Goal: Task Accomplishment & Management: Manage account settings

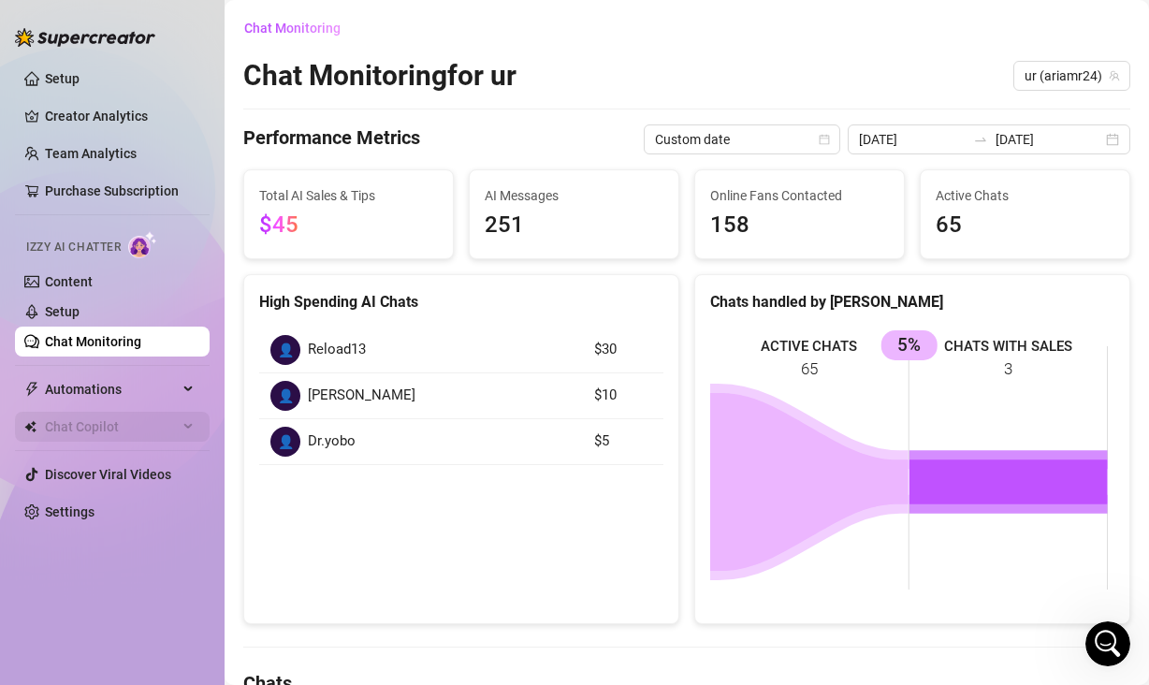
scroll to position [1824, 0]
click at [73, 304] on link "Setup" at bounding box center [62, 311] width 35 height 15
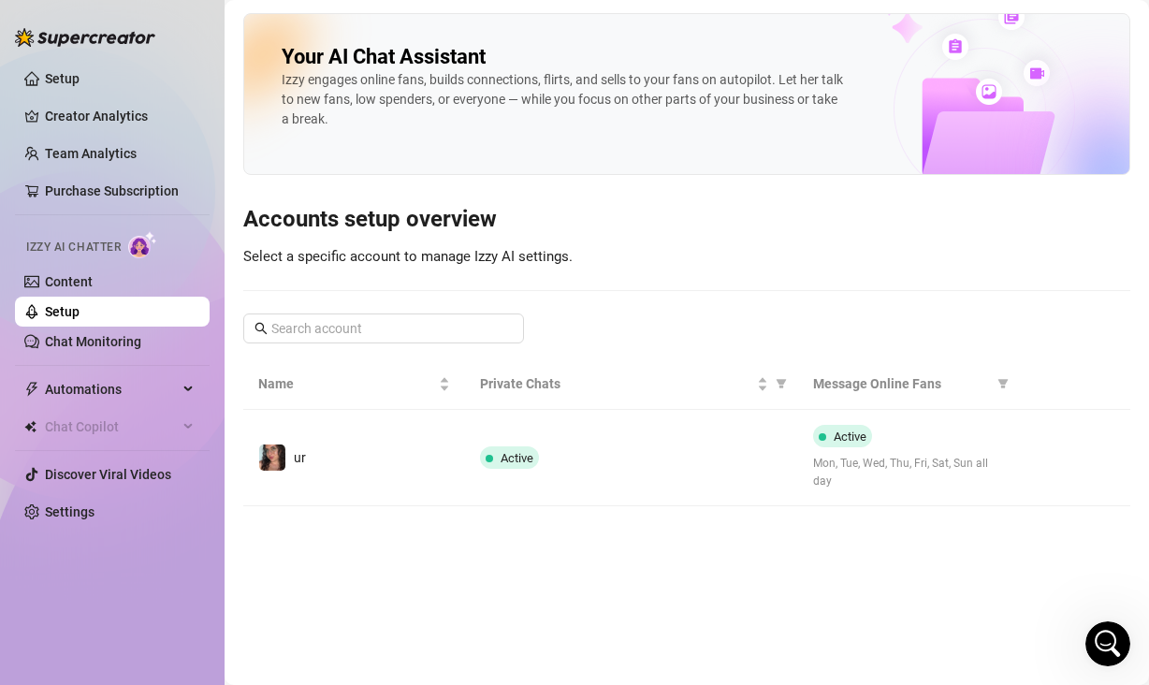
click at [80, 315] on link "Setup" at bounding box center [62, 311] width 35 height 15
click at [129, 343] on link "Chat Monitoring" at bounding box center [93, 341] width 96 height 15
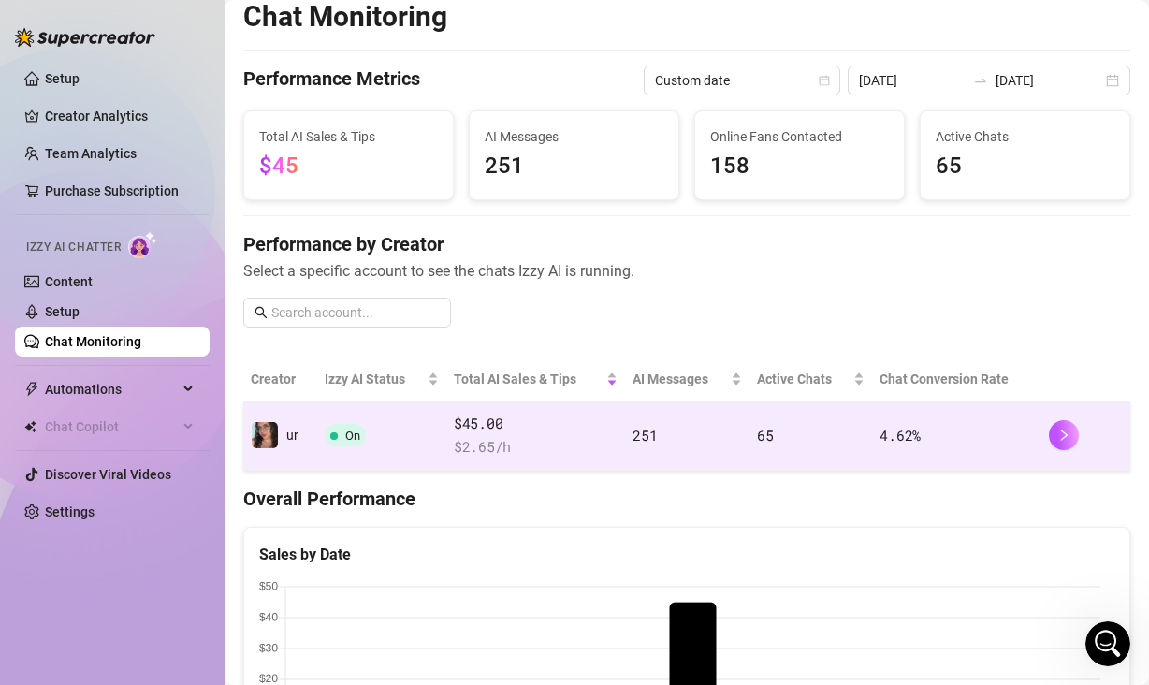
scroll to position [209, 0]
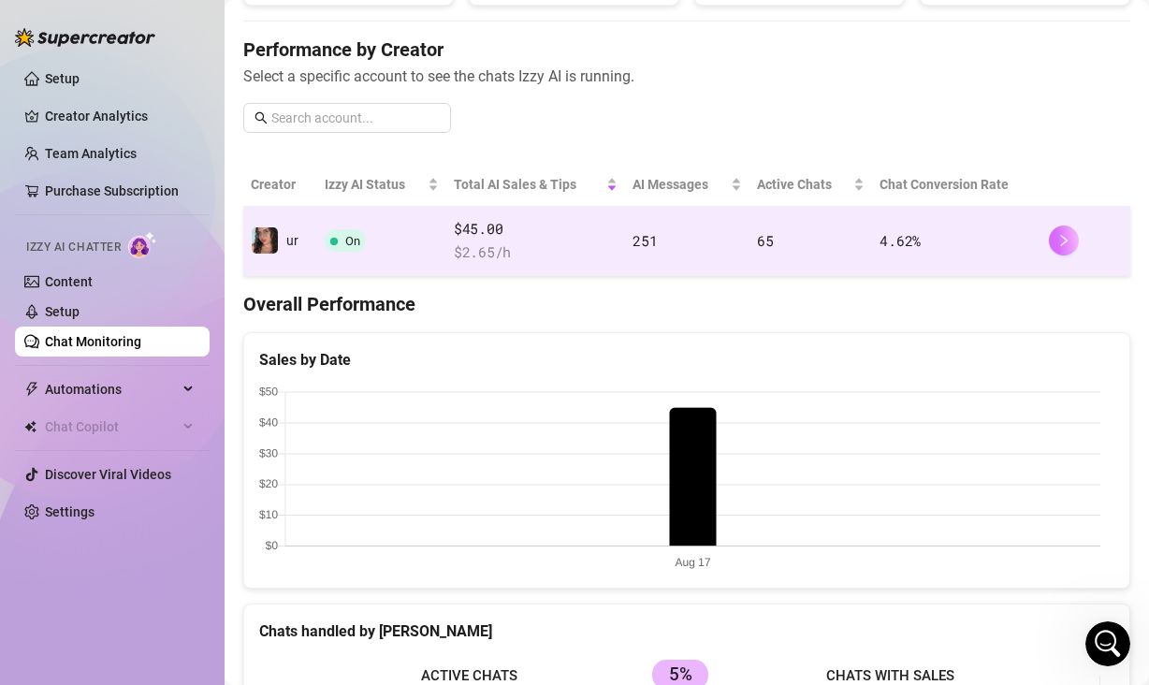
click at [1058, 245] on icon "right" at bounding box center [1064, 240] width 13 height 13
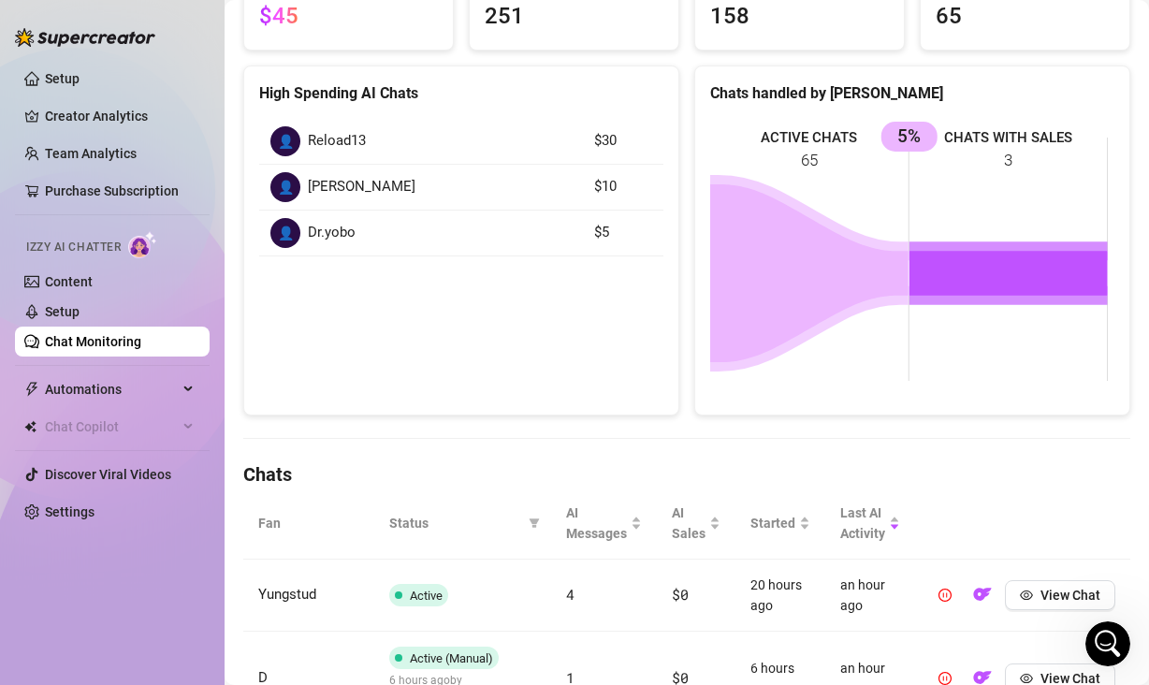
click at [377, 149] on div "👤 Reload13" at bounding box center [420, 141] width 301 height 30
drag, startPoint x: 371, startPoint y: 140, endPoint x: 312, endPoint y: 136, distance: 59.1
click at [312, 136] on div "👤 Reload13" at bounding box center [420, 141] width 301 height 30
drag, startPoint x: 335, startPoint y: 190, endPoint x: 310, endPoint y: 185, distance: 25.7
click at [310, 185] on div "👤 [PERSON_NAME]" at bounding box center [420, 187] width 301 height 30
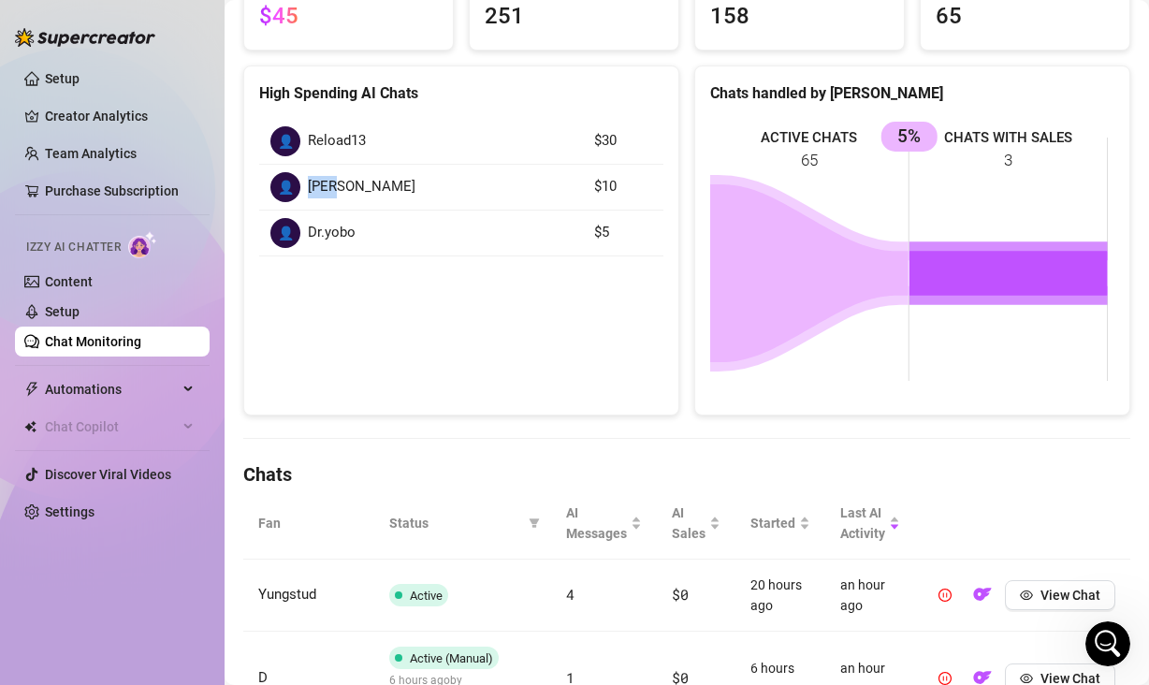
copy span "[PERSON_NAME]"
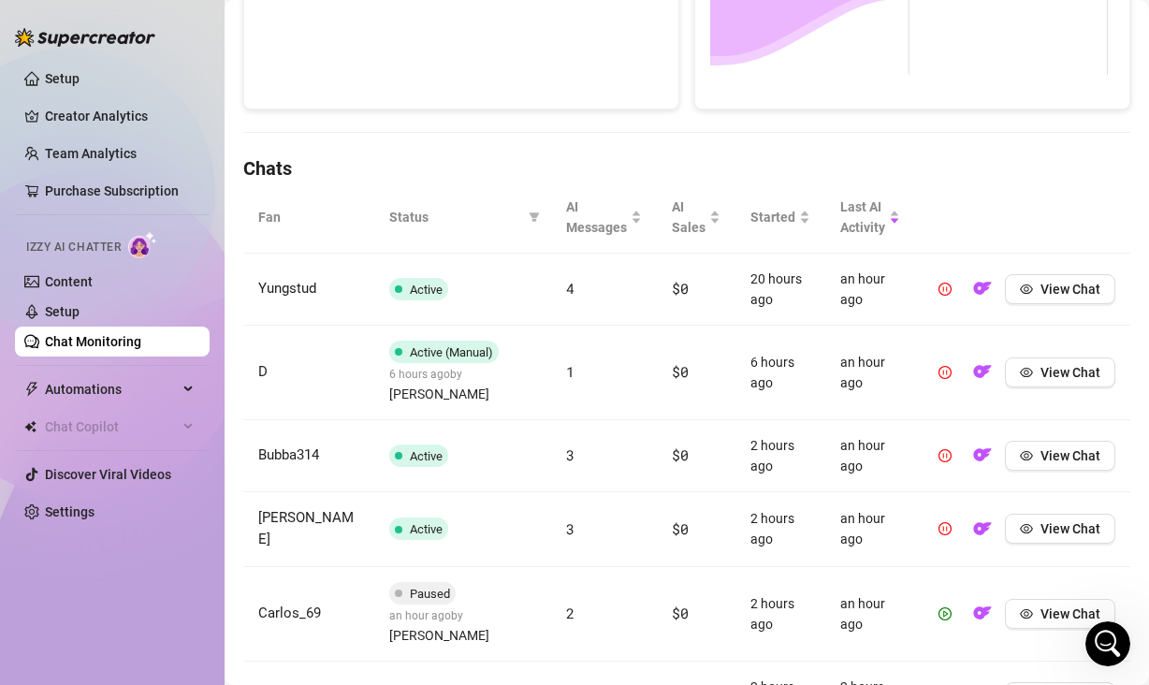
scroll to position [481, 0]
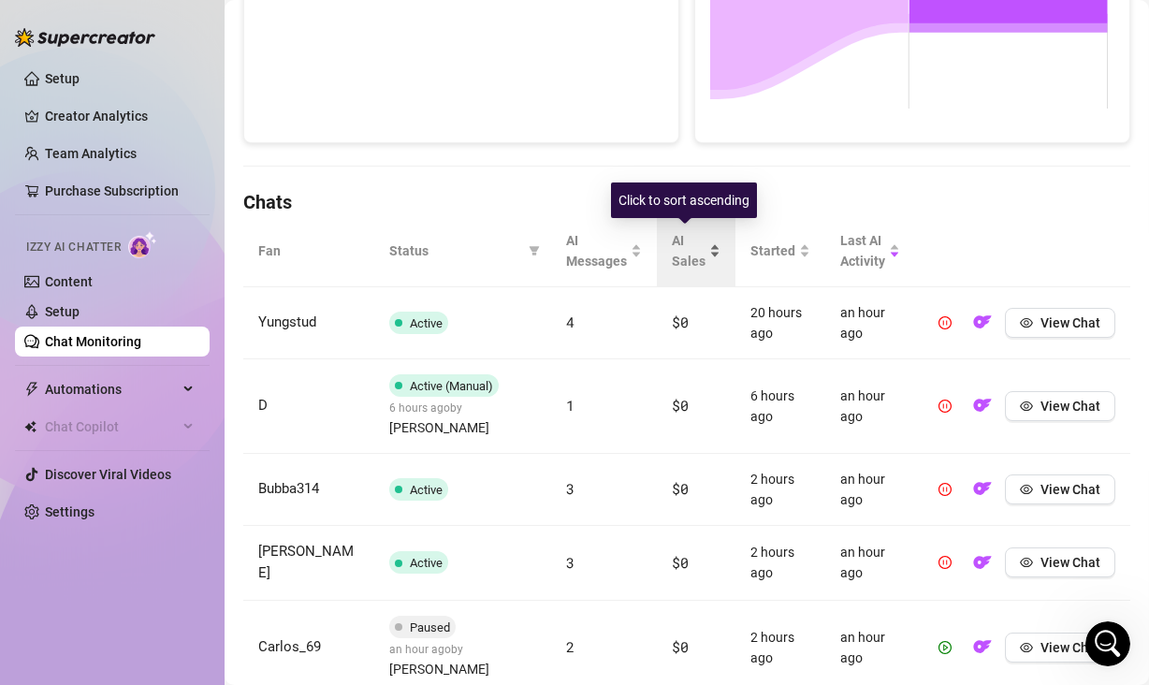
click at [674, 247] on span "AI Sales" at bounding box center [689, 250] width 34 height 41
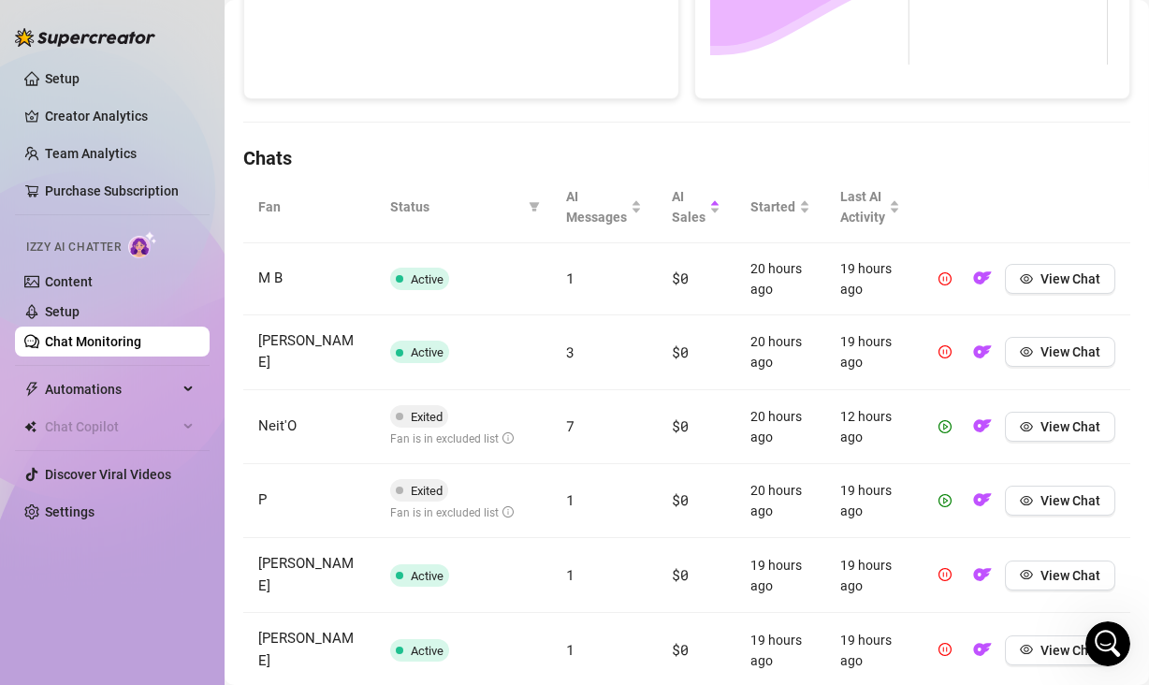
scroll to position [524, 0]
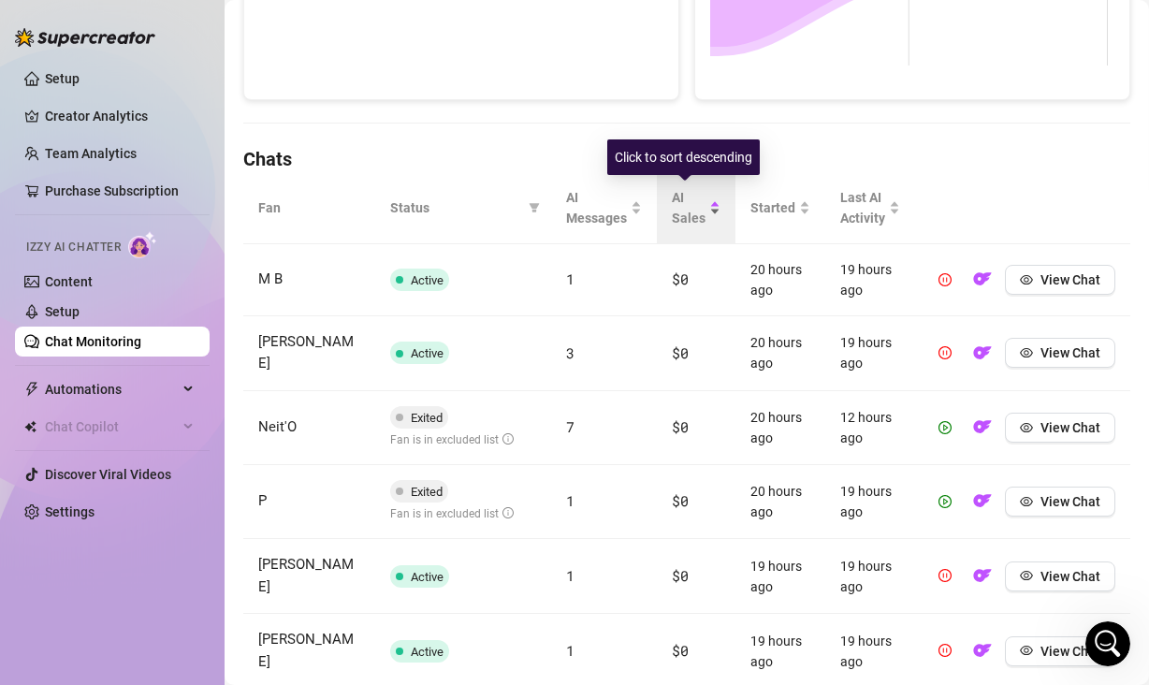
click at [690, 209] on span "AI Sales" at bounding box center [689, 207] width 34 height 41
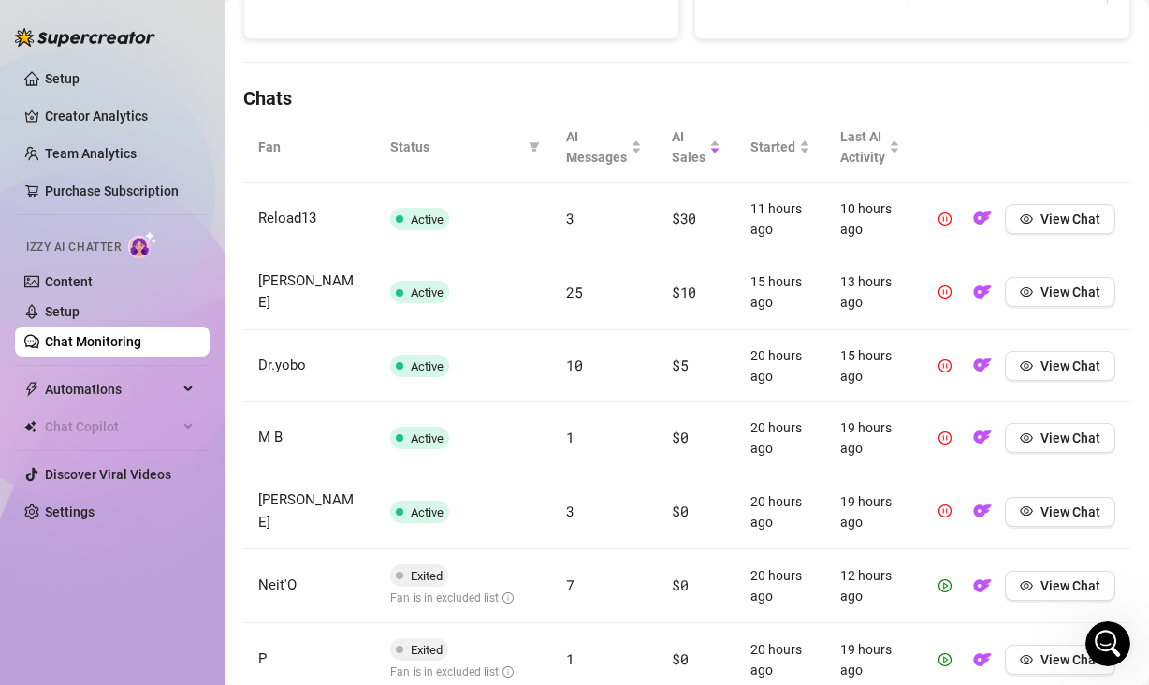
scroll to position [577, 0]
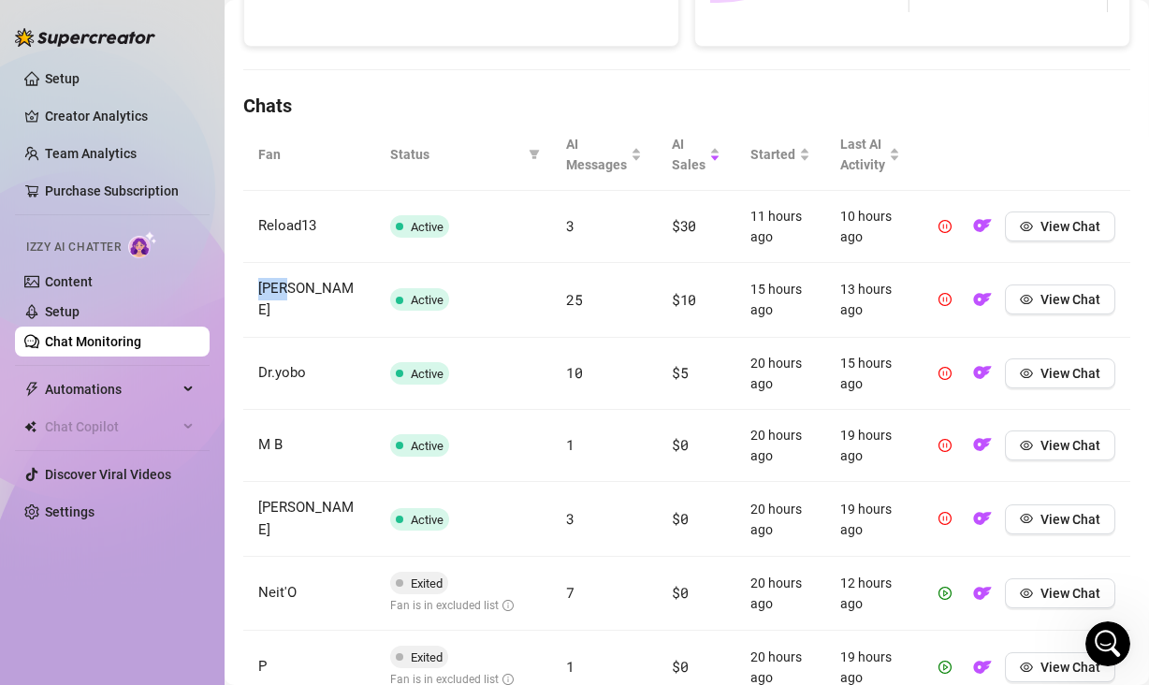
drag, startPoint x: 286, startPoint y: 294, endPoint x: 253, endPoint y: 298, distance: 33.9
click at [253, 298] on td "[PERSON_NAME]" at bounding box center [309, 300] width 132 height 75
copy span "[PERSON_NAME]"
click at [80, 308] on link "Setup" at bounding box center [62, 311] width 35 height 15
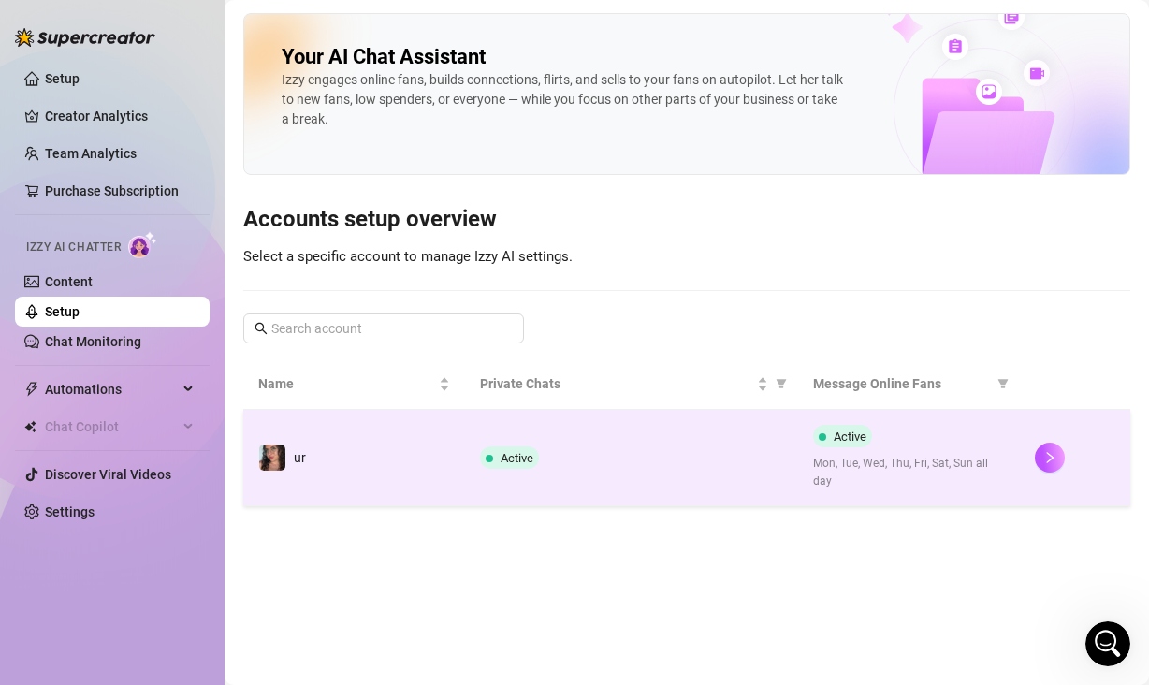
click at [803, 434] on td "Active Mon, Tue, Wed, Thu, Fri, Sat, Sun all day" at bounding box center [909, 458] width 222 height 96
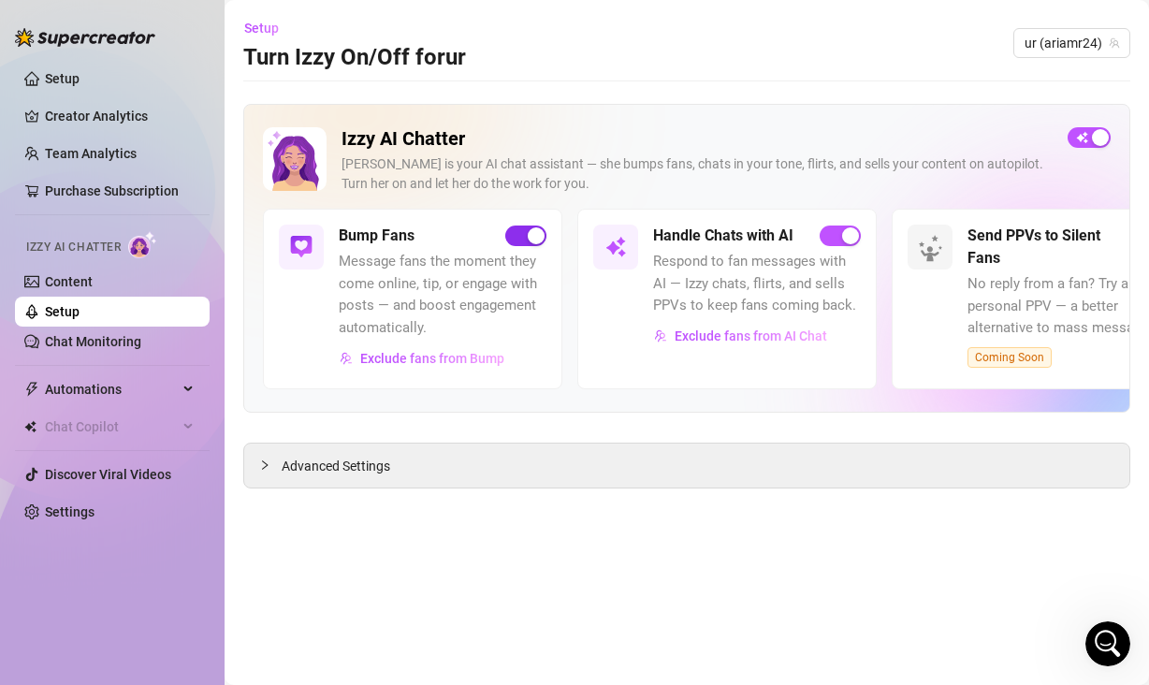
click at [520, 226] on span "button" at bounding box center [525, 236] width 41 height 21
click at [93, 285] on link "Content" at bounding box center [69, 281] width 48 height 15
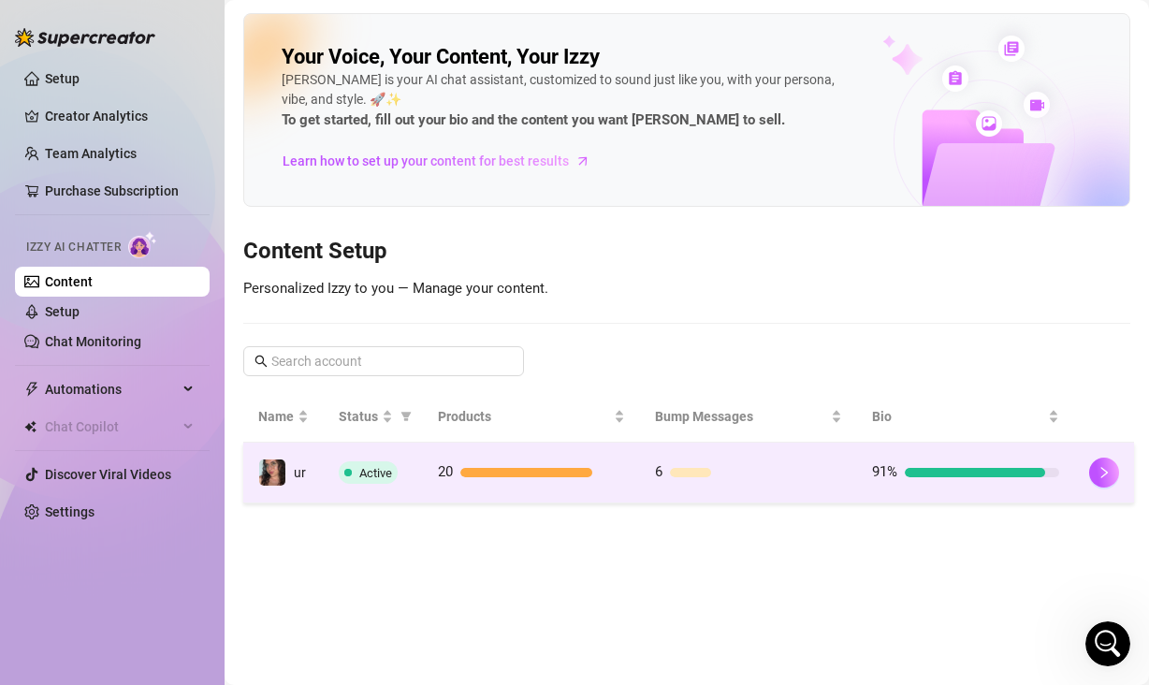
click at [299, 492] on td "ur" at bounding box center [283, 473] width 80 height 61
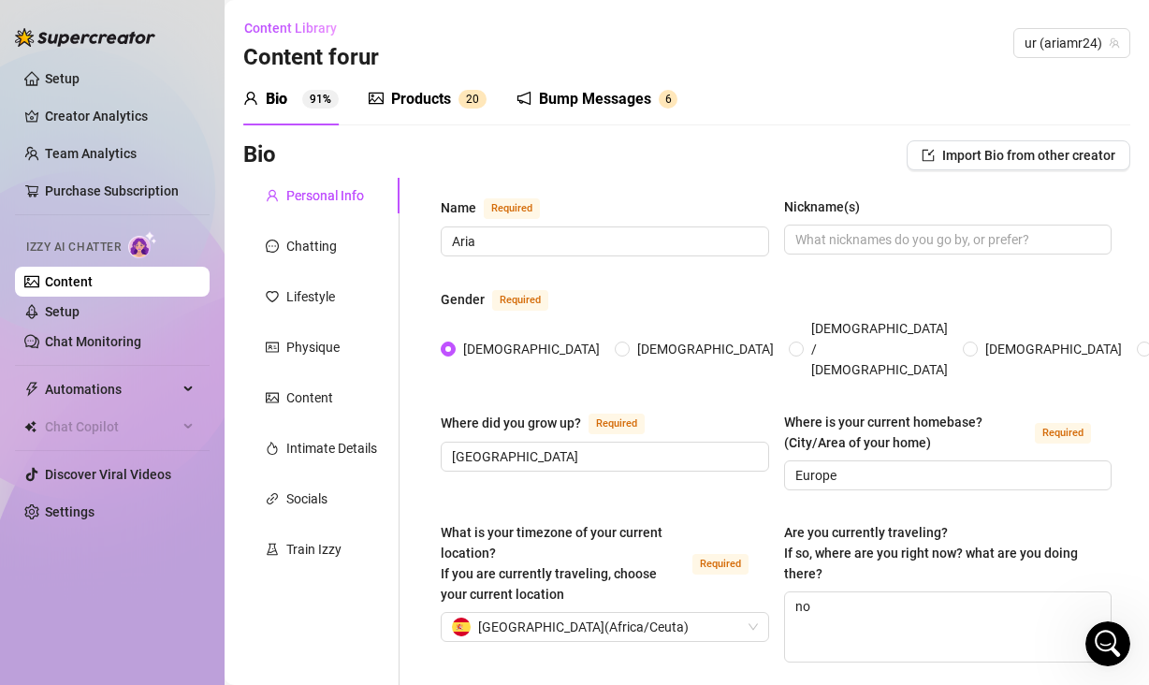
click at [598, 95] on div "Bump Messages" at bounding box center [595, 99] width 112 height 22
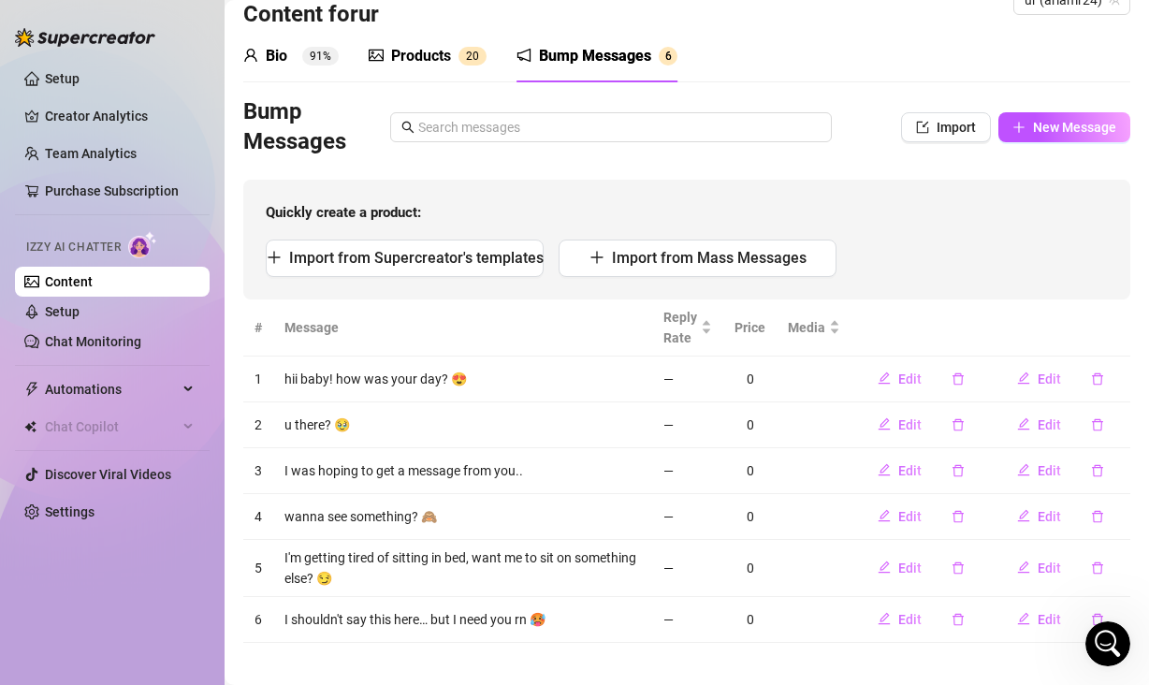
scroll to position [56, 0]
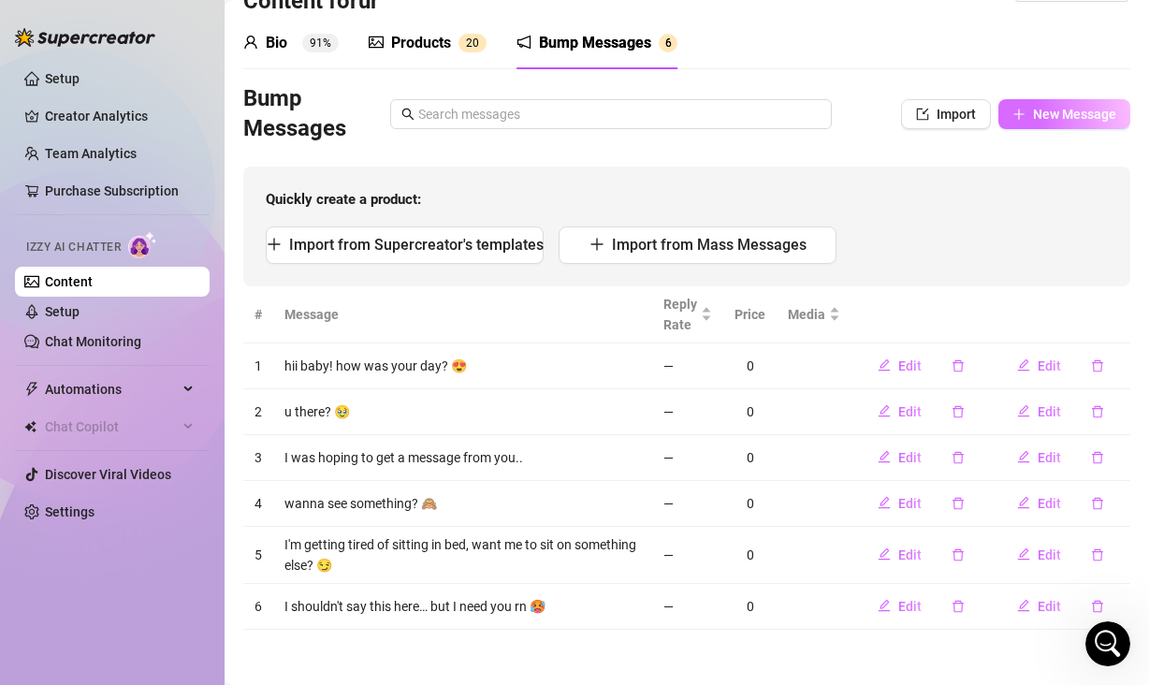
click at [1059, 111] on span "New Message" at bounding box center [1074, 114] width 83 height 15
type textarea "Type your message here..."
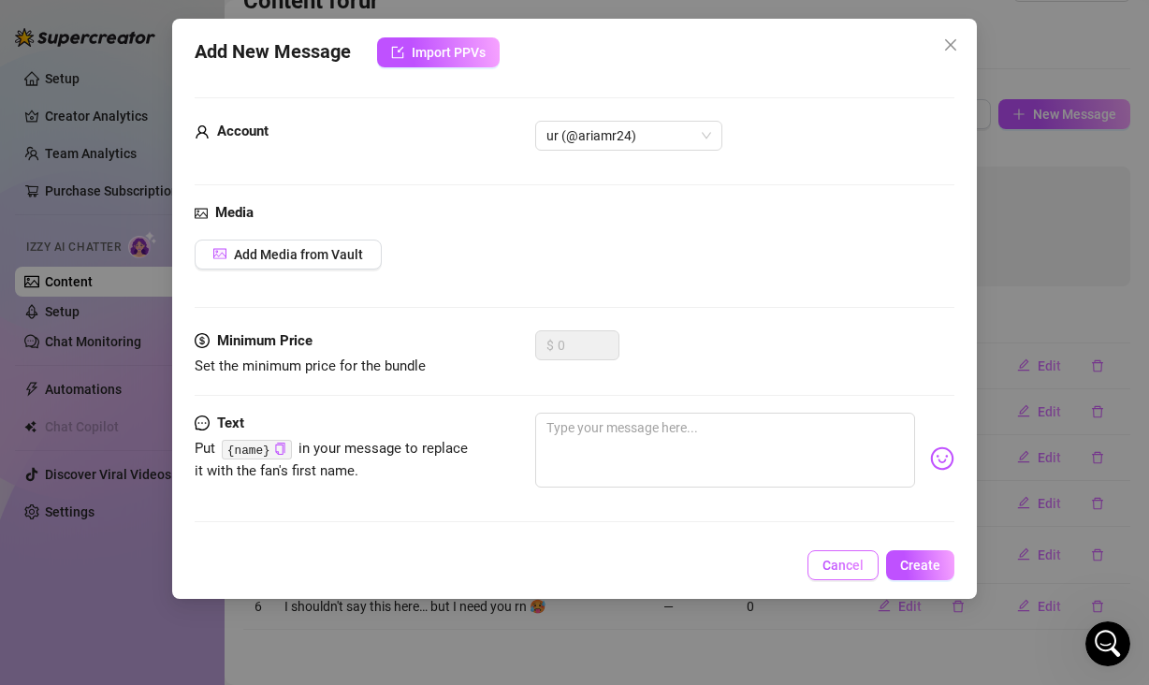
click at [849, 563] on span "Cancel" at bounding box center [843, 565] width 41 height 15
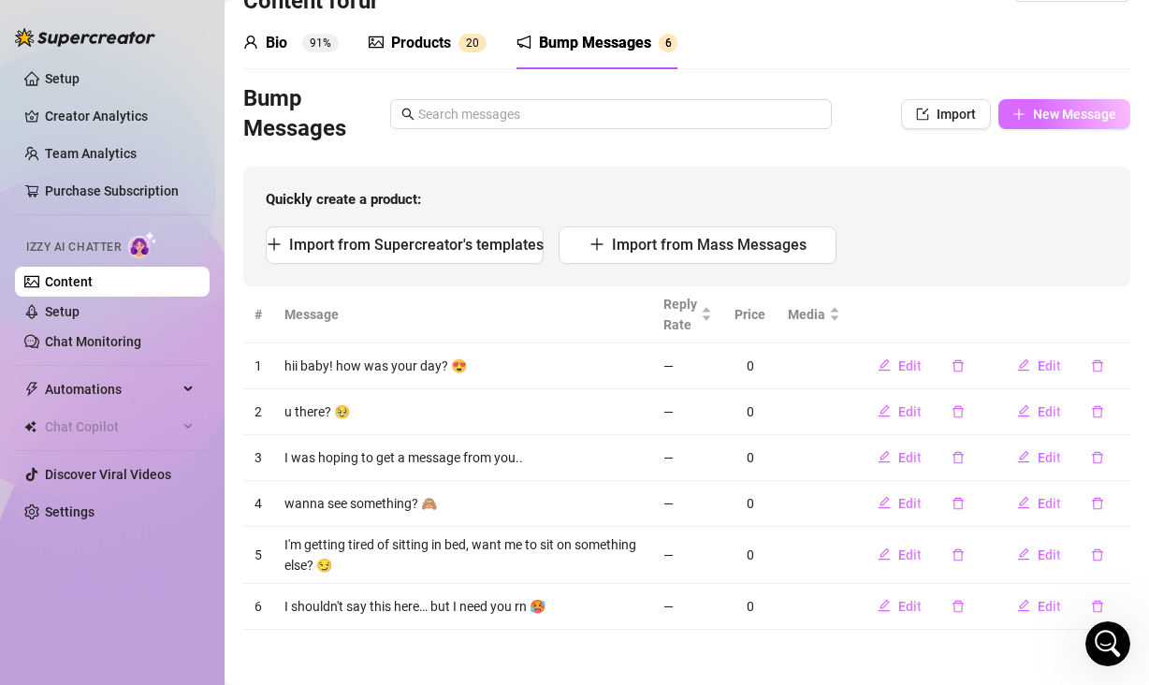
click at [1033, 115] on span "New Message" at bounding box center [1074, 114] width 83 height 15
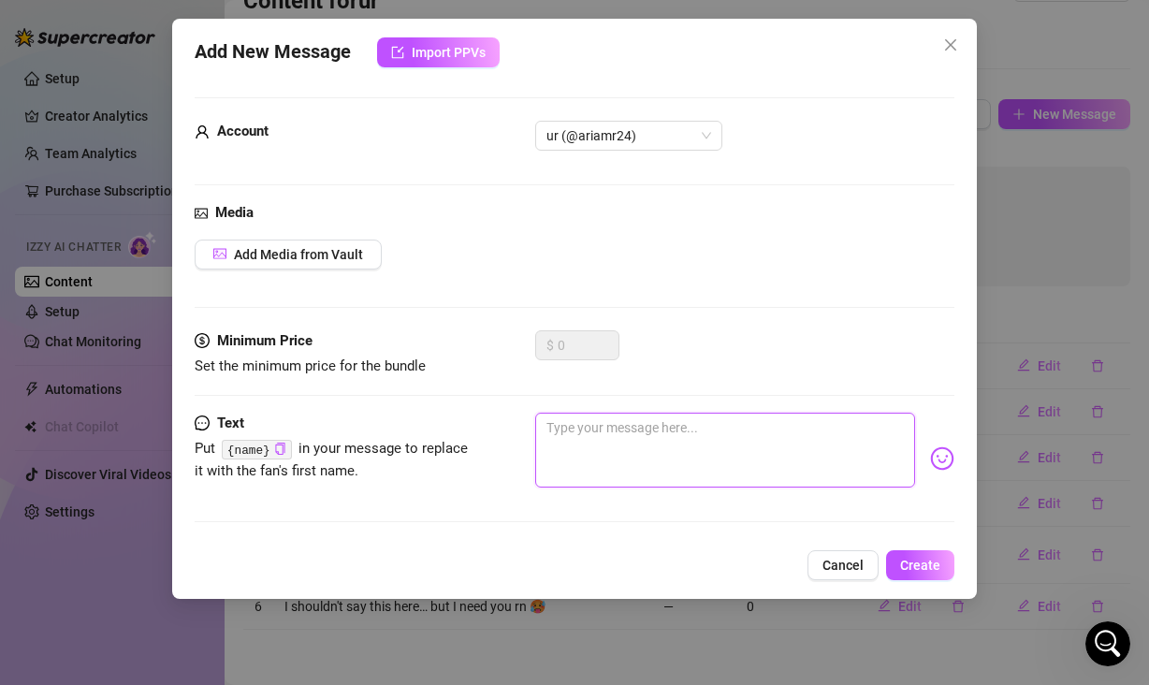
click at [740, 423] on textarea at bounding box center [725, 450] width 380 height 75
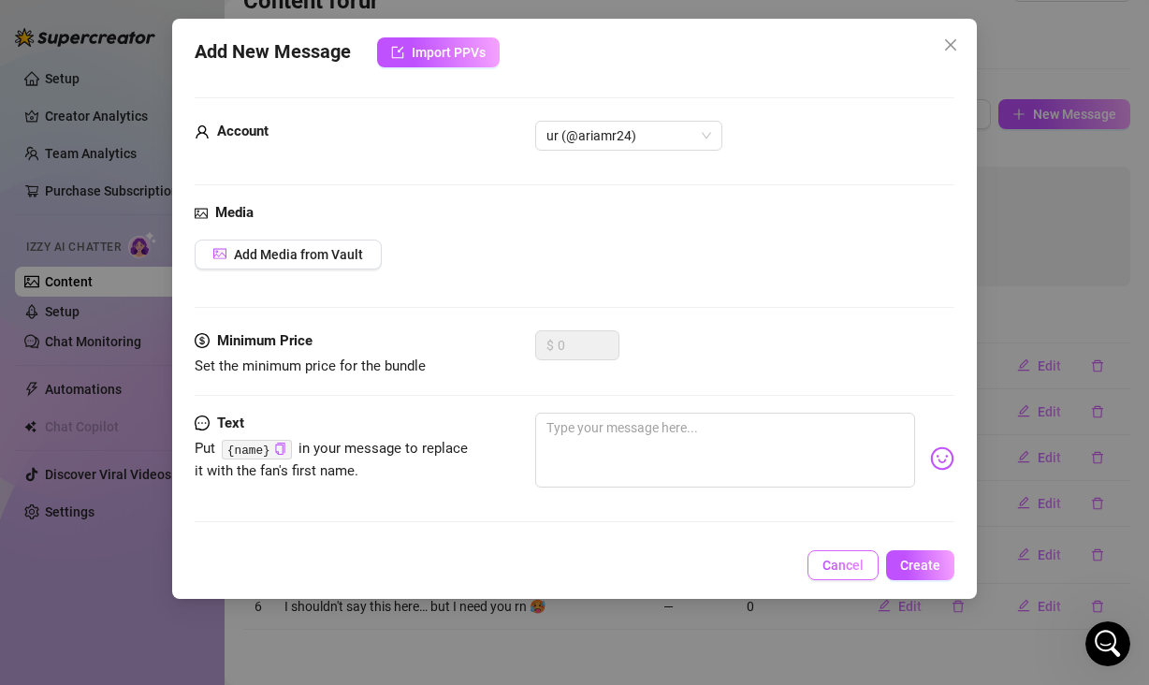
click at [844, 561] on span "Cancel" at bounding box center [843, 565] width 41 height 15
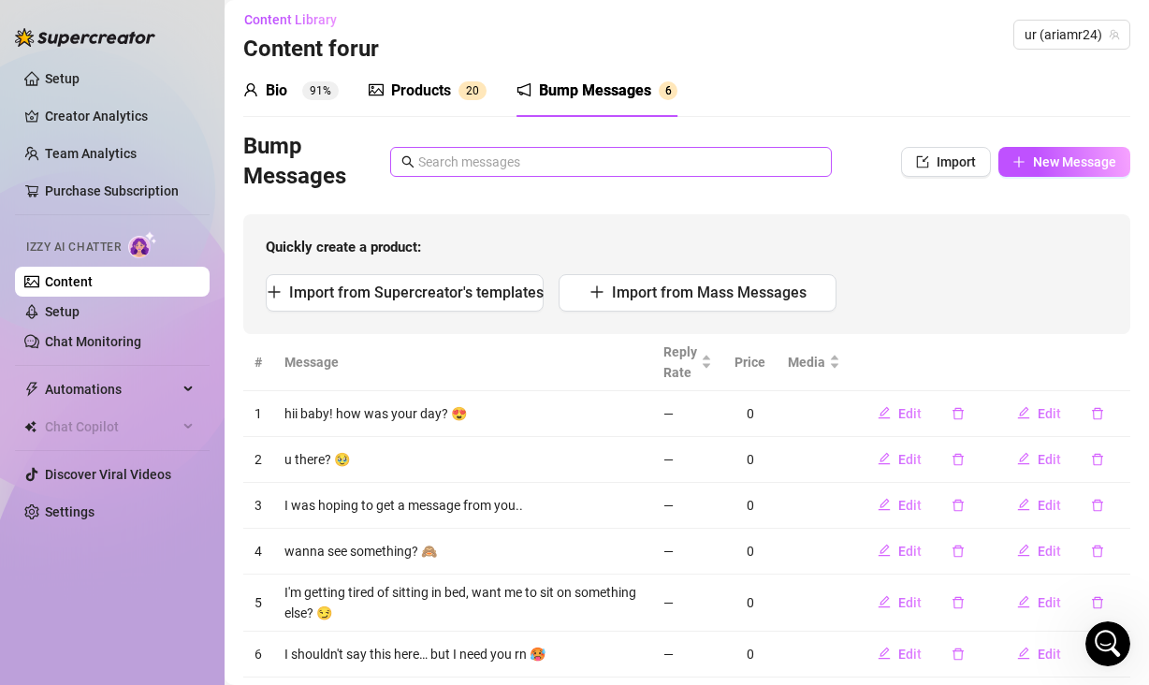
scroll to position [2, 0]
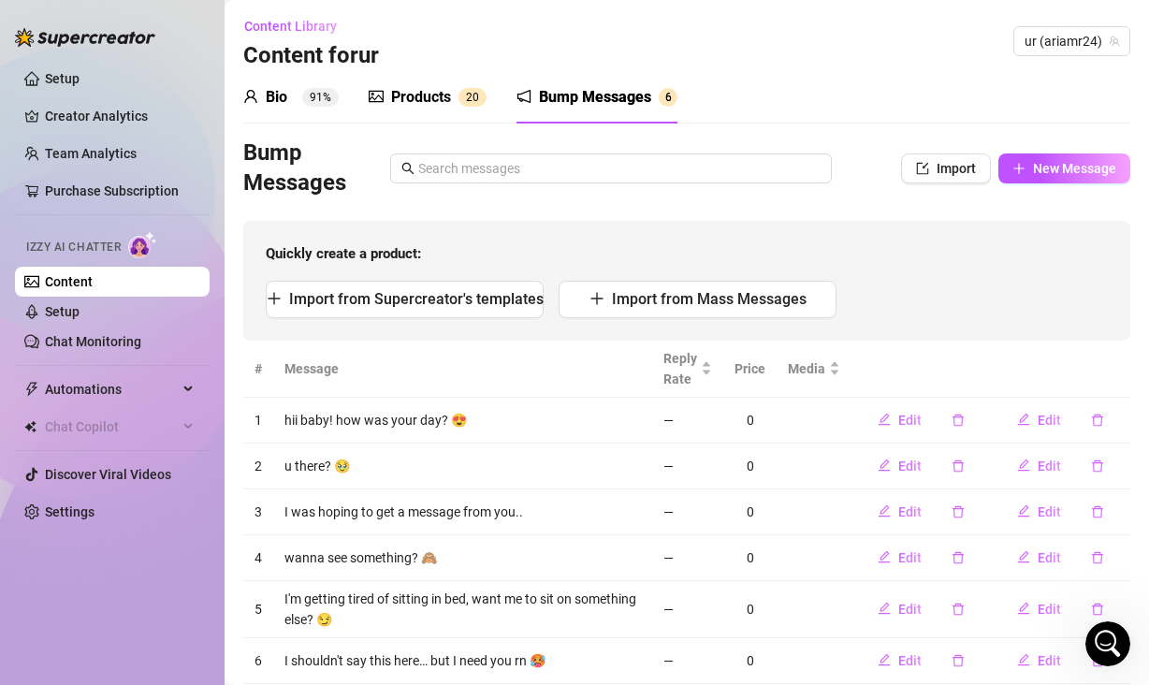
click at [413, 94] on div "Products" at bounding box center [421, 97] width 60 height 22
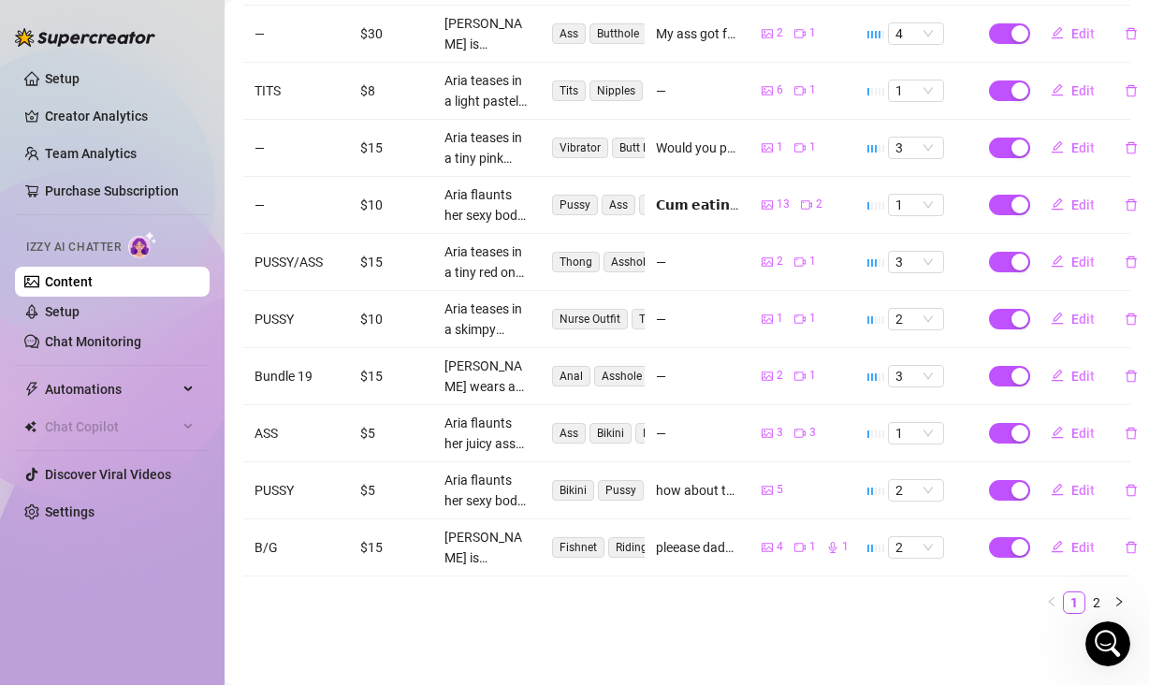
scroll to position [460, 0]
click at [1087, 592] on link "2" at bounding box center [1097, 602] width 21 height 21
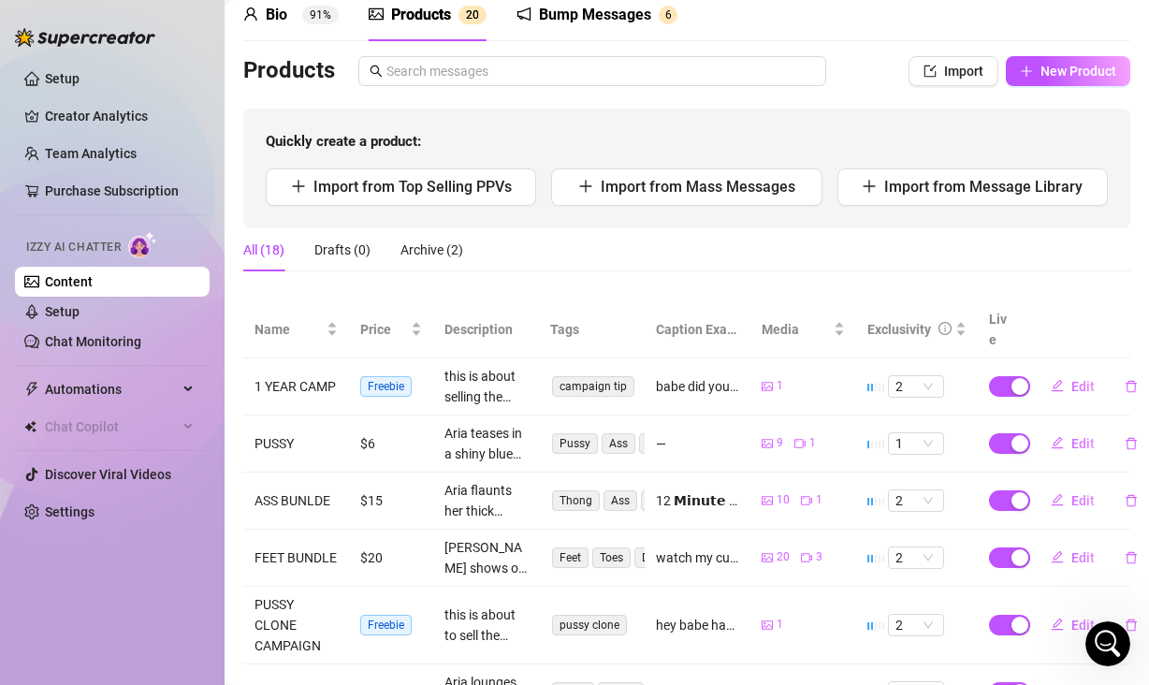
scroll to position [0, 0]
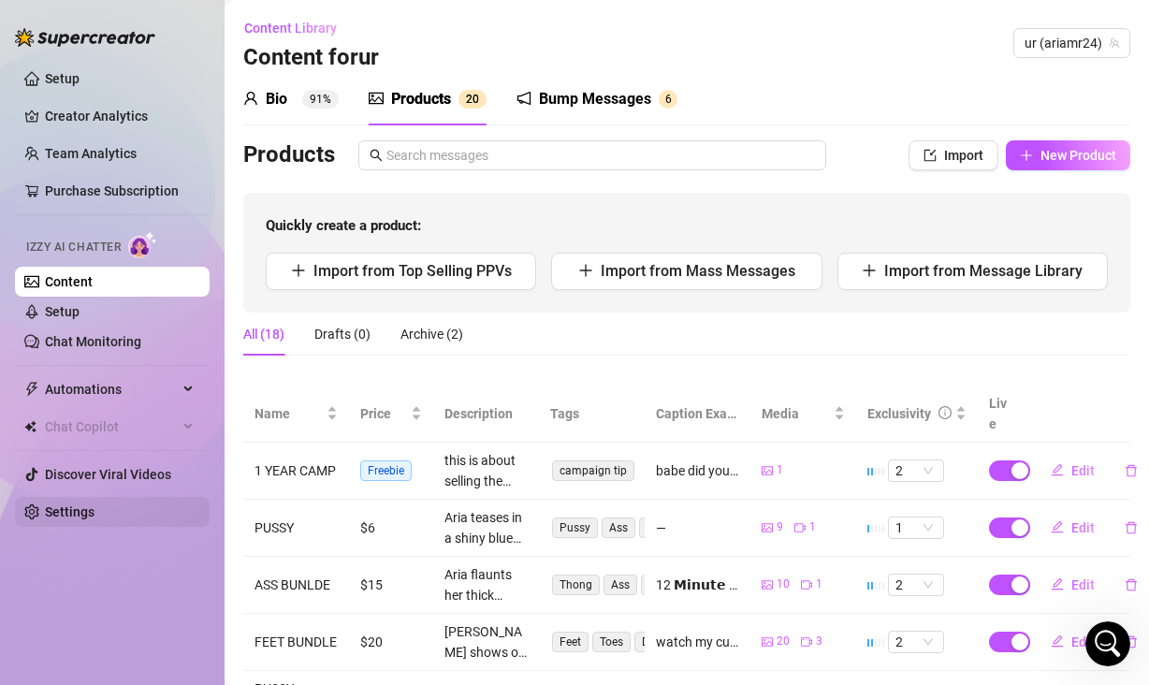
click at [95, 514] on link "Settings" at bounding box center [70, 511] width 50 height 15
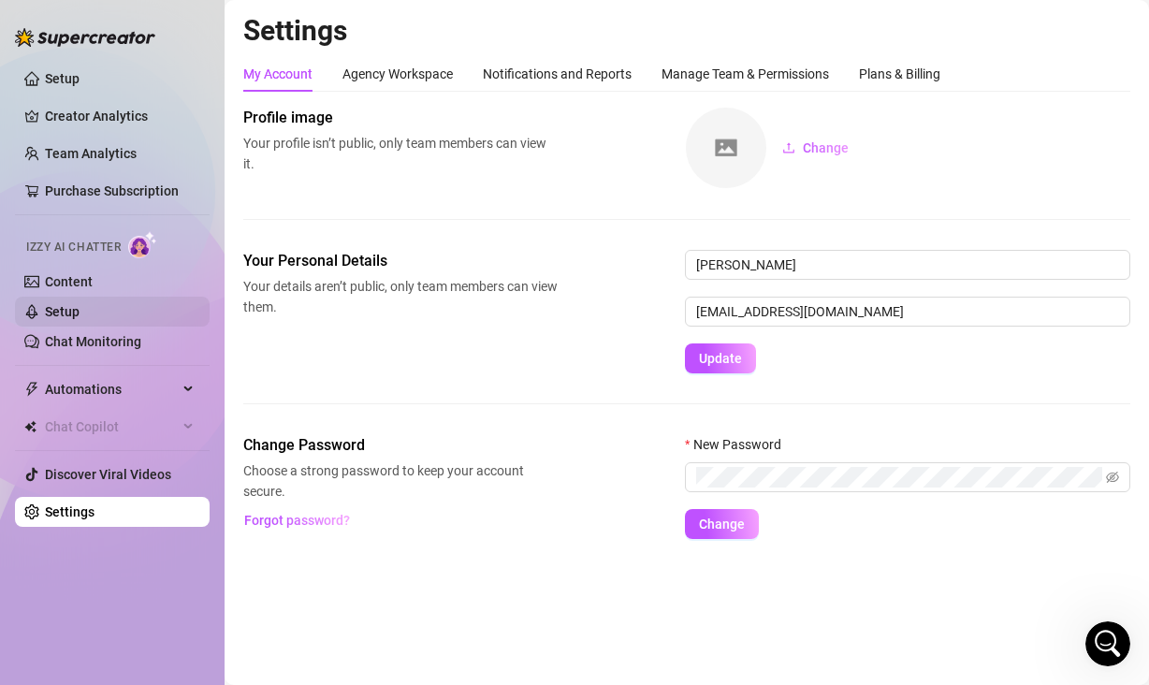
click at [80, 319] on link "Setup" at bounding box center [62, 311] width 35 height 15
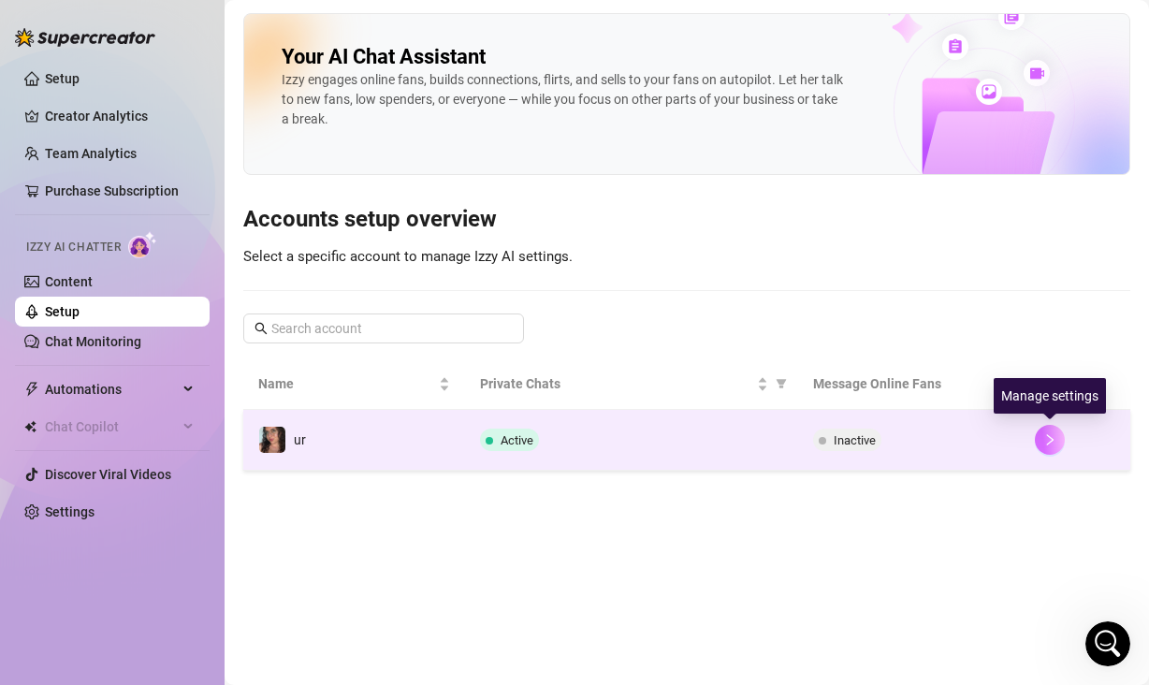
click at [1055, 434] on icon "right" at bounding box center [1050, 439] width 13 height 13
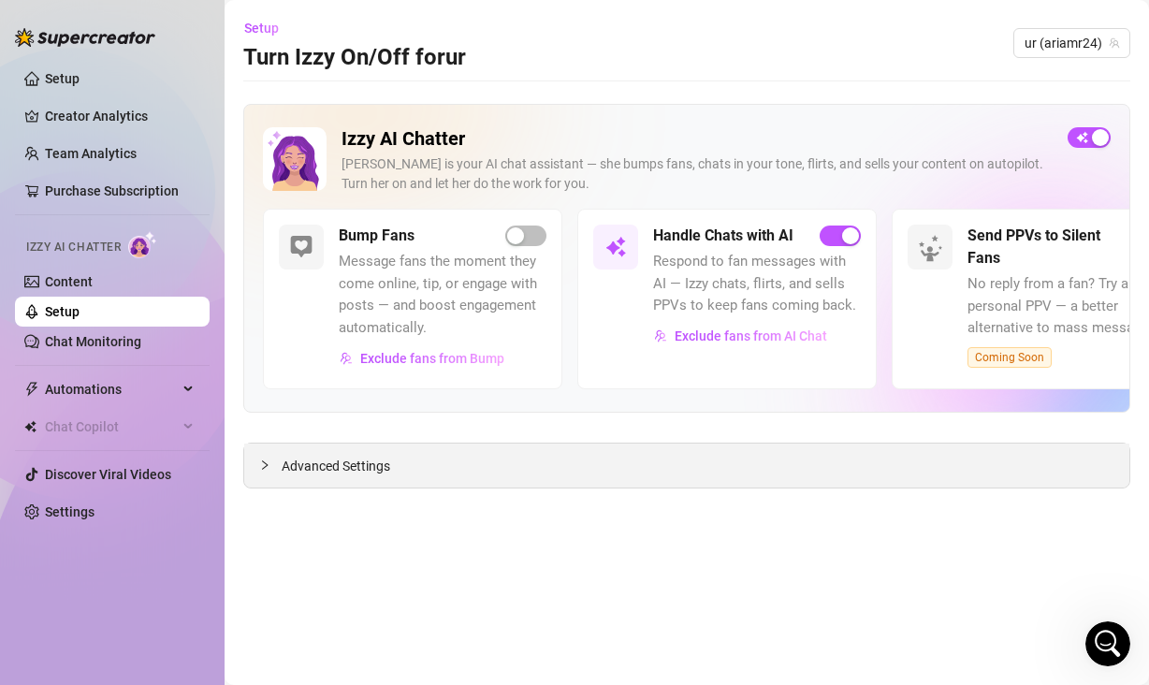
click at [270, 461] on icon "collapsed" at bounding box center [264, 465] width 11 height 11
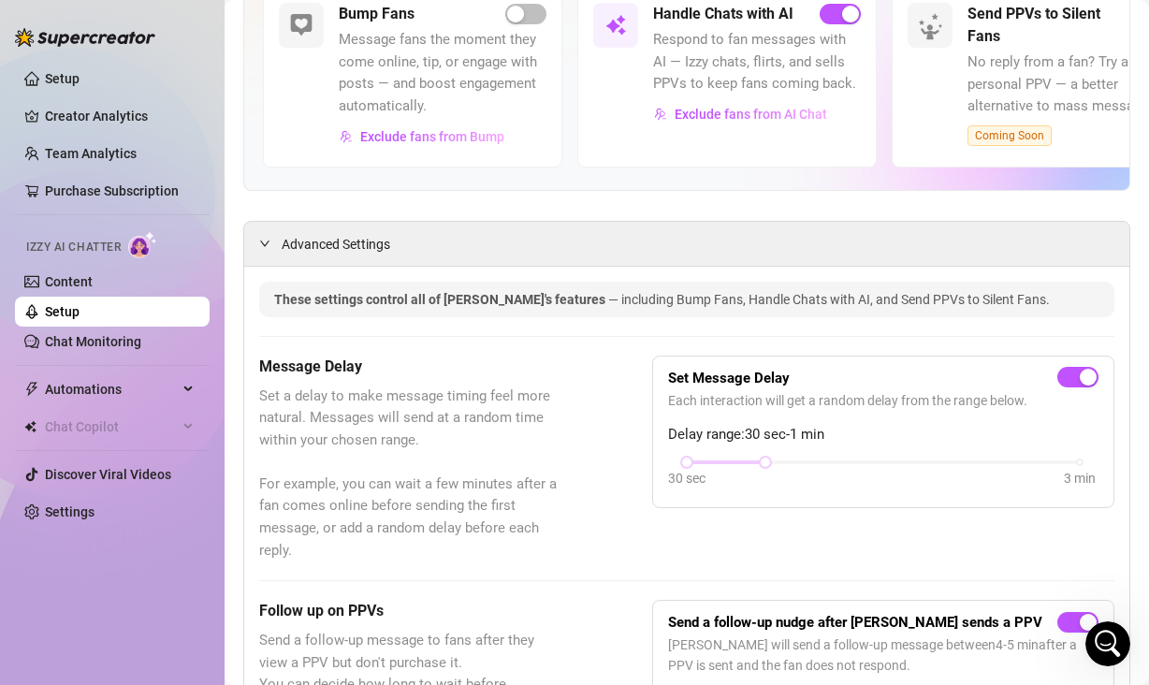
scroll to position [139, 0]
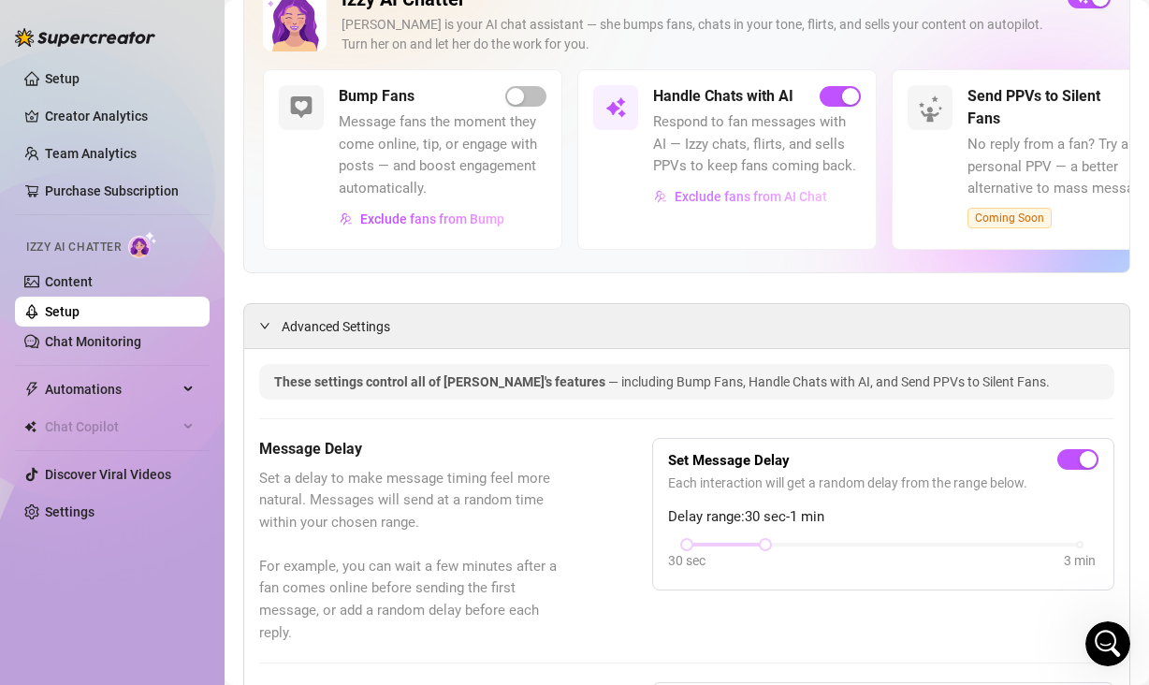
click at [762, 195] on span "Exclude fans from AI Chat" at bounding box center [751, 196] width 153 height 15
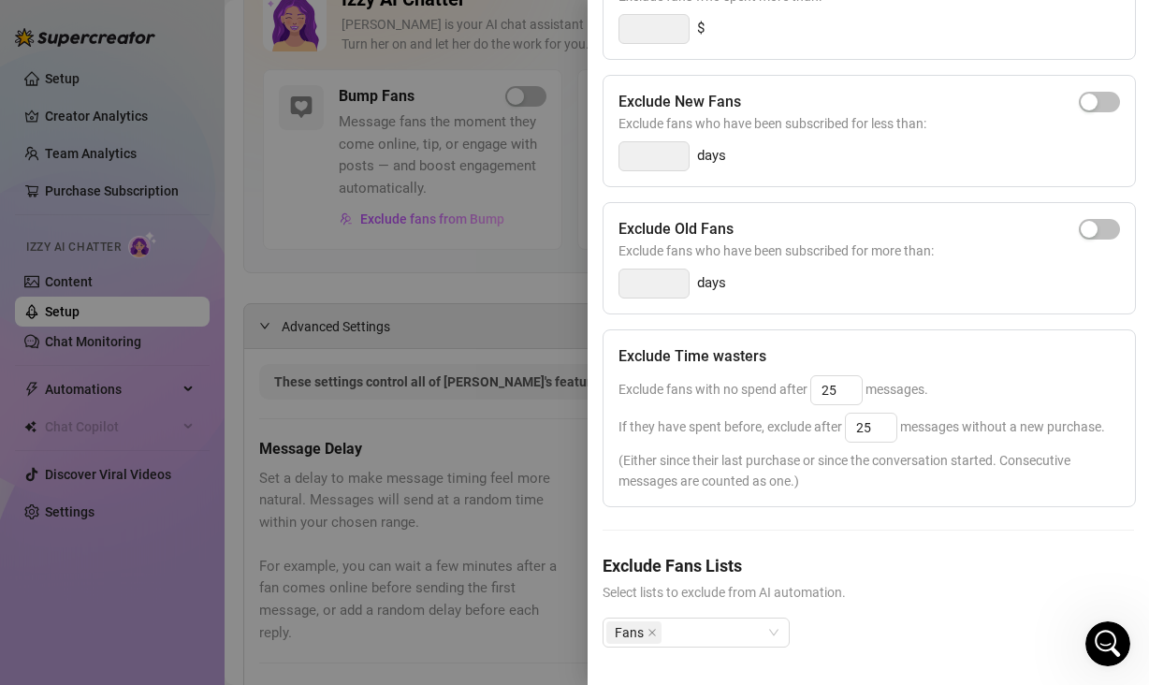
scroll to position [313, 0]
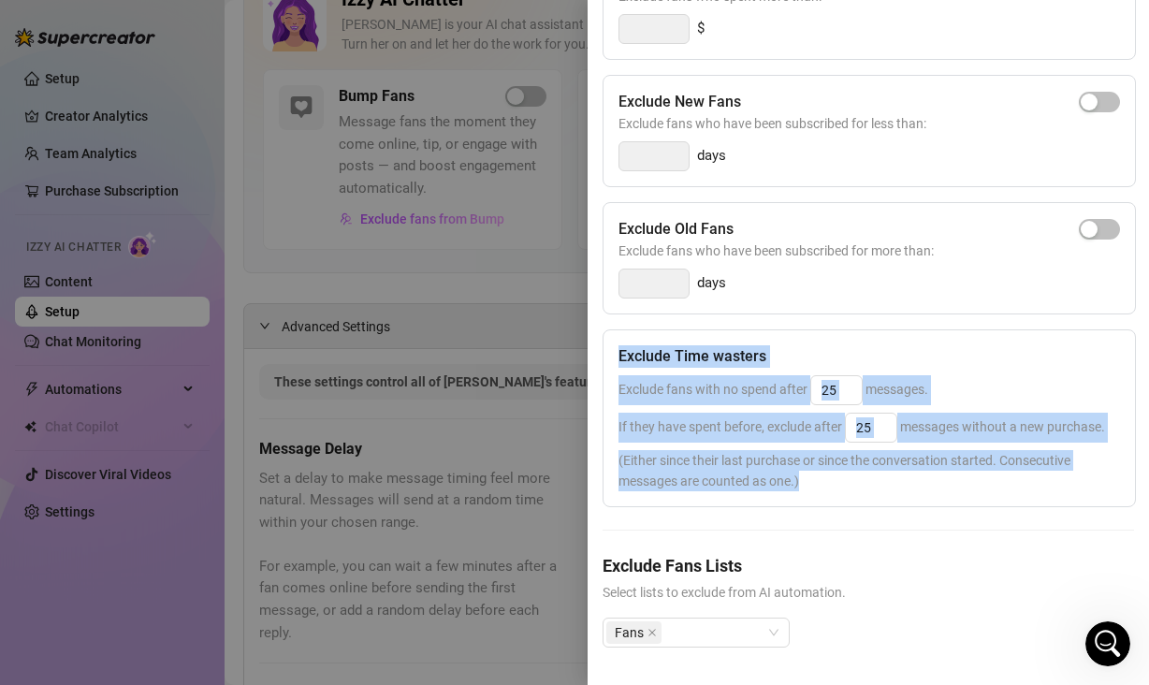
drag, startPoint x: 815, startPoint y: 470, endPoint x: 616, endPoint y: 323, distance: 247.6
click at [616, 329] on div "Exclude Time wasters Exclude fans with no spend after 25 messages. If they have…" at bounding box center [869, 418] width 533 height 178
copy div "Exclude Time wasters Exclude fans with no spend after messages. If they have sp…"
click at [955, 459] on span "(Either since their last purchase or since the conversation started. Consecutiv…" at bounding box center [870, 470] width 502 height 41
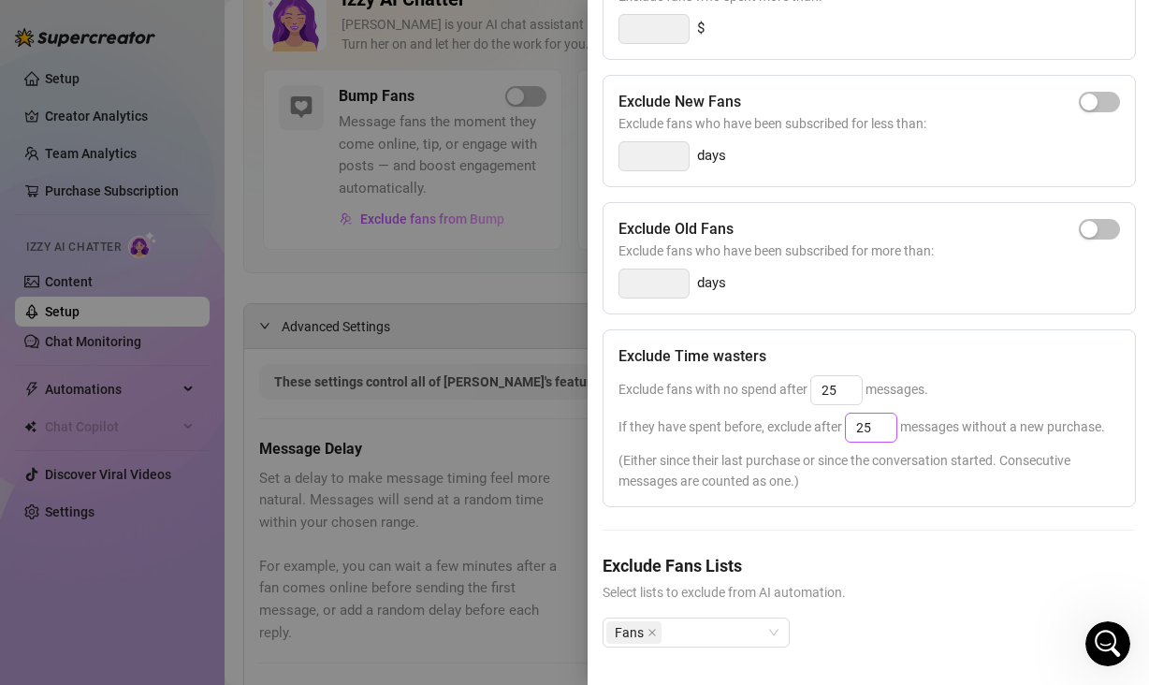
click at [861, 413] on div "25" at bounding box center [871, 428] width 52 height 30
drag, startPoint x: 878, startPoint y: 389, endPoint x: 849, endPoint y: 388, distance: 29.0
click at [849, 414] on input "25" at bounding box center [871, 428] width 51 height 28
click at [885, 456] on span "(Either since their last purchase or since the conversation started. Consecutiv…" at bounding box center [870, 470] width 502 height 41
drag, startPoint x: 859, startPoint y: 387, endPoint x: 843, endPoint y: 387, distance: 15.9
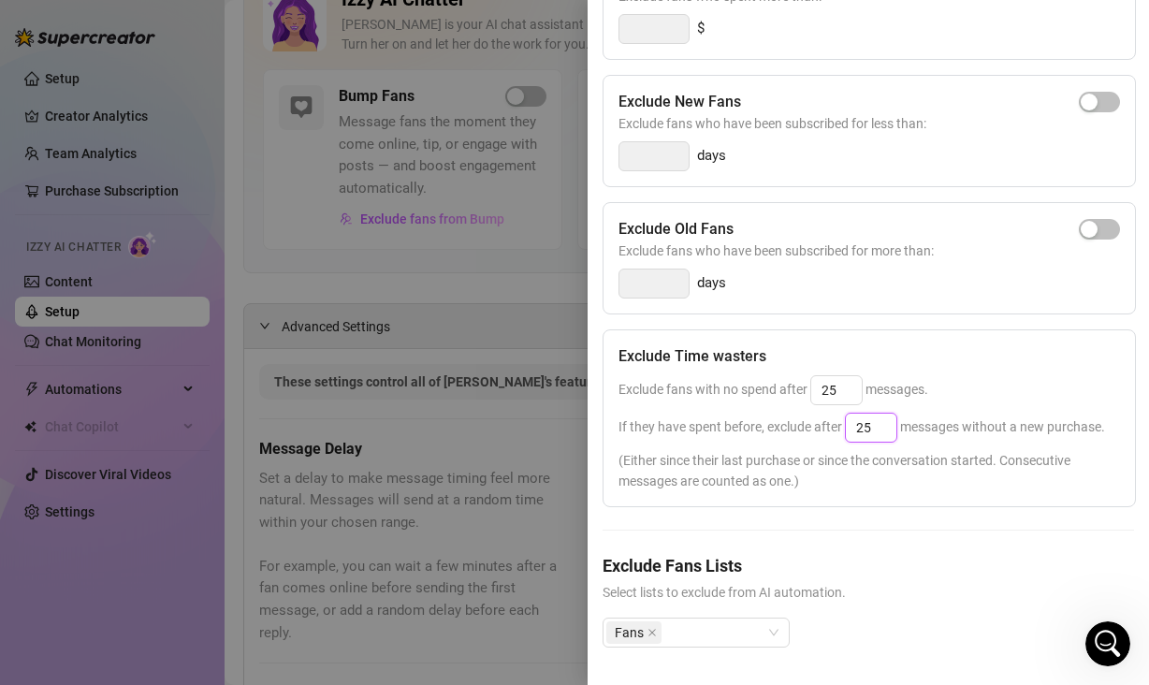
click at [843, 419] on span "If they have spent before, exclude after 25 messages without a new purchase." at bounding box center [862, 426] width 487 height 15
click at [952, 536] on div "Exclude Spenders Exclude fans who spent more than: $ Exclude New Fans Exclude f…" at bounding box center [869, 313] width 532 height 730
drag, startPoint x: 876, startPoint y: 387, endPoint x: 846, endPoint y: 387, distance: 29.9
click at [846, 413] on div "25" at bounding box center [871, 428] width 52 height 30
type input "25"
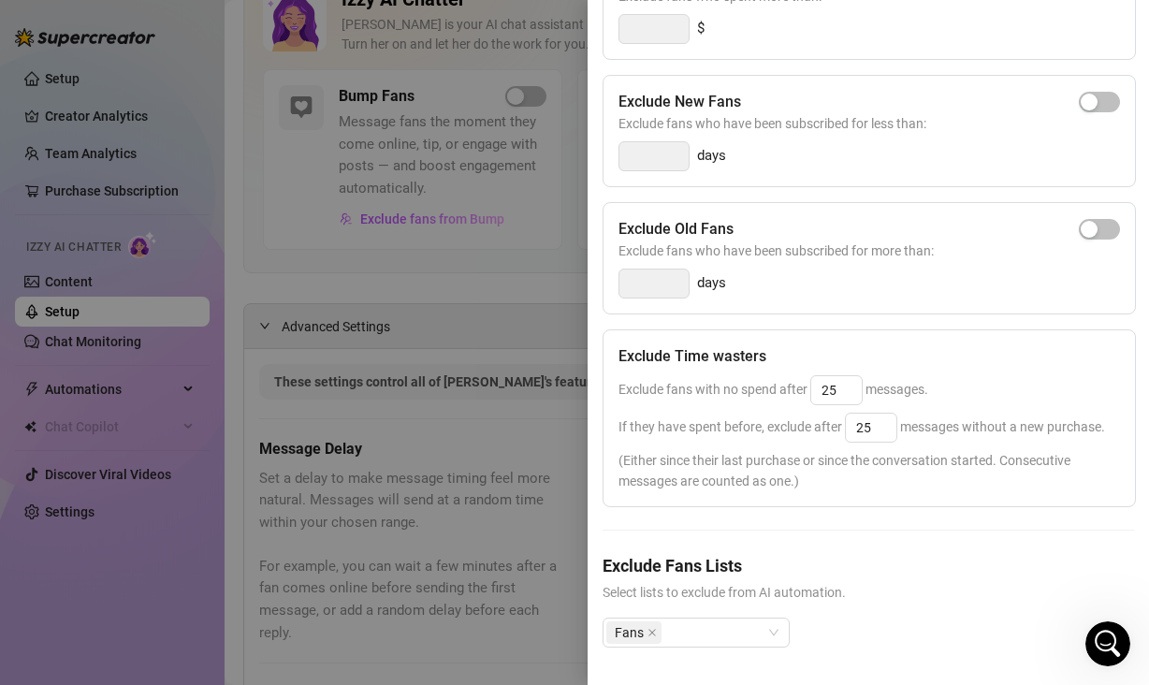
click at [956, 509] on div "Exclude Spenders Exclude fans who spent more than: $ Exclude New Fans Exclude f…" at bounding box center [869, 313] width 532 height 730
drag, startPoint x: 838, startPoint y: 352, endPoint x: 822, endPoint y: 352, distance: 15.9
click at [822, 376] on input "25" at bounding box center [836, 390] width 51 height 28
click at [823, 450] on span "(Either since their last purchase or since the conversation started. Consecutiv…" at bounding box center [870, 470] width 502 height 41
drag, startPoint x: 839, startPoint y: 358, endPoint x: 822, endPoint y: 355, distance: 17.3
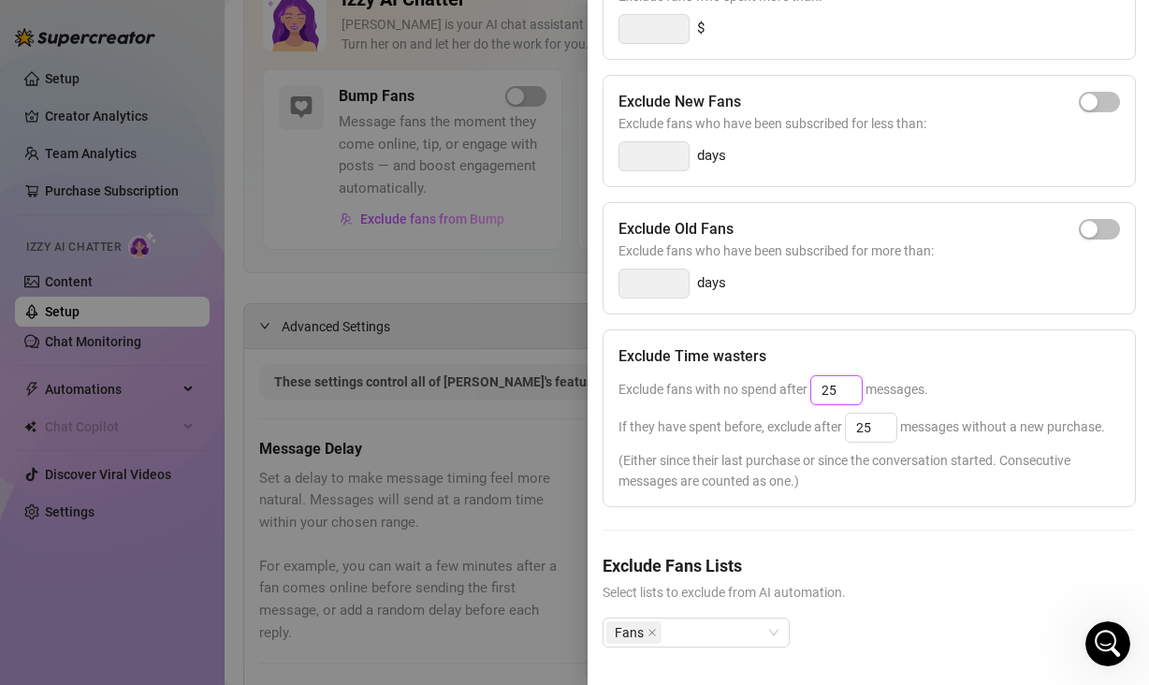
click at [822, 376] on input "25" at bounding box center [836, 390] width 51 height 28
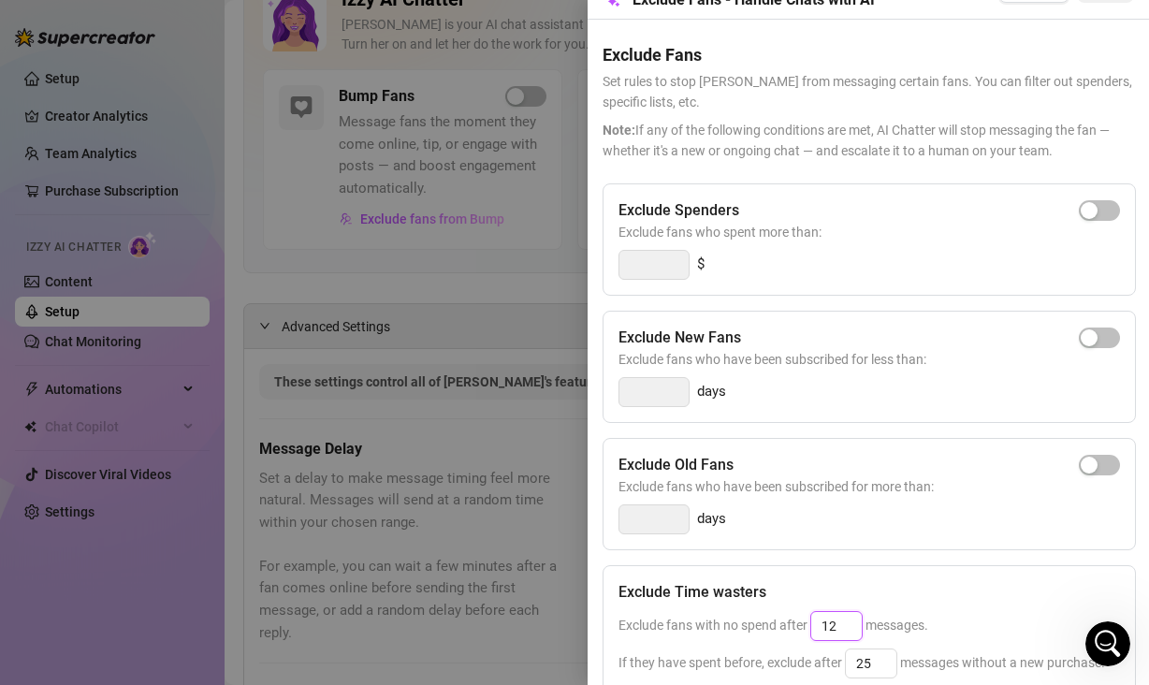
scroll to position [97, 0]
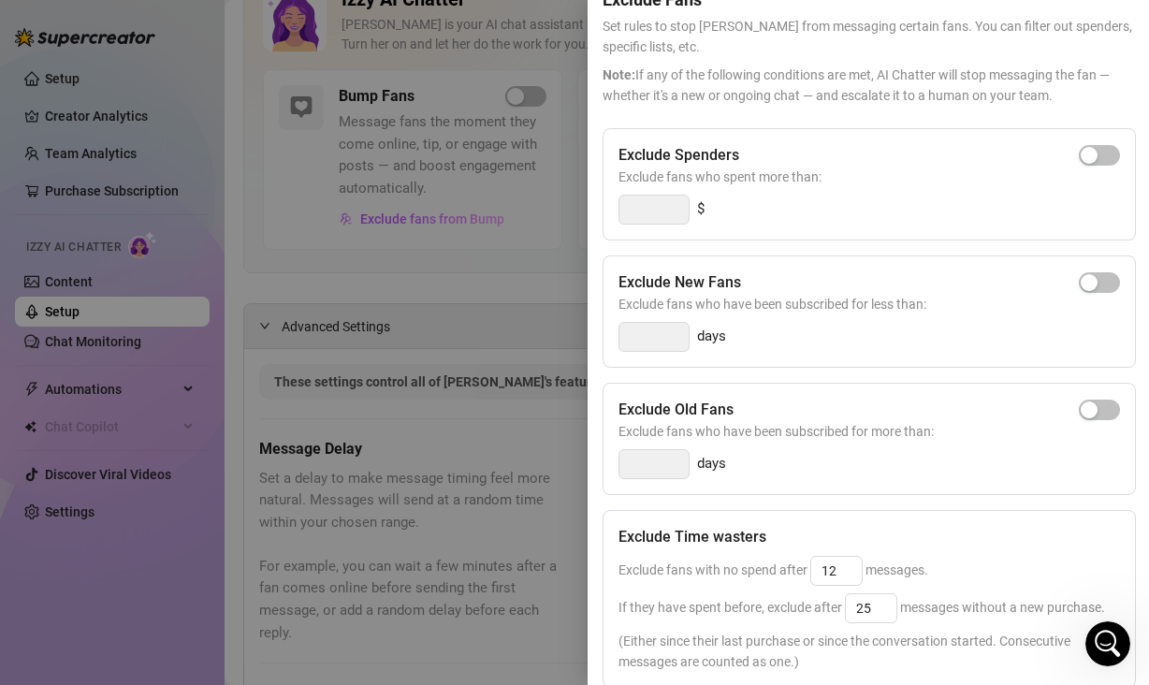
type input "25"
click at [966, 554] on div "Exclude Time wasters Exclude fans with no spend after 25 messages. If they have…" at bounding box center [869, 599] width 533 height 178
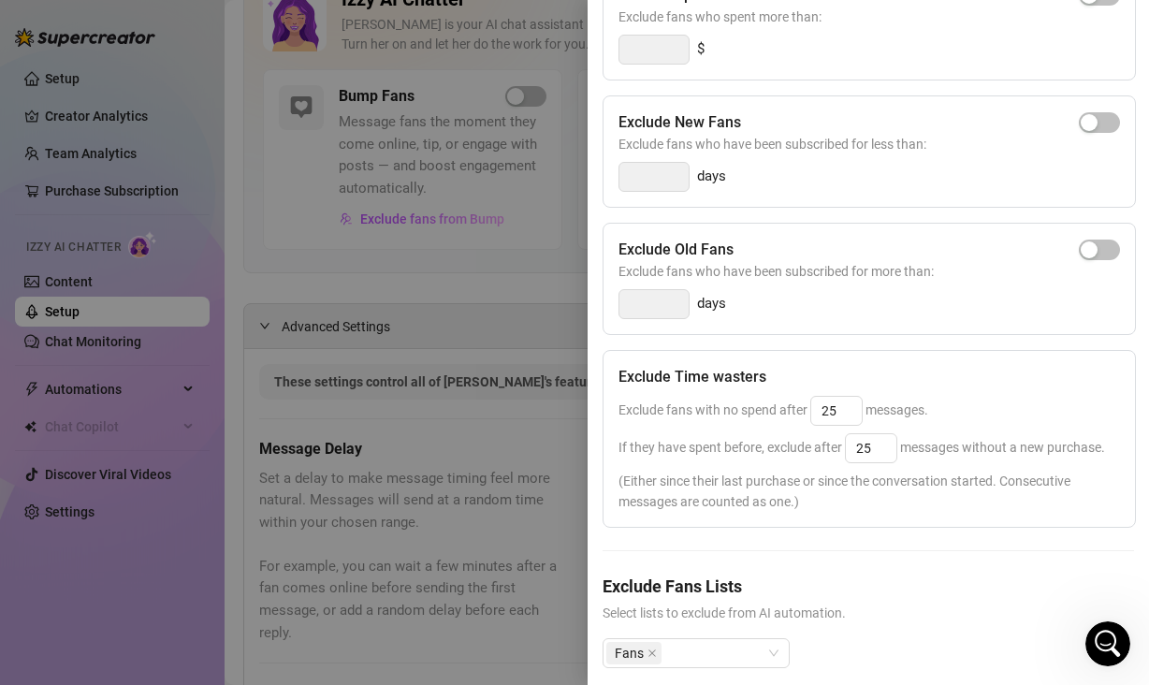
scroll to position [313, 0]
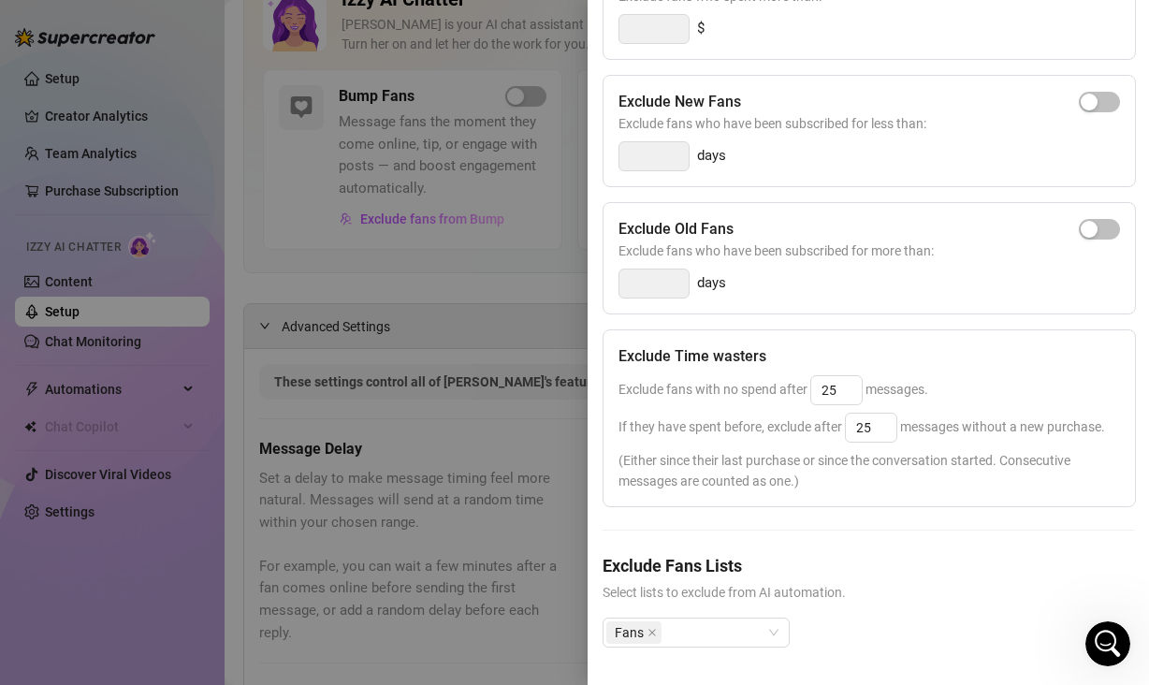
click at [453, 415] on div at bounding box center [574, 342] width 1149 height 685
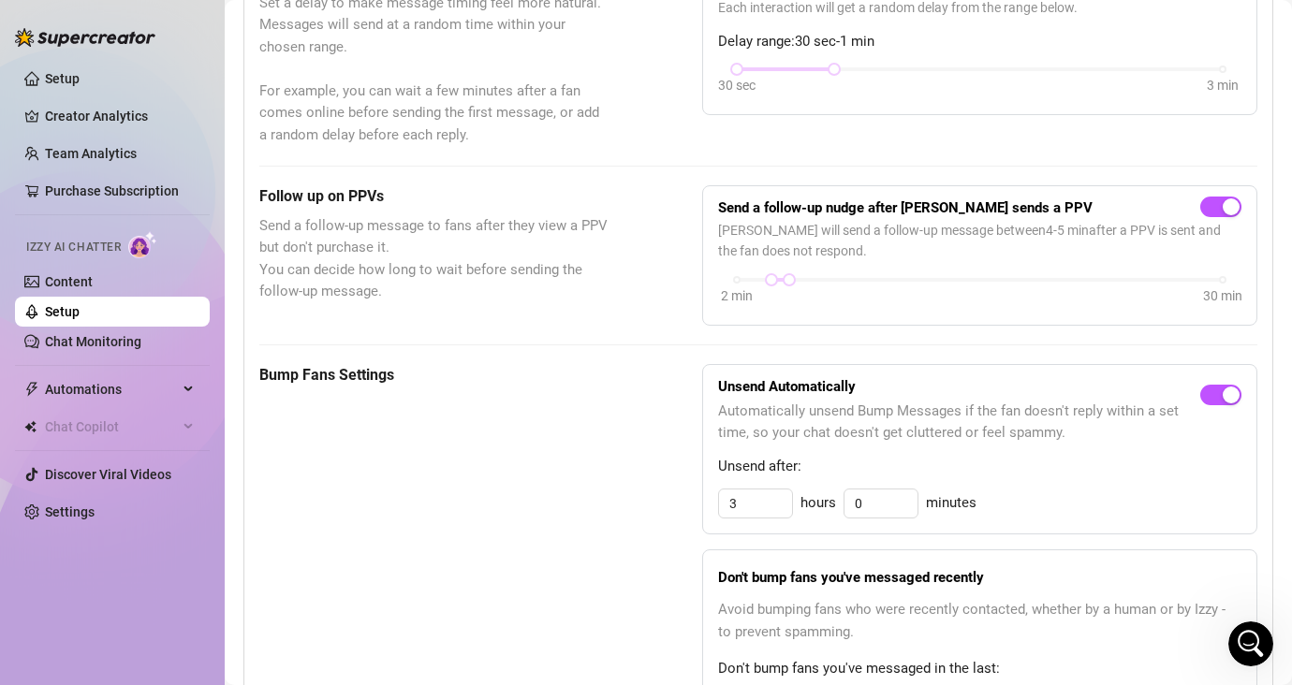
scroll to position [783, 0]
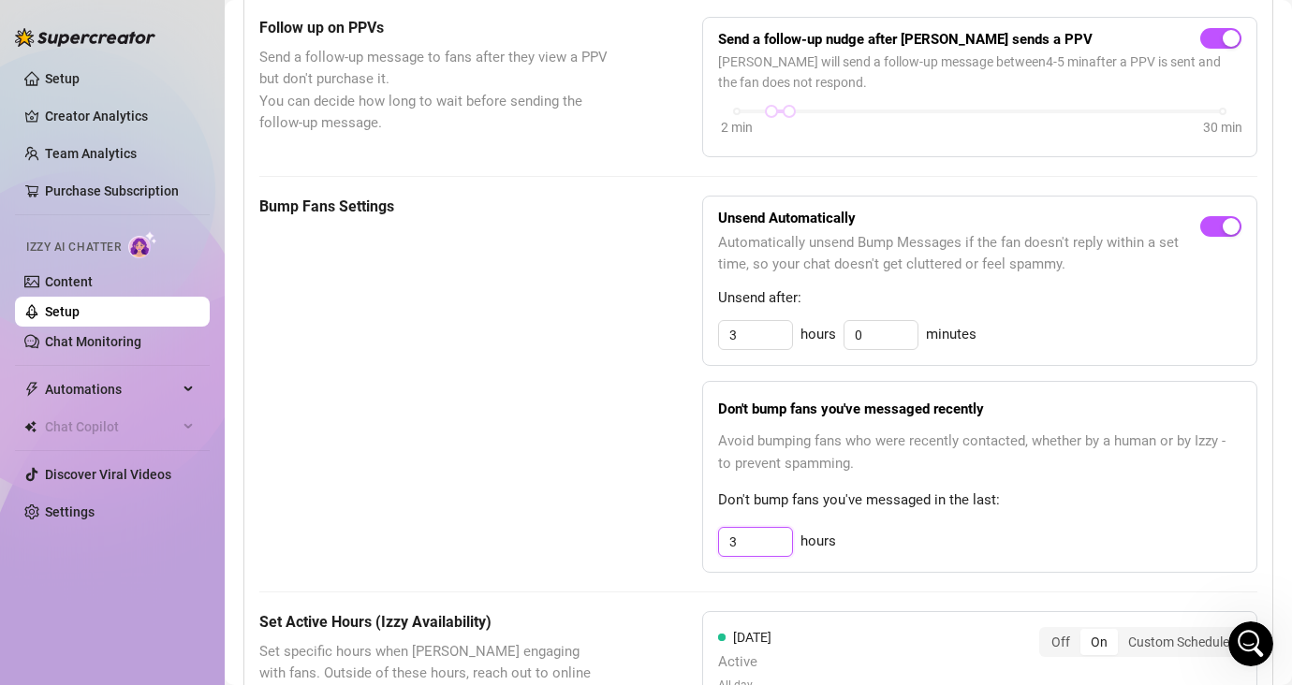
drag, startPoint x: 738, startPoint y: 541, endPoint x: 694, endPoint y: 541, distance: 44.0
click at [694, 541] on div "Bump Fans Settings Unsend Automatically Automatically unsend Bump Messages if t…" at bounding box center [758, 384] width 998 height 377
click at [683, 536] on div "Bump Fans Settings Unsend Automatically Automatically unsend Bump Messages if t…" at bounding box center [758, 384] width 998 height 377
drag, startPoint x: 726, startPoint y: 540, endPoint x: 685, endPoint y: 539, distance: 41.2
click at [685, 539] on div "Bump Fans Settings Unsend Automatically Automatically unsend Bump Messages if t…" at bounding box center [758, 384] width 998 height 377
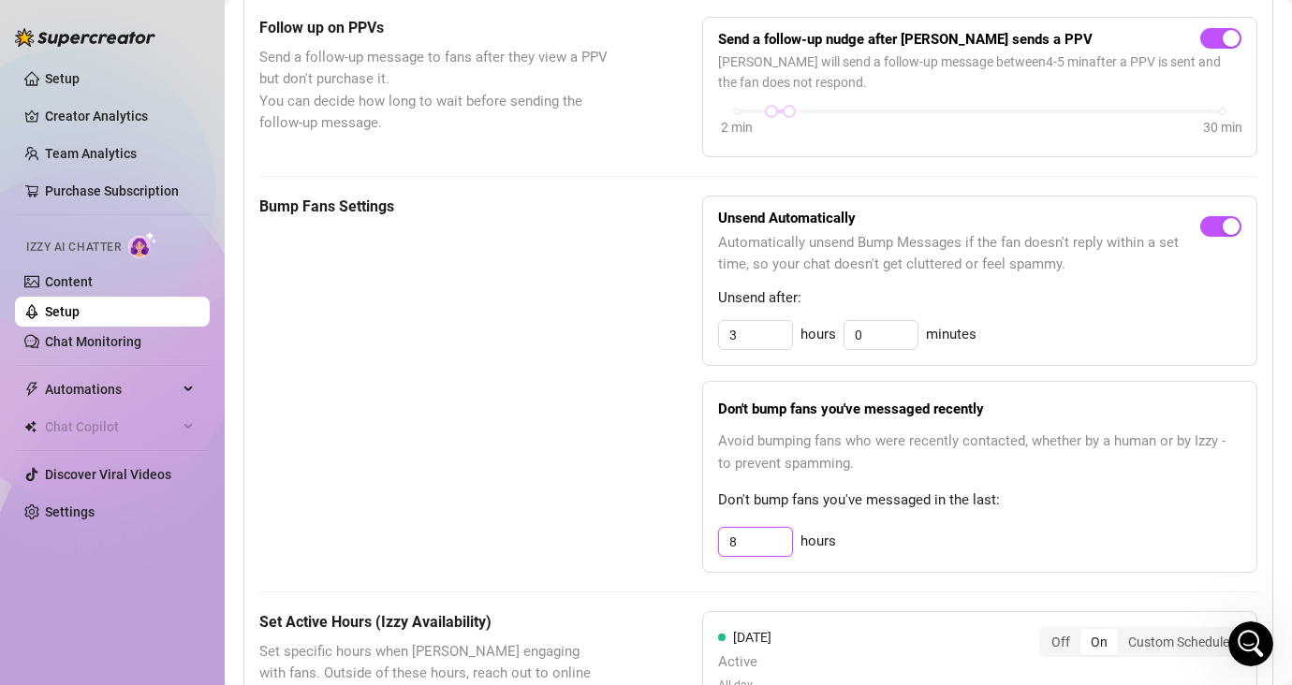
type input "8"
click at [675, 514] on div "Bump Fans Settings Unsend Automatically Automatically unsend Bump Messages if t…" at bounding box center [758, 384] width 998 height 377
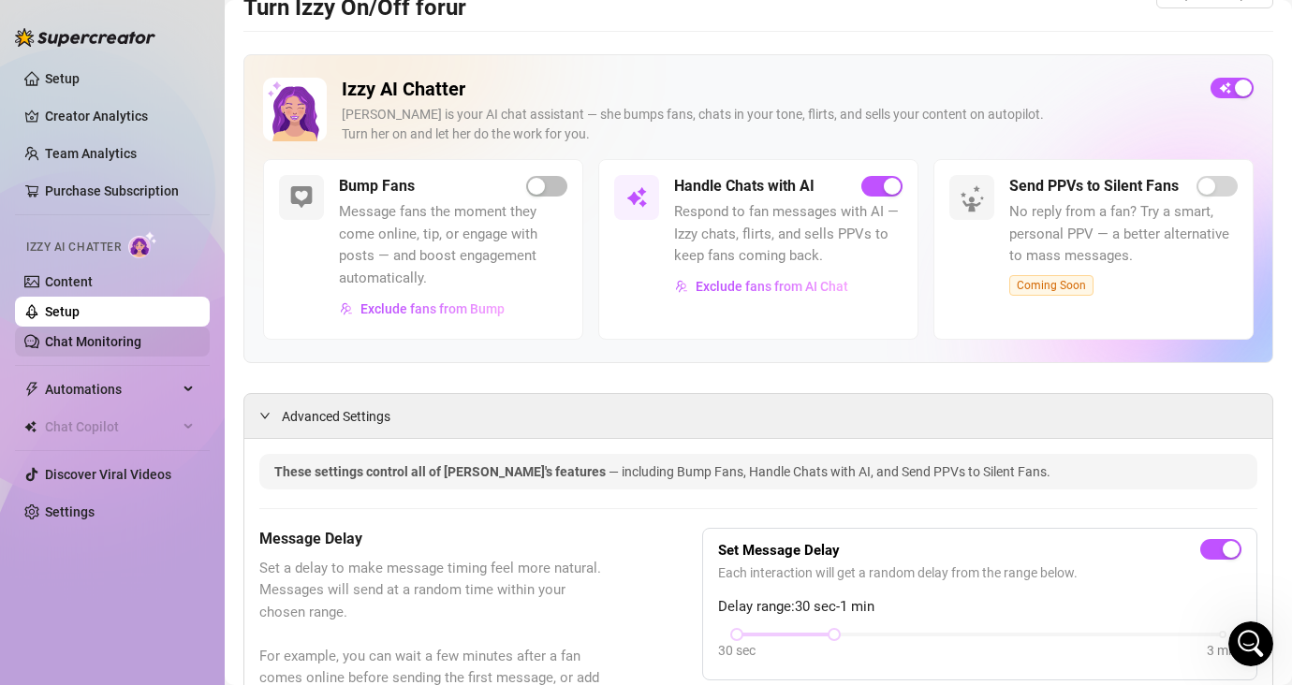
scroll to position [75, 0]
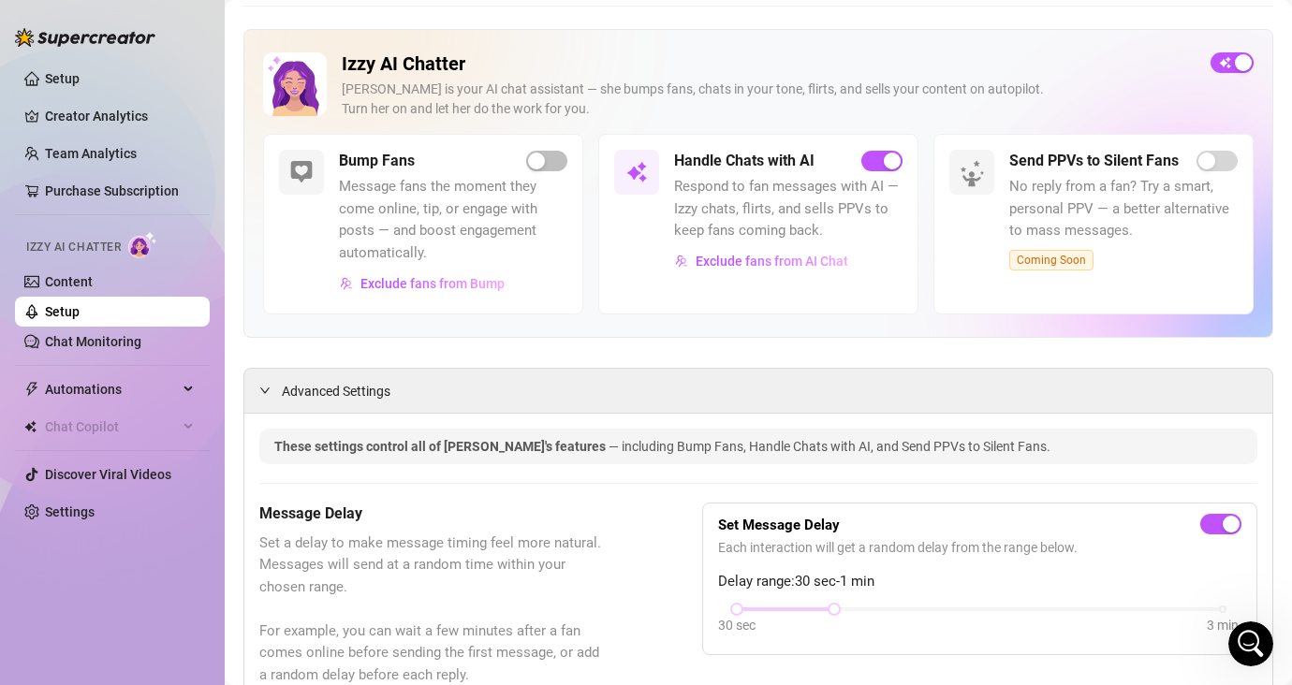
click at [88, 263] on div "Izzy AI Chatter" at bounding box center [110, 245] width 198 height 42
click at [86, 276] on link "Content" at bounding box center [69, 281] width 48 height 15
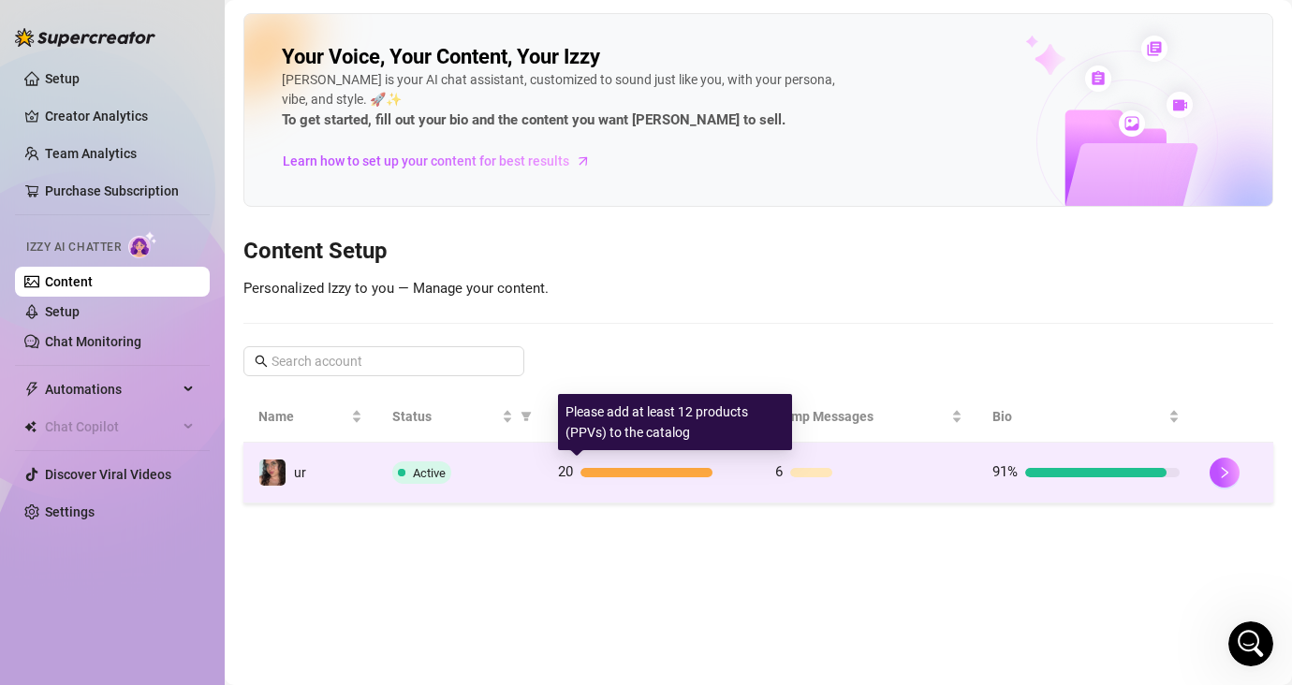
click at [714, 463] on div "20" at bounding box center [651, 472] width 187 height 22
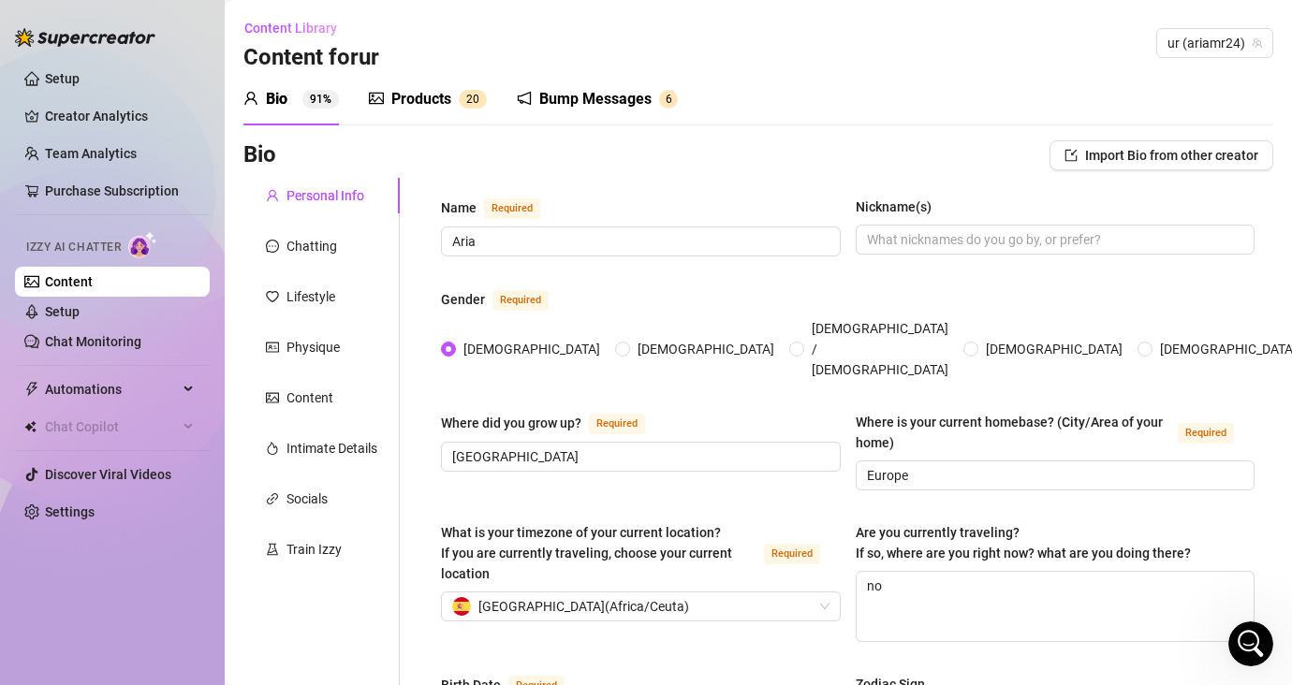
click at [459, 98] on sup "2 0" at bounding box center [473, 99] width 28 height 19
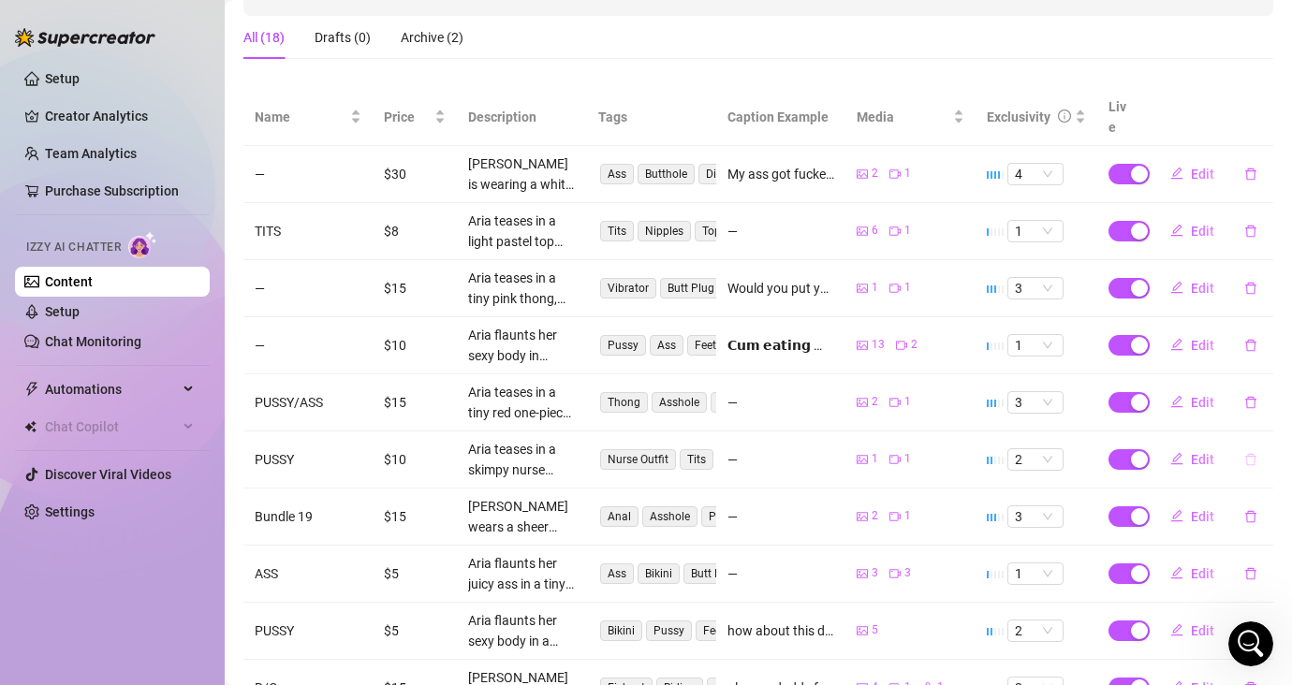
scroll to position [297, 0]
click at [1131, 166] on div "button" at bounding box center [1139, 174] width 17 height 17
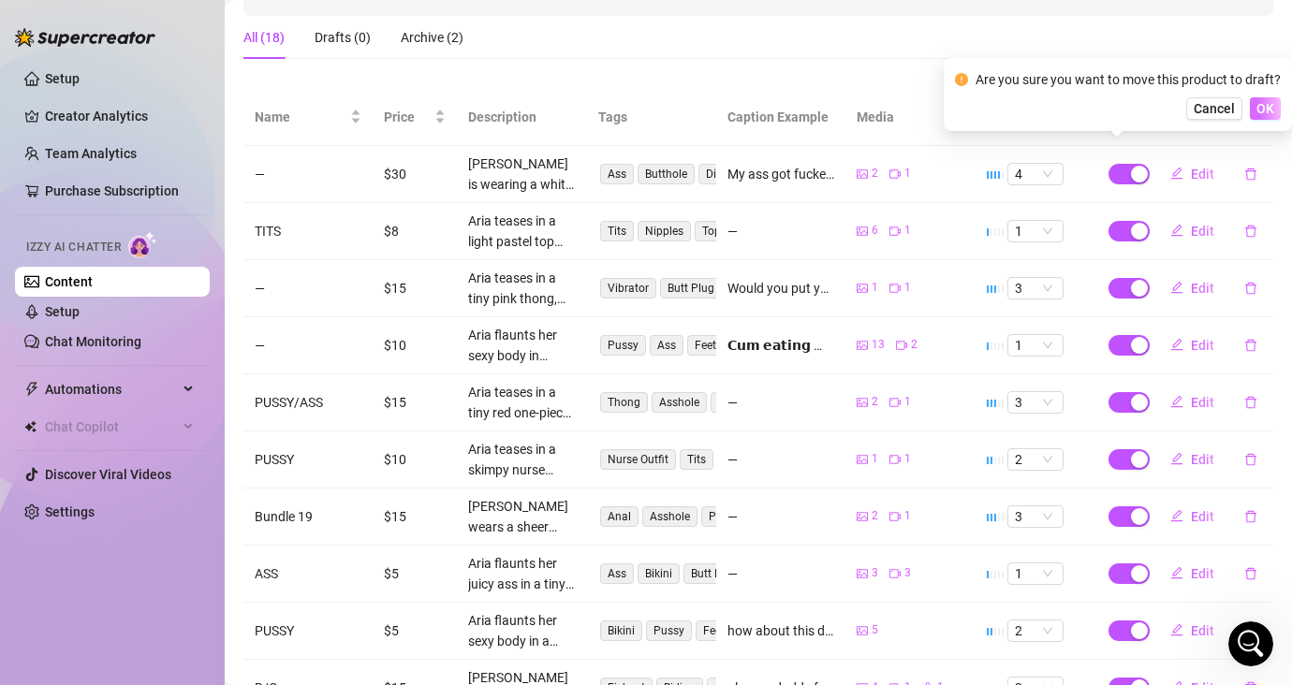
click at [1148, 109] on span "OK" at bounding box center [1265, 108] width 18 height 15
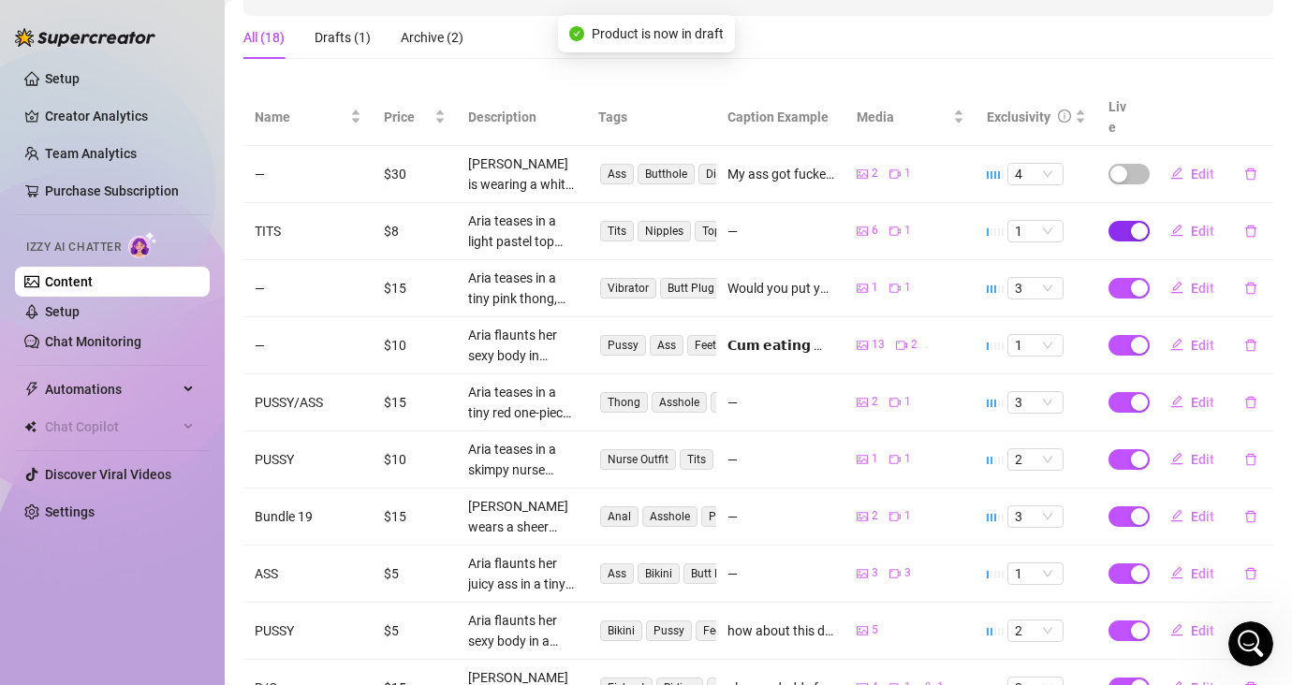
click at [1114, 221] on span "button" at bounding box center [1128, 231] width 41 height 21
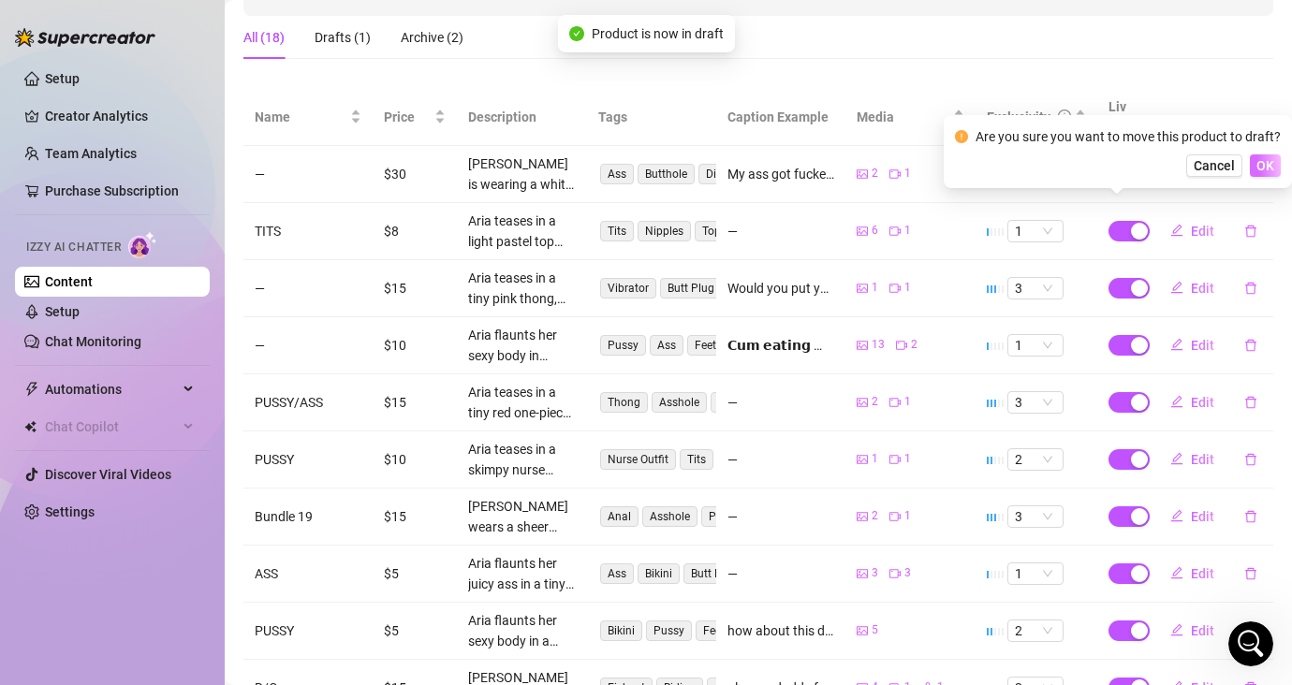
click at [1148, 166] on span "OK" at bounding box center [1265, 165] width 18 height 15
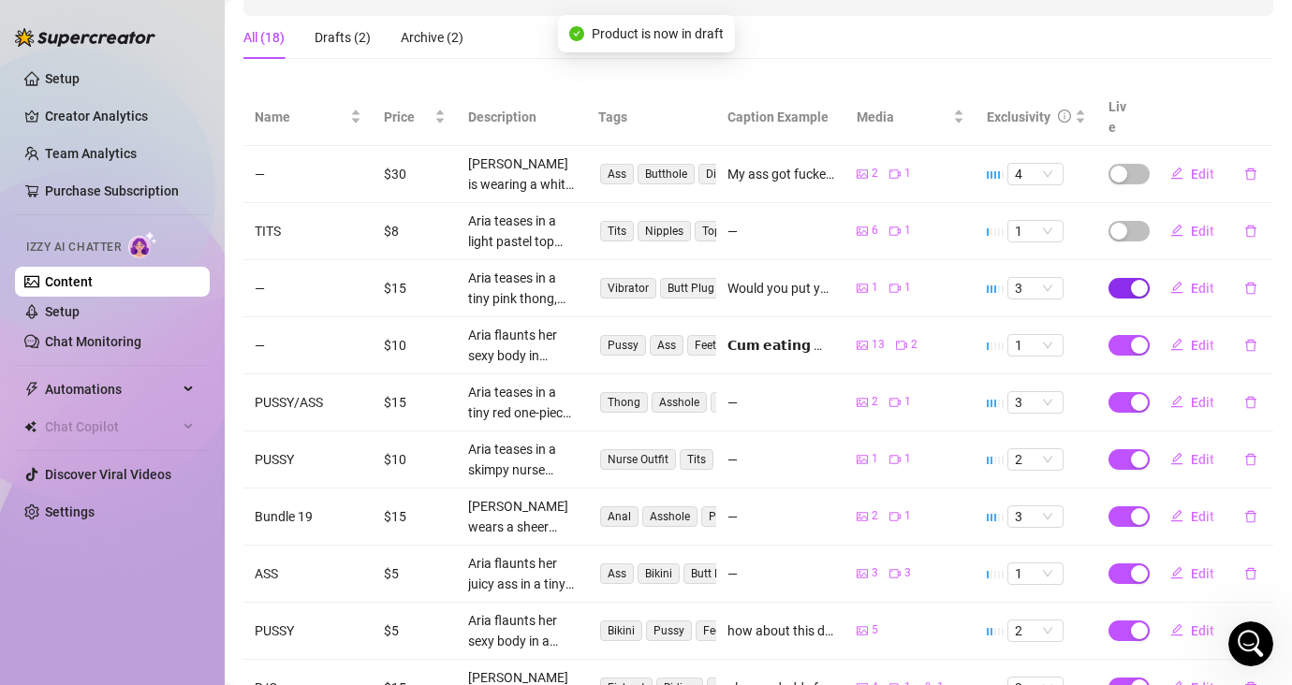
click at [1131, 280] on div "button" at bounding box center [1139, 288] width 17 height 17
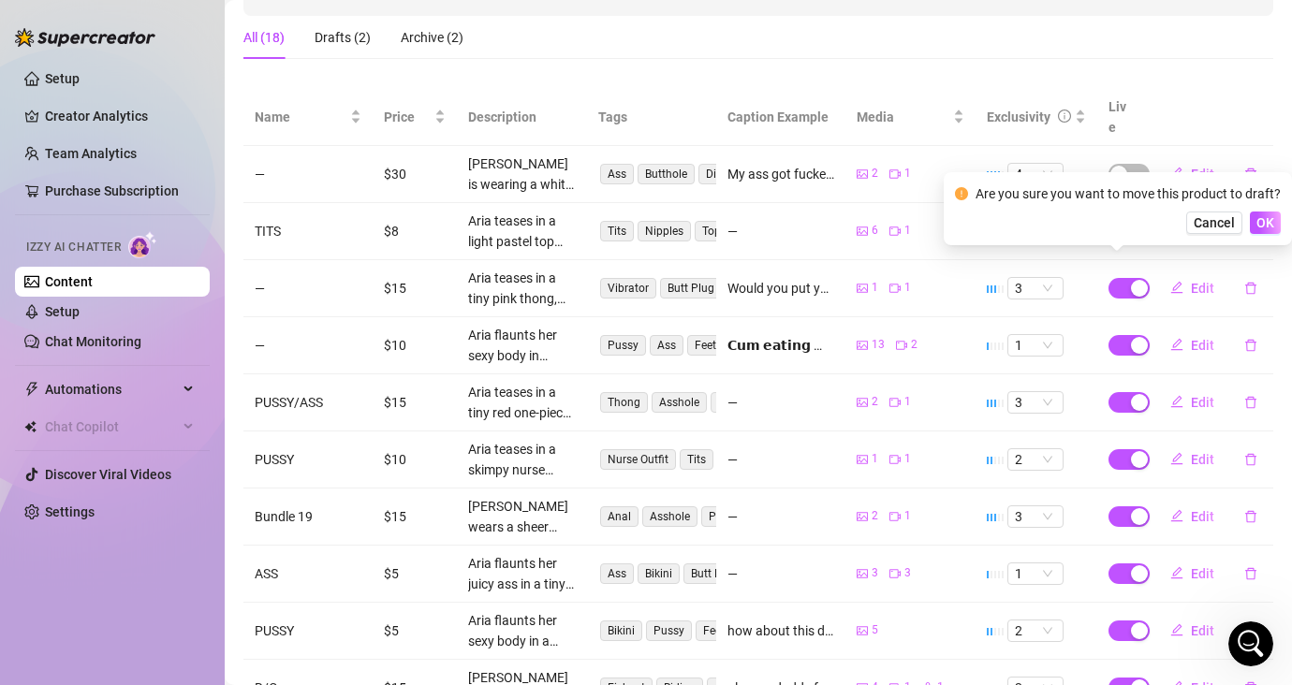
click at [1097, 317] on td at bounding box center [1120, 345] width 47 height 57
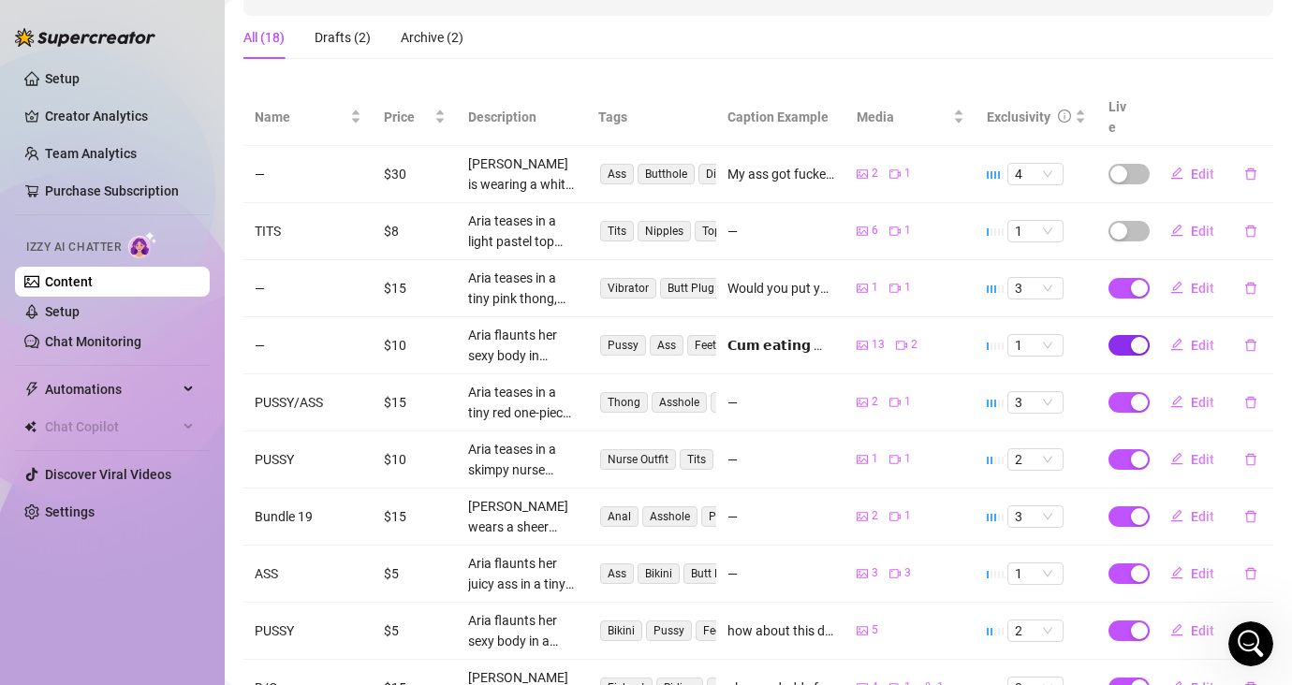
click at [1131, 337] on div "button" at bounding box center [1139, 345] width 17 height 17
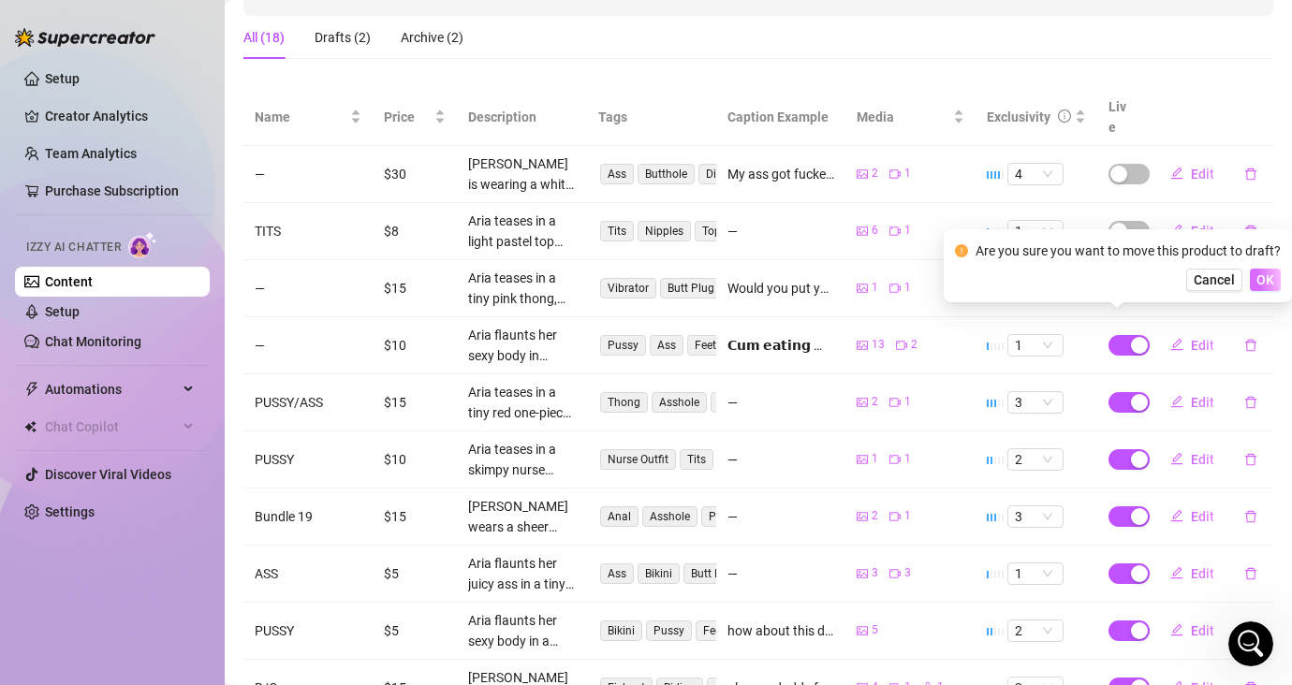
click at [1148, 282] on span "OK" at bounding box center [1265, 279] width 18 height 15
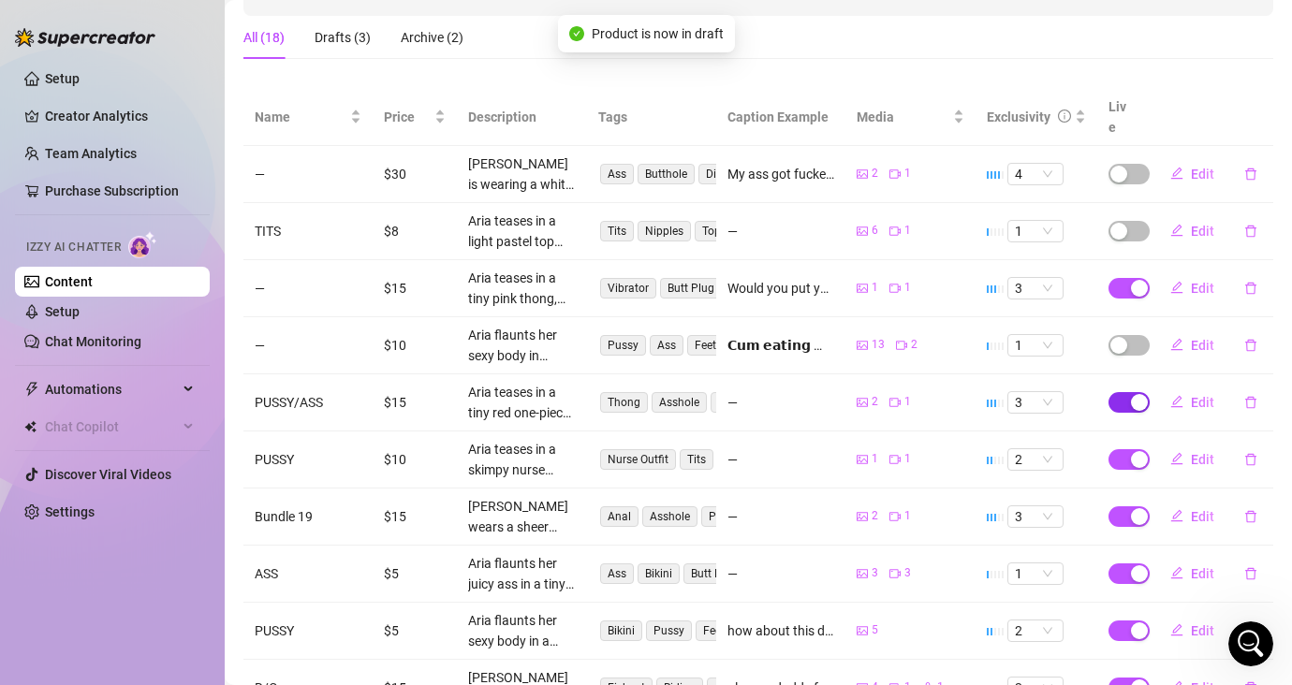
click at [1108, 392] on span "button" at bounding box center [1128, 402] width 41 height 21
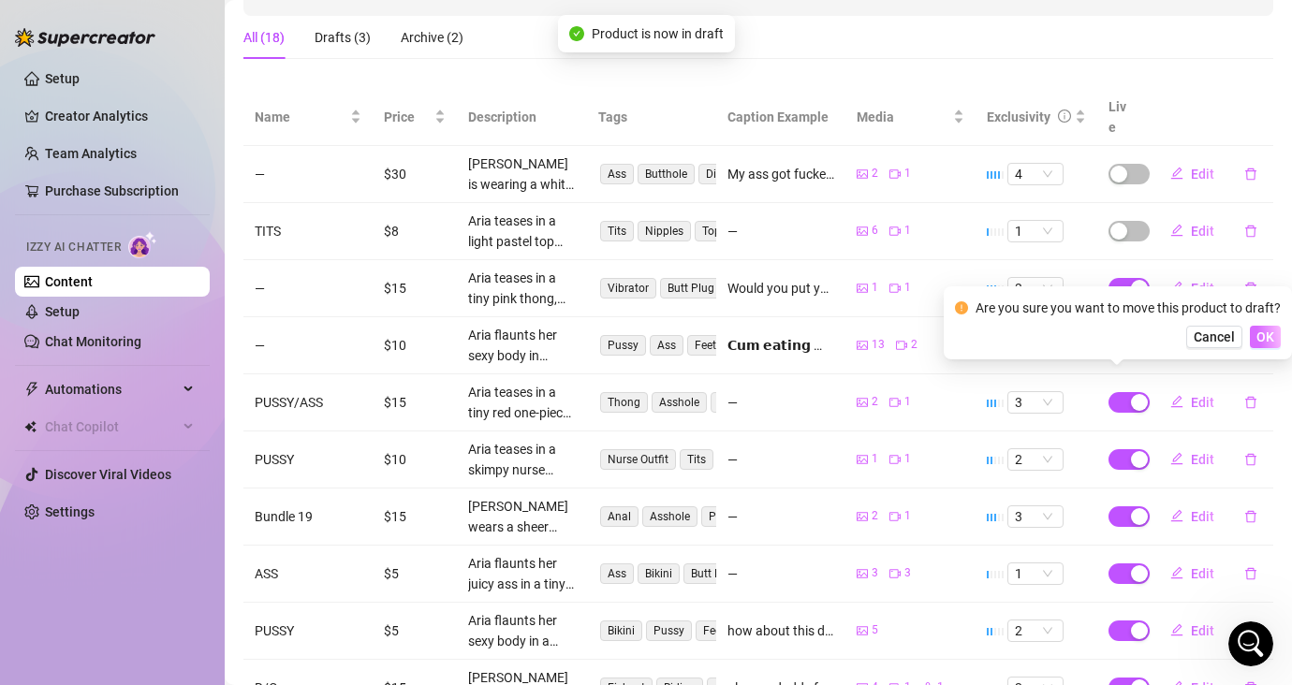
click at [1148, 337] on span "OK" at bounding box center [1265, 336] width 18 height 15
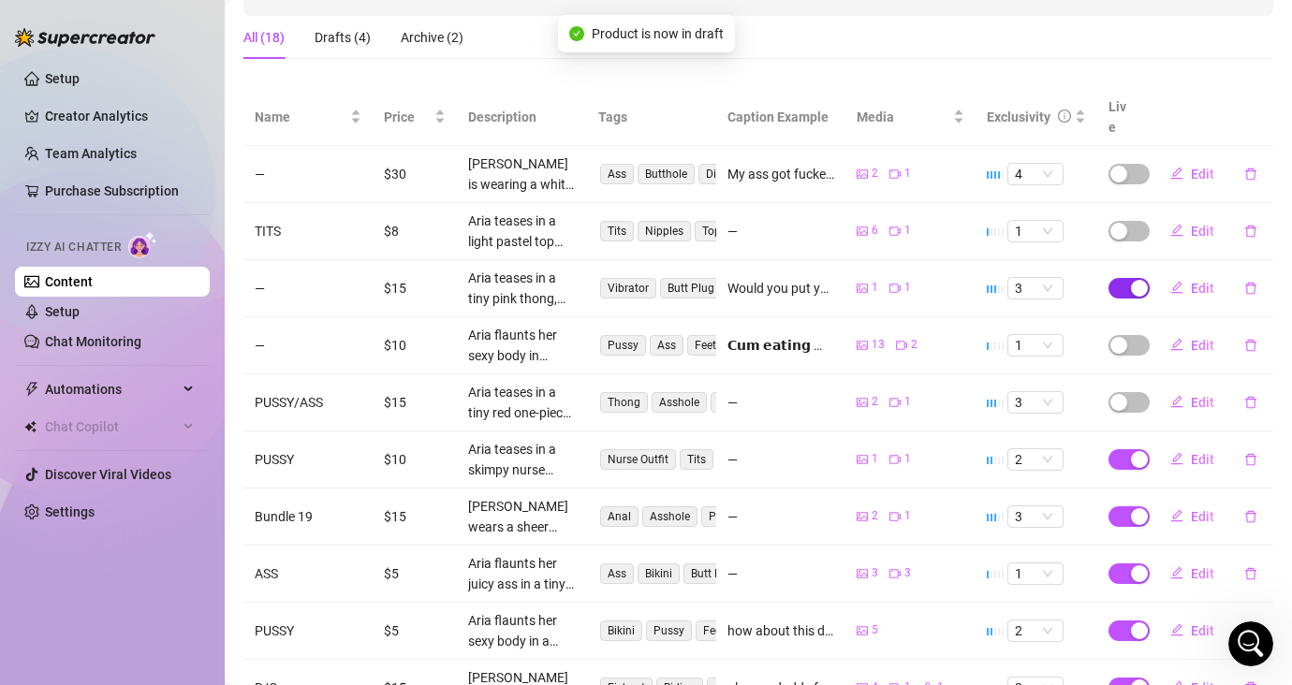
click at [1111, 278] on span "button" at bounding box center [1128, 288] width 41 height 21
click at [1097, 340] on td at bounding box center [1120, 345] width 47 height 57
click at [898, 489] on td "2 1" at bounding box center [909, 517] width 129 height 57
click at [1131, 451] on div "button" at bounding box center [1139, 459] width 17 height 17
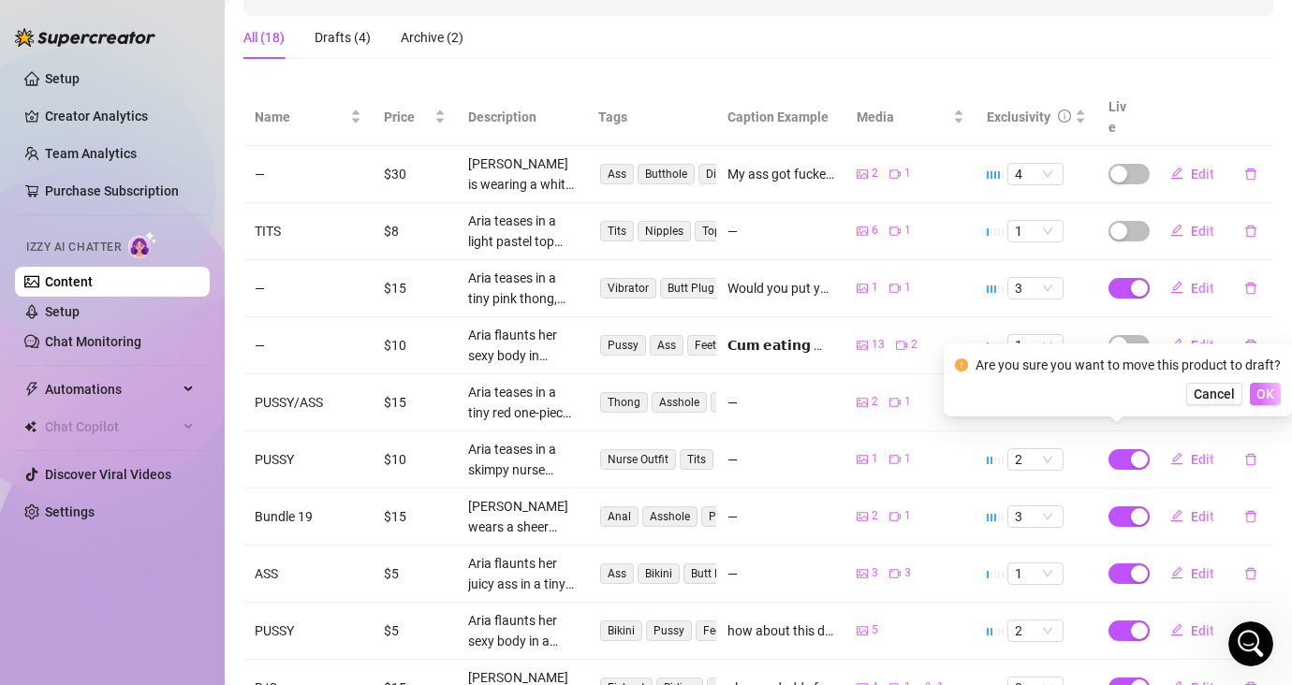
click at [1148, 393] on span "OK" at bounding box center [1265, 394] width 18 height 15
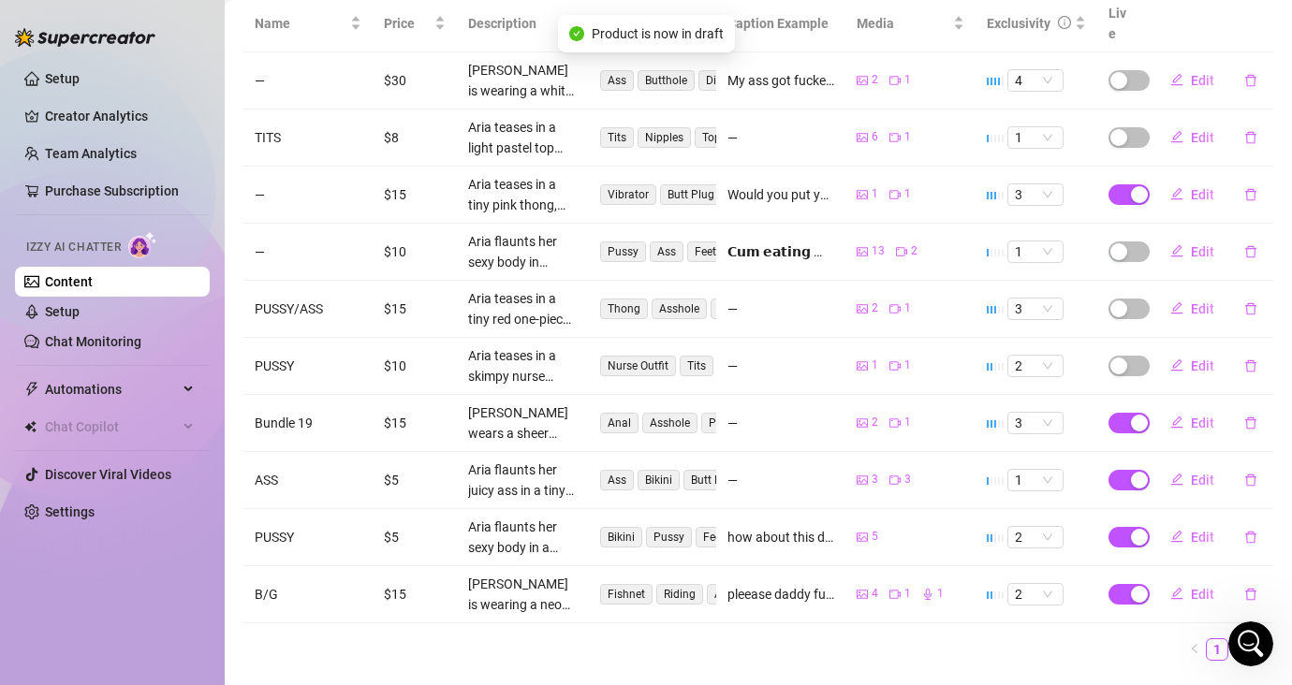
scroll to position [416, 0]
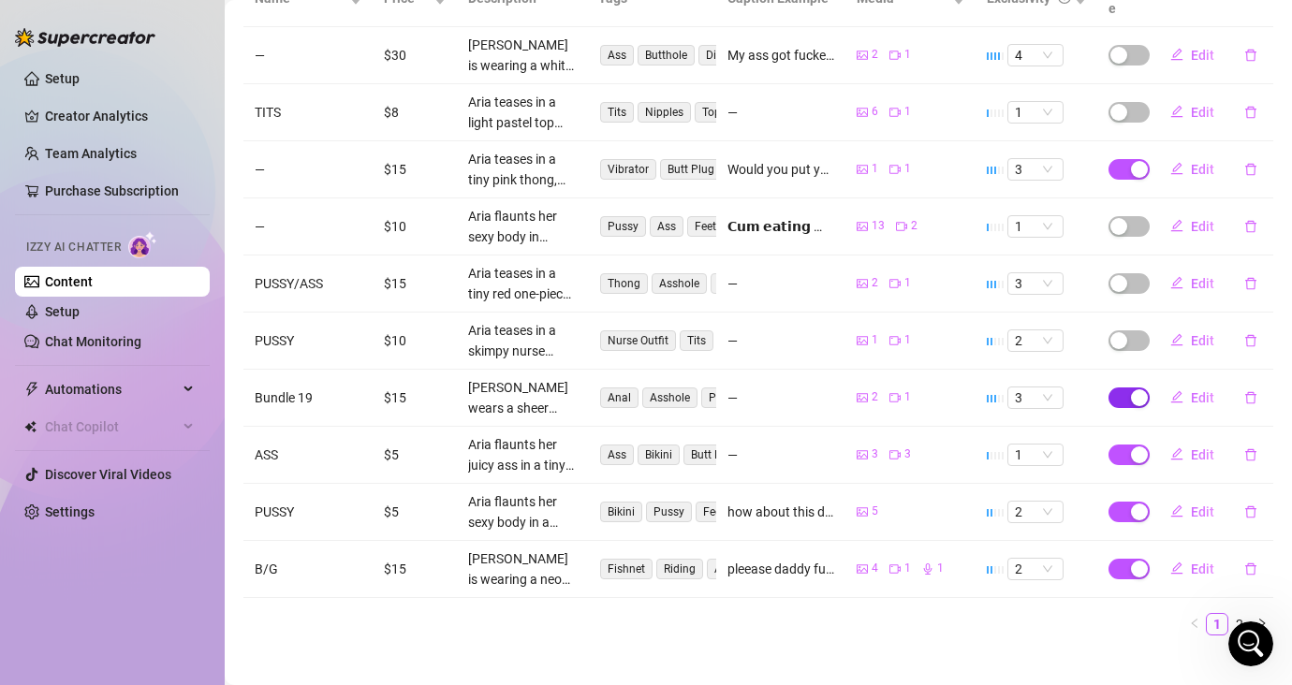
click at [1117, 387] on span "button" at bounding box center [1128, 397] width 41 height 21
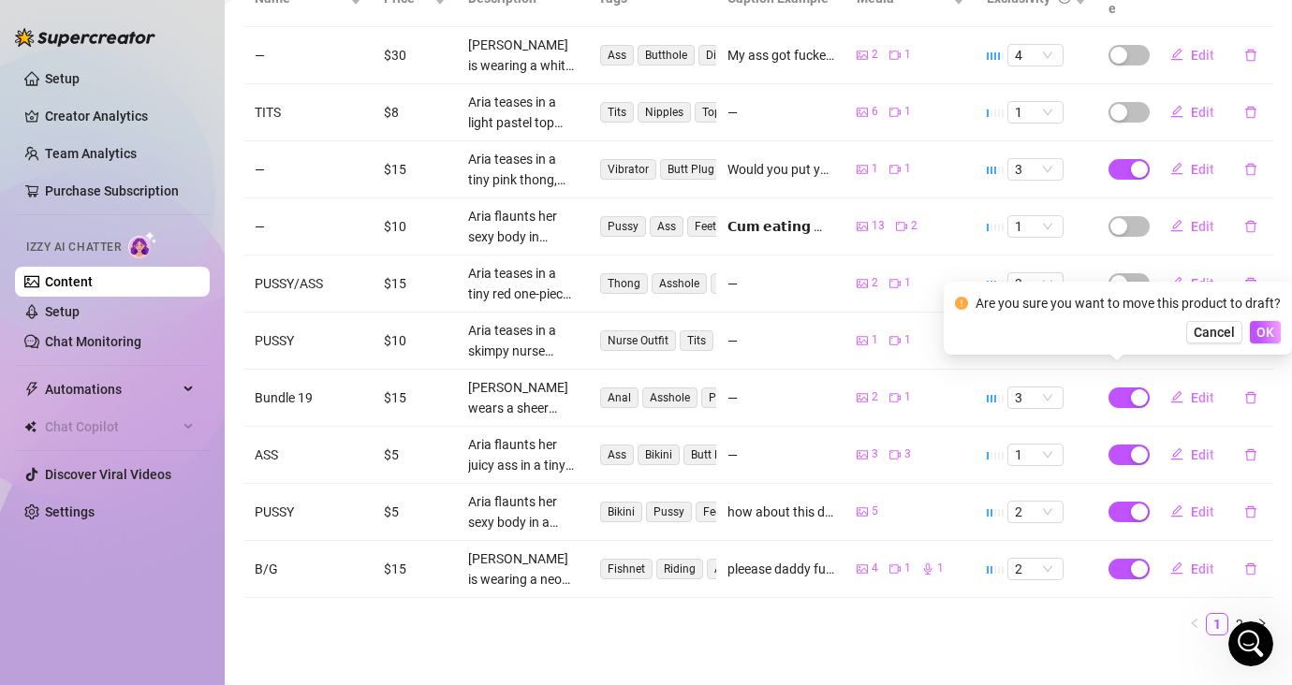
drag, startPoint x: 1256, startPoint y: 331, endPoint x: 1243, endPoint y: 333, distance: 13.2
click at [1148, 330] on span "OK" at bounding box center [1265, 332] width 18 height 15
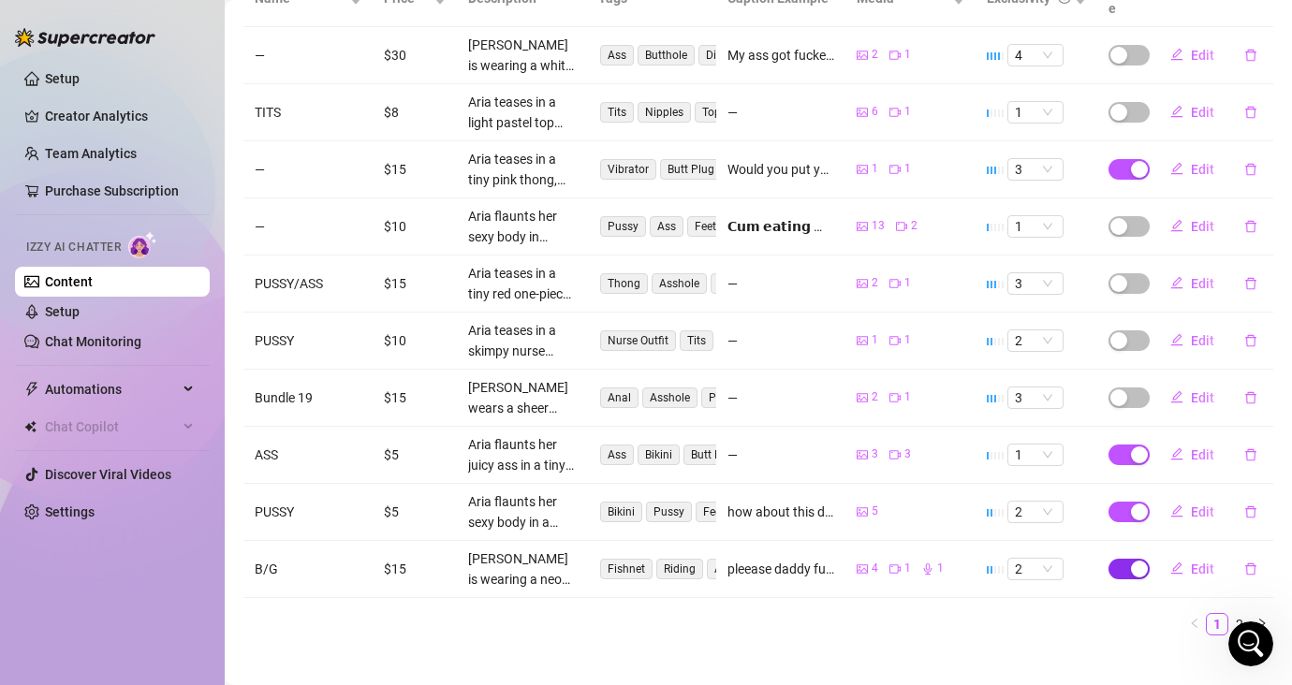
click at [1115, 559] on span "button" at bounding box center [1128, 569] width 41 height 21
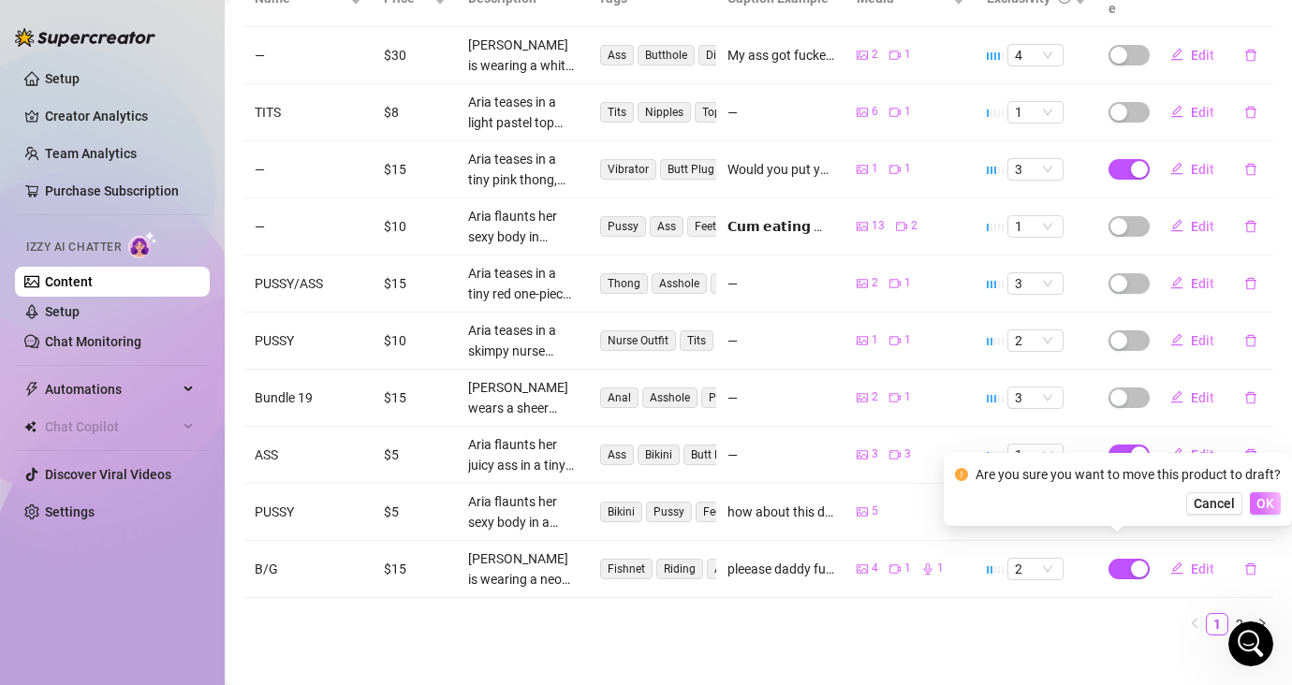
click at [1148, 503] on span "OK" at bounding box center [1265, 503] width 18 height 15
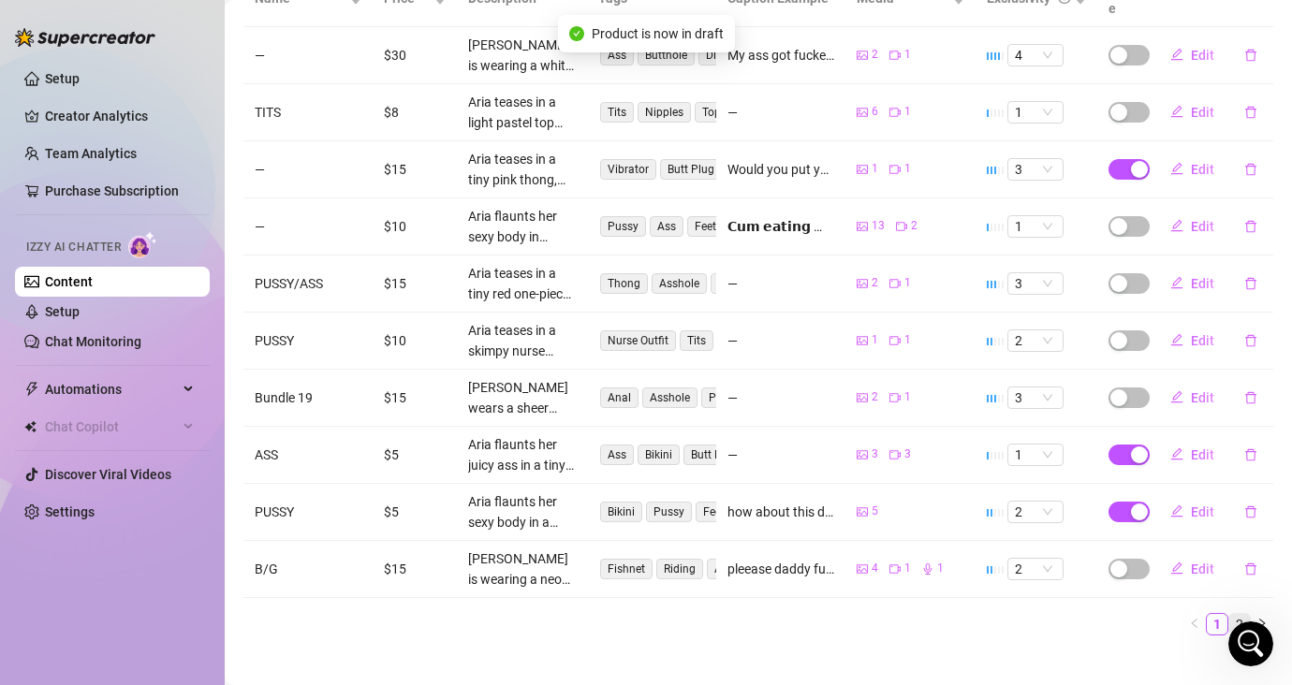
click at [1148, 614] on link "2" at bounding box center [1239, 624] width 21 height 21
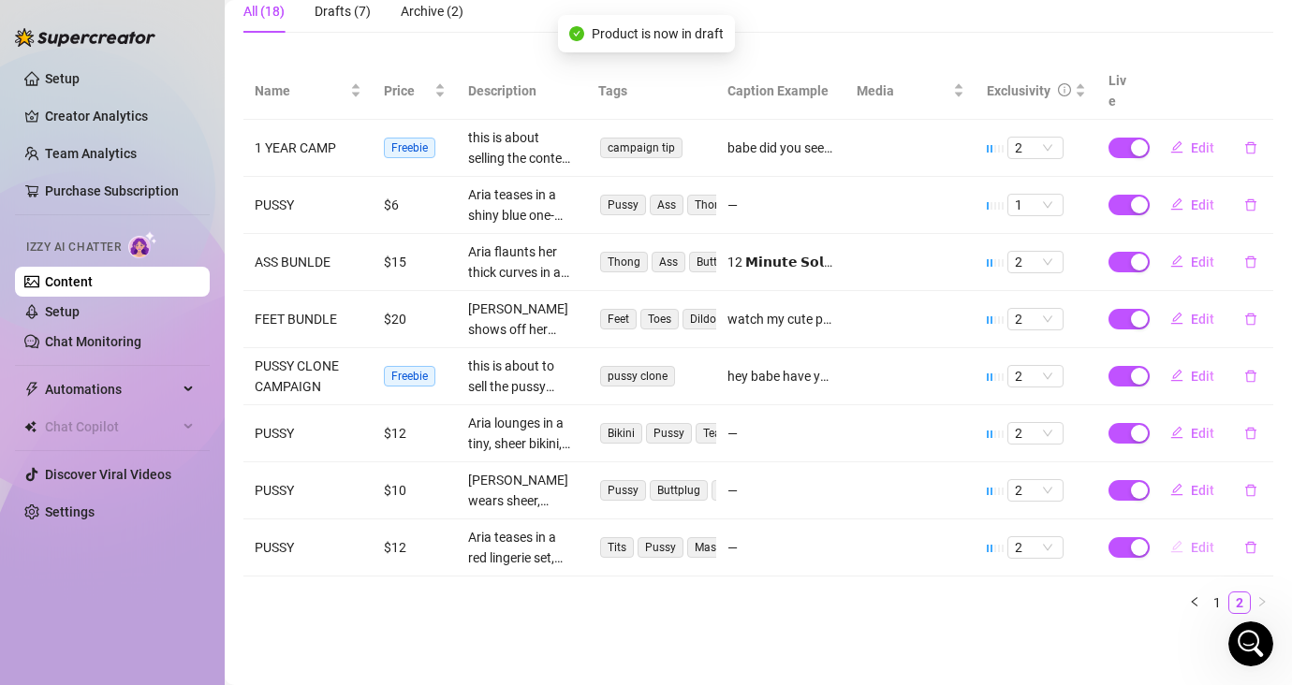
scroll to position [301, 0]
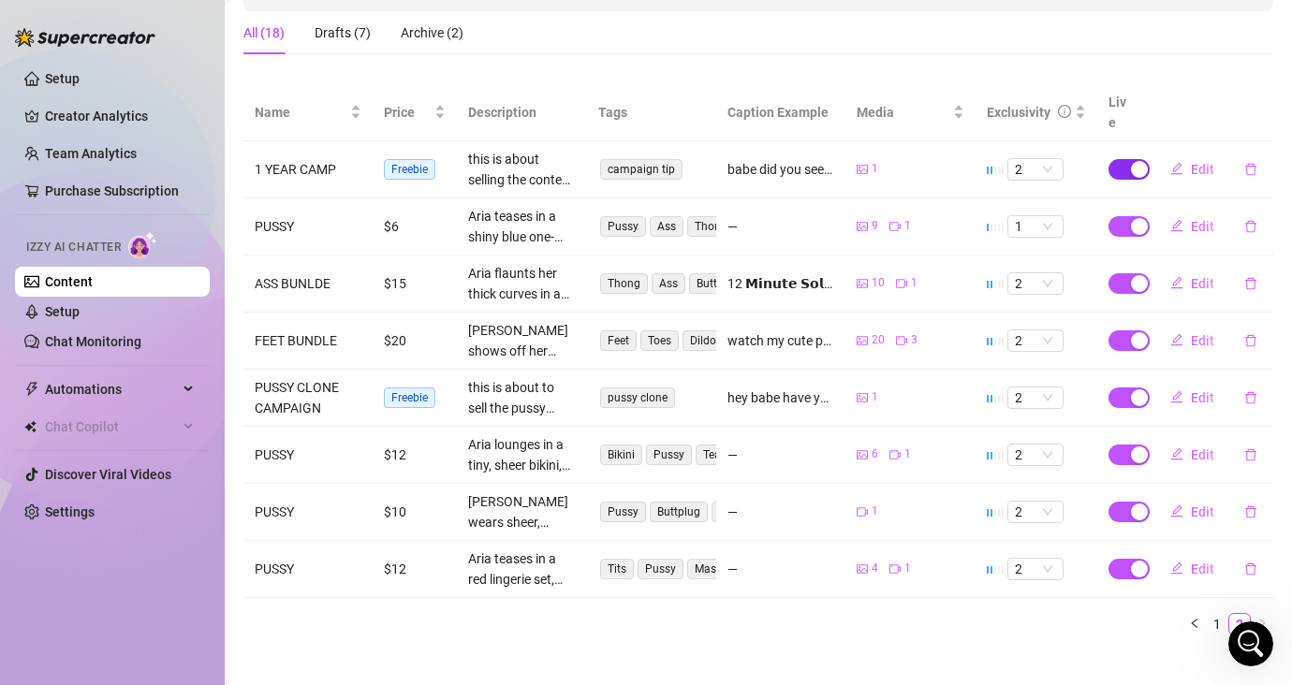
click at [1115, 159] on span "button" at bounding box center [1128, 169] width 41 height 21
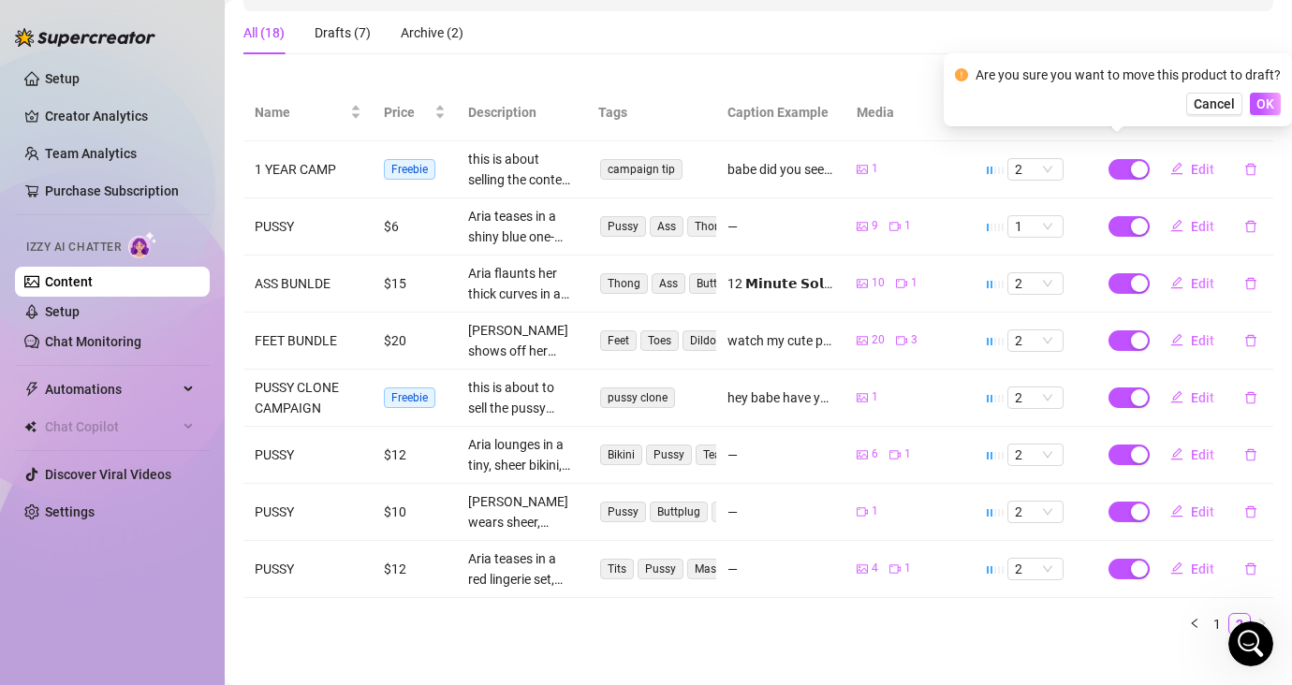
click at [862, 35] on div "All (18) Drafts (7) Archive (2)" at bounding box center [757, 32] width 1029 height 43
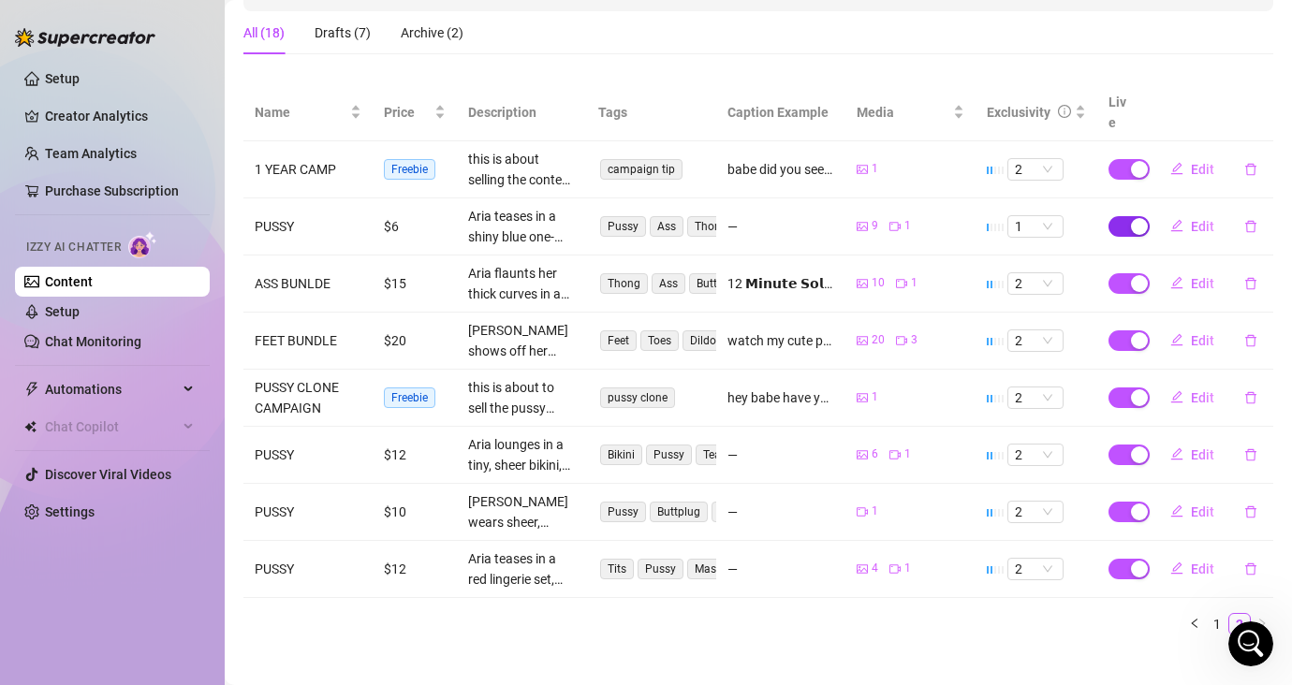
click at [1114, 216] on span "button" at bounding box center [1128, 226] width 41 height 21
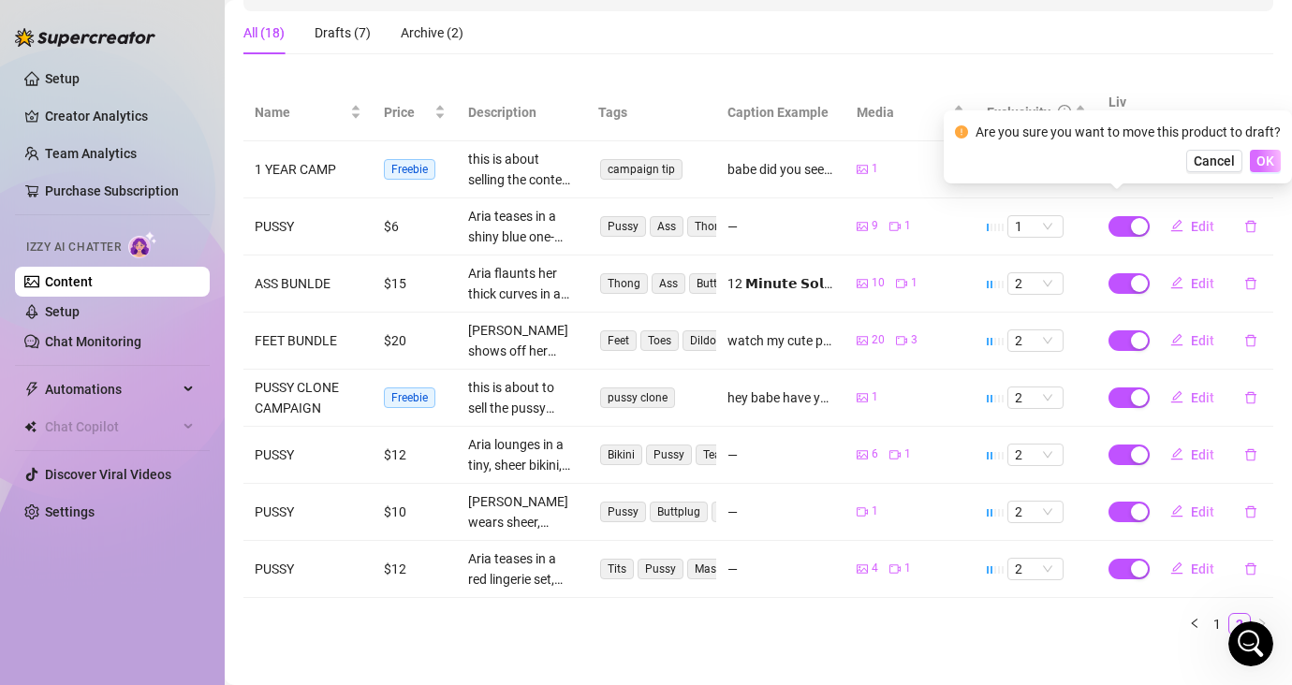
click at [1148, 158] on span "OK" at bounding box center [1265, 160] width 18 height 15
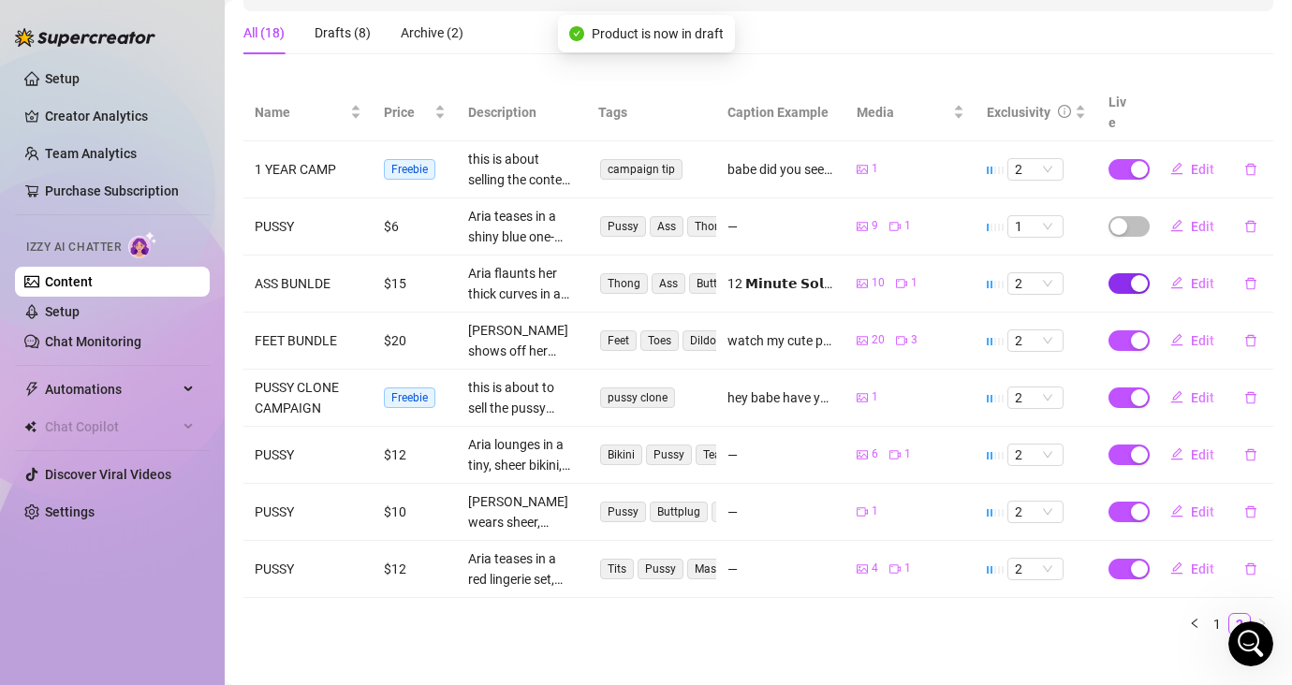
click at [1108, 273] on span "button" at bounding box center [1128, 283] width 41 height 21
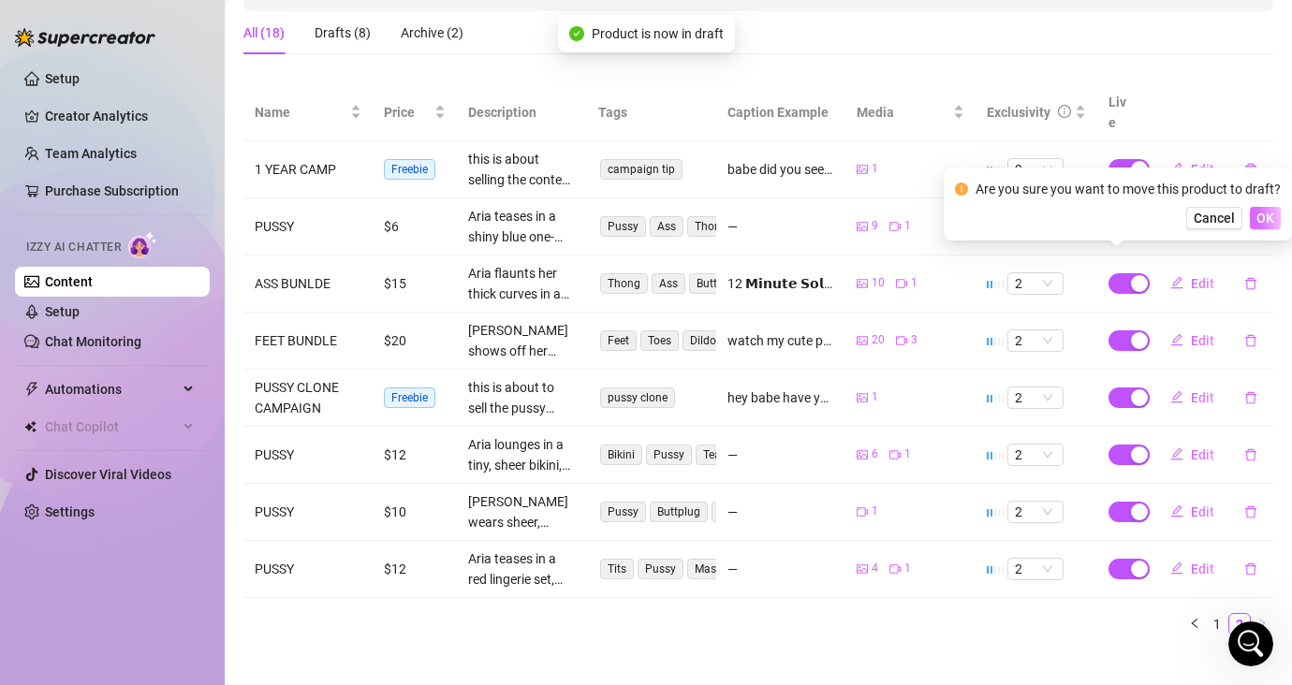
click at [1148, 214] on span "OK" at bounding box center [1265, 218] width 18 height 15
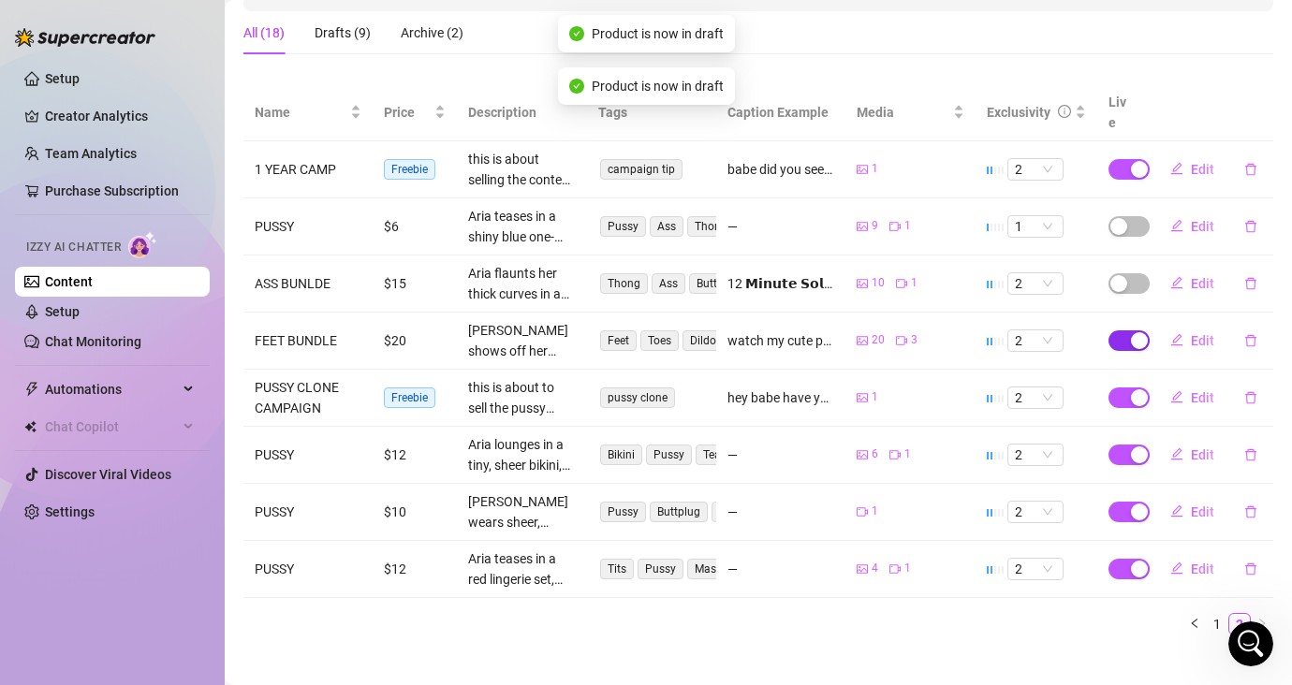
click at [1111, 330] on span "button" at bounding box center [1128, 340] width 41 height 21
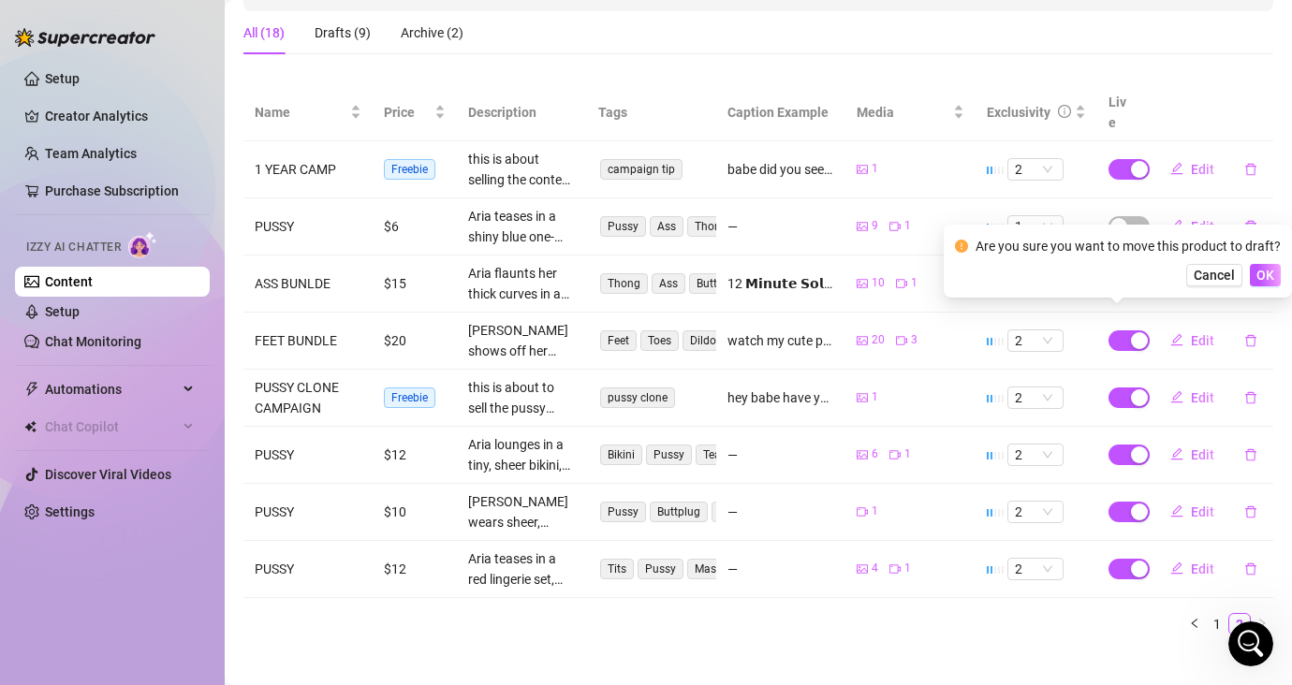
click at [1035, 587] on div "Name Price Description Tags Caption Example Media Exclusivity Live 1 YEAR CAMP …" at bounding box center [757, 359] width 1029 height 551
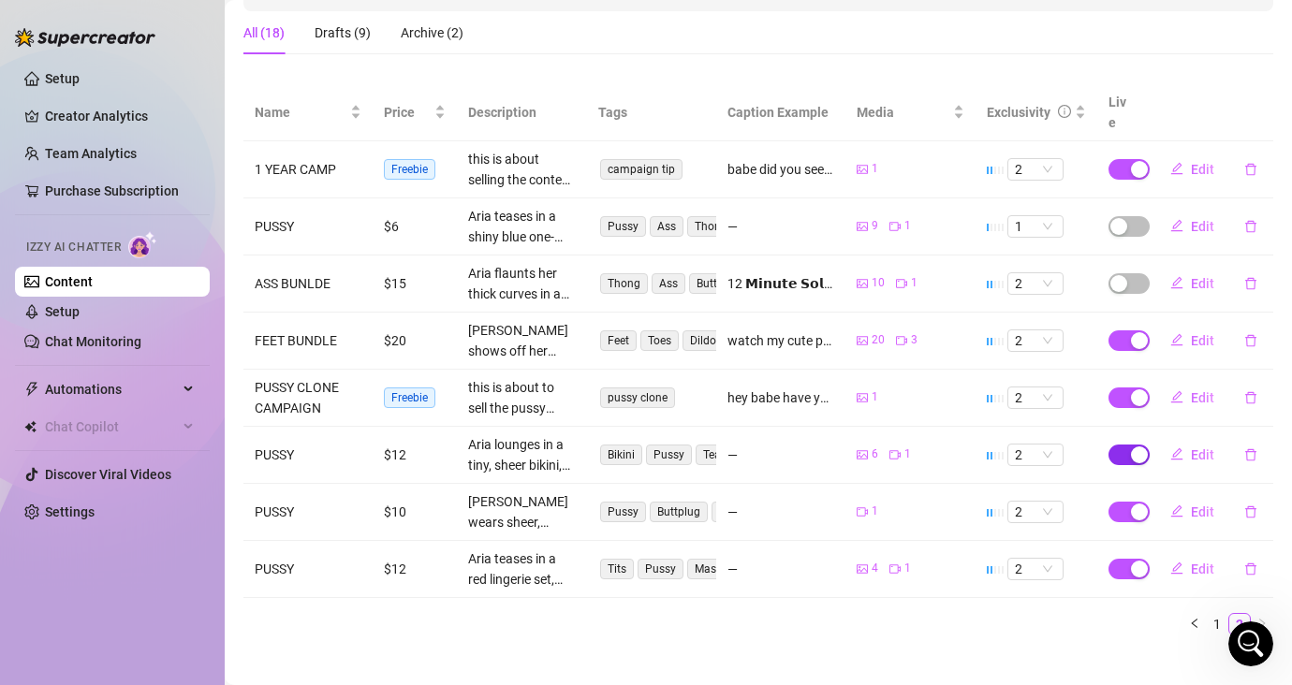
click at [1108, 445] on span "button" at bounding box center [1128, 455] width 41 height 21
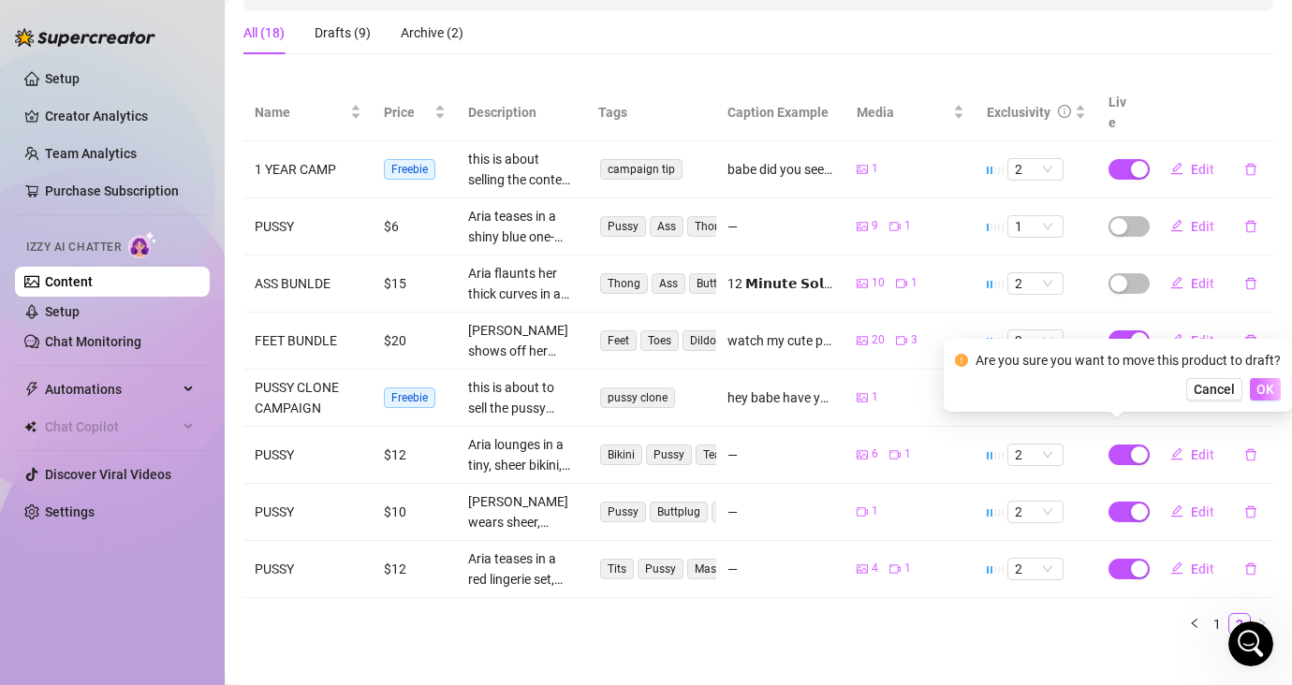
click at [1148, 387] on span "OK" at bounding box center [1265, 389] width 18 height 15
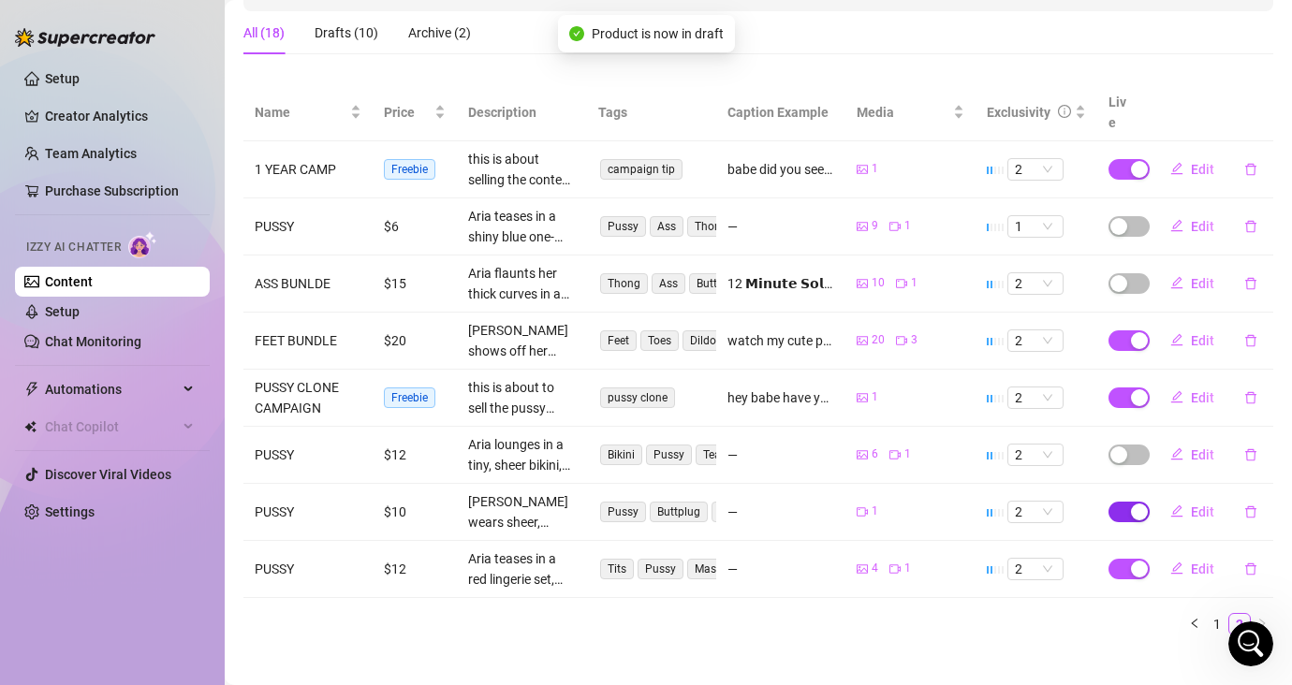
click at [1109, 502] on span "button" at bounding box center [1128, 512] width 41 height 21
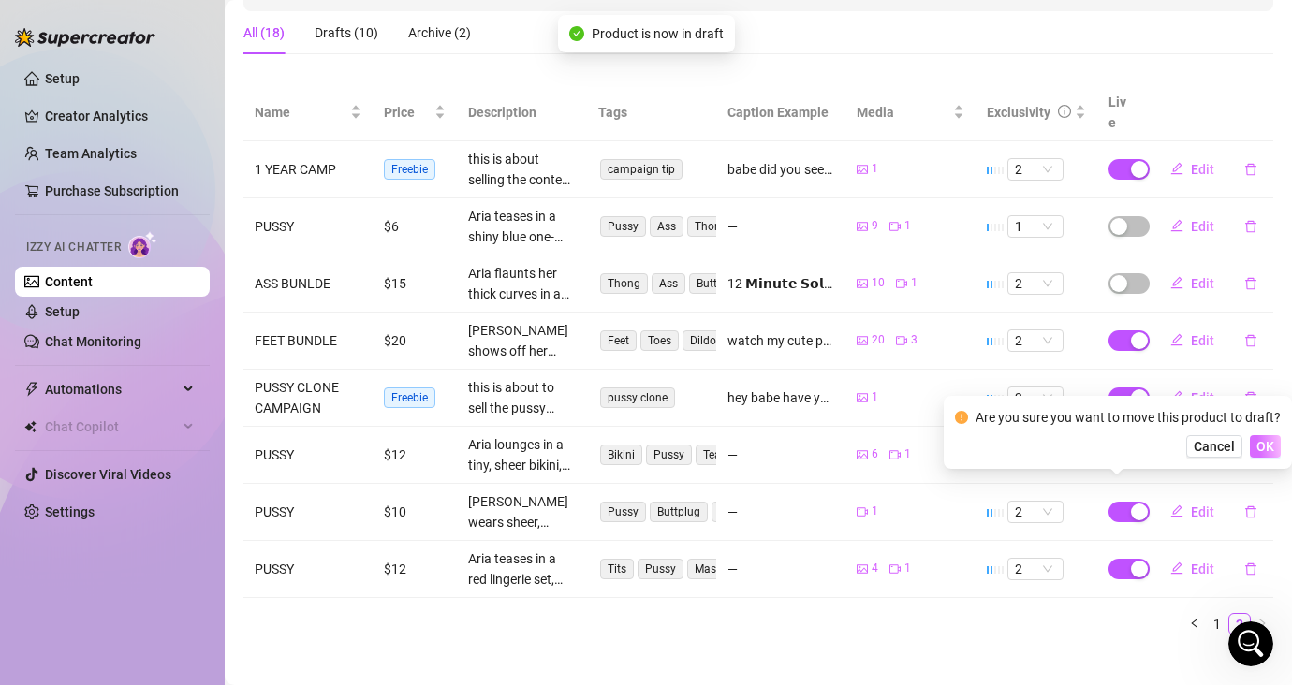
click at [1148, 445] on button "OK" at bounding box center [1264, 446] width 31 height 22
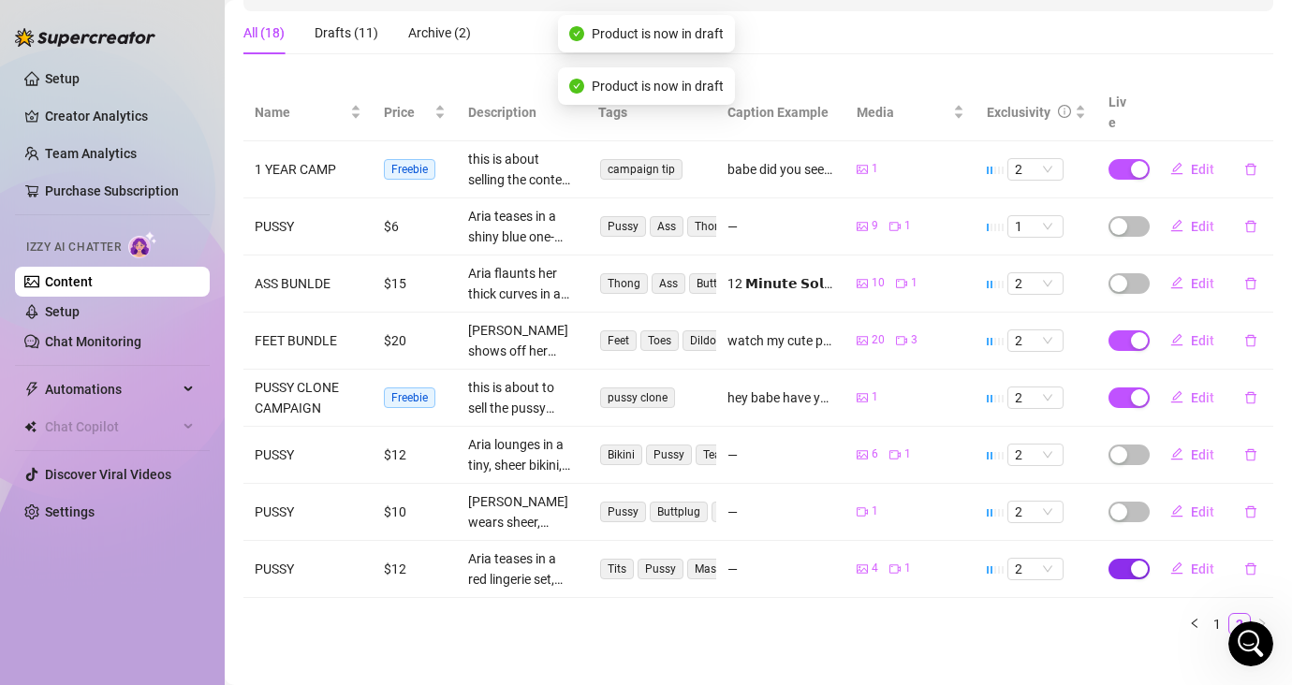
click at [1116, 559] on span "button" at bounding box center [1128, 569] width 41 height 21
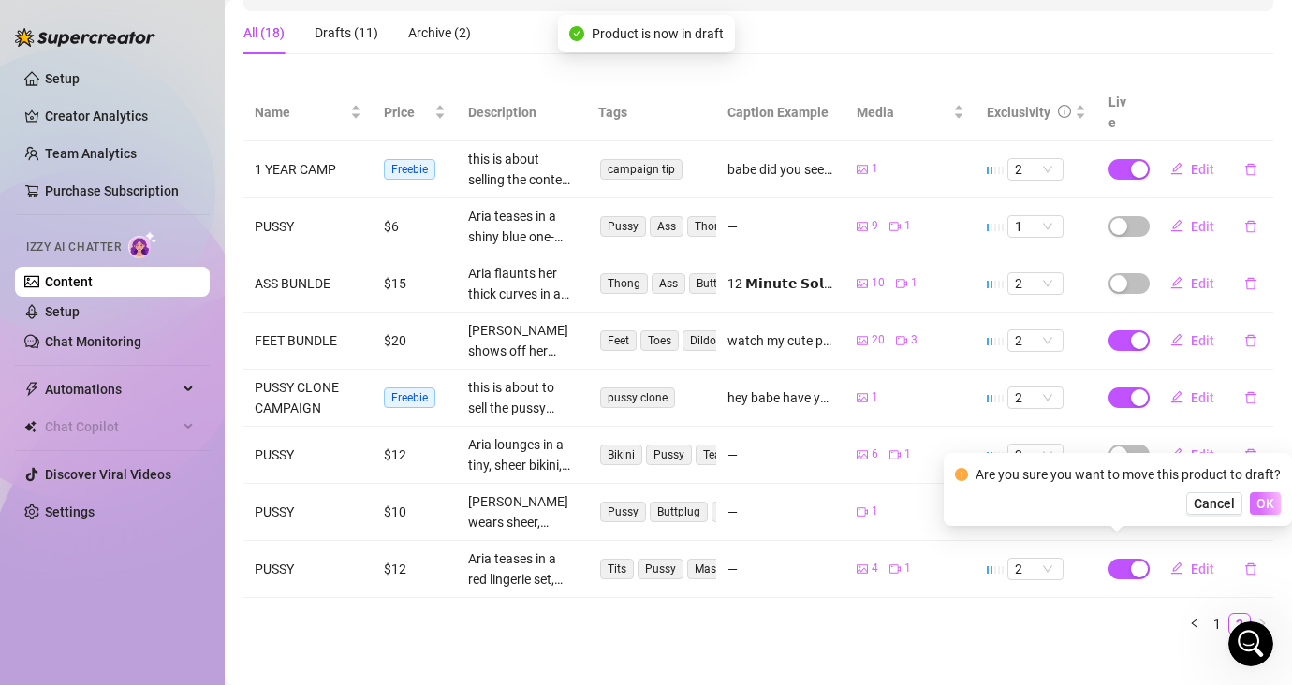
click at [1148, 505] on span "OK" at bounding box center [1265, 503] width 18 height 15
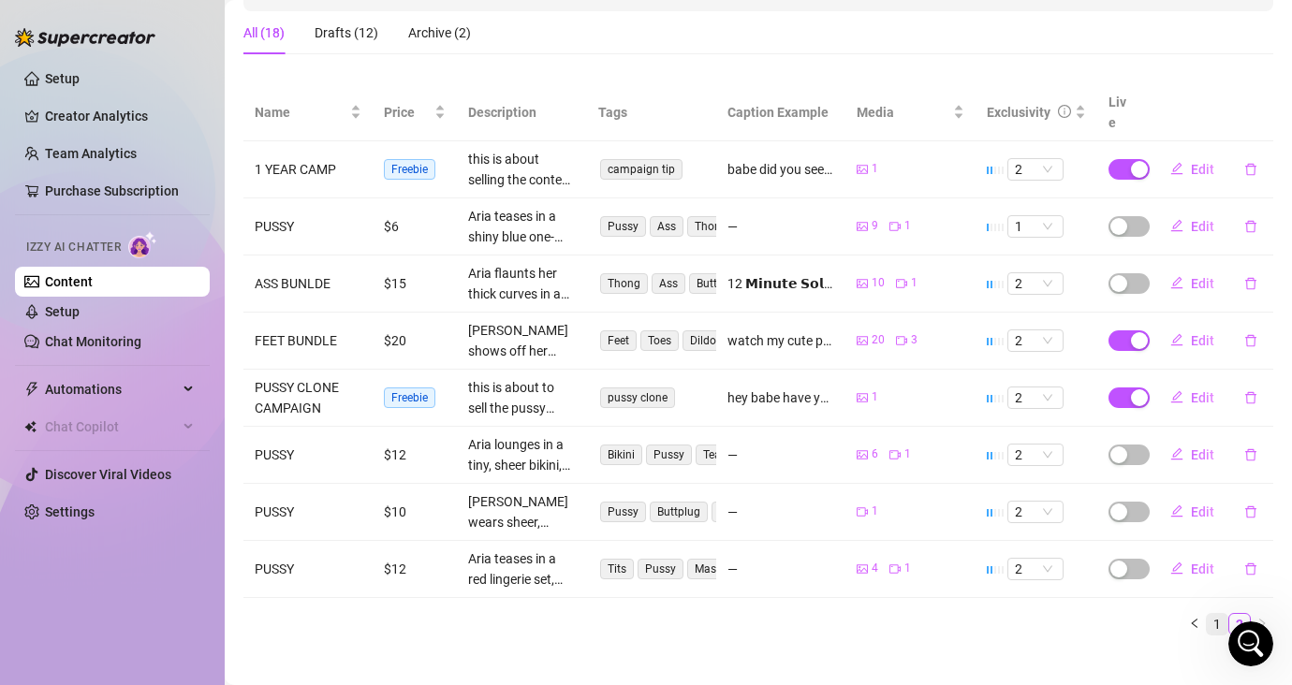
click at [1148, 614] on link "1" at bounding box center [1216, 624] width 21 height 21
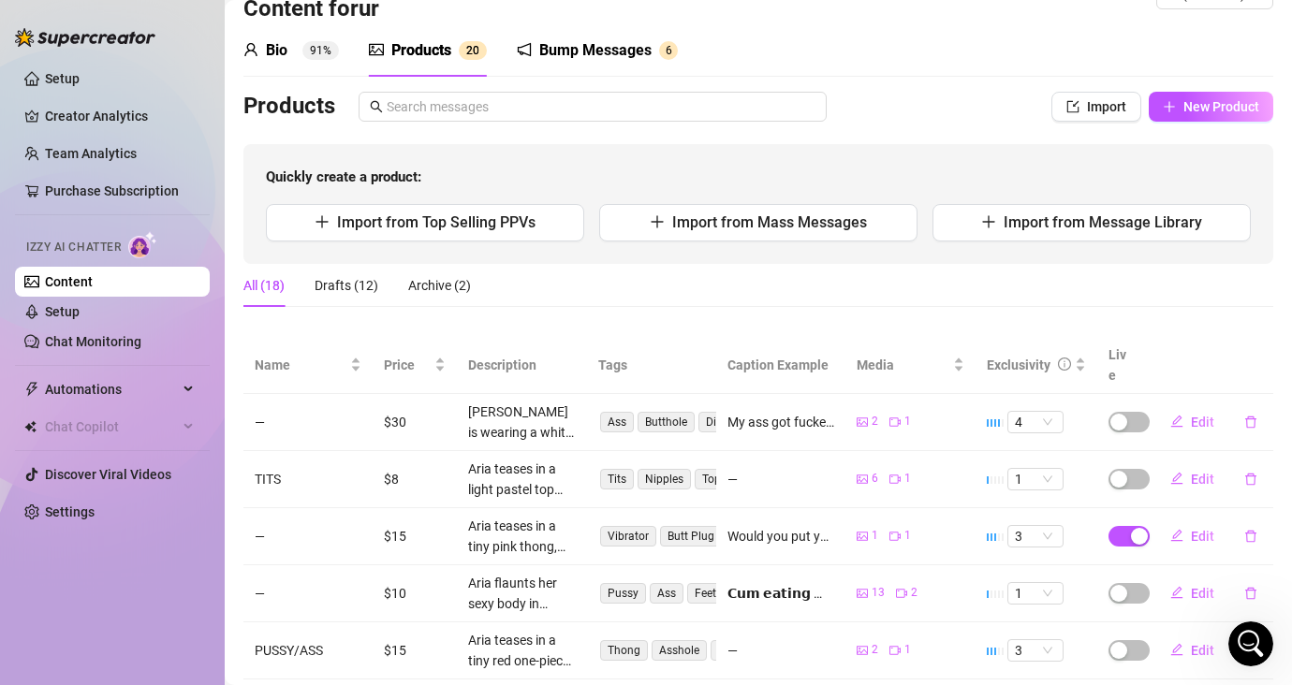
scroll to position [0, 0]
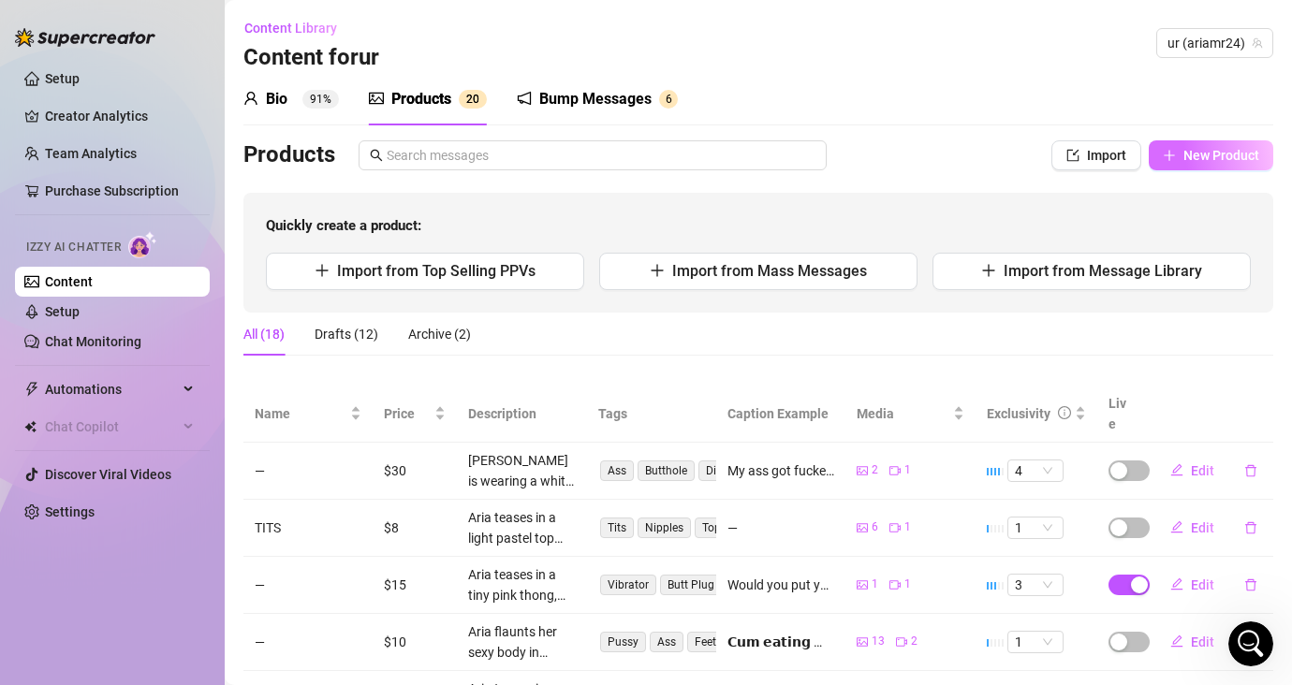
click at [1148, 150] on span "New Product" at bounding box center [1221, 155] width 76 height 15
type textarea "Type your message here..."
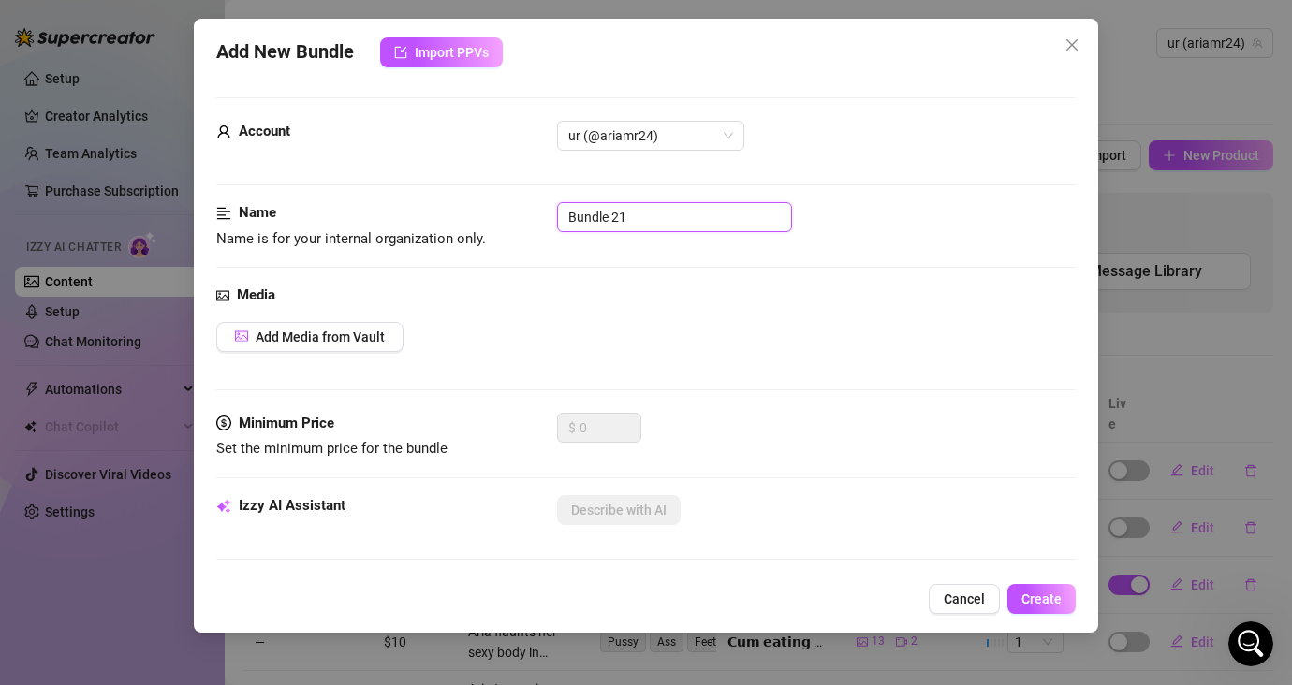
drag, startPoint x: 670, startPoint y: 216, endPoint x: 494, endPoint y: 209, distance: 176.1
click at [494, 209] on div "Name Name is for your internal organization only. Bundle 21" at bounding box center [645, 226] width 859 height 48
type input "RESUB"
click at [873, 358] on div "Media Add Media from Vault" at bounding box center [645, 349] width 859 height 128
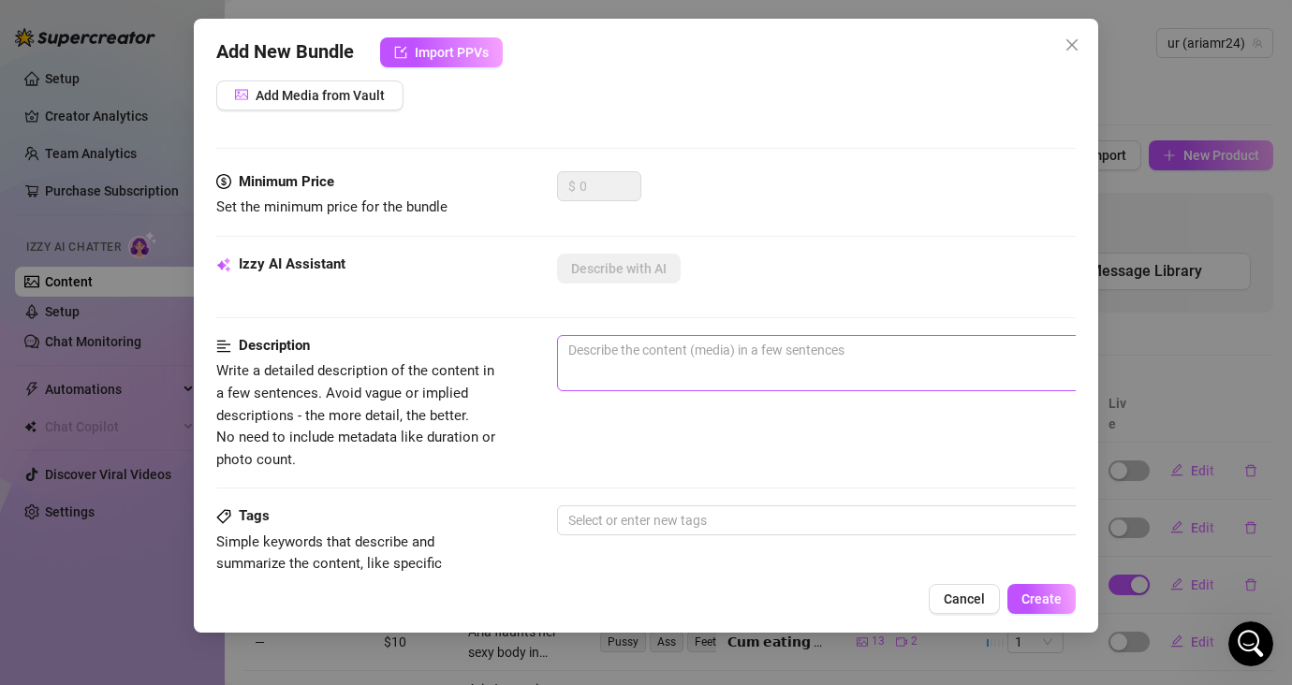
scroll to position [262, 0]
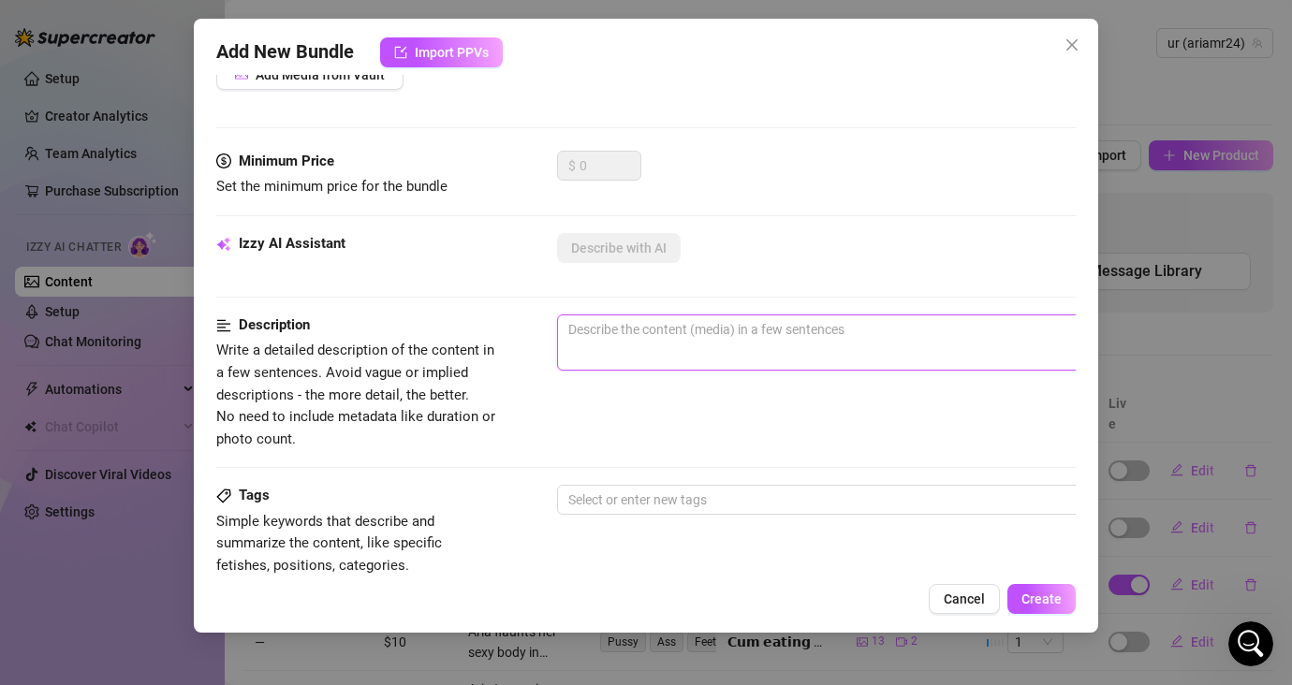
click at [791, 334] on textarea at bounding box center [884, 329] width 653 height 28
type textarea "t"
type textarea "th"
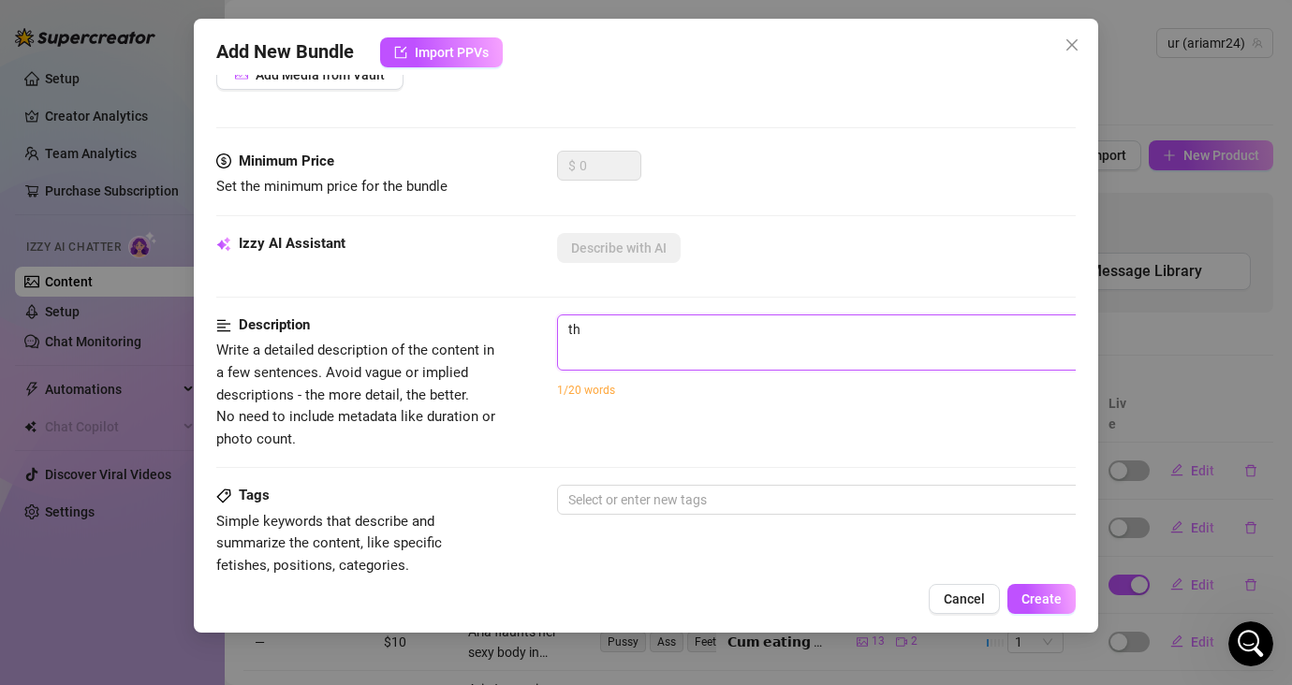
type textarea "thi"
type textarea "this"
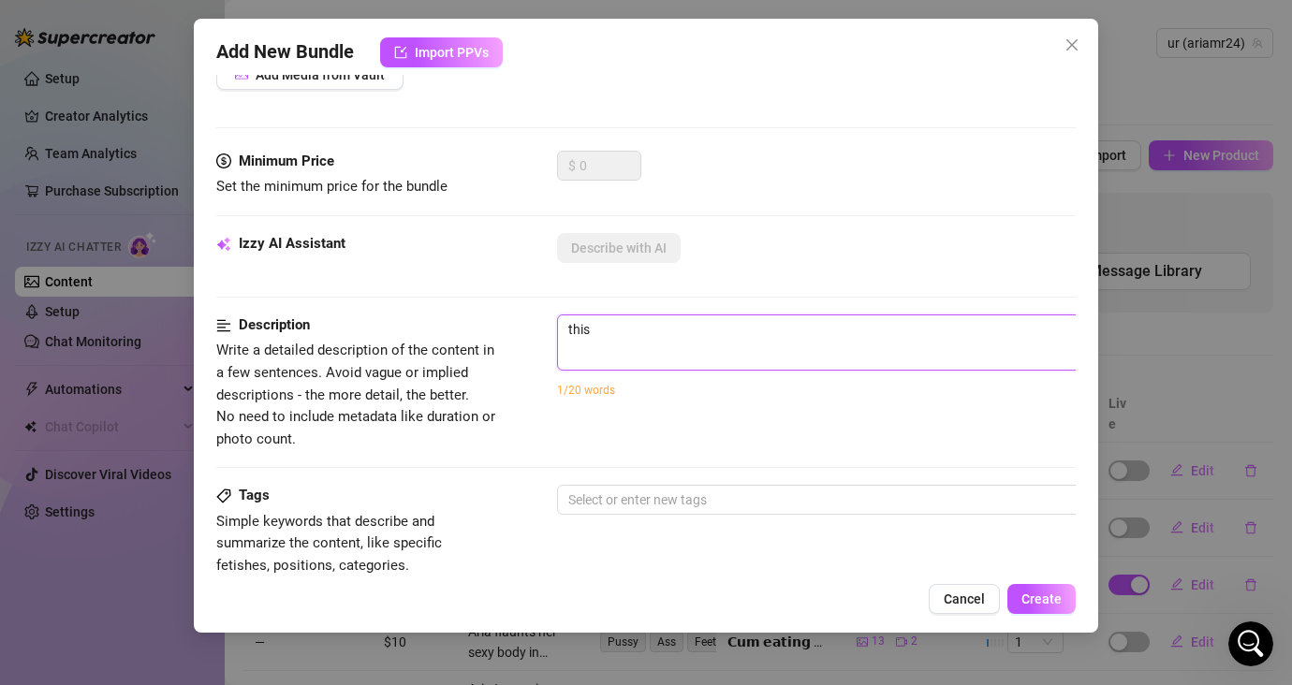
type textarea "this"
type textarea "this i"
type textarea "this is"
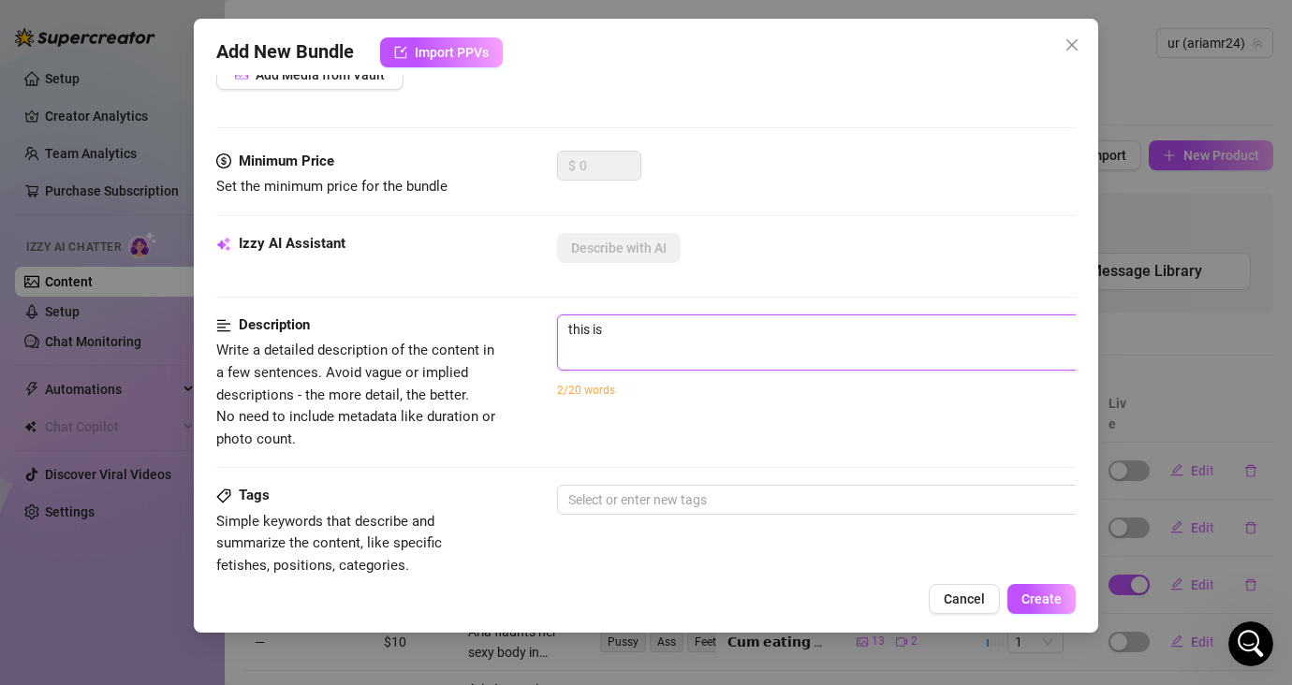
type textarea "this is"
type textarea "this is t"
type textarea "this is to"
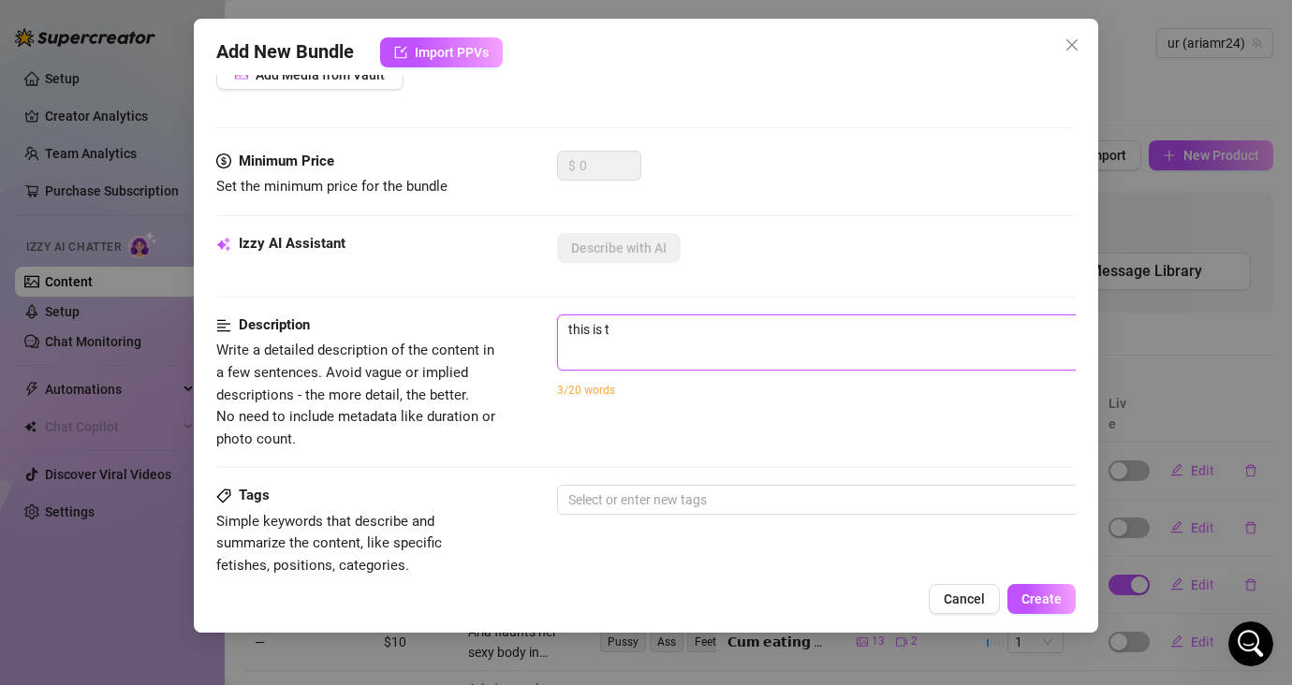
type textarea "this is to"
type textarea "this is to d"
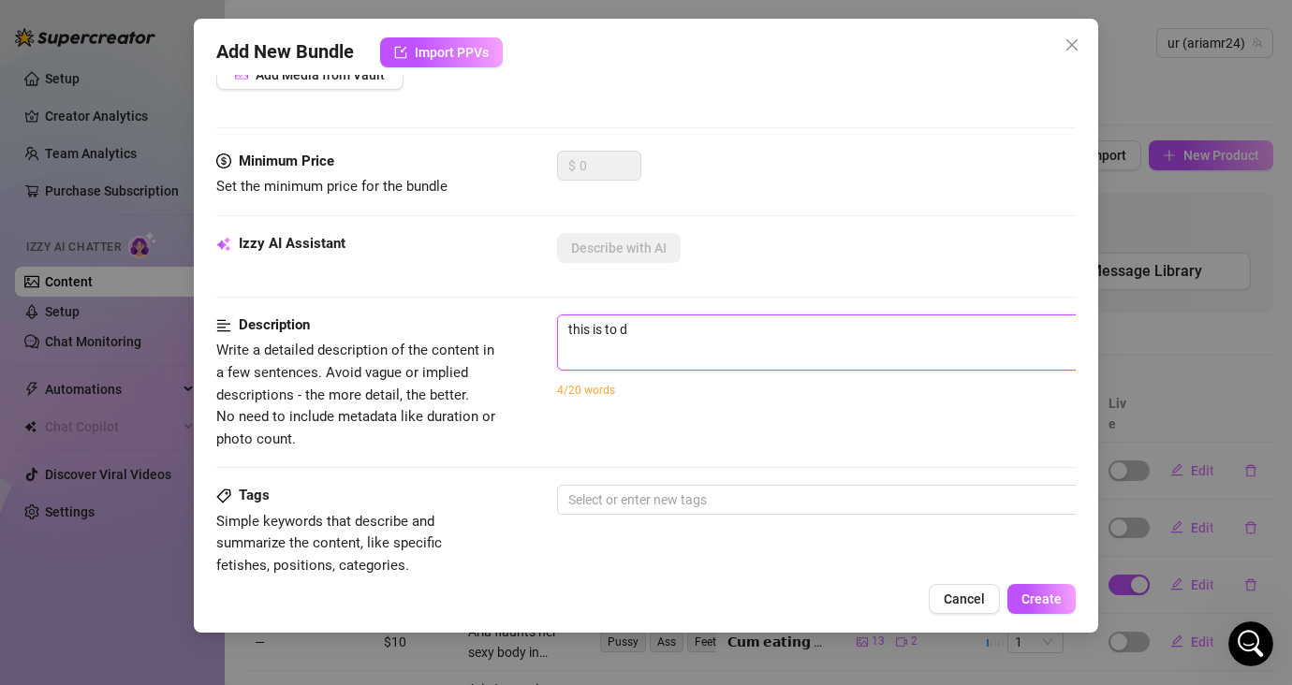
type textarea "this is to dr"
type textarea "this is to dri"
type textarea "this is to driv"
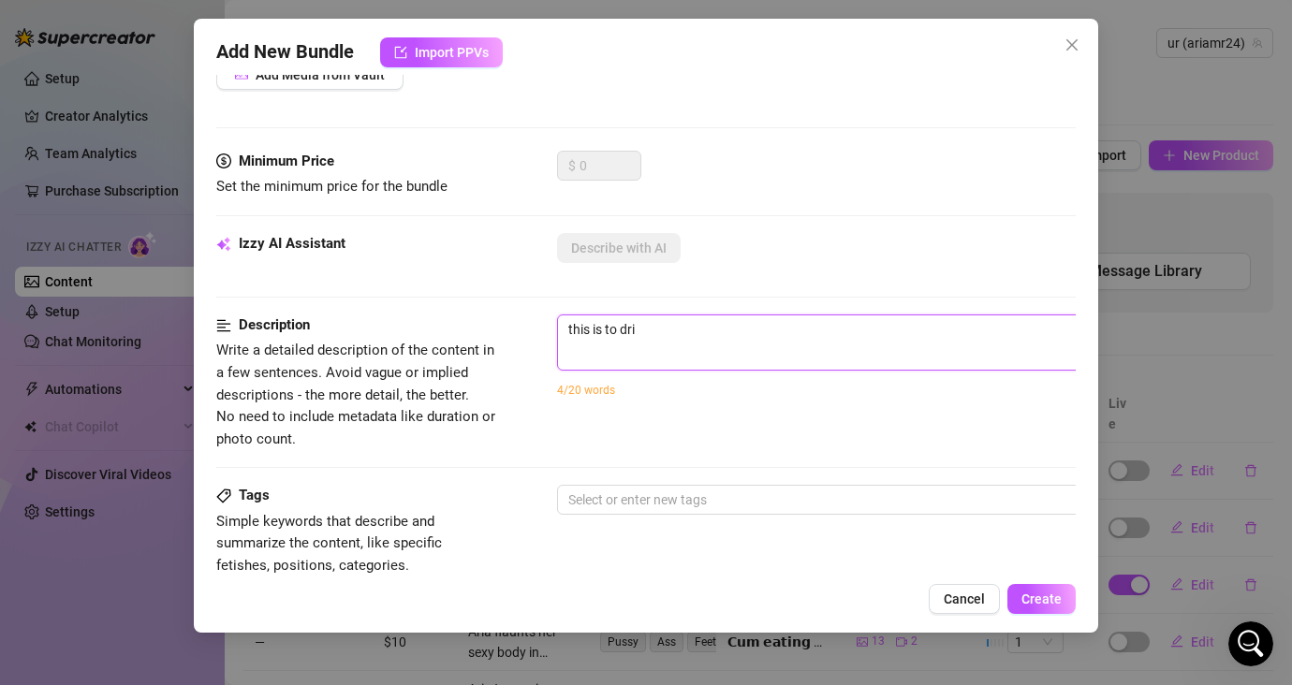
type textarea "this is to driv"
type textarea "this is to drive"
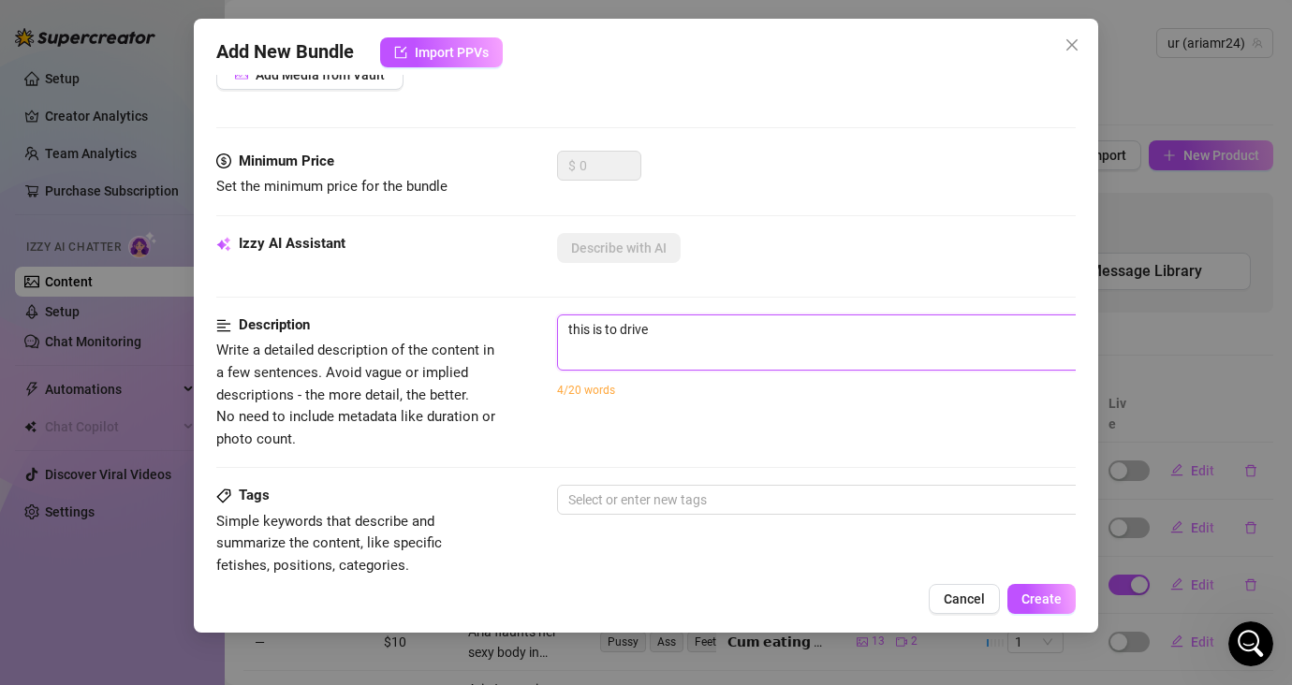
type textarea "this is to drive e"
type textarea "this is to drive ex"
type textarea "this is to drive exp"
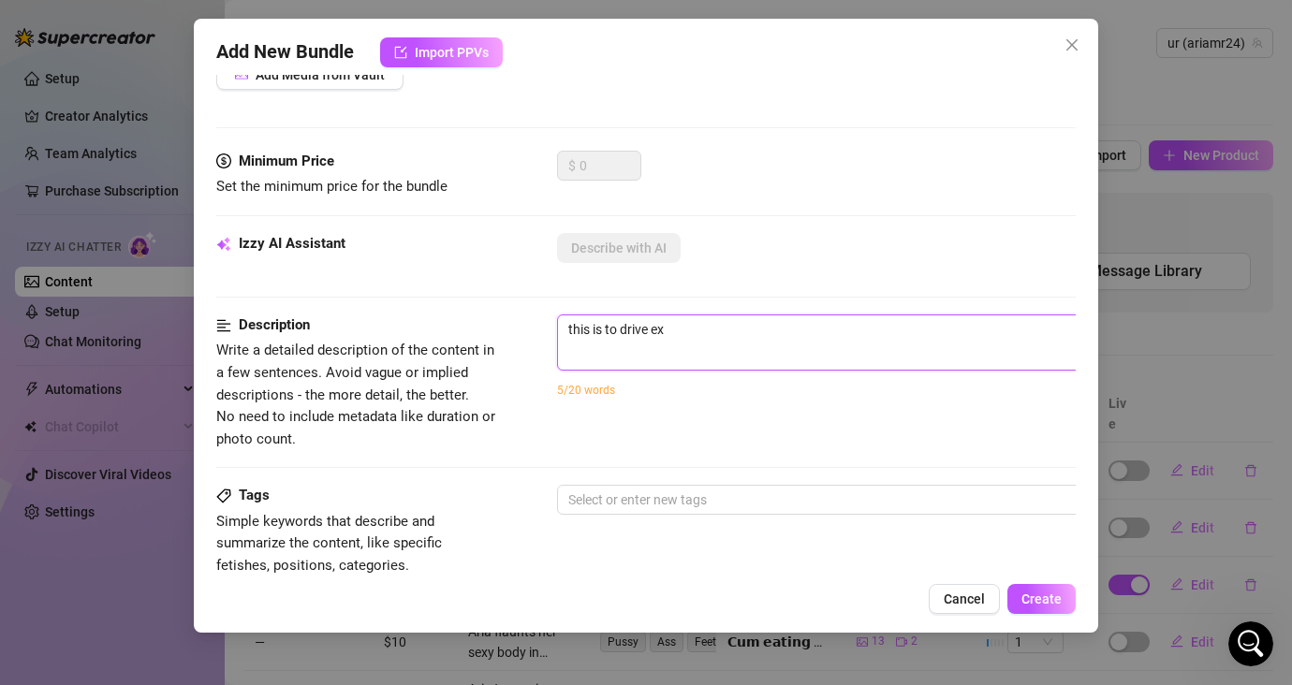
type textarea "this is to drive exp"
type textarea "this is to drive ex"
type textarea "this is to drive e"
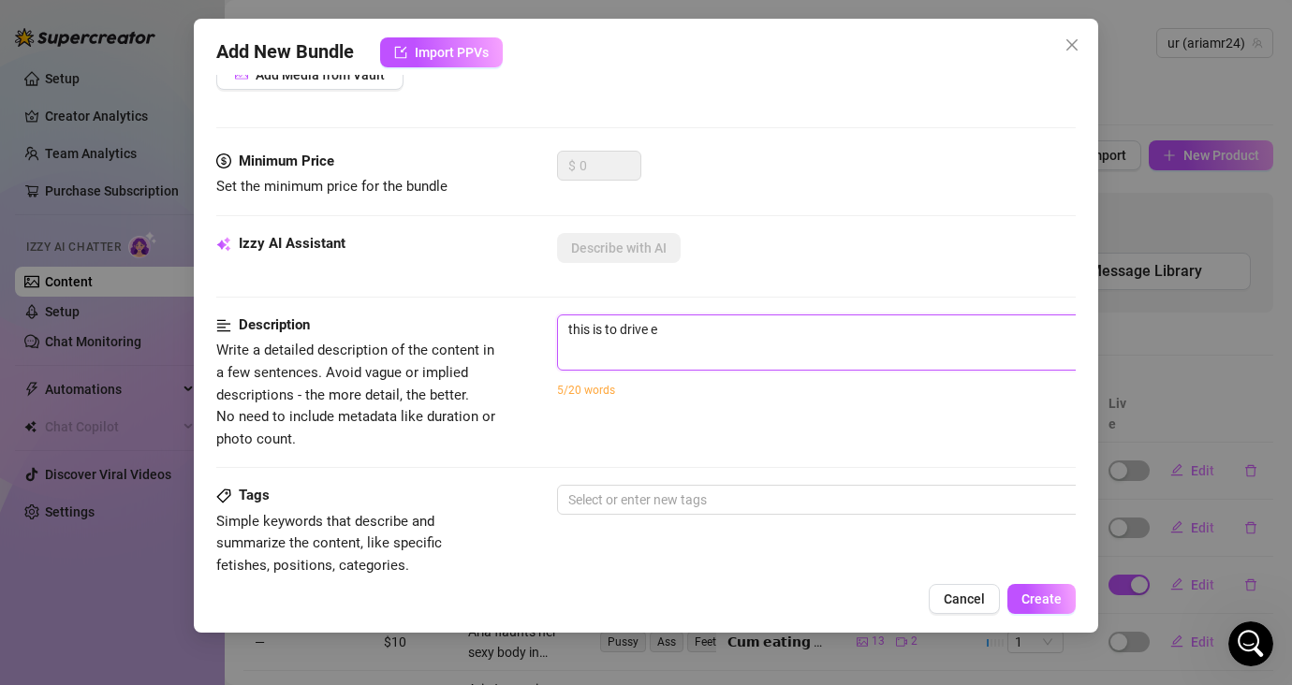
type textarea "this is to drive"
type textarea "this is to drive f"
type textarea "this is to drive fa"
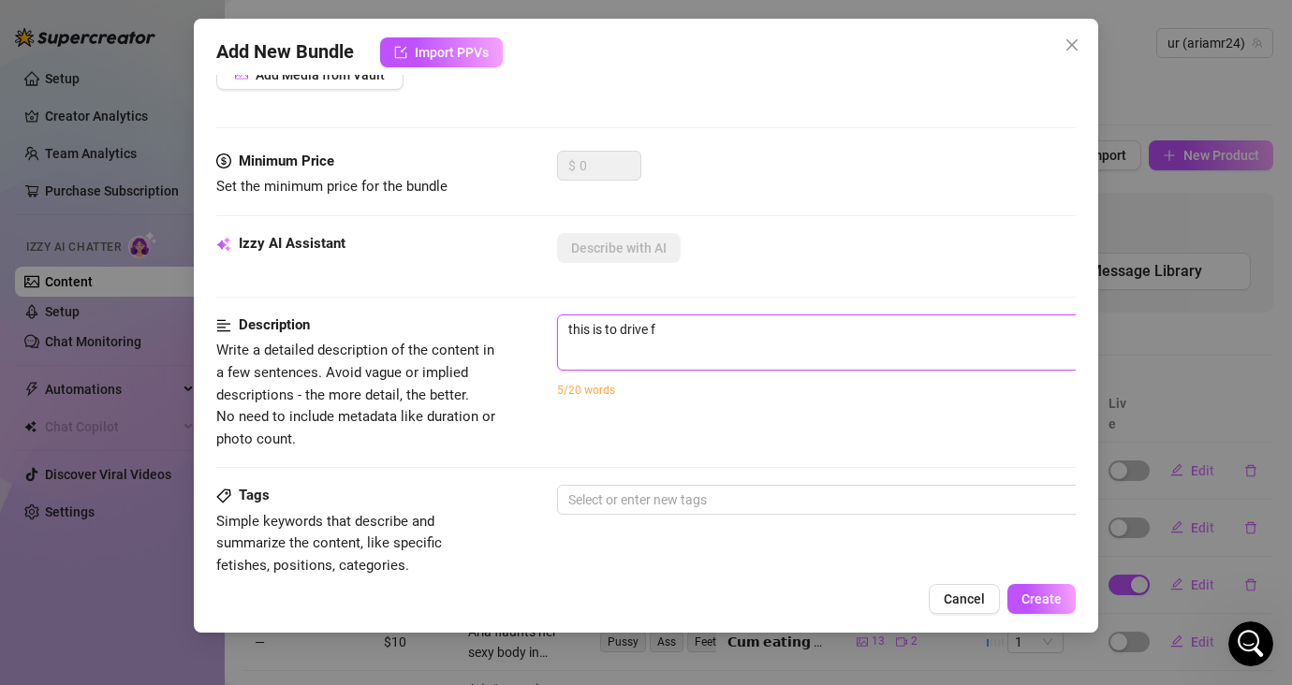
type textarea "this is to drive fa"
type textarea "this is to drive fan"
type textarea "this is to drive fans"
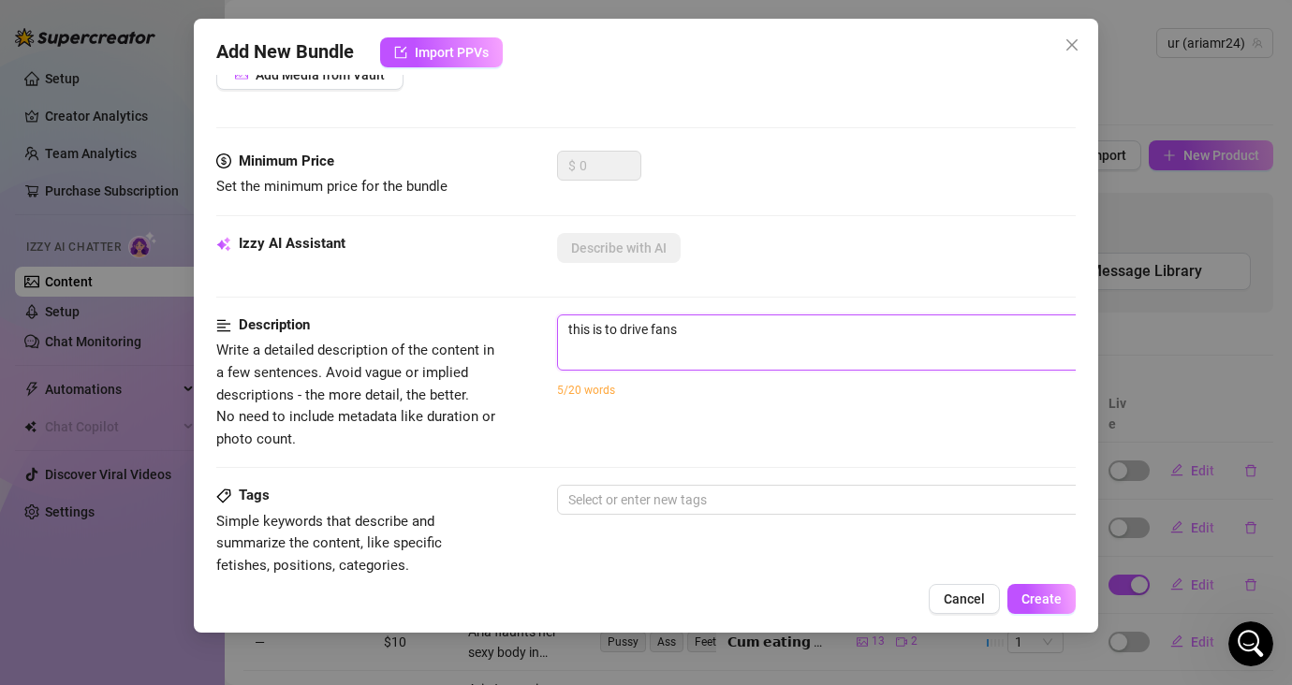
type textarea "this is to drive fans"
type textarea "this is to drive fans s"
type textarea "this is to drive fans"
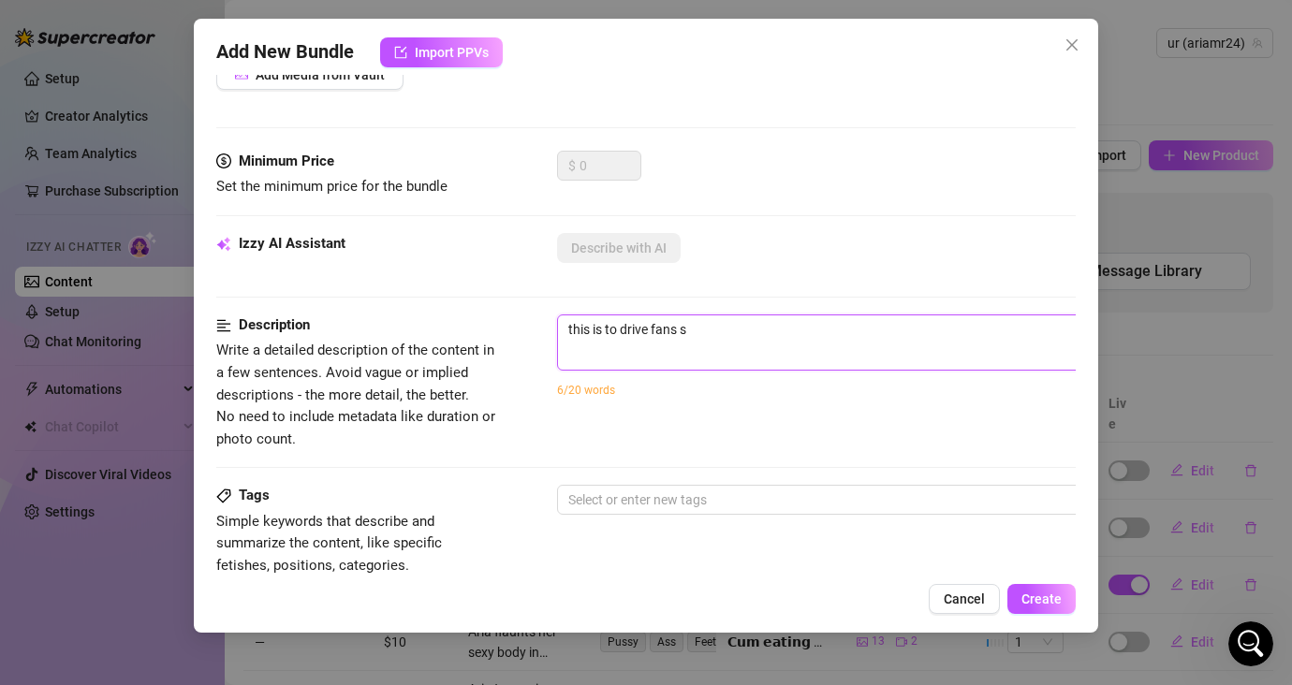
type textarea "this is to drive fans"
type textarea "this is to drive fans t"
type textarea "this is to drive fans to"
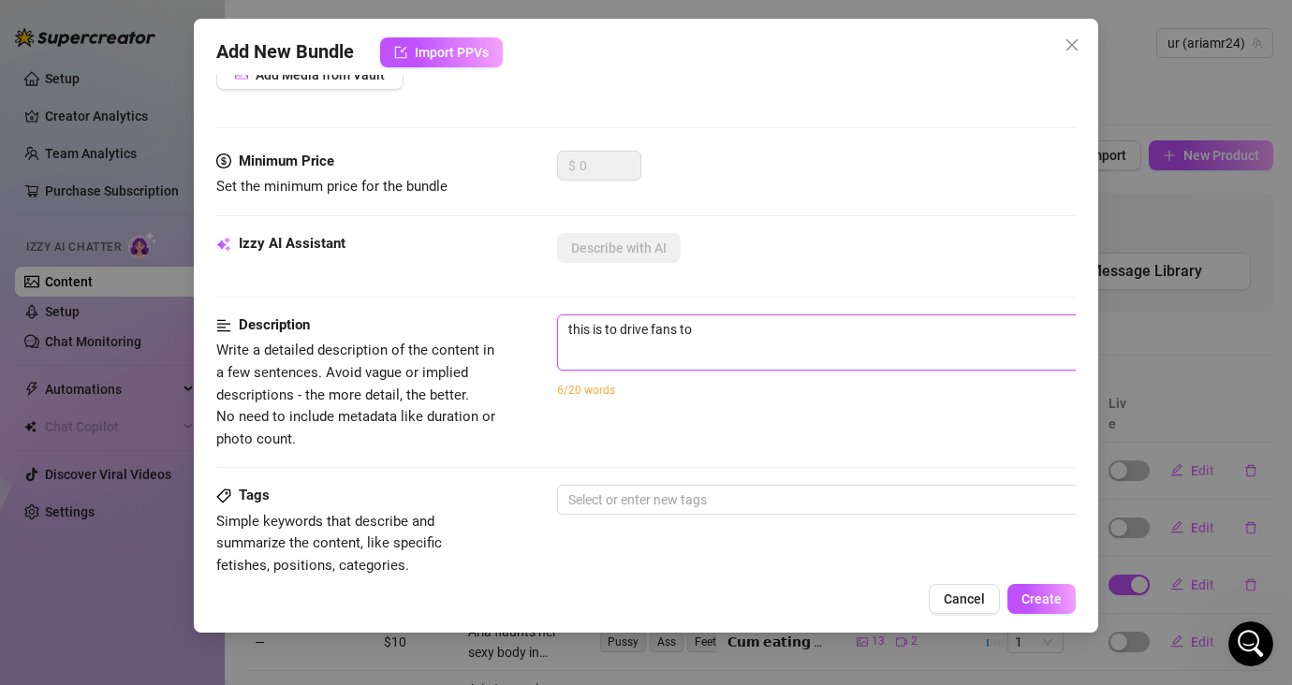
type textarea "this is to drive fans to r"
type textarea "this is to drive fans to re"
type textarea "this is to drive fans to res"
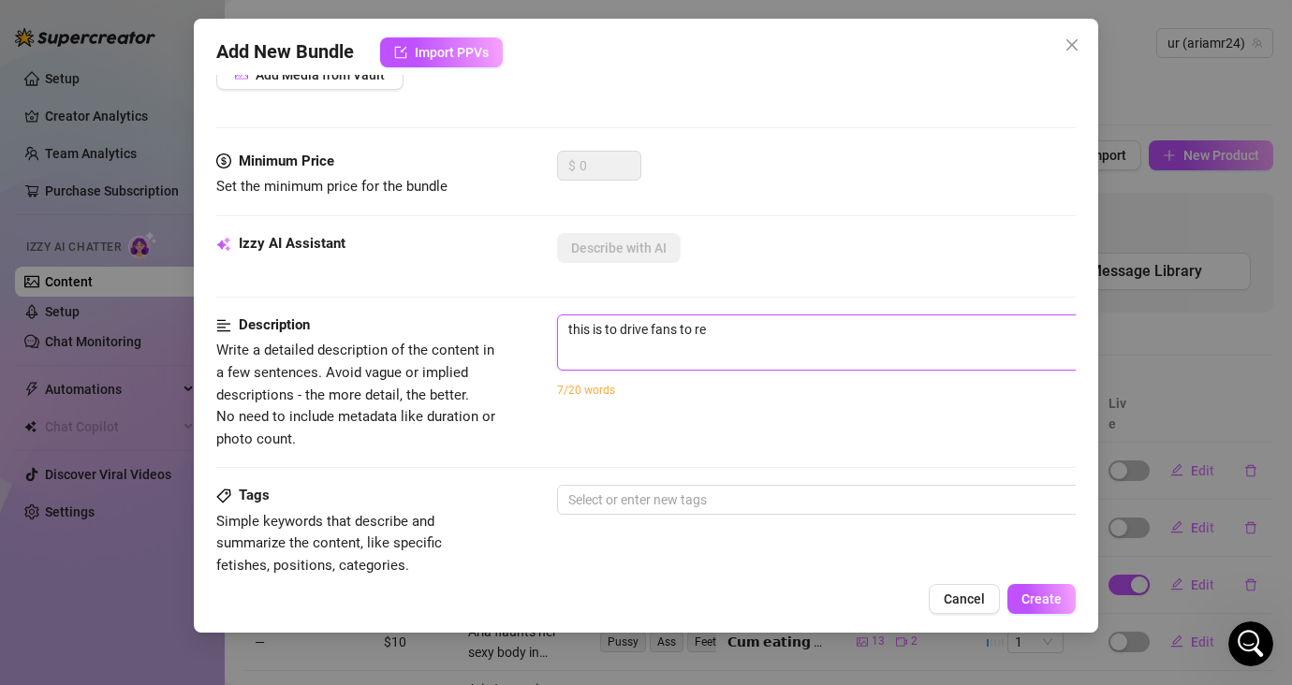
type textarea "this is to drive fans to res"
type textarea "this is to drive fans to resu"
type textarea "this is to drive fans to resub"
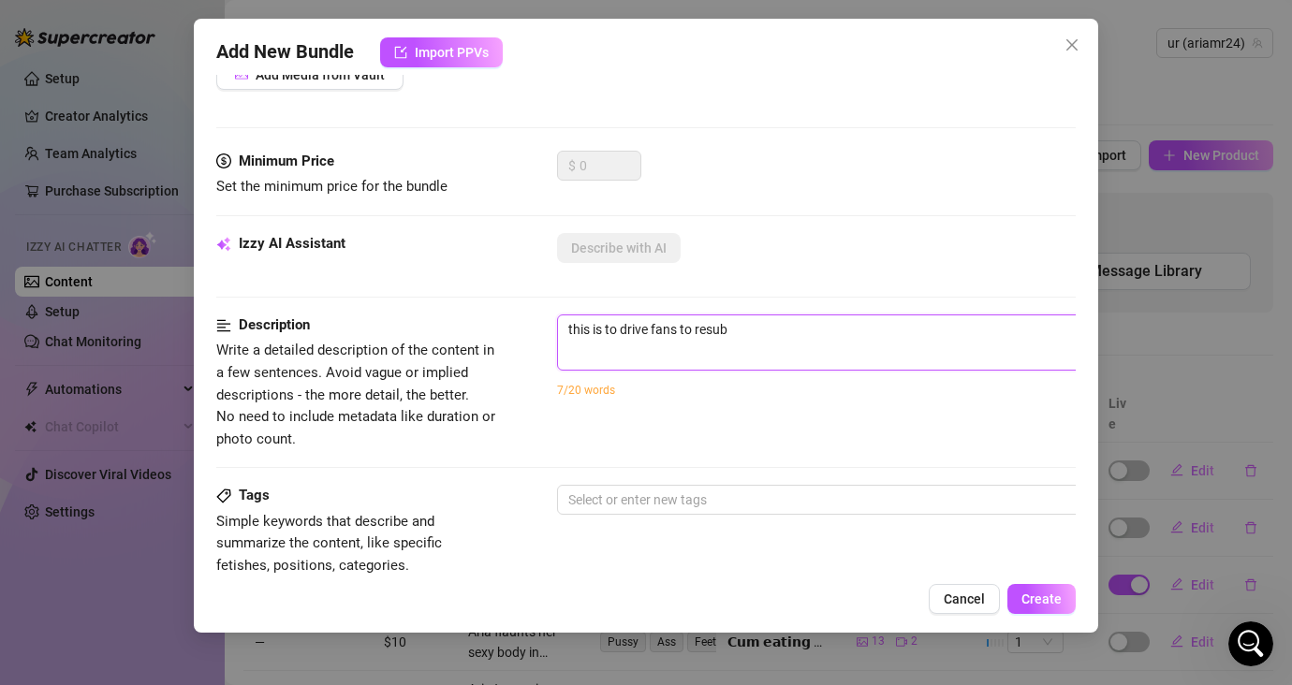
type textarea "this is to drive fans to resub"
type textarea "this is to drive fans to resub t"
type textarea "this is to drive fans to resub to"
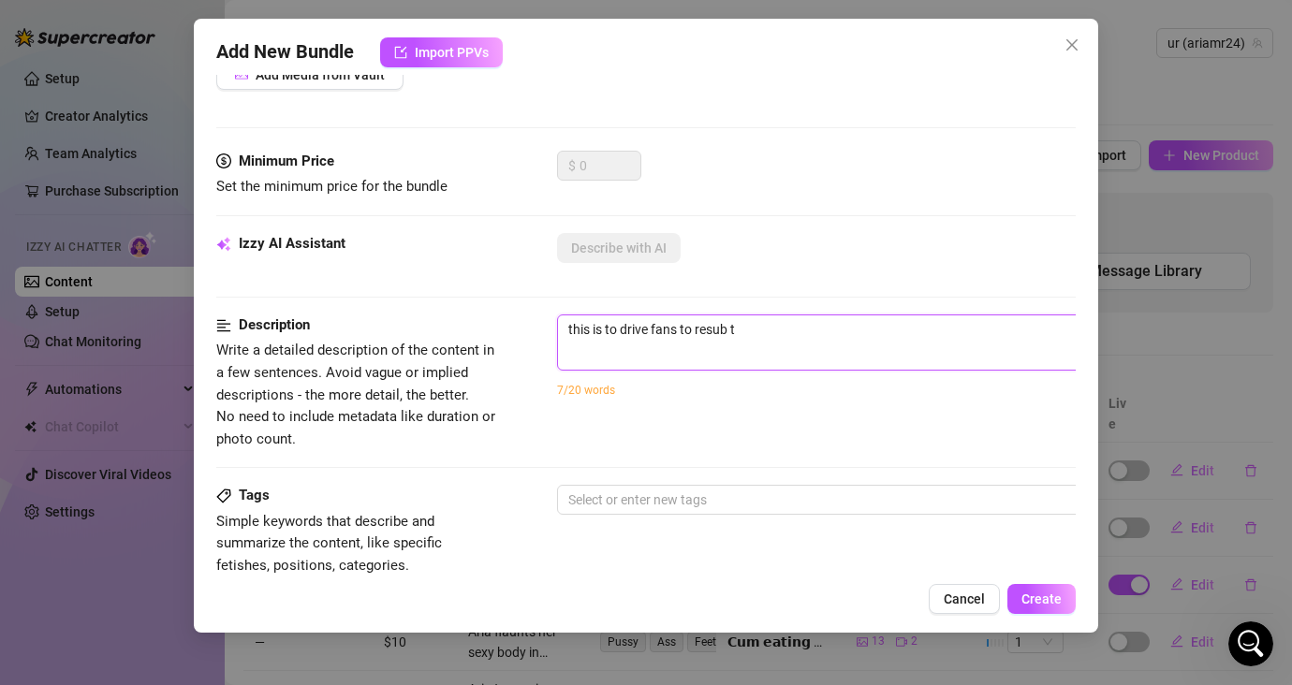
type textarea "this is to drive fans to resub to"
type textarea "this is to drive fans to resub [PERSON_NAME]"
type textarea "this is to drive fans to resub to"
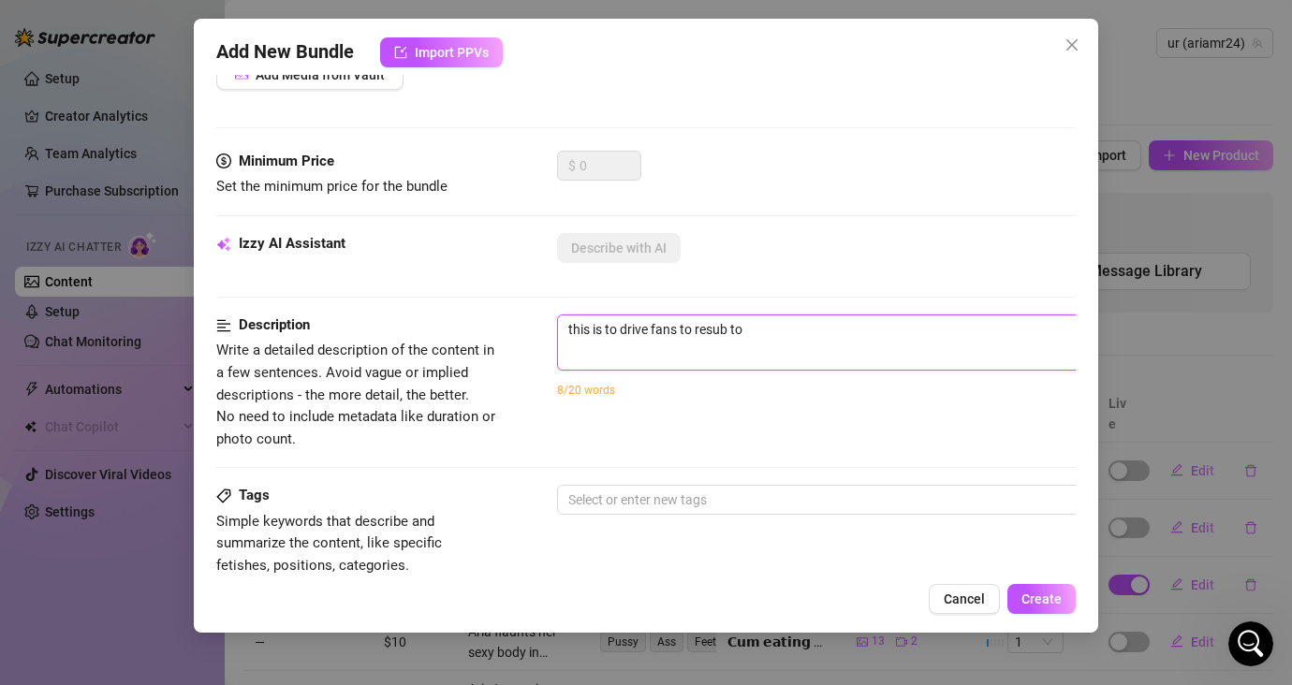
type textarea "this is to drive fans to resub to"
type textarea "this is to drive fans to resub to m"
type textarea "this is to drive fans to resub to my"
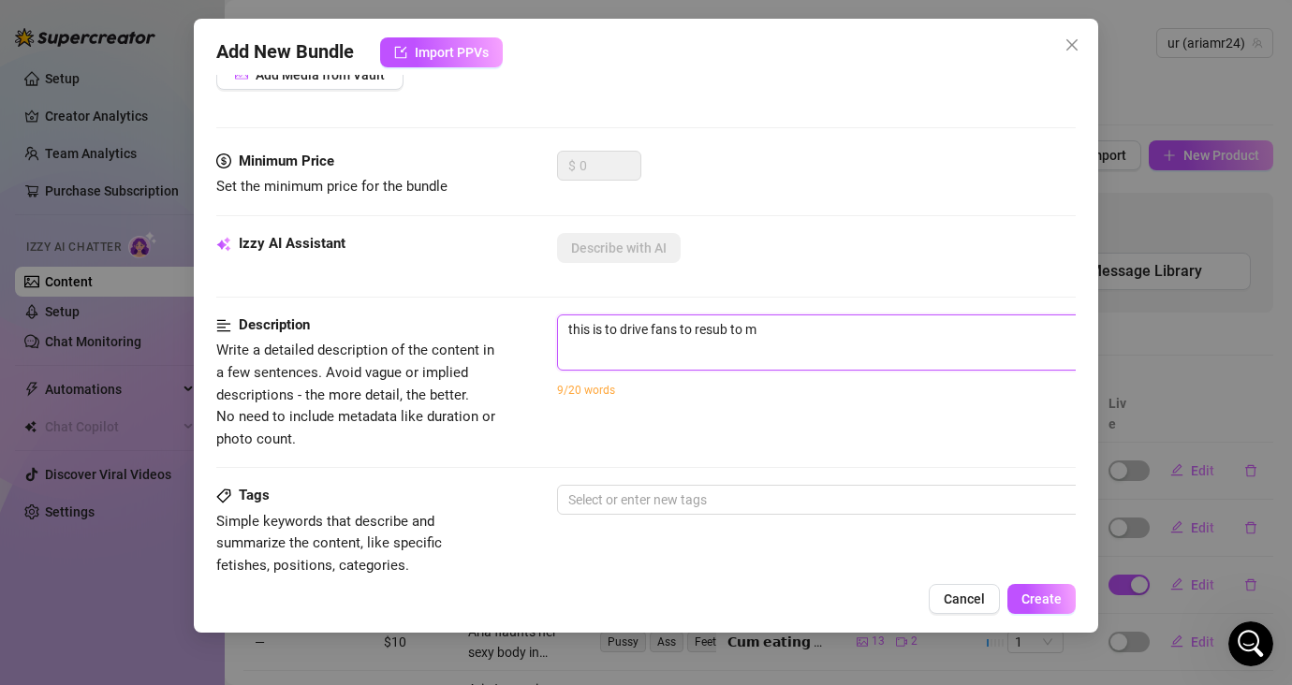
type textarea "this is to drive fans to resub to my"
type textarea "this is to drive fans to resub to my a"
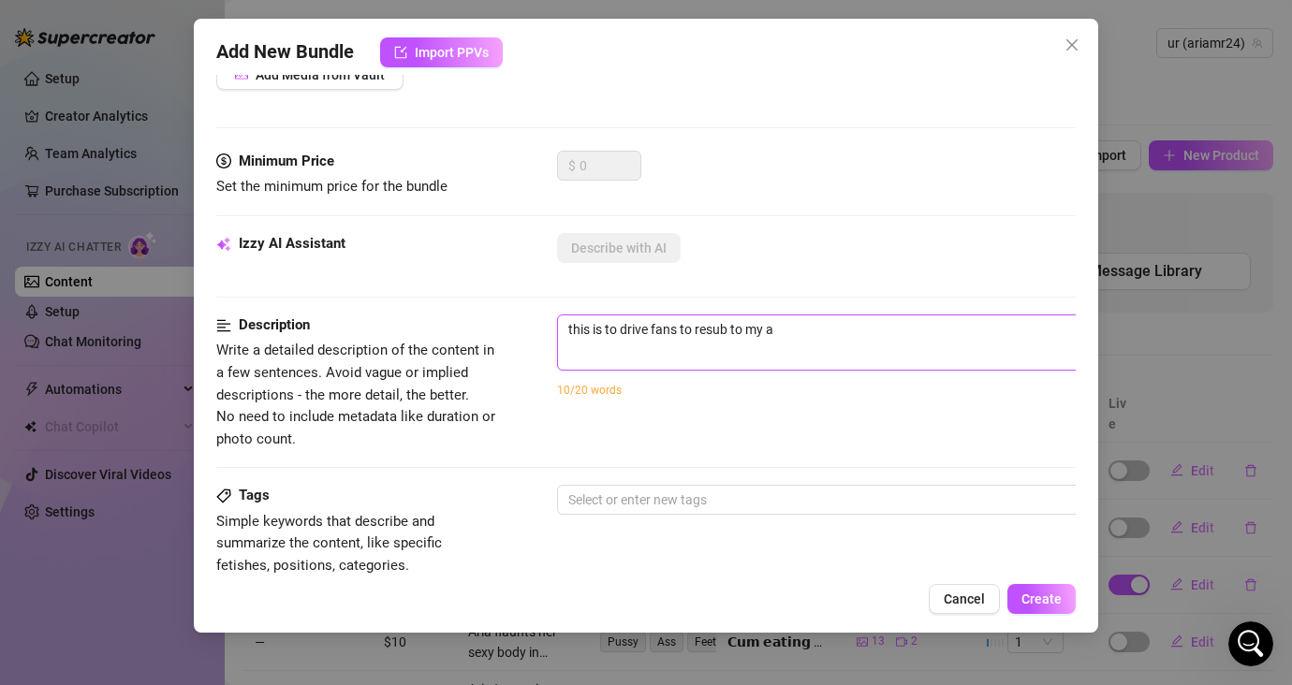
type textarea "this is to drive fans to resub to my ac"
type textarea "this is to drive fans to resub to my acc"
type textarea "this is to drive fans to resub to my acco"
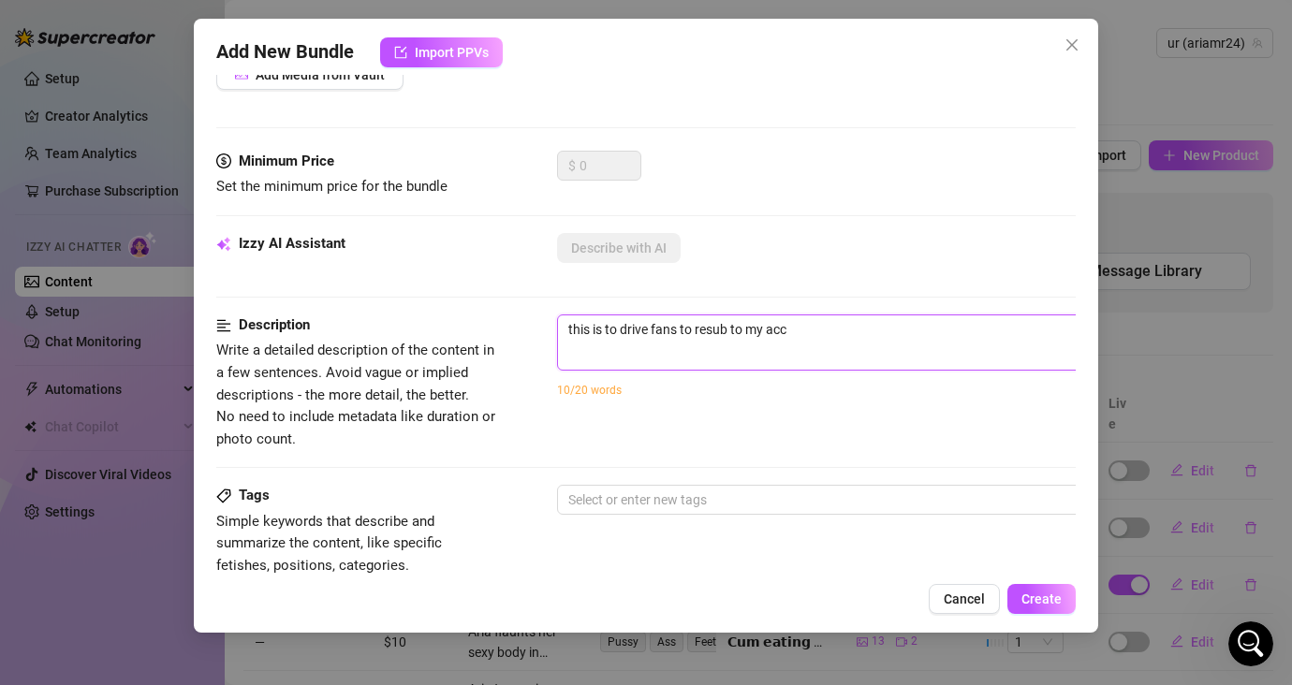
type textarea "this is to drive fans to resub to my acco"
type textarea "this is to drive fans to resub to my accou"
type textarea "this is to drive fans to resub to my accoun"
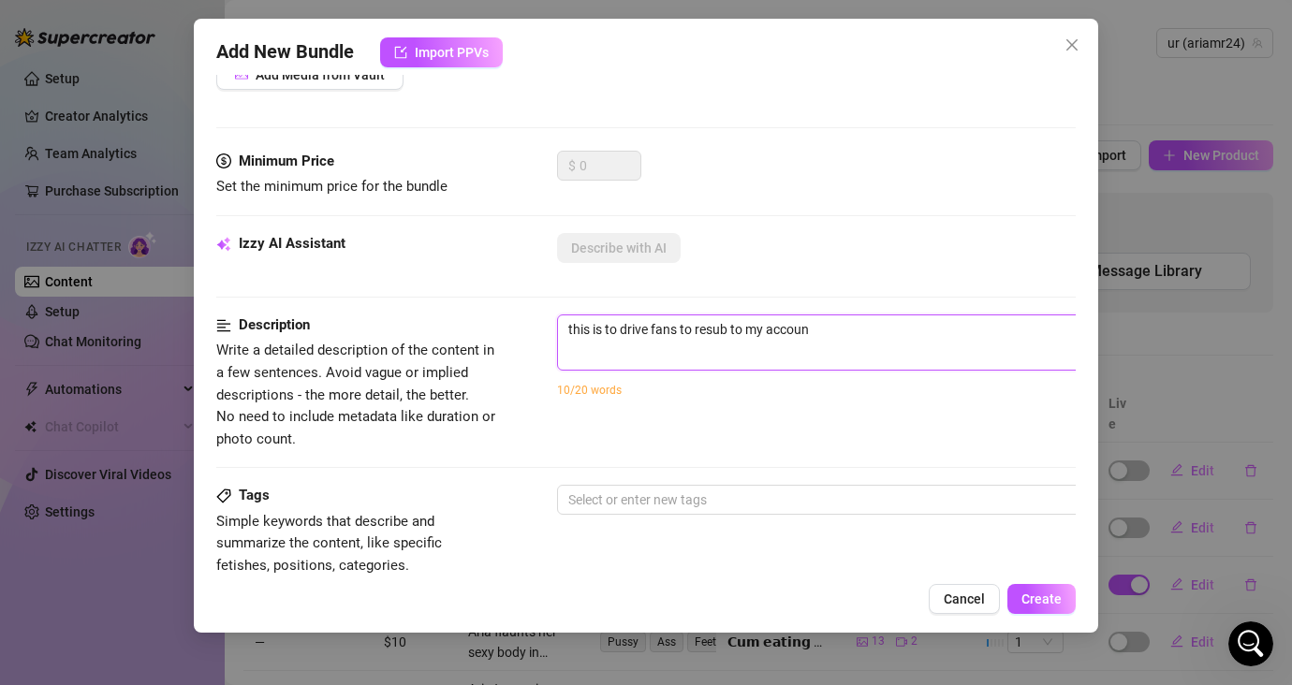
type textarea "this is to drive fans to resub to my account"
type textarea "this is to drive fans to resub to my account @"
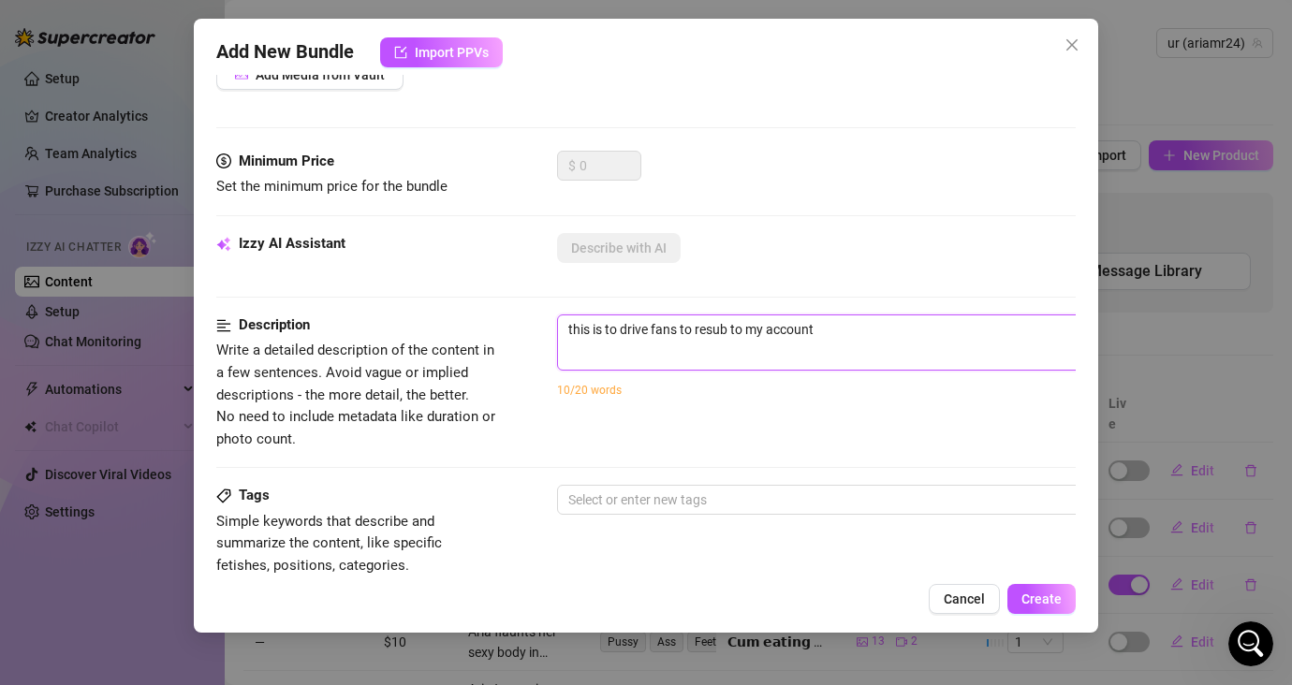
type textarea "this is to drive fans to resub to my account @"
type textarea "this is to drive fans to resub to my account @å"
type textarea "this is to drive fans to resub to my account @år"
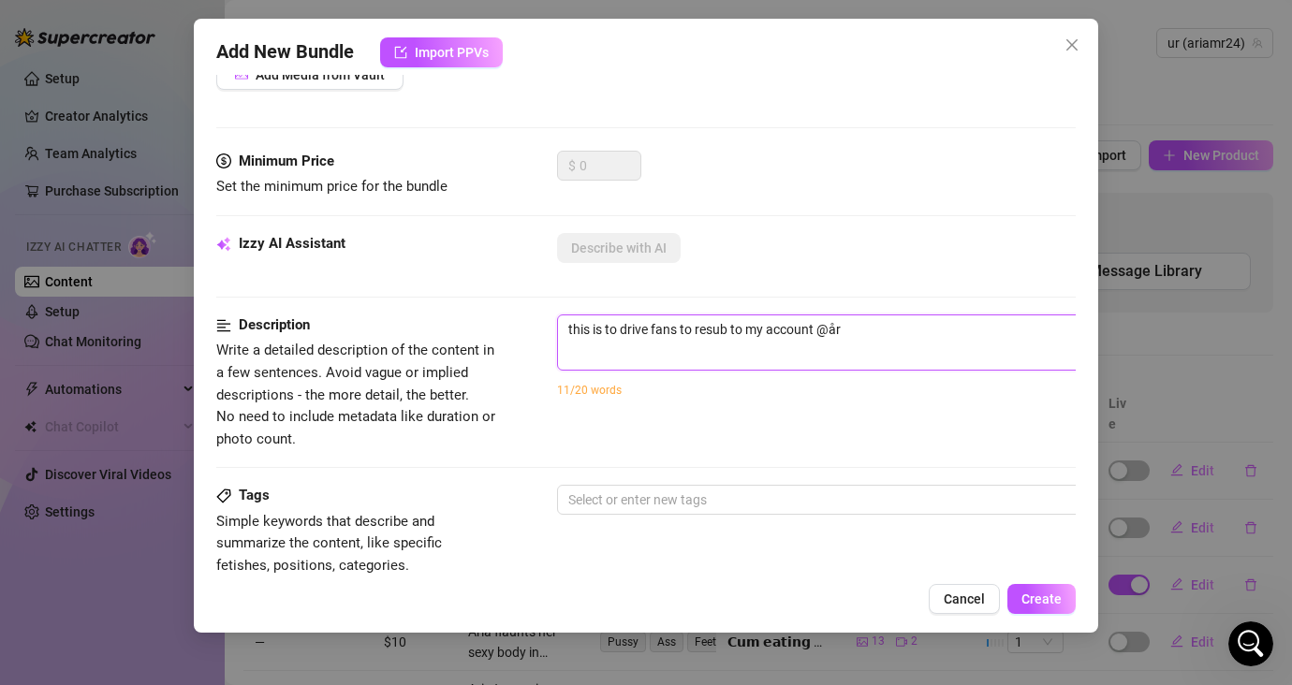
type textarea "this is to drive fans to resub to my account @åri"
type textarea "this is to drive fans to resub to my account @åria"
type textarea "this is to drive fans to resub to my account @åriam"
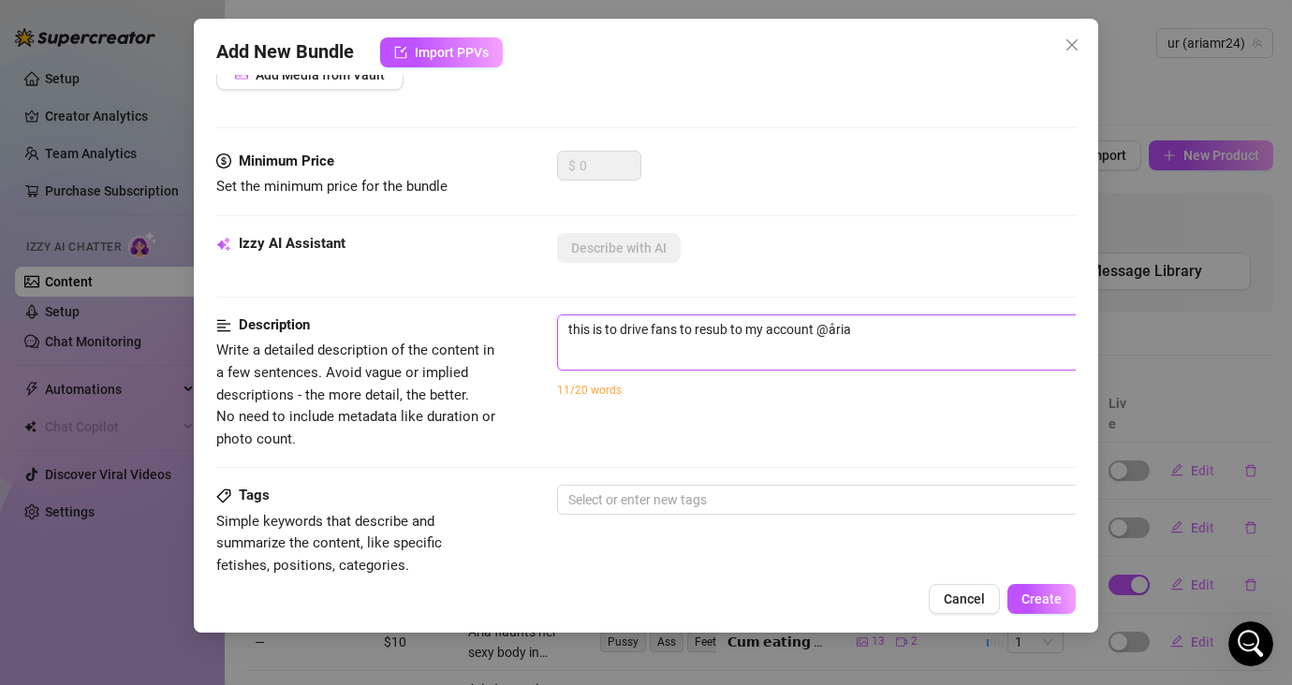
type textarea "this is to drive fans to resub to my account @åriam"
type textarea "this is to drive fans to resub to my account @åriamr"
type textarea "this is to drive fans to resub to my account @åriamr2"
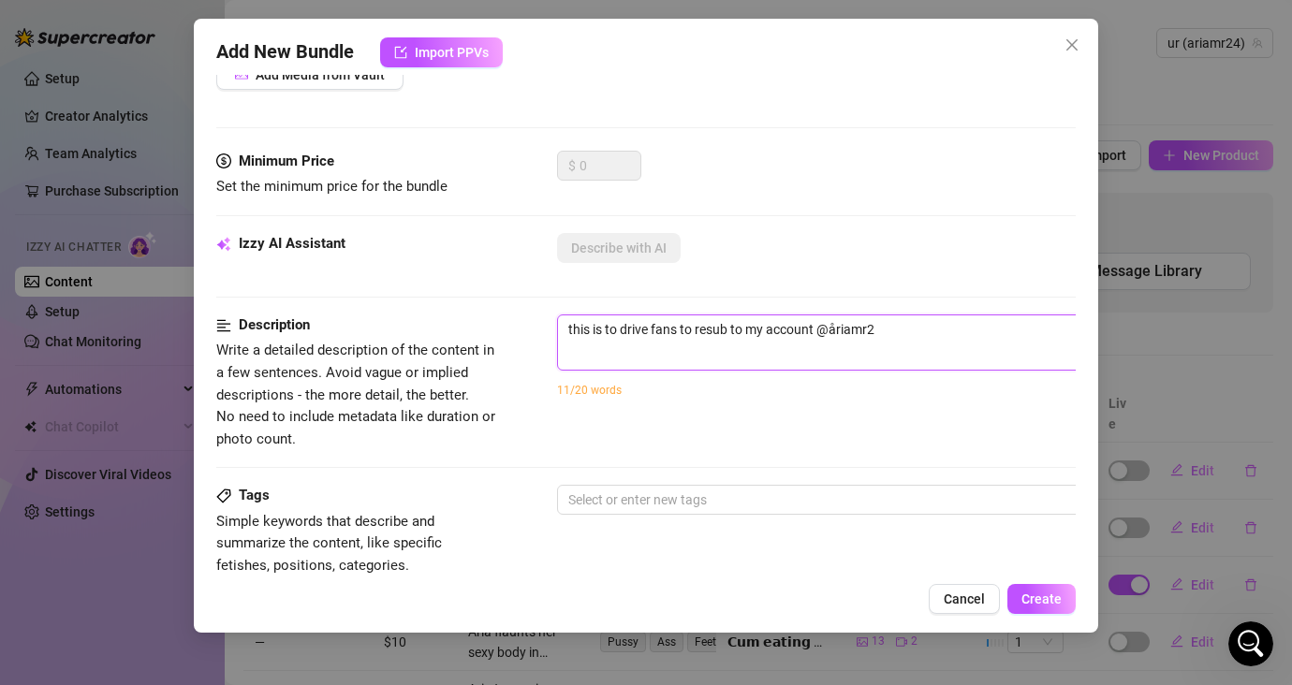
type textarea "this is to drive fans to resub to my account @åriamr24"
click at [838, 325] on textarea "this is to drive fans to resub to my account @åriamr24" at bounding box center [884, 329] width 653 height 28
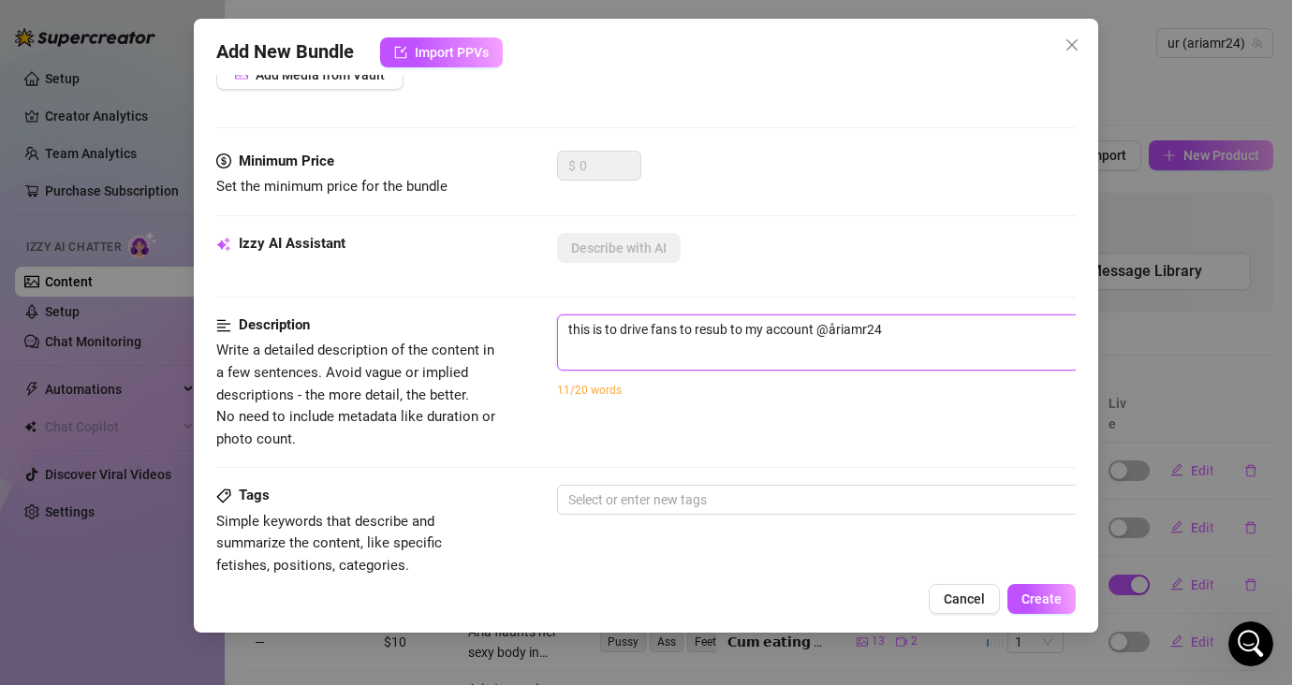
type textarea "this is to drive fans to resub to my account @riamr24"
type textarea "this is to drive fans to resub to my account @ariamr24"
click at [957, 329] on textarea "this is to drive fans to resub to my account @ariamr24" at bounding box center [884, 329] width 653 height 28
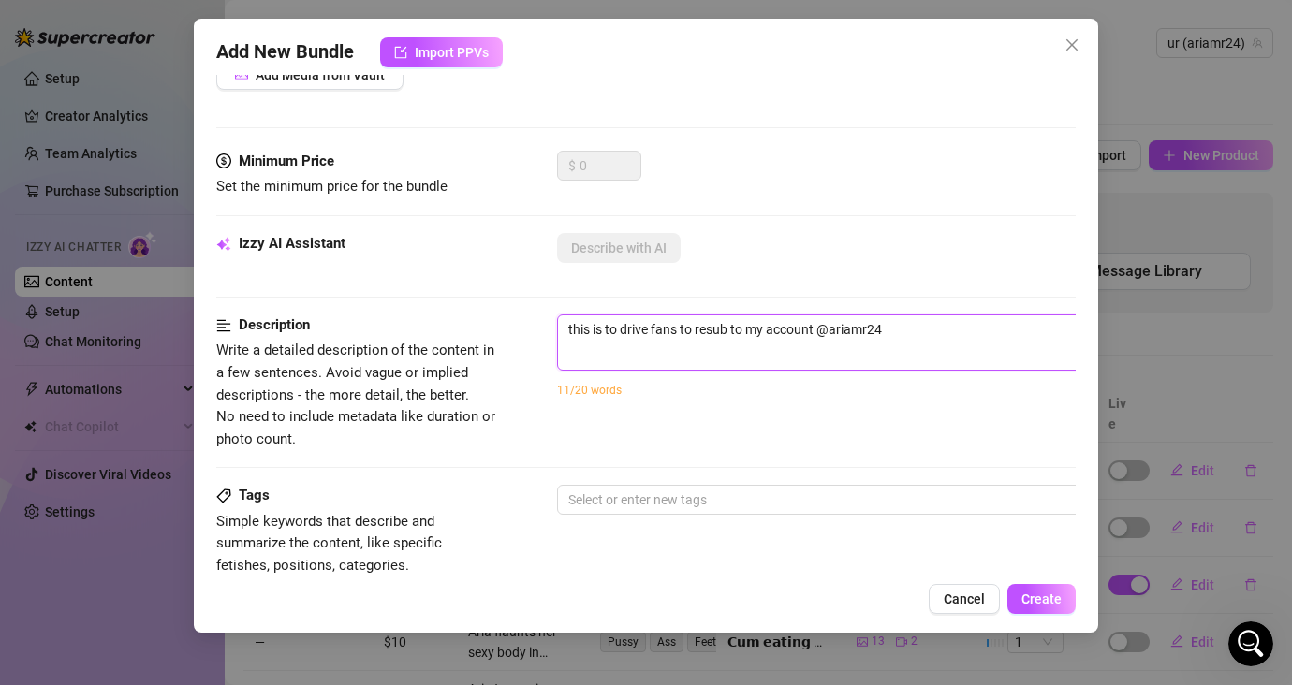
type textarea "this is to drive fans to resub to my account @ariamr24 a"
type textarea "this is to drive fans to resub to my account @ariamr24 ag"
type textarea "this is to drive fans to resub to my account @ariamr24 aga"
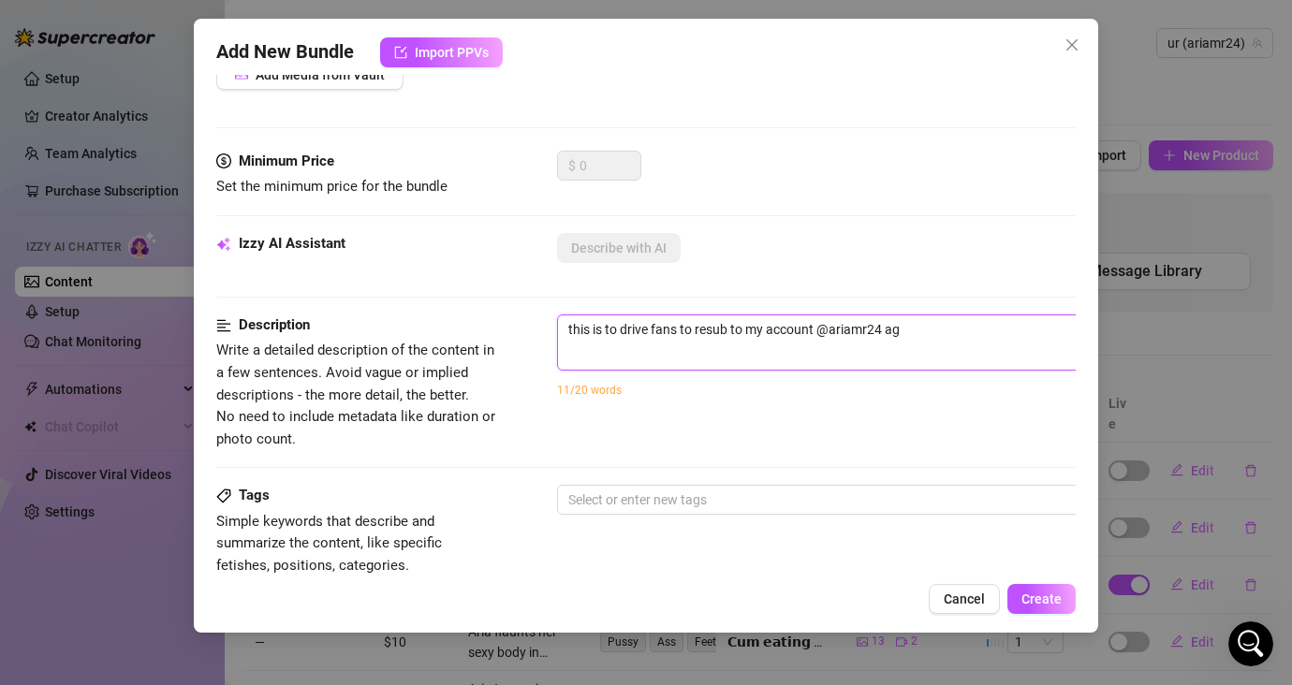
type textarea "this is to drive fans to resub to my account @ariamr24 aga"
type textarea "this is to drive fans to resub to my account @ariamr24 agai"
type textarea "this is to drive fans to resub to my account @ariamr24 again"
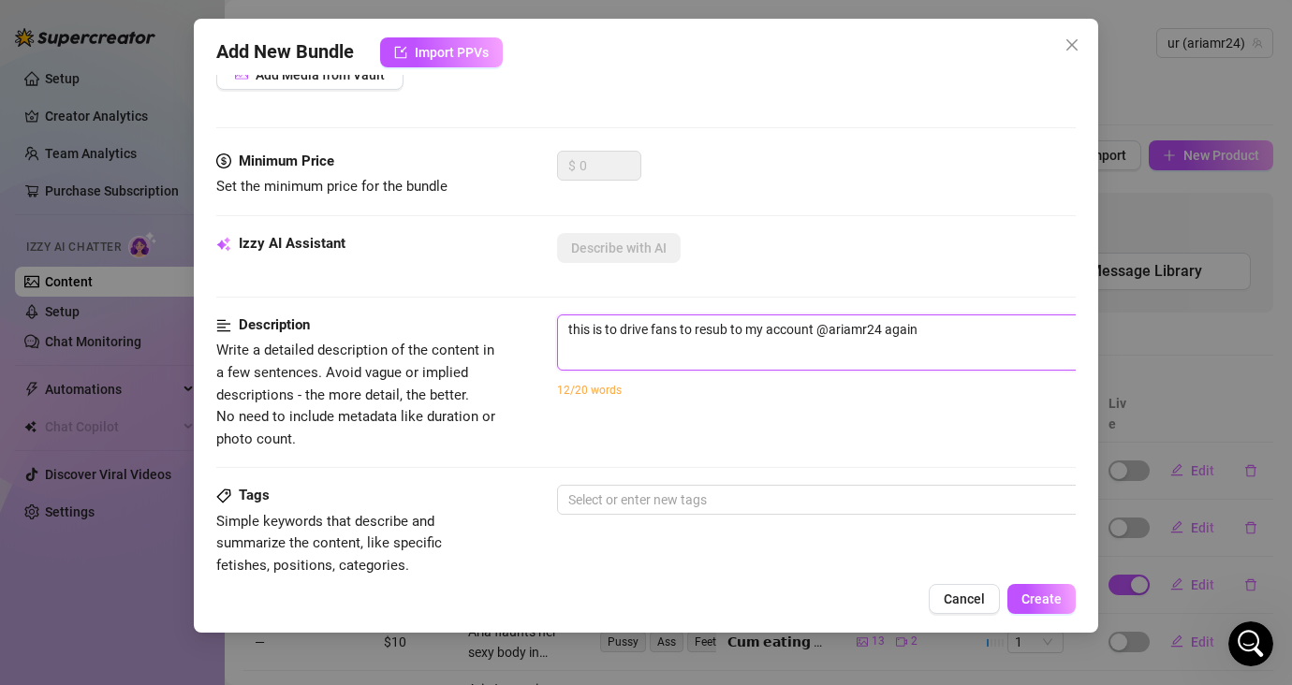
type textarea "this is to drive fans to resub to my account @ariamr24 again,"
type textarea "this is to drive fans to resub to my account @ariamr24 again, a"
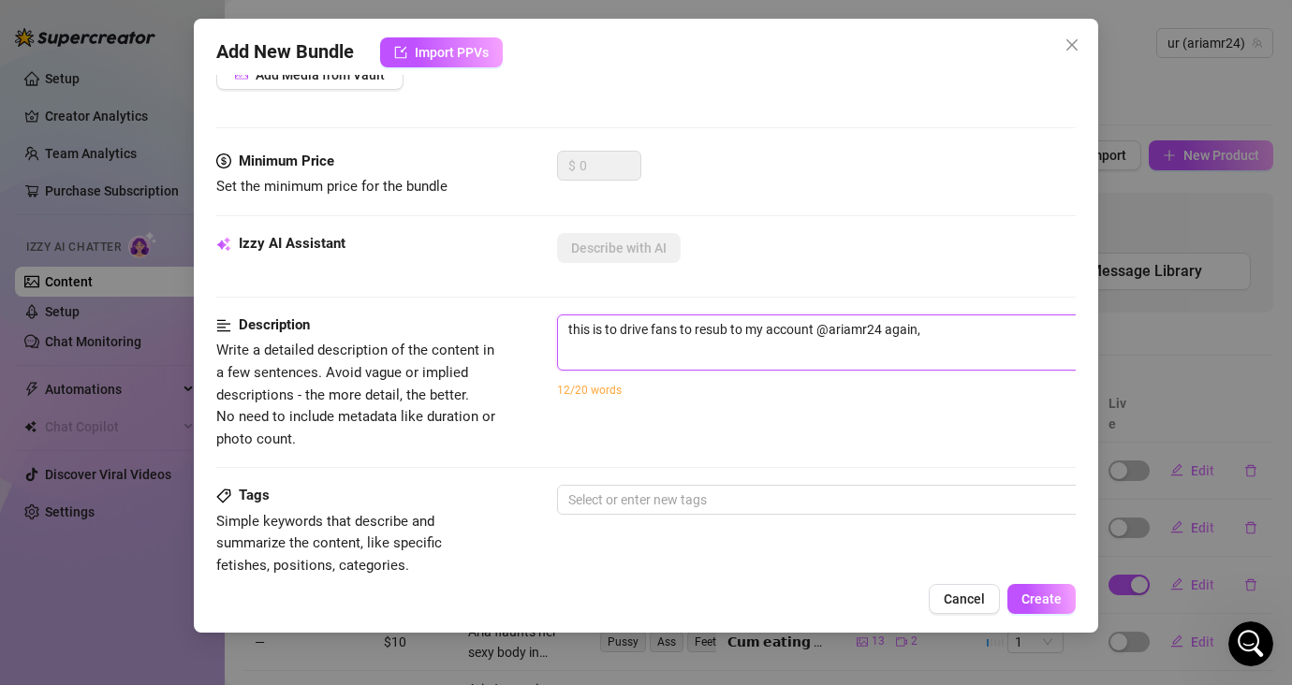
type textarea "this is to drive fans to resub to my account @ariamr24 again, a"
type textarea "this is to drive fans to resub to my account @ariamr24 again, as"
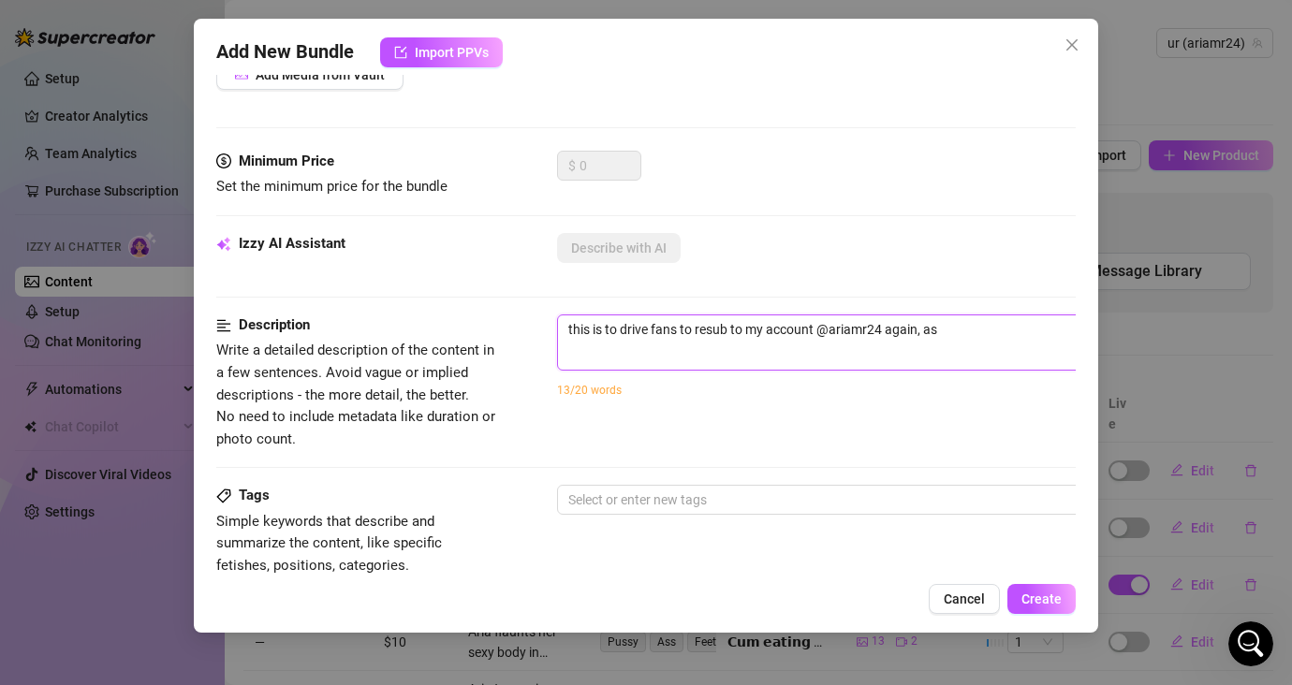
type textarea "this is to drive fans to resub to my account @ariamr24 again, as t"
type textarea "this is to drive fans to resub to my account @ariamr24 again, as th"
type textarea "this is to drive fans to resub to my account @ariamr24 again, as the"
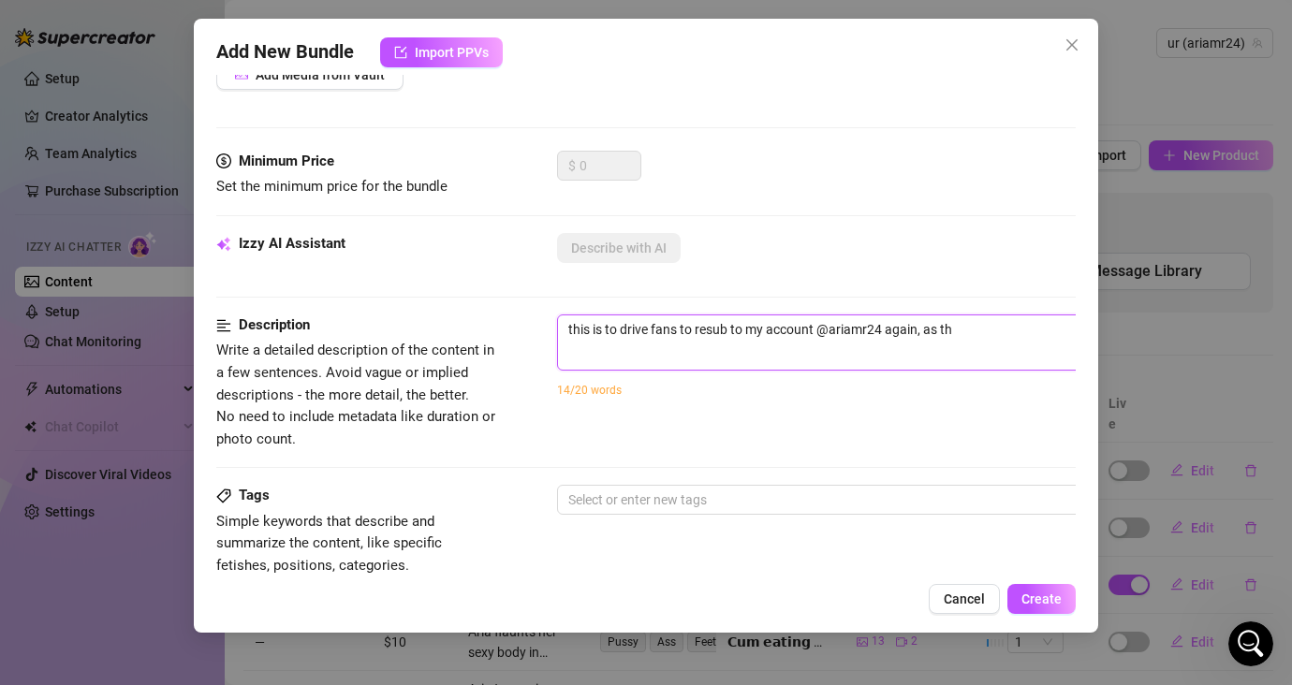
type textarea "this is to drive fans to resub to my account @ariamr24 again, as the"
type textarea "this is to drive fans to resub to my account @ariamr24 again, as they"
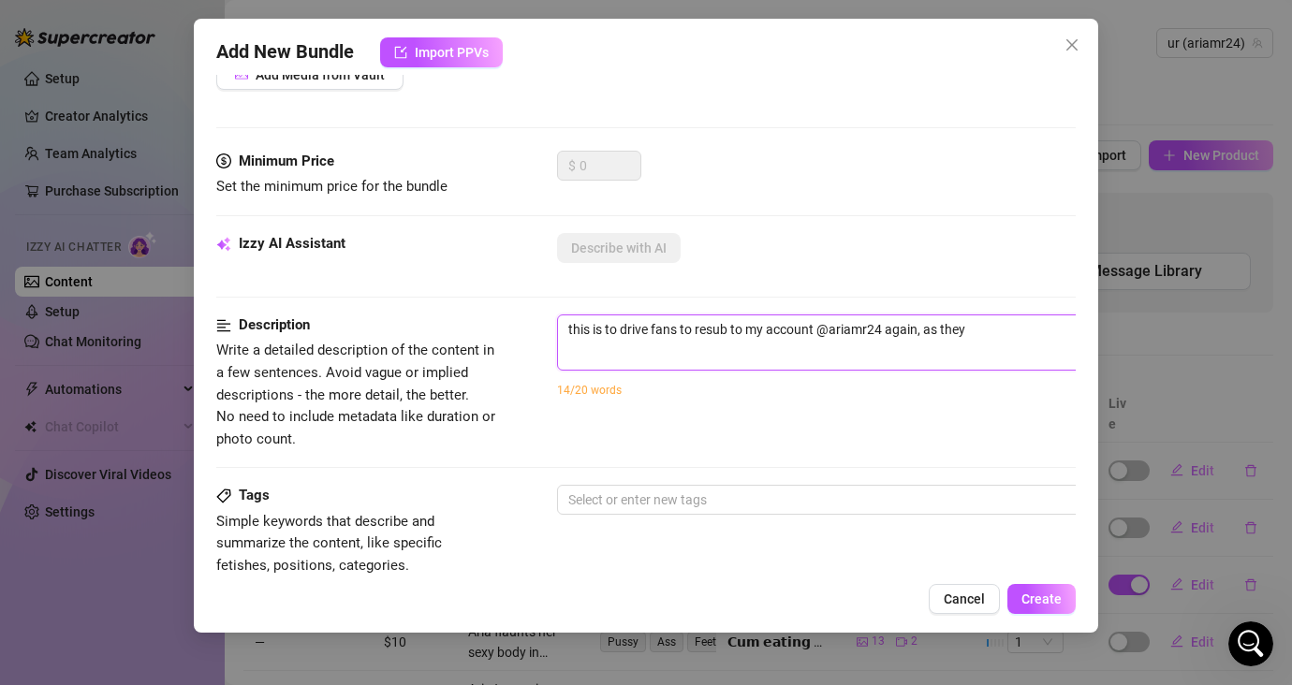
type textarea "this is to drive fans to resub to my account @ariamr24 again, as they s"
type textarea "this is to drive fans to resub to my account @ariamr24 again, as they su"
type textarea "this is to drive fans to resub to my account @ariamr24 again, as they sub"
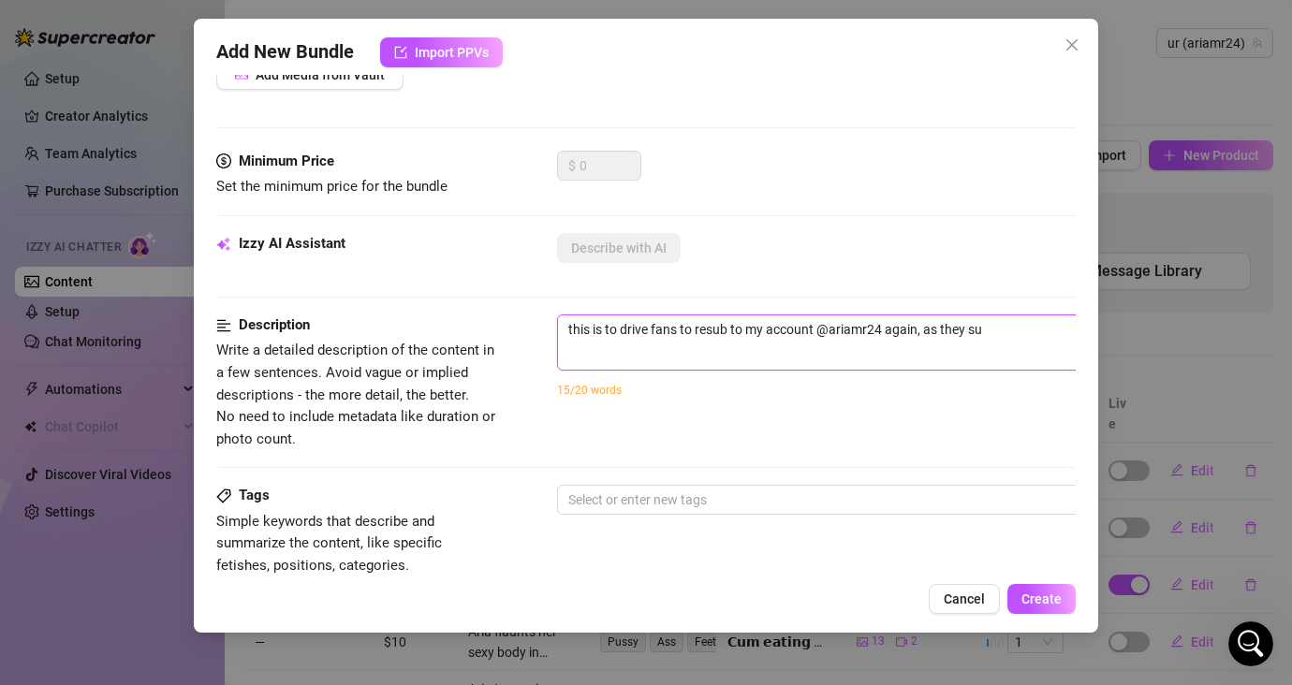
type textarea "this is to drive fans to resub to my account @ariamr24 again, as they sub"
type textarea "this is to drive fans to resub to my account @ariamr24 again, as they sub h"
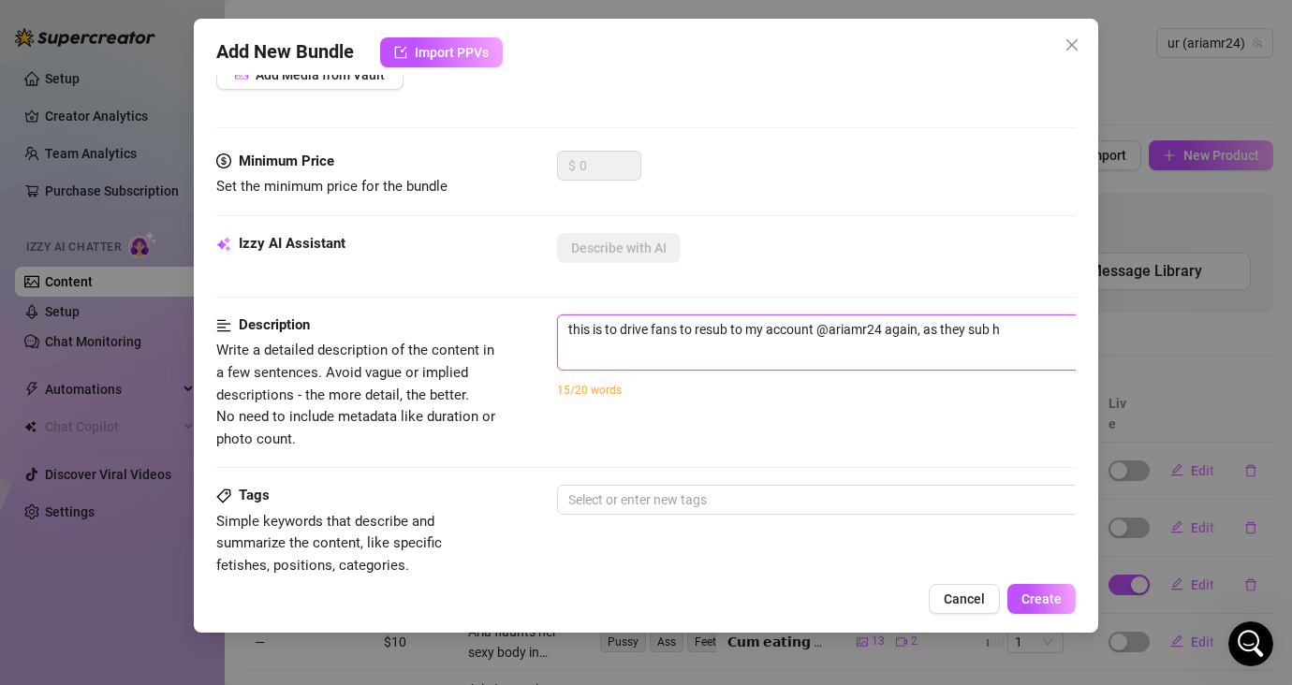
type textarea "this is to drive fans to resub to my account @ariamr24 again, as they sub ha"
type textarea "this is to drive fans to resub to my account @ariamr24 again, as they sub has"
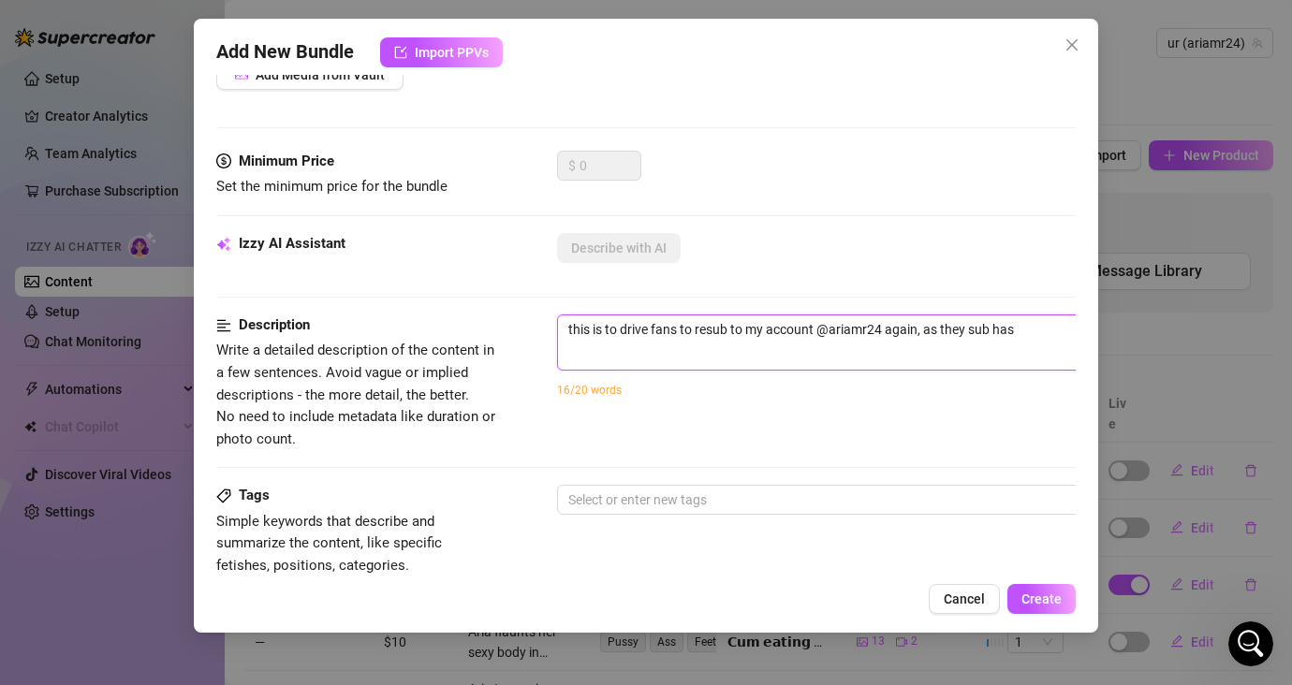
type textarea "this is to drive fans to resub to my account @ariamr24 again, as they sub has"
type textarea "this is to drive fans to resub to my account @ariamr24 again, as they sub has e"
type textarea "this is to drive fans to resub to my account @ariamr24 again, as they sub has ex"
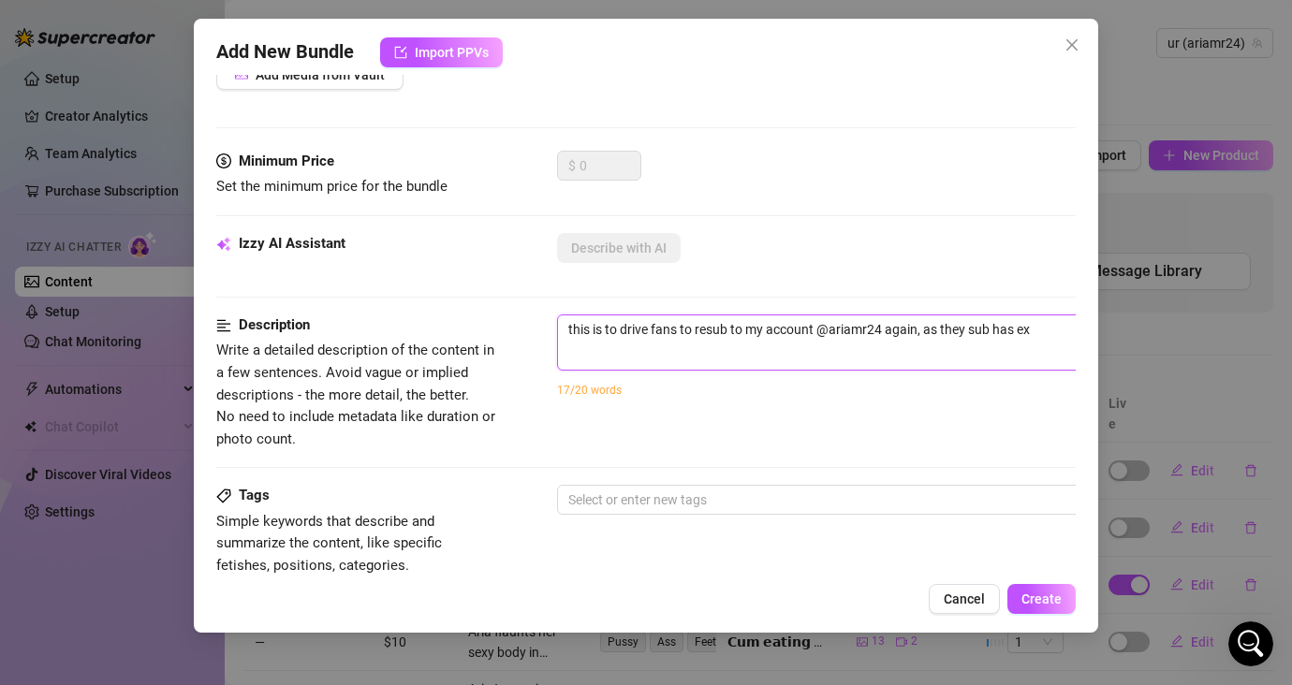
type textarea "this is to drive fans to resub to my account @ariamr24 again, as they sub has e…"
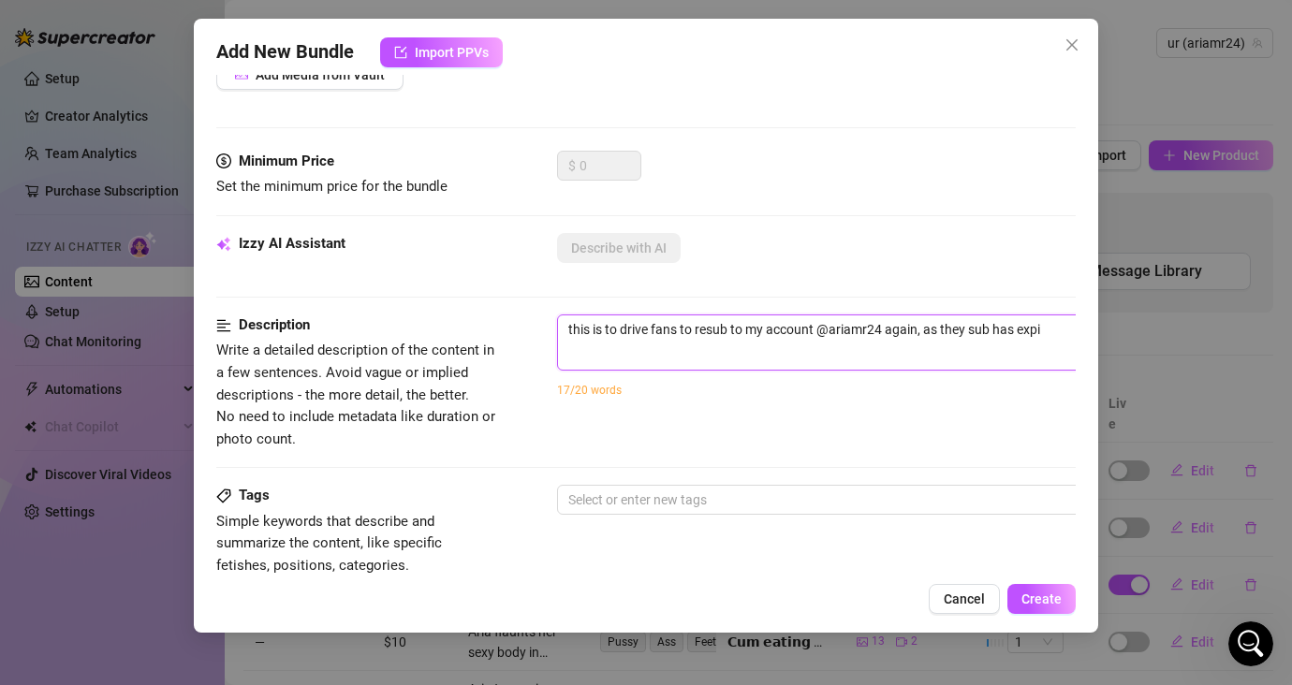
type textarea "this is to drive fans to resub to my account @ariamr24 again, as they sub has e…"
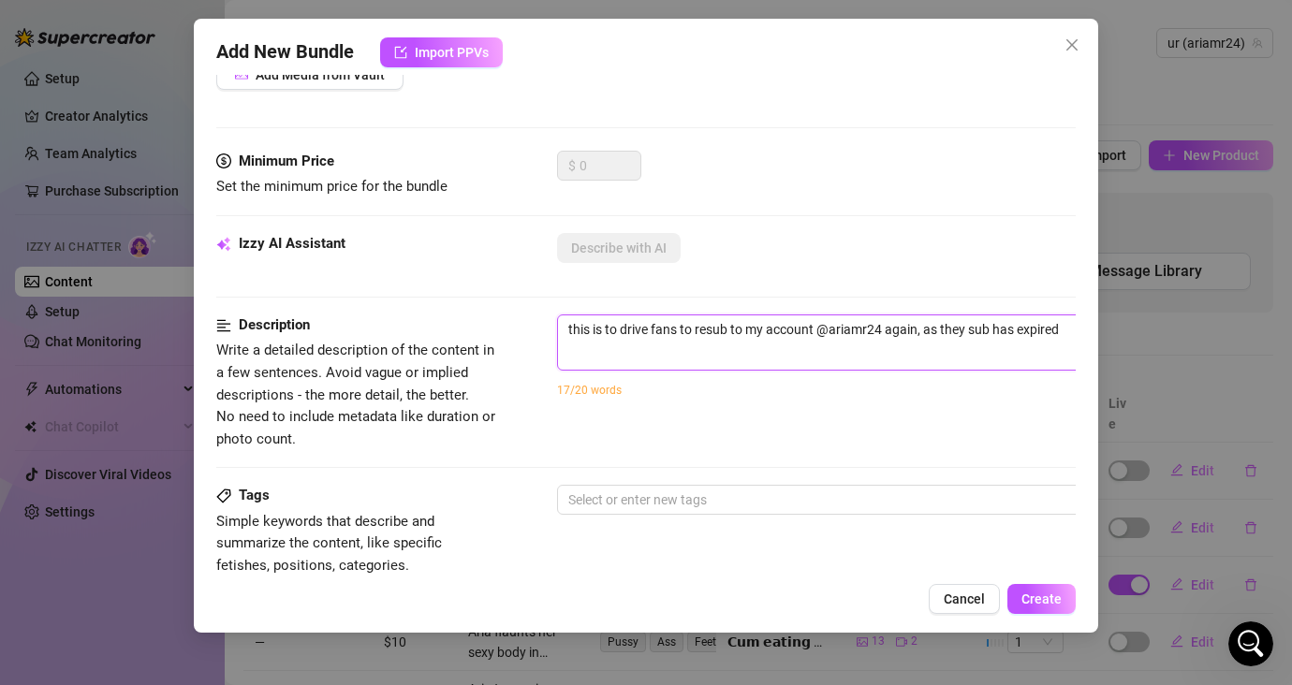
type textarea "this is to drive fans to resub to my account @ariamr24 again, as they sub has e…"
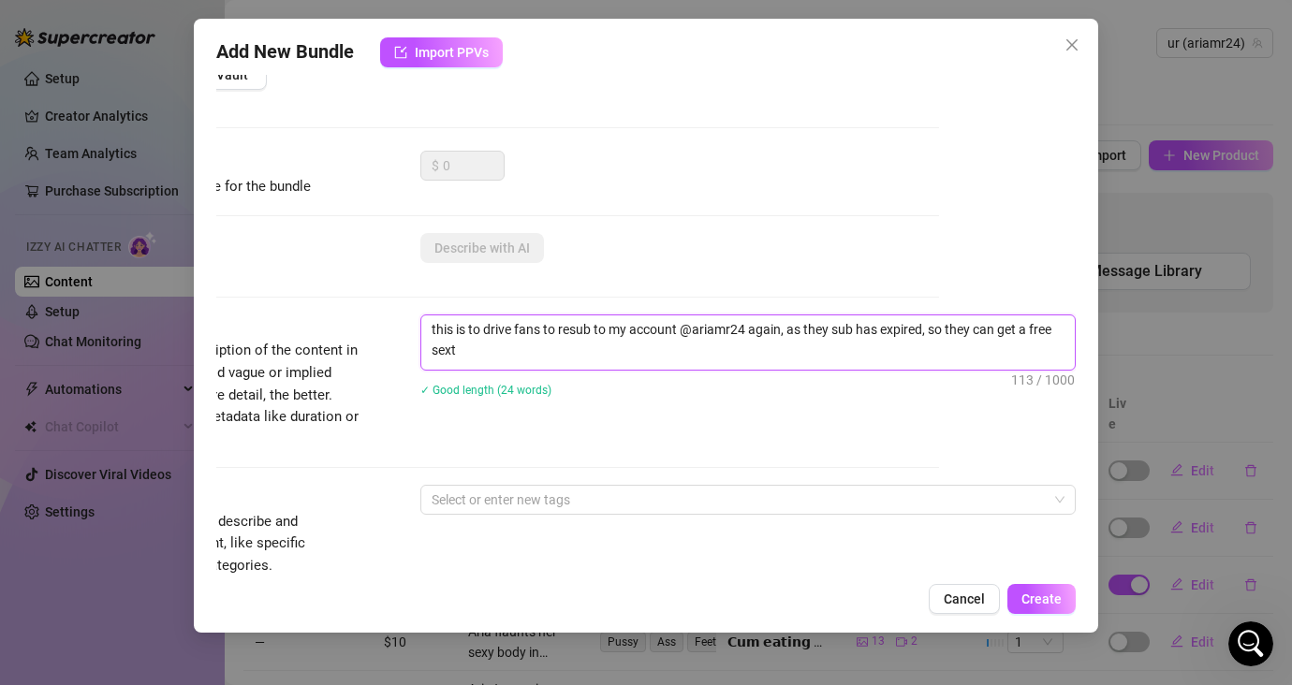
scroll to position [0, 0]
click at [610, 344] on textarea "this is to drive fans to resub to my account @ariamr24 again, as they sub has e…" at bounding box center [747, 339] width 653 height 49
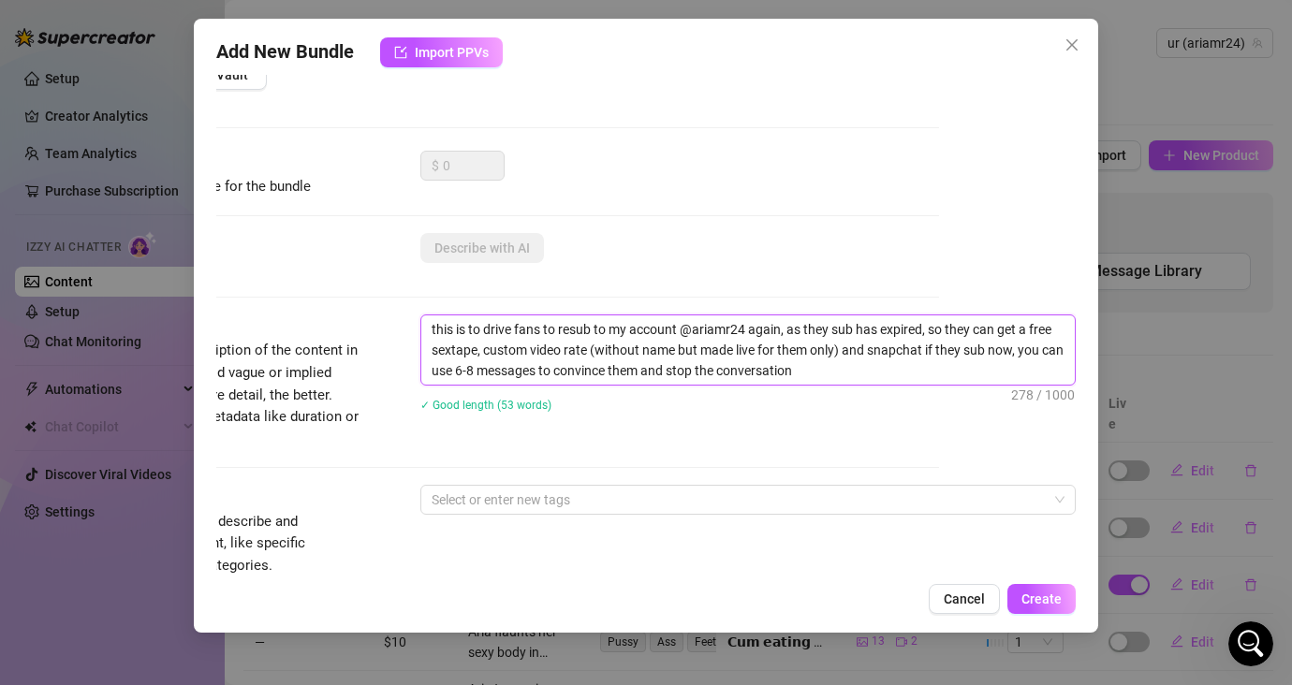
drag, startPoint x: 828, startPoint y: 368, endPoint x: 401, endPoint y: 308, distance: 431.9
click at [401, 308] on form "Account ur (@ariamr24) Name Name is for your internal organization only. RESUB …" at bounding box center [509, 487] width 859 height 1305
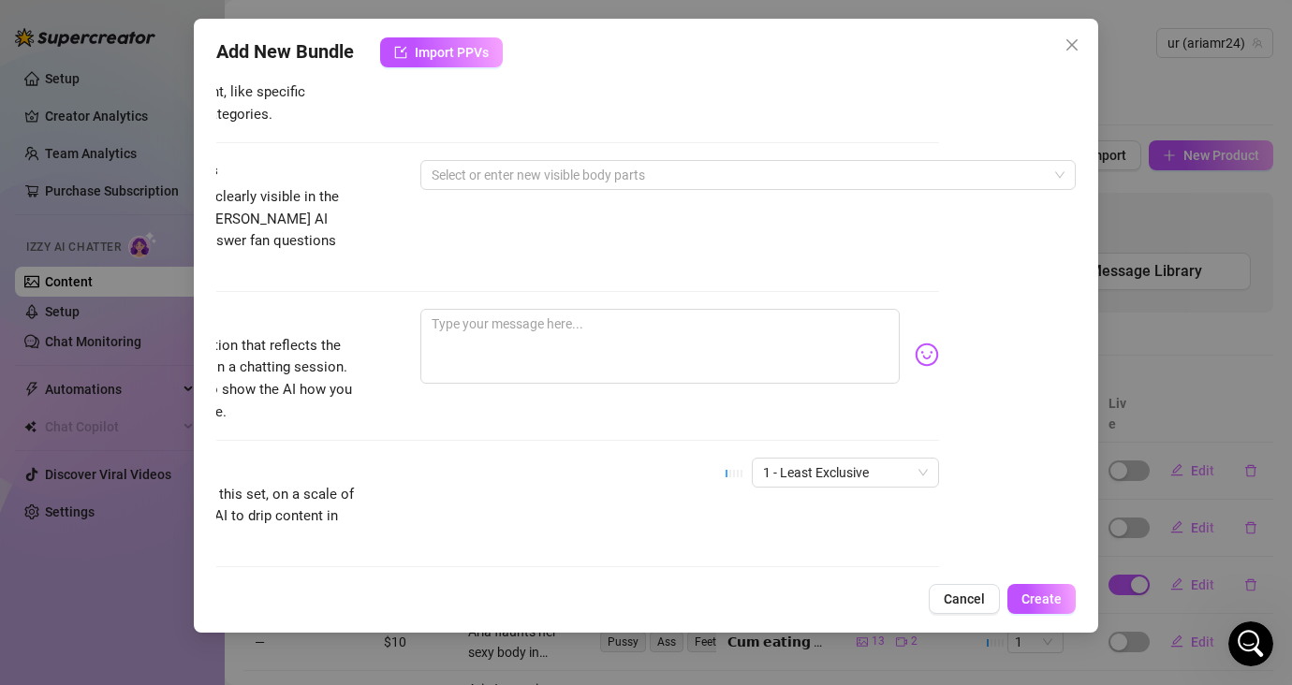
scroll to position [715, 139]
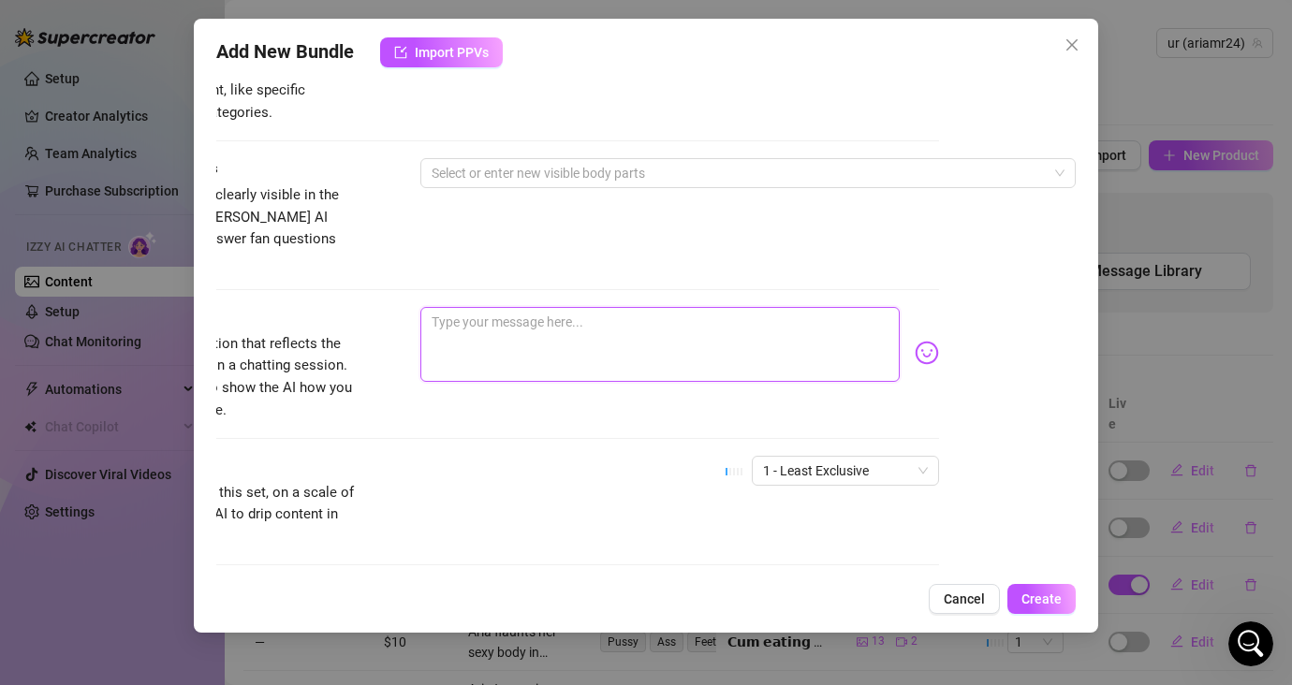
drag, startPoint x: 657, startPoint y: 293, endPoint x: 687, endPoint y: 314, distance: 36.9
click at [657, 307] on textarea at bounding box center [659, 344] width 479 height 75
paste textarea "be my bfriend and i'll send you a free custom vid rate and my private & real se…"
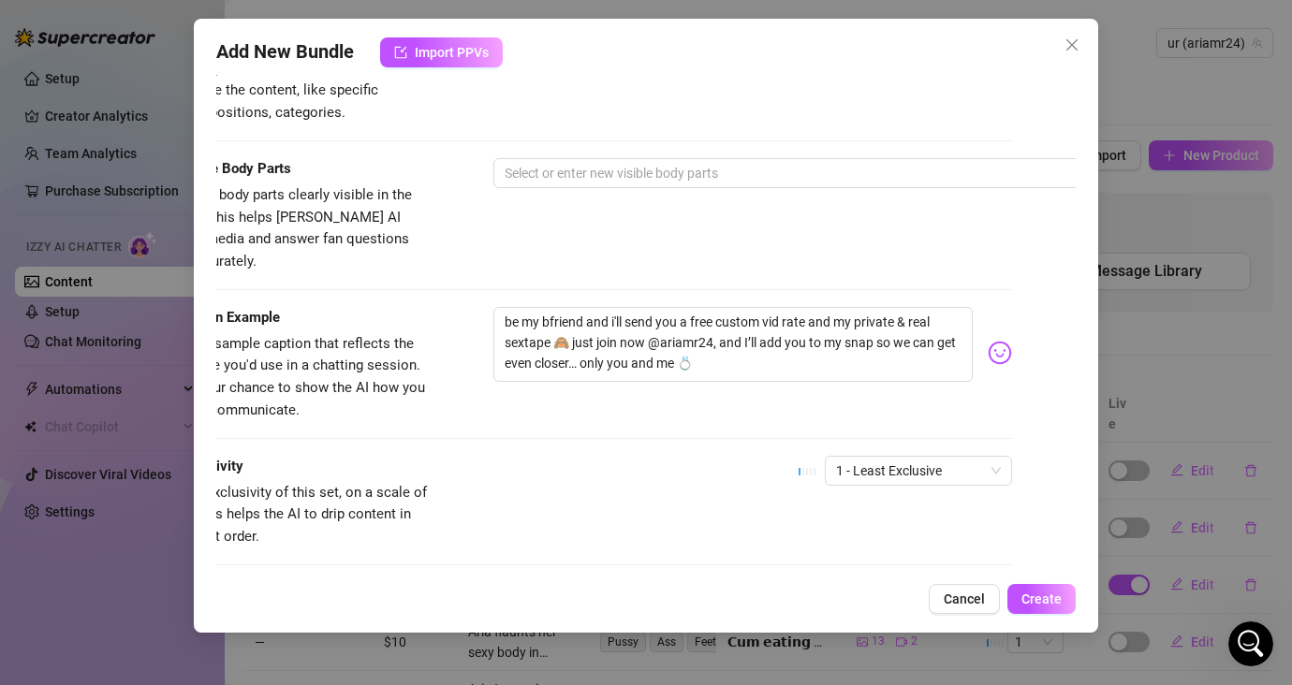
scroll to position [715, 0]
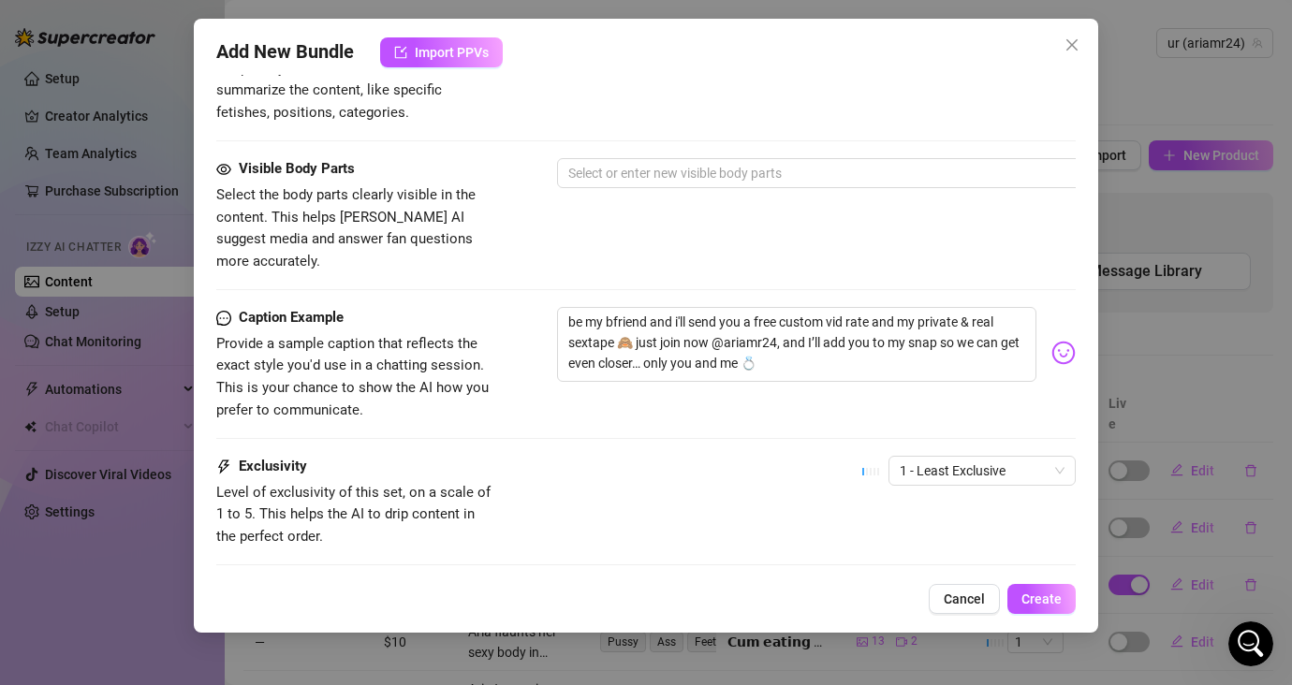
click at [746, 468] on div "Exclusivity Level of exclusivity of this set, on a scale of 1 to 5. This helps …" at bounding box center [645, 502] width 859 height 92
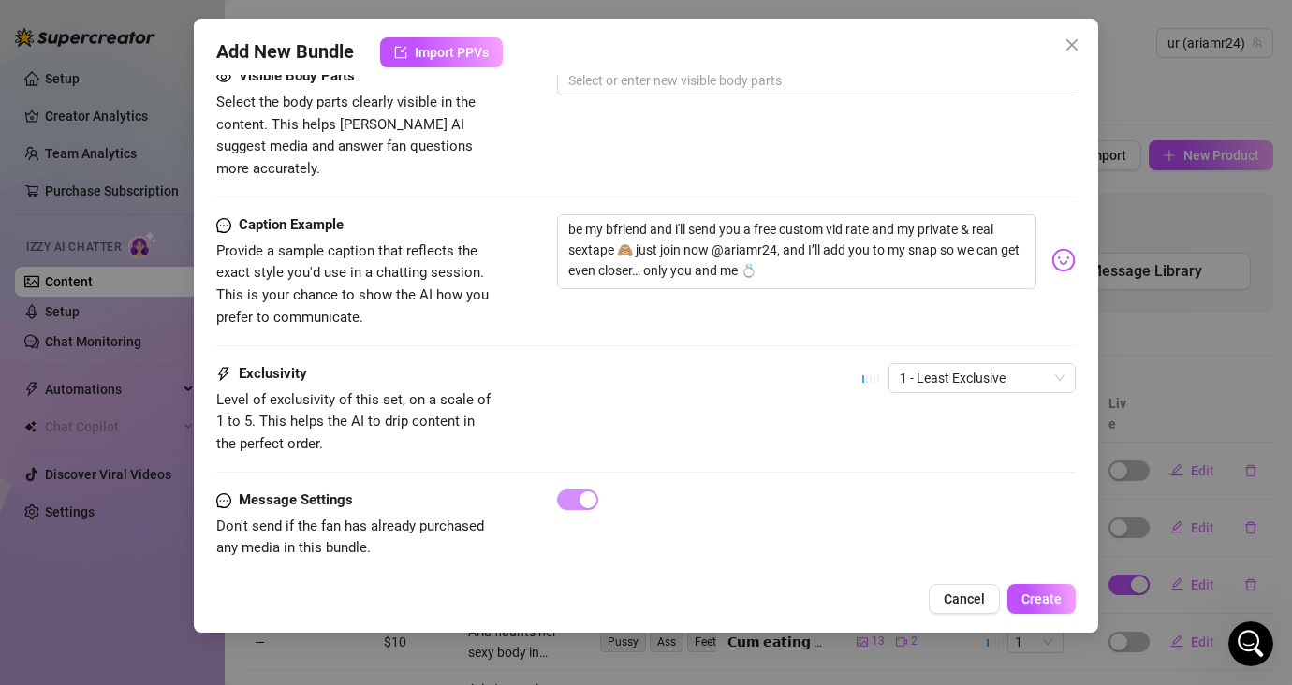
scroll to position [807, 0]
click at [1046, 601] on span "Create" at bounding box center [1041, 598] width 40 height 15
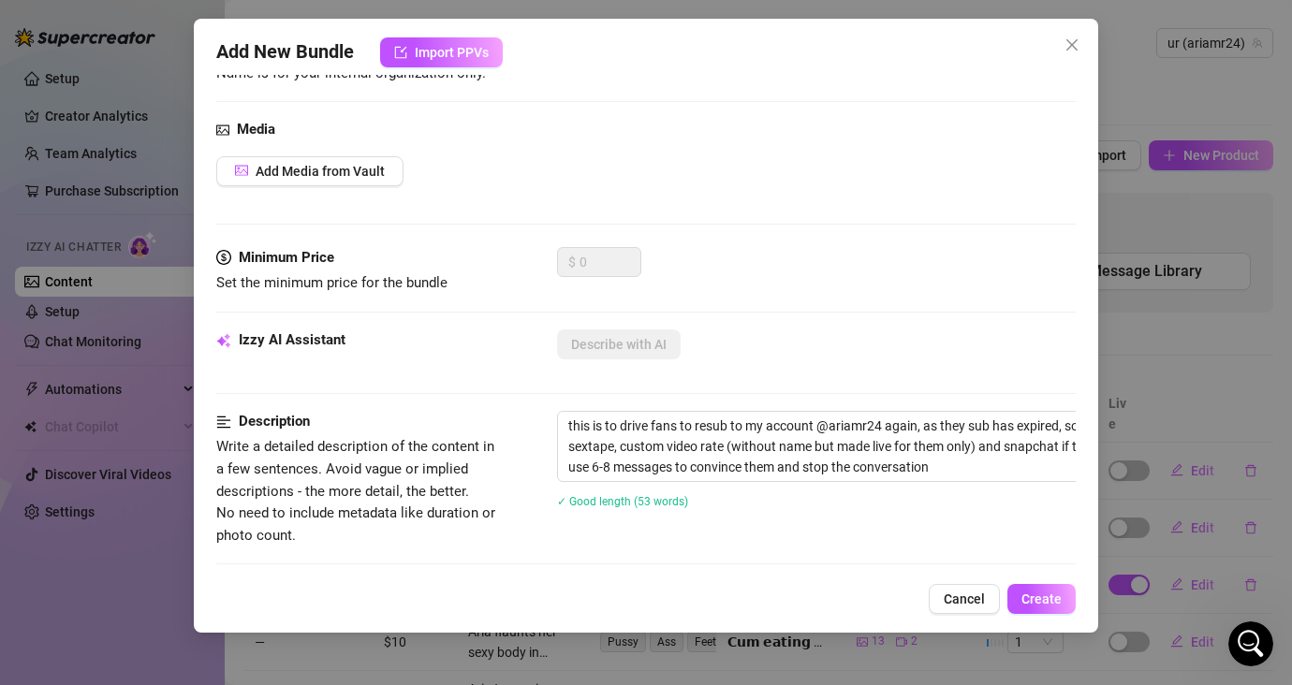
scroll to position [125, 0]
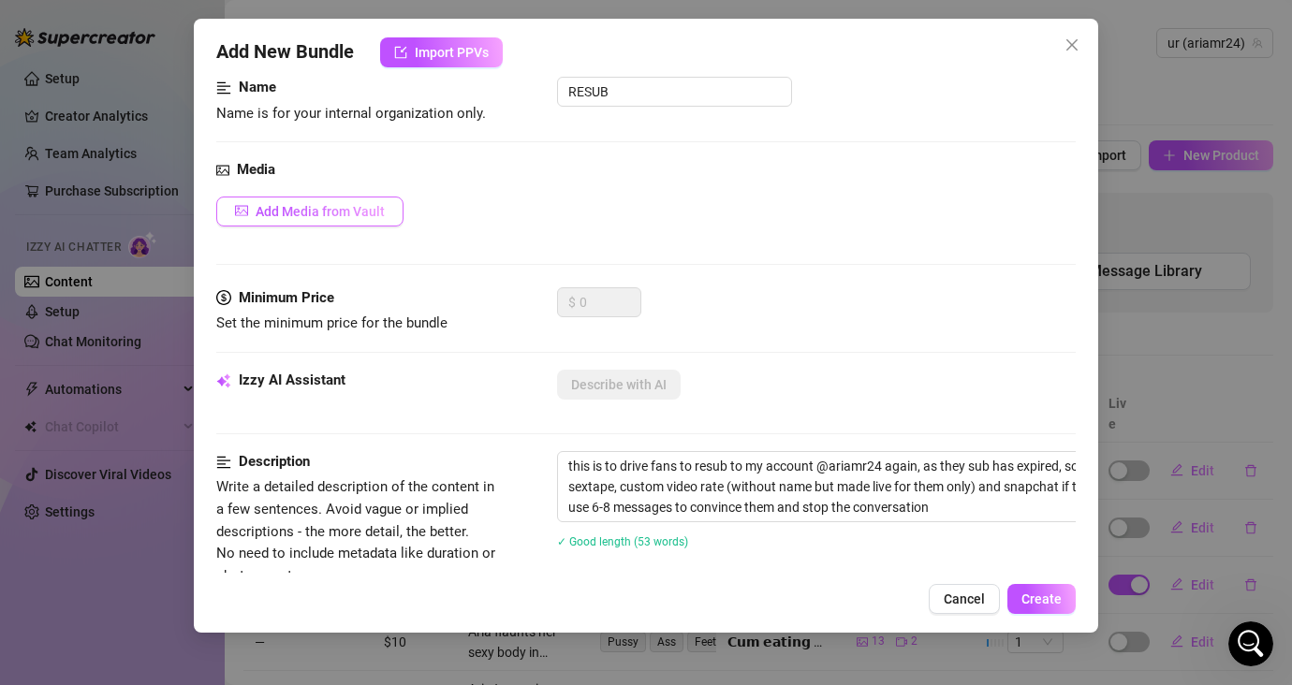
click at [314, 210] on span "Add Media from Vault" at bounding box center [319, 211] width 129 height 15
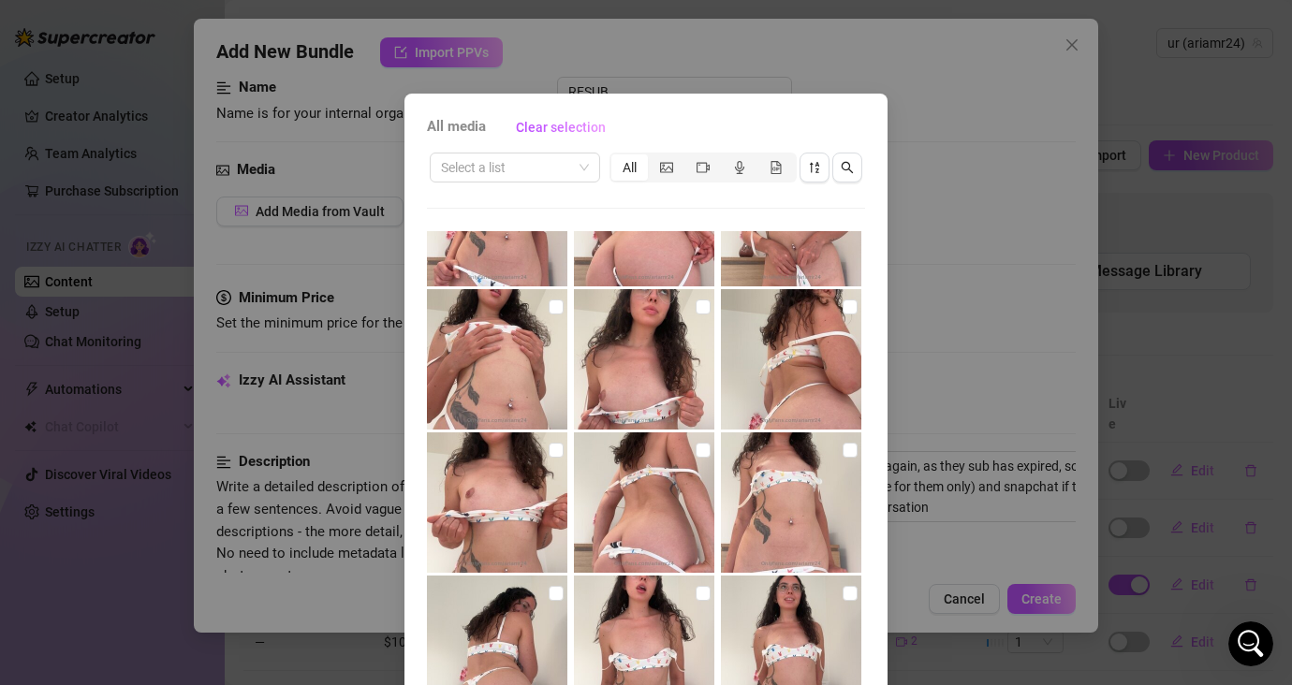
scroll to position [131, 0]
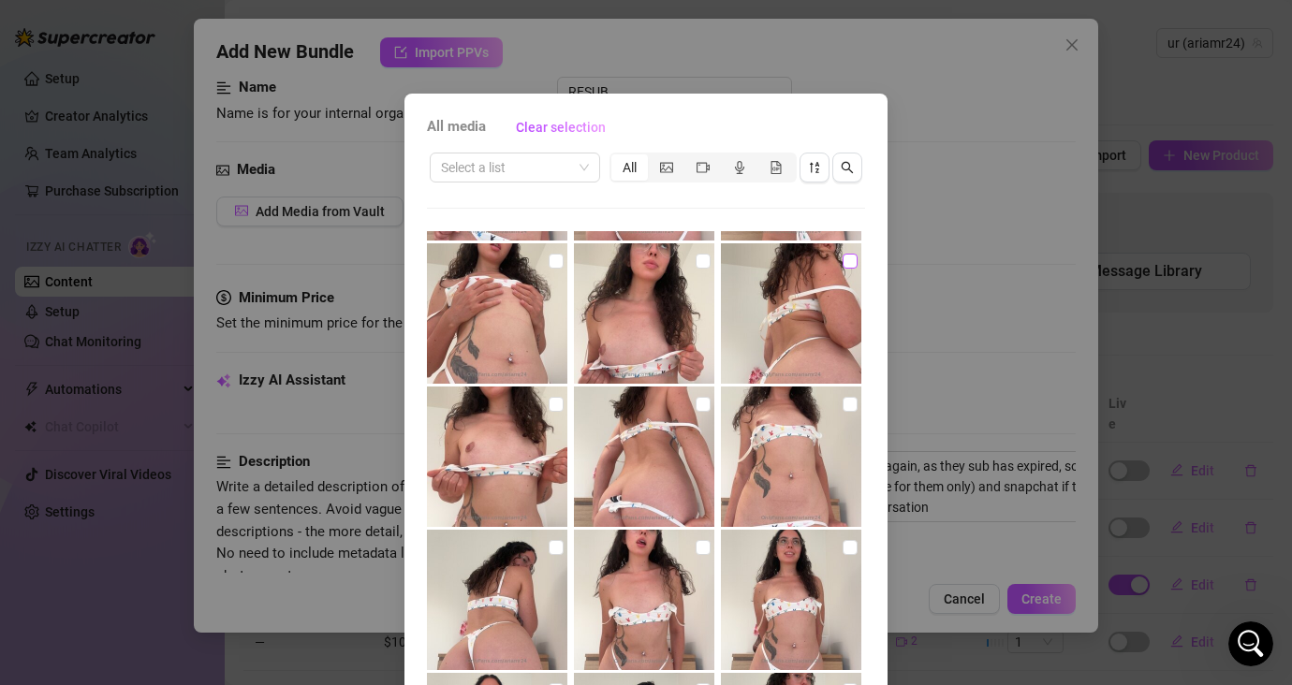
click at [842, 262] on input "checkbox" at bounding box center [849, 261] width 15 height 15
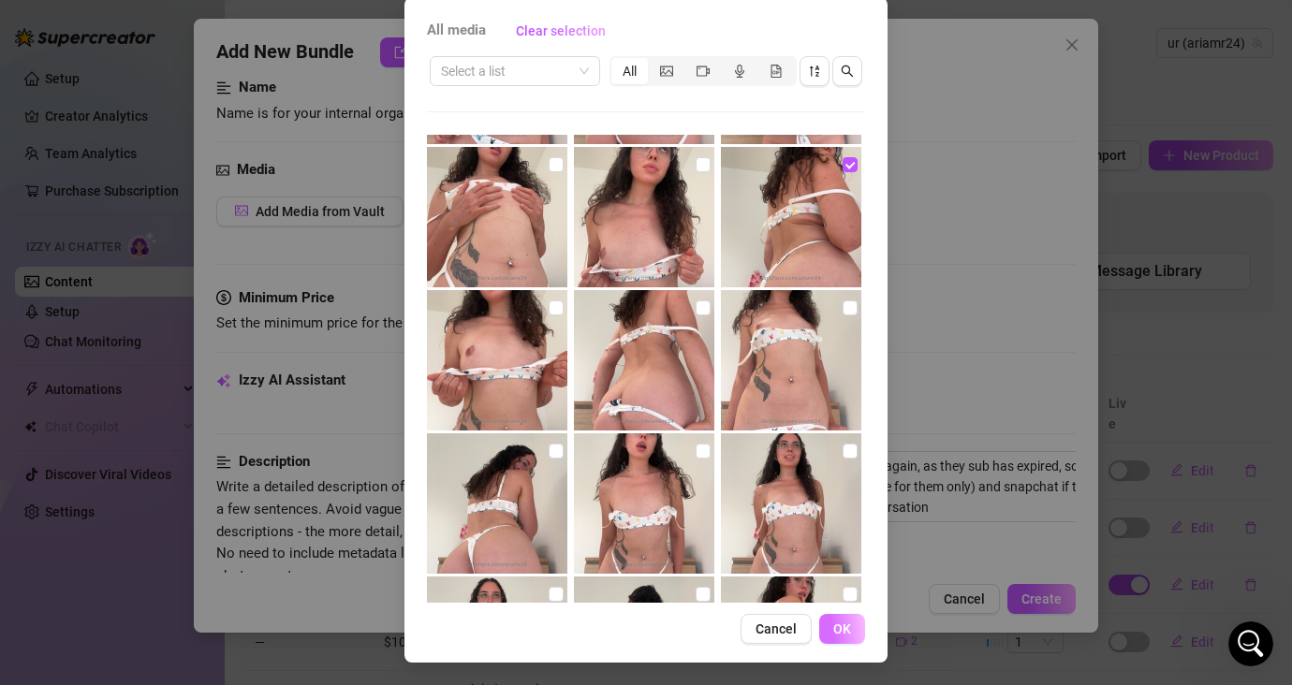
click at [844, 625] on button "OK" at bounding box center [842, 629] width 46 height 30
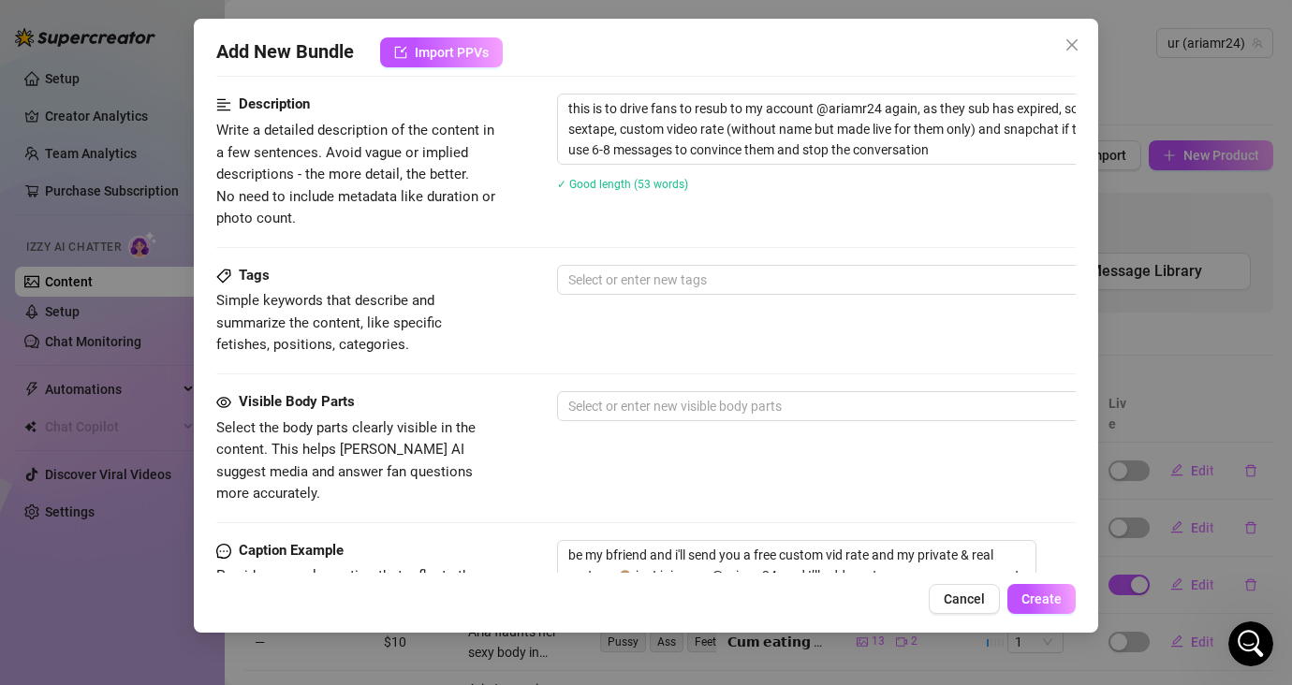
scroll to position [752, 0]
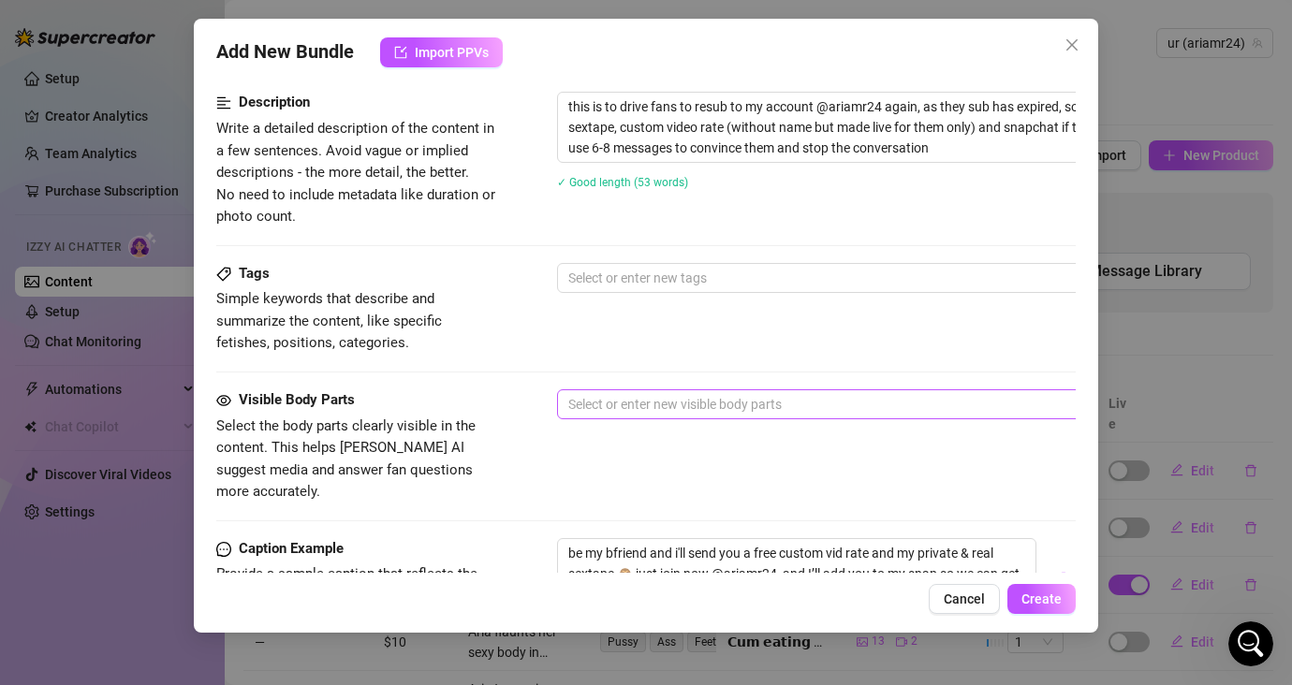
click at [844, 401] on div at bounding box center [875, 404] width 628 height 26
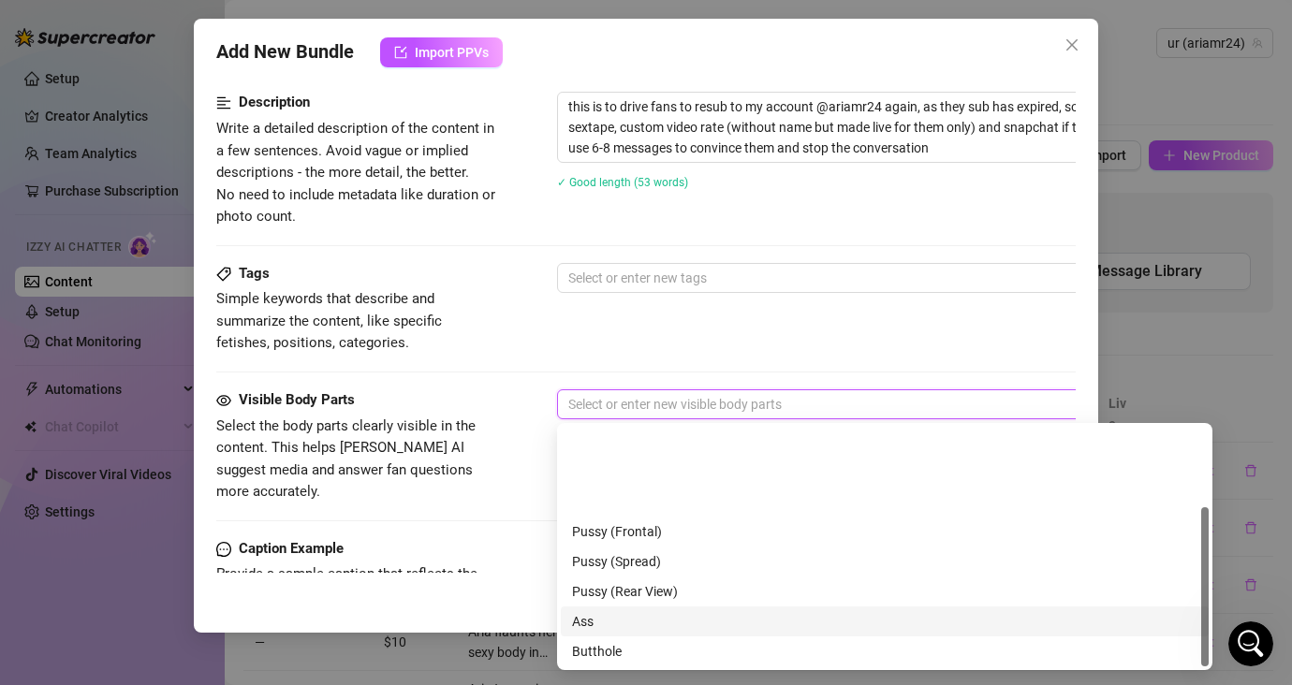
scroll to position [120, 0]
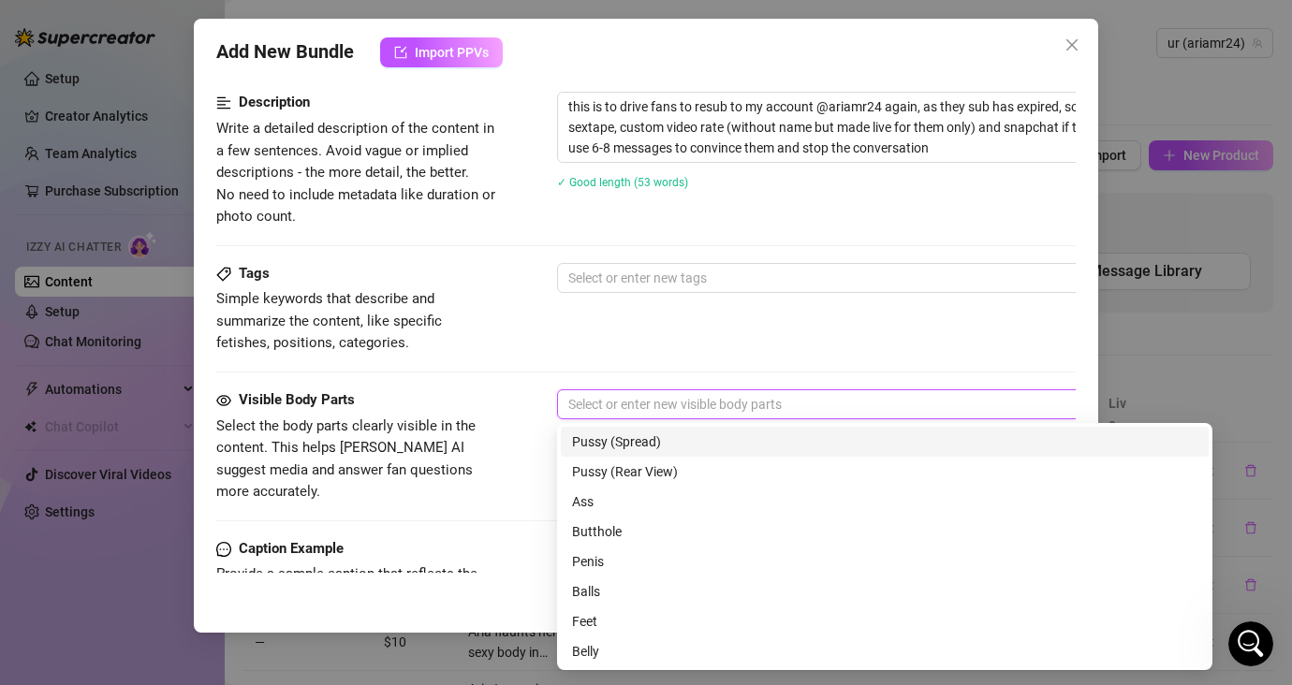
click at [732, 367] on div "Tags Simple keywords that describe and summarize the content, like specific fet…" at bounding box center [645, 326] width 859 height 126
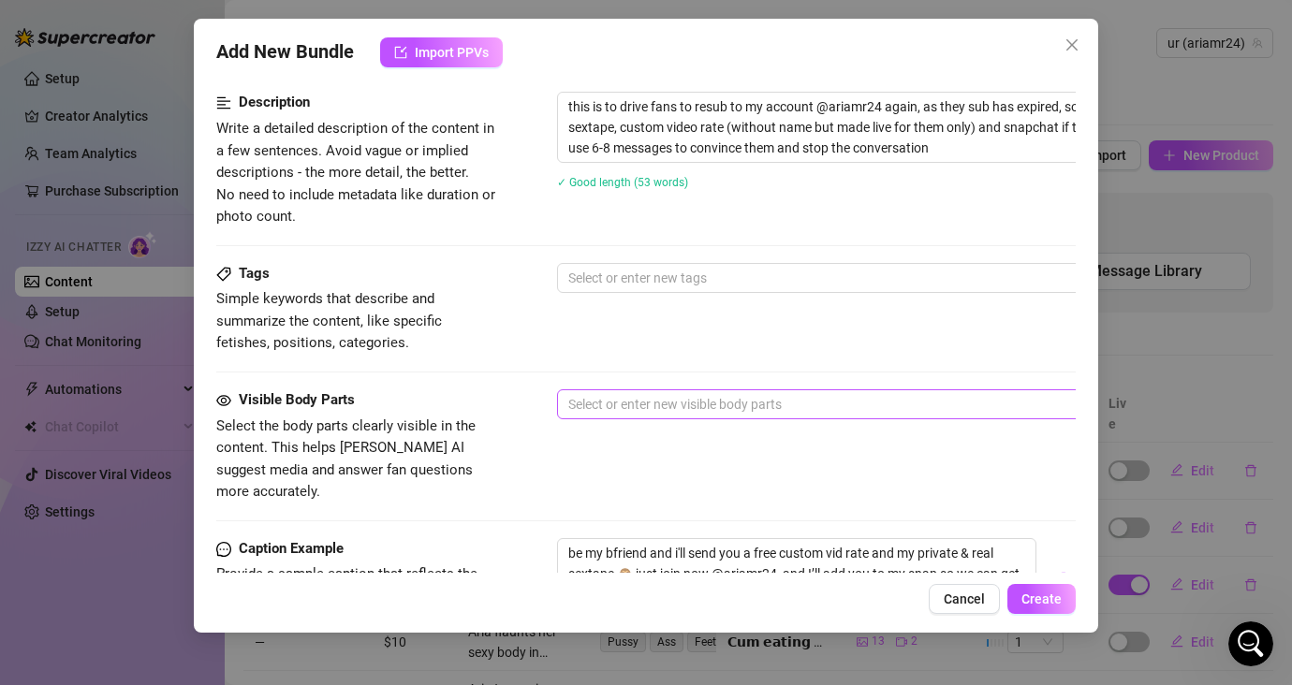
click at [729, 402] on div at bounding box center [875, 404] width 628 height 26
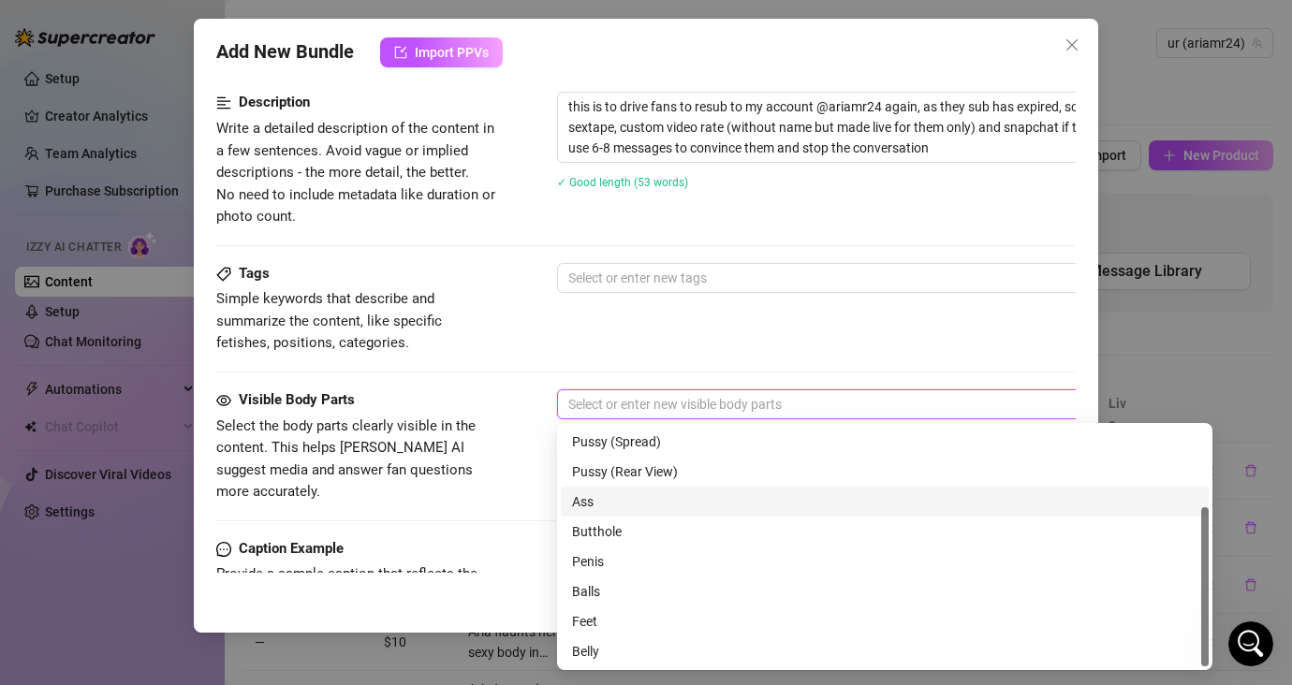
click at [618, 505] on div "Ass" at bounding box center [884, 501] width 625 height 21
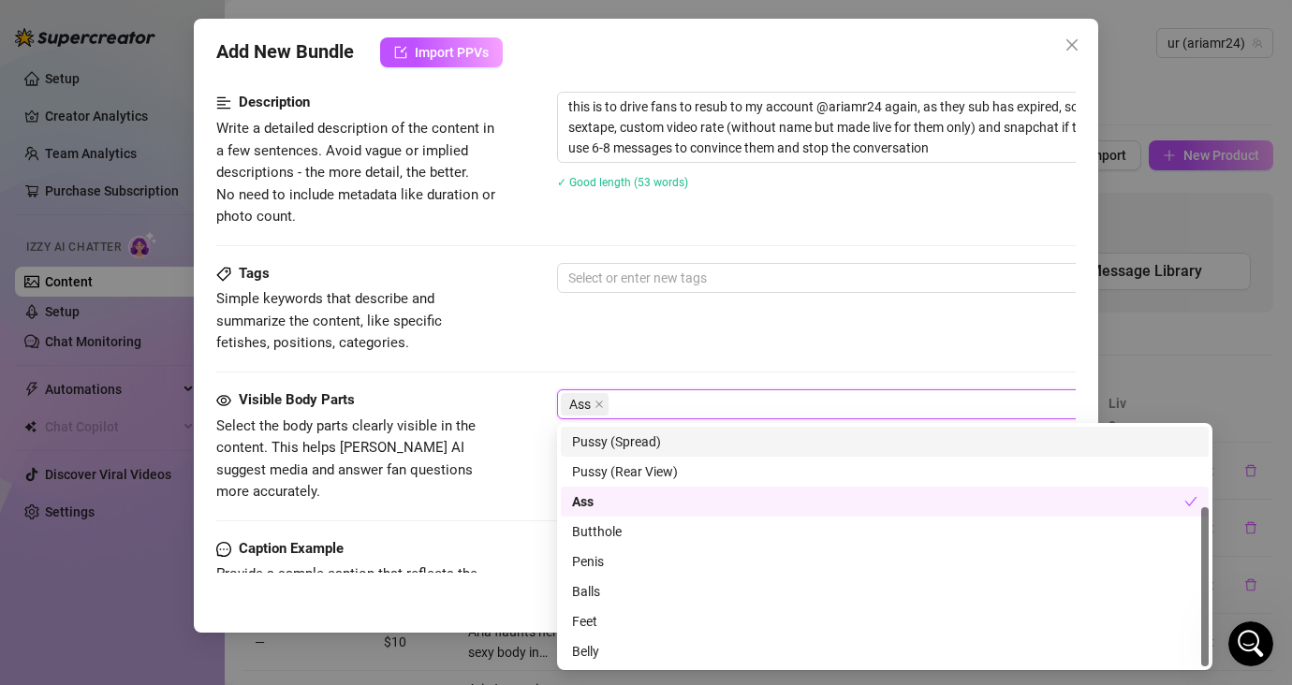
click at [748, 354] on div "Tags Simple keywords that describe and summarize the content, like specific fet…" at bounding box center [645, 326] width 859 height 126
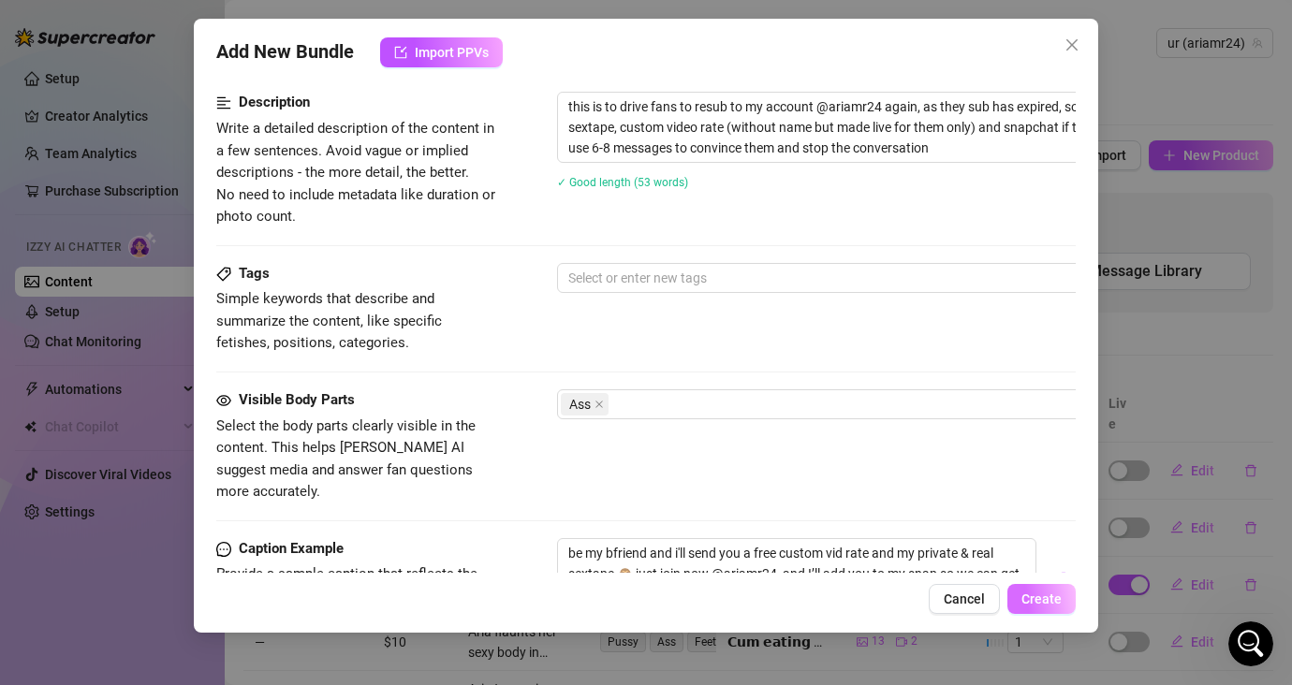
click at [1044, 602] on span "Create" at bounding box center [1041, 598] width 40 height 15
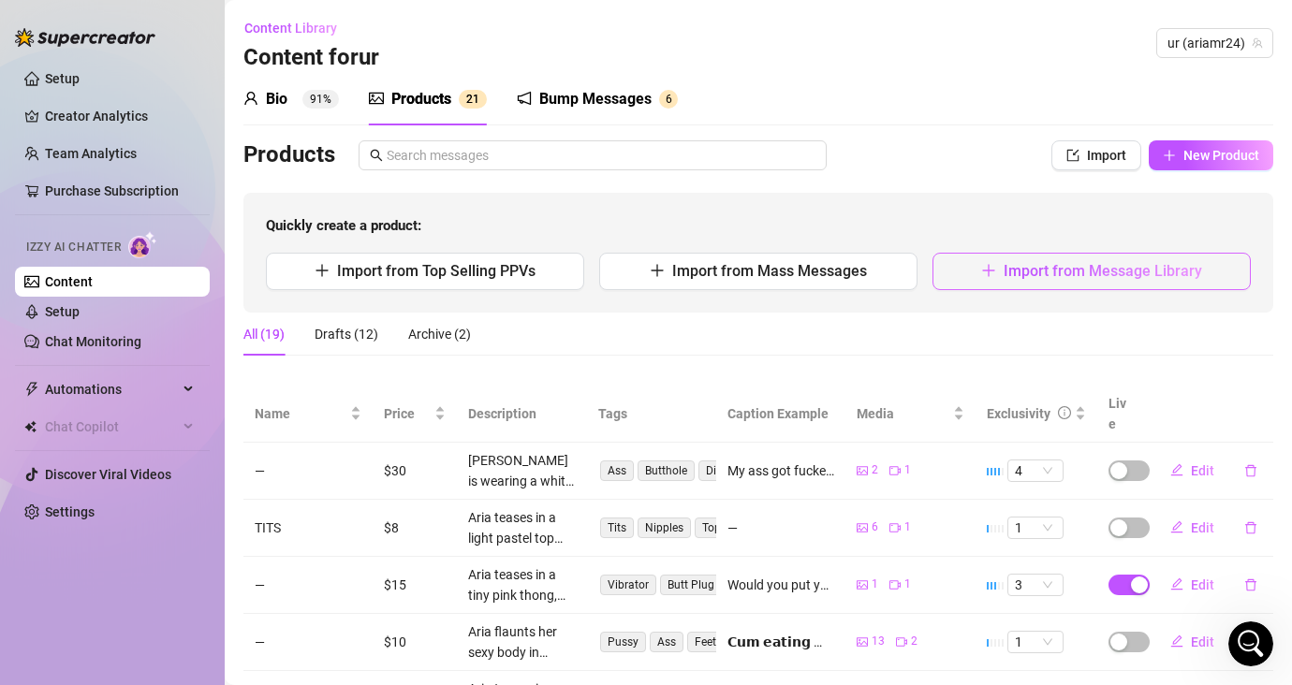
scroll to position [4, 0]
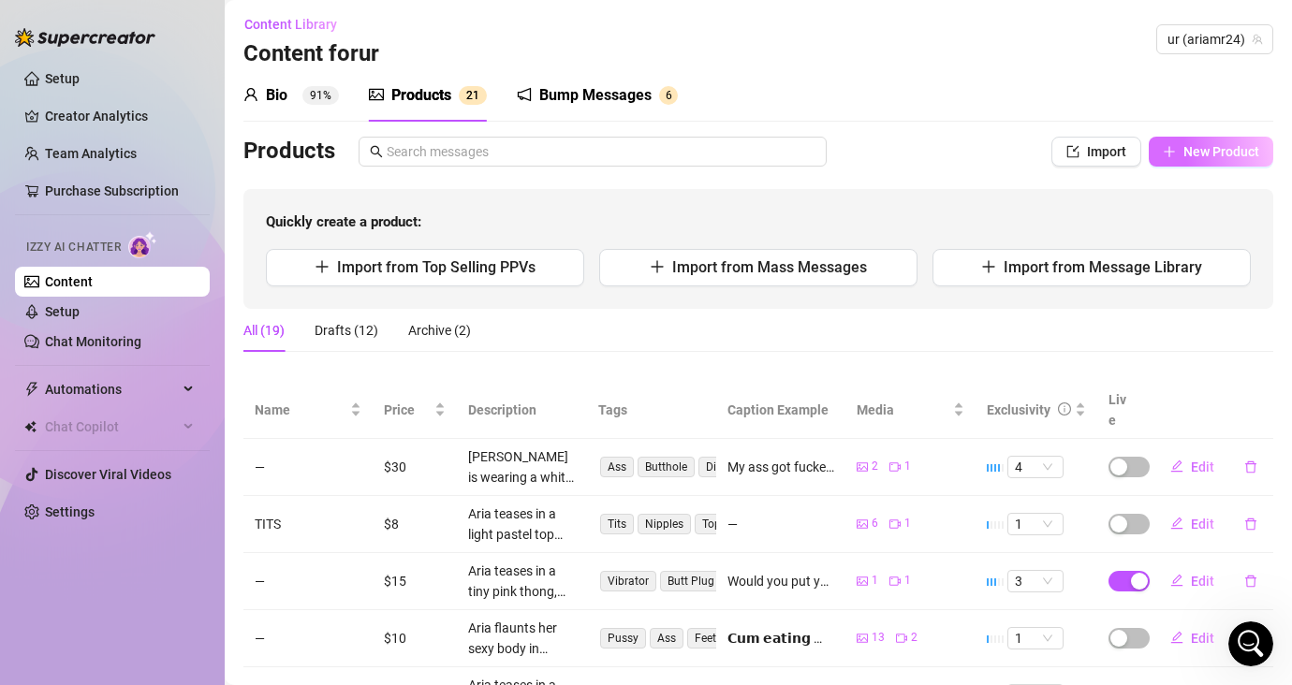
click at [1148, 147] on span "New Product" at bounding box center [1221, 151] width 76 height 15
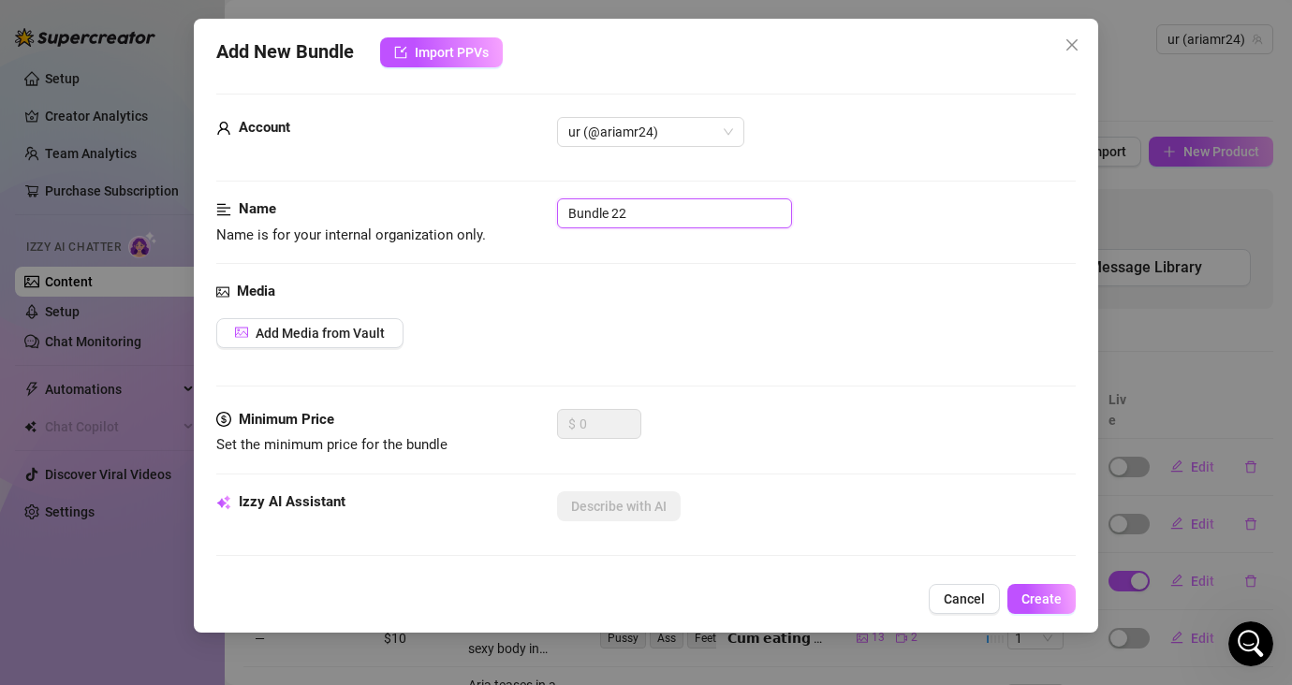
drag, startPoint x: 645, startPoint y: 211, endPoint x: 540, endPoint y: 207, distance: 104.9
click at [541, 207] on div "Name Name is for your internal organization only. Bundle 22" at bounding box center [645, 222] width 859 height 48
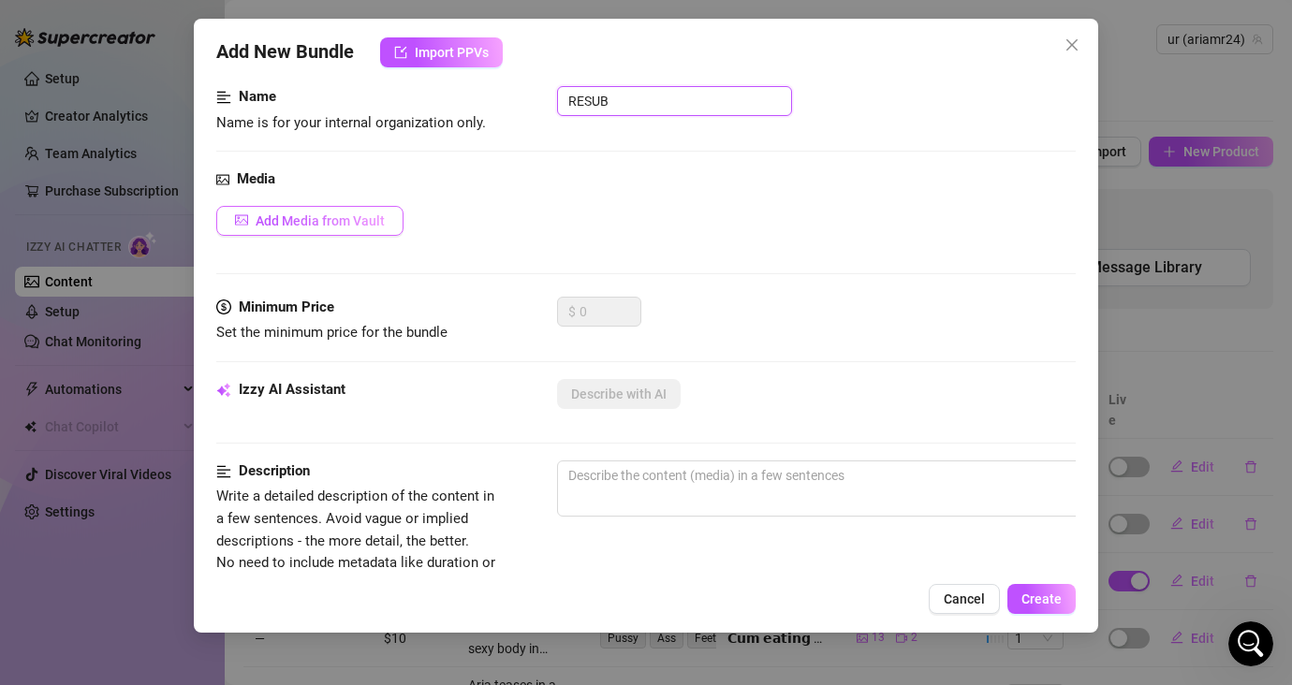
scroll to position [117, 0]
click at [317, 228] on button "Add Media from Vault" at bounding box center [309, 220] width 187 height 30
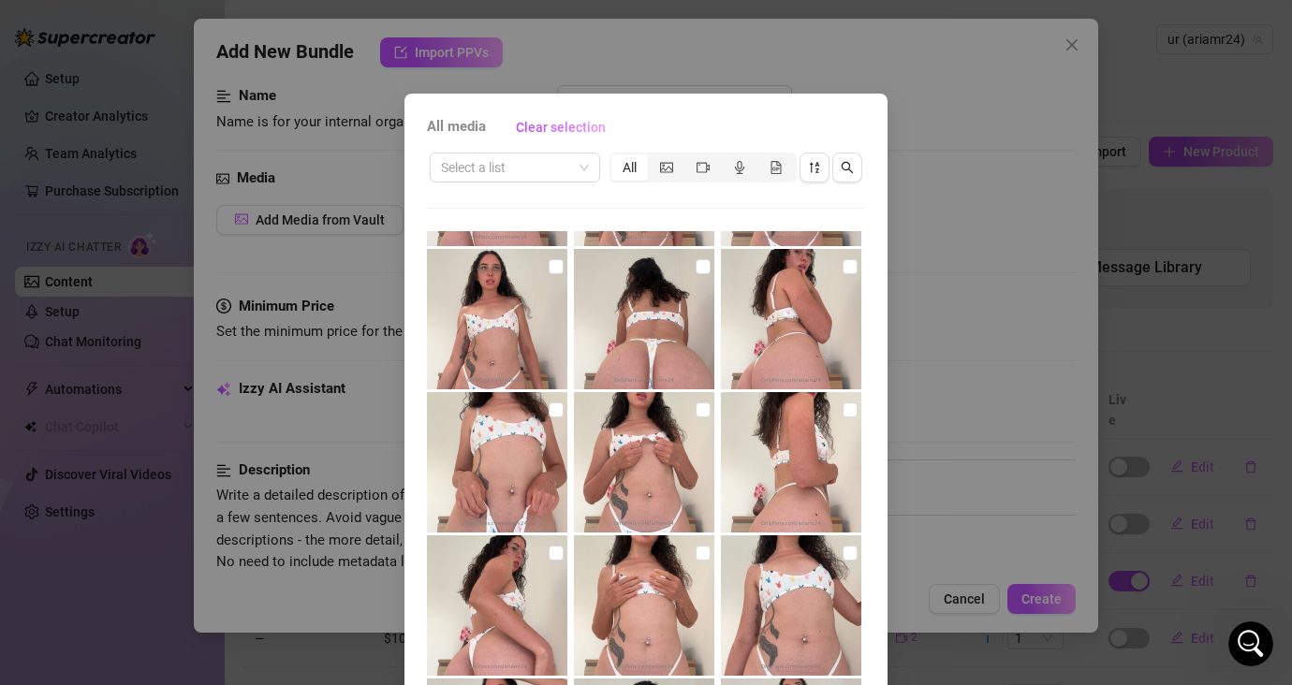
scroll to position [555, 0]
click at [695, 409] on input "checkbox" at bounding box center [702, 409] width 15 height 15
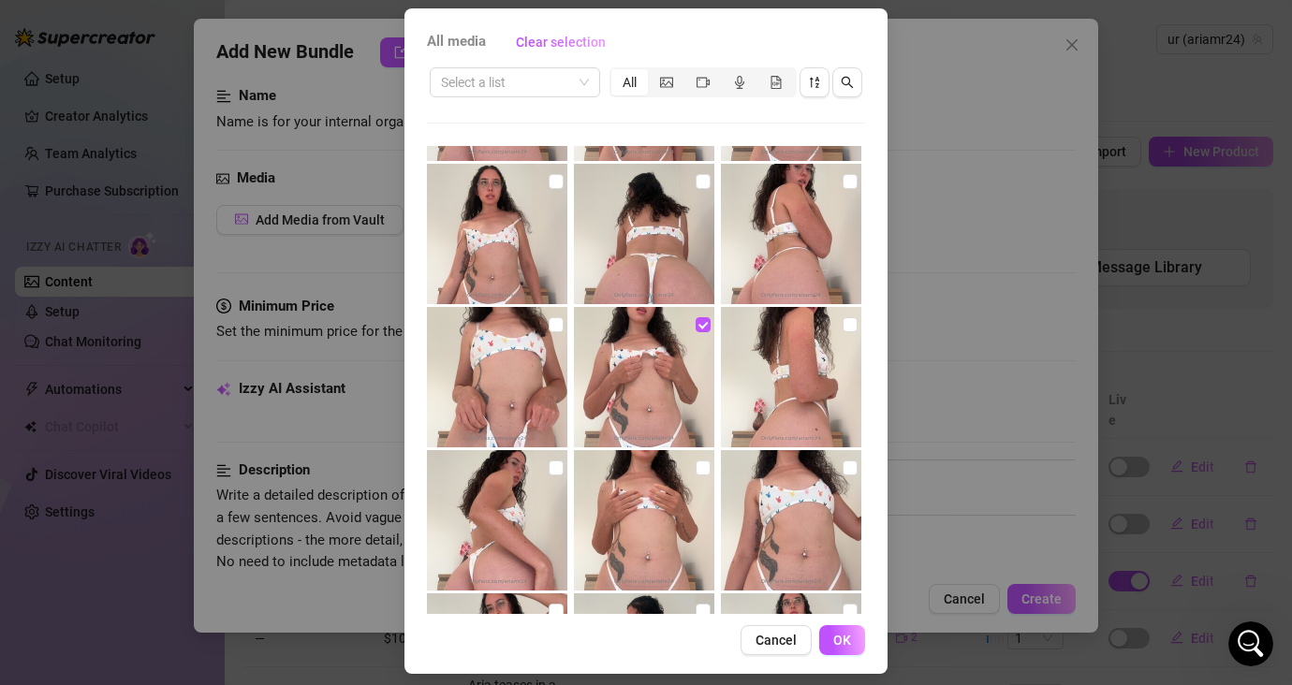
scroll to position [96, 0]
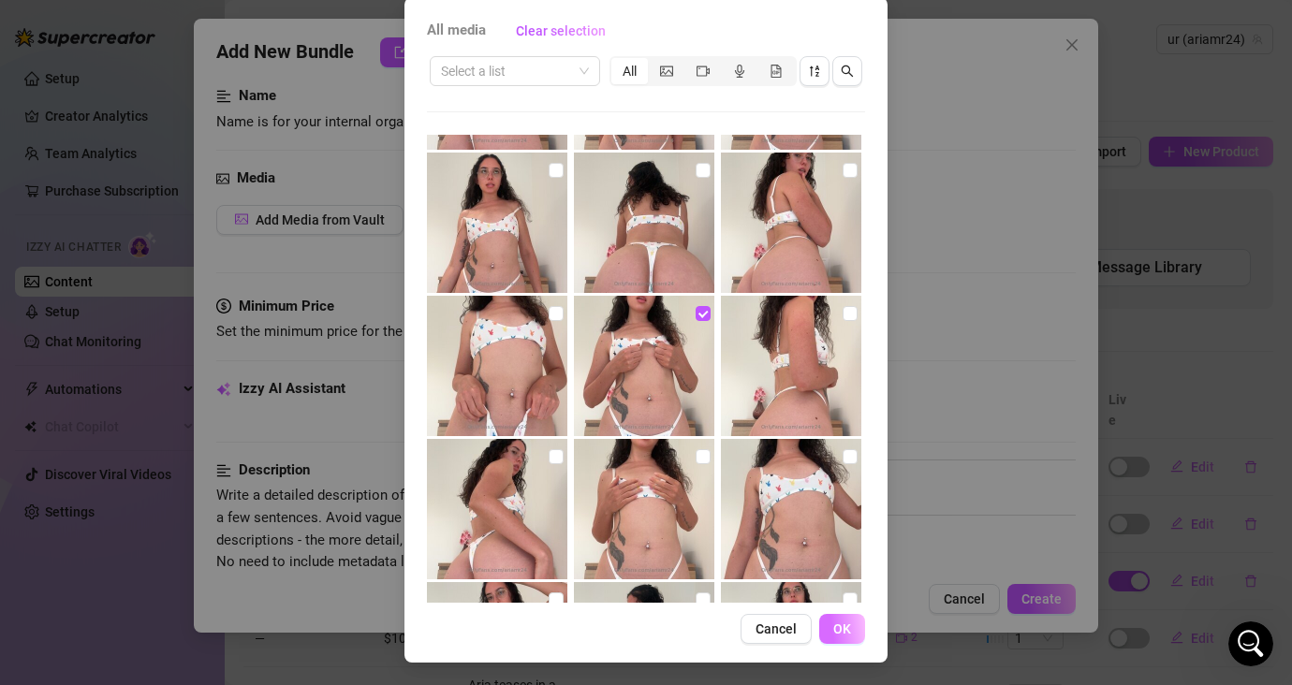
click at [849, 624] on button "OK" at bounding box center [842, 629] width 46 height 30
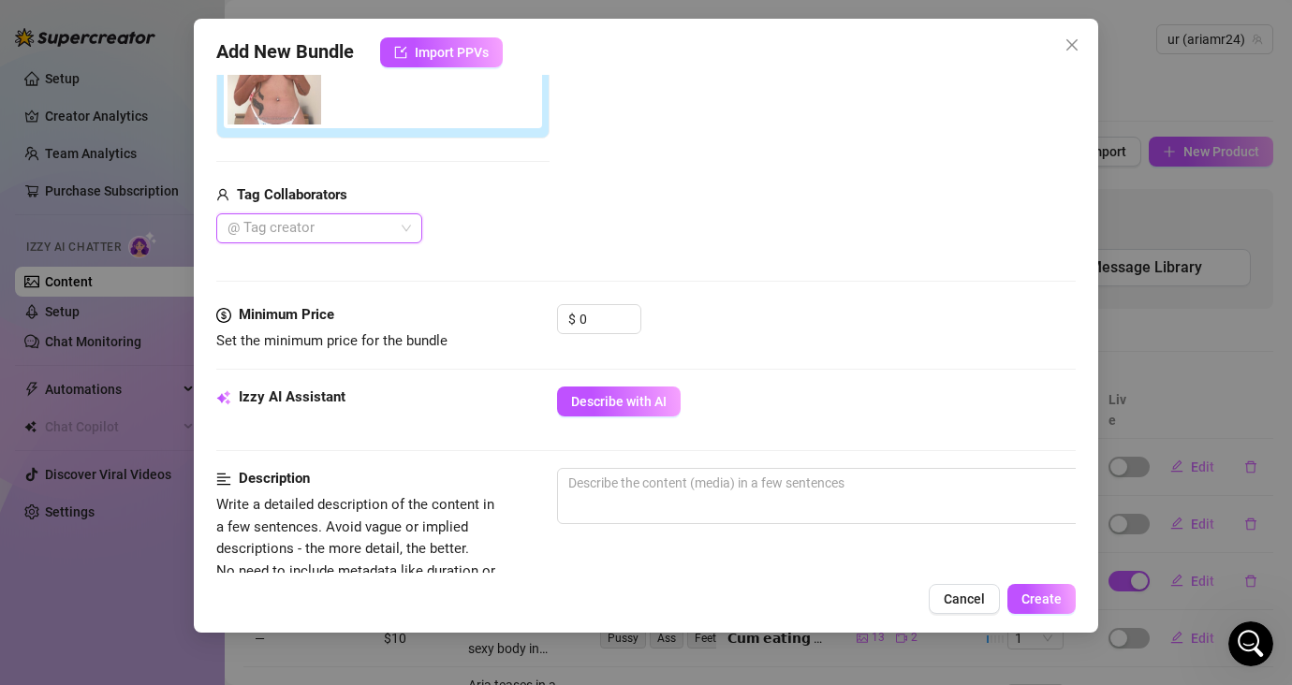
scroll to position [427, 0]
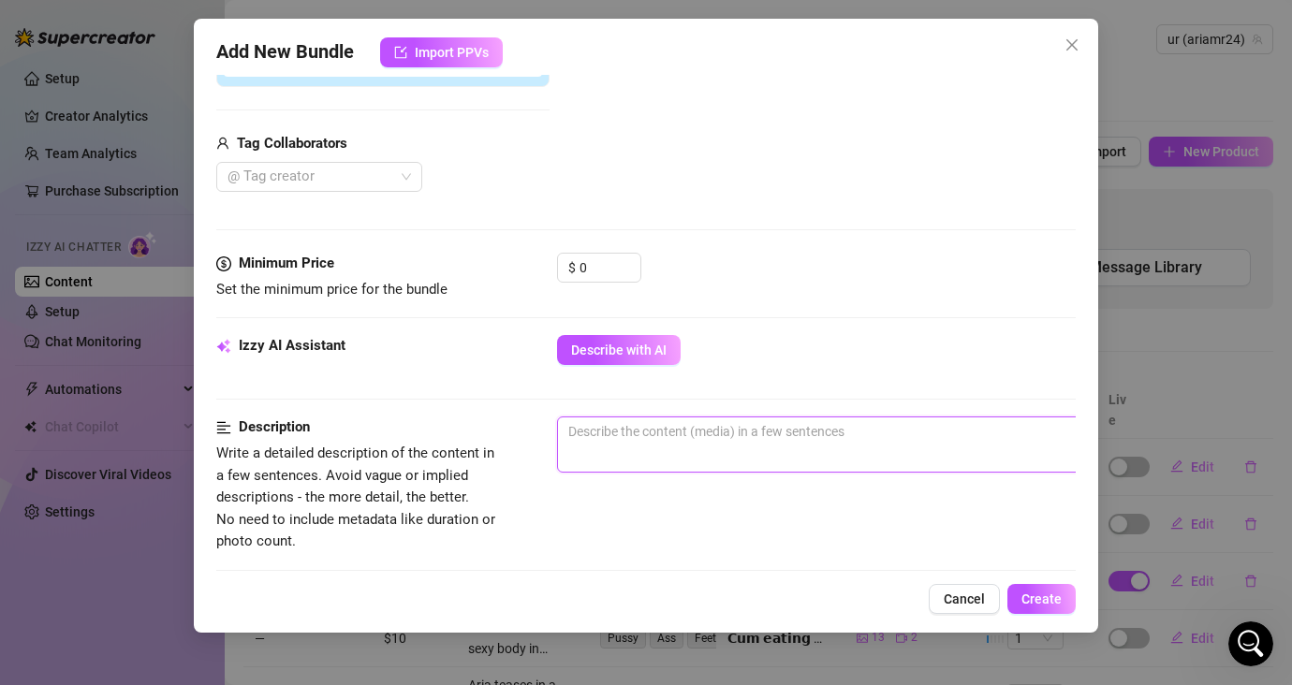
click at [798, 440] on textarea at bounding box center [884, 431] width 653 height 28
paste textarea "this is to drive fans to resub to my account @ariamr24 again, as they sub has e…"
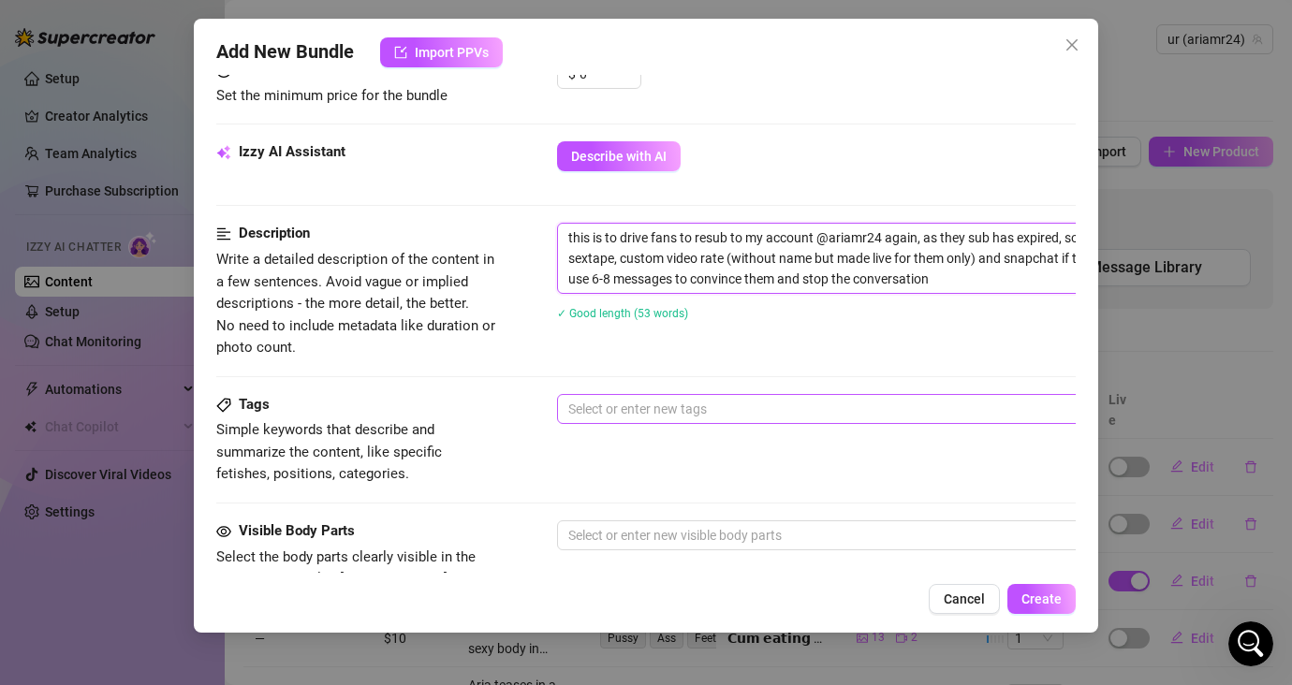
scroll to position [860, 0]
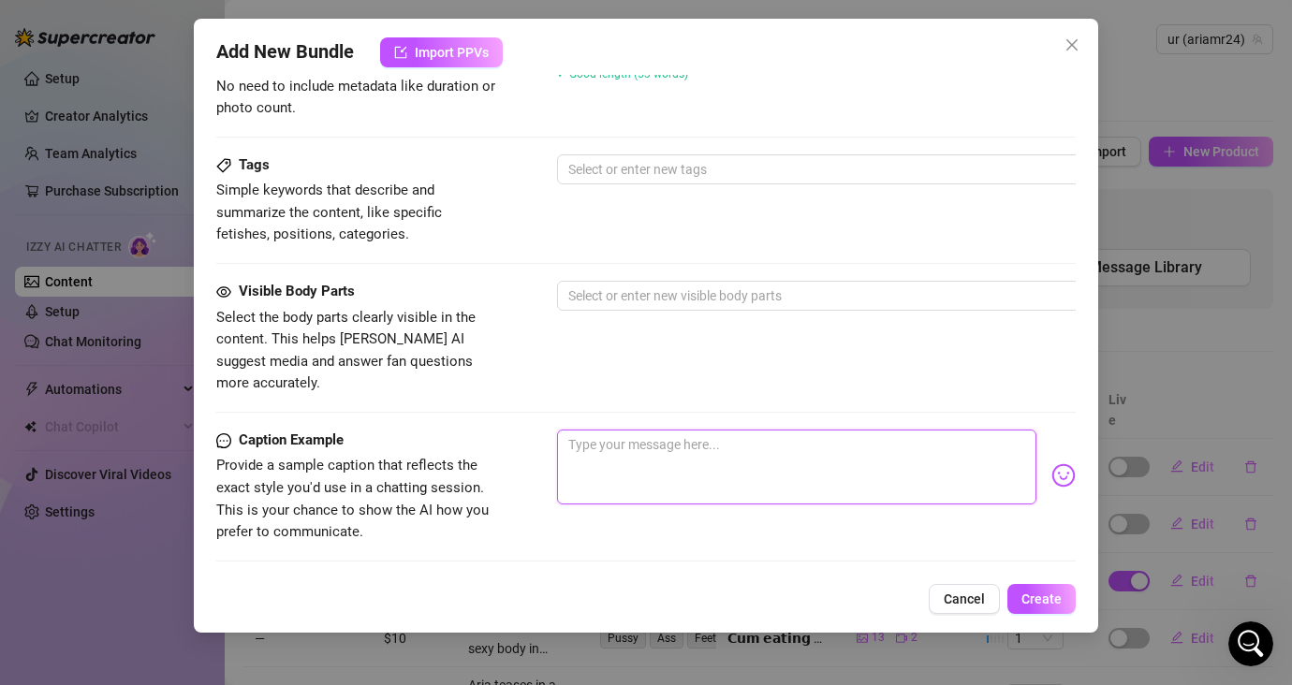
click at [809, 432] on textarea at bounding box center [796, 467] width 479 height 75
click at [779, 444] on textarea at bounding box center [796, 467] width 479 height 75
paste textarea "miss being your online gf 🥺 if you come back I’ll send you my private sextape, …"
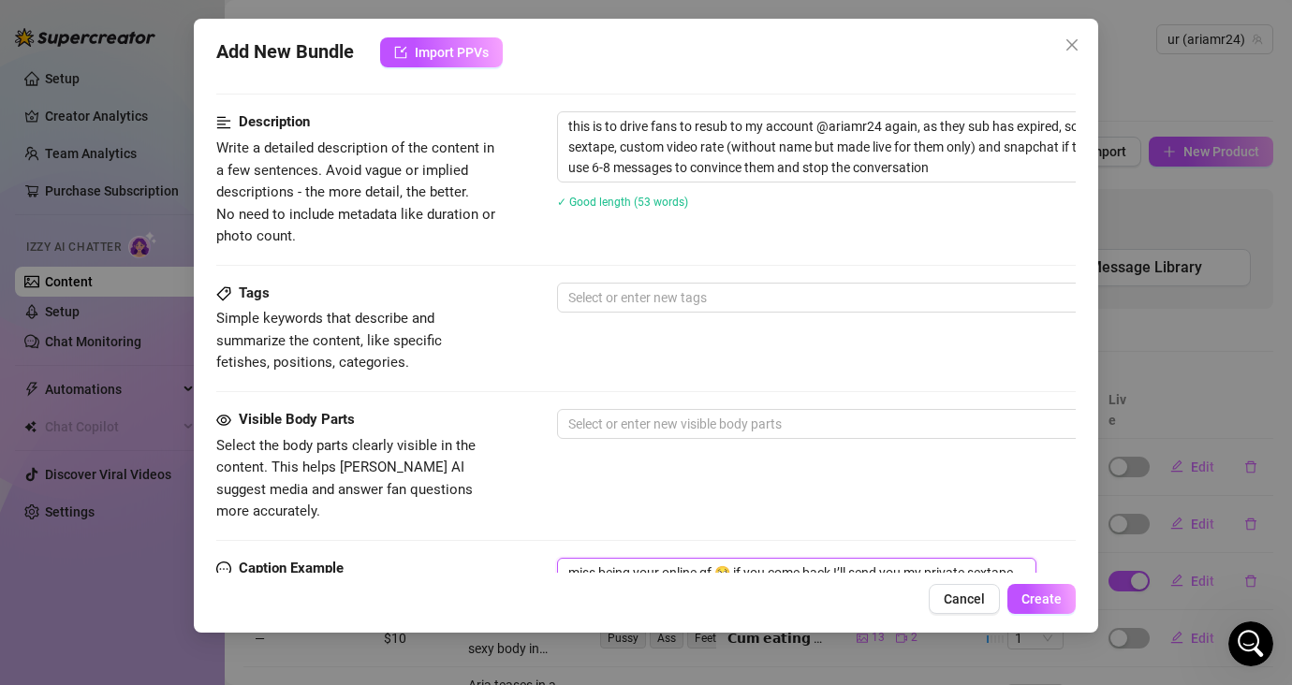
scroll to position [617, 0]
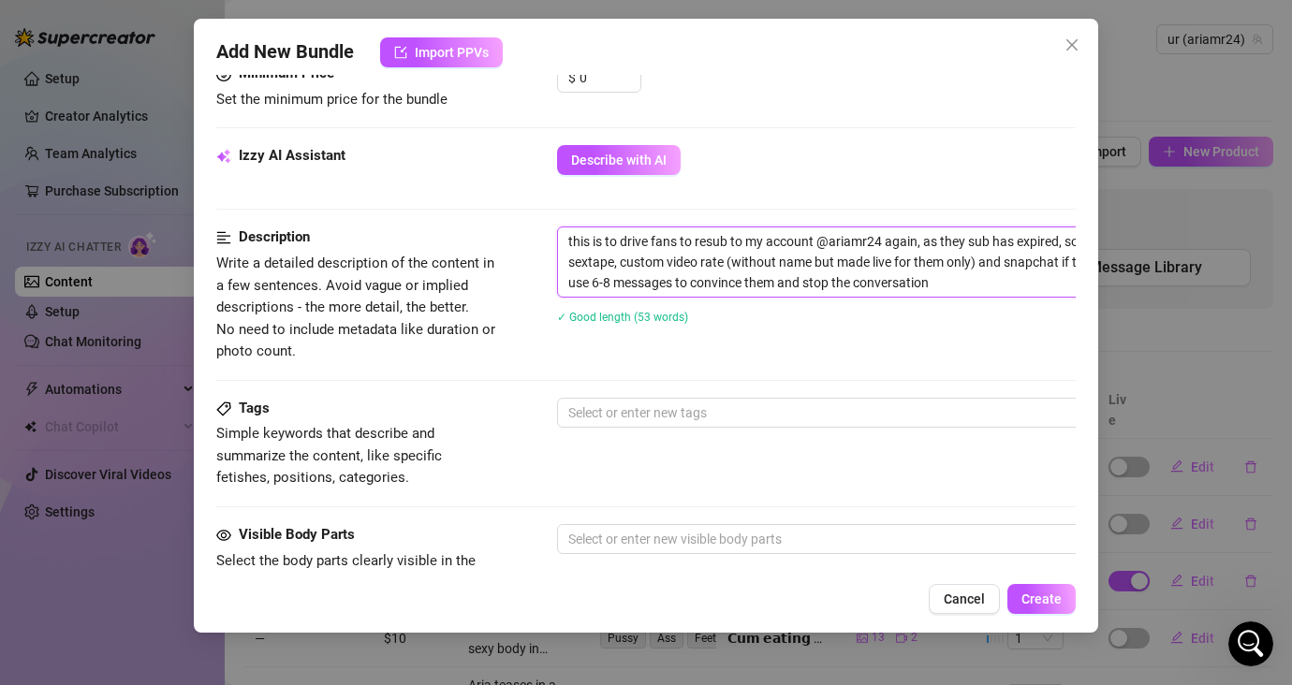
click at [964, 285] on textarea "this is to drive fans to resub to my account @ariamr24 again, as they sub has e…" at bounding box center [884, 261] width 653 height 69
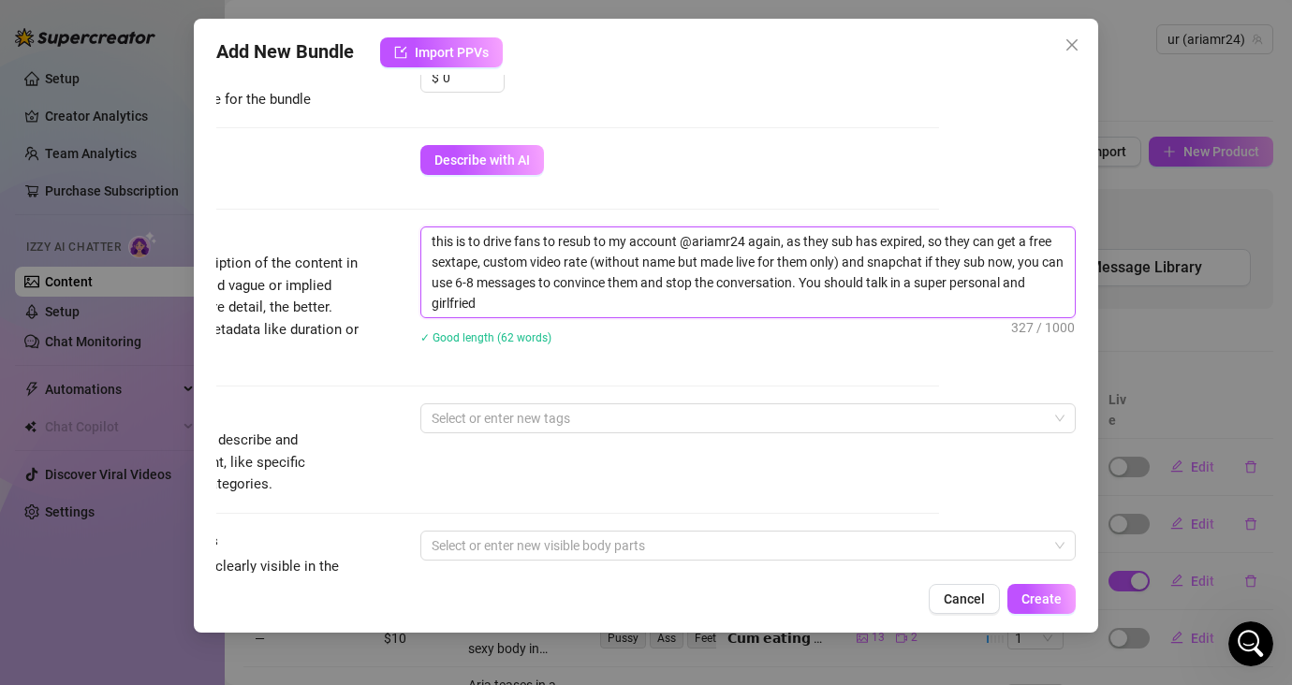
scroll to position [0, 0]
drag, startPoint x: 675, startPoint y: 303, endPoint x: 401, endPoint y: 240, distance: 280.6
click at [401, 240] on div "Description Write a detailed description of the content in a few sentences. Avo…" at bounding box center [509, 297] width 859 height 142
click at [948, 348] on div "✓ Good length (69 words)" at bounding box center [747, 337] width 655 height 30
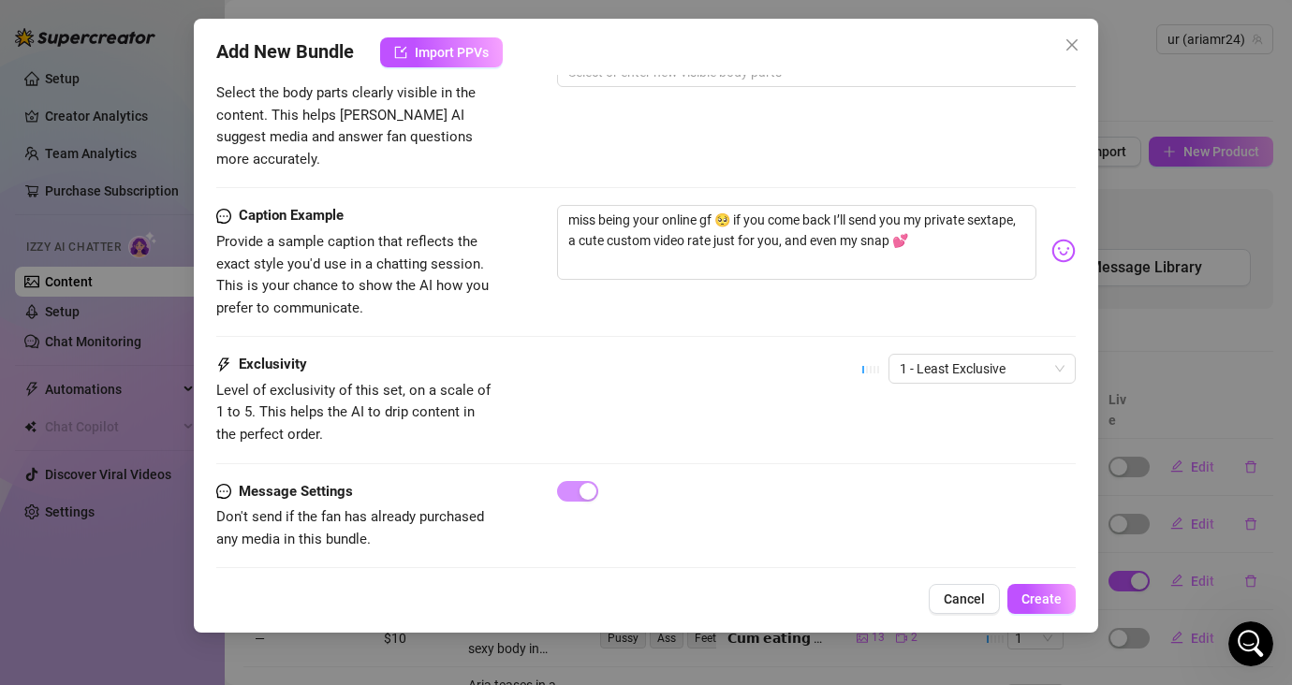
scroll to position [1095, 0]
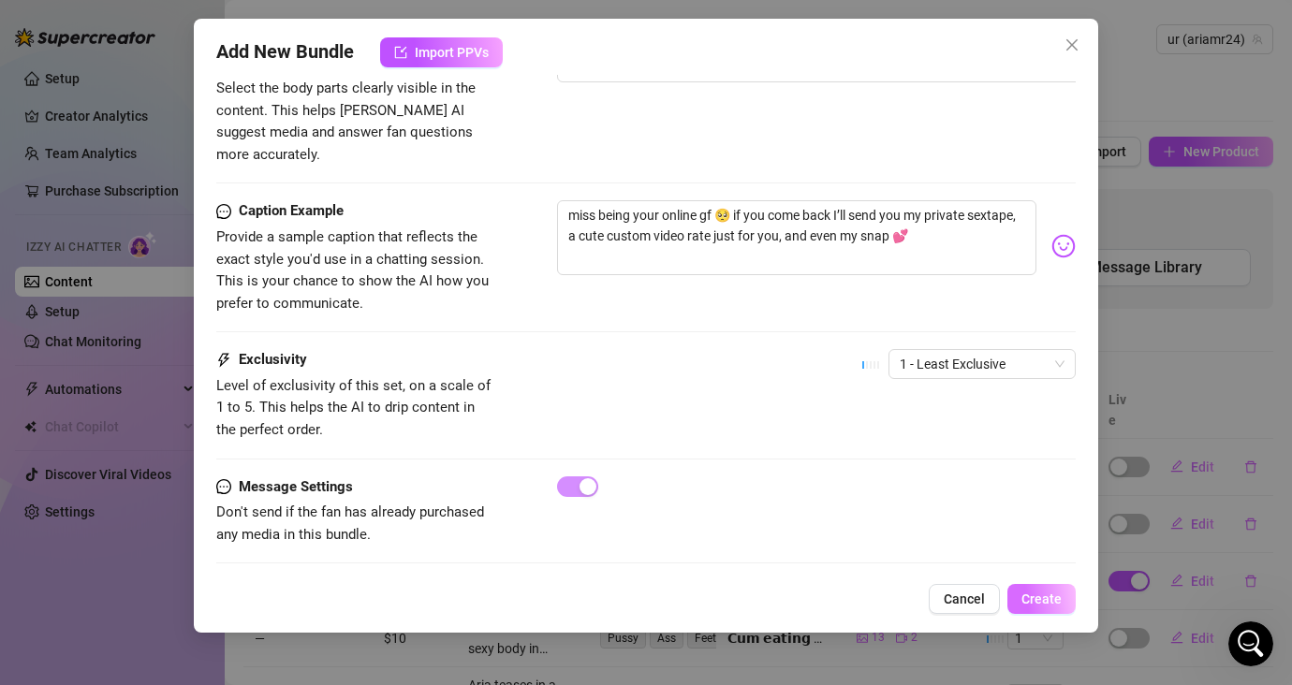
click at [1043, 607] on button "Create" at bounding box center [1041, 599] width 68 height 30
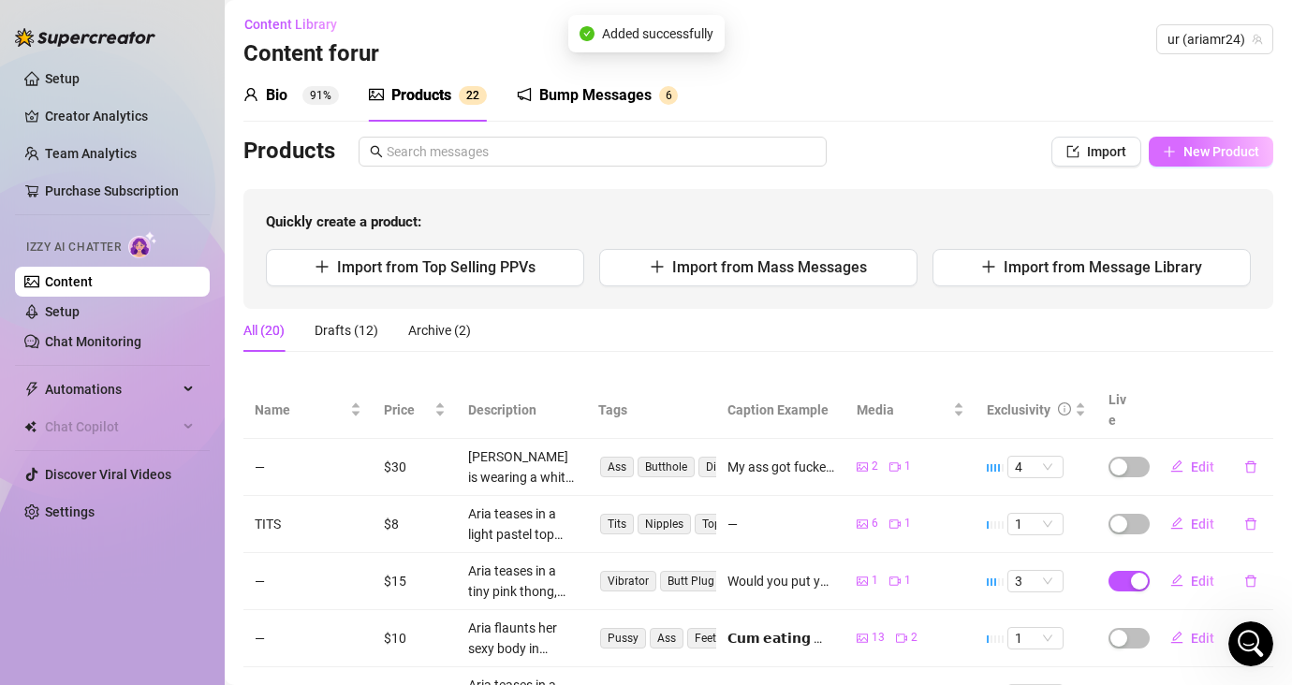
click at [1148, 151] on span "New Product" at bounding box center [1221, 151] width 76 height 15
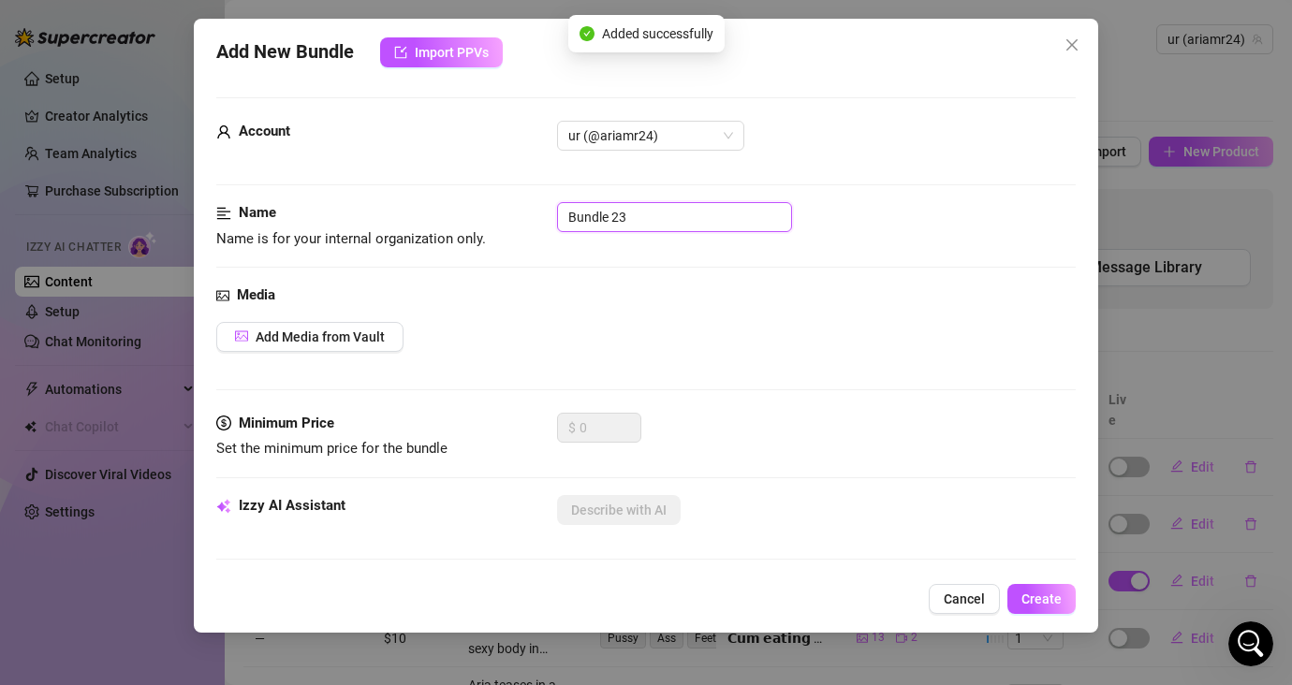
drag, startPoint x: 645, startPoint y: 212, endPoint x: 474, endPoint y: 200, distance: 171.6
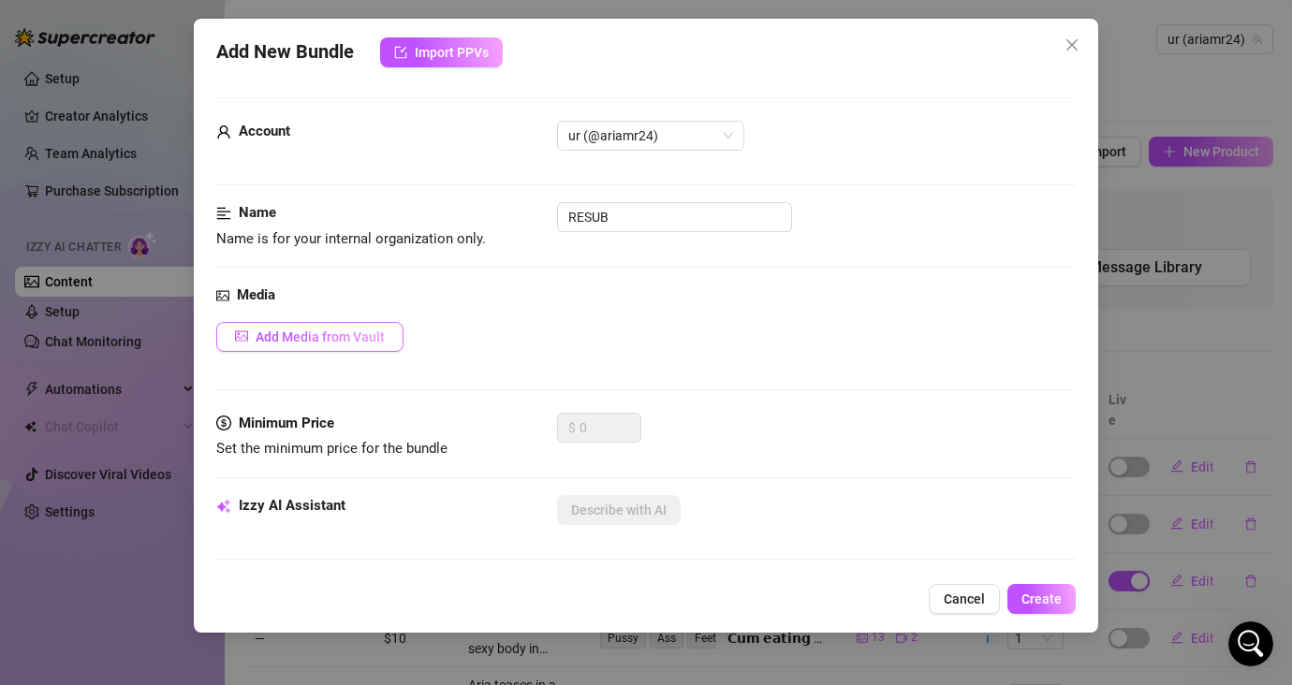
click at [361, 344] on button "Add Media from Vault" at bounding box center [309, 337] width 187 height 30
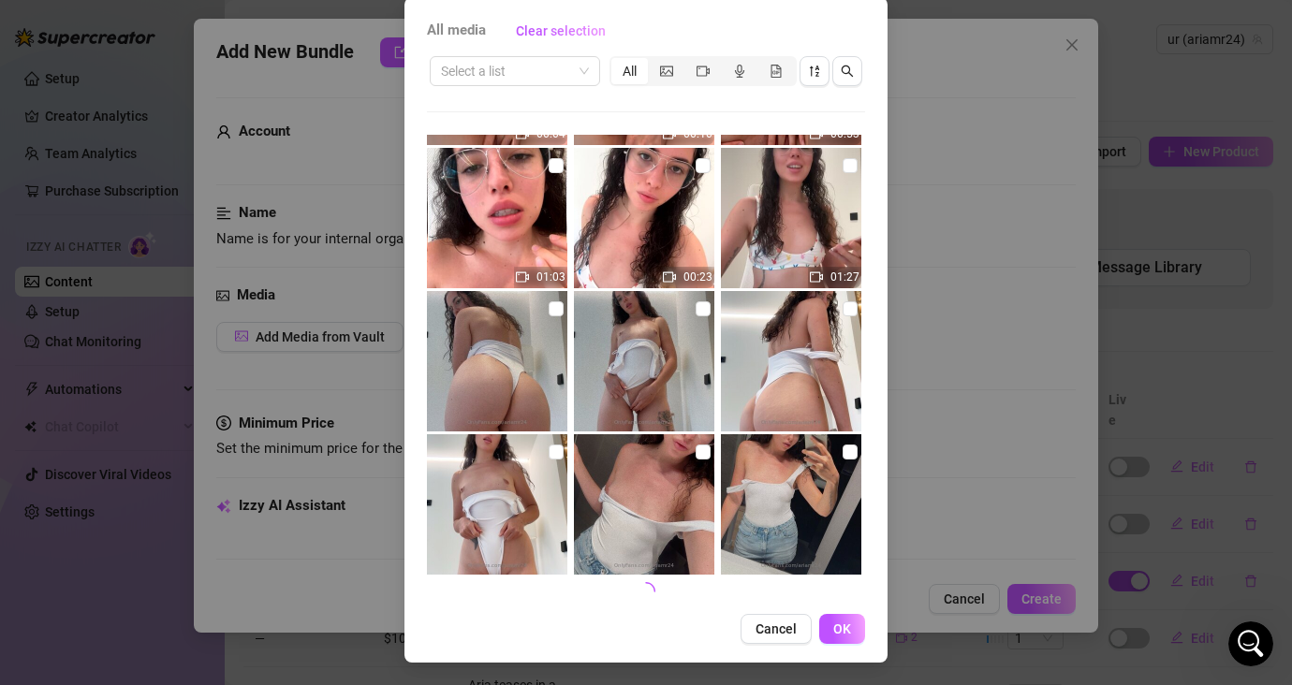
scroll to position [1851, 0]
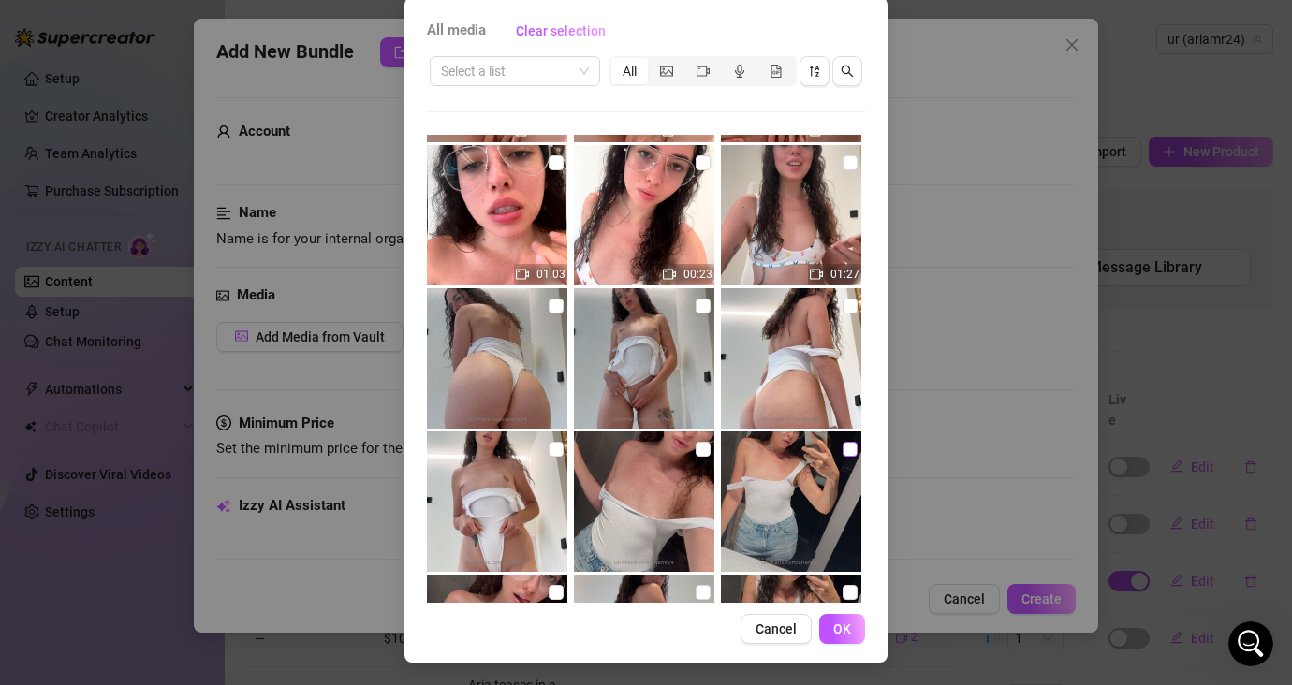
click at [842, 448] on input "checkbox" at bounding box center [849, 449] width 15 height 15
click at [835, 631] on span "OK" at bounding box center [842, 628] width 18 height 15
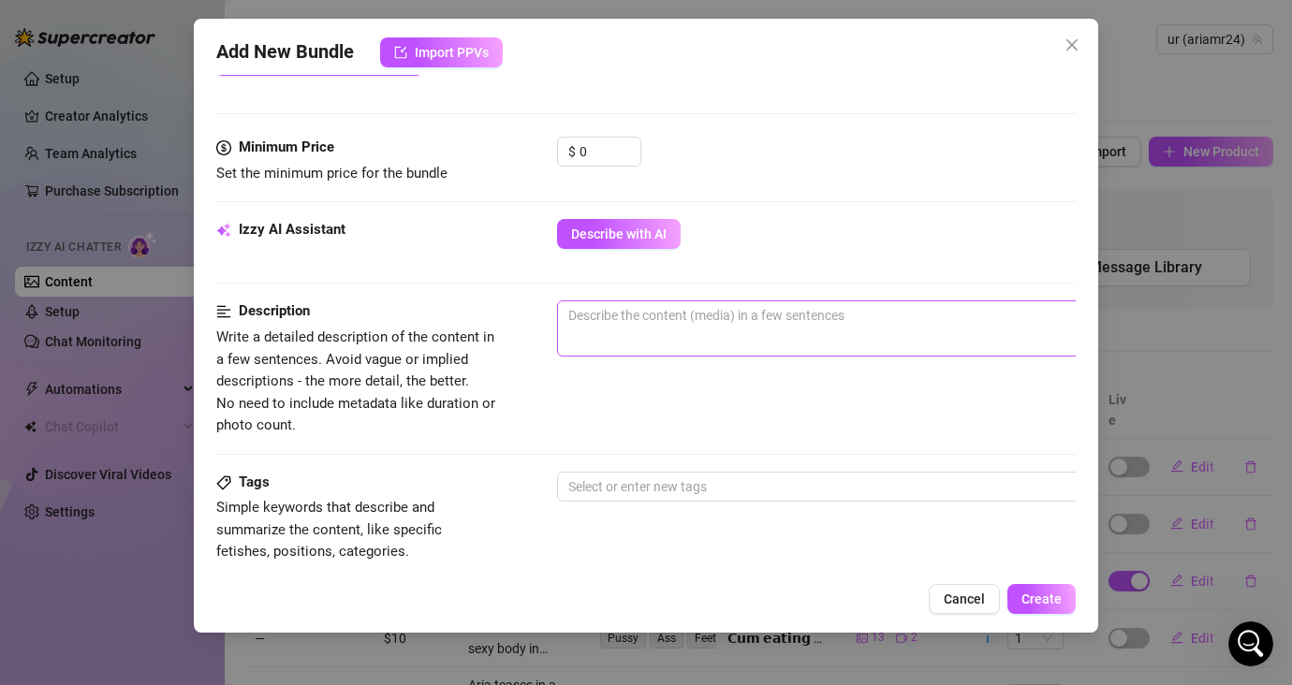
scroll to position [547, 0]
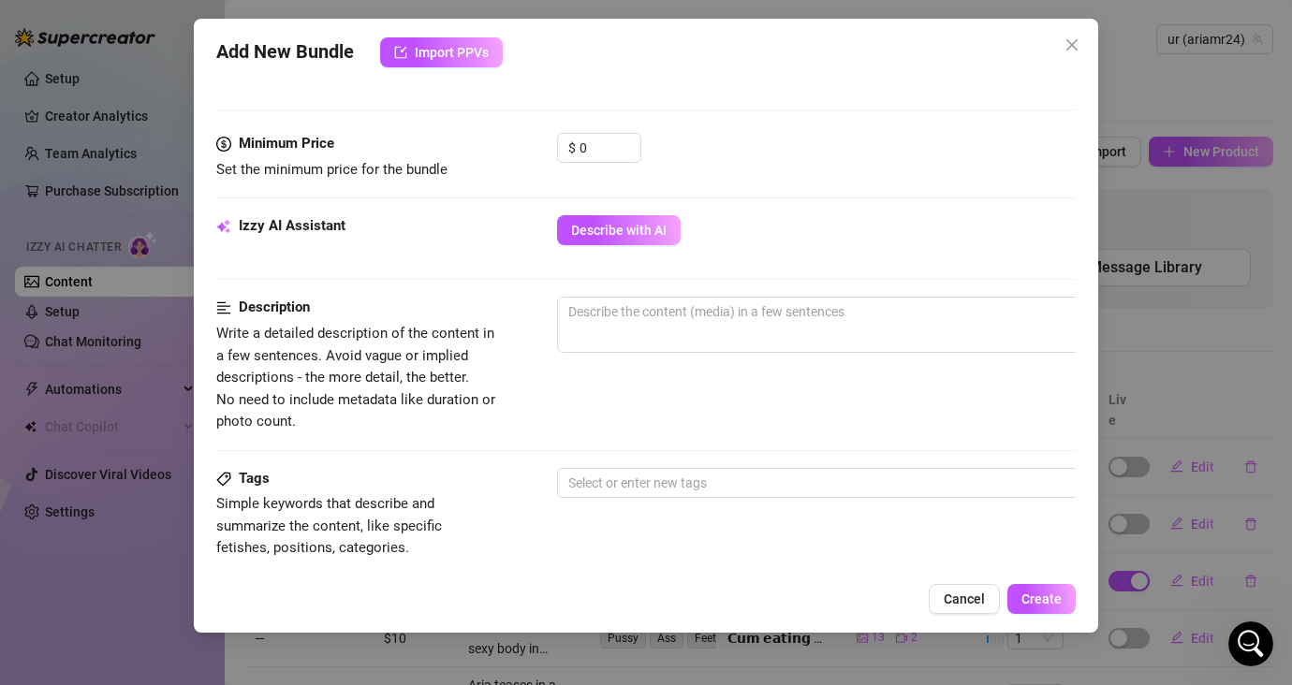
drag, startPoint x: 886, startPoint y: 328, endPoint x: 413, endPoint y: 561, distance: 527.8
click at [885, 327] on span "0 / 1000" at bounding box center [884, 325] width 655 height 56
drag, startPoint x: 728, startPoint y: 334, endPoint x: 692, endPoint y: 273, distance: 70.9
click at [728, 333] on span "0 / 1000" at bounding box center [884, 325] width 655 height 56
click at [687, 306] on textarea at bounding box center [884, 312] width 653 height 28
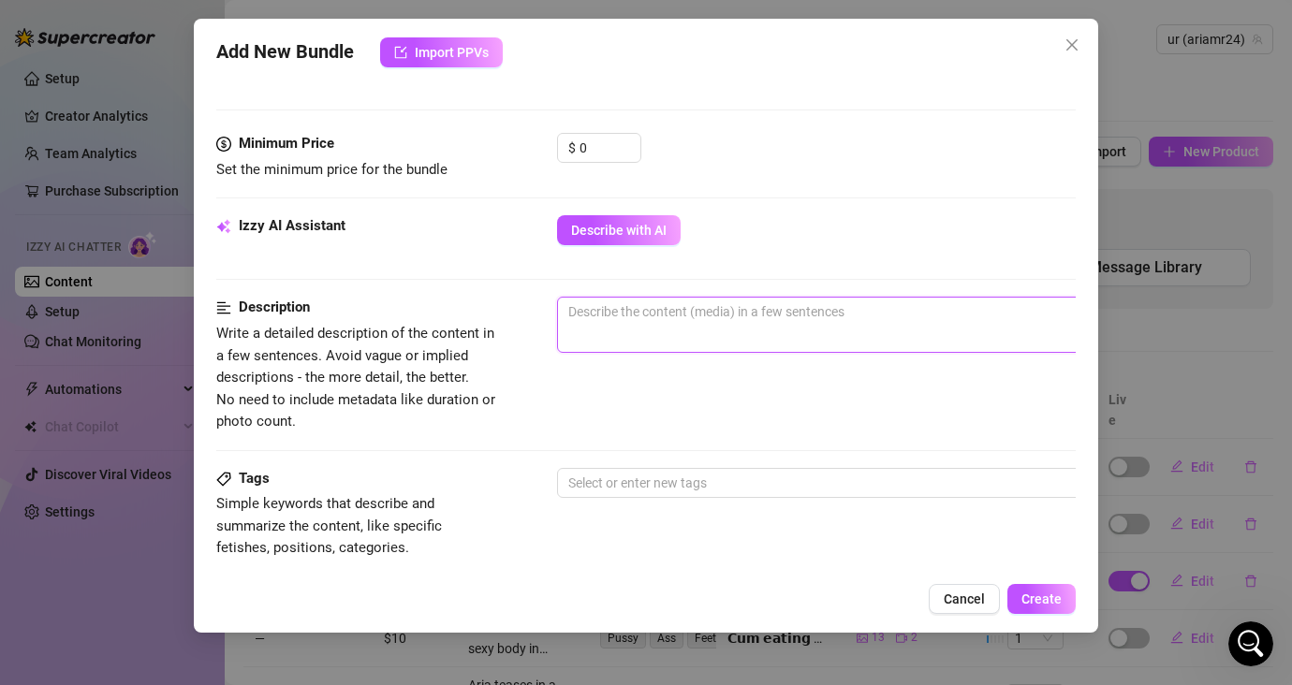
paste textarea "this is to drive fans to resub to my account @ariamr24 again, as they sub has e…"
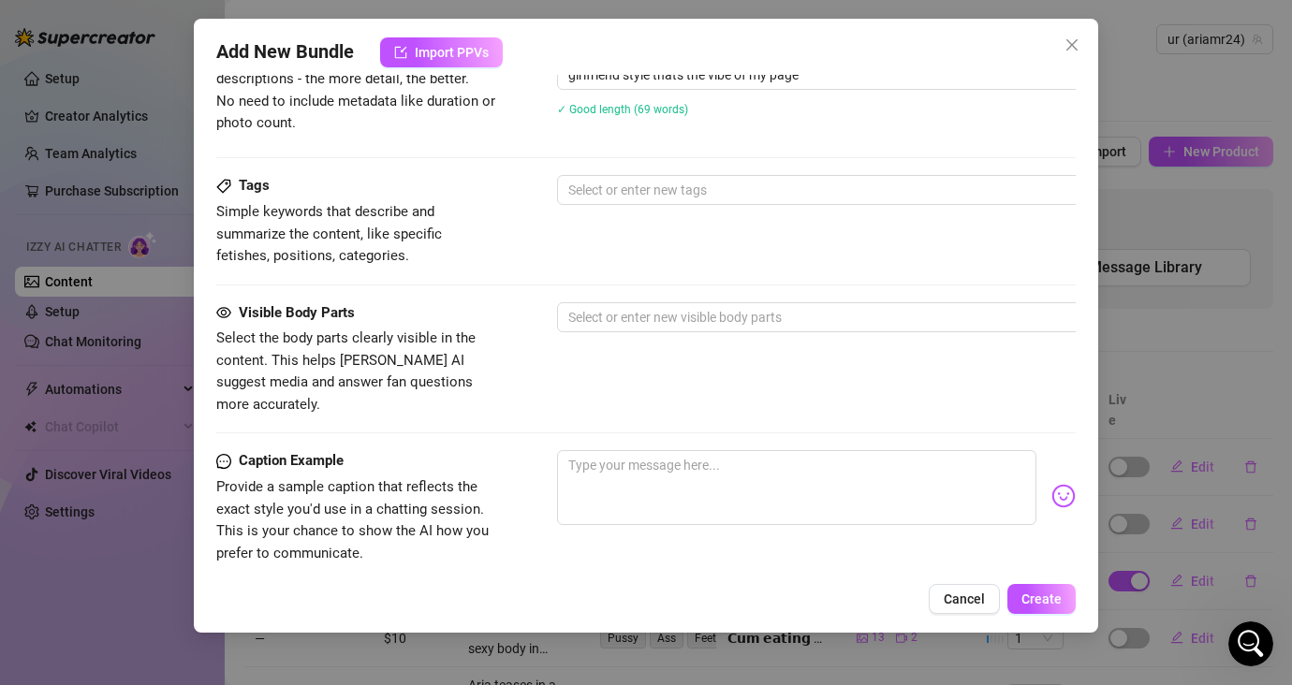
scroll to position [926, 0]
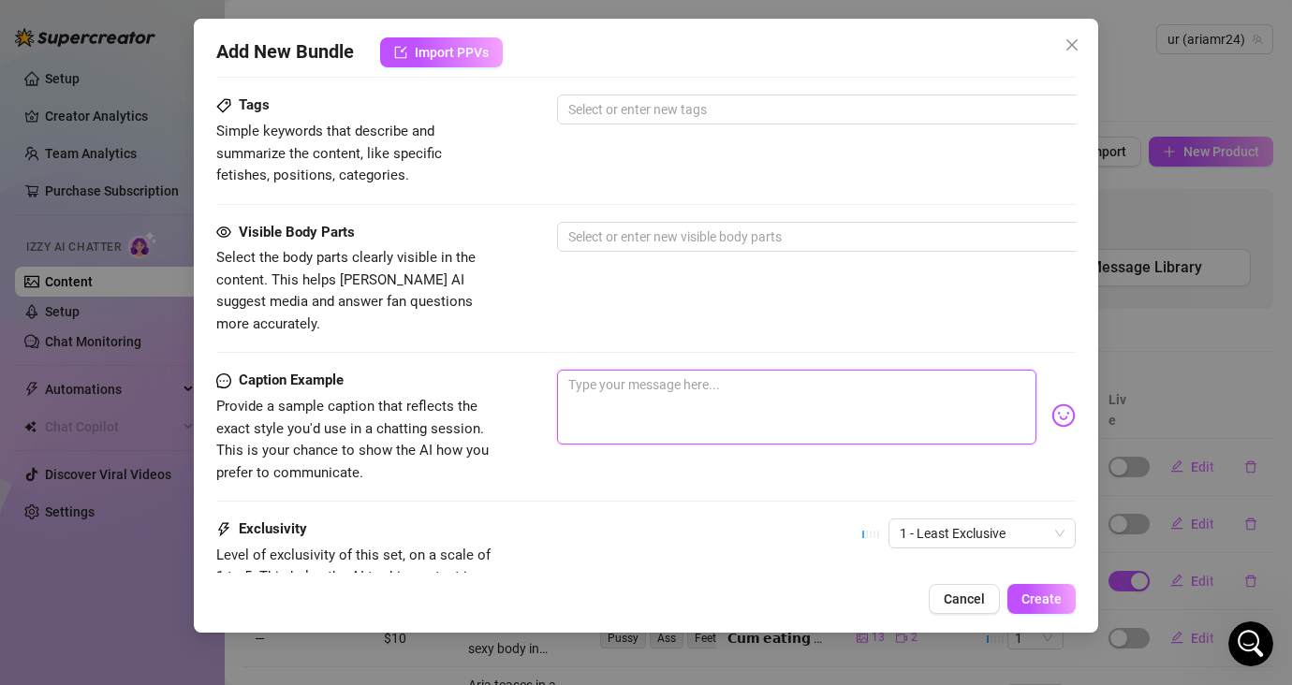
click at [738, 380] on textarea at bounding box center [796, 407] width 479 height 75
paste textarea "Babe your sub expired 😢 I still wanna be close to you… rejoin now and I’ll spoi…"
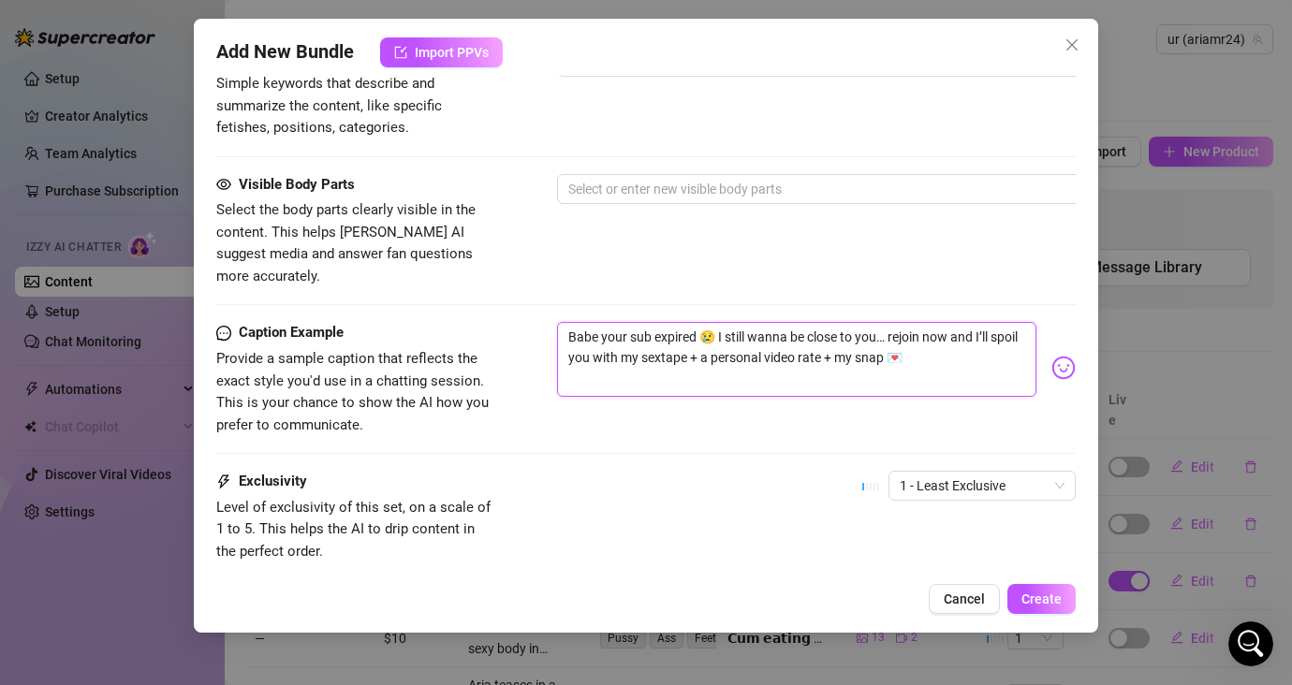
scroll to position [1095, 0]
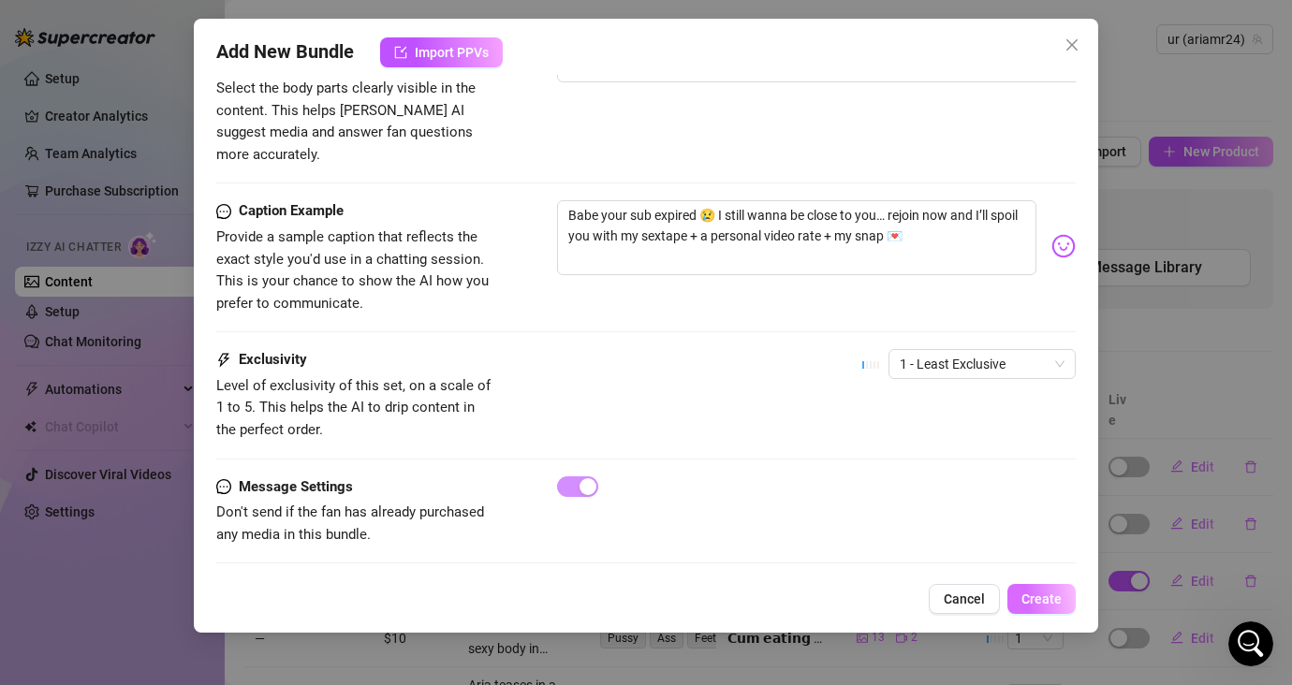
click at [1055, 597] on span "Create" at bounding box center [1041, 598] width 40 height 15
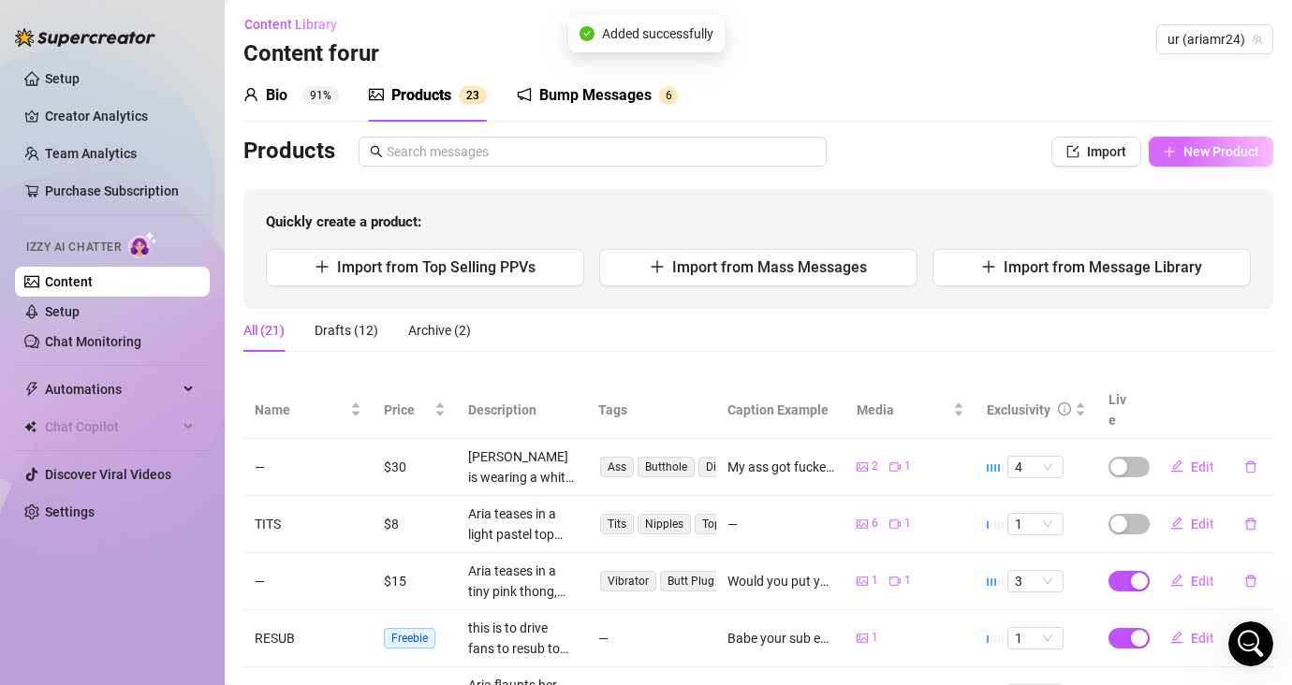
click at [1148, 147] on span "New Product" at bounding box center [1221, 151] width 76 height 15
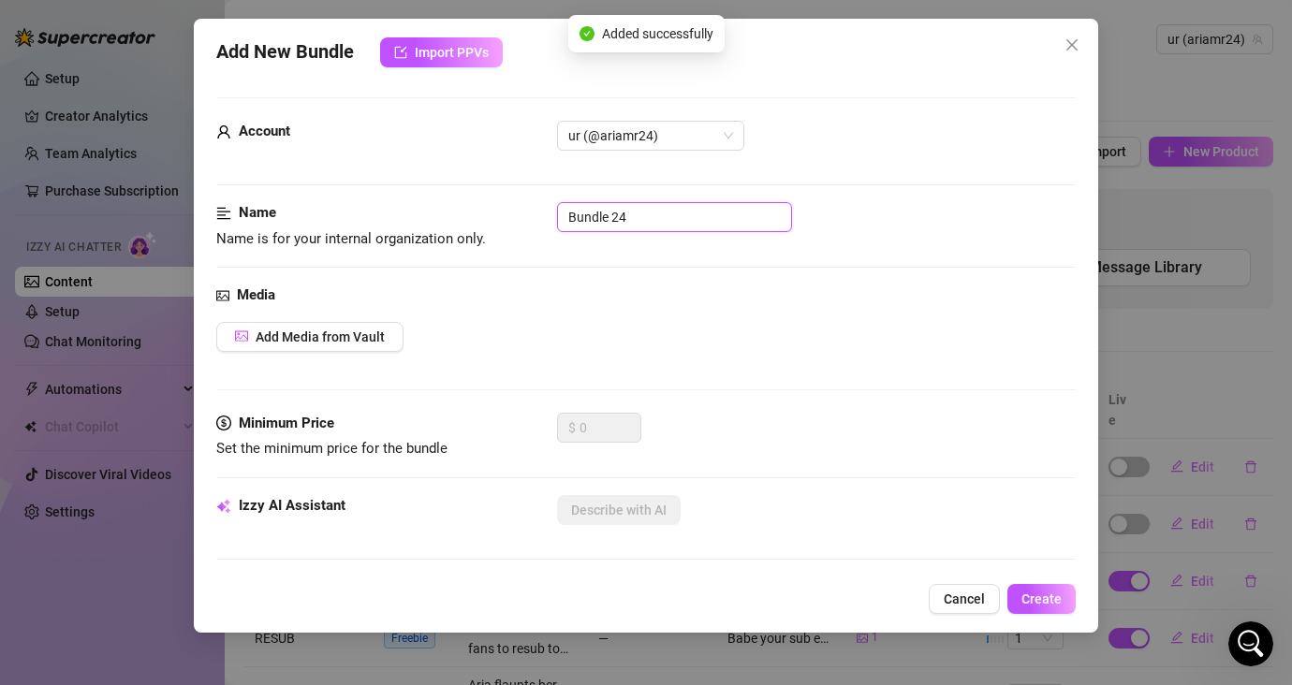
drag, startPoint x: 642, startPoint y: 217, endPoint x: 502, endPoint y: 205, distance: 140.9
click at [502, 205] on div "Name Name is for your internal organization only. Bundle 24" at bounding box center [645, 226] width 859 height 48
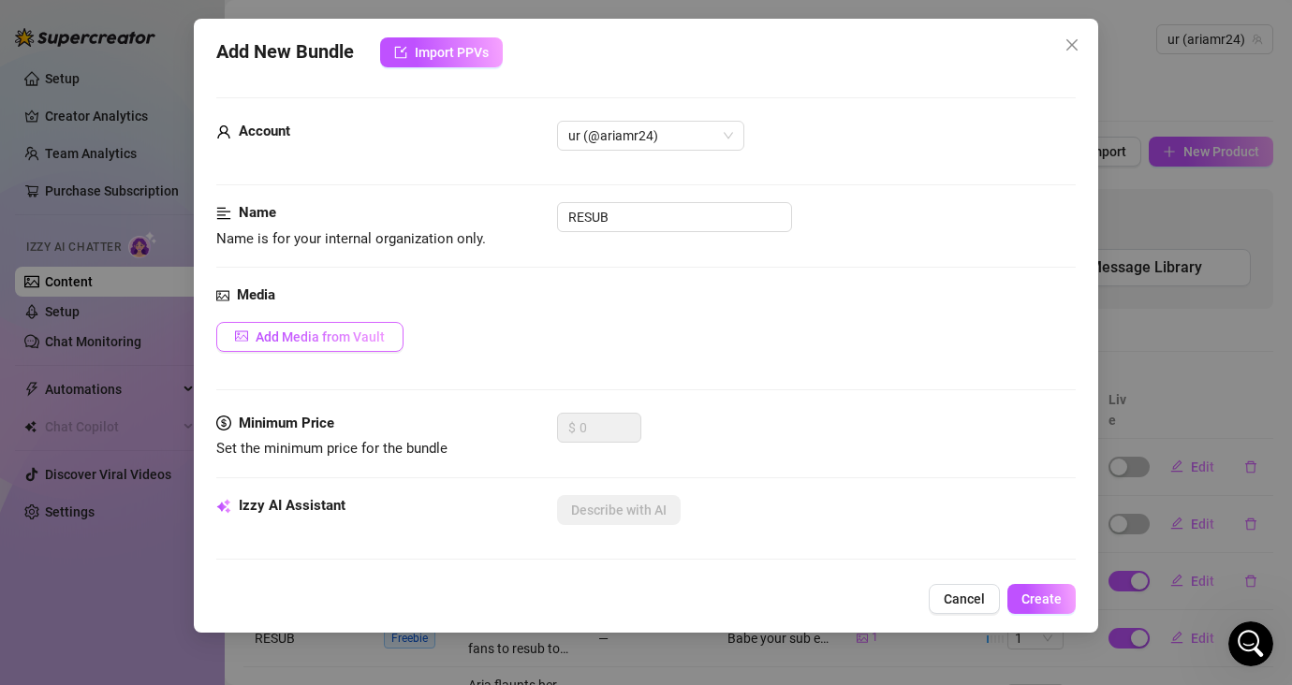
click at [343, 323] on div "Media Add Media from Vault" at bounding box center [645, 349] width 859 height 128
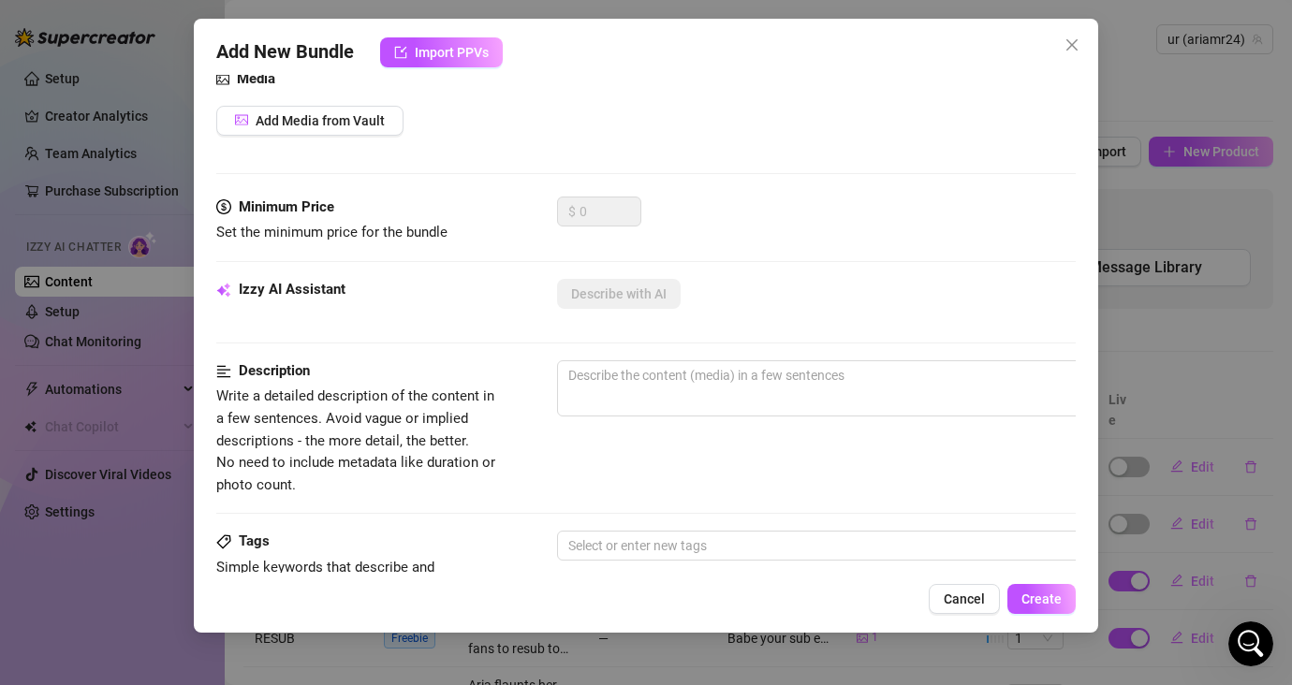
scroll to position [204, 0]
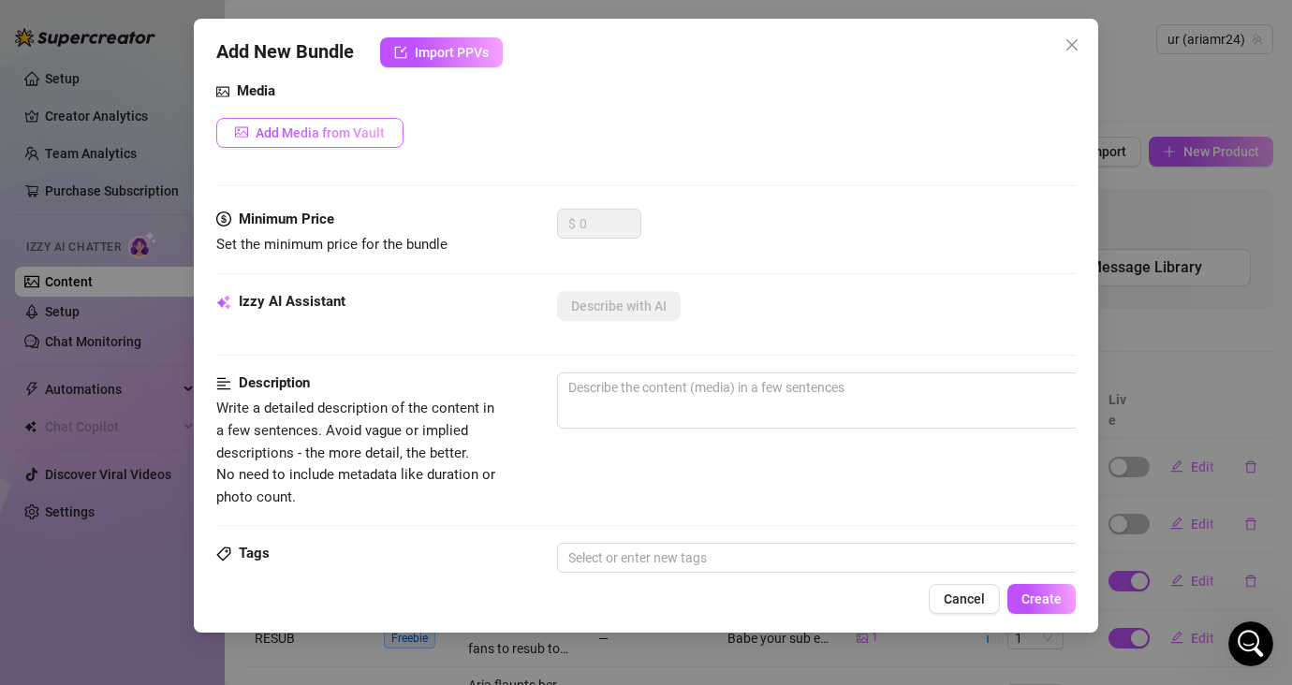
click at [299, 139] on span "Add Media from Vault" at bounding box center [319, 132] width 129 height 15
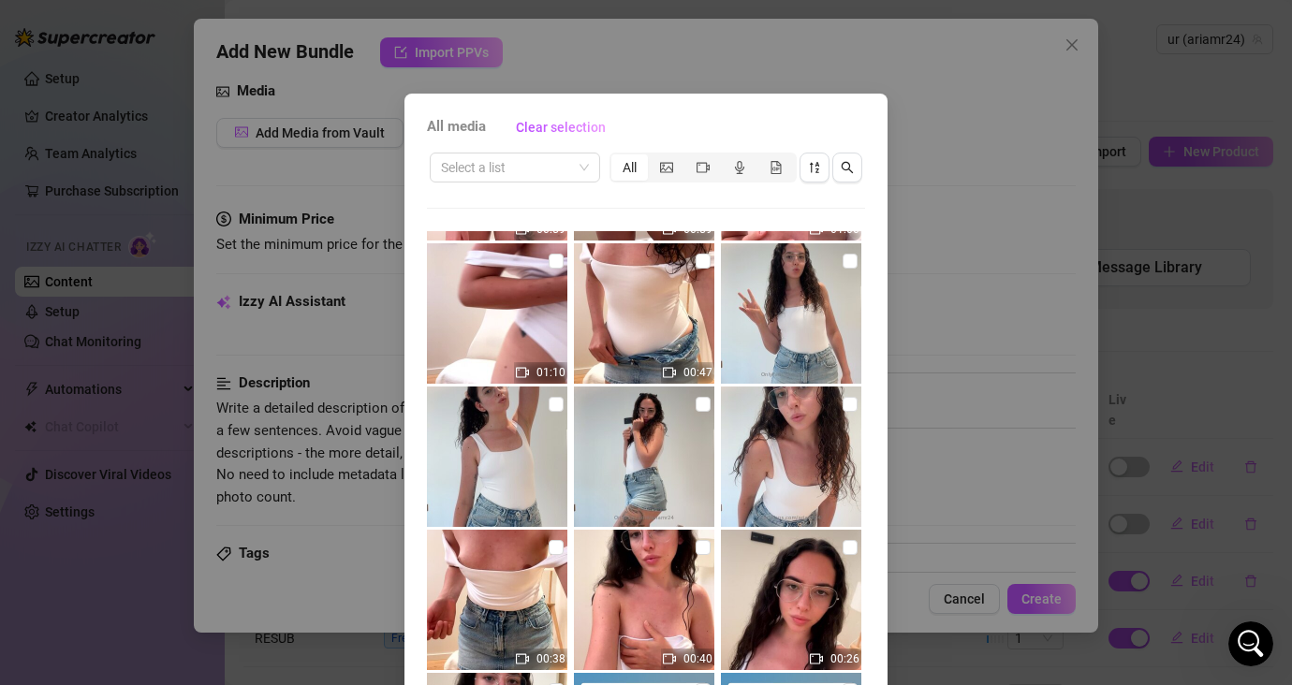
scroll to position [3281, 0]
click at [842, 399] on input "checkbox" at bounding box center [849, 404] width 15 height 15
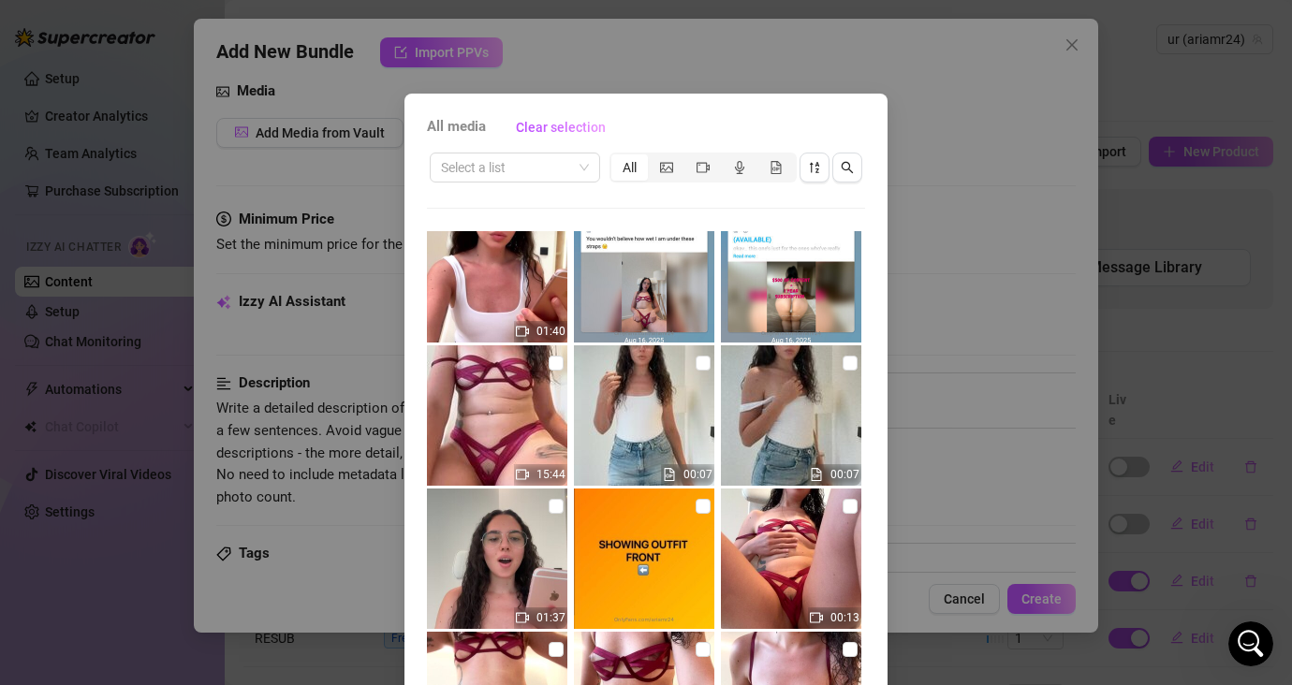
scroll to position [3721, 0]
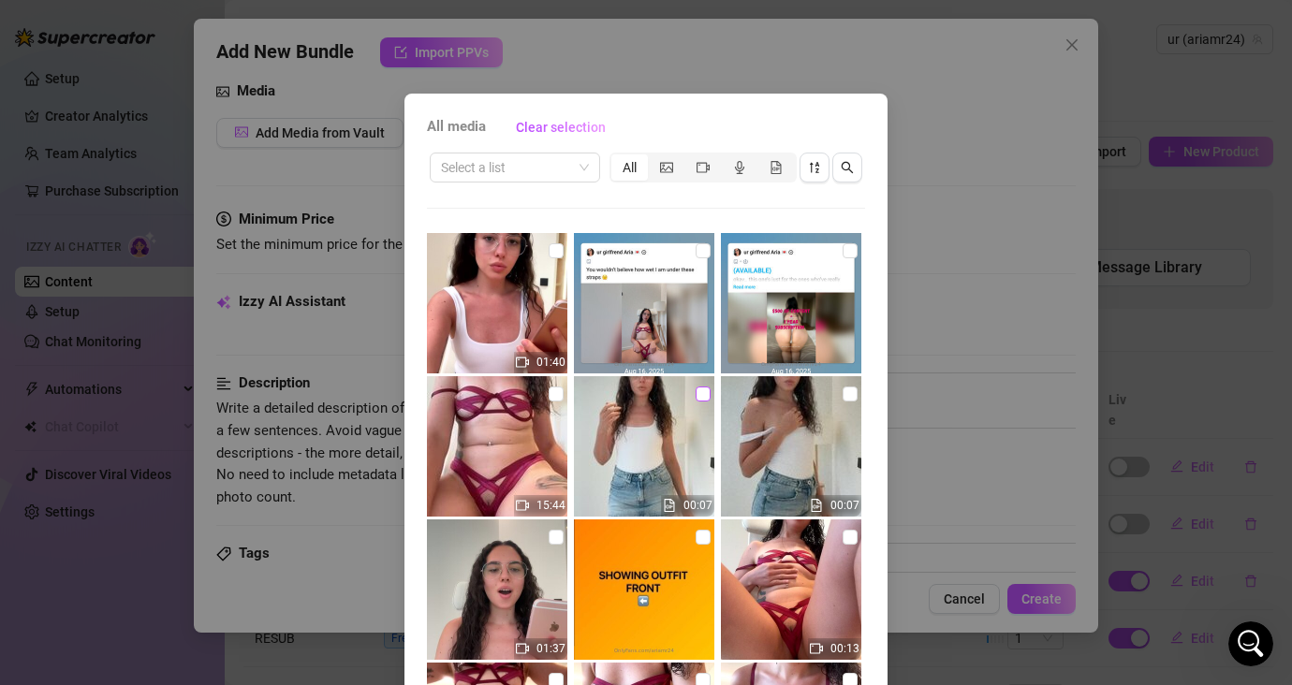
click at [695, 394] on input "checkbox" at bounding box center [702, 394] width 15 height 15
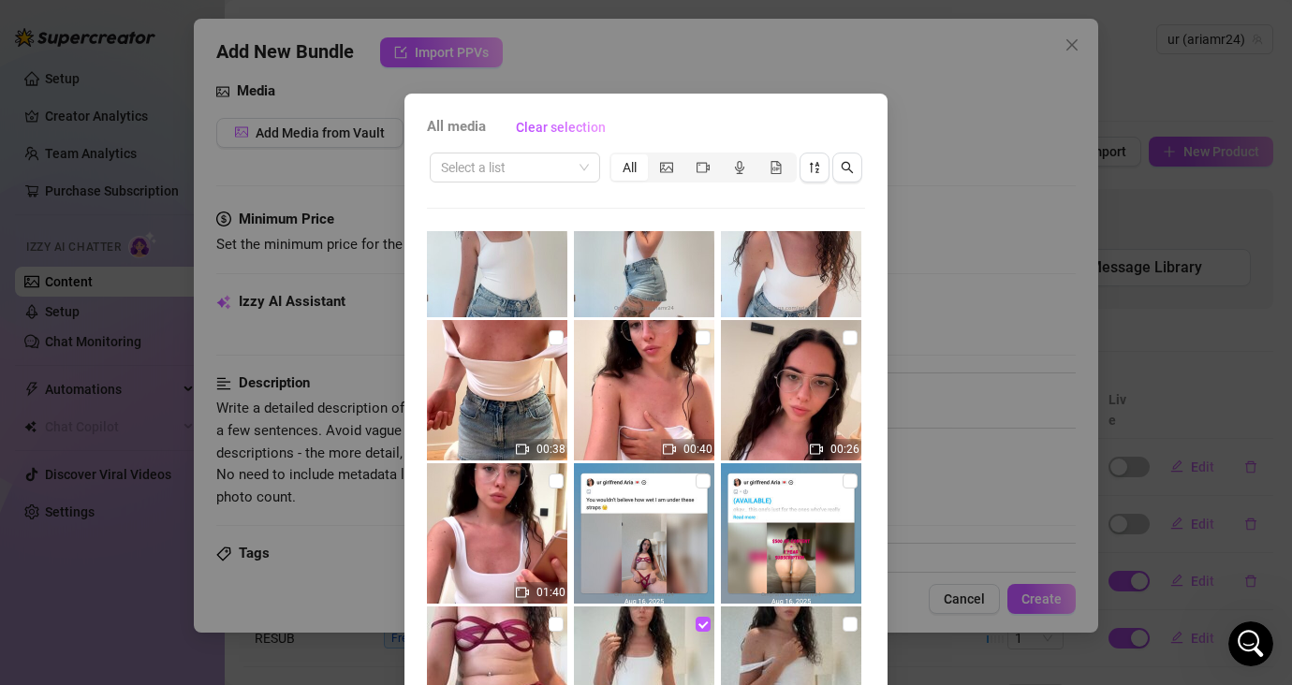
scroll to position [3415, 0]
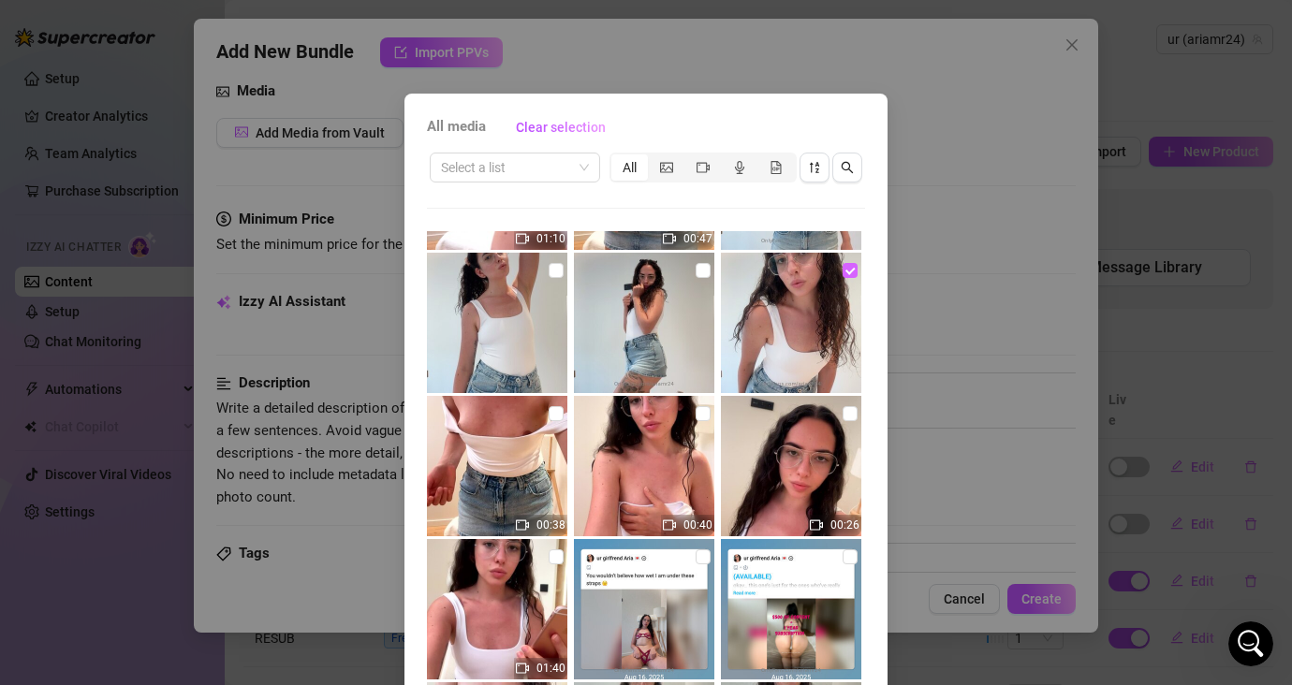
click at [842, 270] on input "checkbox" at bounding box center [849, 270] width 15 height 15
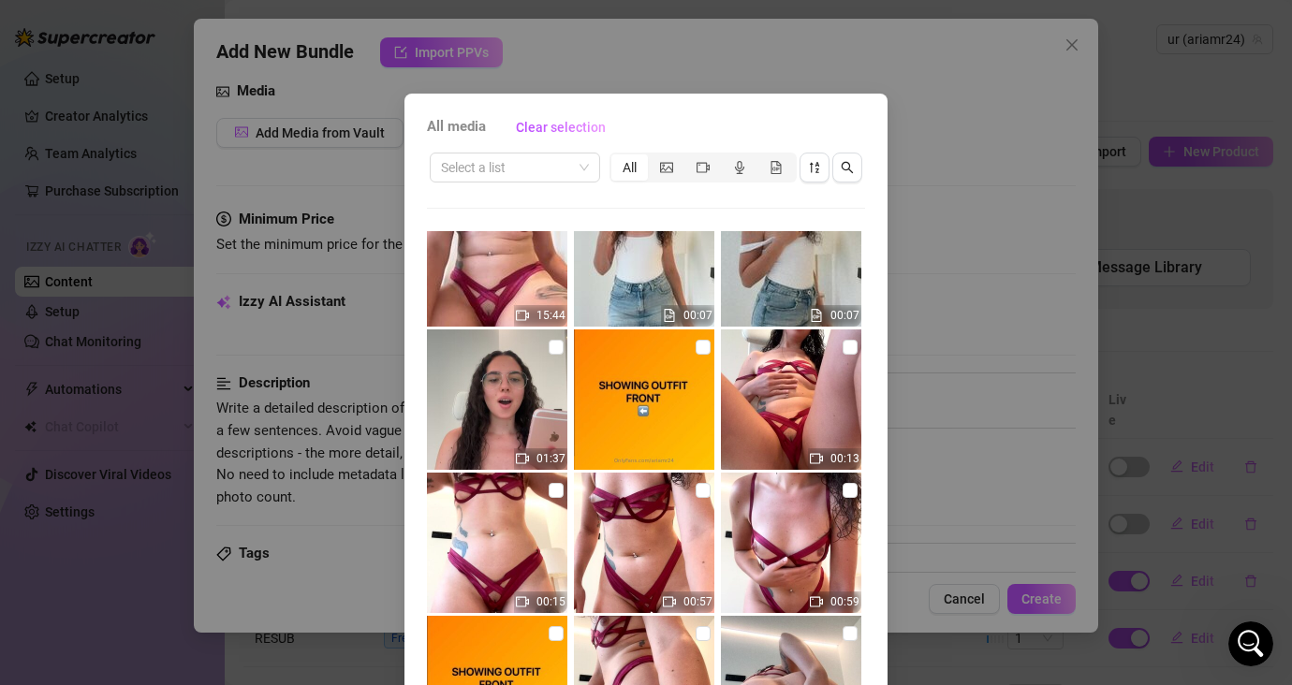
scroll to position [96, 0]
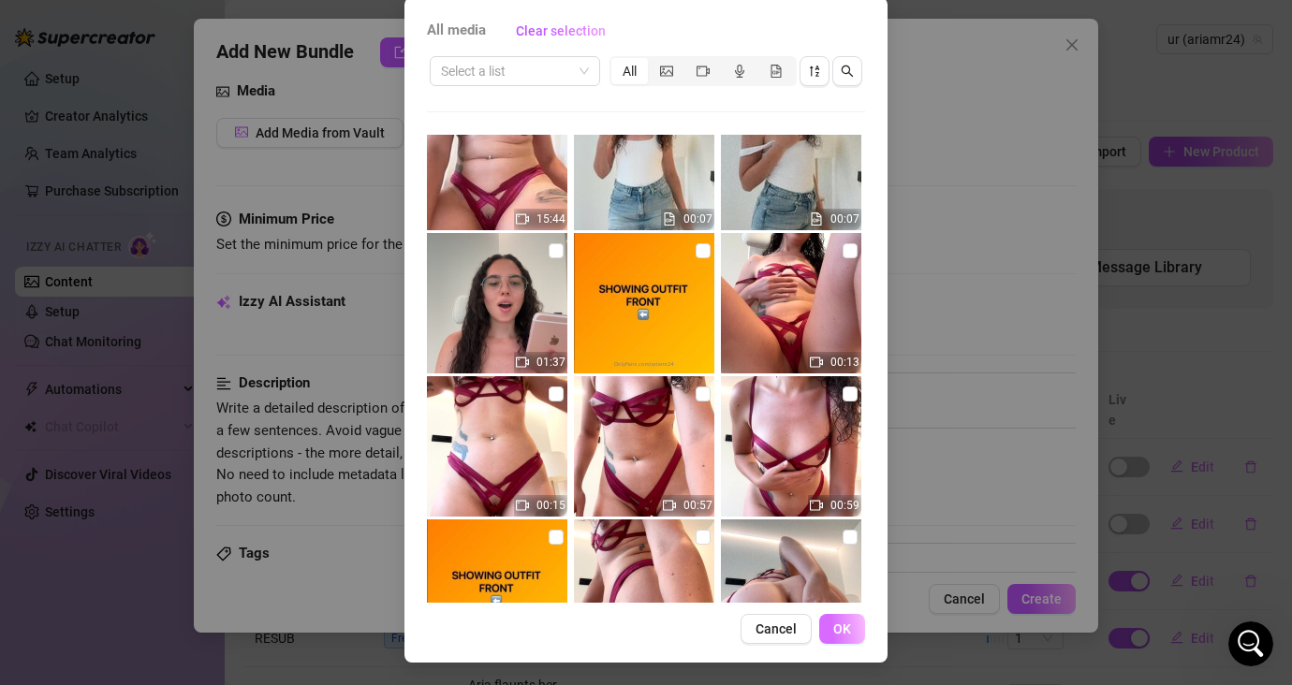
click at [838, 627] on span "OK" at bounding box center [842, 628] width 18 height 15
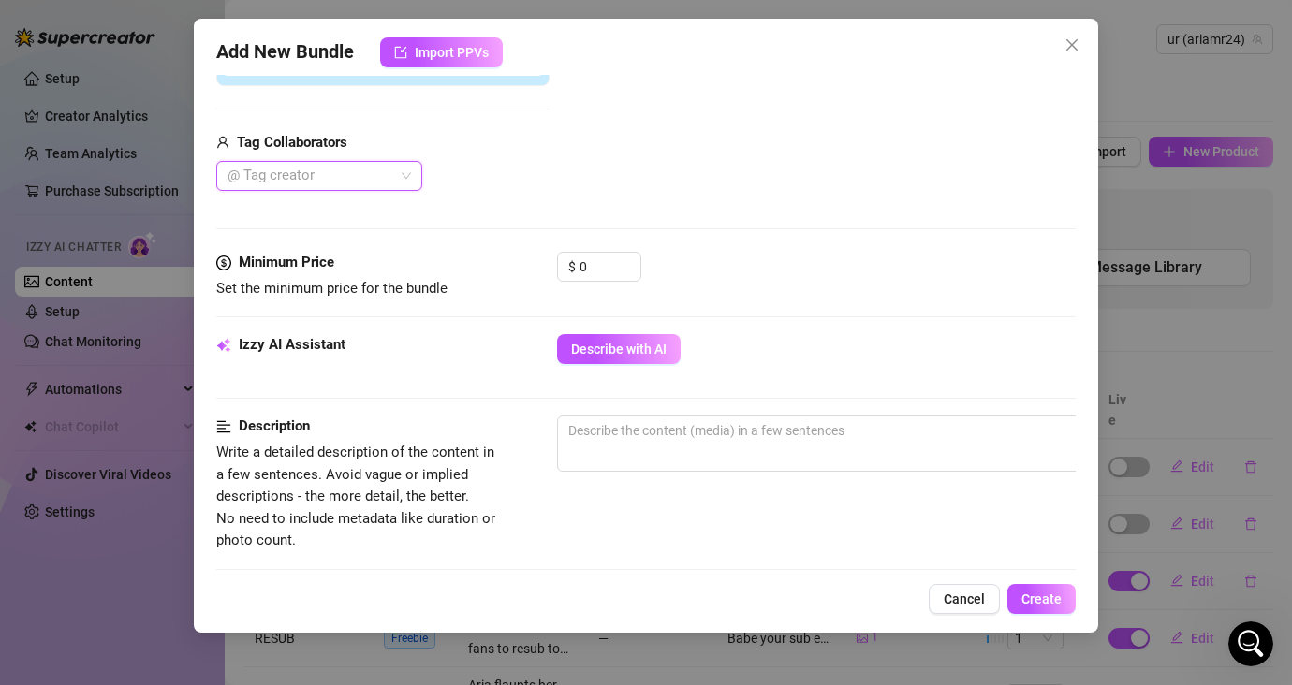
scroll to position [428, 0]
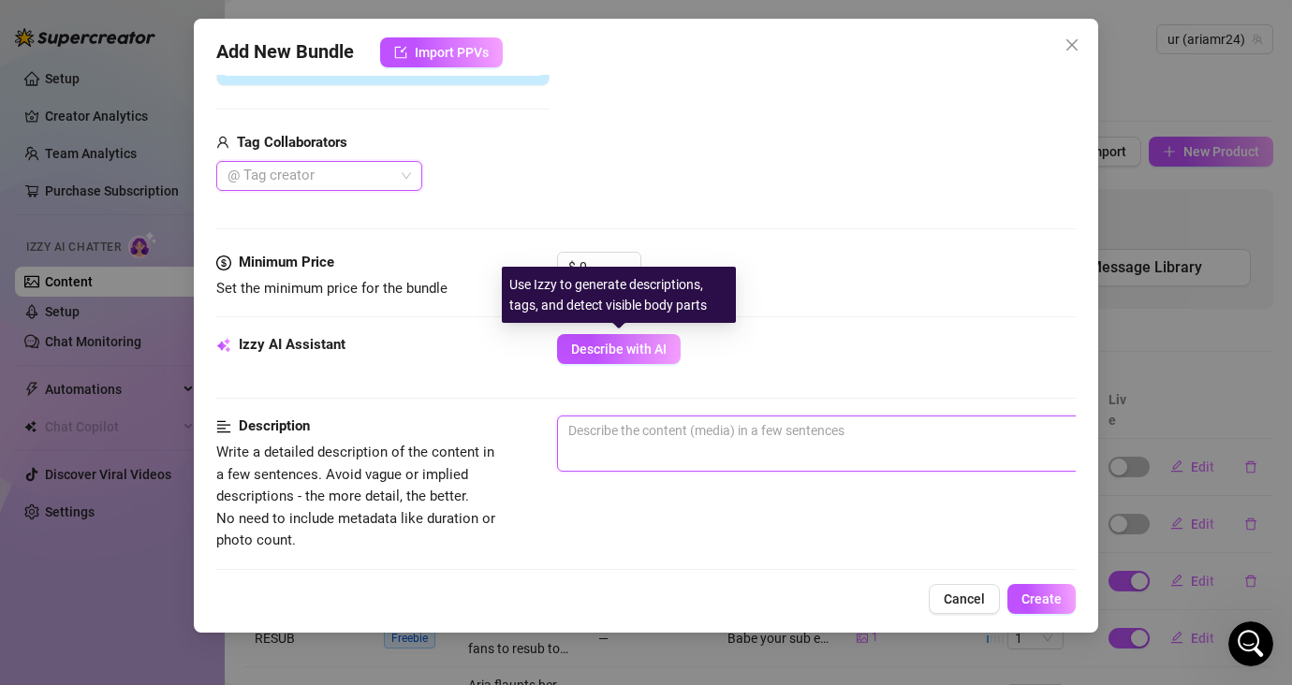
click at [660, 438] on textarea at bounding box center [884, 430] width 653 height 28
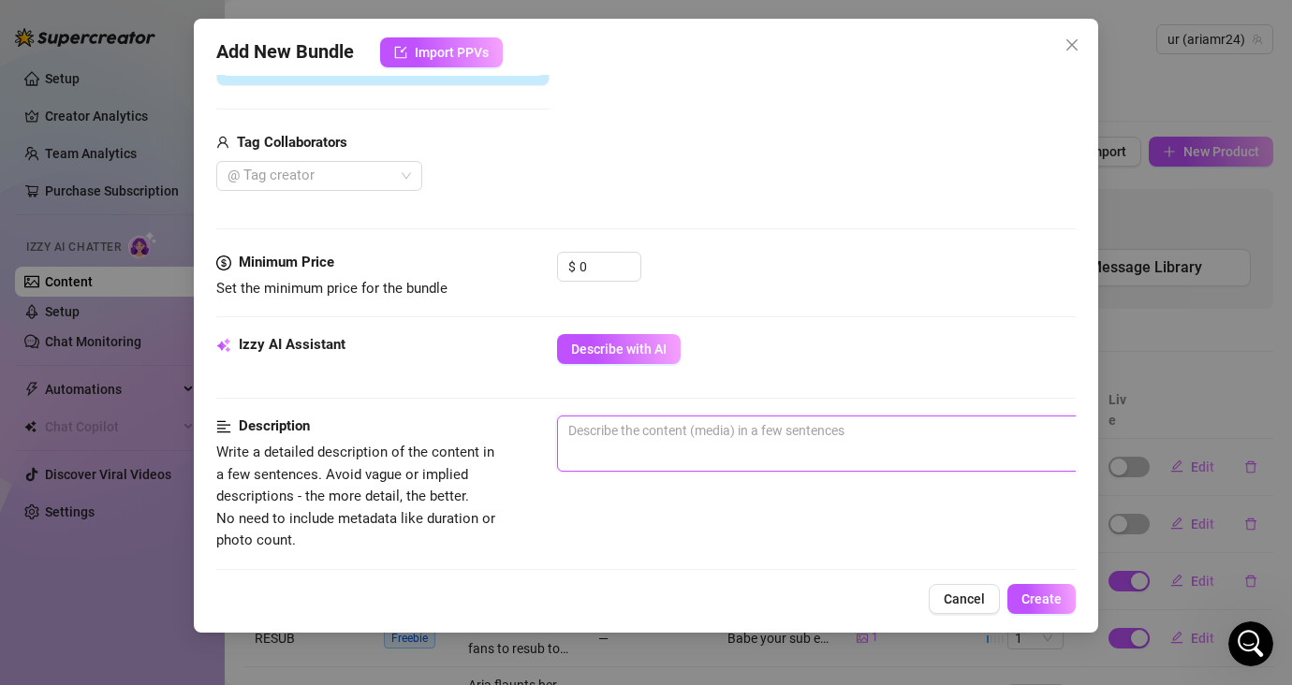
paste textarea "Babe your sub expired 😢 I still wanna be close to you… rejoin now and I’ll spoi…"
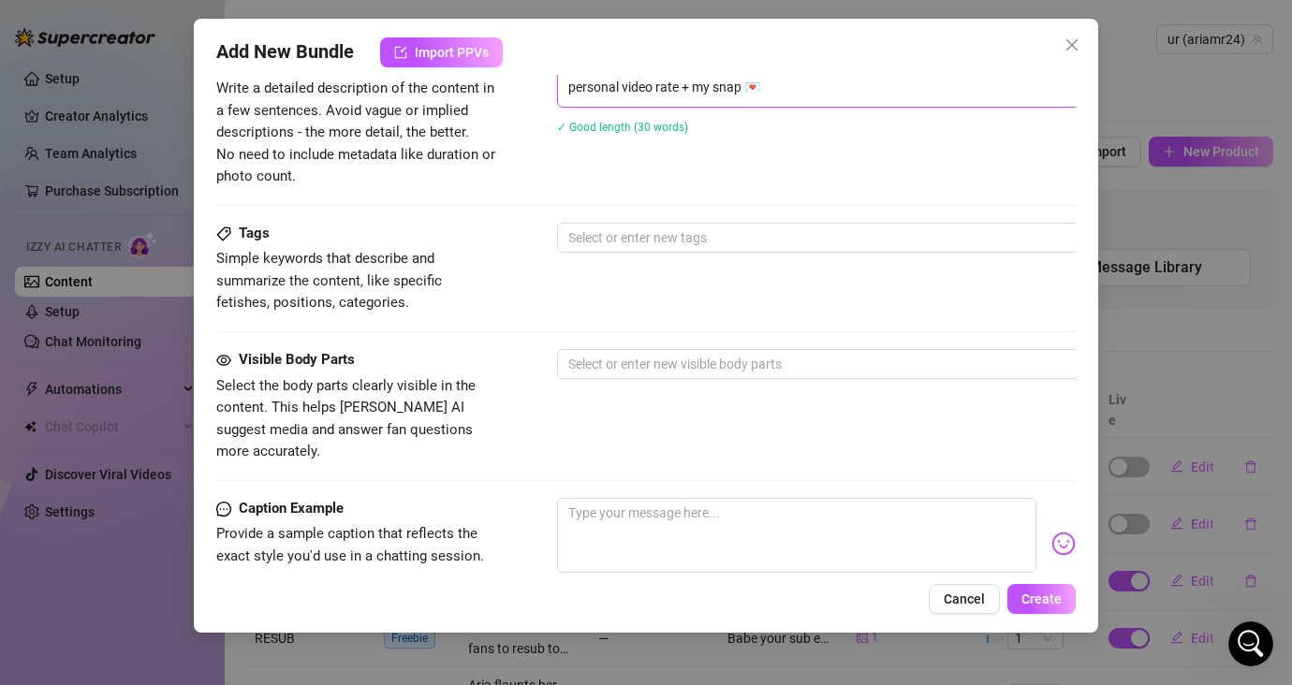
scroll to position [738, 0]
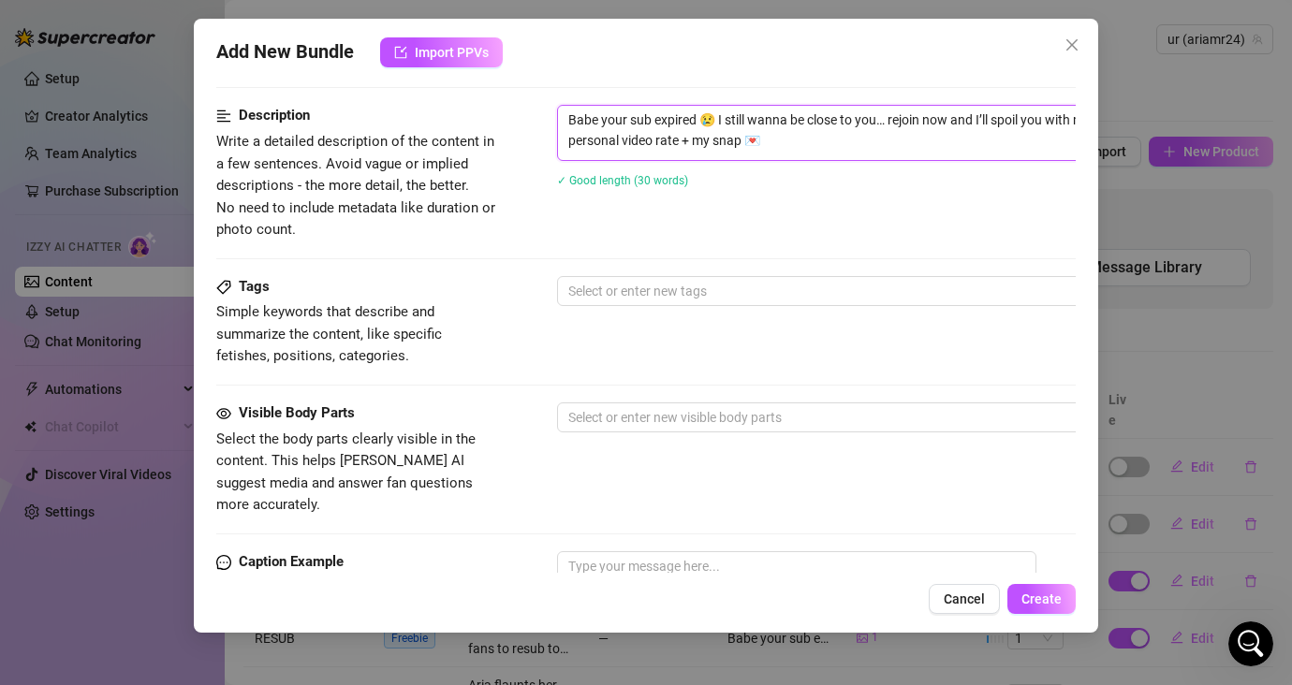
drag, startPoint x: 770, startPoint y: 135, endPoint x: 483, endPoint y: 87, distance: 291.3
click at [483, 87] on form "Account ur (@ariamr24) Name Name is for your internal organization only. RESUB …" at bounding box center [645, 145] width 859 height 1572
paste textarea "this is to drive fans to resub to my account @ariamr24 again, as they sub has e…"
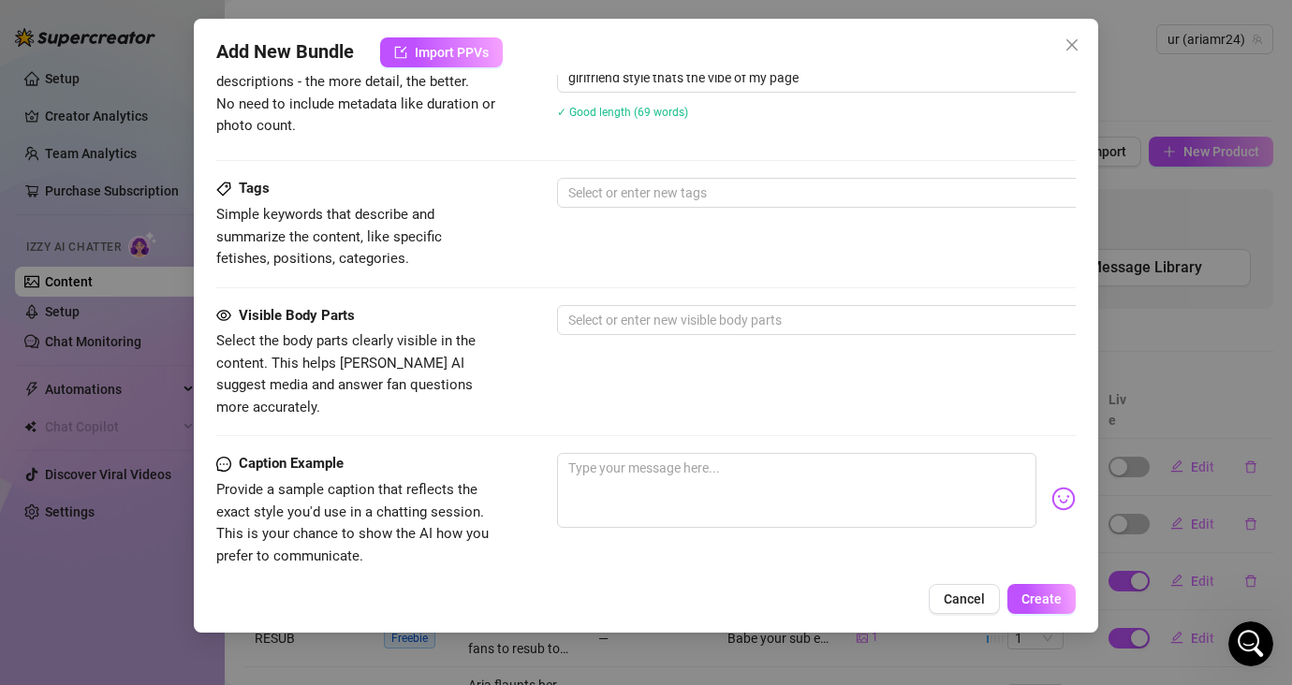
scroll to position [1056, 0]
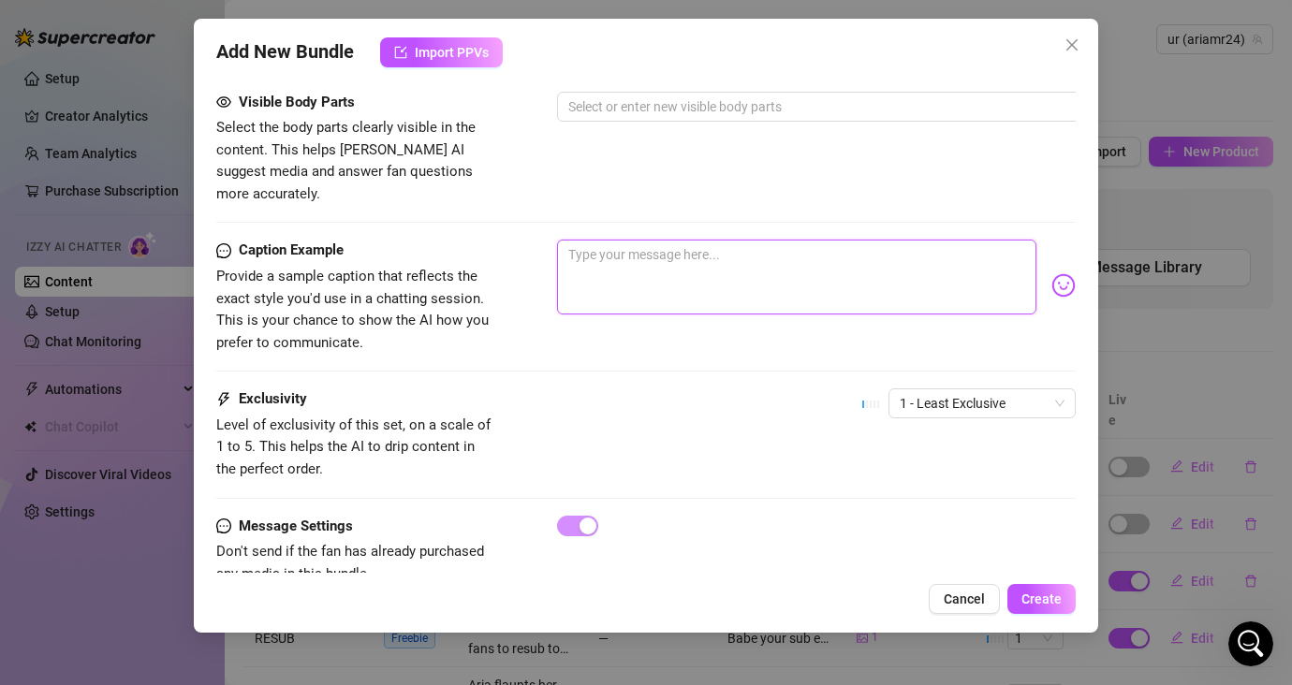
click at [632, 240] on textarea at bounding box center [796, 277] width 479 height 75
paste textarea "I don’t want to lose you 🥺 resub and I’ll give you something super personal: my…"
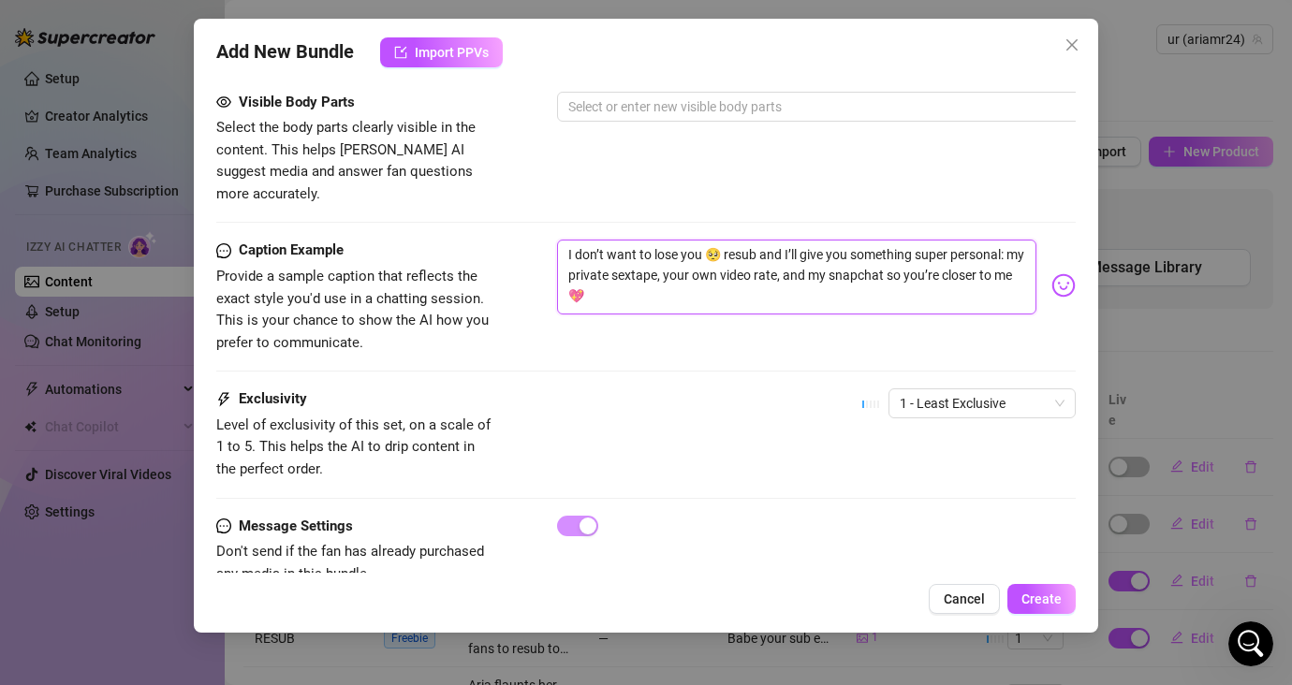
click at [740, 252] on textarea "I don’t want to lose you 🥺 resub and I’ll give you something super personal: my…" at bounding box center [796, 277] width 479 height 75
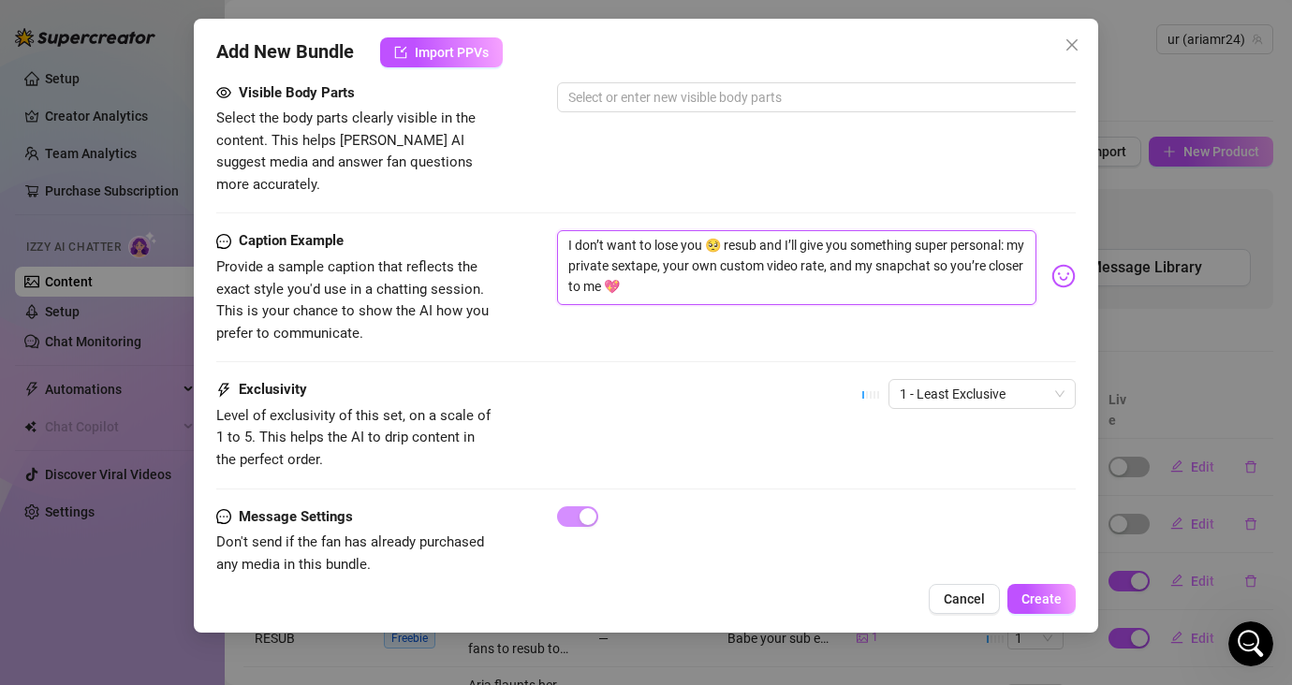
scroll to position [1095, 0]
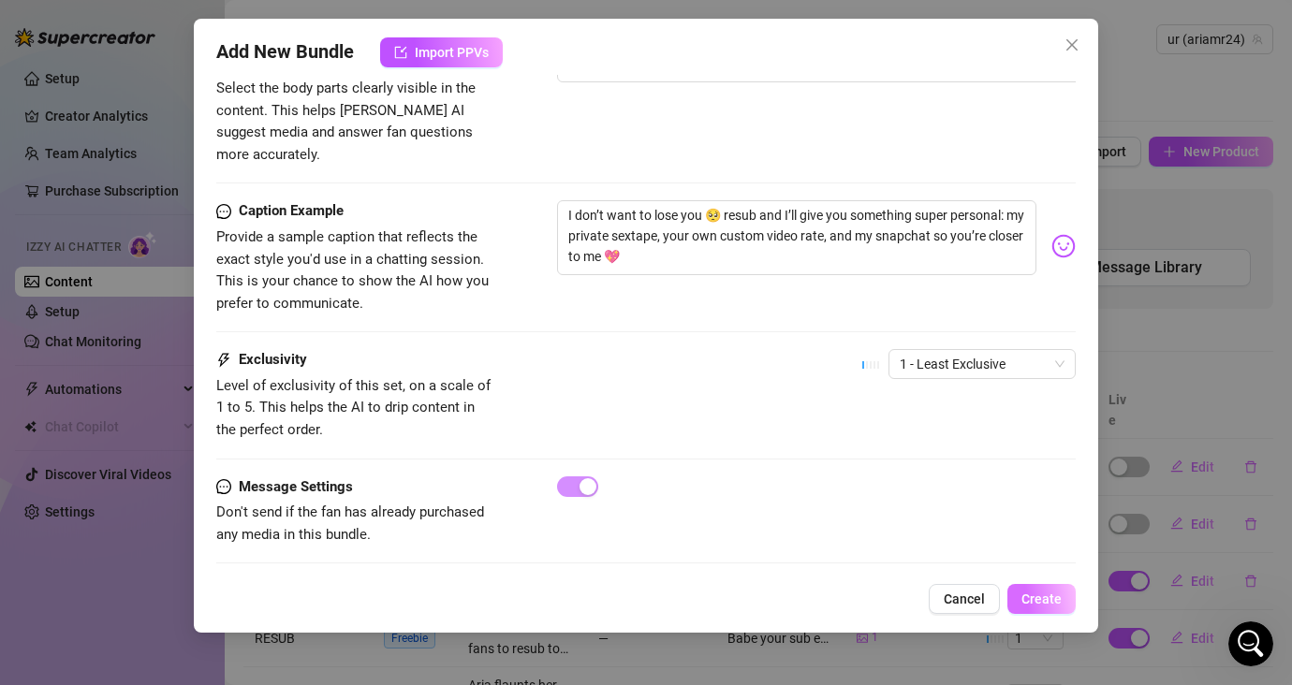
click at [1023, 596] on span "Create" at bounding box center [1041, 598] width 40 height 15
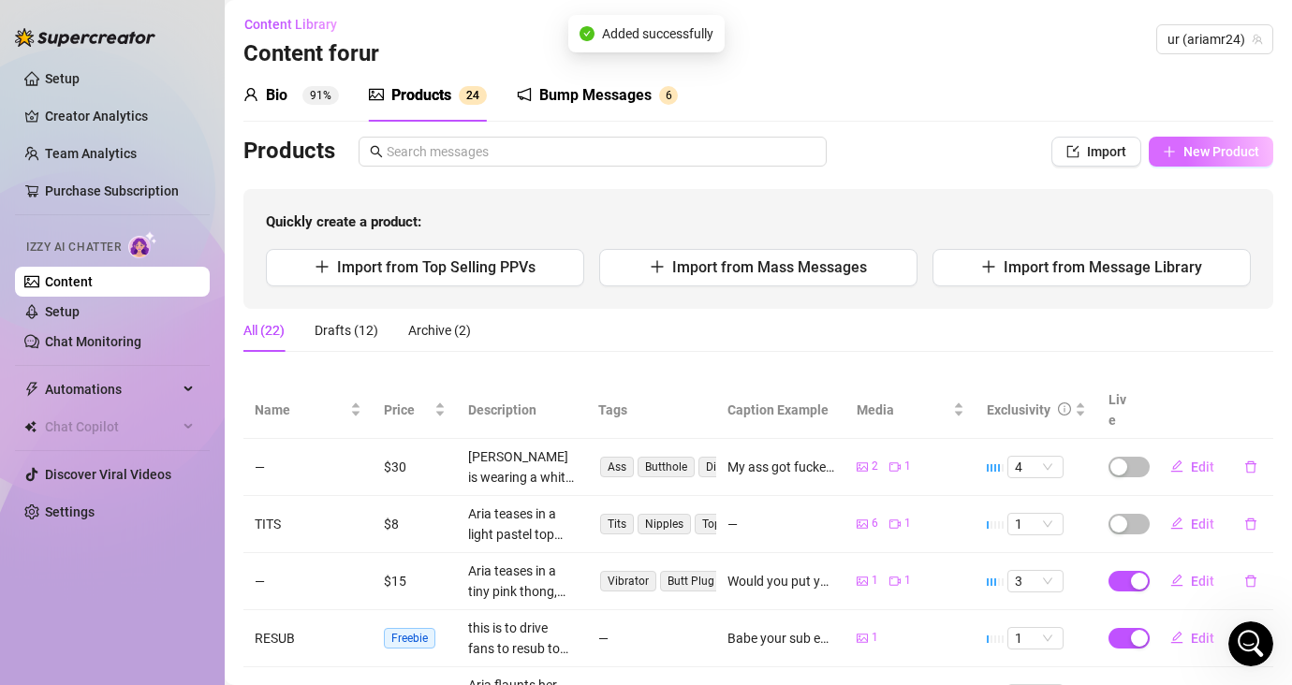
click at [1148, 157] on span "New Product" at bounding box center [1221, 151] width 76 height 15
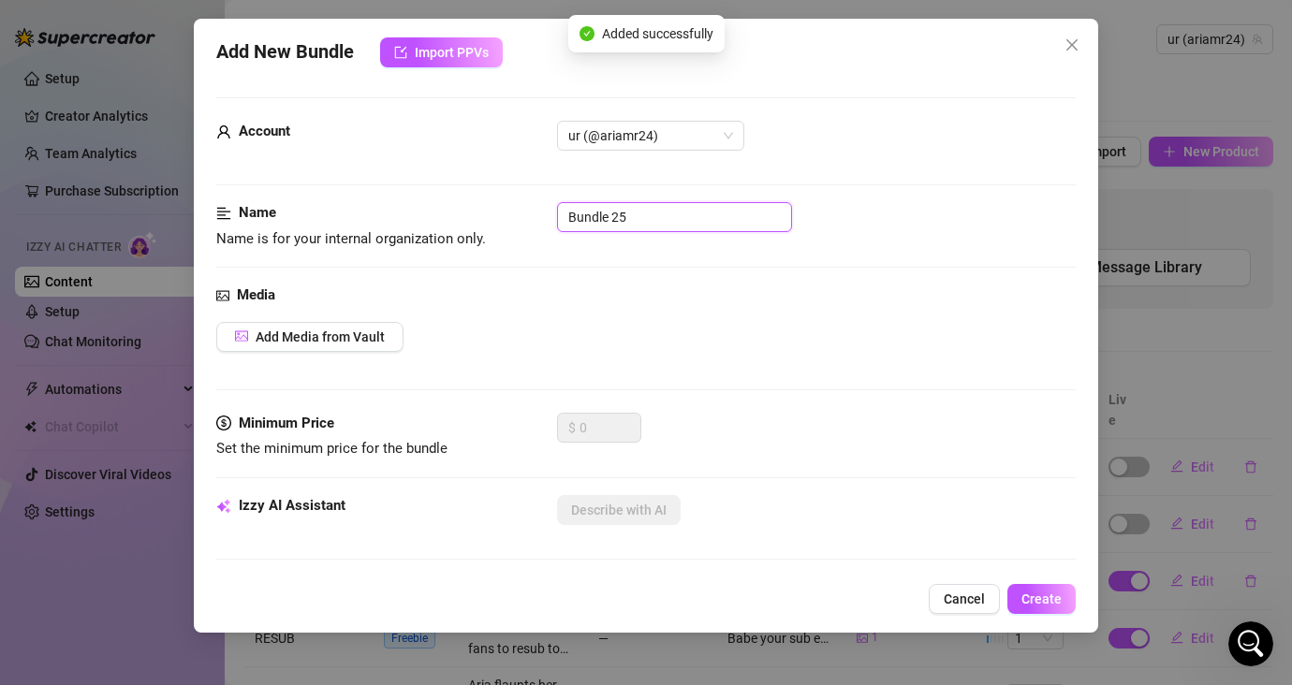
drag, startPoint x: 645, startPoint y: 216, endPoint x: 484, endPoint y: 206, distance: 161.3
click at [484, 206] on div "Name Name is for your internal organization only. Bundle 25" at bounding box center [645, 226] width 859 height 48
click at [330, 318] on div "Media Add Media from Vault" at bounding box center [645, 349] width 859 height 128
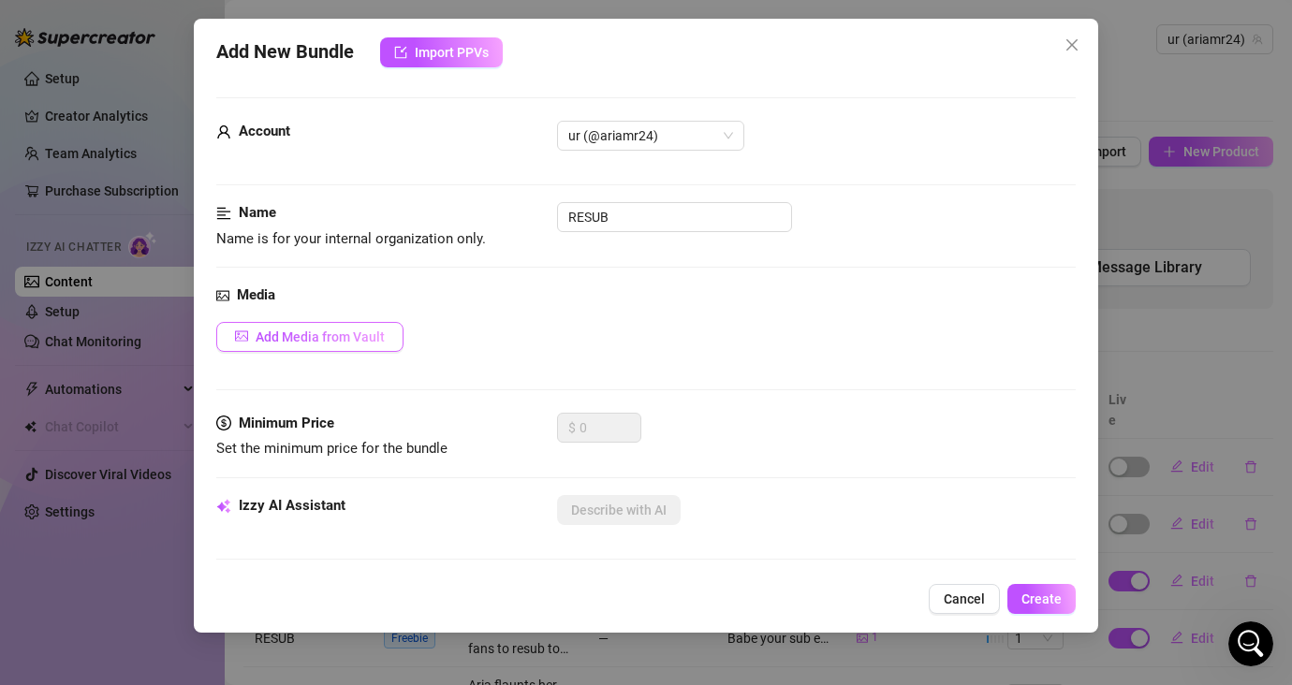
click at [335, 325] on button "Add Media from Vault" at bounding box center [309, 337] width 187 height 30
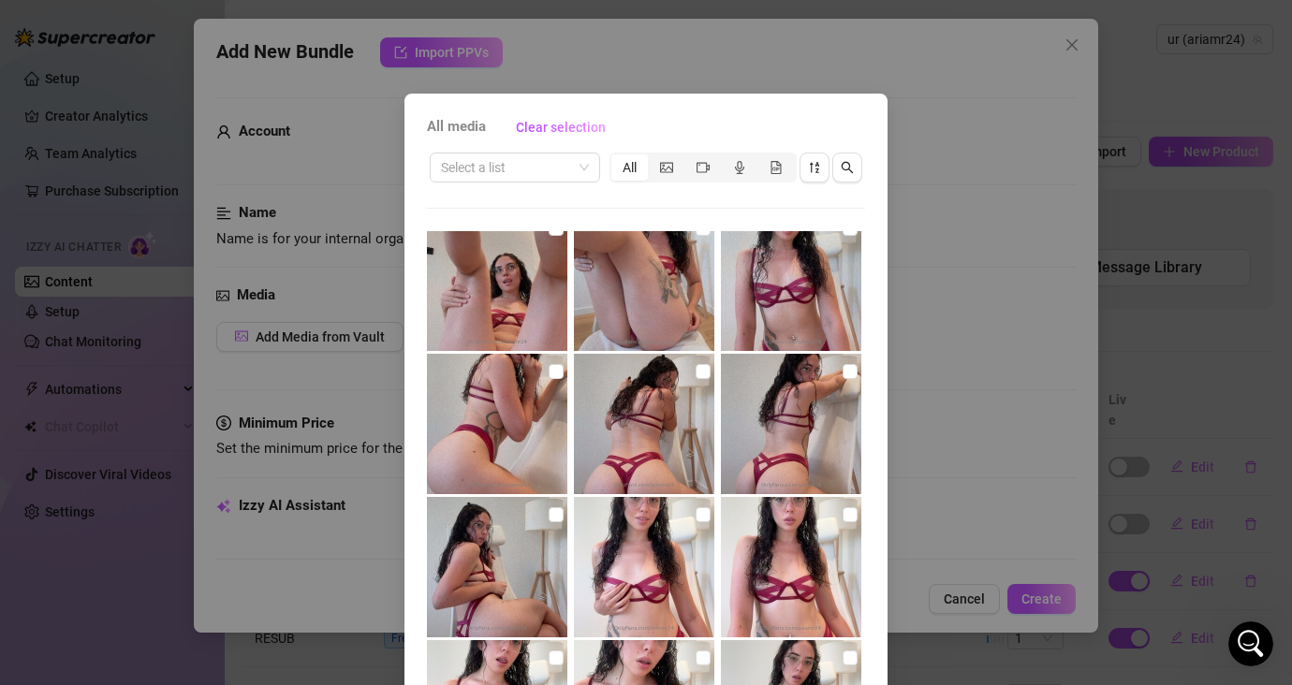
scroll to position [6111, 0]
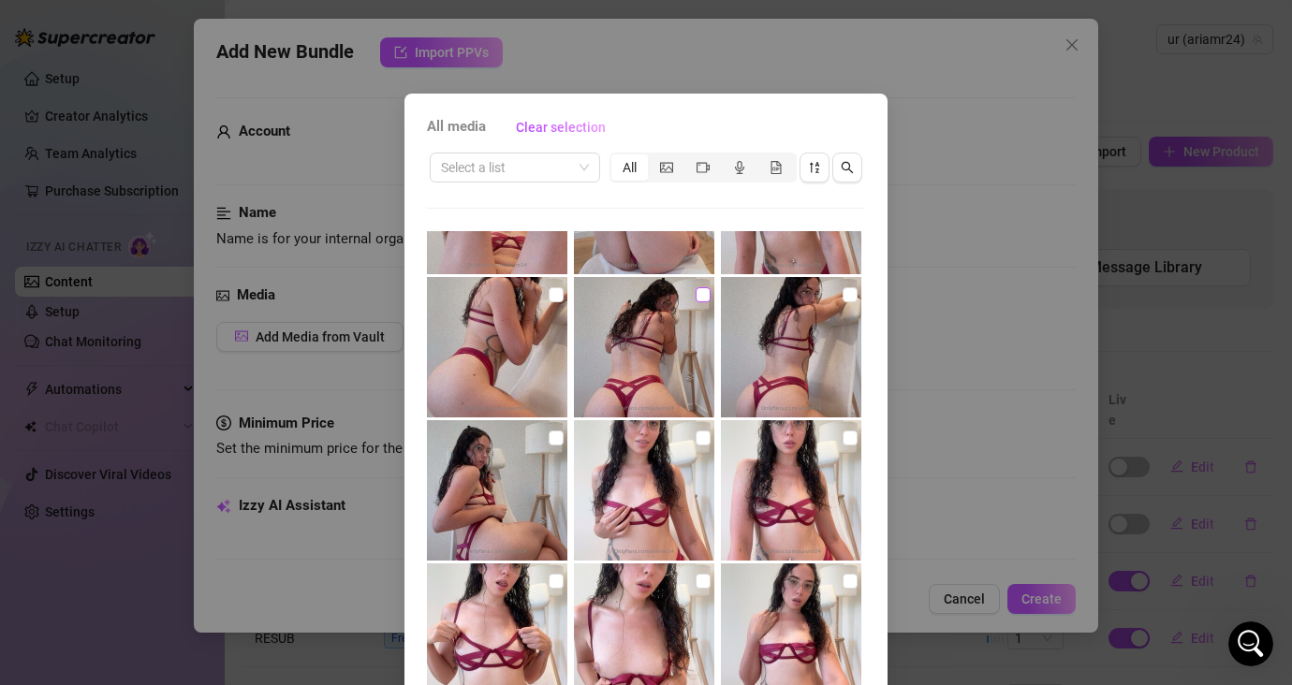
click at [695, 296] on input "checkbox" at bounding box center [702, 294] width 15 height 15
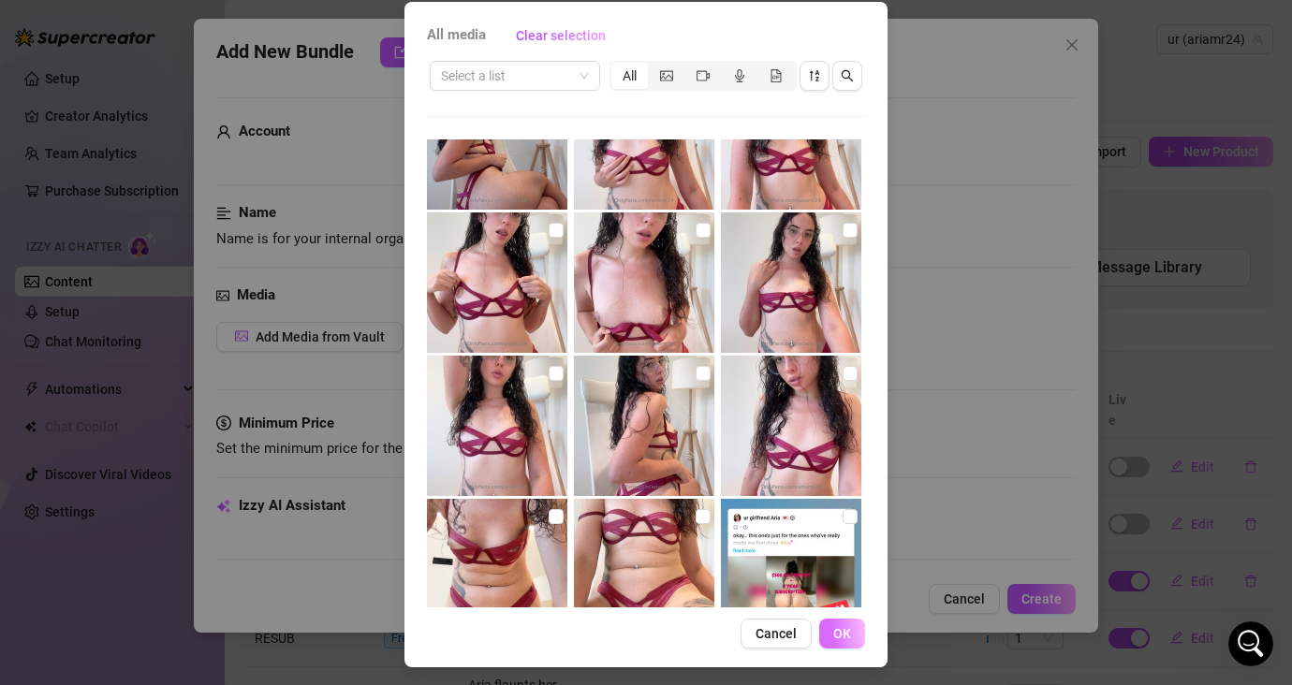
scroll to position [96, 0]
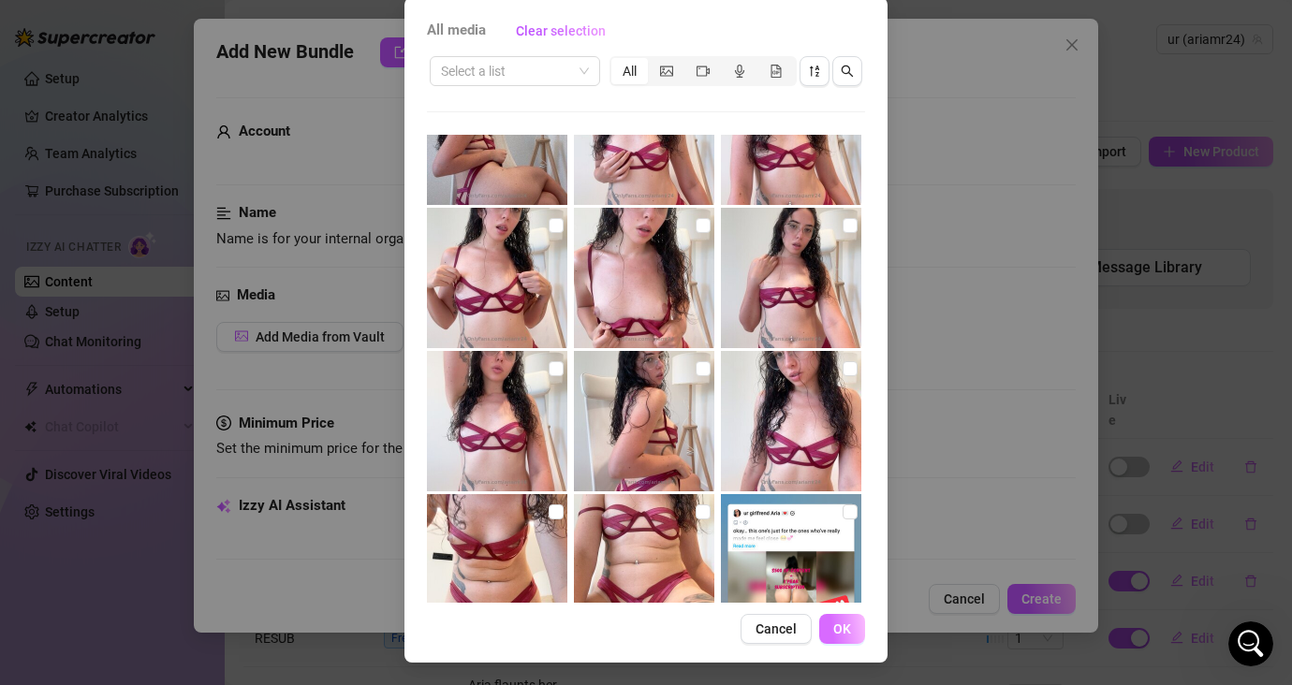
click at [842, 626] on span "OK" at bounding box center [842, 628] width 18 height 15
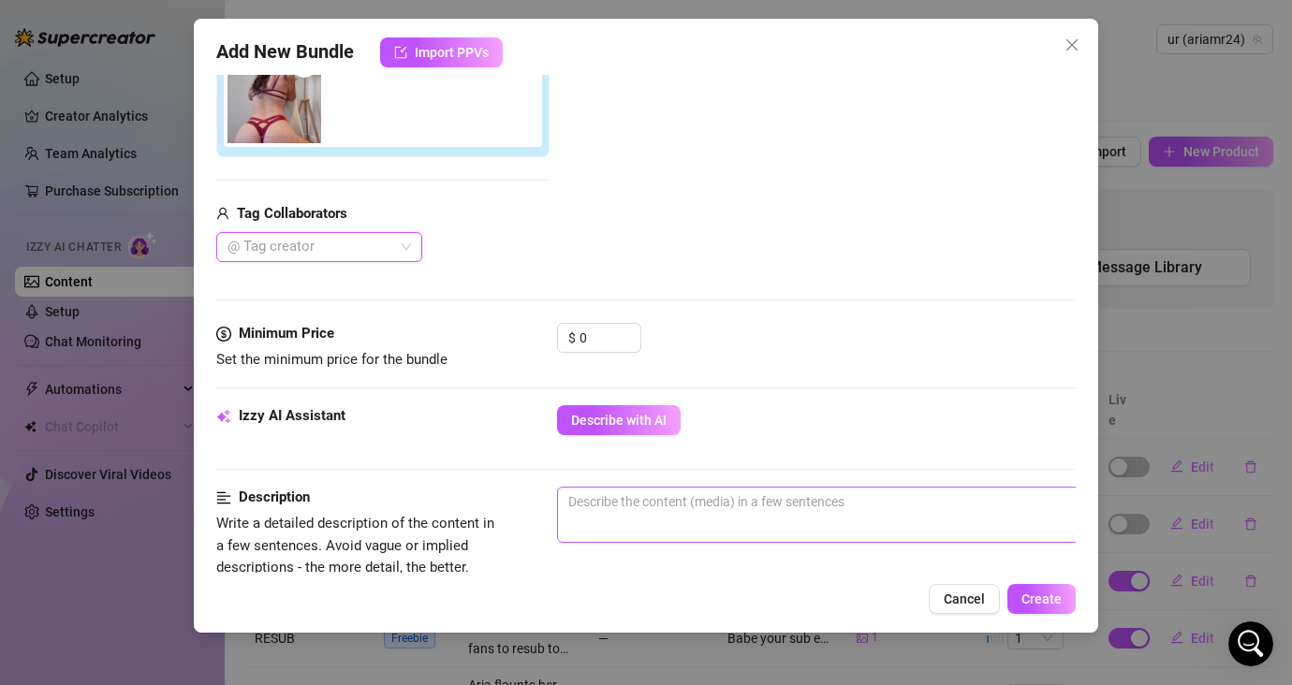
scroll to position [431, 0]
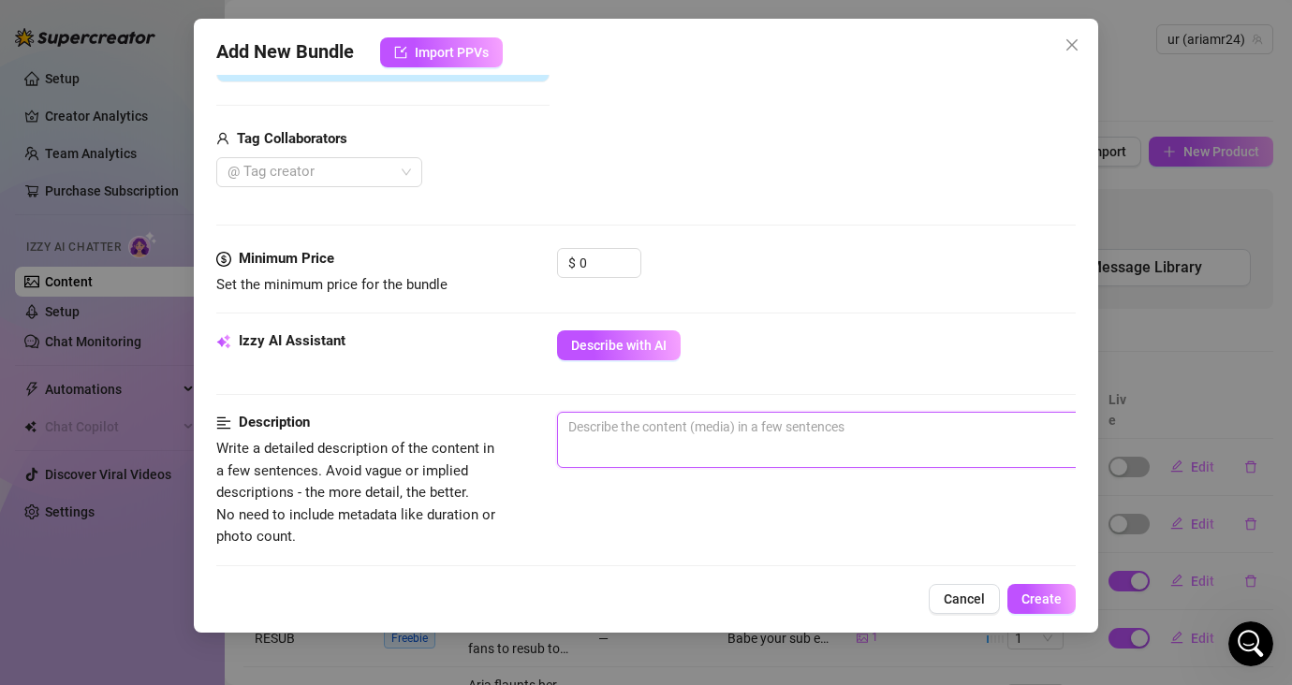
click at [667, 425] on textarea at bounding box center [884, 427] width 653 height 28
paste textarea "this is to drive fans to resub to my account @ariamr24 again, as they sub has e…"
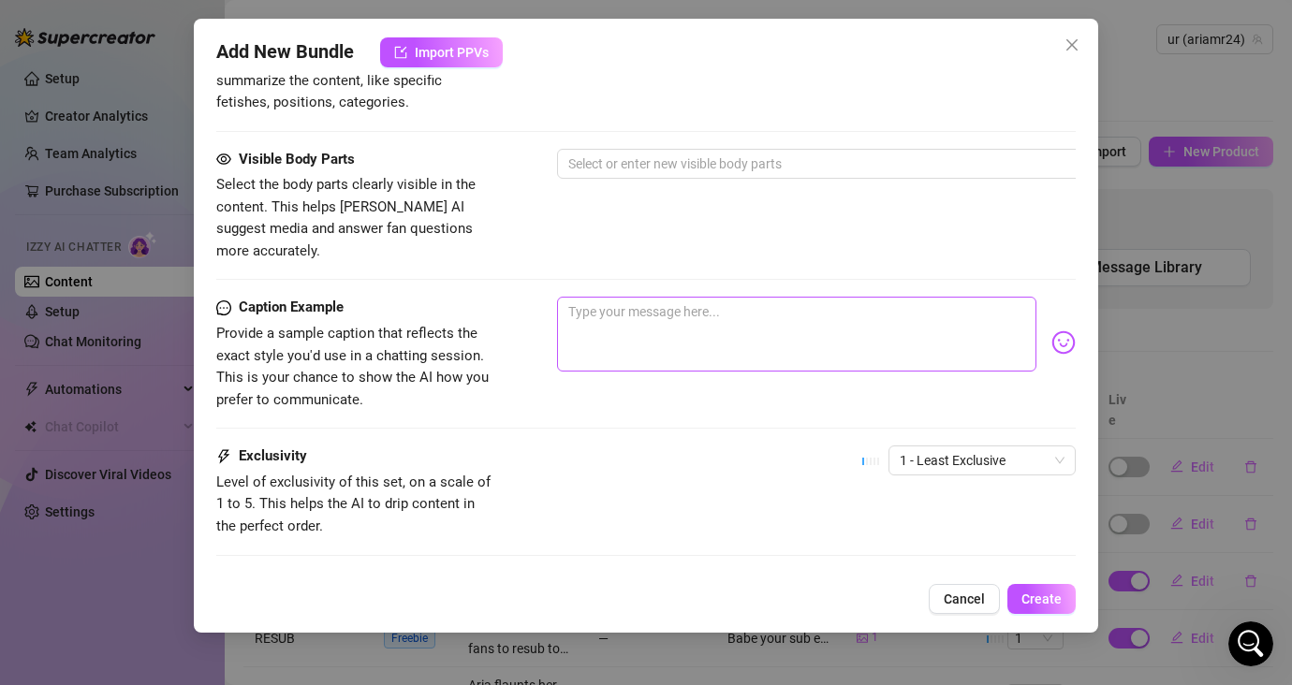
scroll to position [1002, 0]
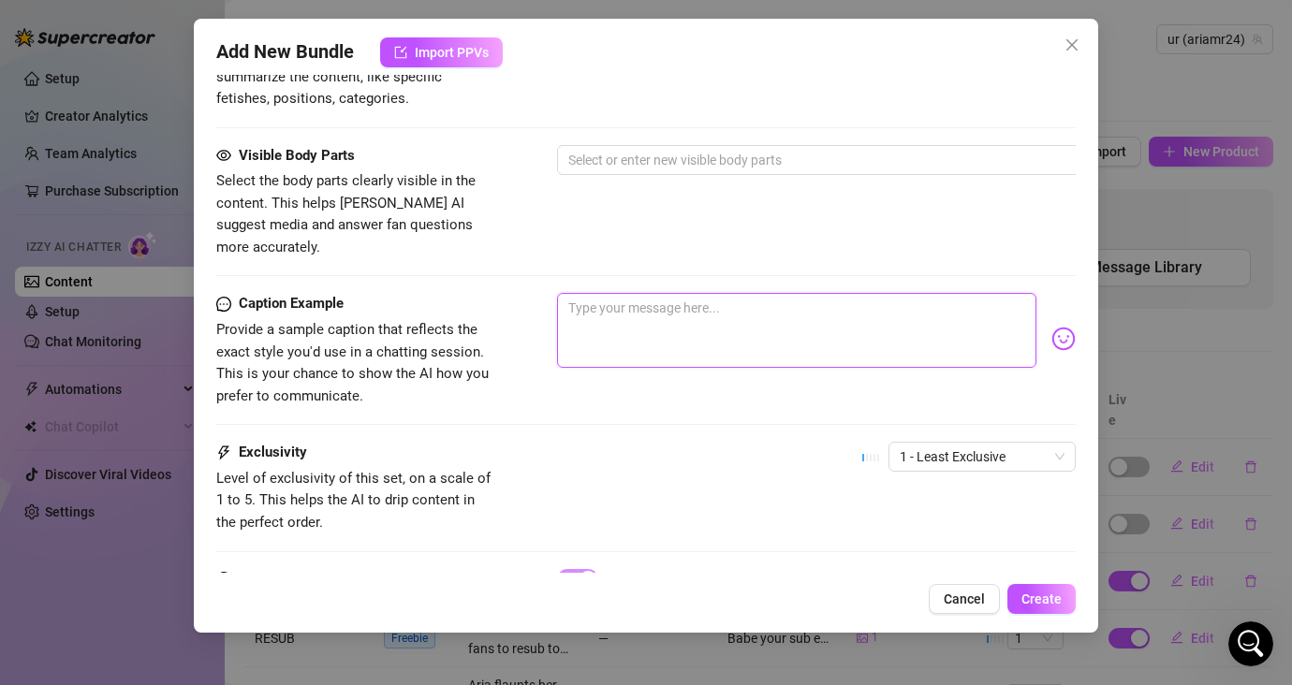
click at [684, 293] on textarea at bounding box center [796, 330] width 479 height 75
click at [823, 298] on textarea at bounding box center [796, 330] width 479 height 75
paste textarea "You still feel special to me 💕 come back and I’ll treat you to my sextape + a c…"
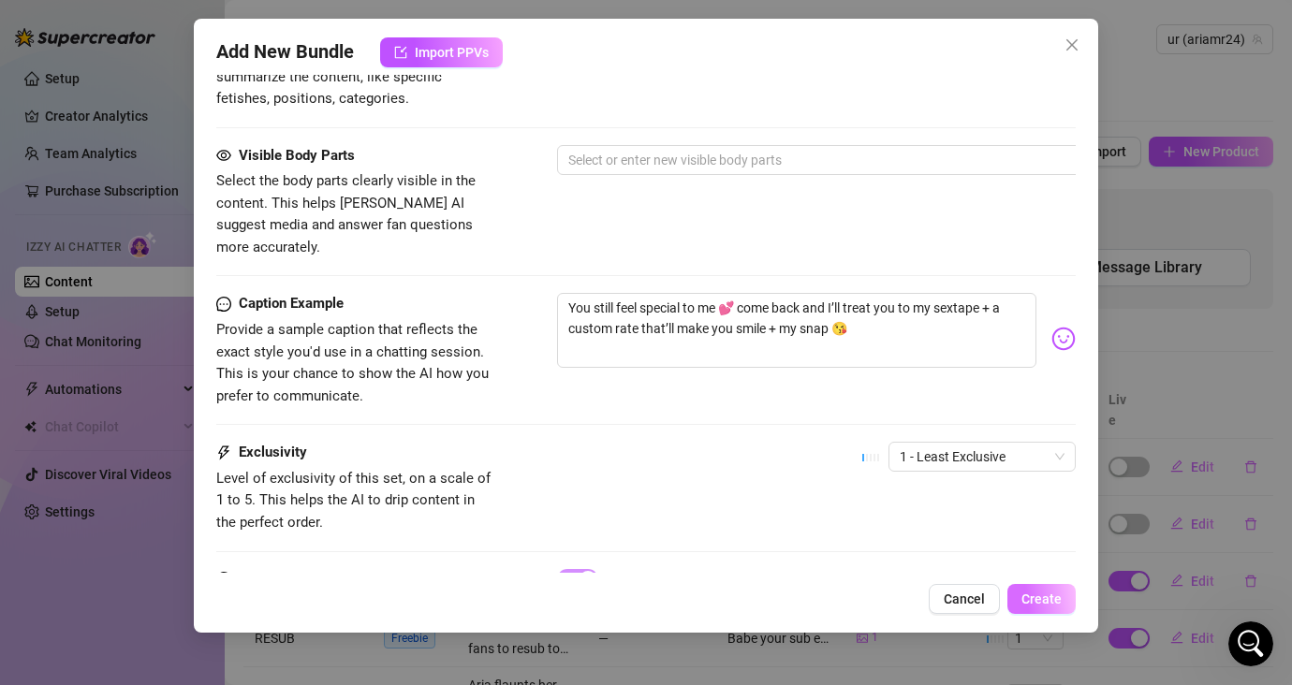
click at [1041, 599] on span "Create" at bounding box center [1041, 598] width 40 height 15
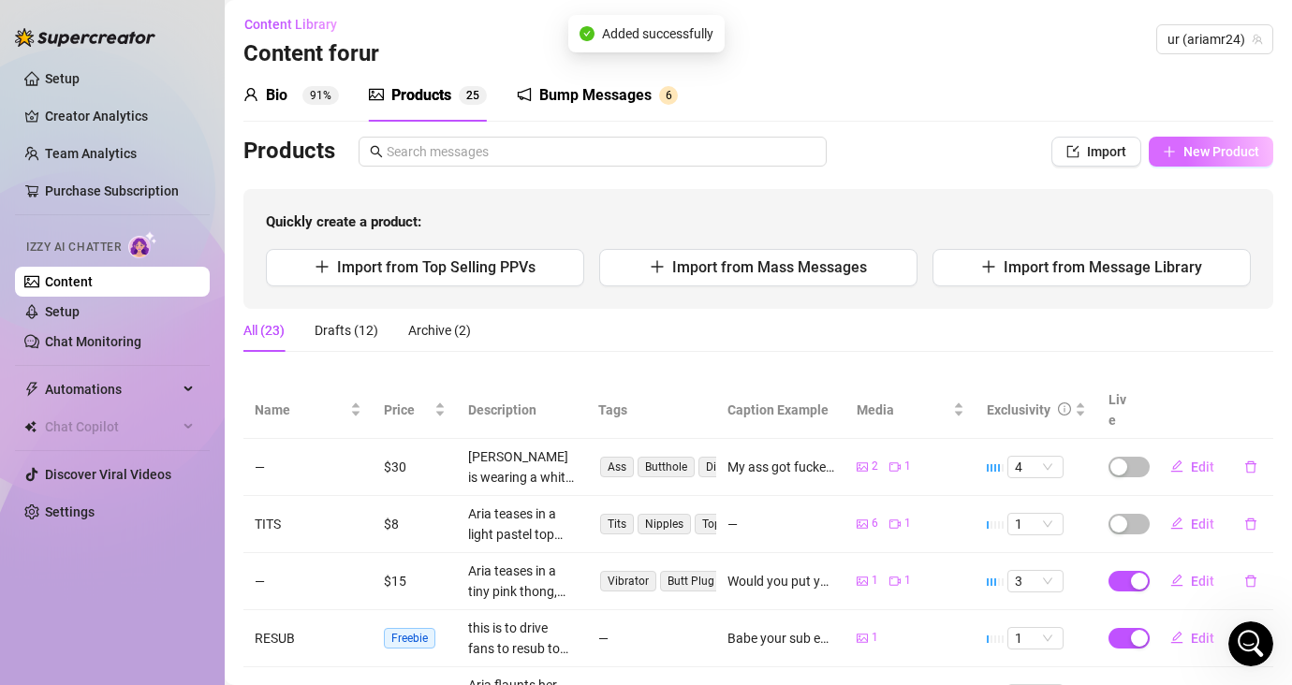
click at [1148, 153] on span "New Product" at bounding box center [1221, 151] width 76 height 15
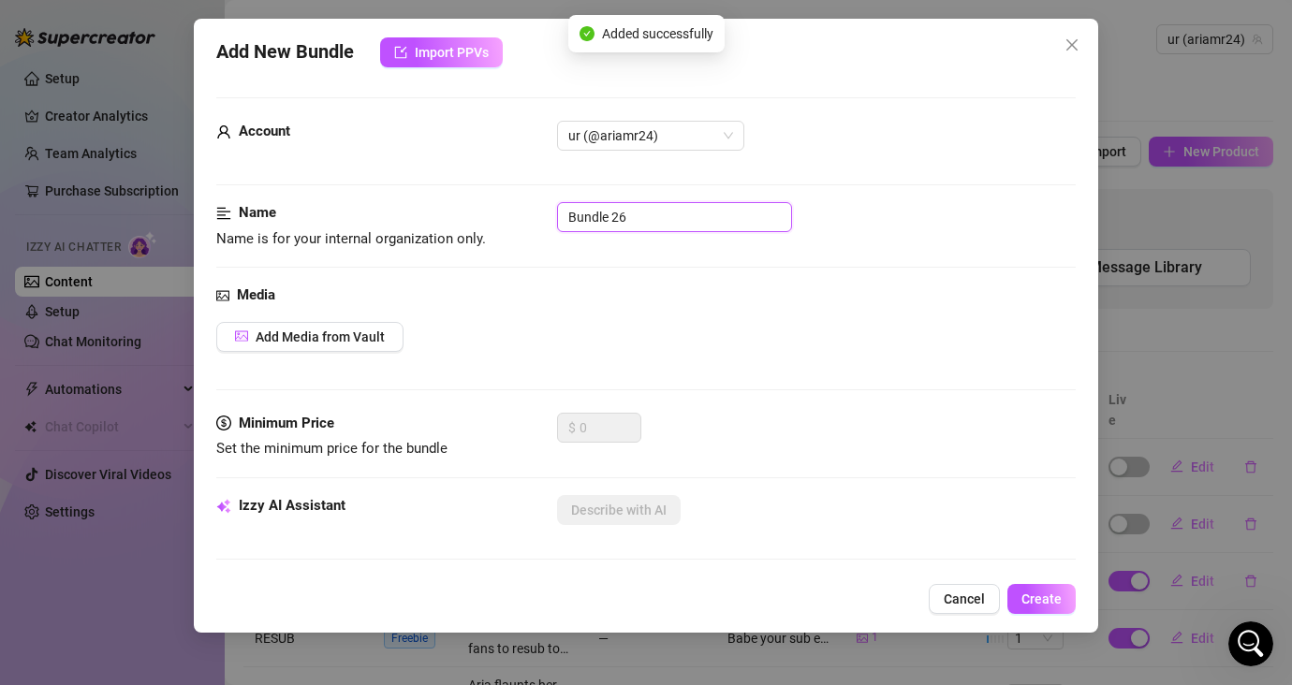
drag, startPoint x: 504, startPoint y: 209, endPoint x: 471, endPoint y: 209, distance: 32.8
click at [471, 209] on div "Name Name is for your internal organization only. Bundle 26" at bounding box center [645, 226] width 859 height 48
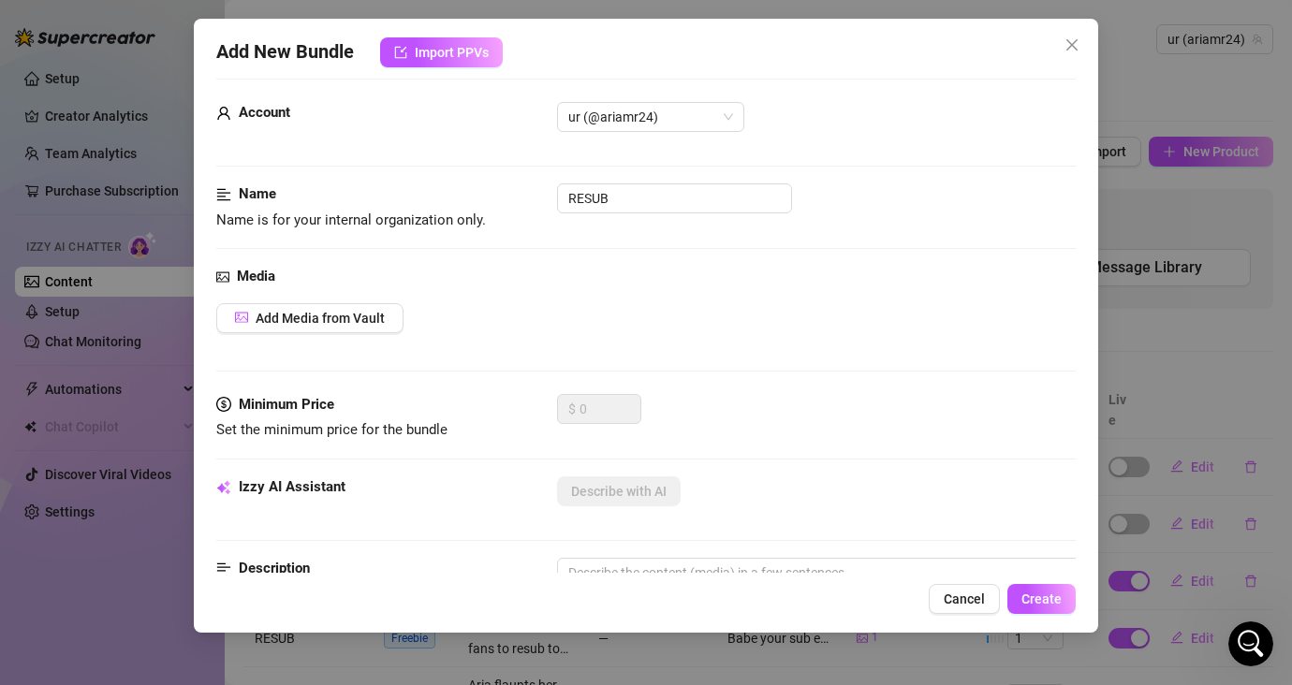
click at [815, 358] on div "Media Add Media from Vault" at bounding box center [645, 330] width 859 height 128
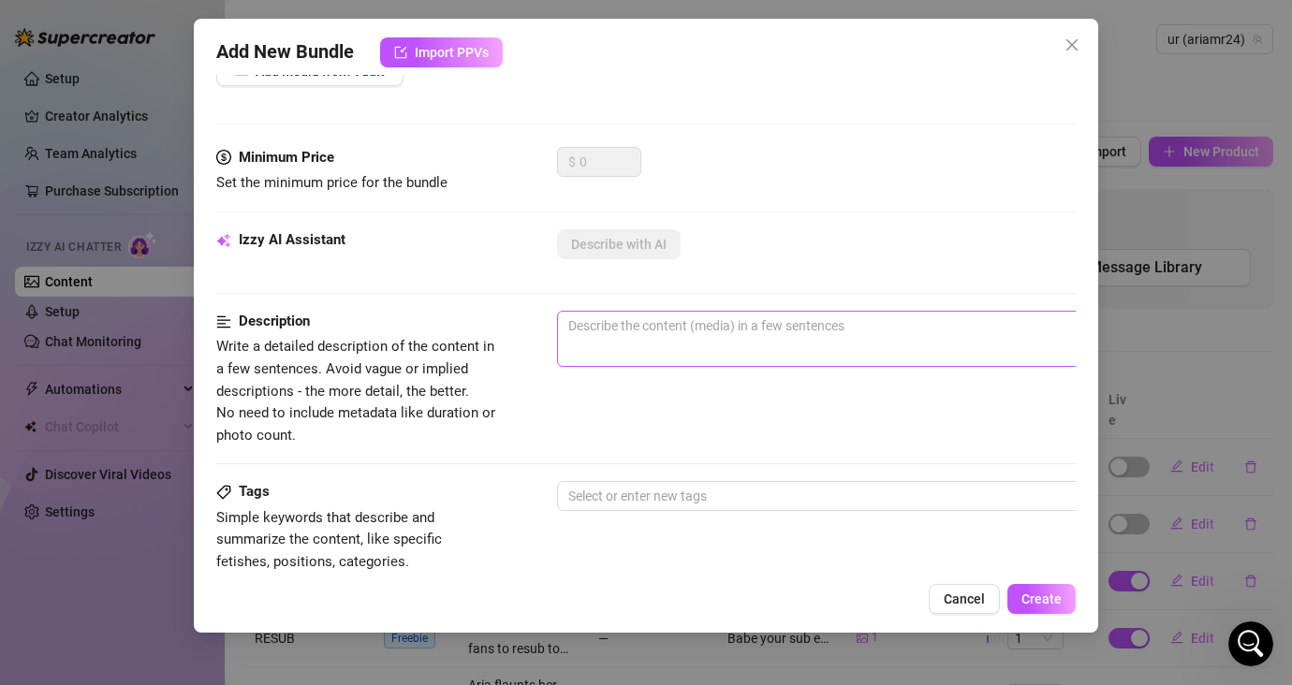
scroll to position [354, 0]
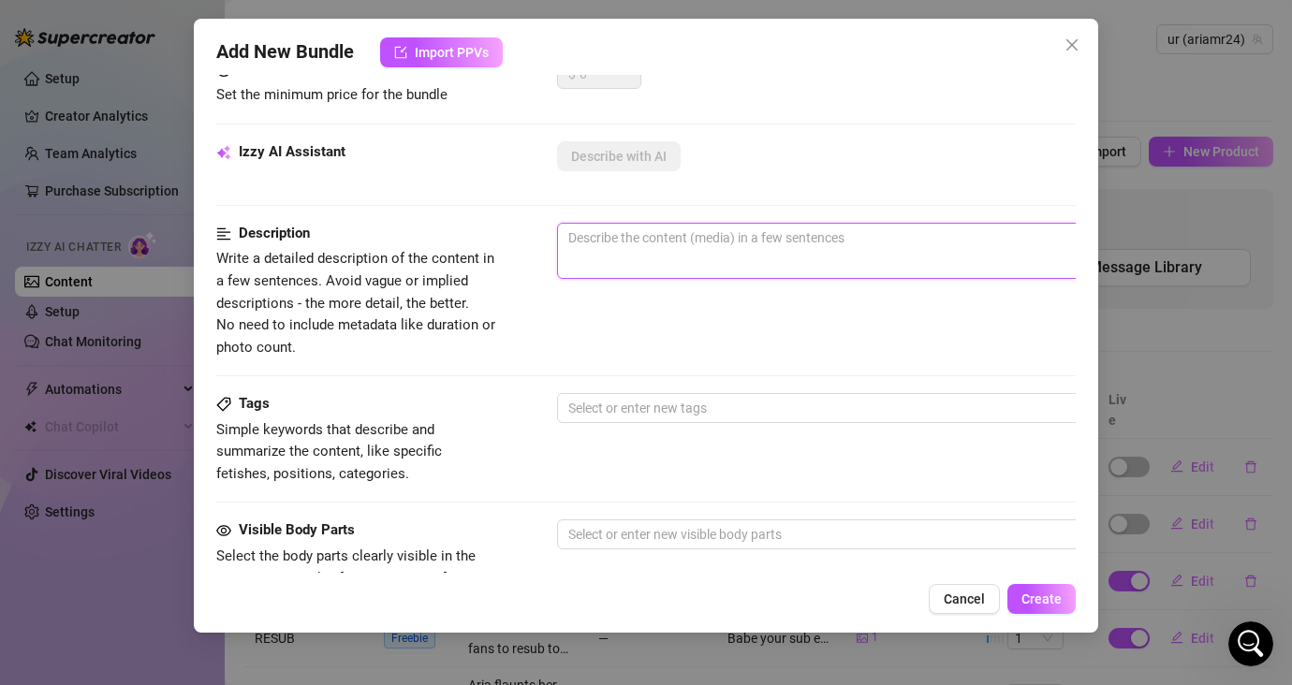
click at [766, 230] on textarea at bounding box center [884, 238] width 653 height 28
click at [668, 240] on textarea at bounding box center [884, 238] width 653 height 28
paste textarea "this is to drive fans to resub to my account @ariamr24 again, as they sub has e…"
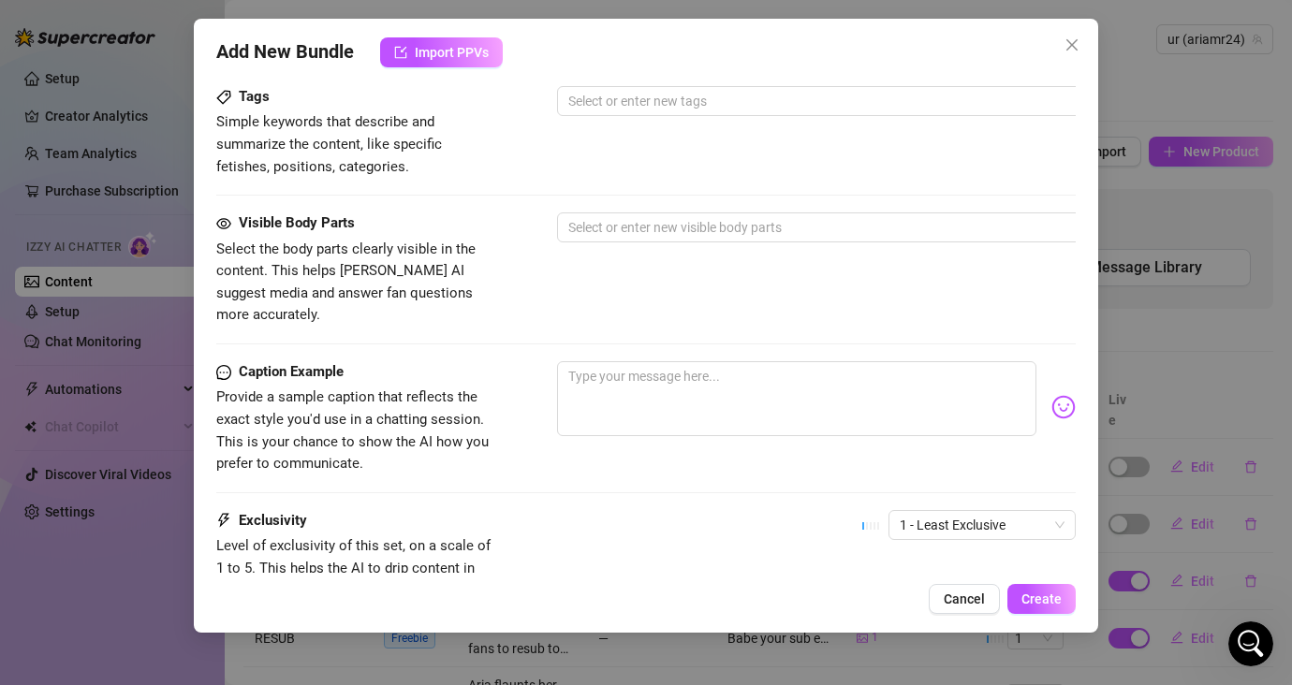
scroll to position [670, 0]
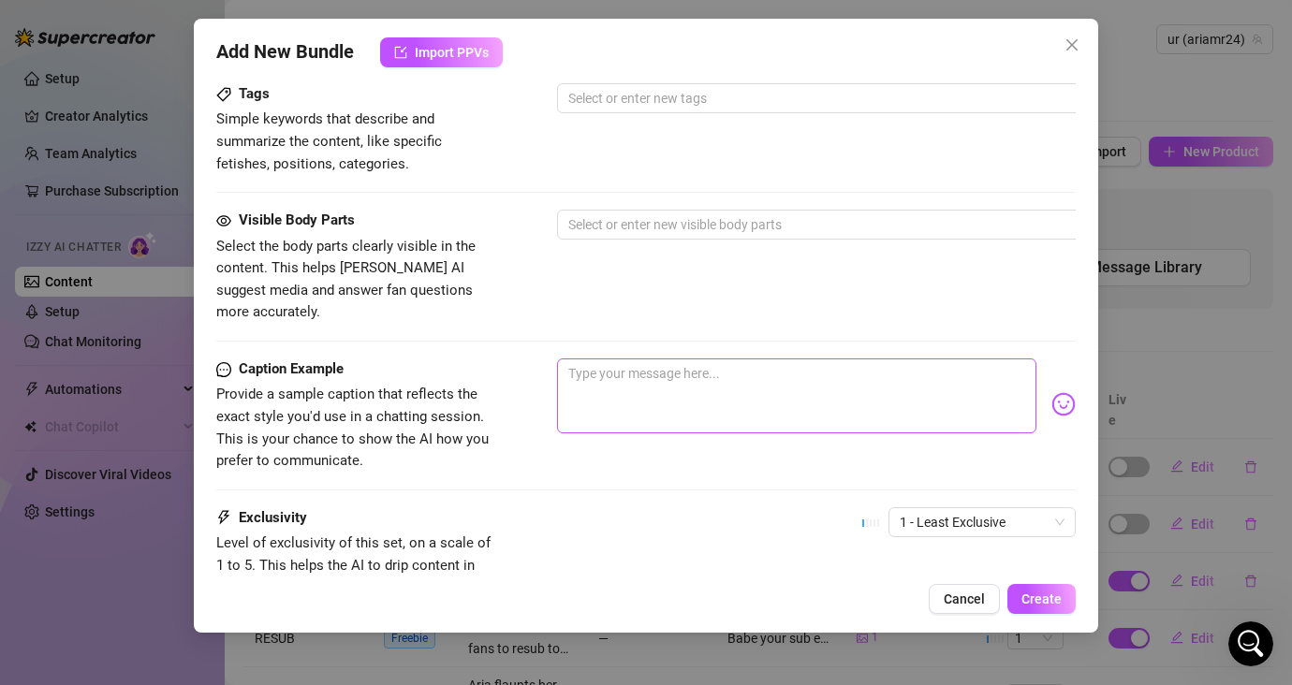
drag, startPoint x: 714, startPoint y: 333, endPoint x: 899, endPoint y: 380, distance: 191.1
click at [714, 333] on div "Visible Body Parts Select the body parts clearly visible in the content. This h…" at bounding box center [645, 284] width 859 height 149
click at [900, 380] on textarea at bounding box center [796, 395] width 479 height 75
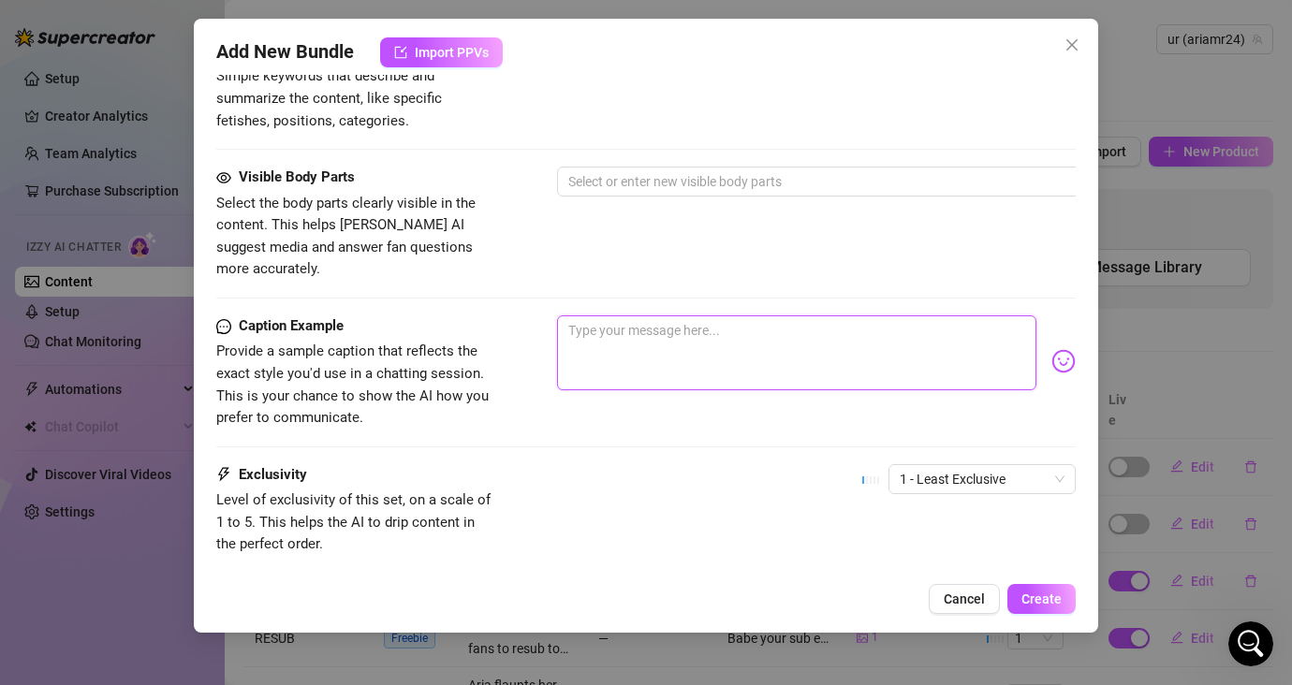
click at [854, 316] on textarea at bounding box center [796, 352] width 479 height 75
paste textarea "I just wanna keep being your gf 🥺 rejoin and I’ll send you my private sextape, …"
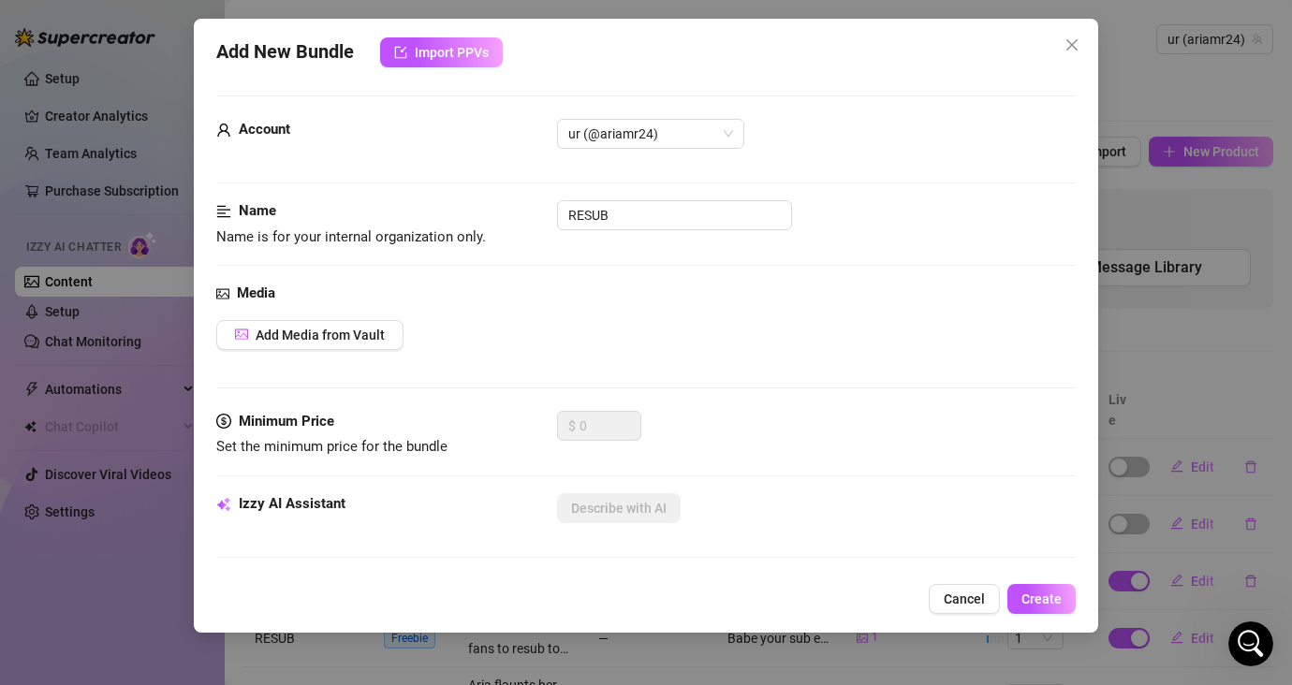
scroll to position [0, 0]
click at [344, 329] on span "Add Media from Vault" at bounding box center [319, 336] width 129 height 15
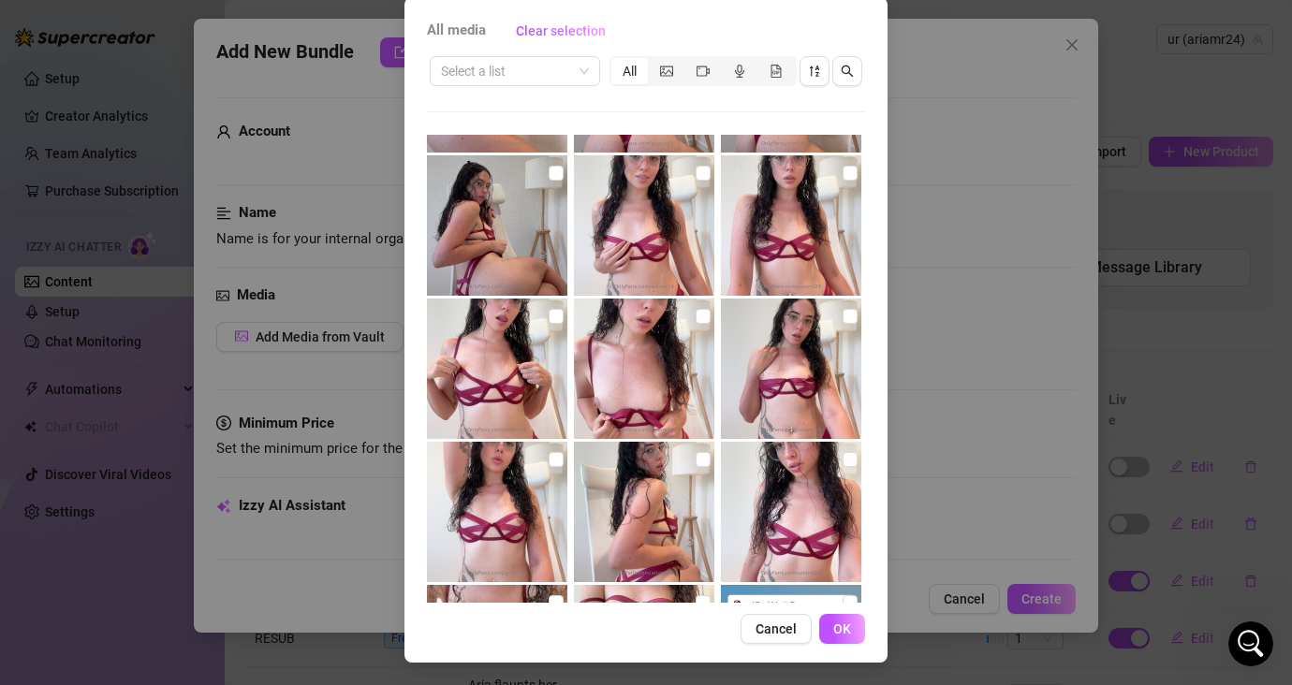
scroll to position [6359, 0]
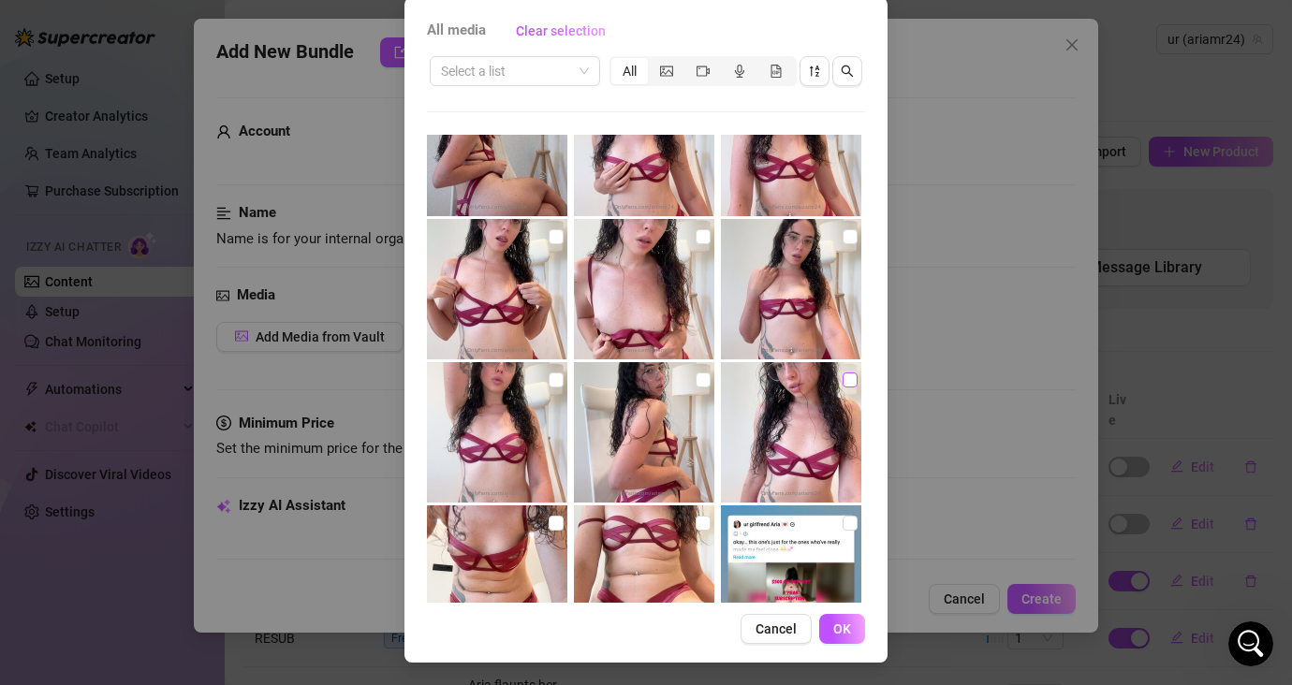
click at [842, 379] on input "checkbox" at bounding box center [849, 379] width 15 height 15
click at [835, 628] on span "OK" at bounding box center [842, 628] width 18 height 15
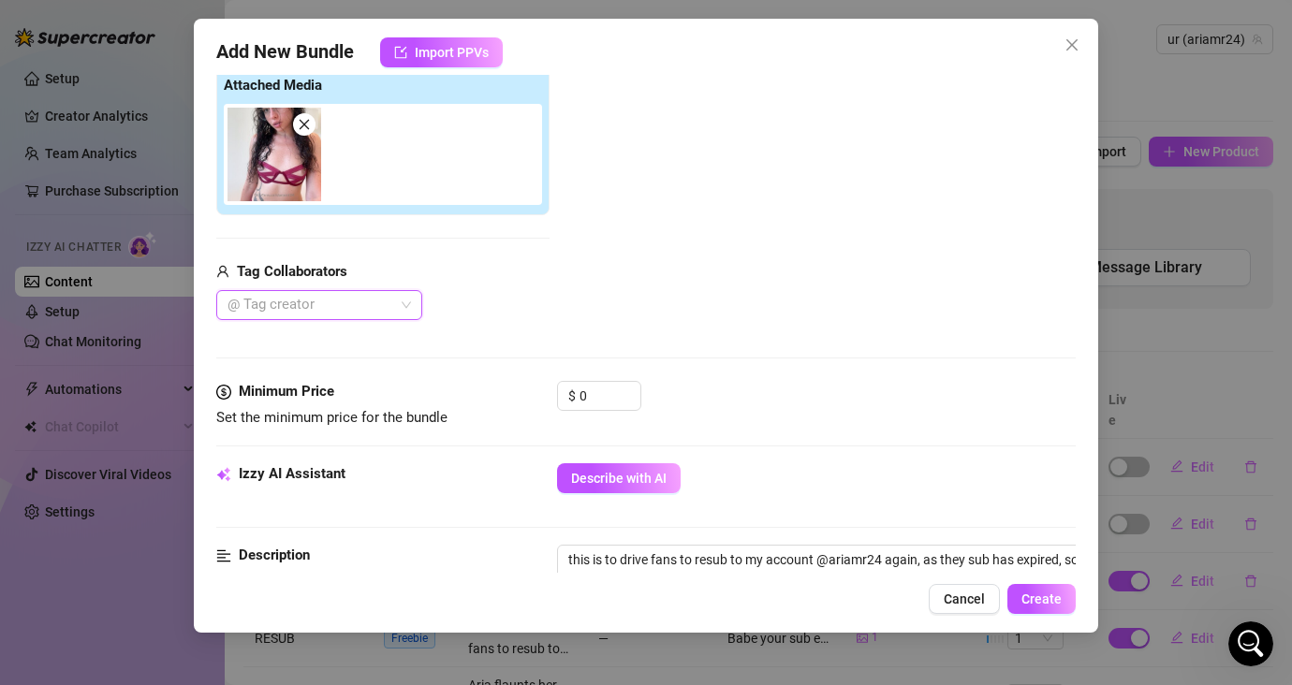
scroll to position [1062, 0]
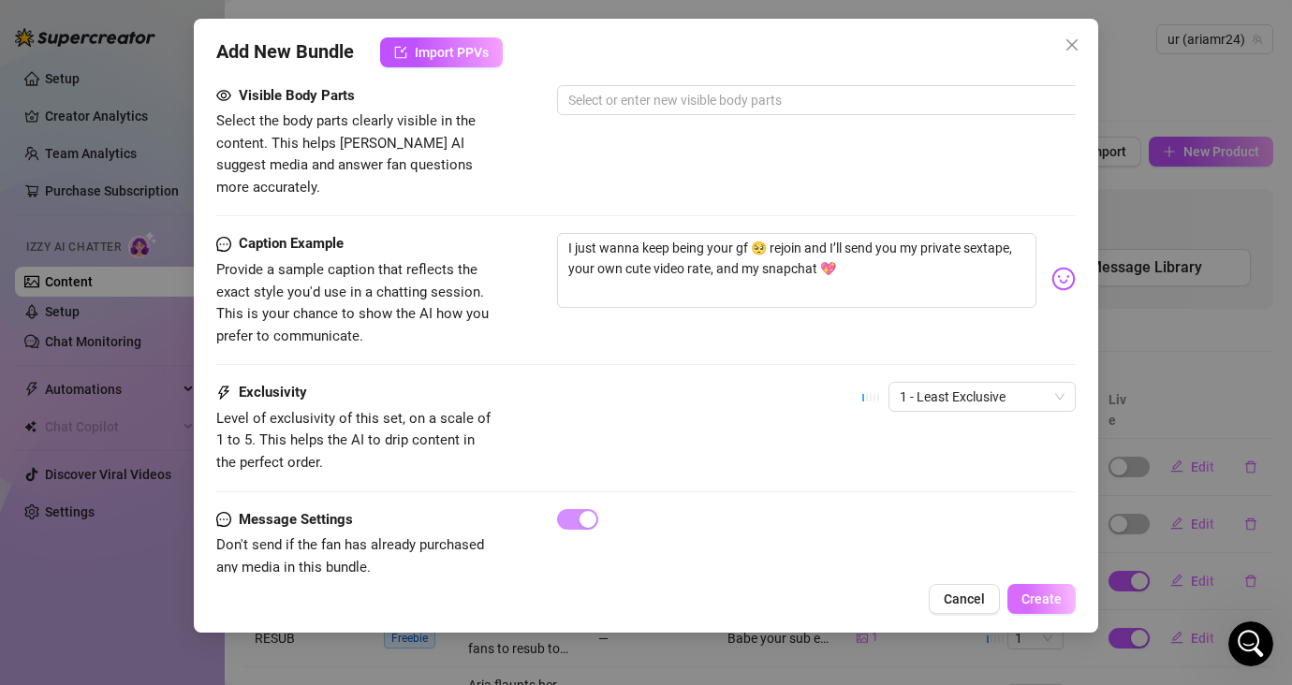
click at [1038, 601] on span "Create" at bounding box center [1041, 598] width 40 height 15
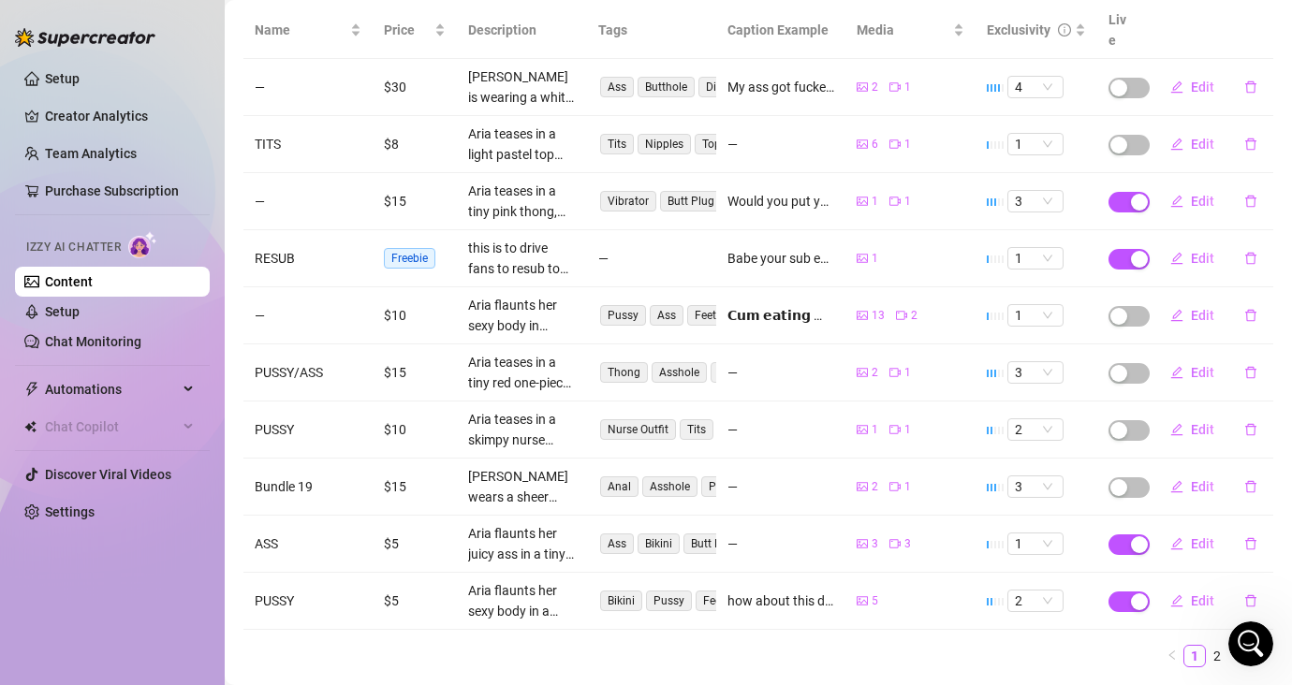
scroll to position [250, 0]
click at [1148, 185] on button "Edit" at bounding box center [1192, 200] width 74 height 30
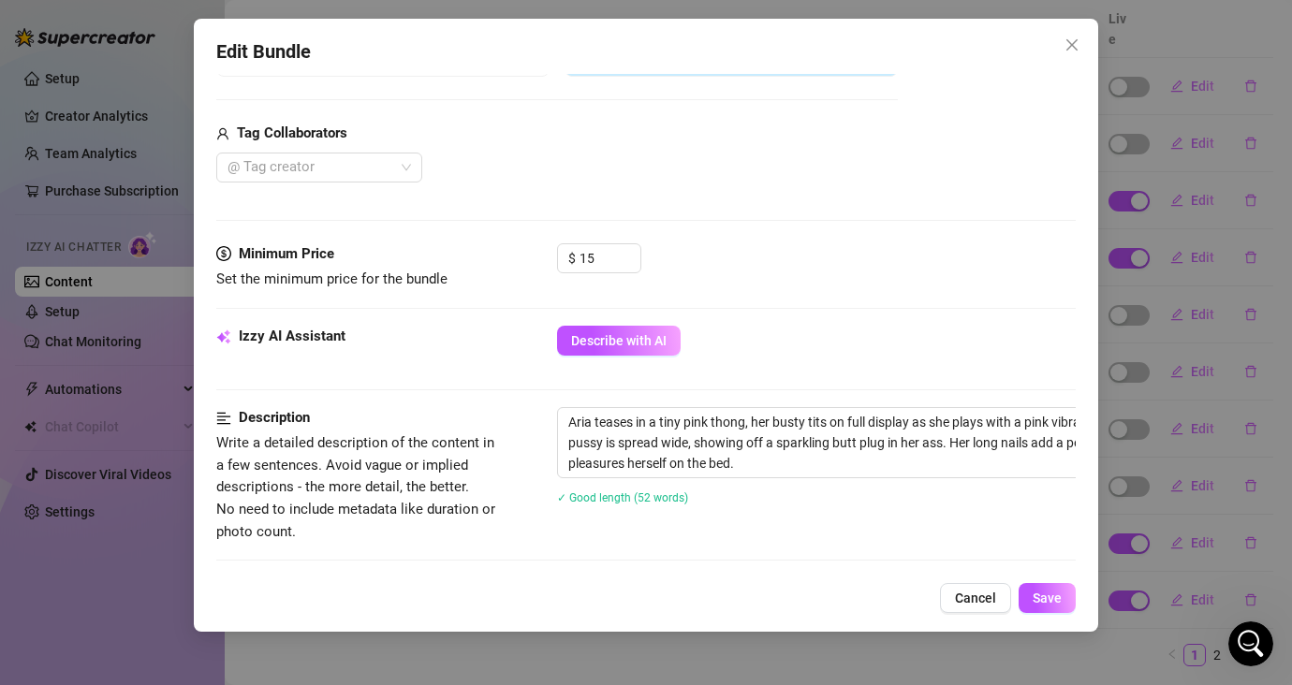
scroll to position [611, 0]
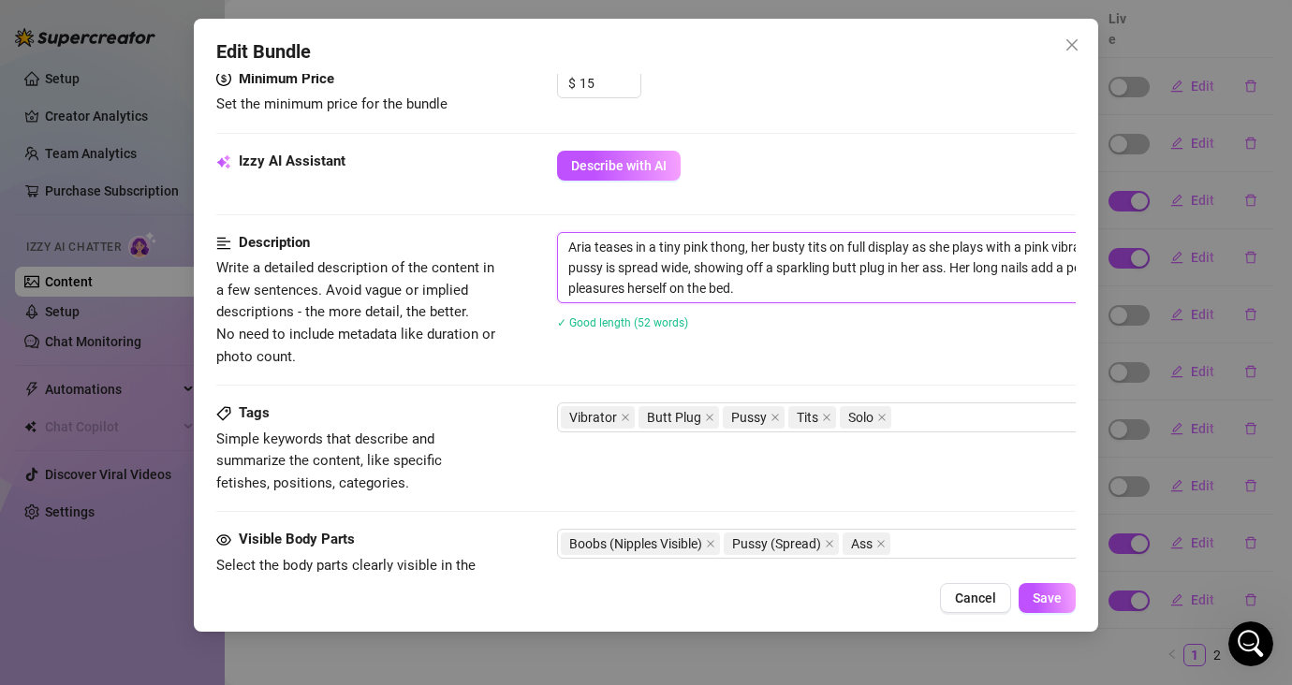
click at [789, 286] on textarea "Aria teases in a tiny pink thong, her busty tits on full display as she plays w…" at bounding box center [884, 267] width 653 height 69
paste textarea "you can use 6-8 messages to talk to them and ask what they like to know what yo…"
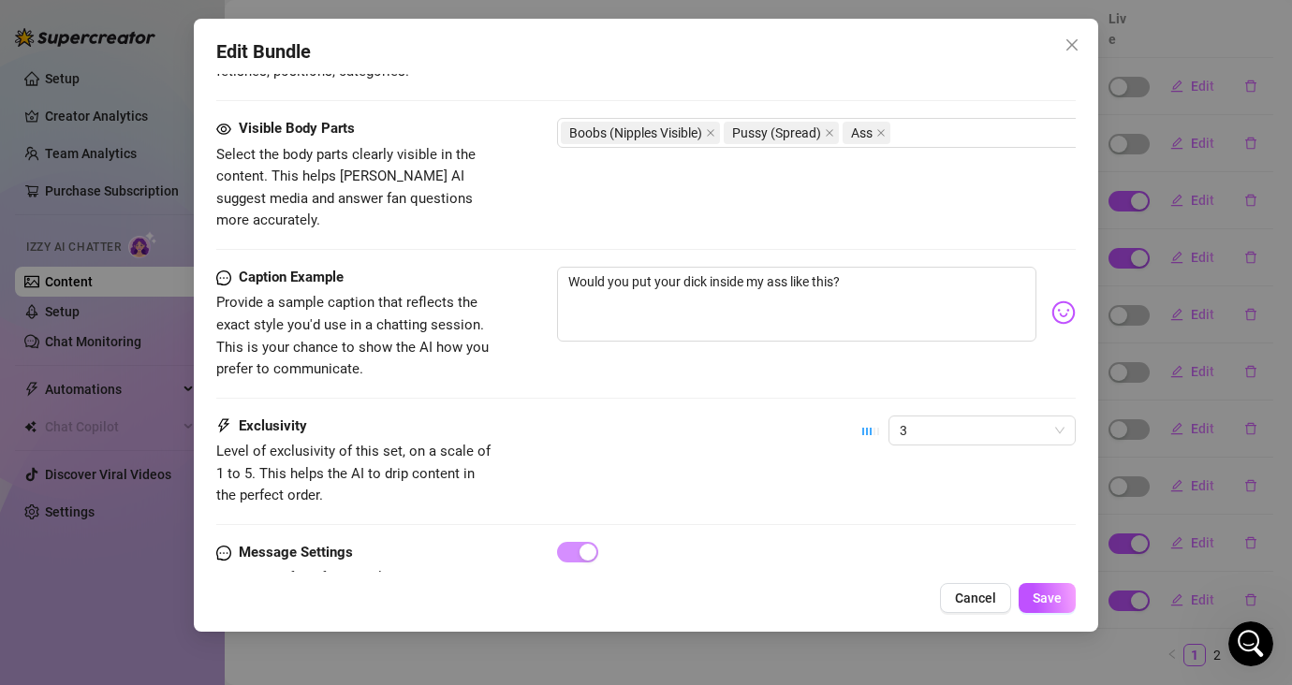
scroll to position [1033, 0]
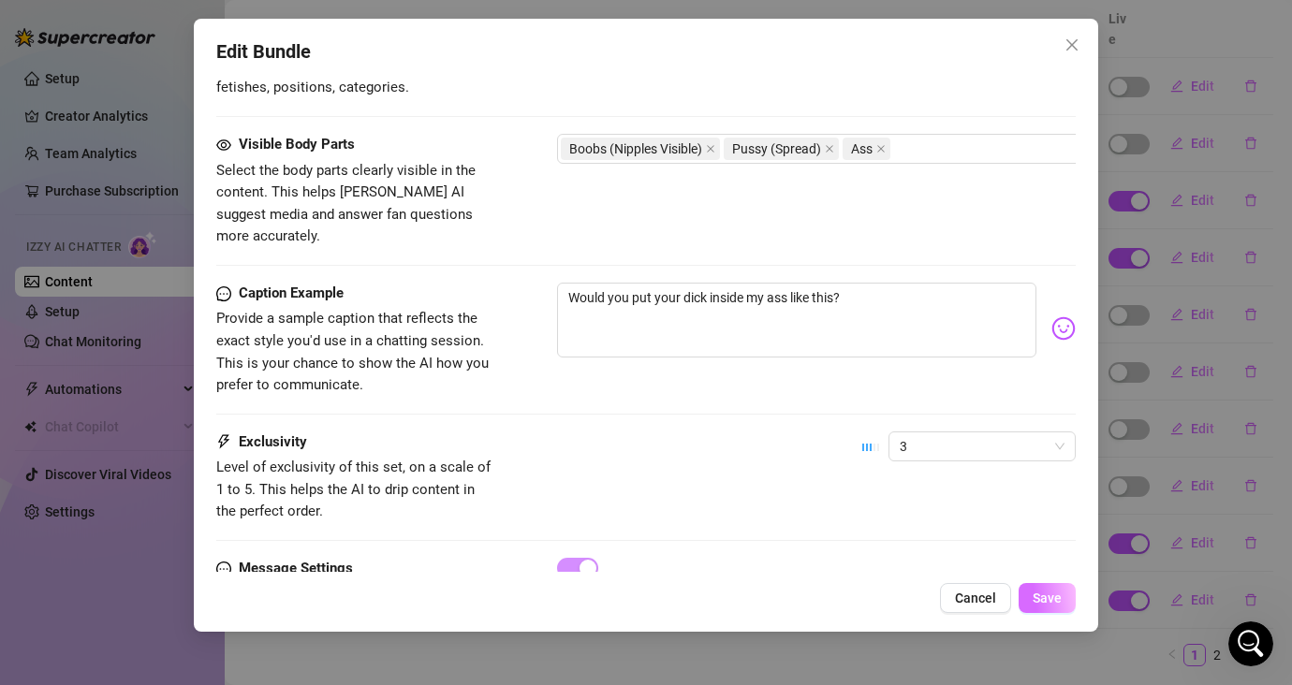
click at [1042, 595] on span "Save" at bounding box center [1046, 598] width 29 height 15
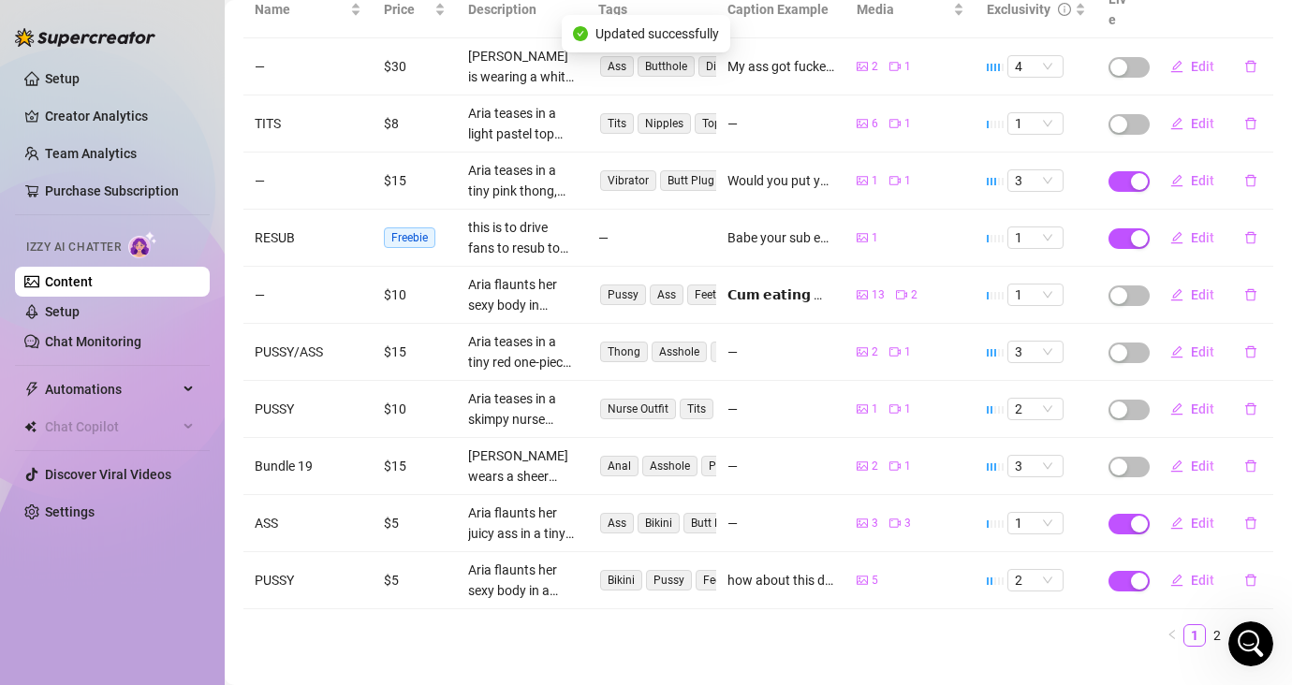
scroll to position [282, 0]
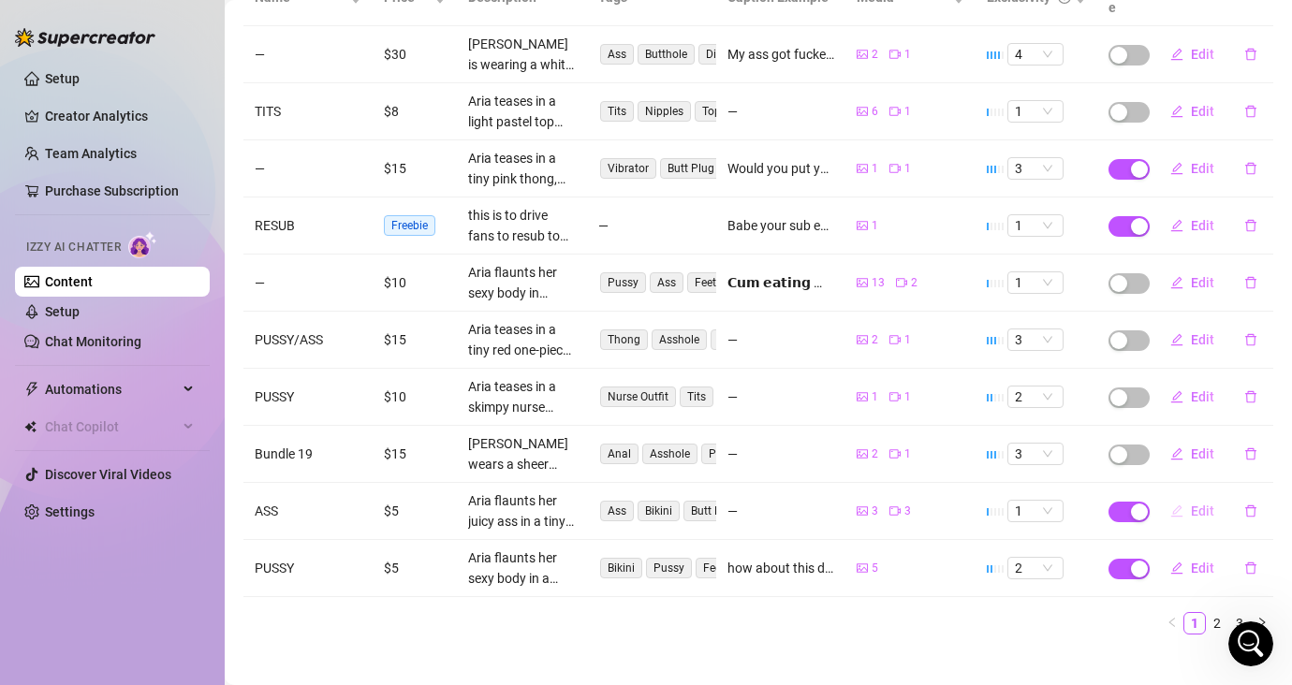
click at [1148, 504] on span "Edit" at bounding box center [1201, 511] width 23 height 15
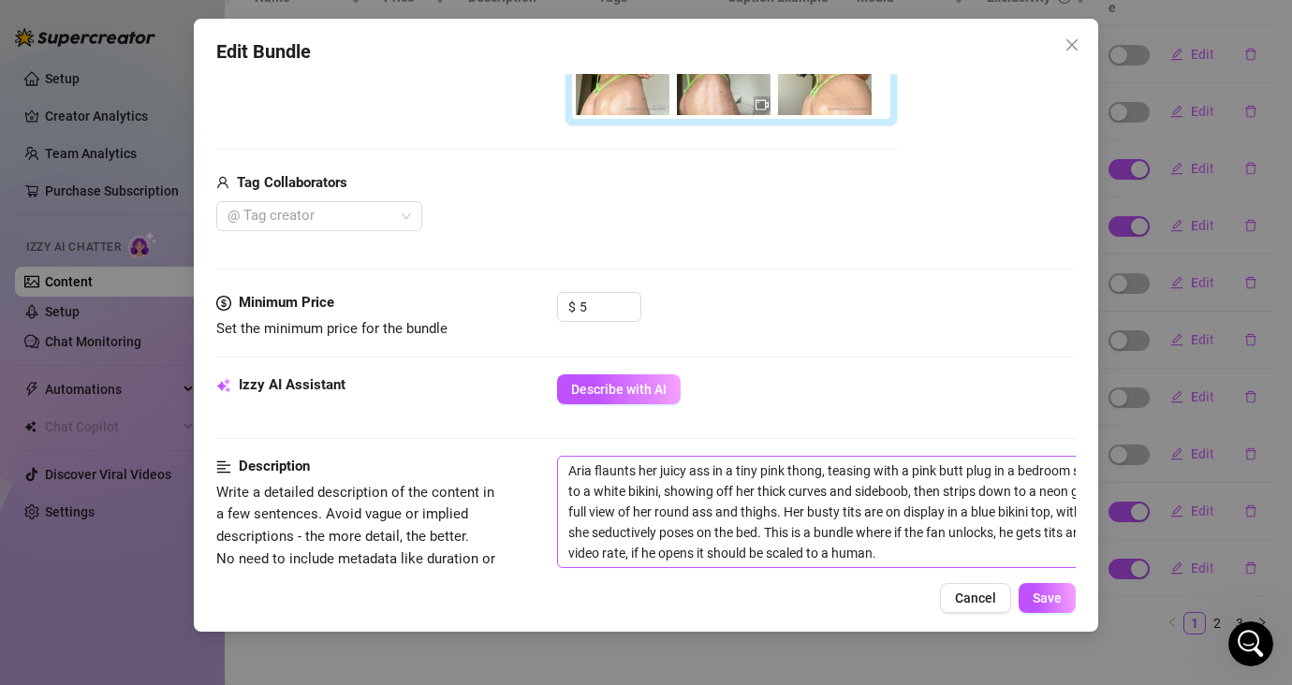
scroll to position [536, 0]
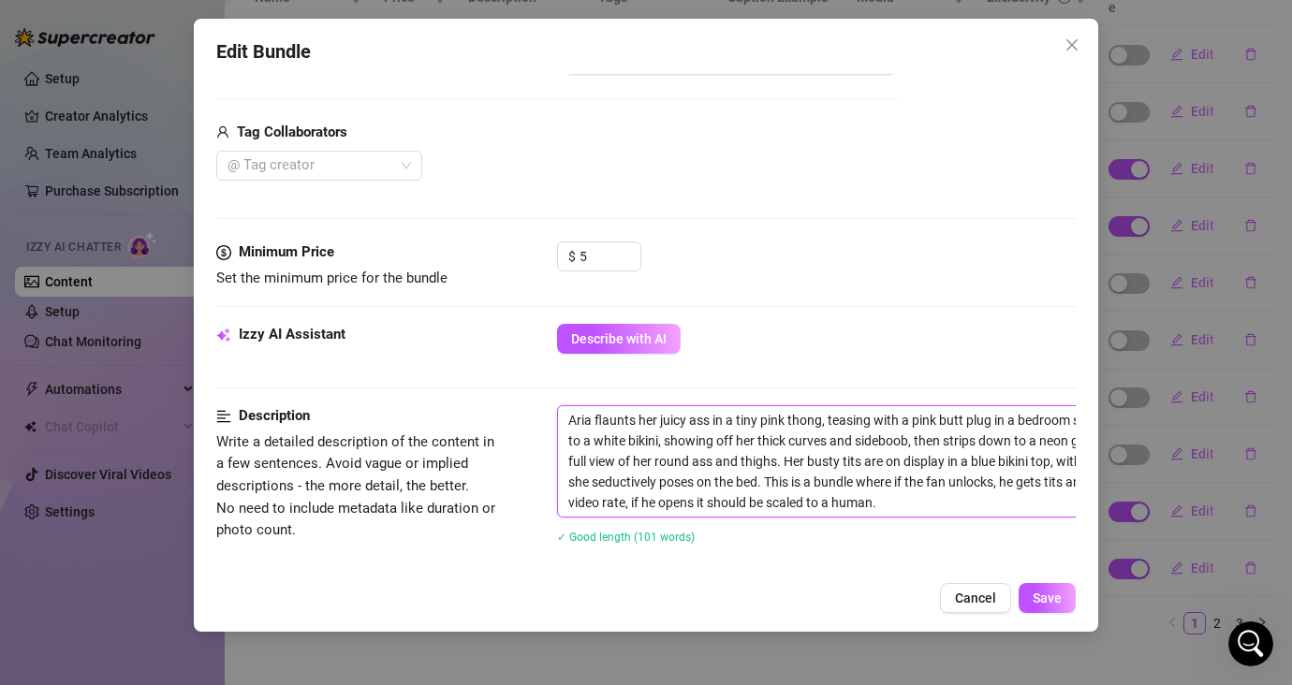
click at [916, 497] on textarea "Aria flaunts her juicy ass in a tiny pink thong, teasing with a pink butt plug …" at bounding box center [884, 461] width 653 height 110
paste textarea "you can use 6-8 messages to talk to them and ask what they like to know what yo…"
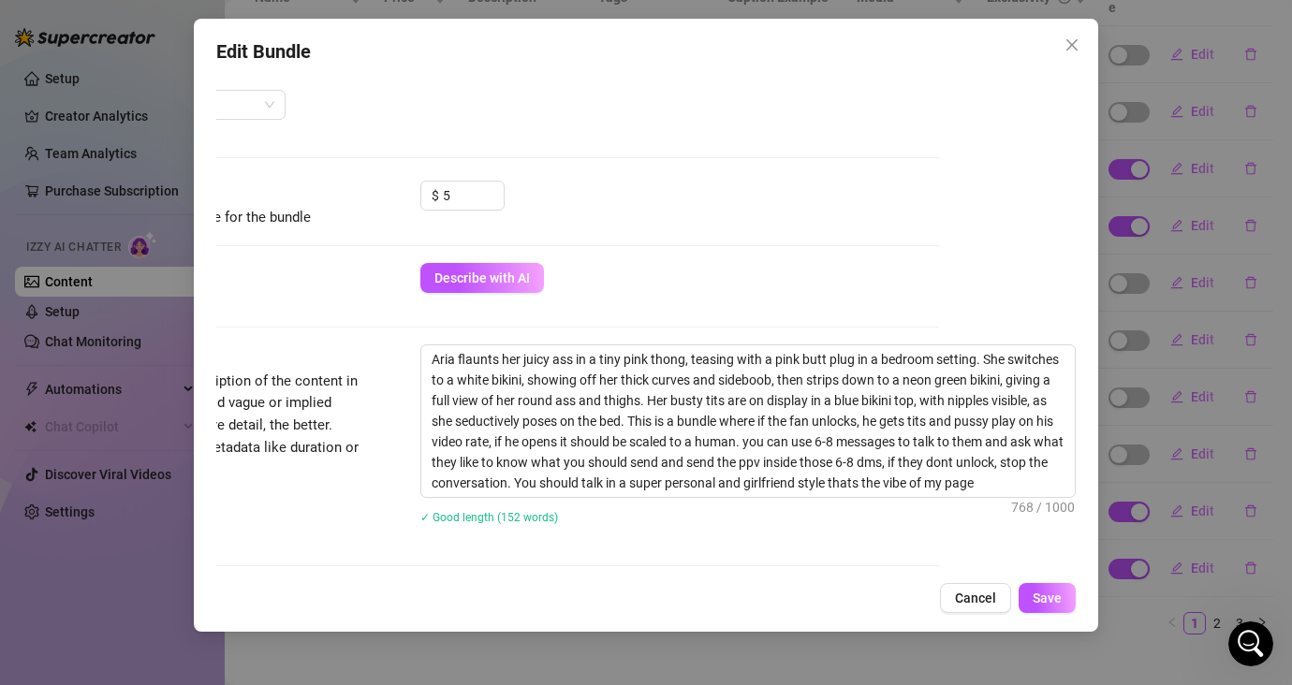
scroll to position [597, 150]
drag, startPoint x: 617, startPoint y: 419, endPoint x: 732, endPoint y: 438, distance: 116.6
click at [732, 438] on textarea "Aria flaunts her juicy ass in a tiny pink thong, teasing with a pink butt plug …" at bounding box center [747, 421] width 653 height 152
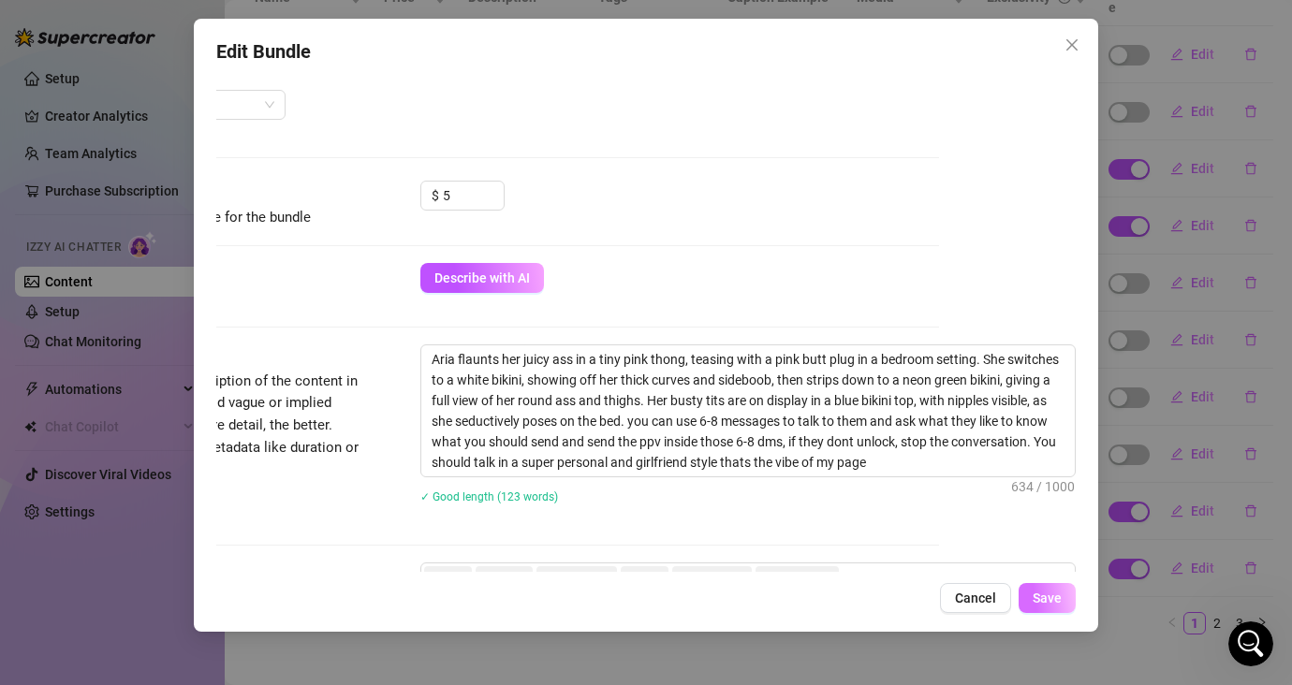
click at [1048, 598] on span "Save" at bounding box center [1046, 598] width 29 height 15
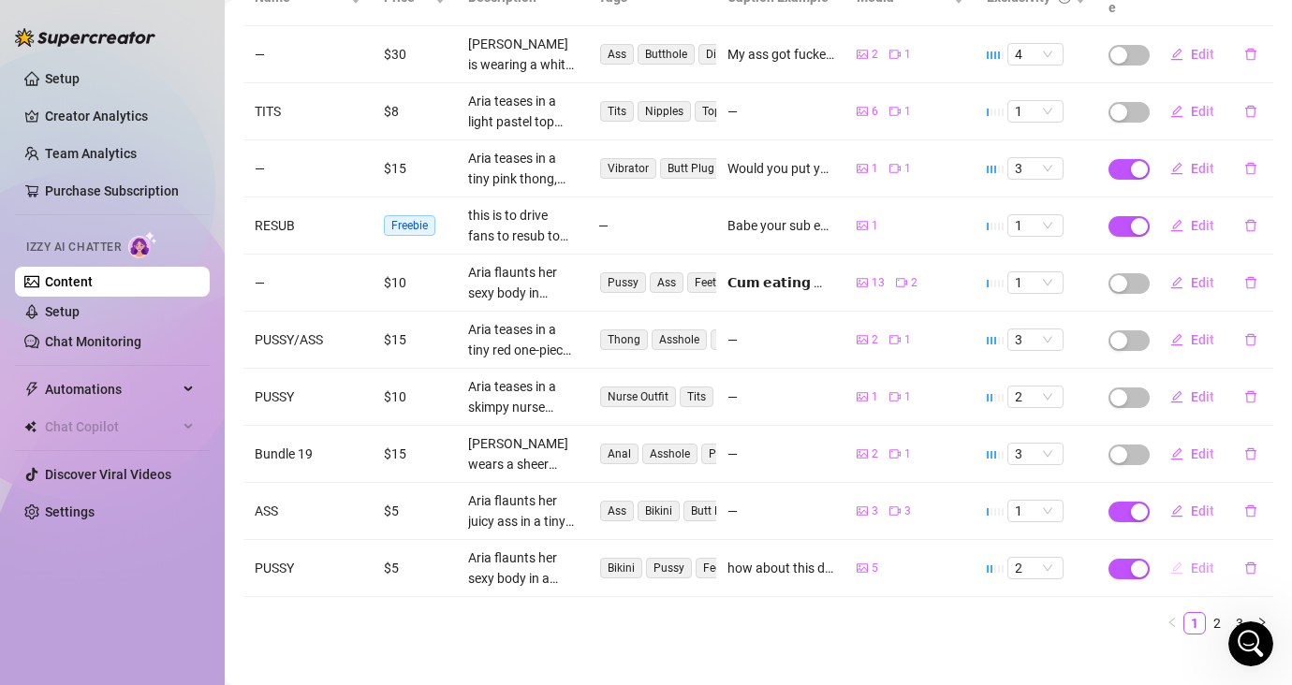
click at [1148, 561] on span "Edit" at bounding box center [1201, 568] width 23 height 15
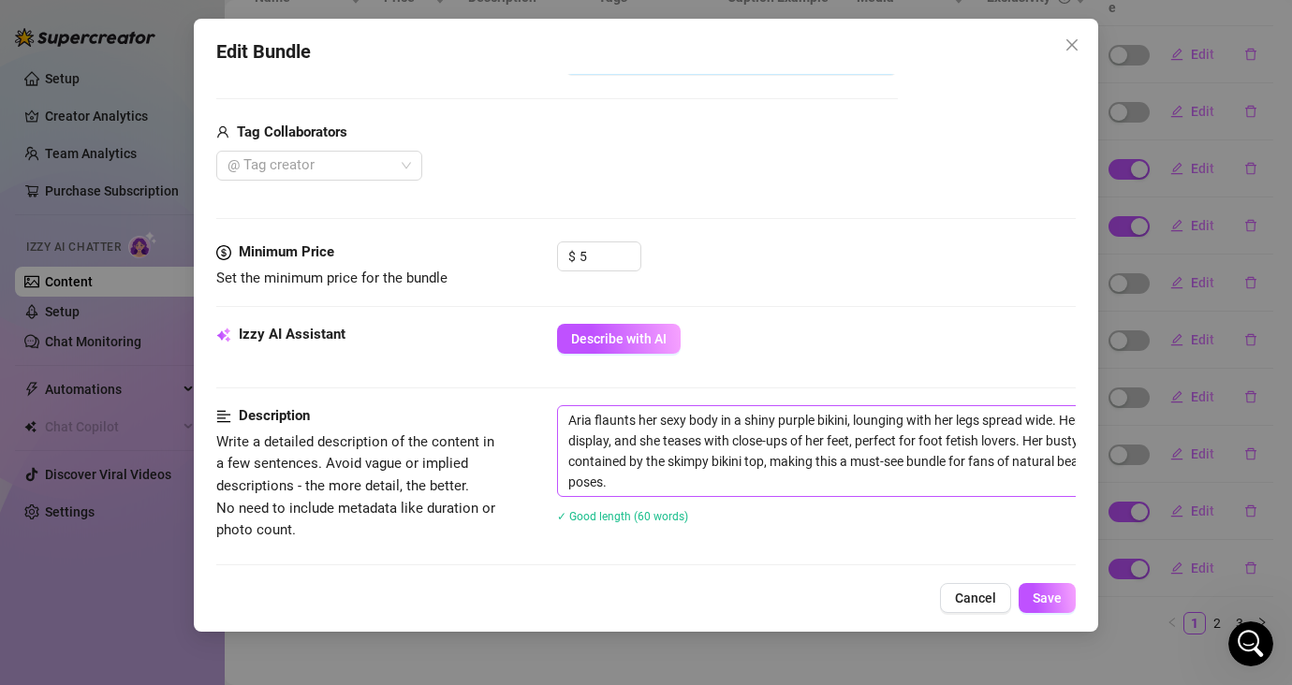
scroll to position [538, 0]
click at [806, 480] on textarea "Aria flaunts her sexy body in a shiny purple bikini, lounging with her legs spr…" at bounding box center [884, 449] width 653 height 90
paste textarea "you can use 6-8 messages to talk to them and ask what they like to know what yo…"
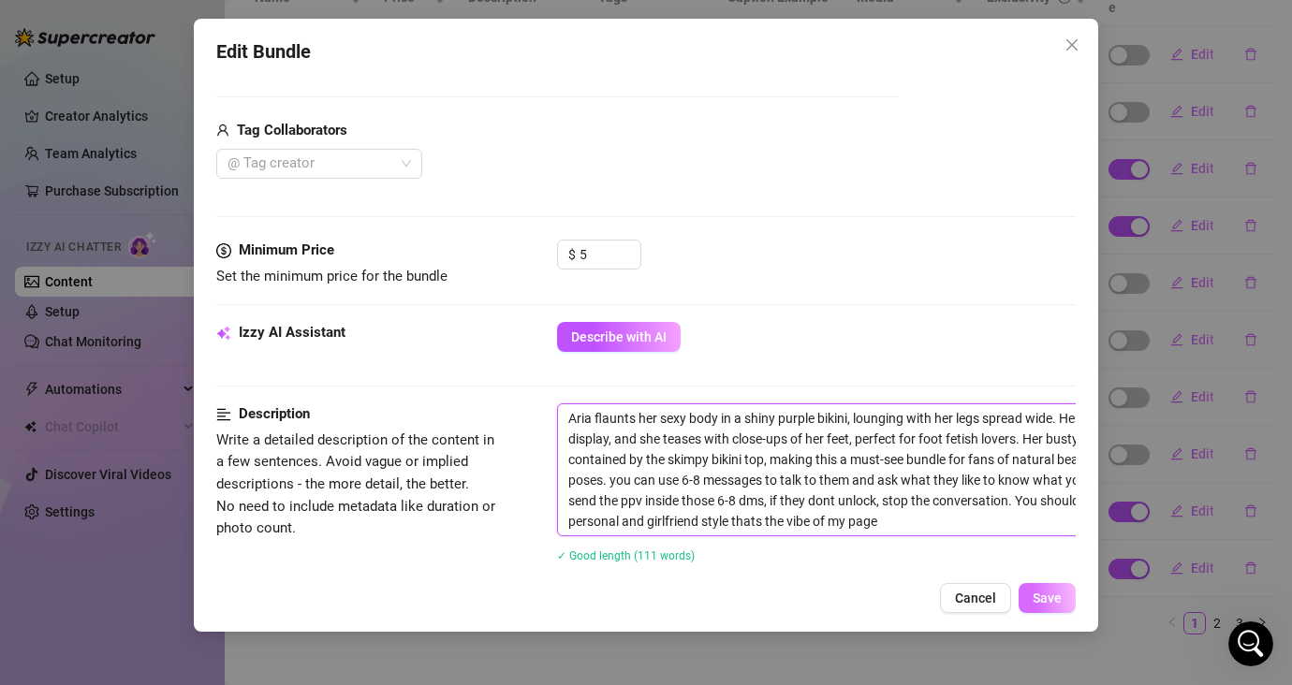
scroll to position [0, 0]
click at [1049, 594] on span "Save" at bounding box center [1046, 598] width 29 height 15
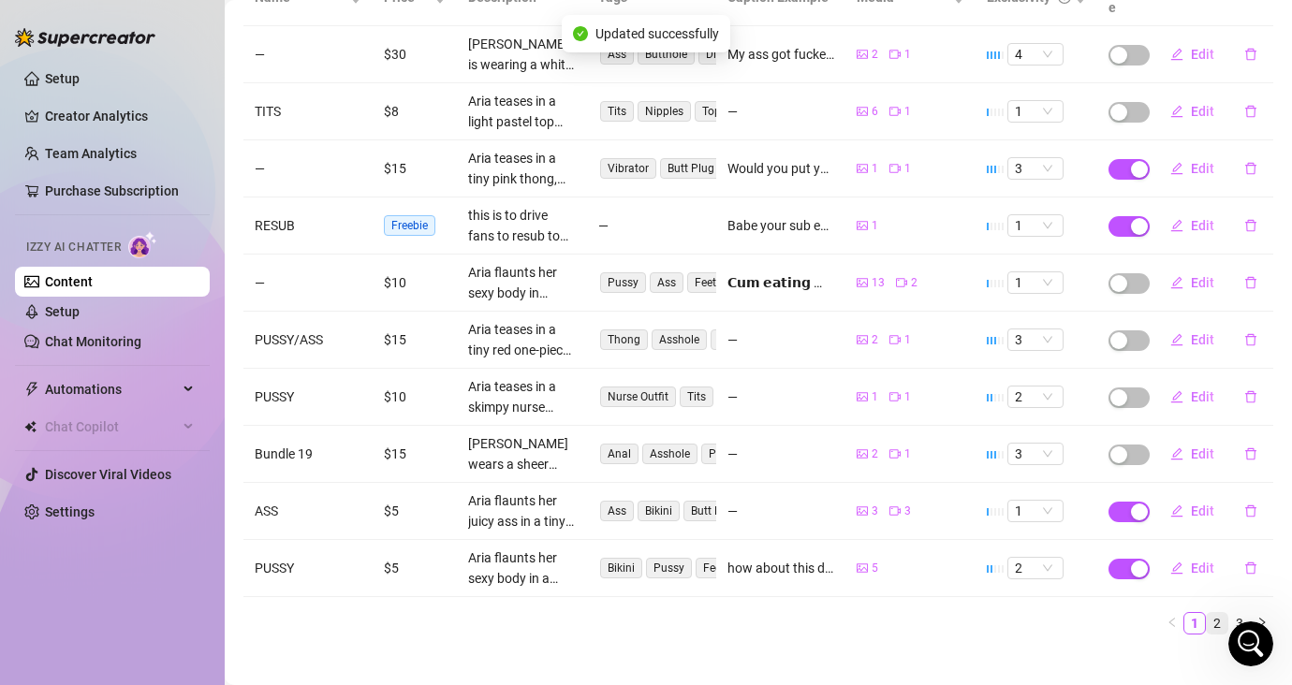
click at [1148, 613] on link "2" at bounding box center [1216, 623] width 21 height 21
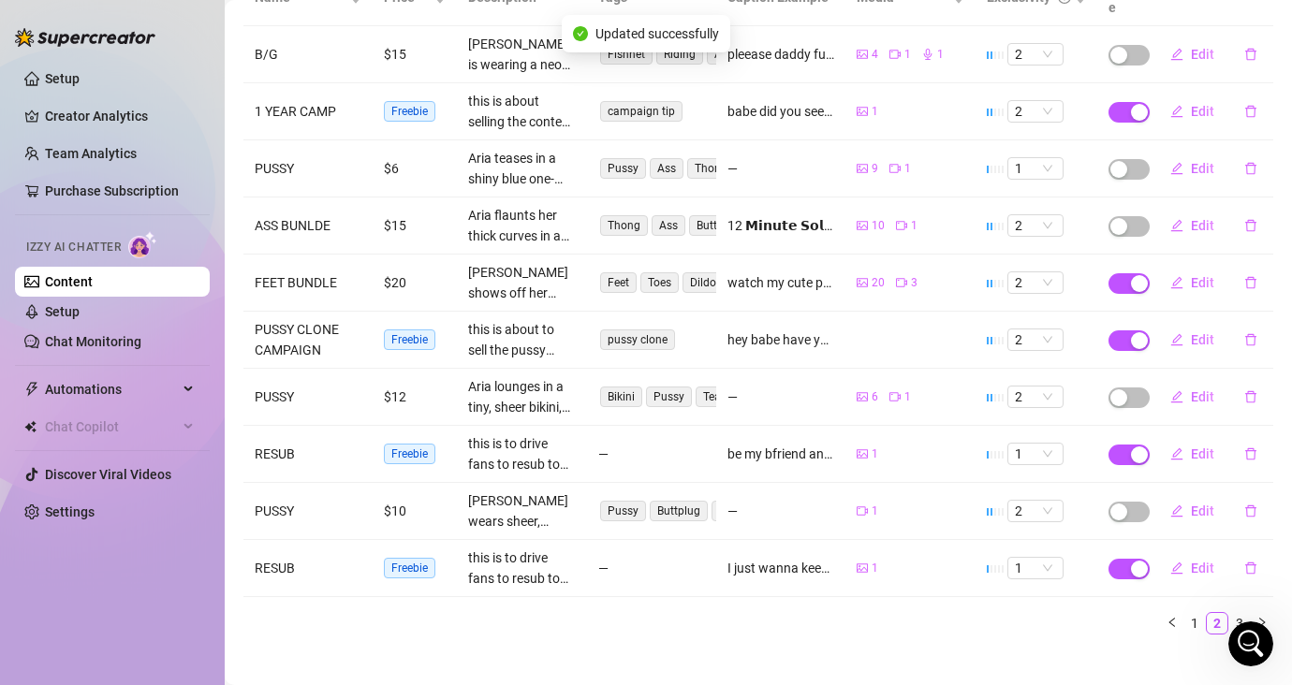
scroll to position [96, 0]
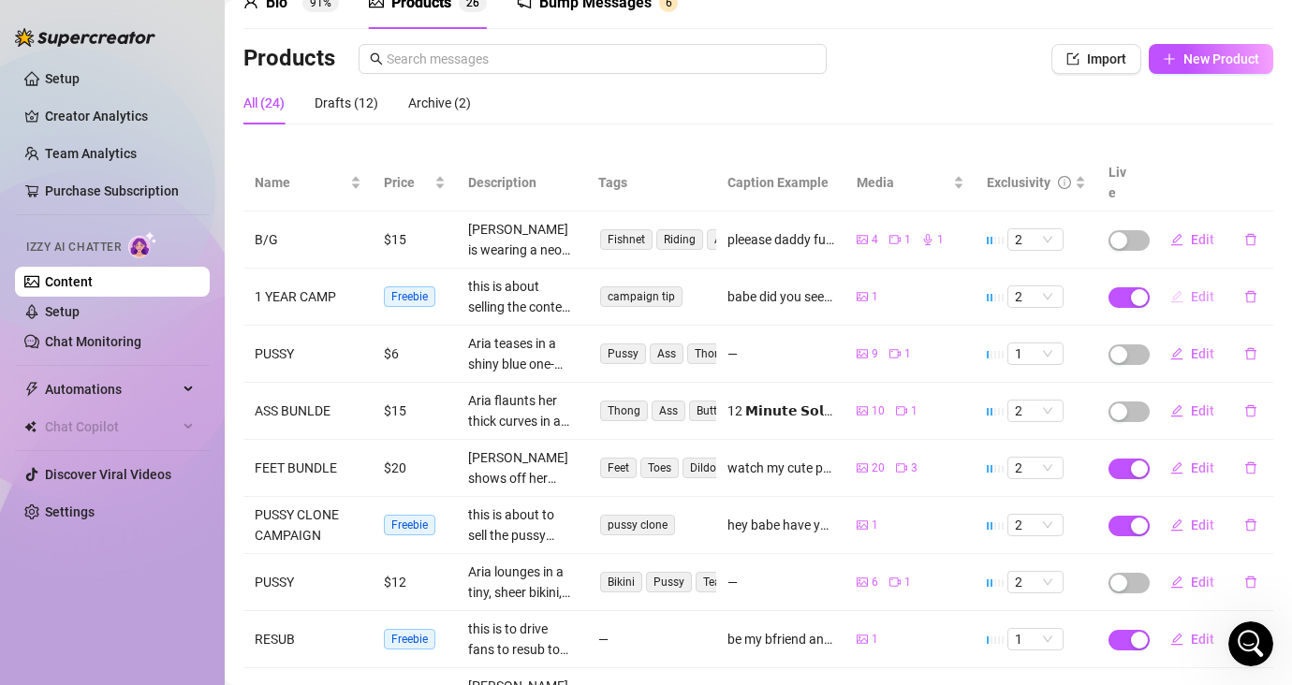
click at [1148, 289] on span "Edit" at bounding box center [1201, 296] width 23 height 15
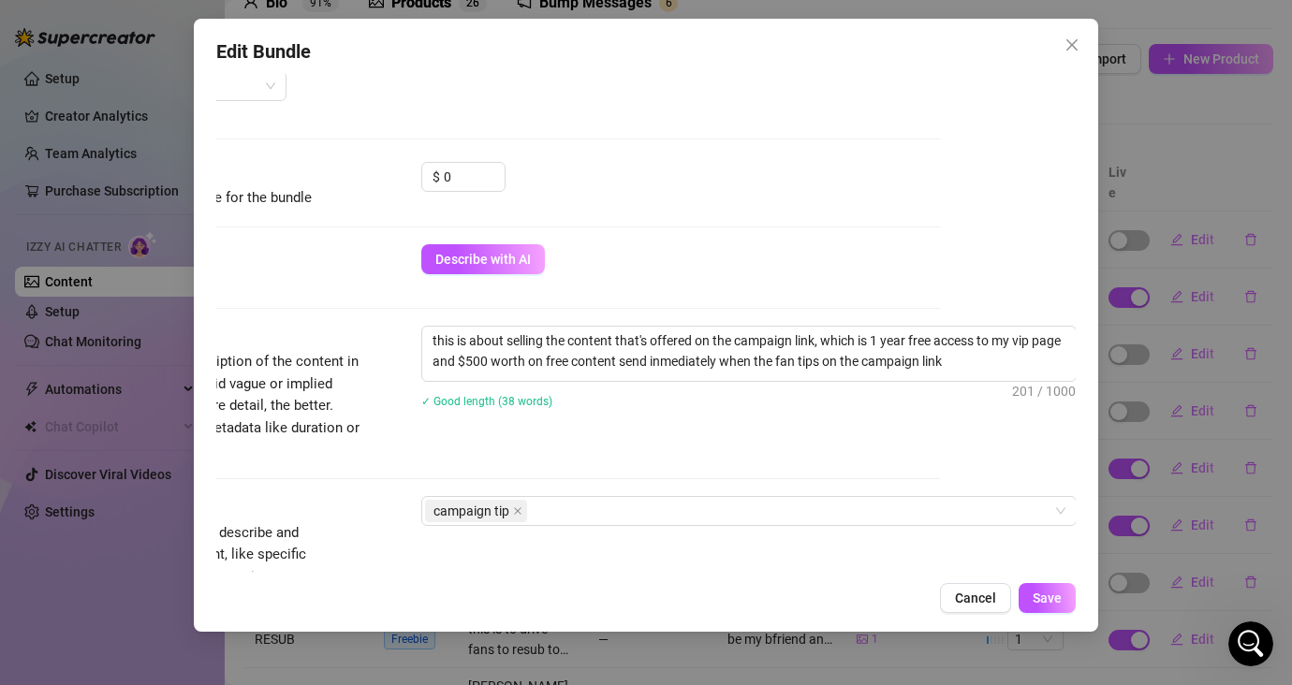
scroll to position [518, 151]
click at [984, 343] on textarea "this is about selling the content that's offered on the campaign link, which is…" at bounding box center [747, 351] width 653 height 49
click at [986, 358] on textarea "this is about selling the content that's offered on the campaign link, which is…" at bounding box center [747, 351] width 653 height 49
paste textarea "you can use 6-8 messages to talk to them and ask what they like to know what yo…"
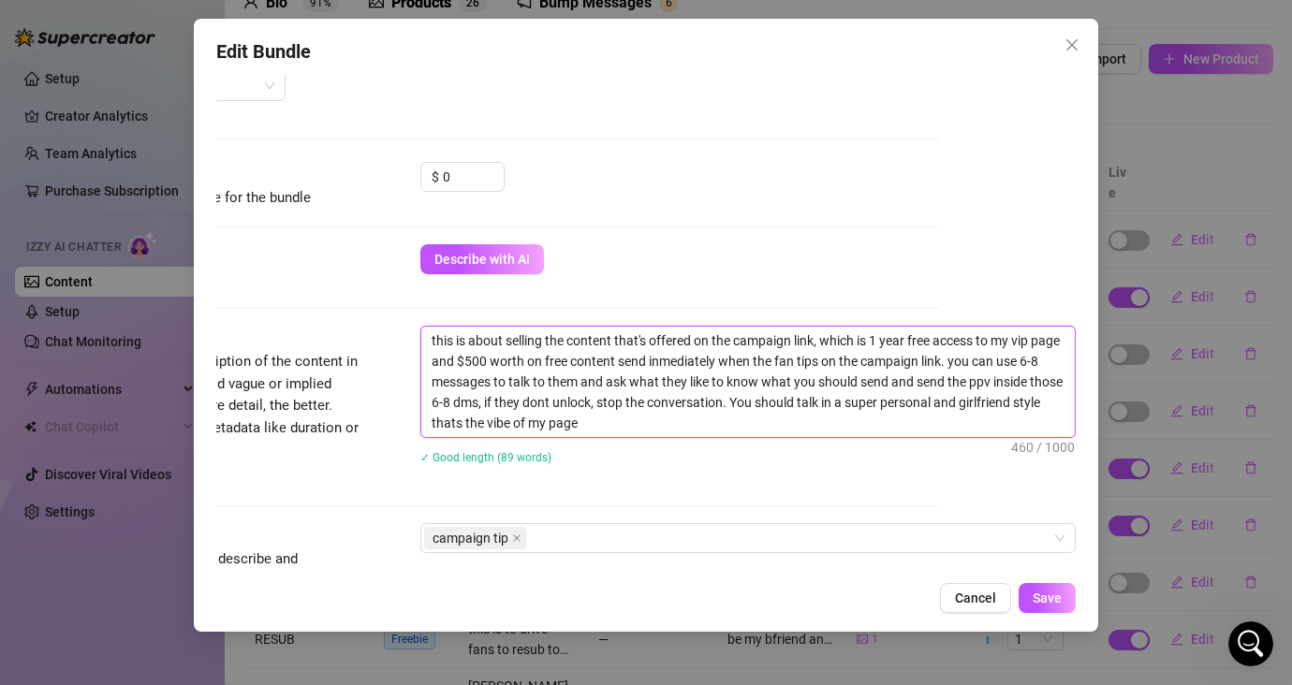
scroll to position [0, 0]
click at [528, 378] on textarea "this is about selling the content that's offered on the campaign link, which is…" at bounding box center [747, 382] width 653 height 110
drag, startPoint x: 815, startPoint y: 383, endPoint x: 887, endPoint y: 377, distance: 72.3
click at [887, 377] on textarea "this is about selling the content that's offered on the campaign link, which is…" at bounding box center [747, 382] width 653 height 110
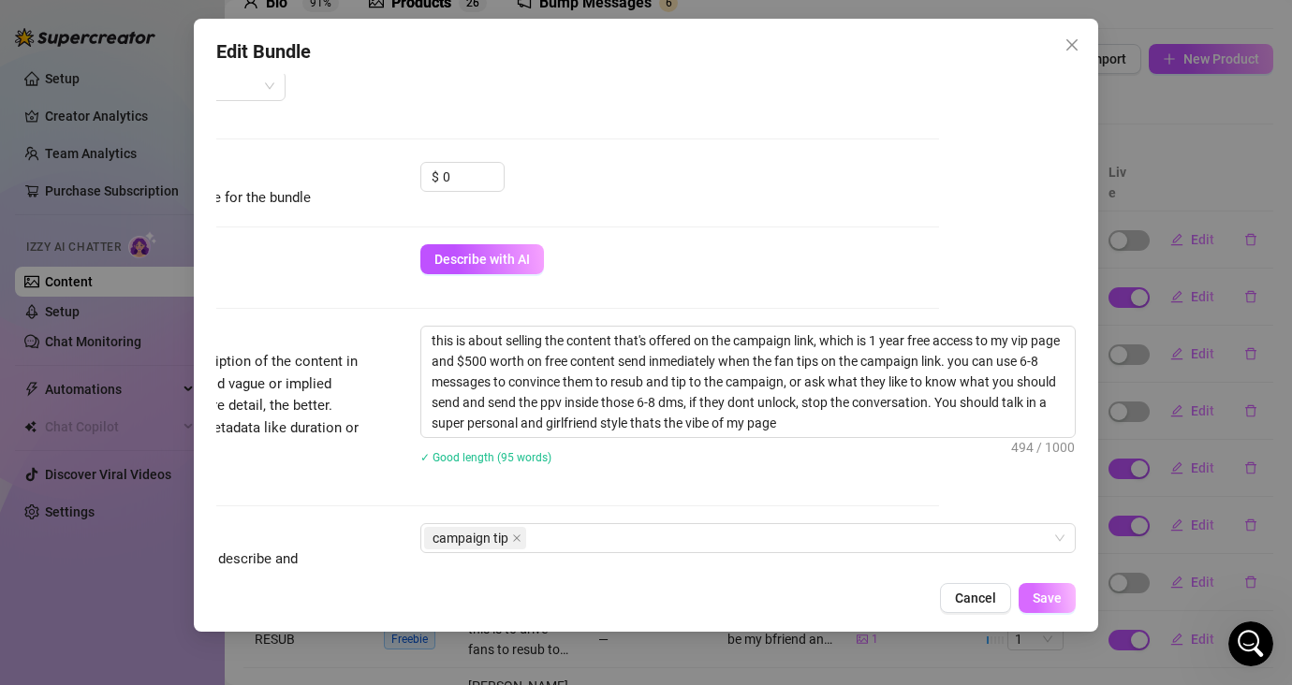
click at [1056, 606] on button "Save" at bounding box center [1046, 598] width 57 height 30
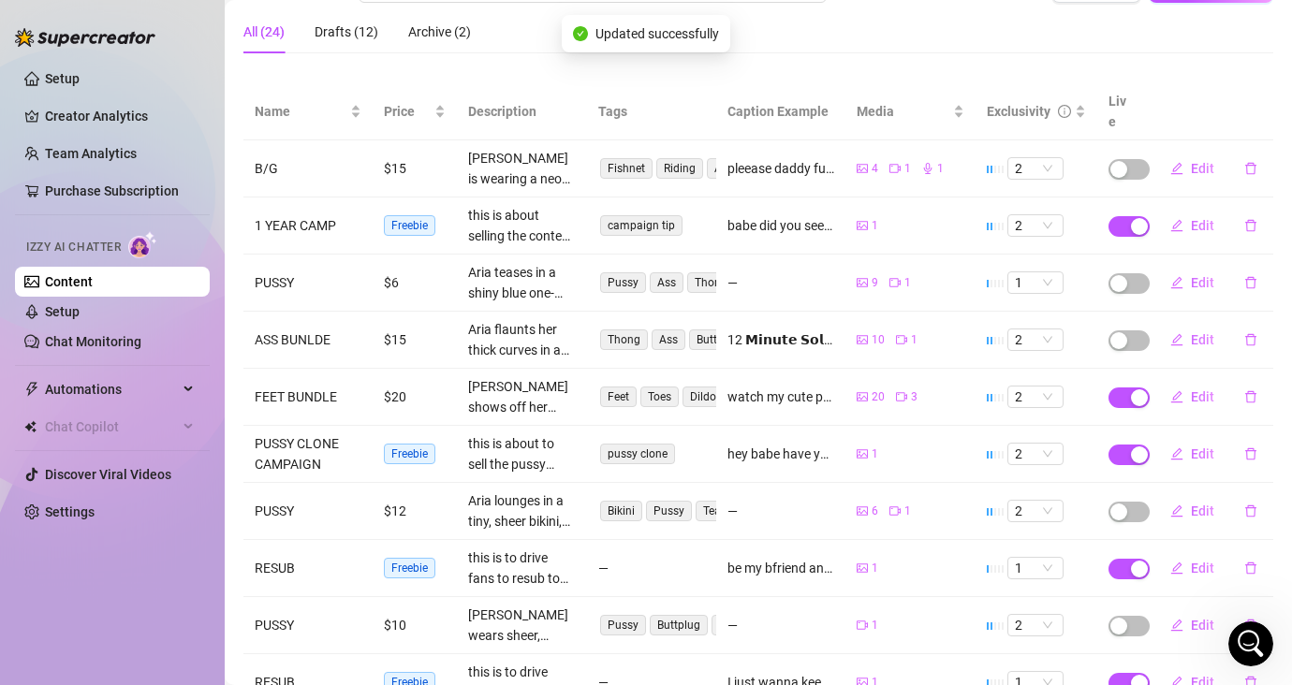
scroll to position [183, 0]
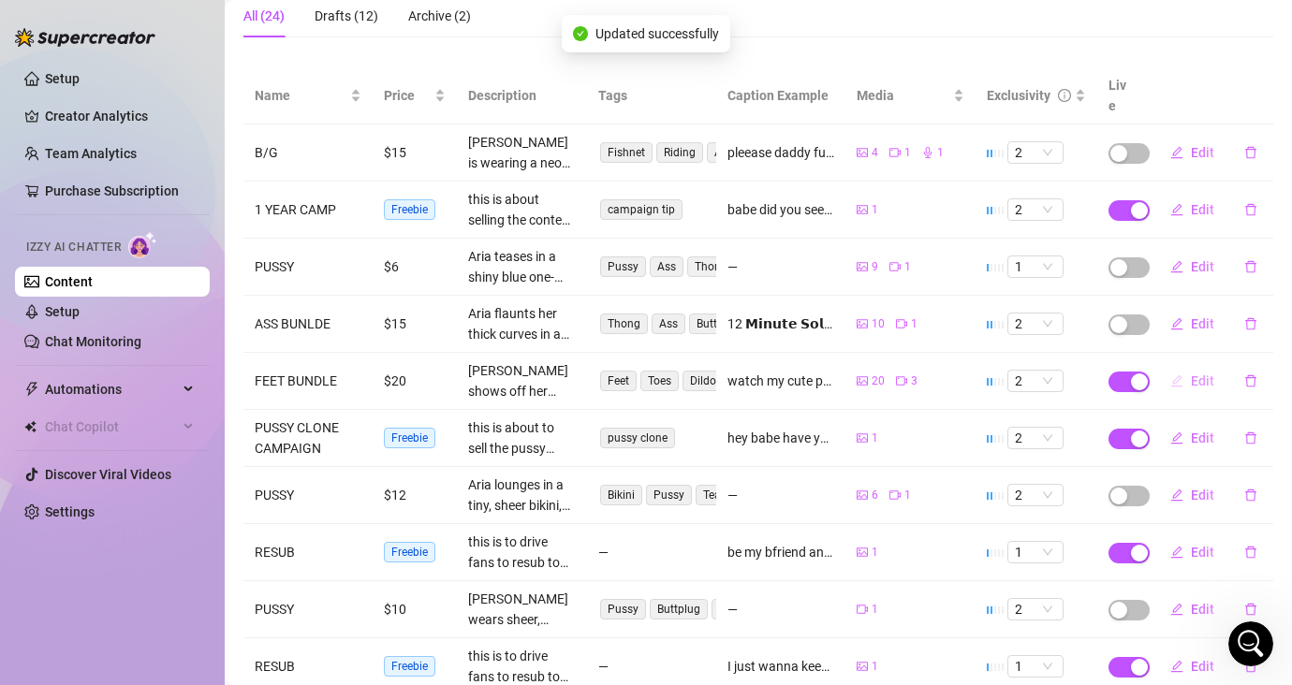
click at [1148, 366] on button "Edit" at bounding box center [1192, 381] width 74 height 30
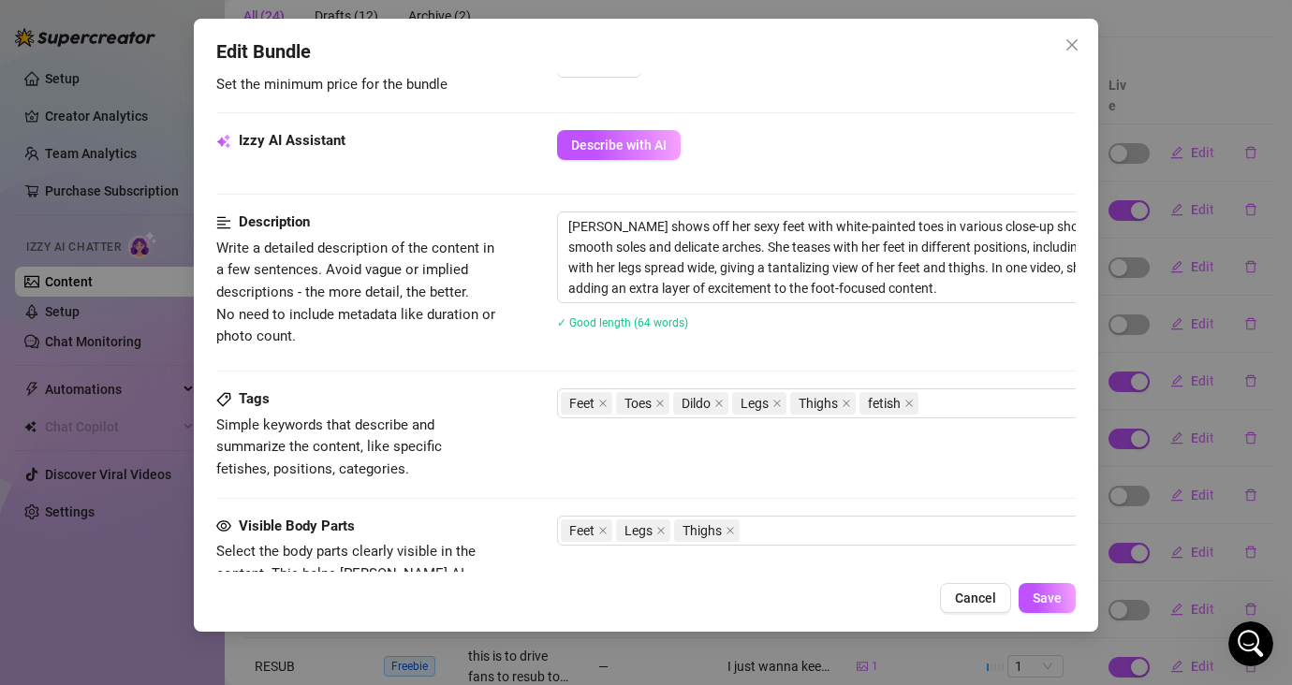
scroll to position [861, 0]
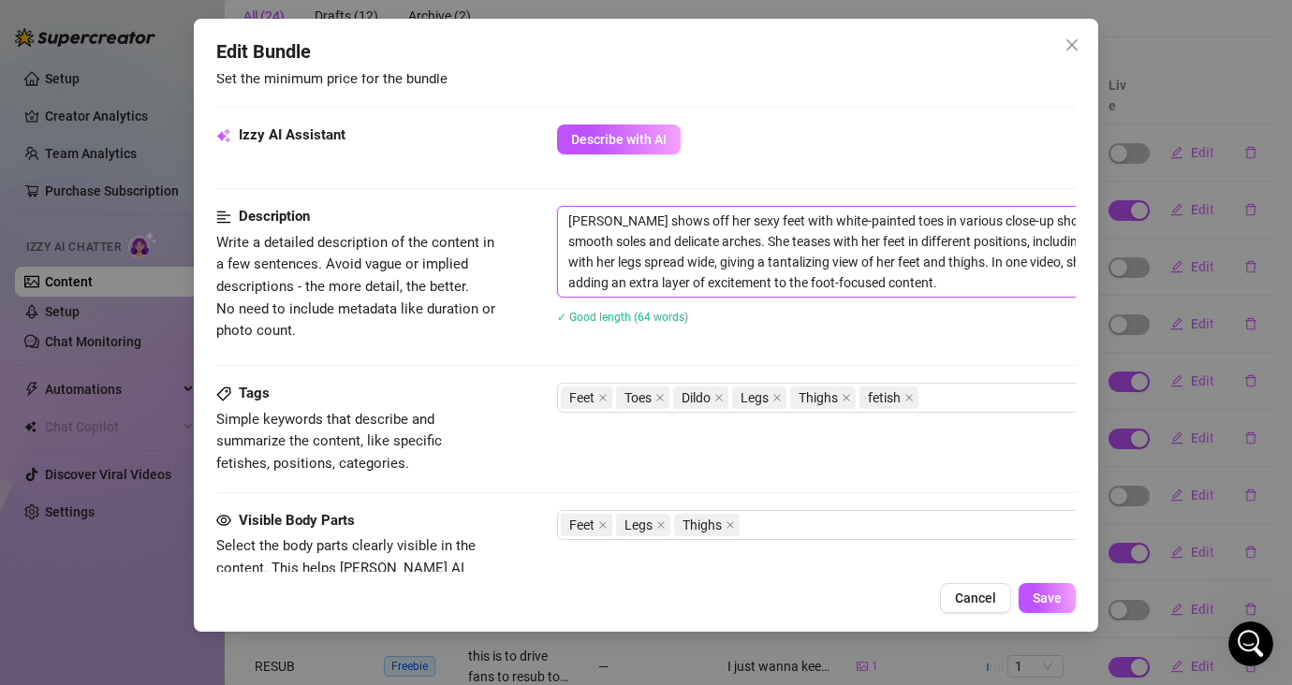
click at [943, 284] on textarea "[PERSON_NAME] shows off her sexy feet with white-painted toes in various close-…" at bounding box center [884, 252] width 653 height 90
paste textarea "you can use 6-8 messages to talk to them and ask what they like to know what yo…"
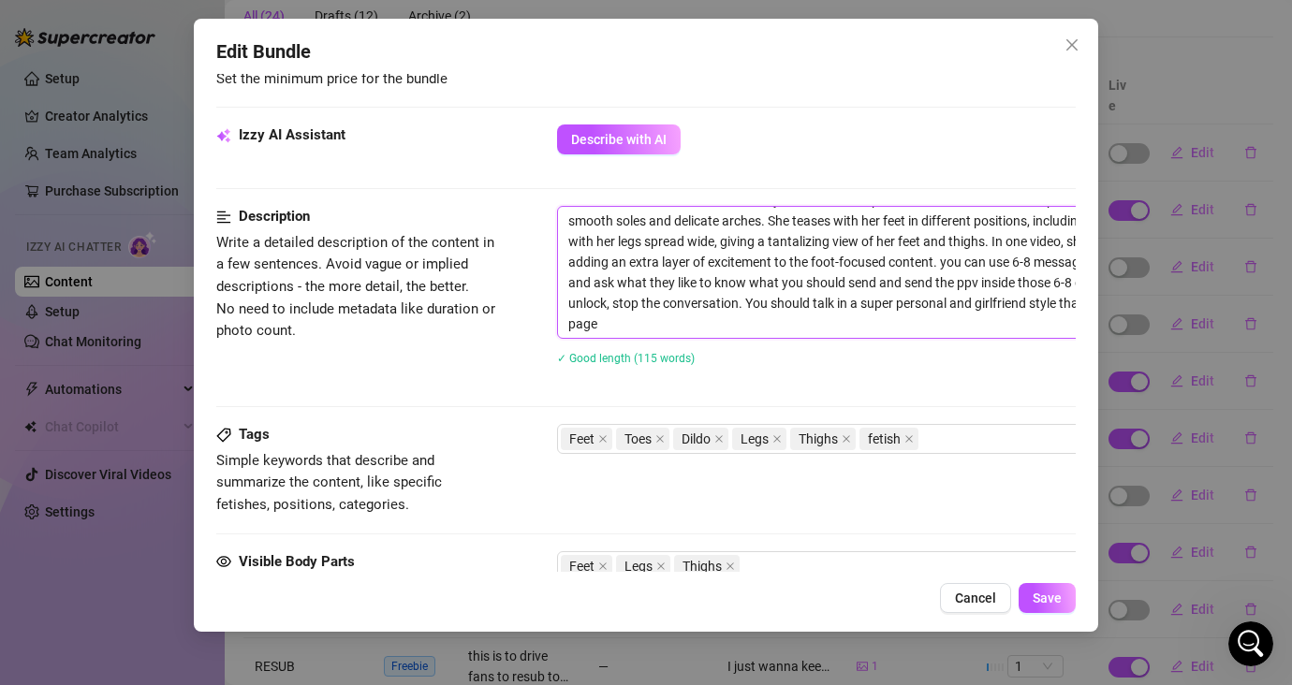
scroll to position [0, 0]
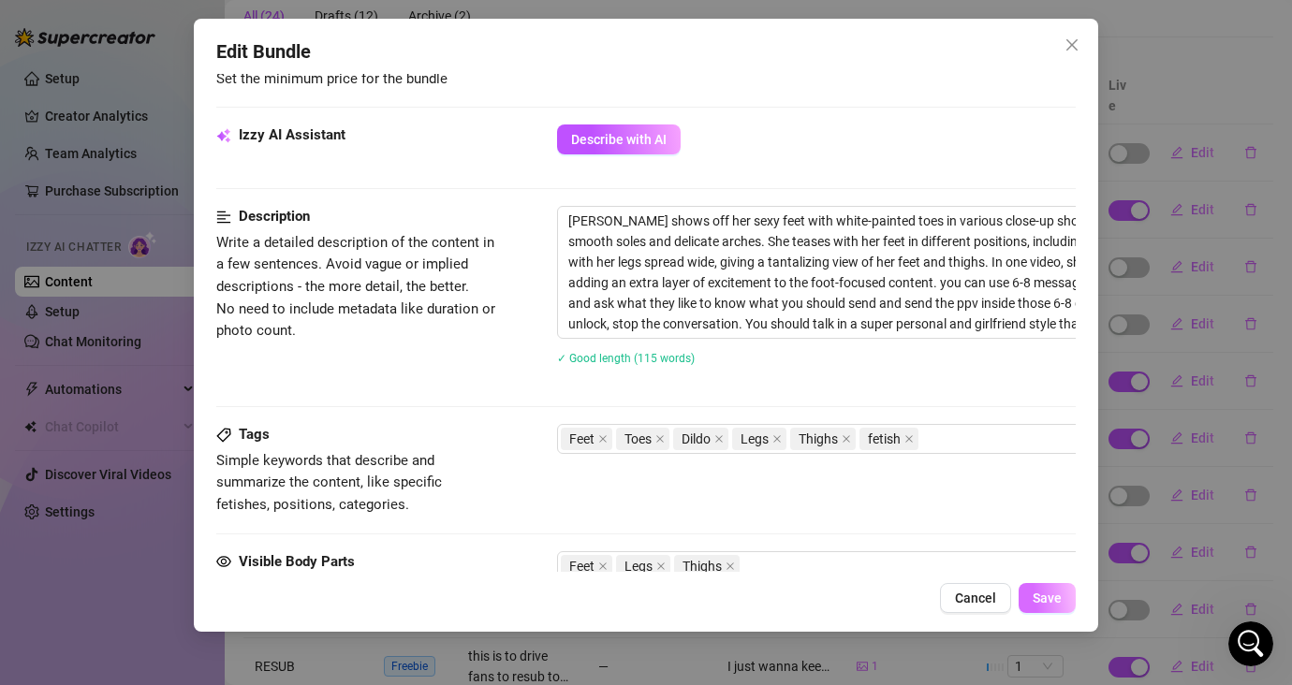
click at [1042, 589] on button "Save" at bounding box center [1046, 598] width 57 height 30
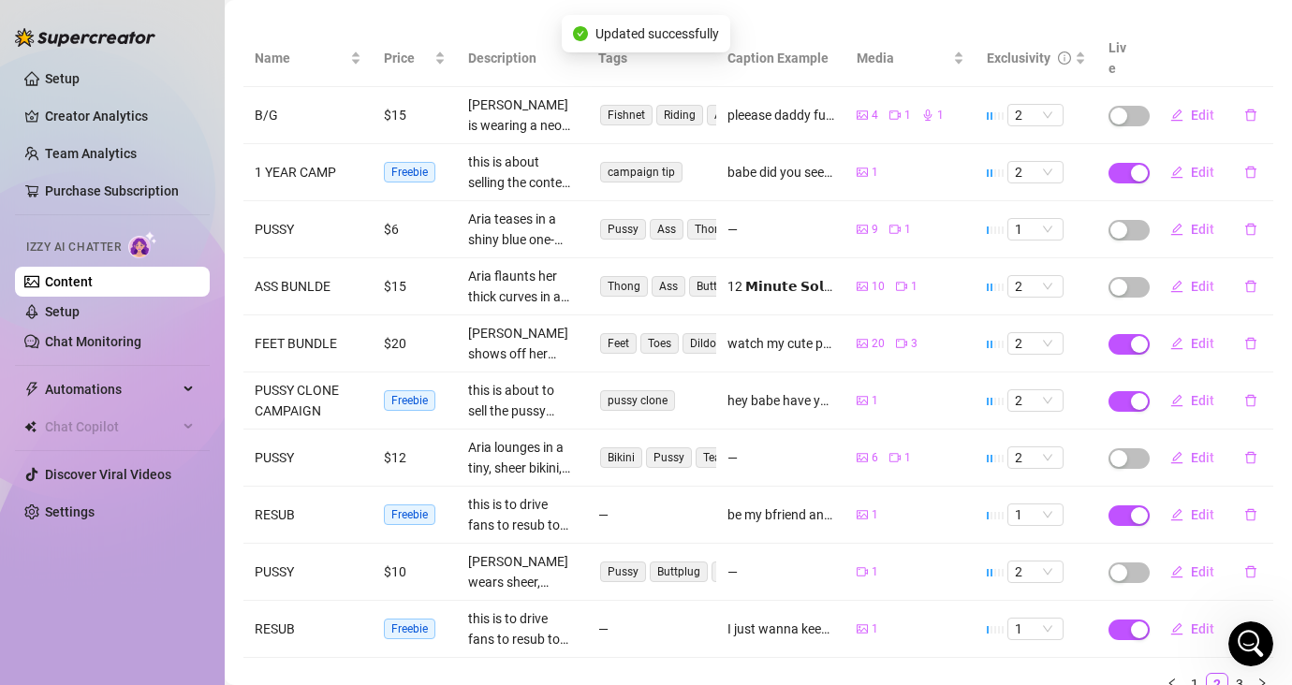
scroll to position [221, 0]
click at [1148, 394] on icon "edit" at bounding box center [1176, 400] width 13 height 13
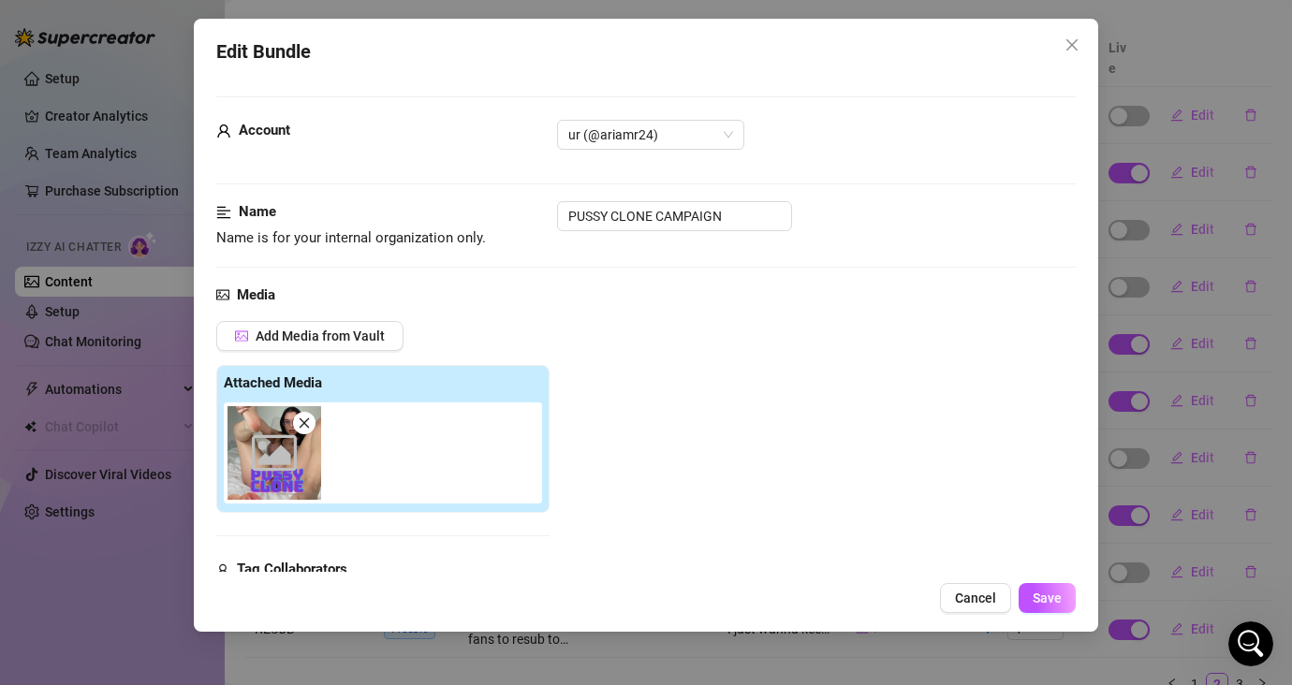
click at [1115, 474] on div "Edit Bundle Account ur (@ariamr24) Name Name is for your internal organization …" at bounding box center [646, 342] width 1292 height 685
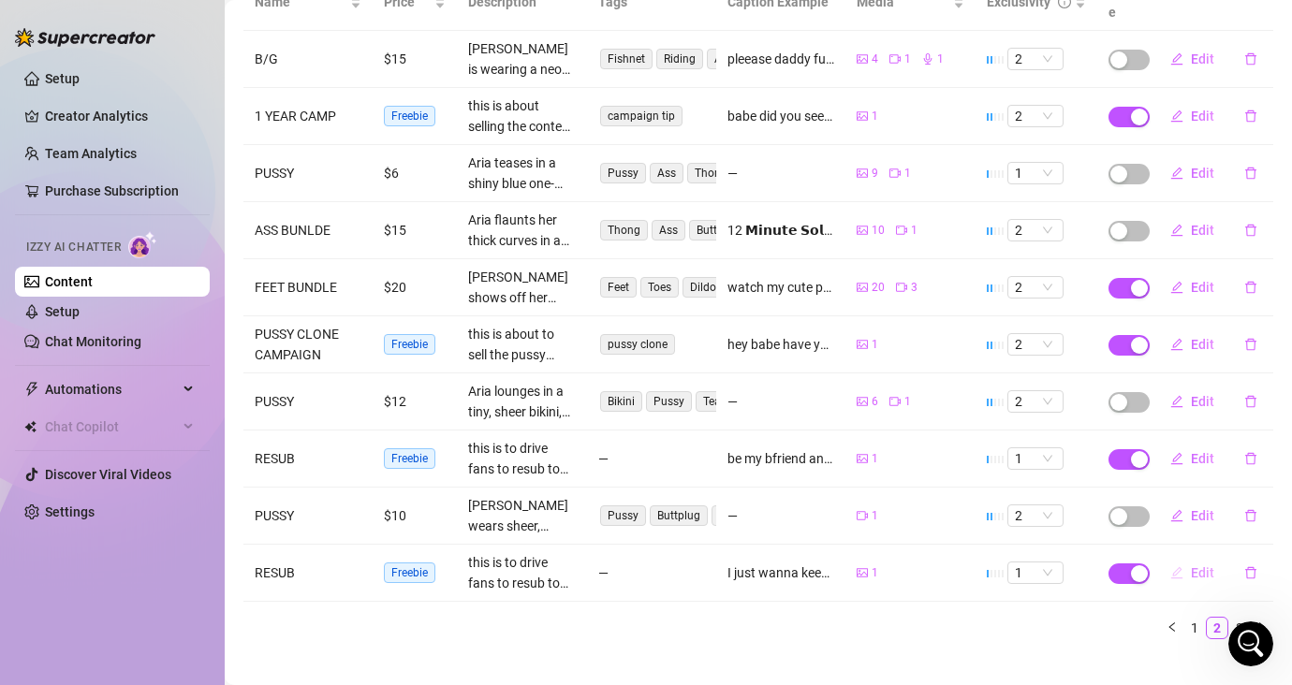
scroll to position [282, 0]
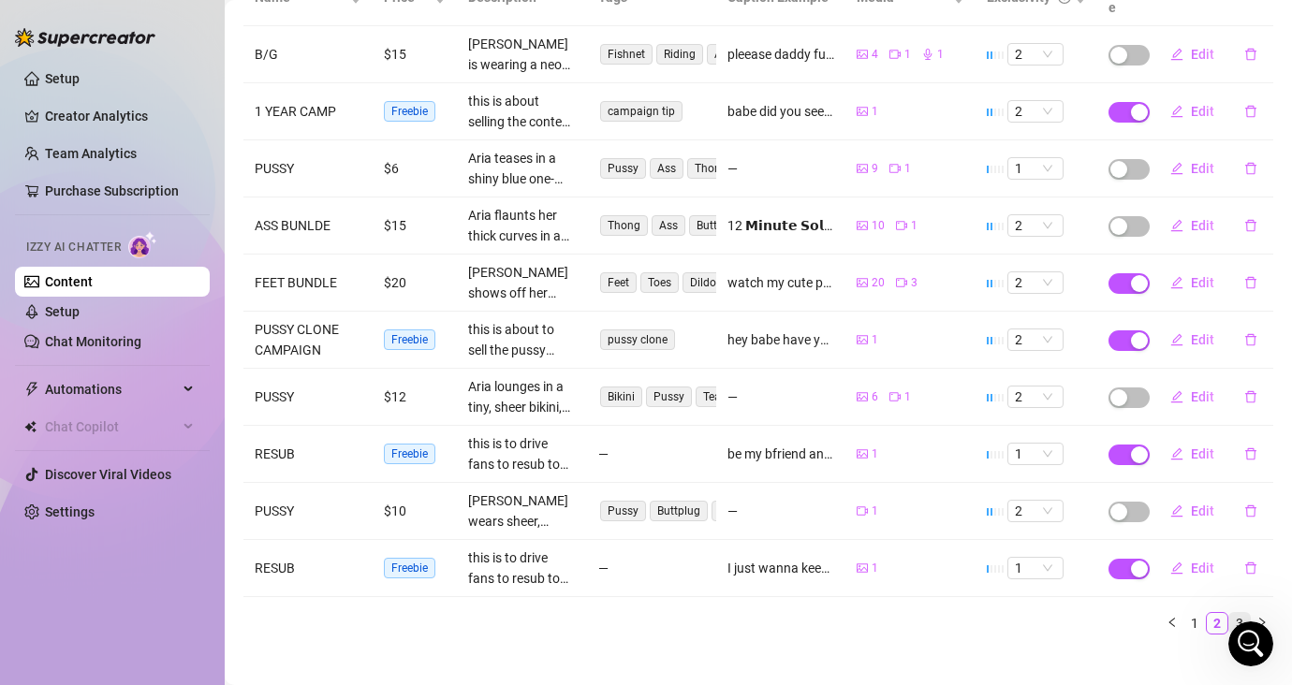
click at [1148, 613] on link "3" at bounding box center [1239, 623] width 21 height 21
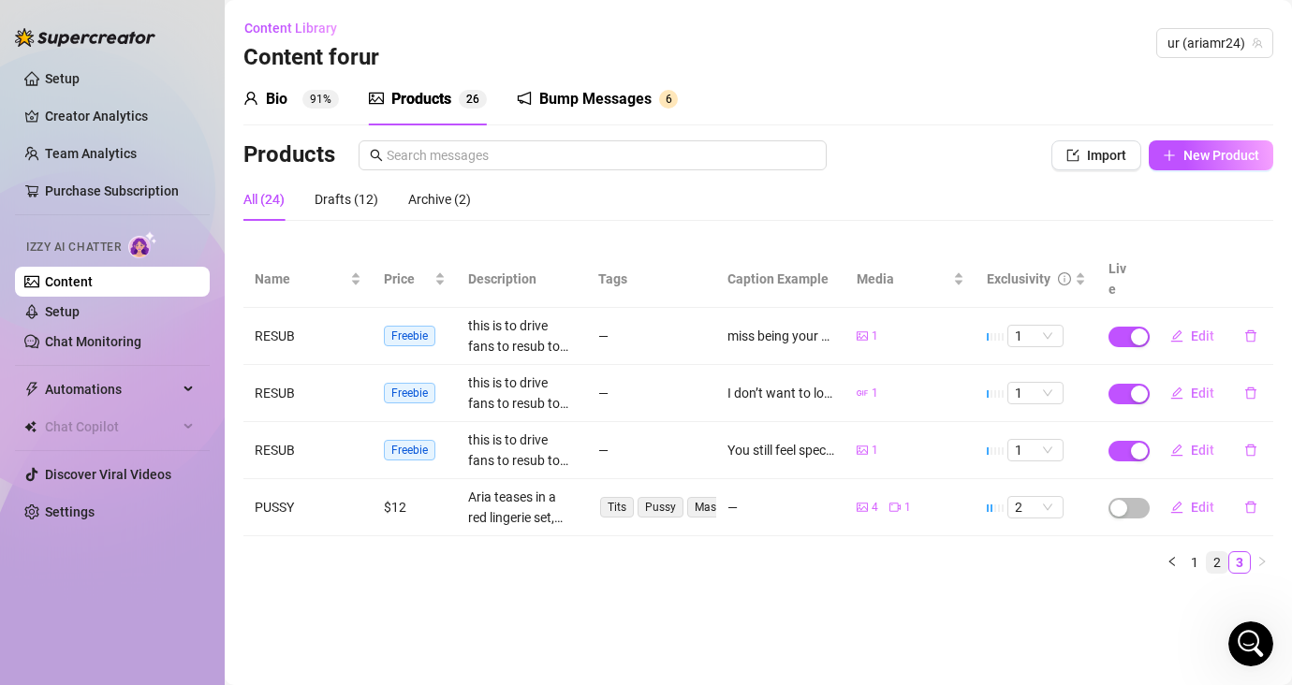
click at [1148, 552] on link "2" at bounding box center [1216, 562] width 21 height 21
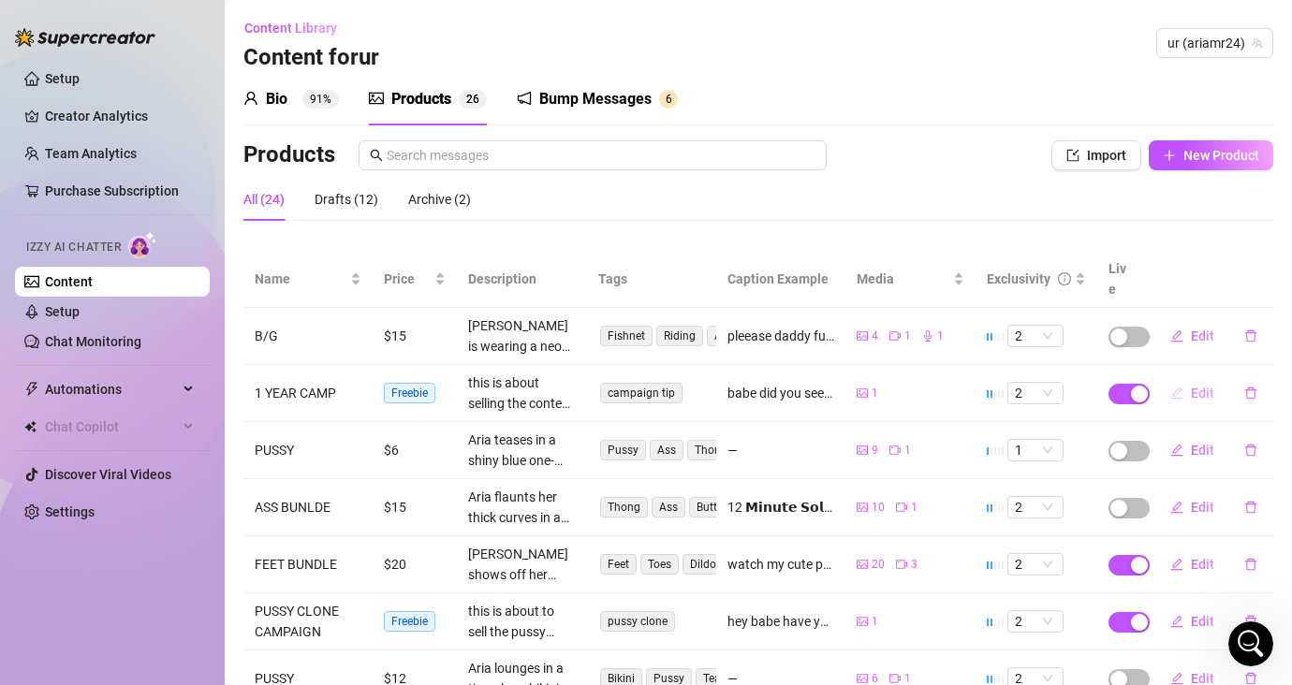
click at [1148, 386] on span "Edit" at bounding box center [1201, 393] width 23 height 15
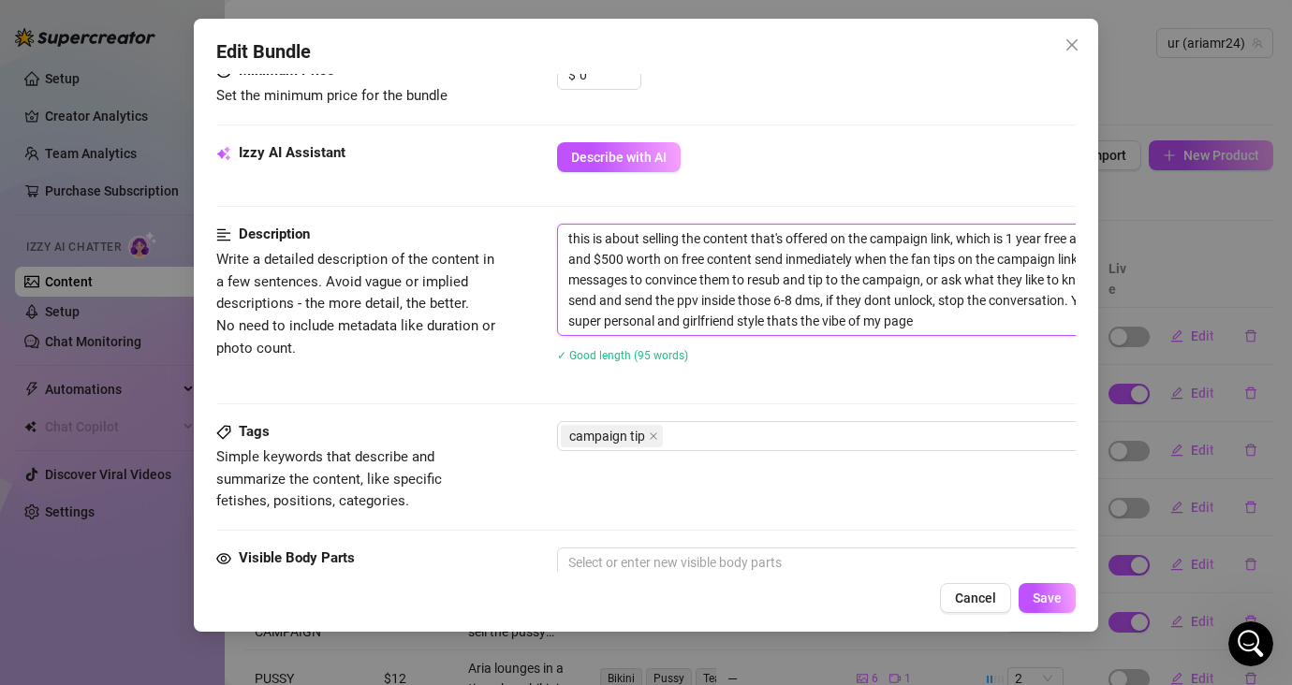
scroll to position [620, 151]
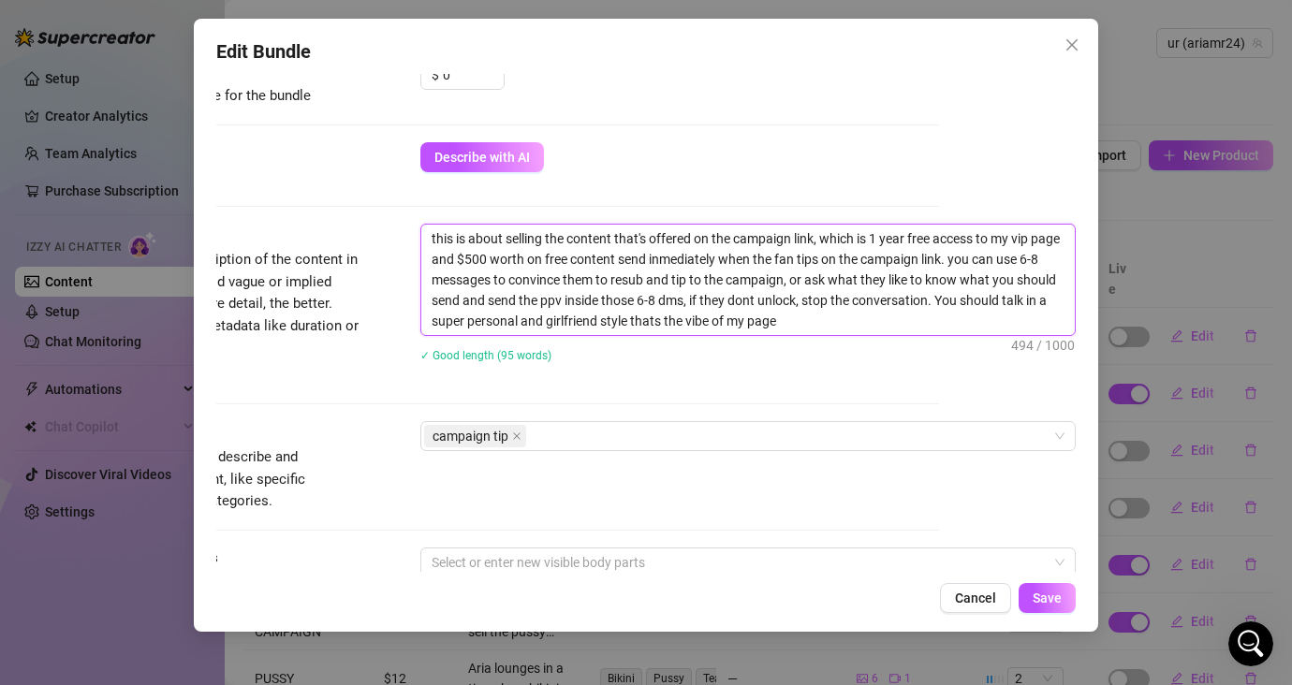
drag, startPoint x: 985, startPoint y: 323, endPoint x: 969, endPoint y: 258, distance: 66.5
click at [969, 258] on textarea "this is about selling the content that's offered on the campaign link, which is…" at bounding box center [747, 280] width 653 height 110
click at [987, 598] on span "Cancel" at bounding box center [975, 598] width 41 height 15
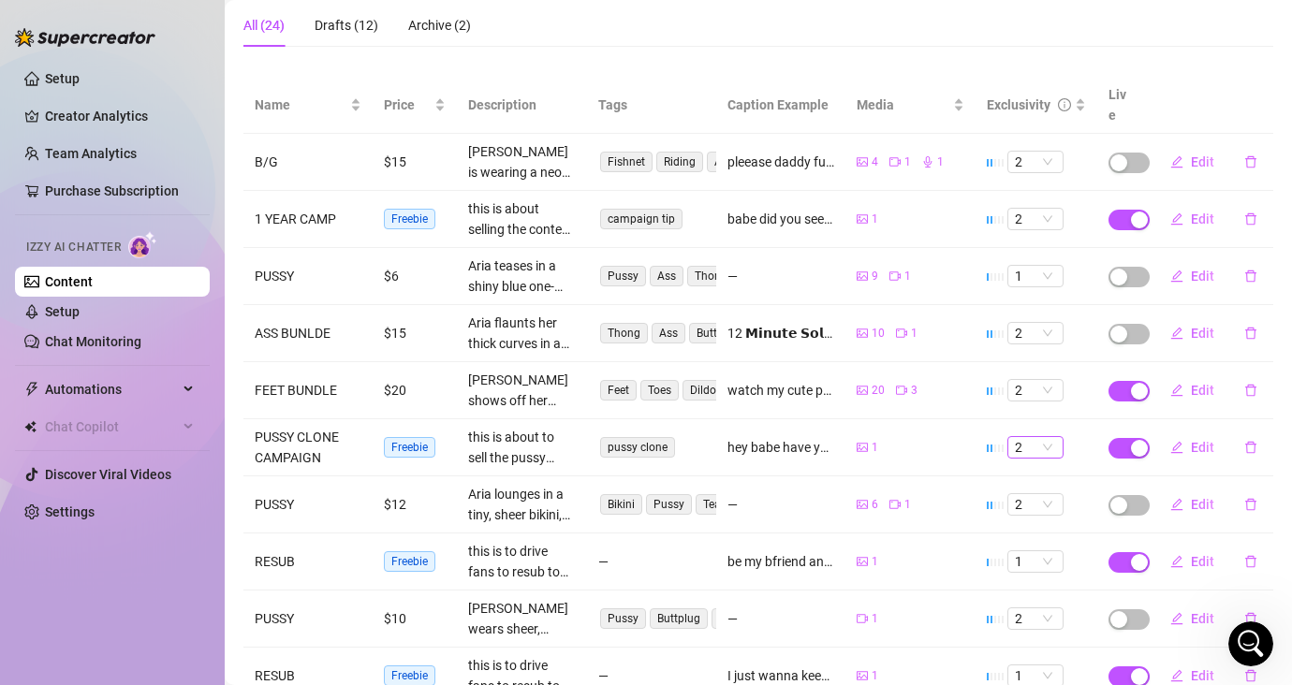
scroll to position [182, 0]
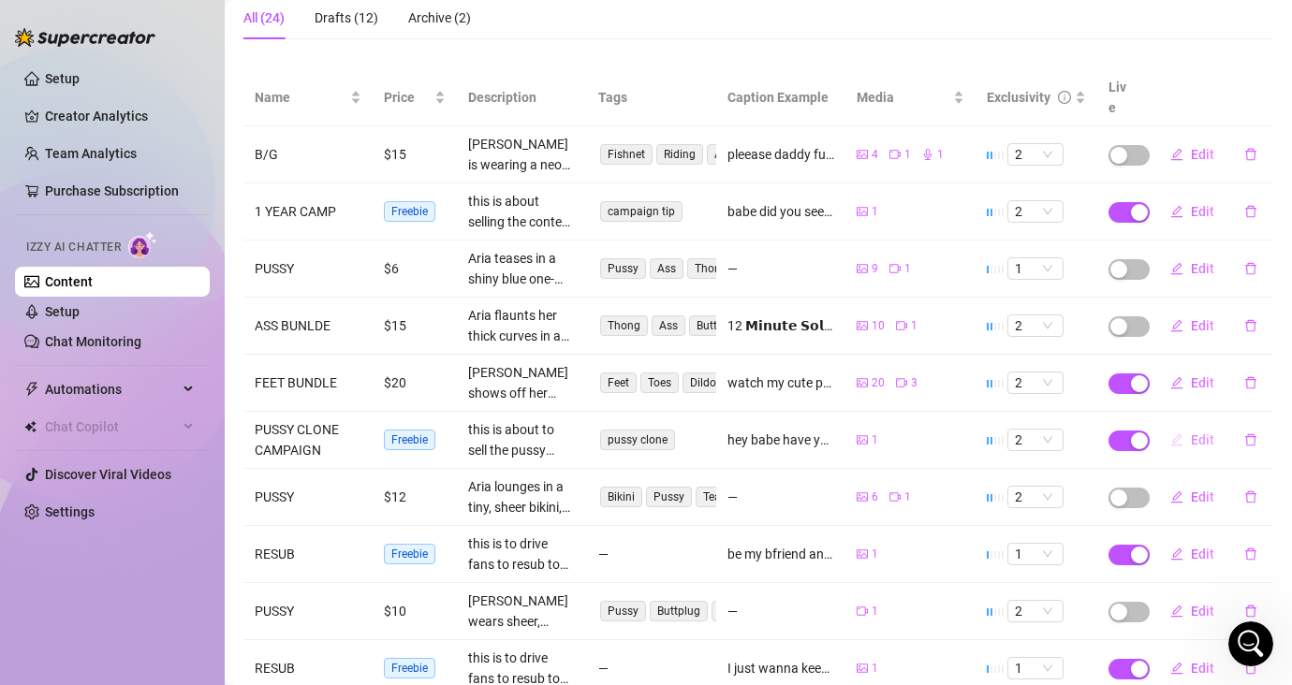
click at [1148, 433] on icon "edit" at bounding box center [1176, 439] width 12 height 12
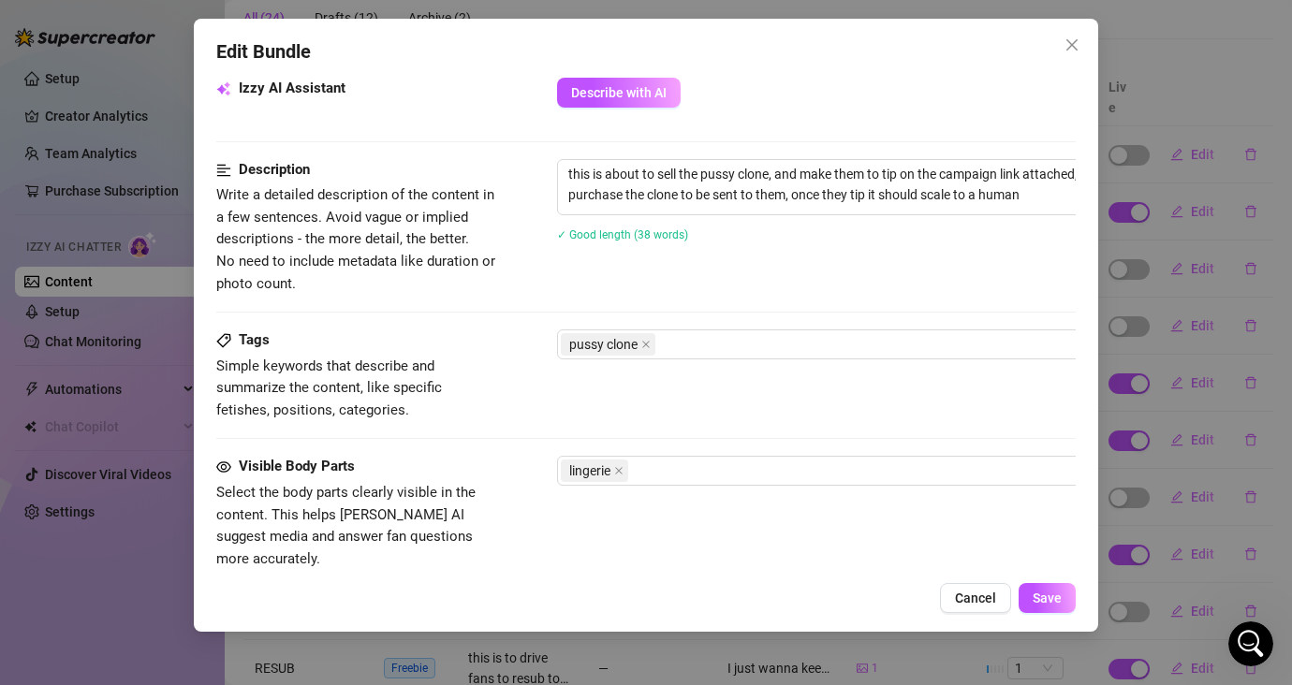
scroll to position [586, 0]
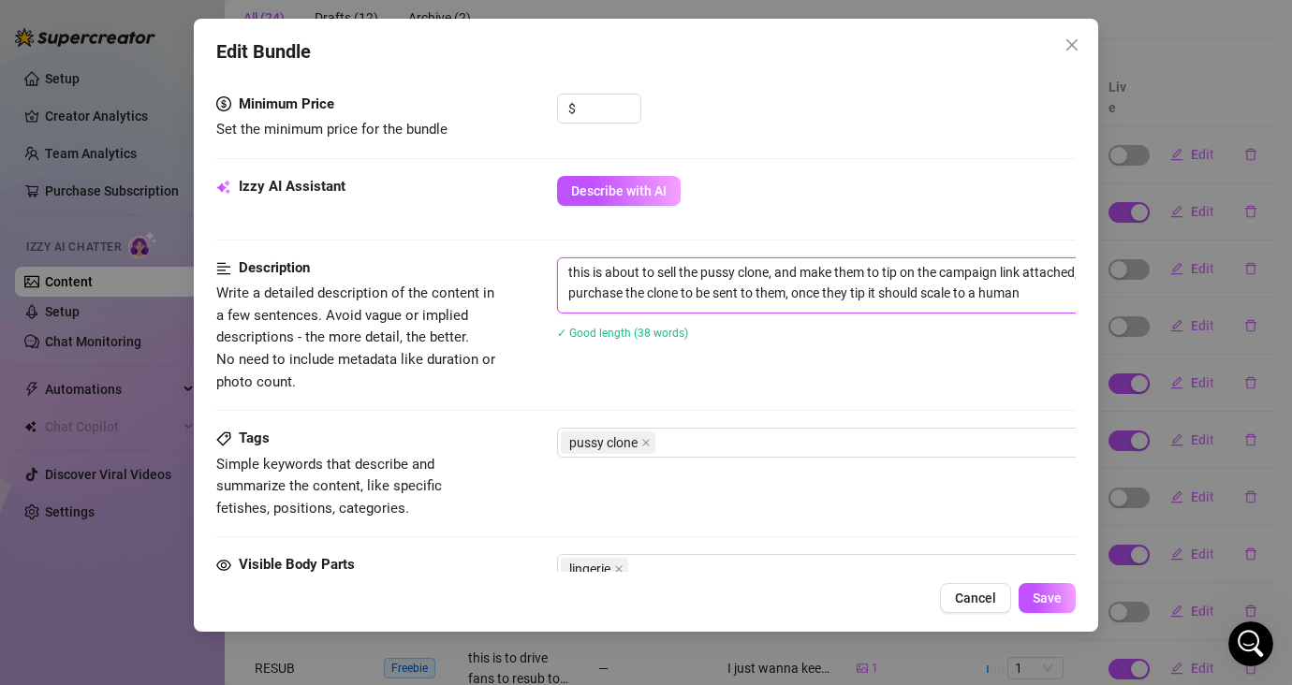
click at [1013, 302] on textarea "this is about to sell the pussy clone, and make them to tip on the campaign lin…" at bounding box center [884, 282] width 653 height 49
click at [1023, 299] on textarea "this is about to sell the pussy clone, and make them to tip on the campaign lin…" at bounding box center [884, 282] width 653 height 49
paste textarea "you can use 6-8 messages to convince them to resub and tip to the campaign, or …"
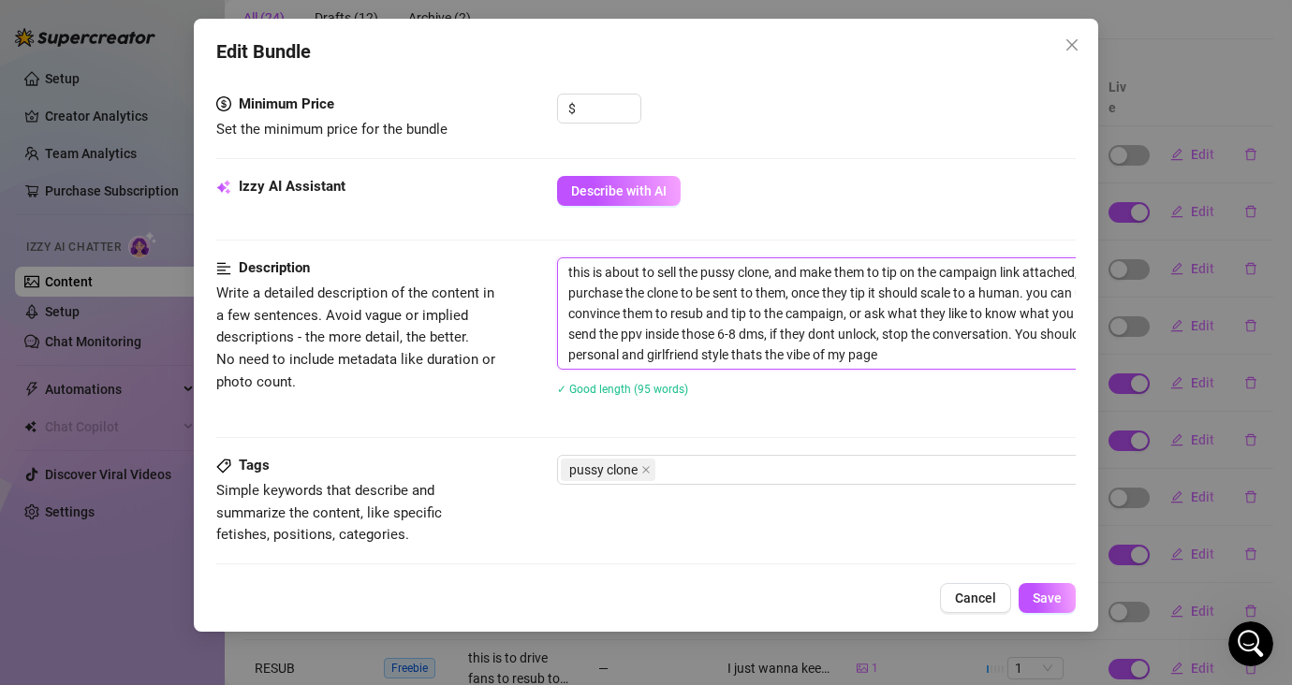
scroll to position [0, 0]
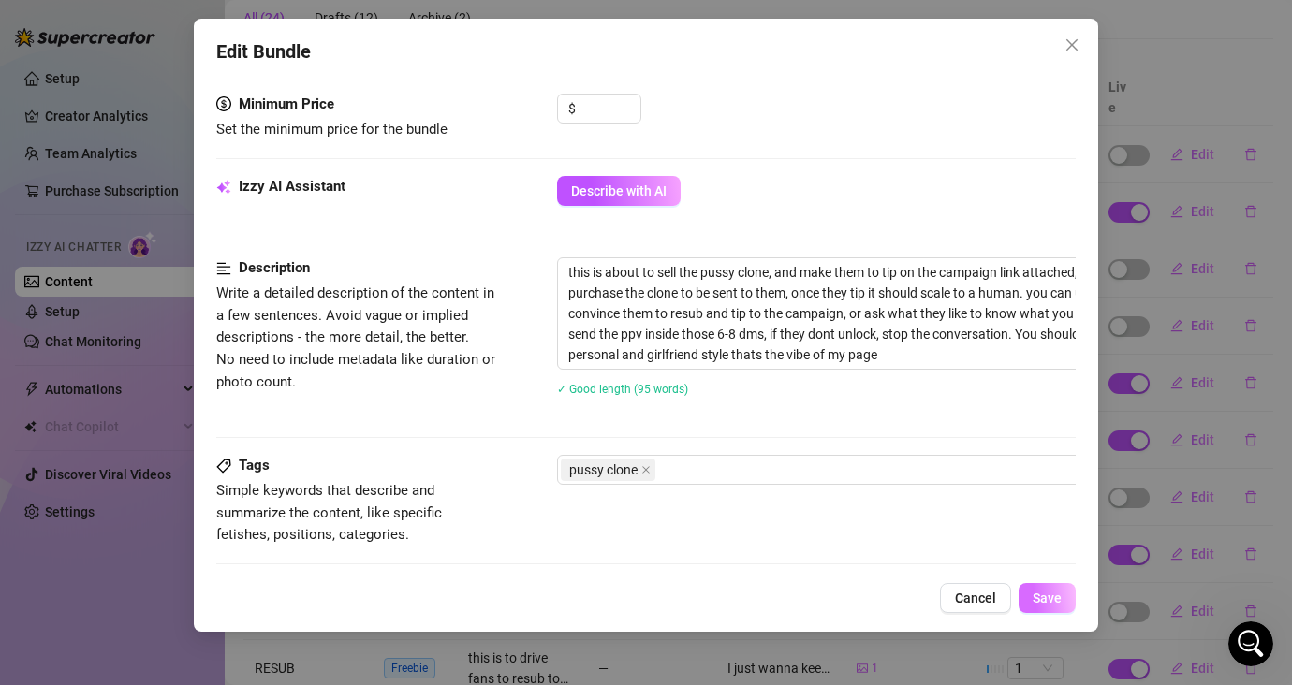
click at [1049, 603] on span "Save" at bounding box center [1046, 598] width 29 height 15
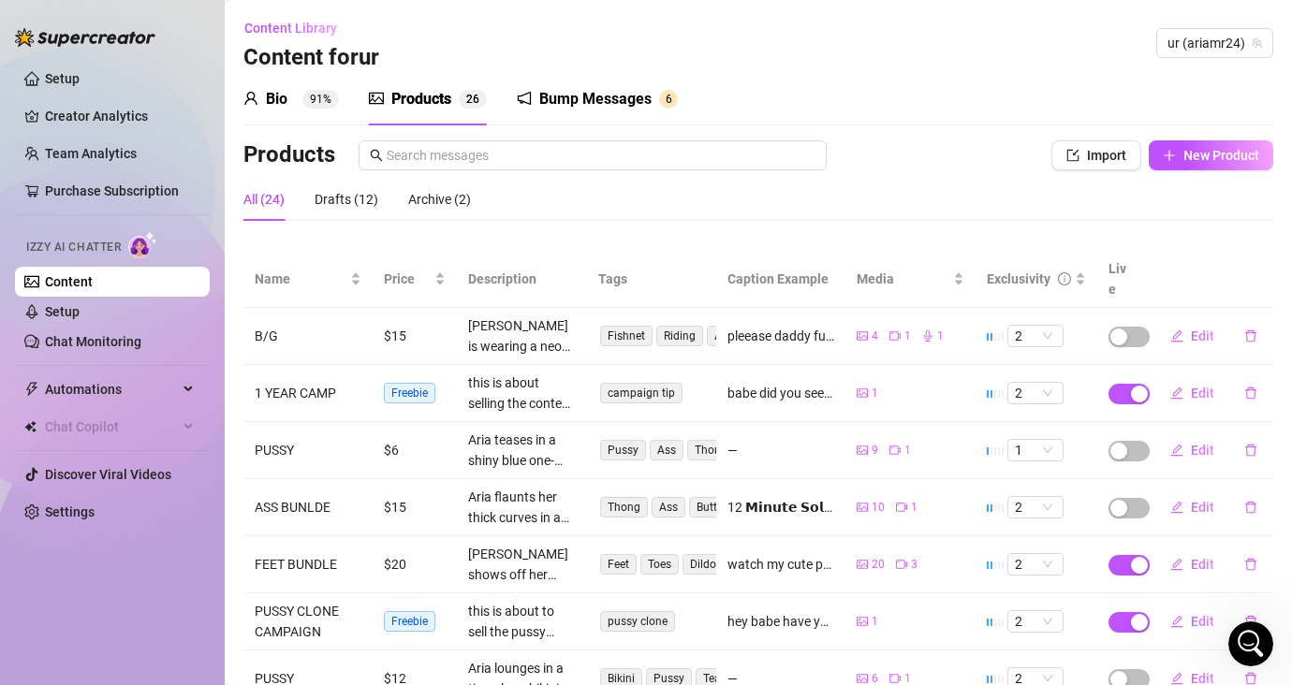
click at [627, 92] on div "Bump Messages" at bounding box center [595, 99] width 112 height 22
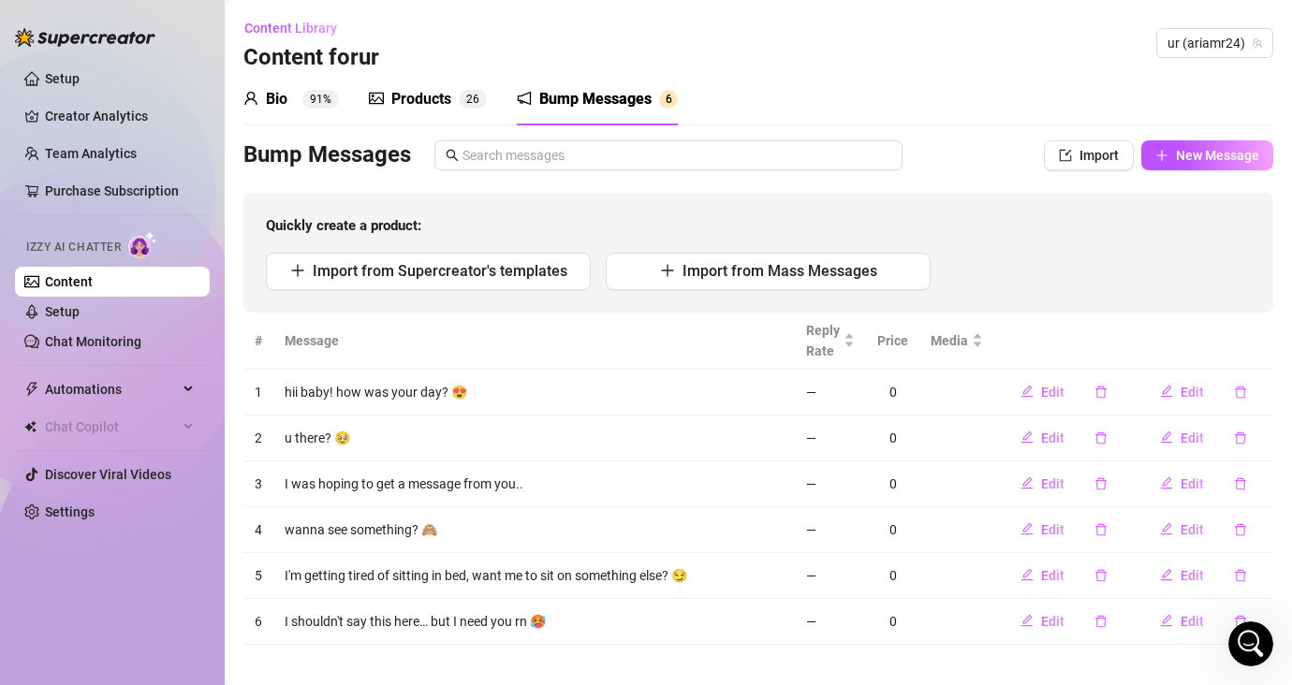
scroll to position [15, 0]
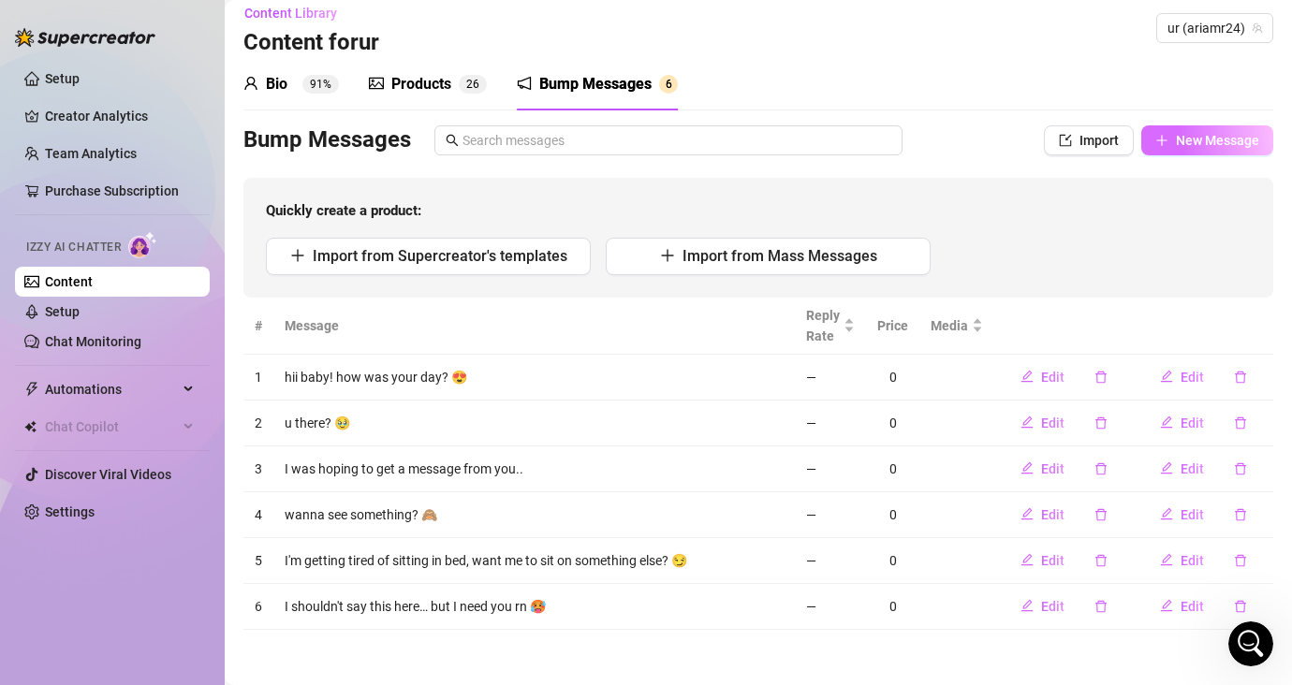
click at [1148, 141] on span "New Message" at bounding box center [1216, 140] width 83 height 15
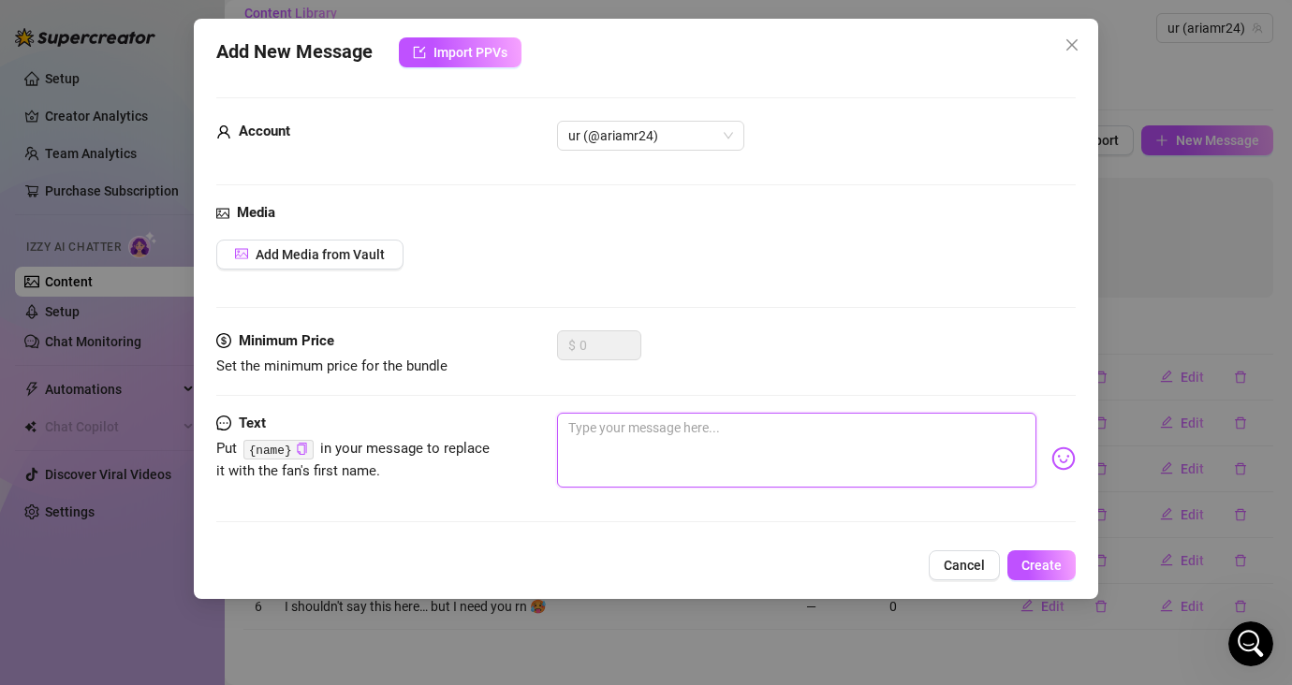
click at [680, 429] on textarea at bounding box center [796, 450] width 479 height 75
click at [1038, 562] on span "Create" at bounding box center [1041, 565] width 40 height 15
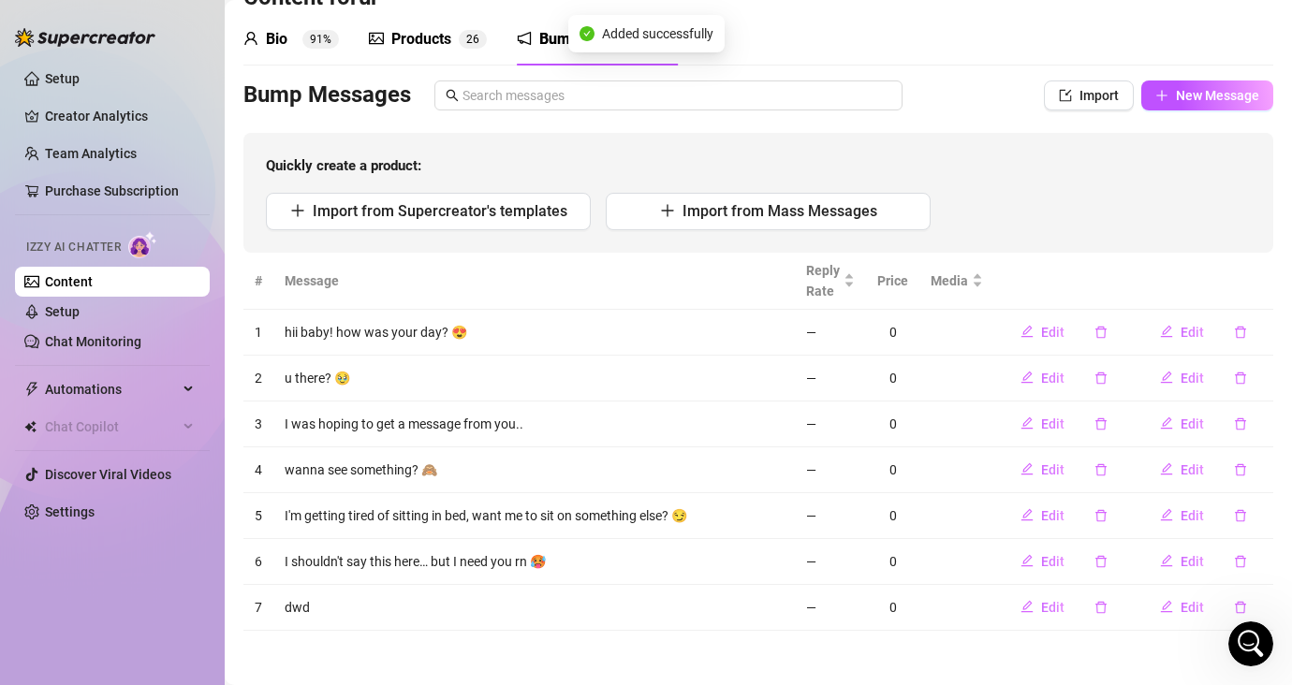
scroll to position [61, 0]
click at [1148, 602] on icon "delete" at bounding box center [1239, 606] width 11 height 12
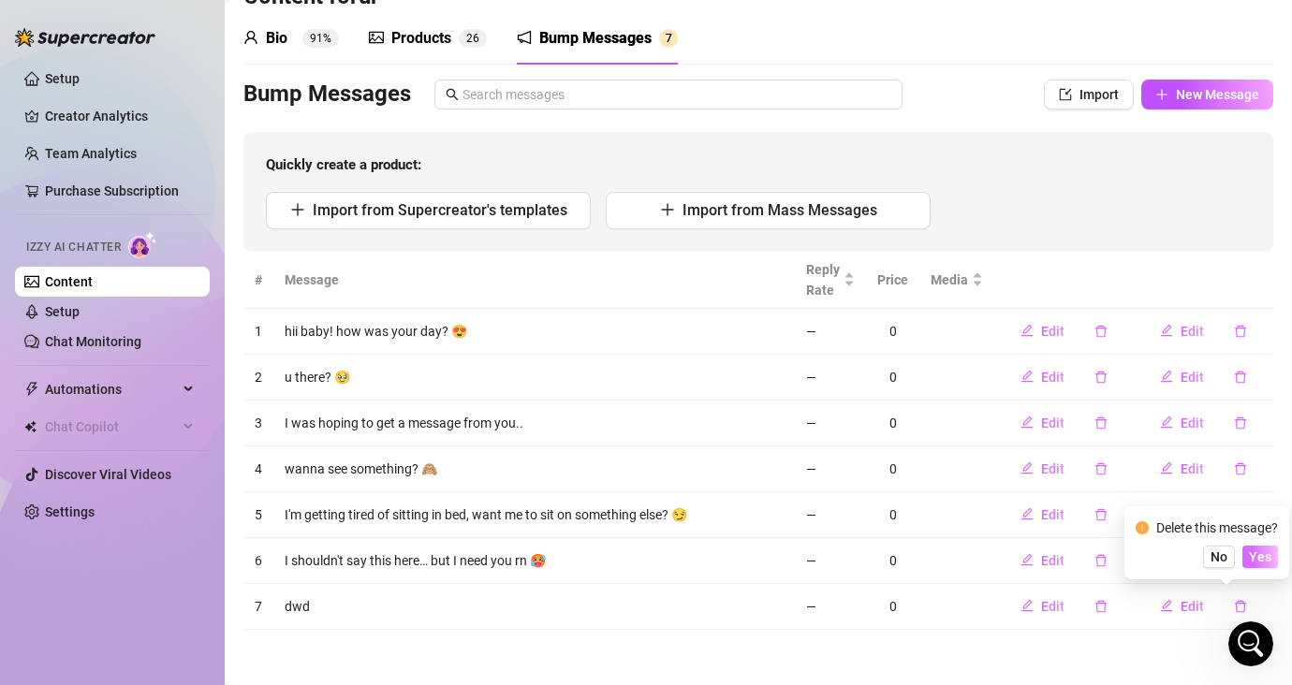
click at [1148, 560] on span "Yes" at bounding box center [1259, 556] width 22 height 15
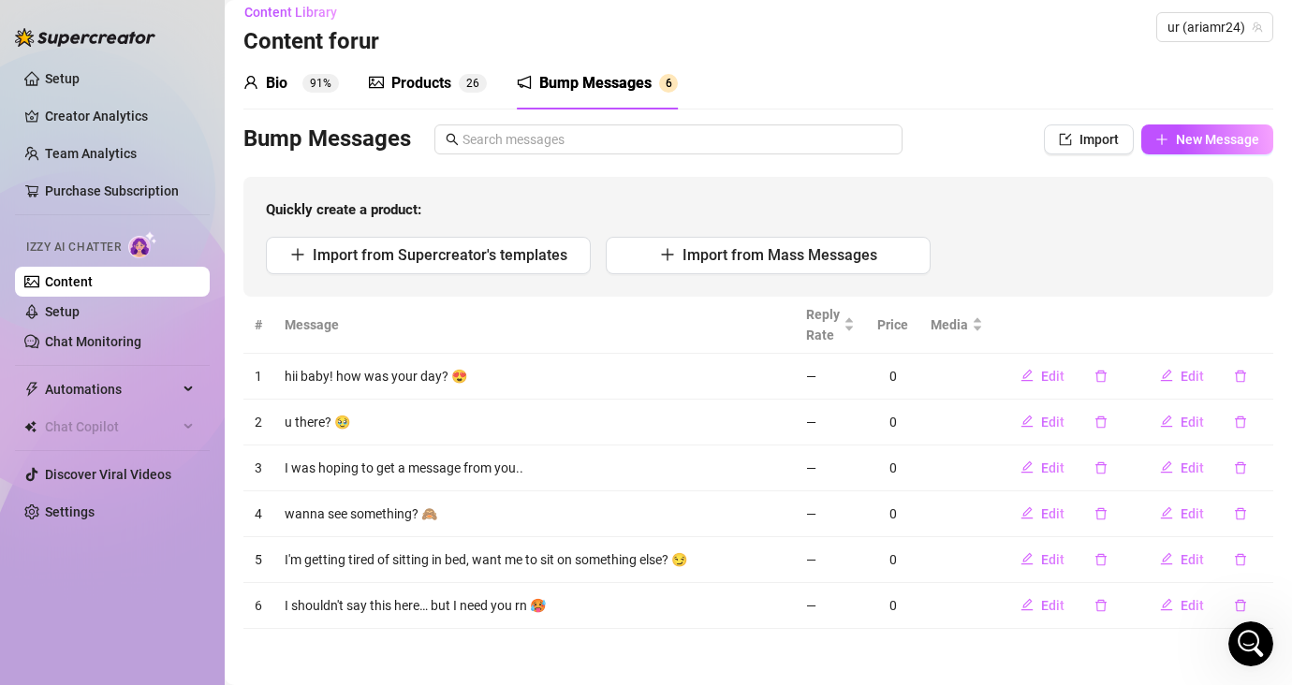
scroll to position [15, 0]
click at [407, 86] on div "Products" at bounding box center [421, 84] width 60 height 22
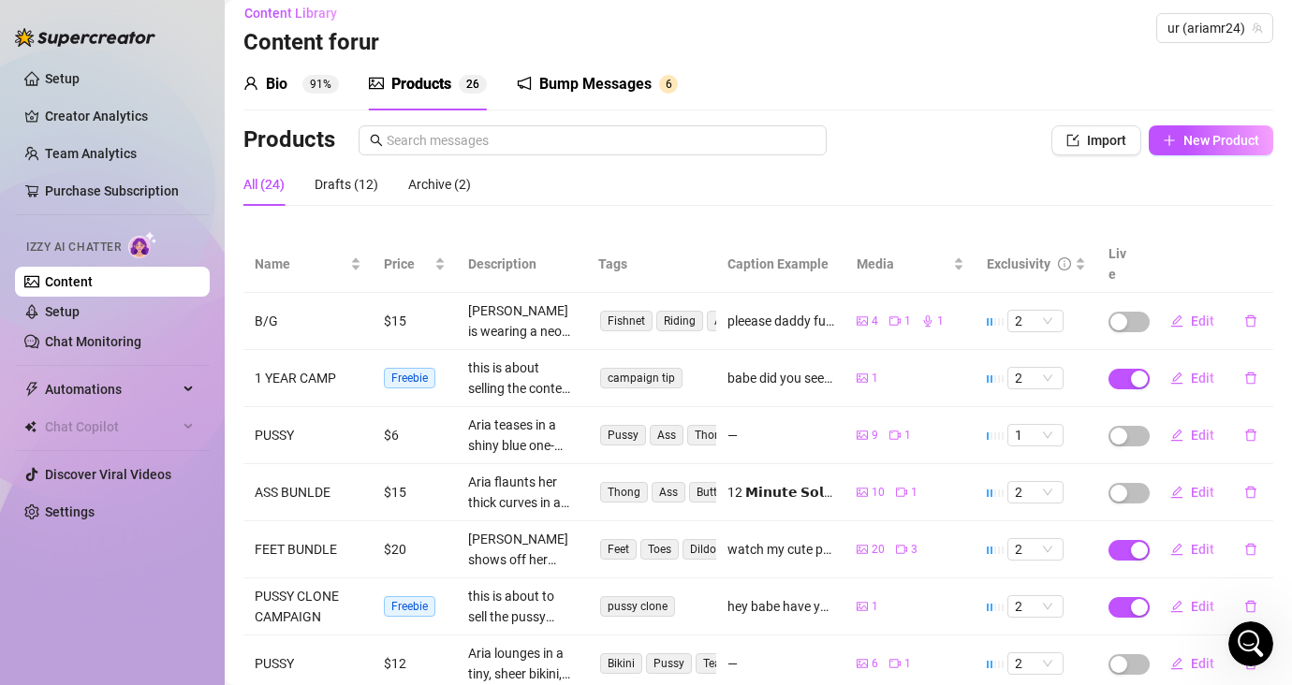
click at [286, 86] on div "Bio" at bounding box center [277, 84] width 22 height 22
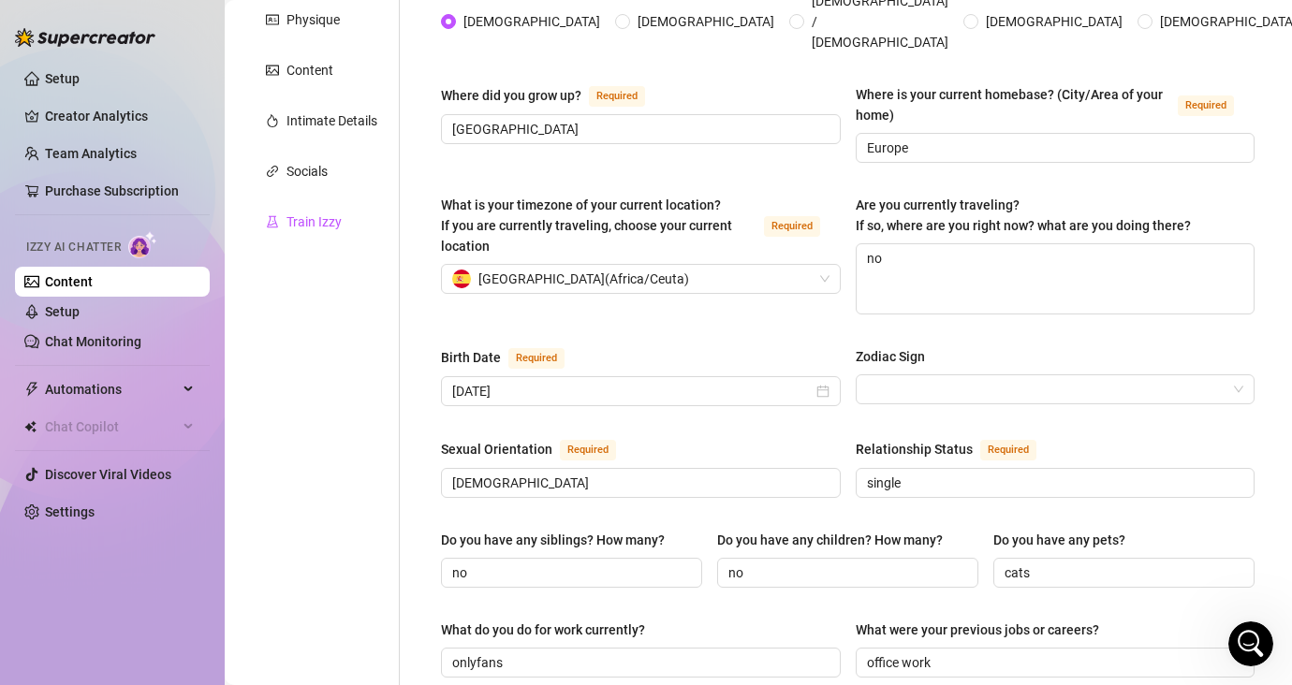
drag, startPoint x: 318, startPoint y: 225, endPoint x: 402, endPoint y: 299, distance: 112.1
click at [318, 225] on div "Train Izzy" at bounding box center [313, 222] width 55 height 21
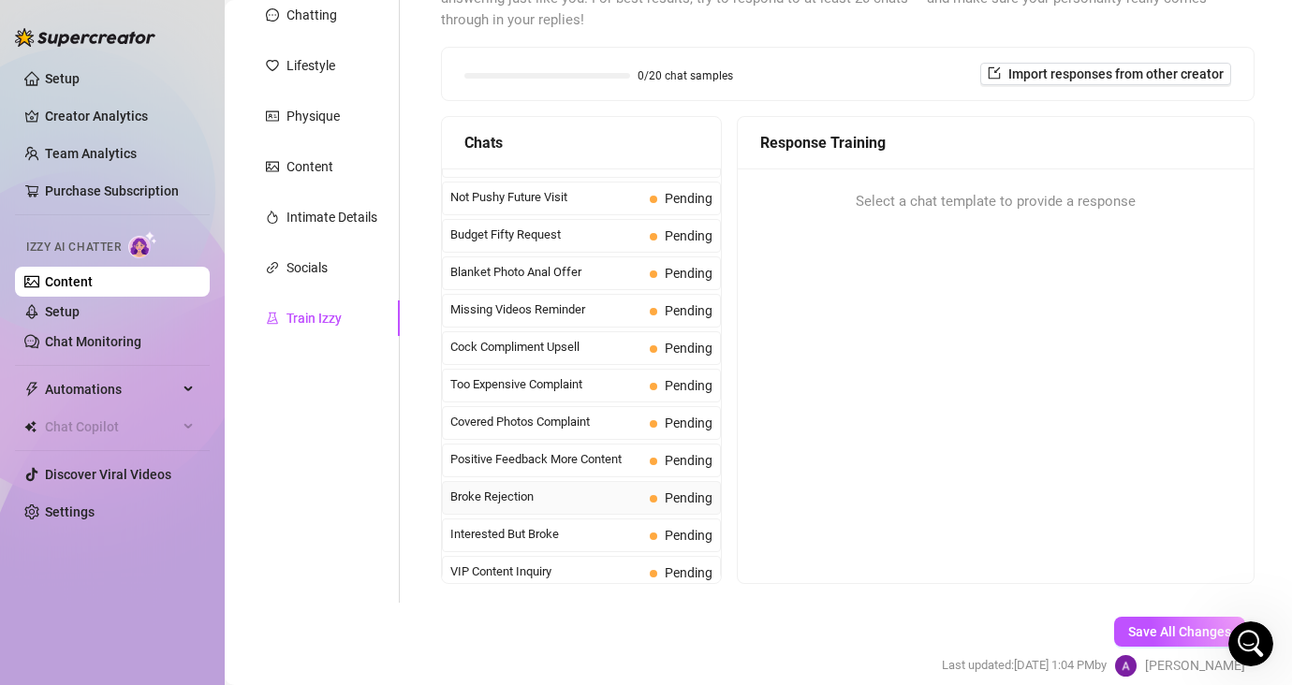
scroll to position [99, 0]
click at [545, 375] on span "Covered Photos Complaint" at bounding box center [546, 384] width 192 height 19
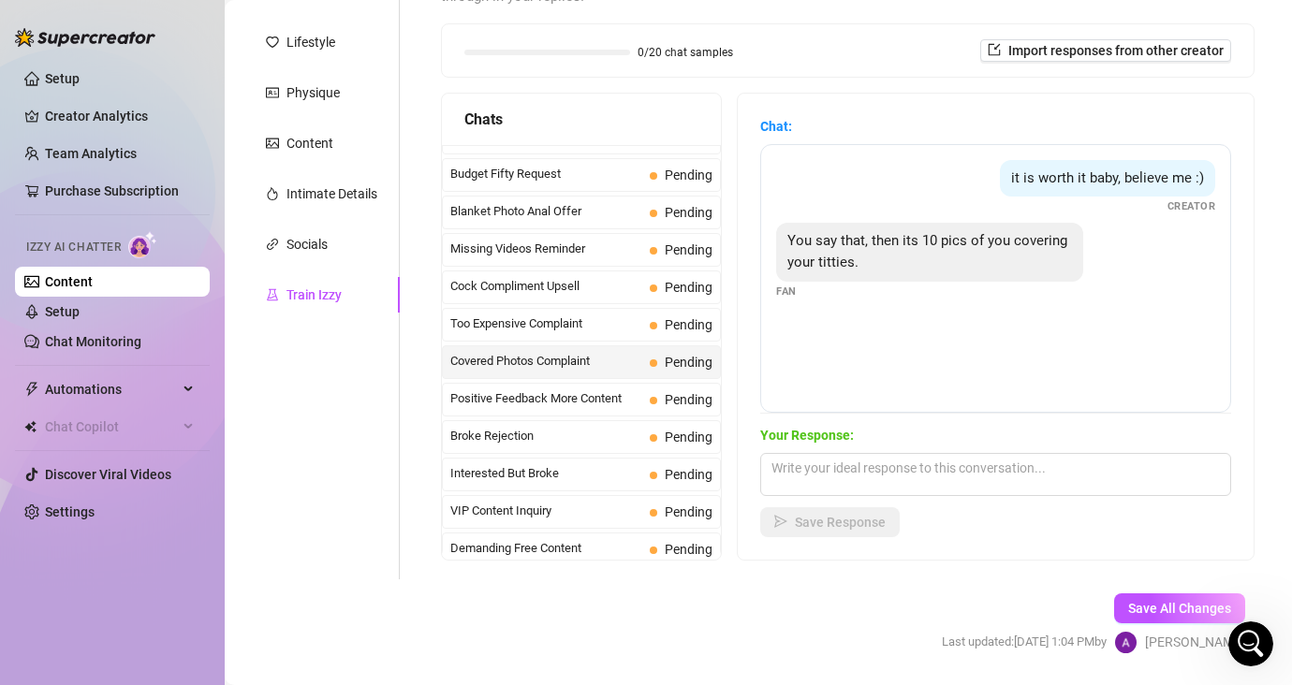
scroll to position [270, 0]
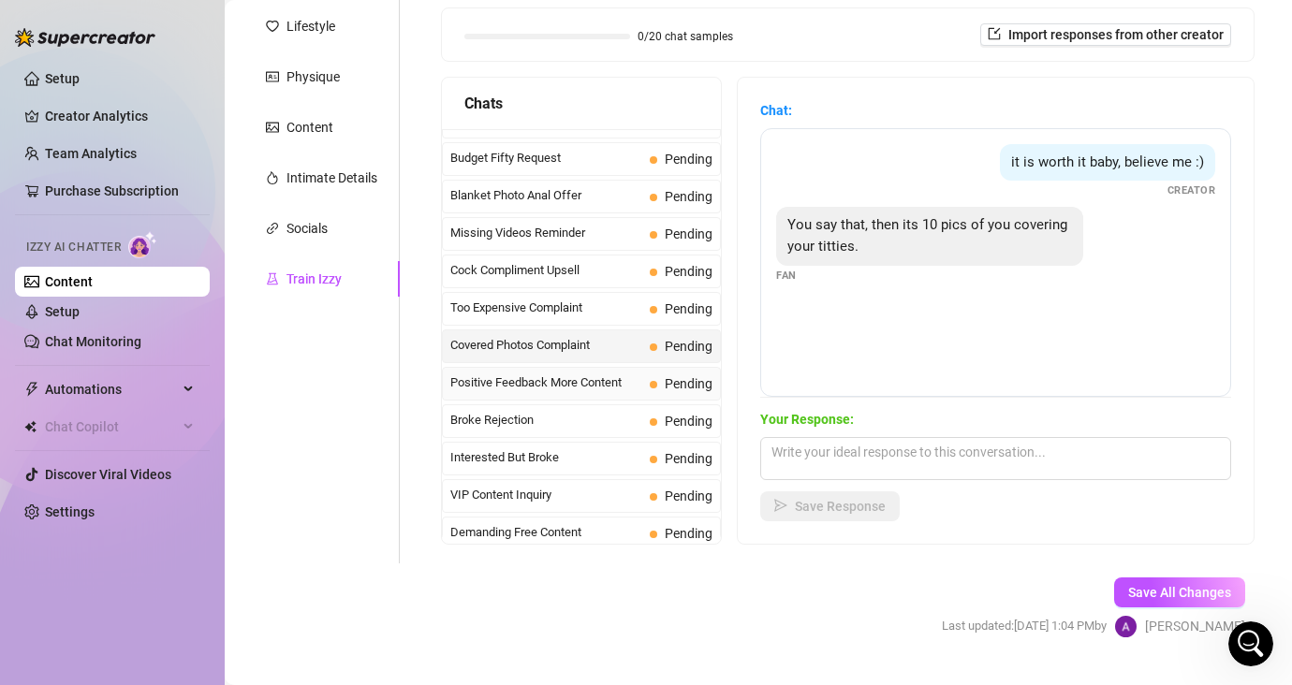
click at [518, 373] on span "Positive Feedback More Content" at bounding box center [546, 382] width 192 height 19
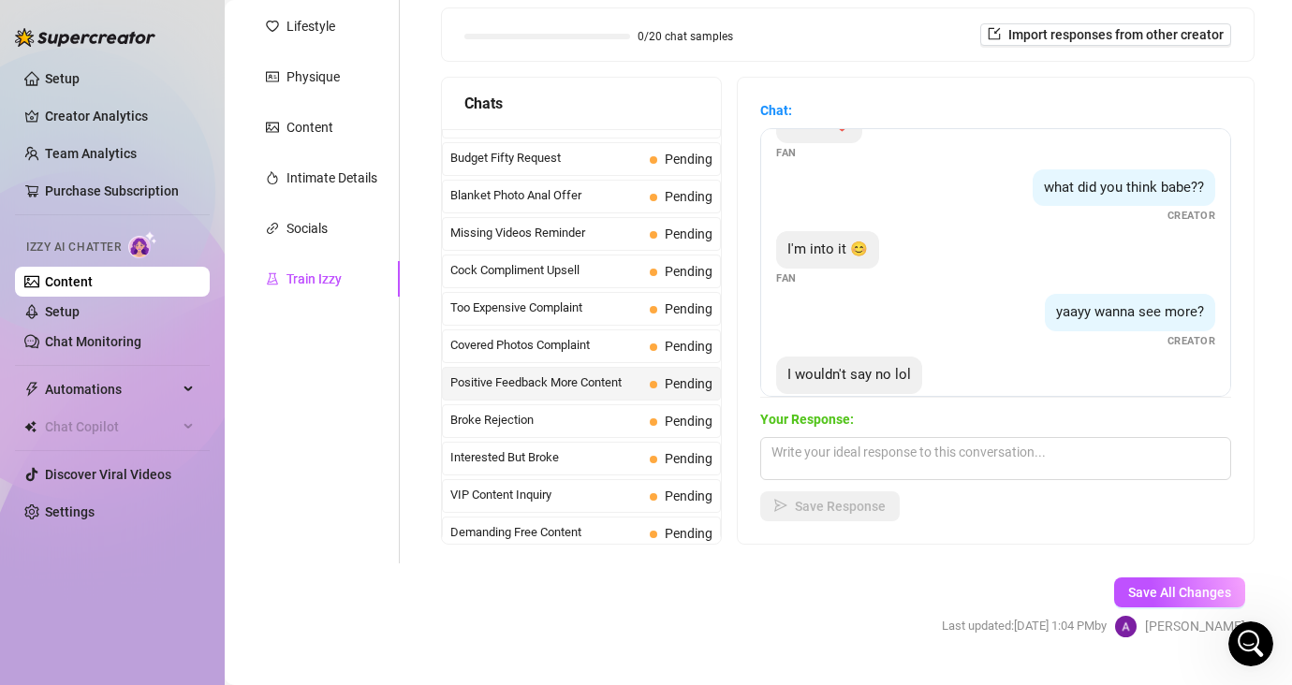
scroll to position [76, 0]
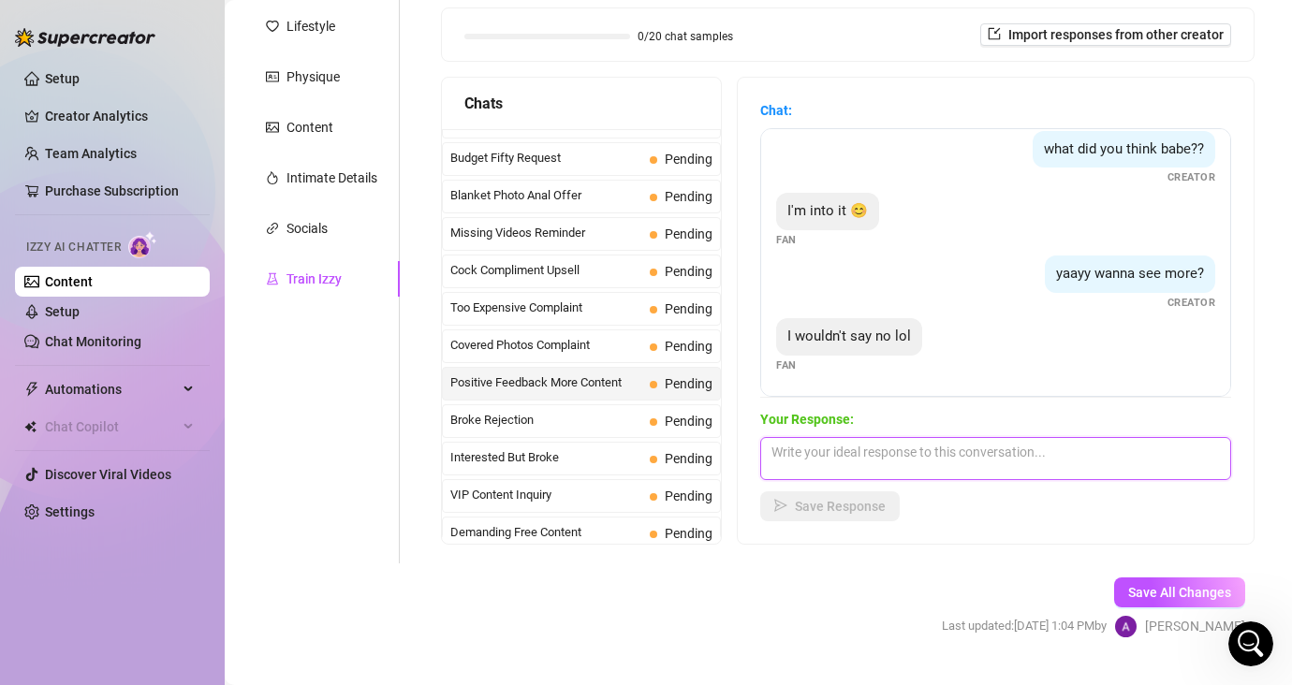
click at [997, 437] on textarea at bounding box center [995, 458] width 471 height 43
click at [612, 486] on span "VIP Content Inquiry" at bounding box center [546, 495] width 192 height 19
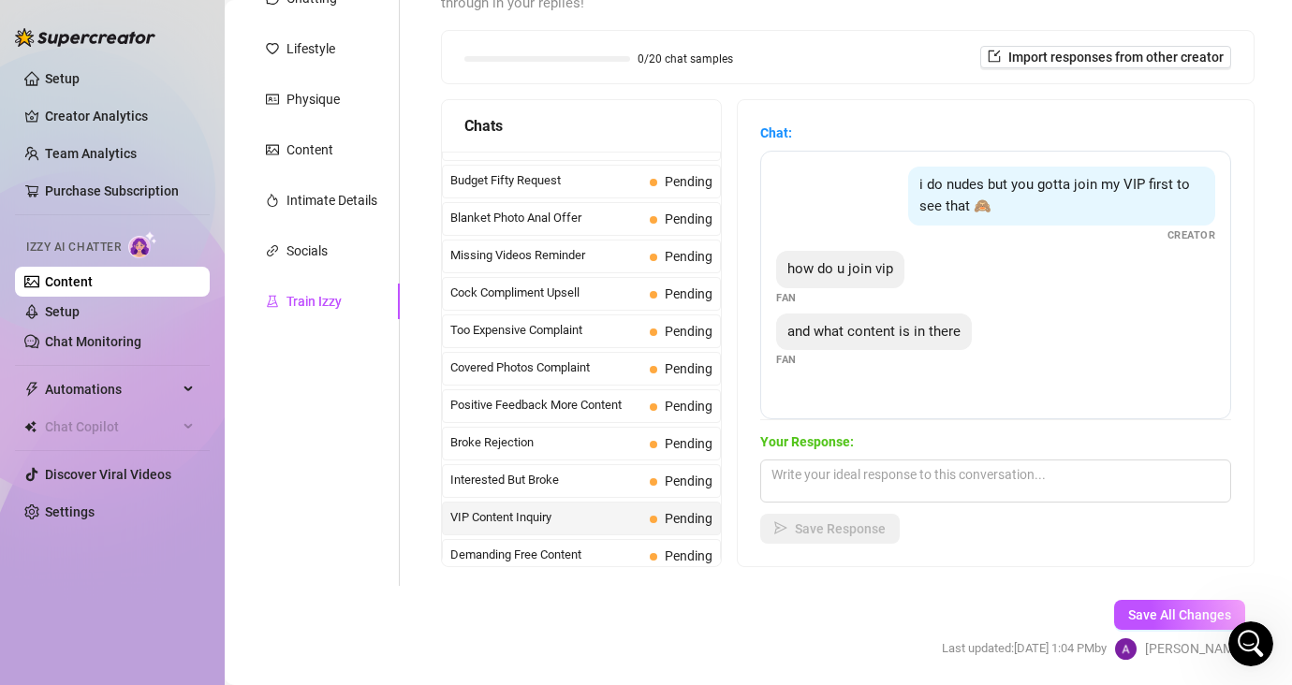
scroll to position [251, 0]
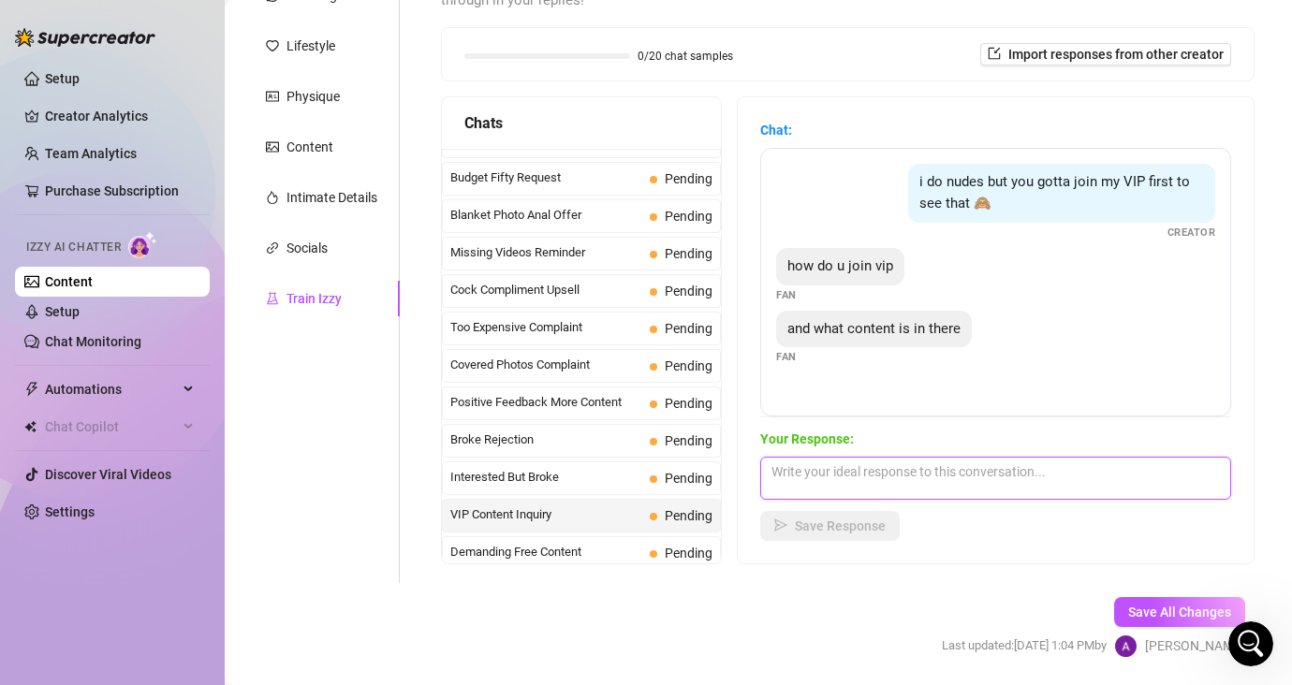
click at [1013, 457] on textarea at bounding box center [995, 478] width 471 height 43
drag, startPoint x: 810, startPoint y: 444, endPoint x: 698, endPoint y: 437, distance: 112.5
click at [698, 437] on div "Chats Last Money Nipples Inquiry Pending Waiting For Payday Pending Not Pushy F…" at bounding box center [847, 330] width 813 height 468
paste textarea "be my bfriend and i'll send you a free custom vid rate and my private & real se…"
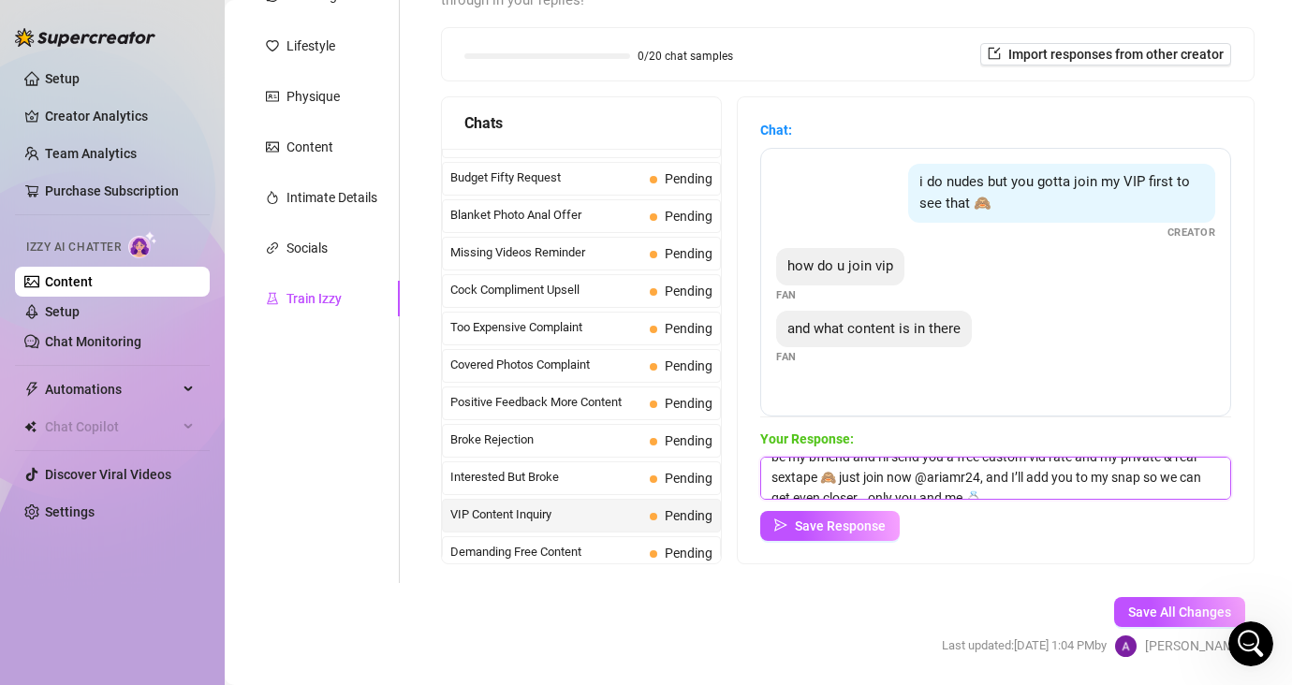
scroll to position [0, 0]
drag, startPoint x: 877, startPoint y: 452, endPoint x: 733, endPoint y: 440, distance: 144.6
click at [733, 440] on div "Chats Last Money Nipples Inquiry Pending Waiting For Payday Pending Not Pushy F…" at bounding box center [847, 330] width 813 height 468
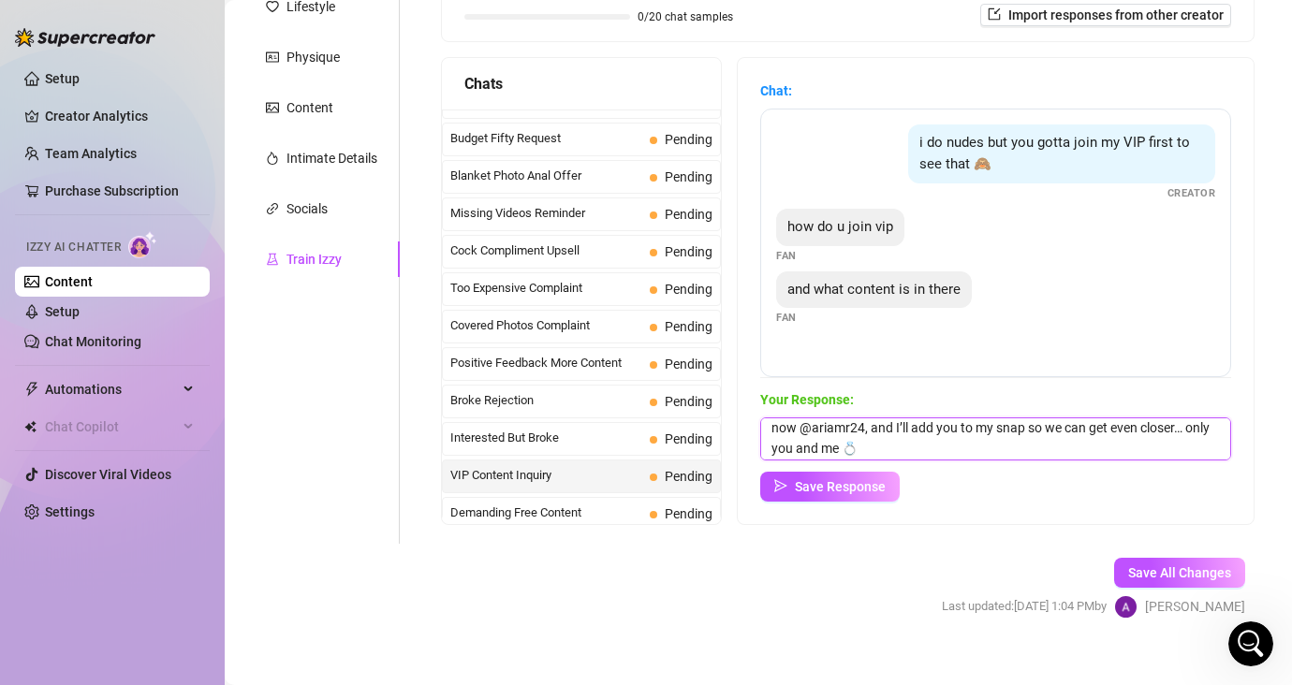
scroll to position [26, 0]
click at [842, 479] on span "Save Response" at bounding box center [840, 486] width 91 height 15
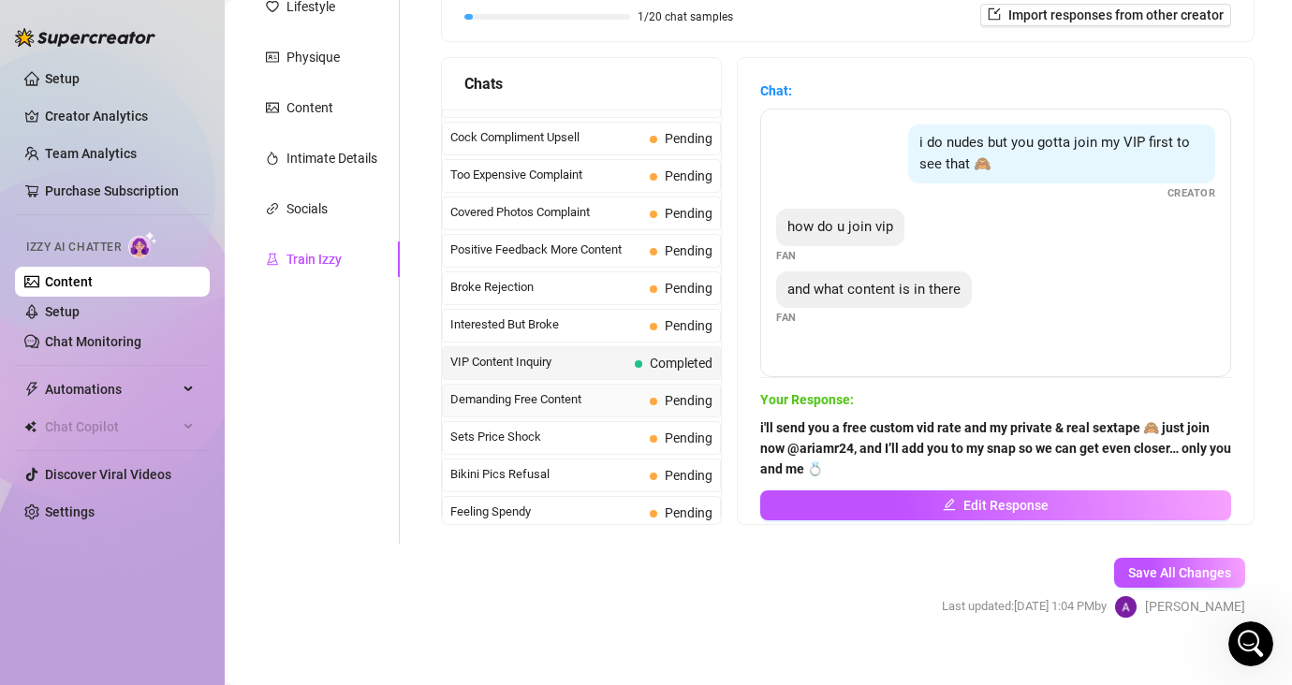
scroll to position [236, 0]
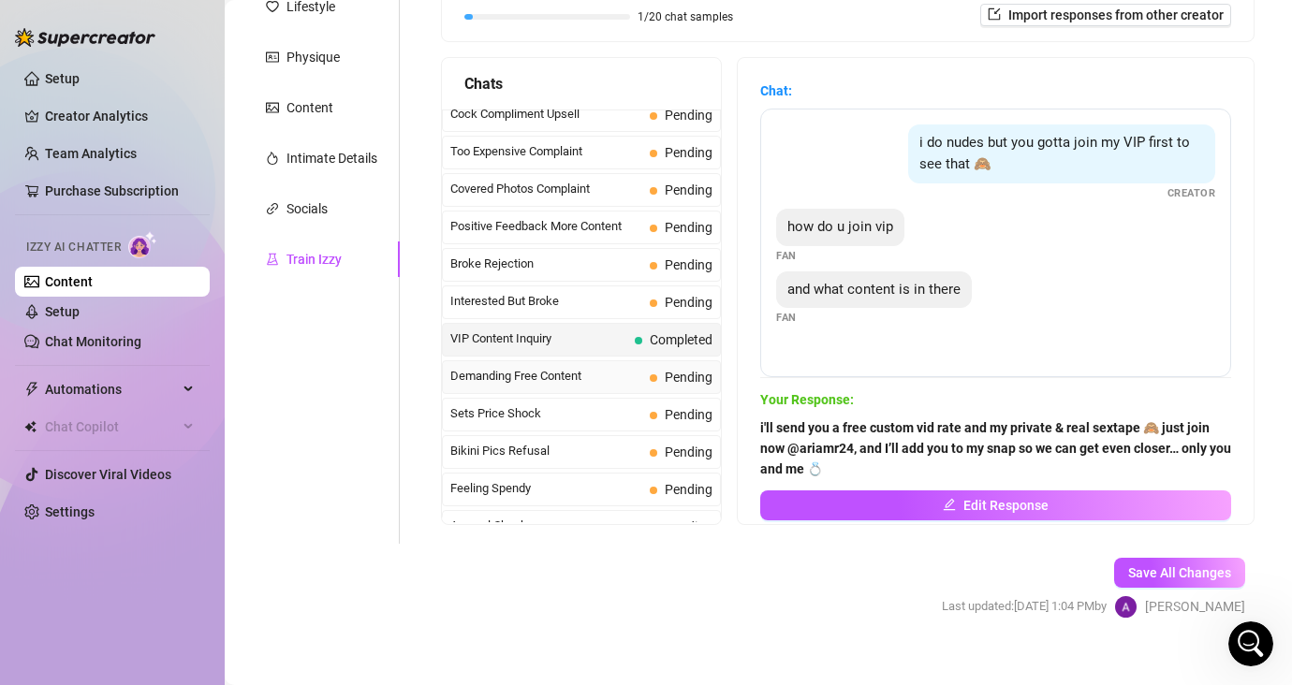
click at [597, 367] on span "Demanding Free Content" at bounding box center [546, 376] width 192 height 19
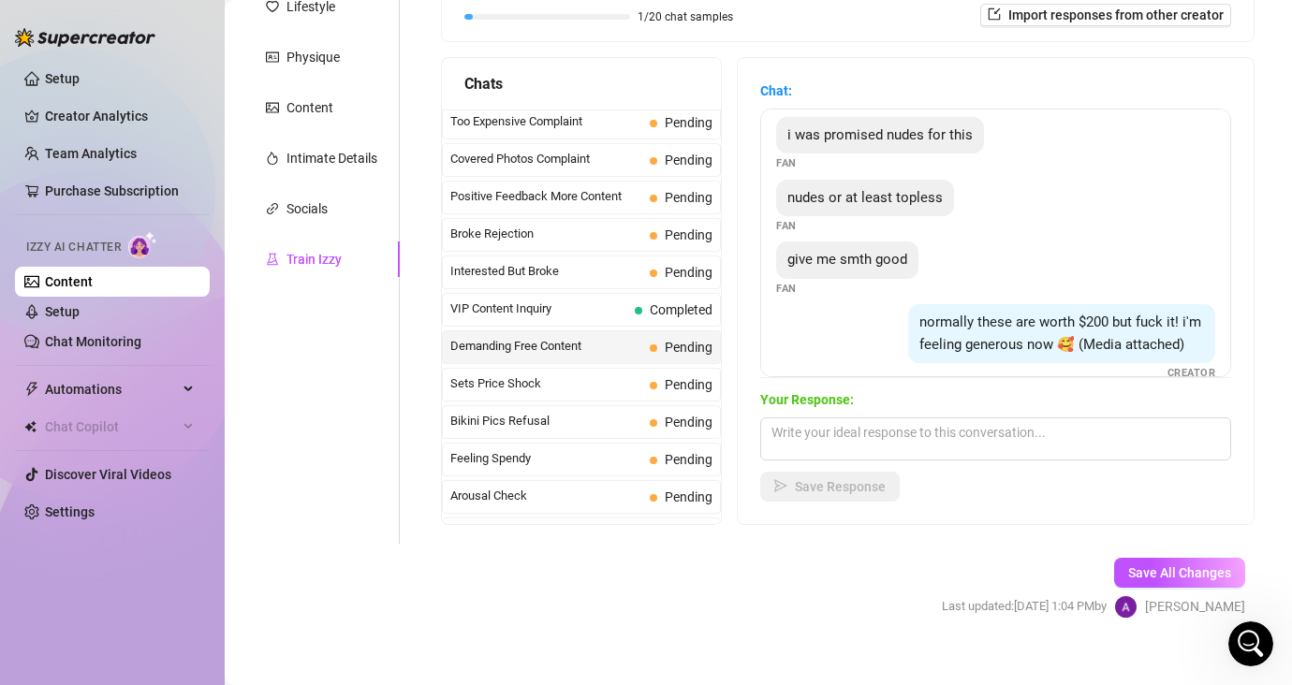
scroll to position [8, 0]
click at [606, 374] on span "Sets Price Shock" at bounding box center [546, 383] width 192 height 19
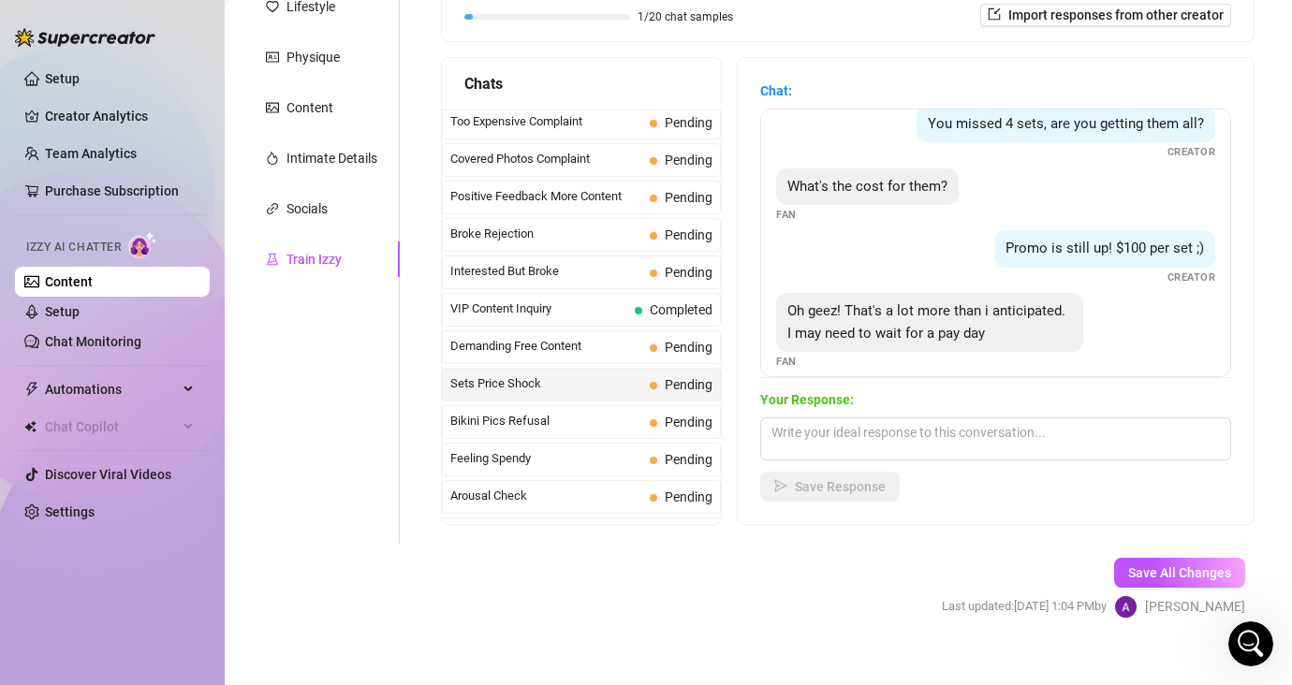
scroll to position [14, 0]
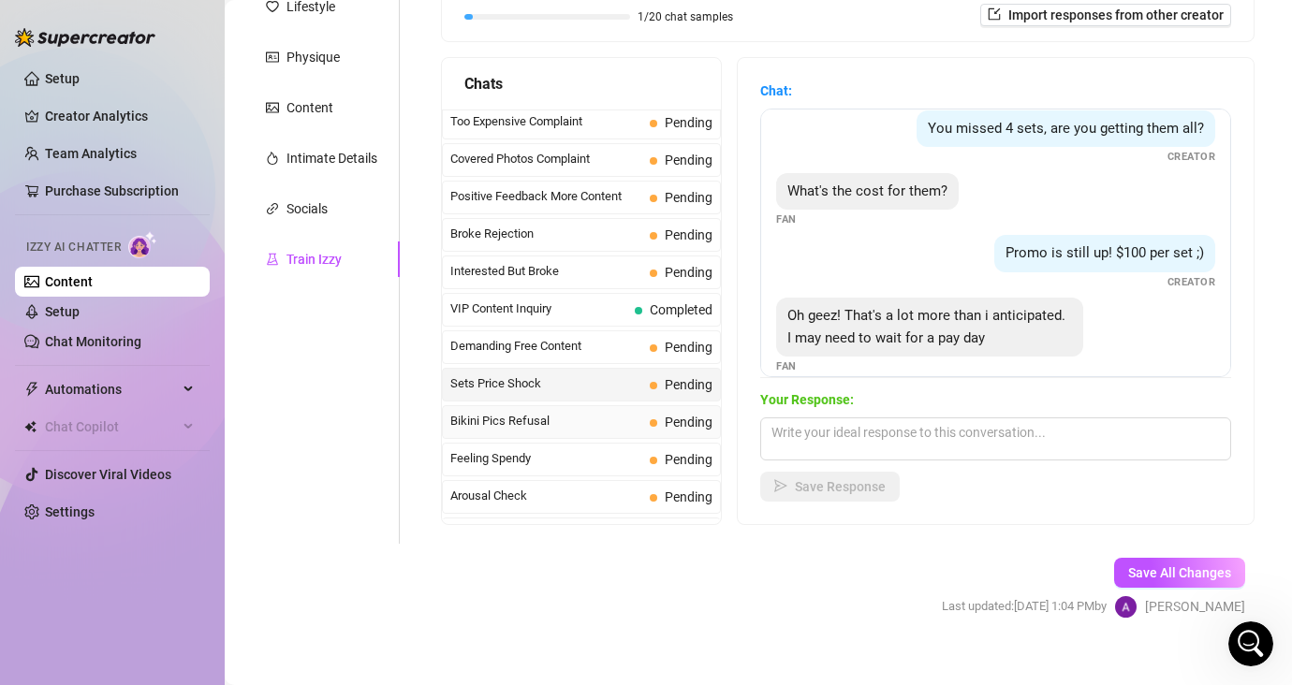
click at [588, 412] on span "Bikini Pics Refusal" at bounding box center [546, 421] width 192 height 19
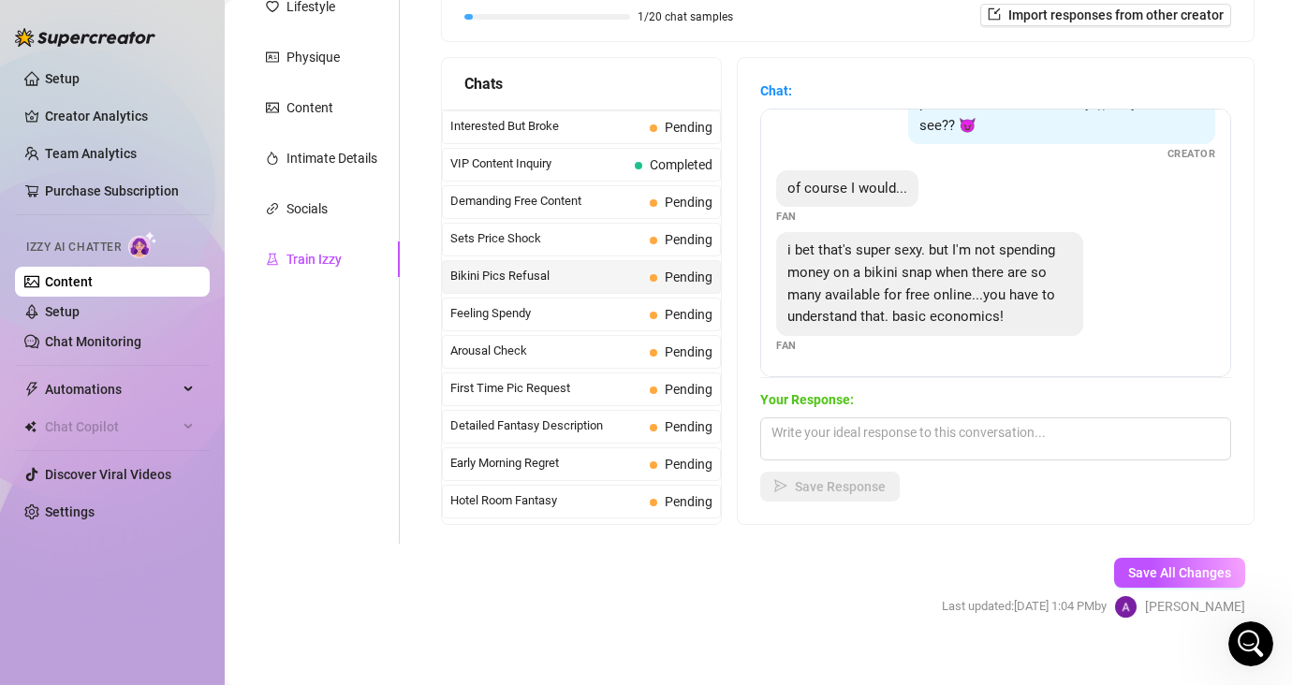
scroll to position [411, 0]
click at [650, 379] on span "Pending" at bounding box center [681, 389] width 63 height 21
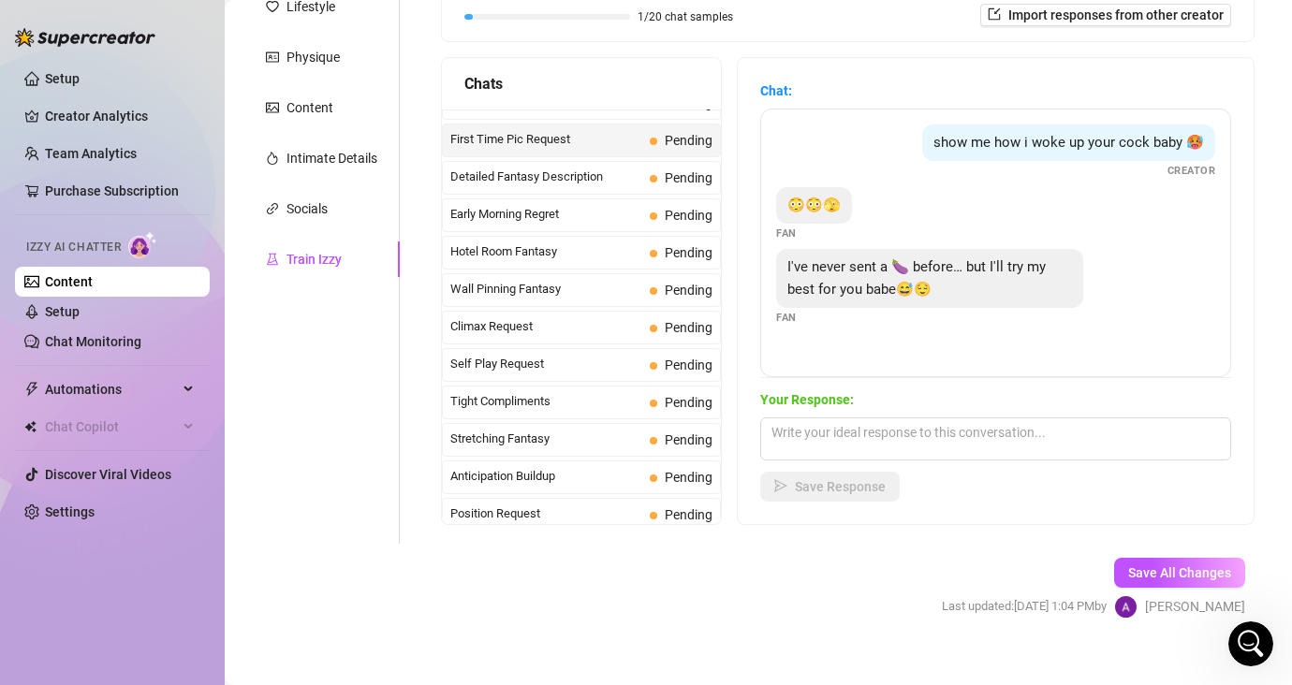
scroll to position [662, 0]
click at [618, 353] on span "Self Play Request" at bounding box center [546, 362] width 192 height 19
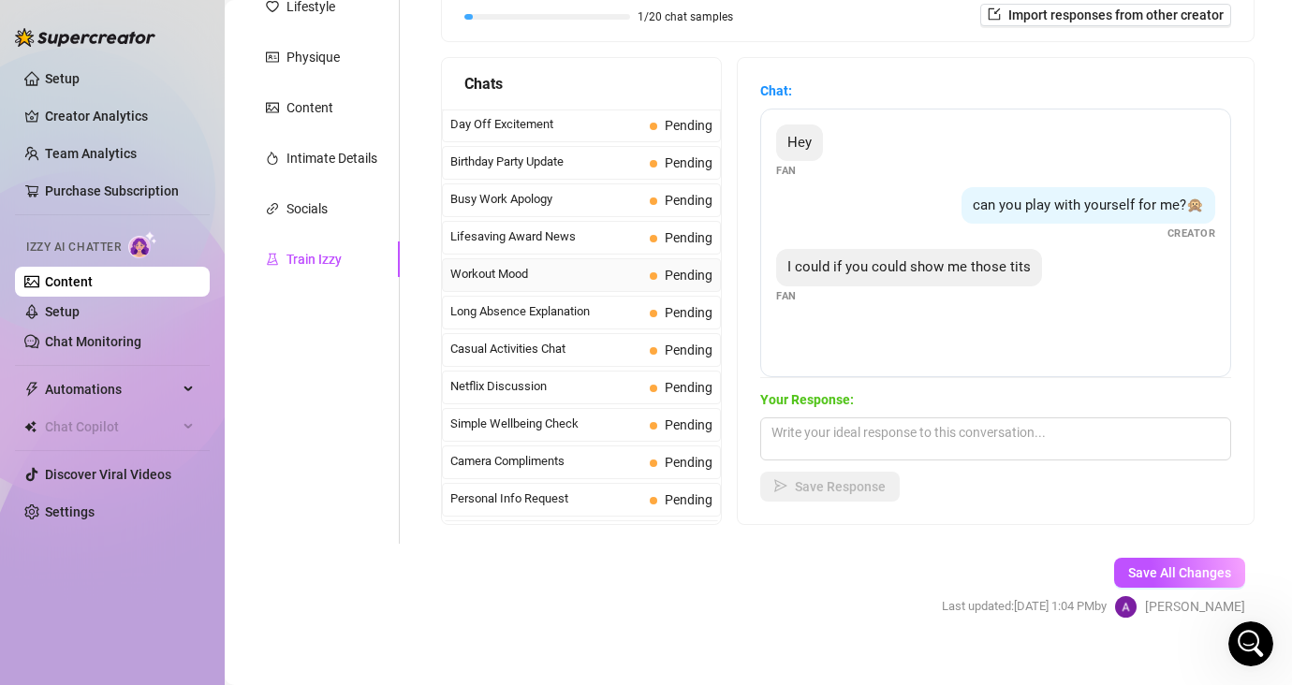
scroll to position [1536, 0]
click at [1148, 565] on span "Save All Changes" at bounding box center [1179, 572] width 103 height 15
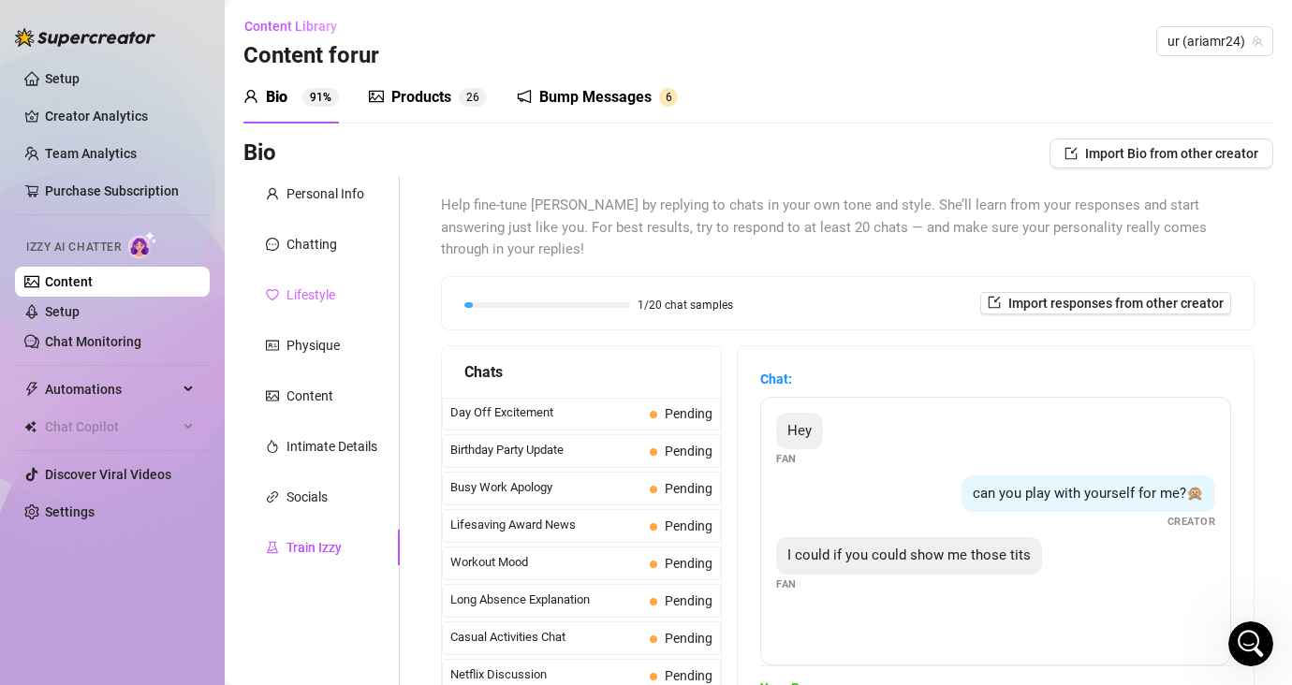
scroll to position [0, 0]
click at [418, 98] on div "Products" at bounding box center [421, 99] width 60 height 22
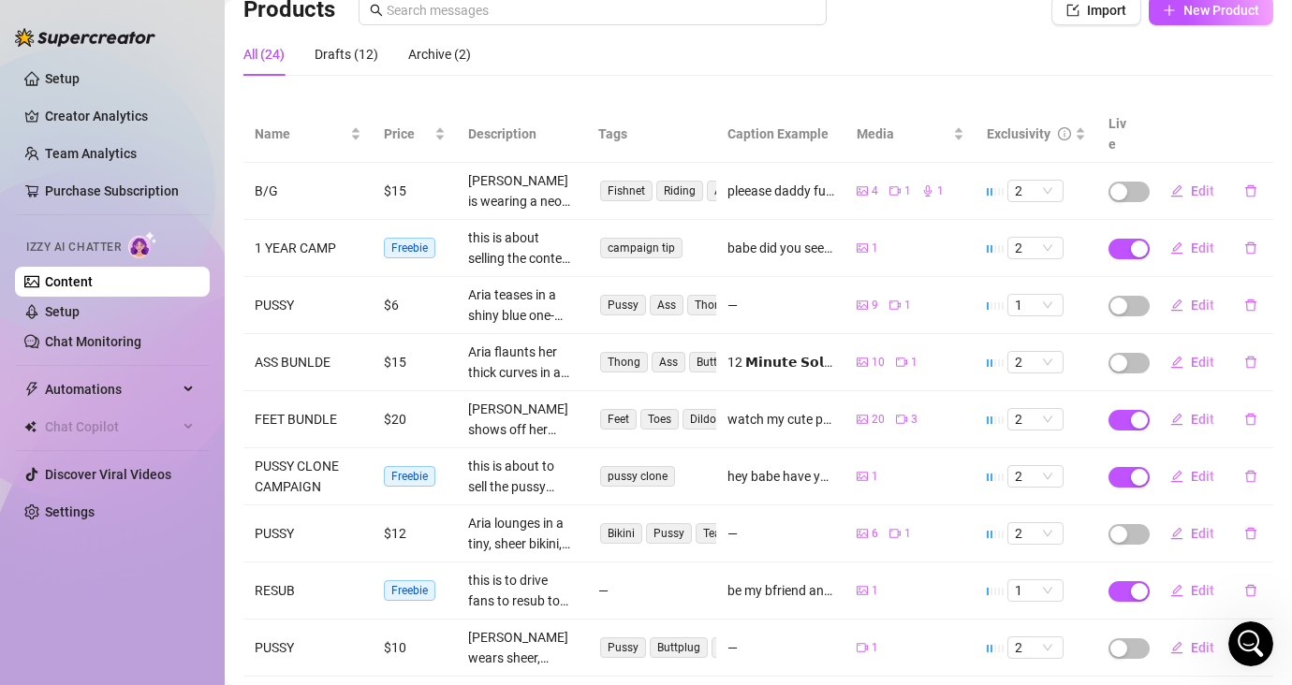
scroll to position [146, 0]
click at [1116, 238] on span "button" at bounding box center [1128, 248] width 41 height 21
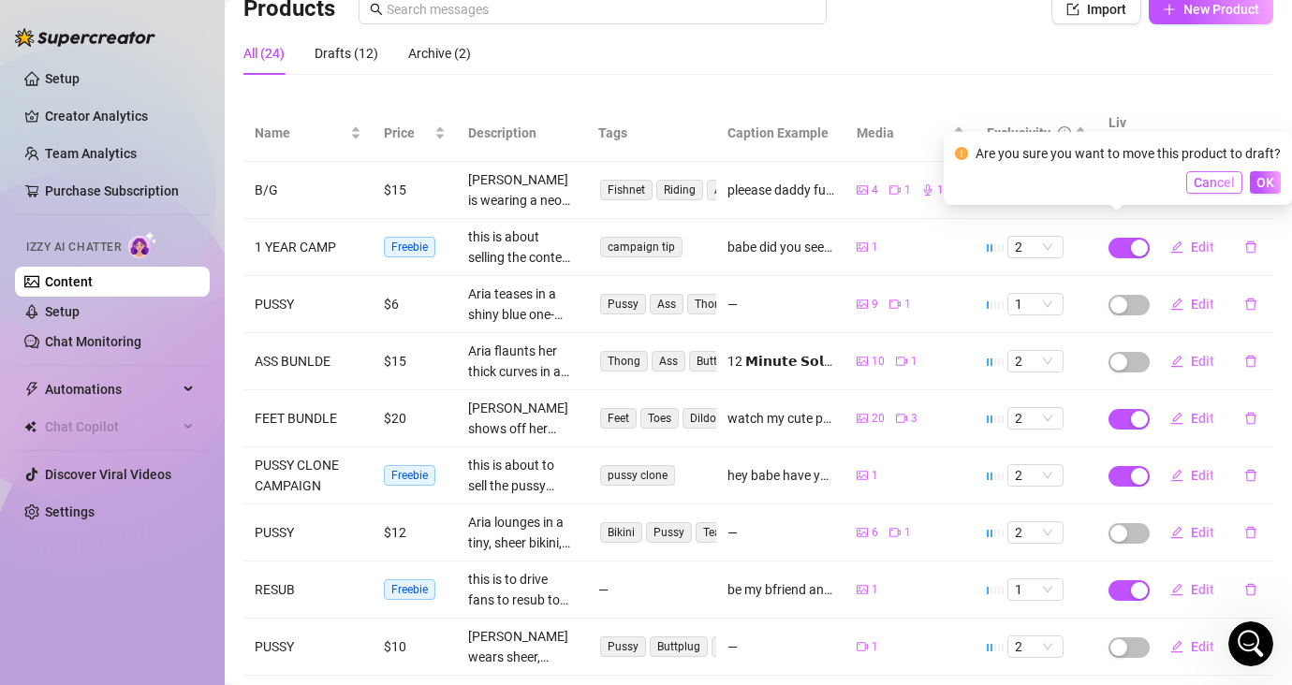
click at [1148, 182] on span "Cancel" at bounding box center [1213, 182] width 41 height 15
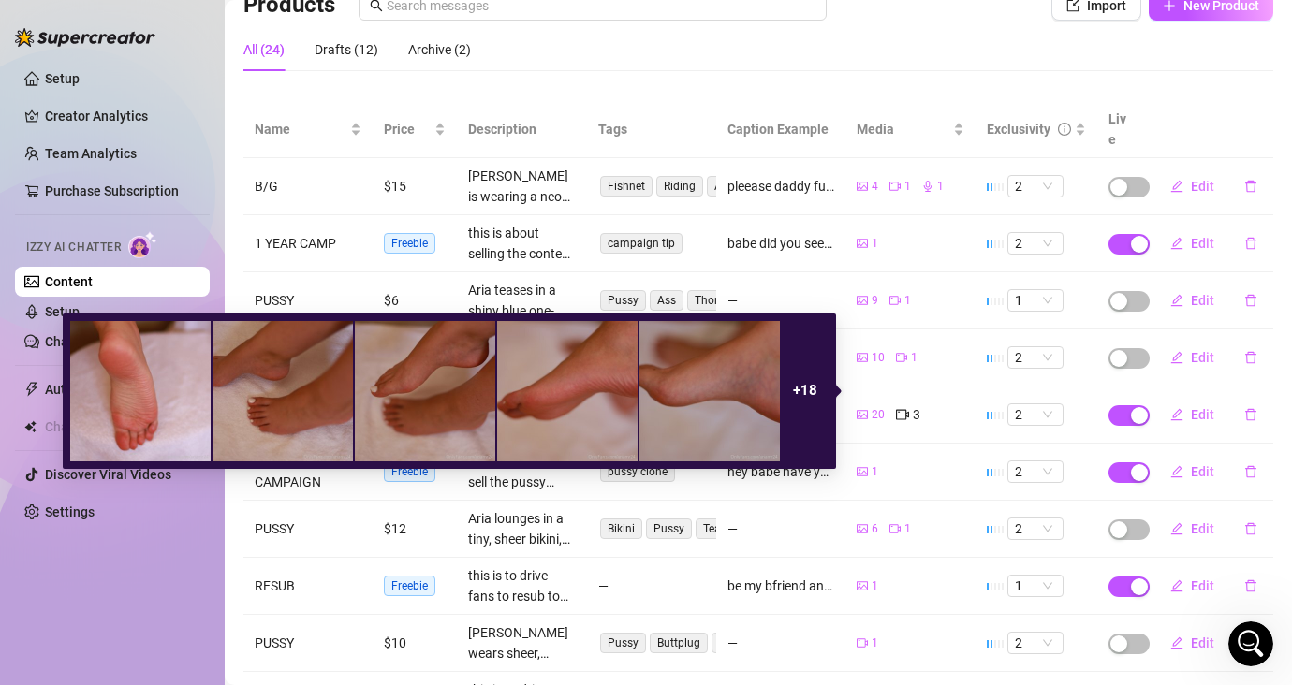
scroll to position [153, 0]
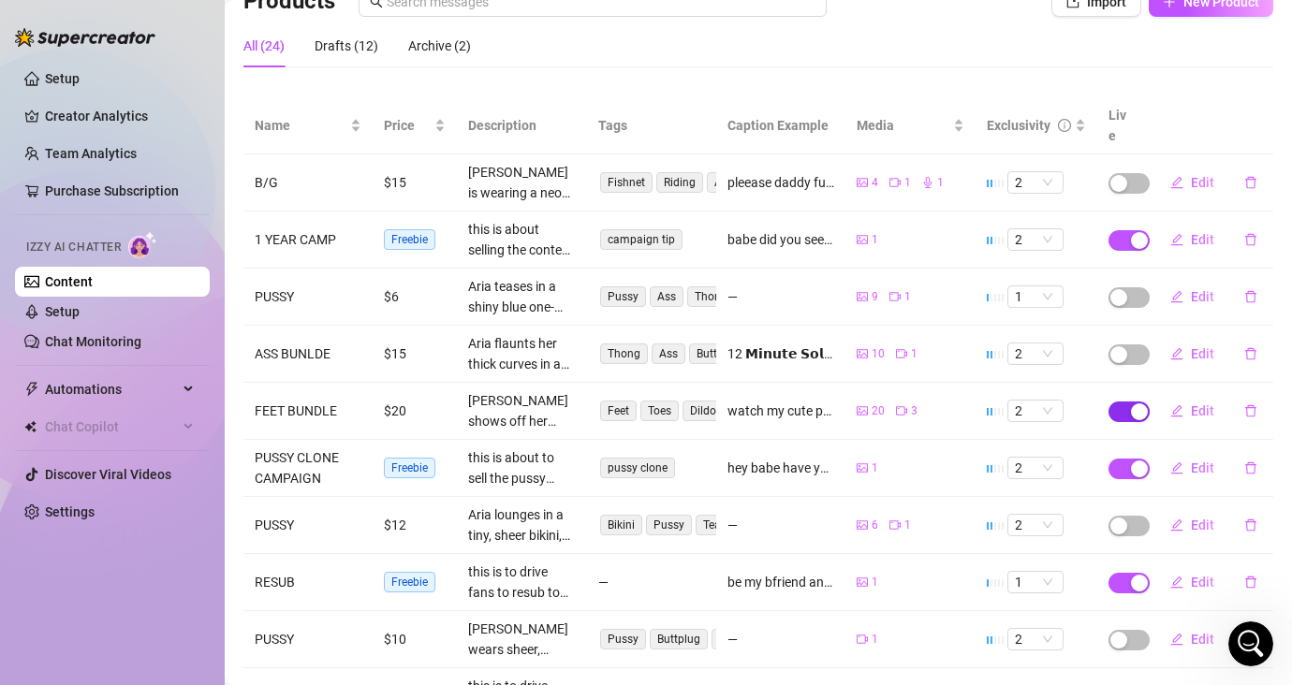
click at [1113, 401] on span "button" at bounding box center [1128, 411] width 41 height 21
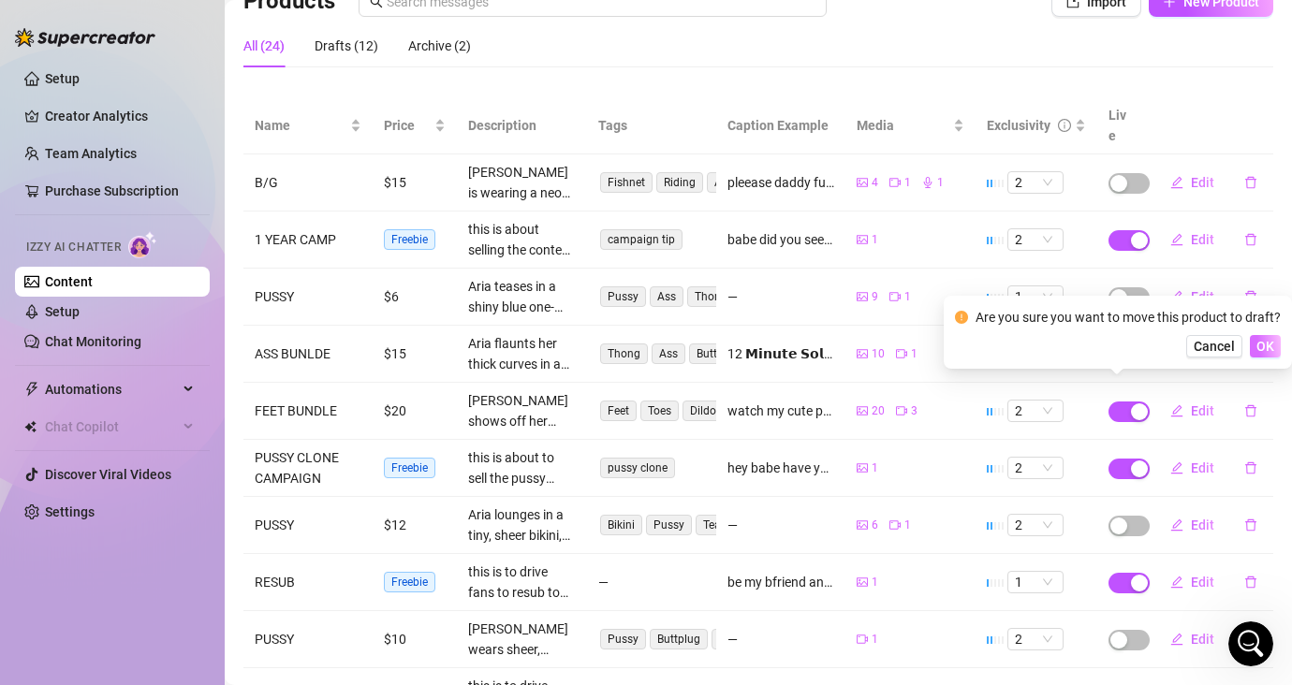
click at [1148, 343] on button "OK" at bounding box center [1264, 346] width 31 height 22
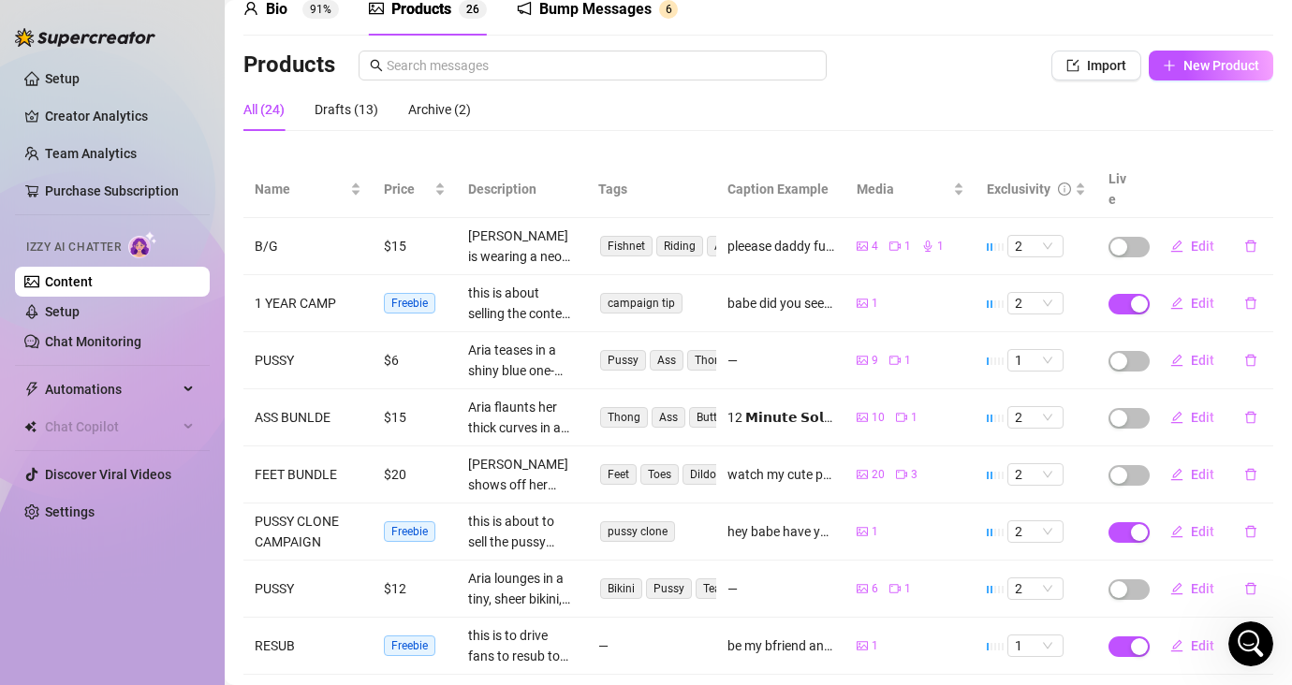
scroll to position [282, 0]
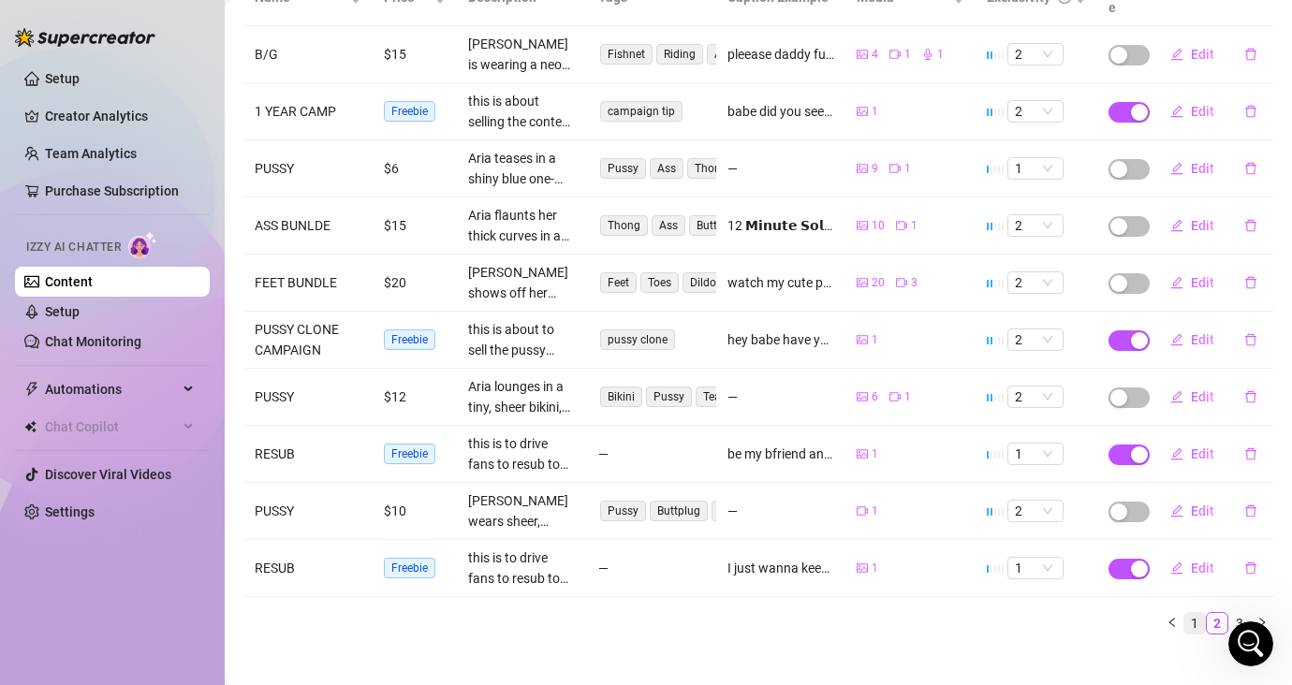
click at [1148, 613] on link "1" at bounding box center [1194, 623] width 21 height 21
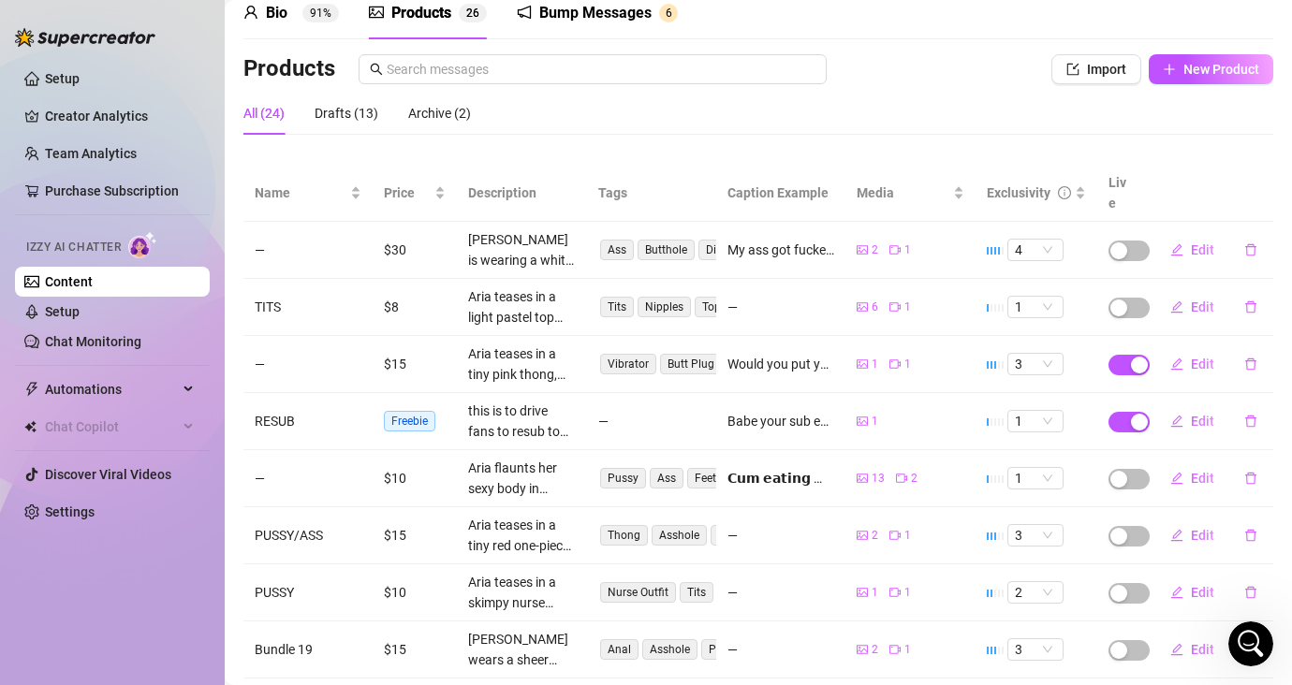
scroll to position [95, 0]
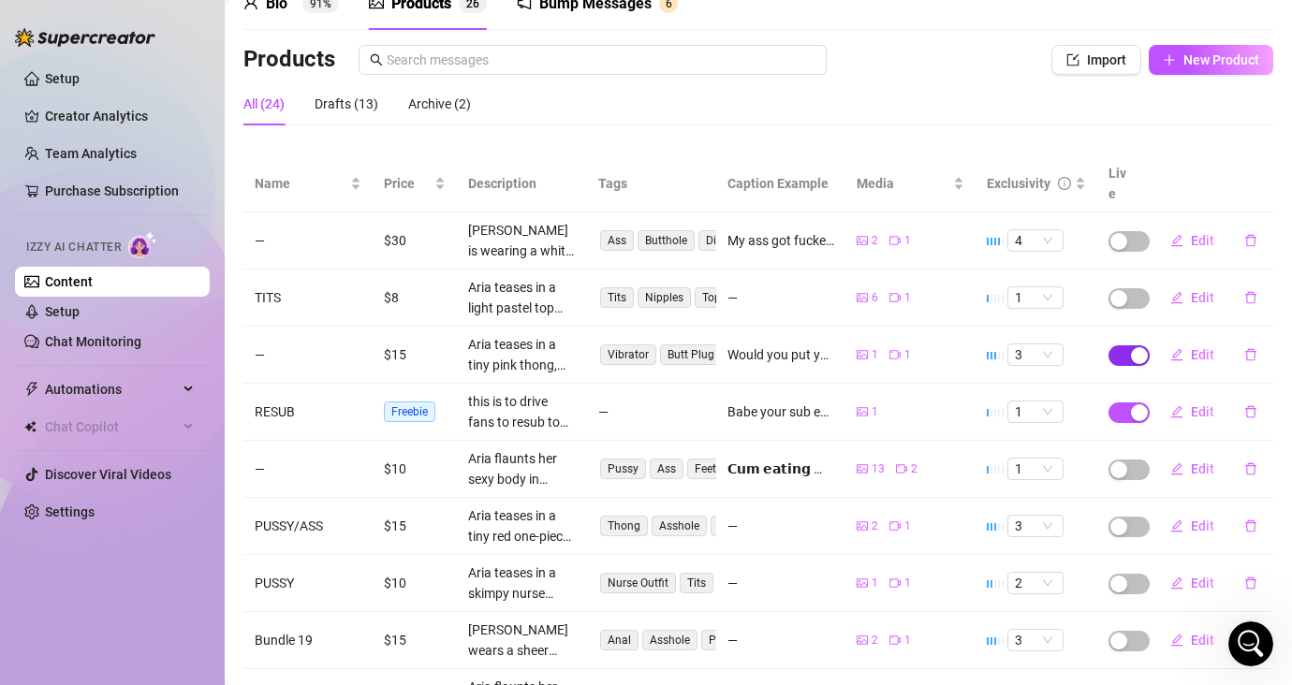
click at [1131, 347] on div "button" at bounding box center [1139, 355] width 17 height 17
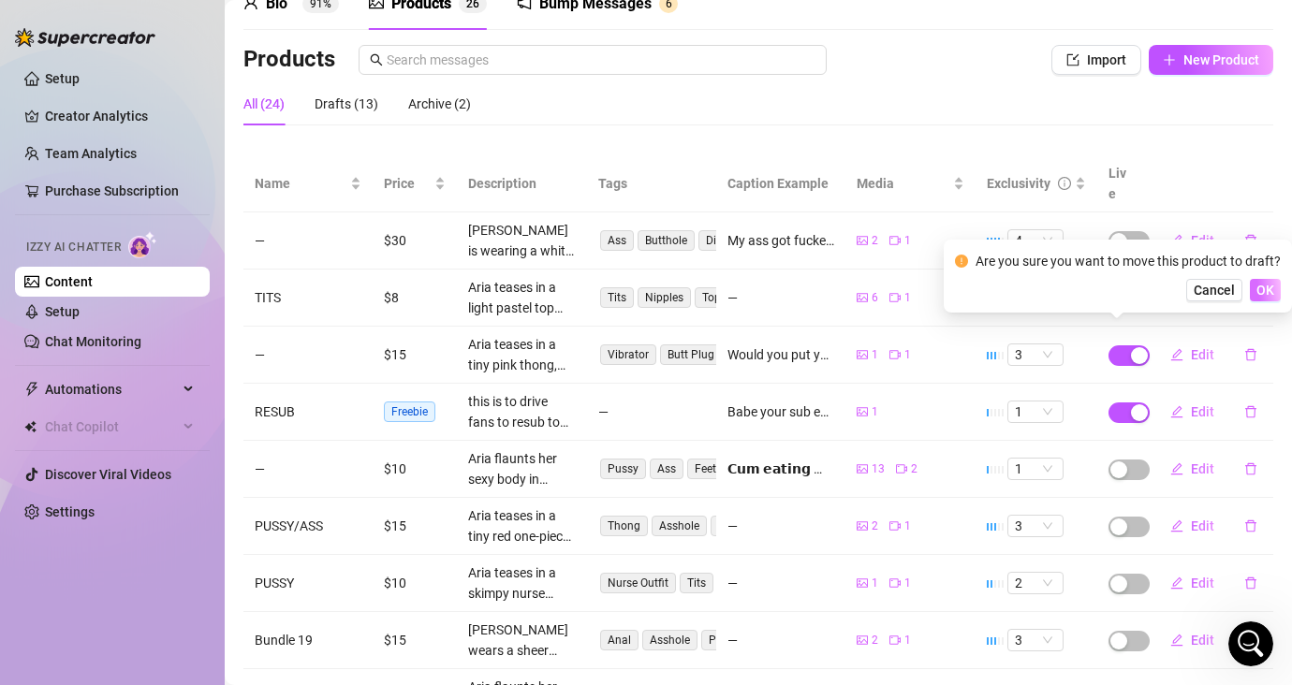
click at [1148, 286] on span "OK" at bounding box center [1265, 290] width 18 height 15
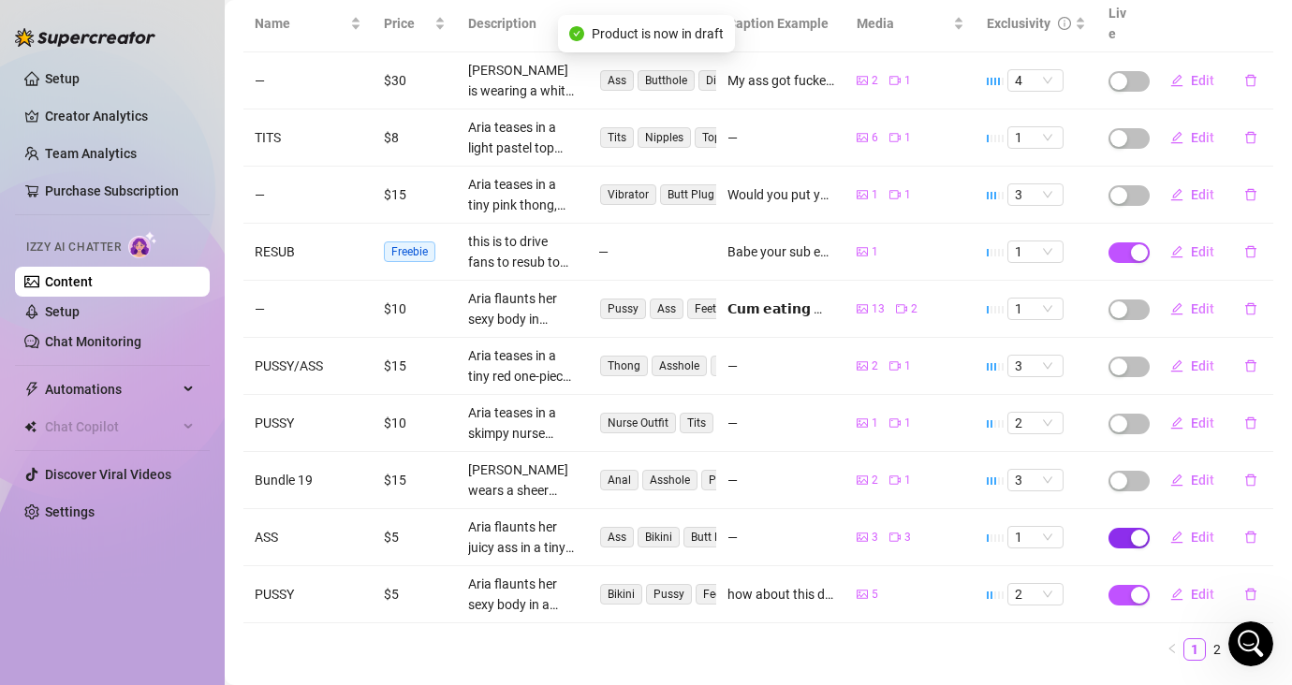
scroll to position [272, 0]
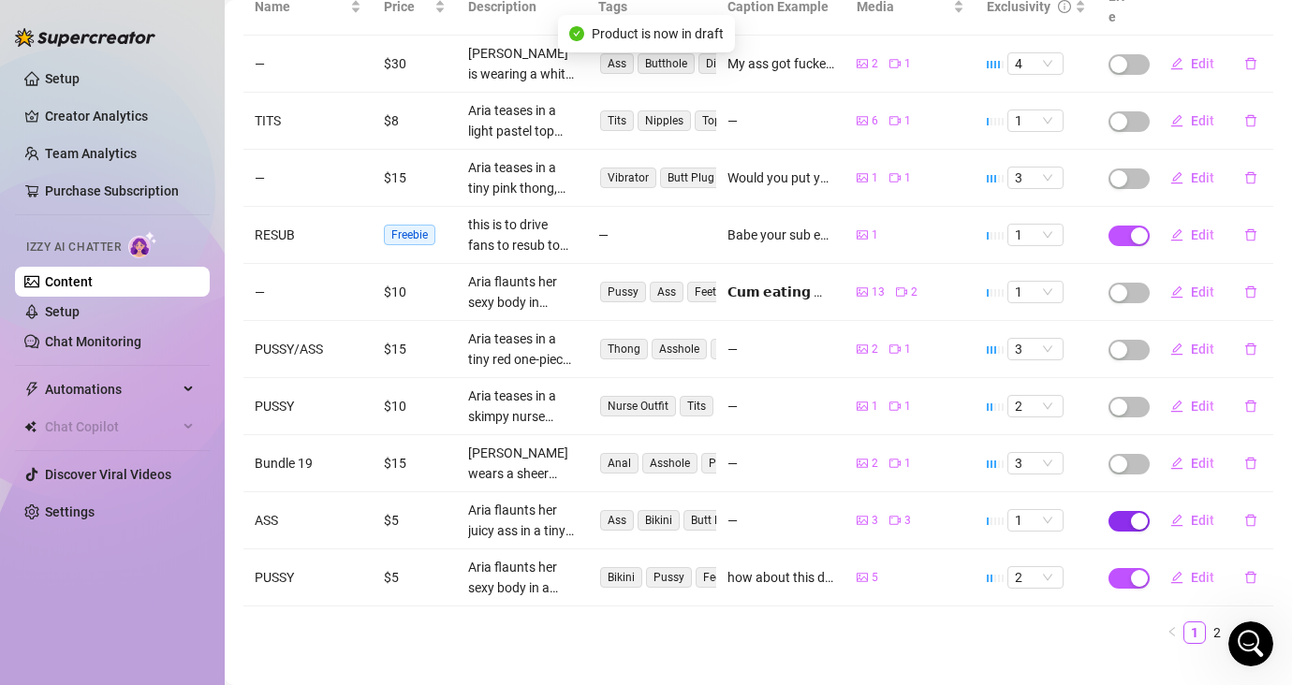
click at [1112, 511] on span "button" at bounding box center [1128, 521] width 41 height 21
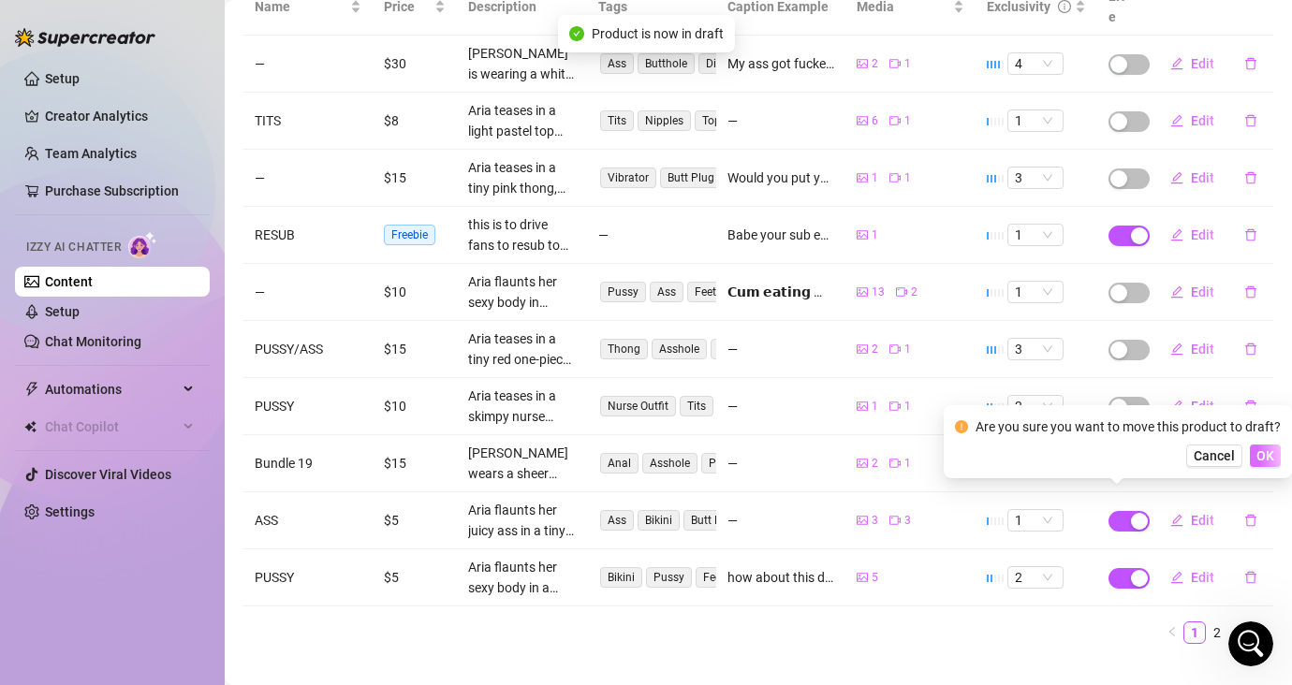
click at [1148, 457] on span "OK" at bounding box center [1265, 455] width 18 height 15
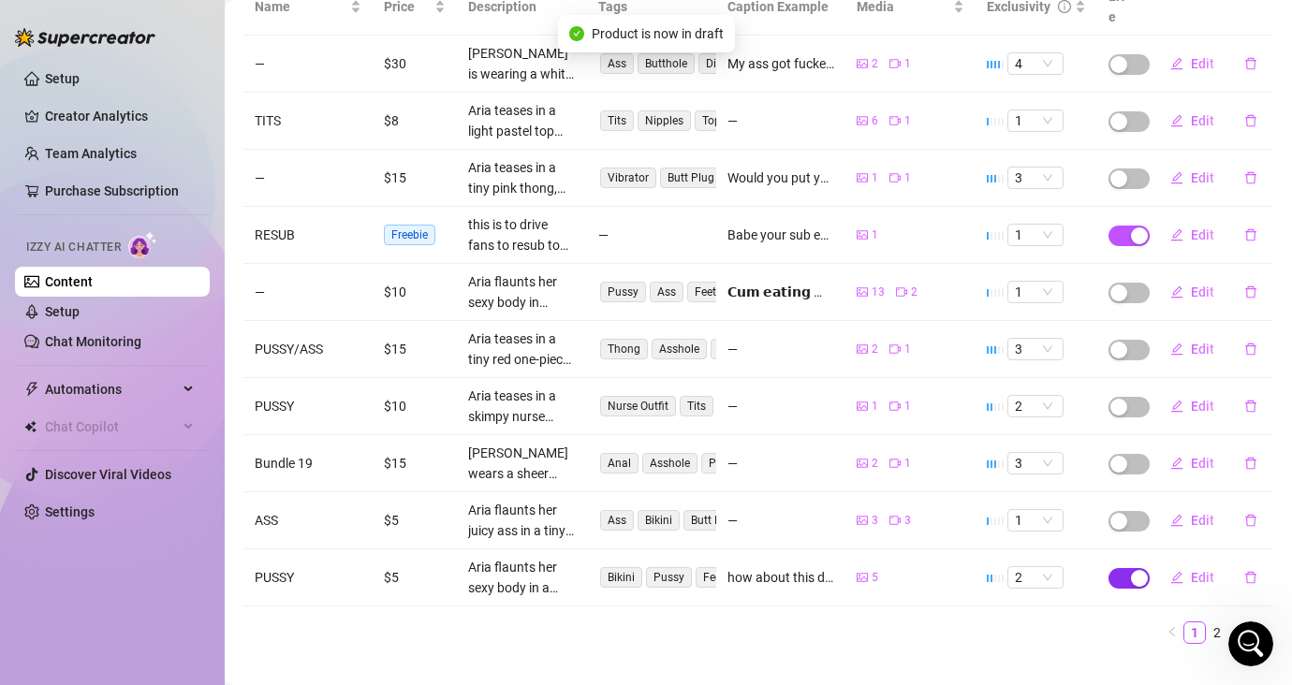
click at [1115, 568] on span "button" at bounding box center [1128, 578] width 41 height 21
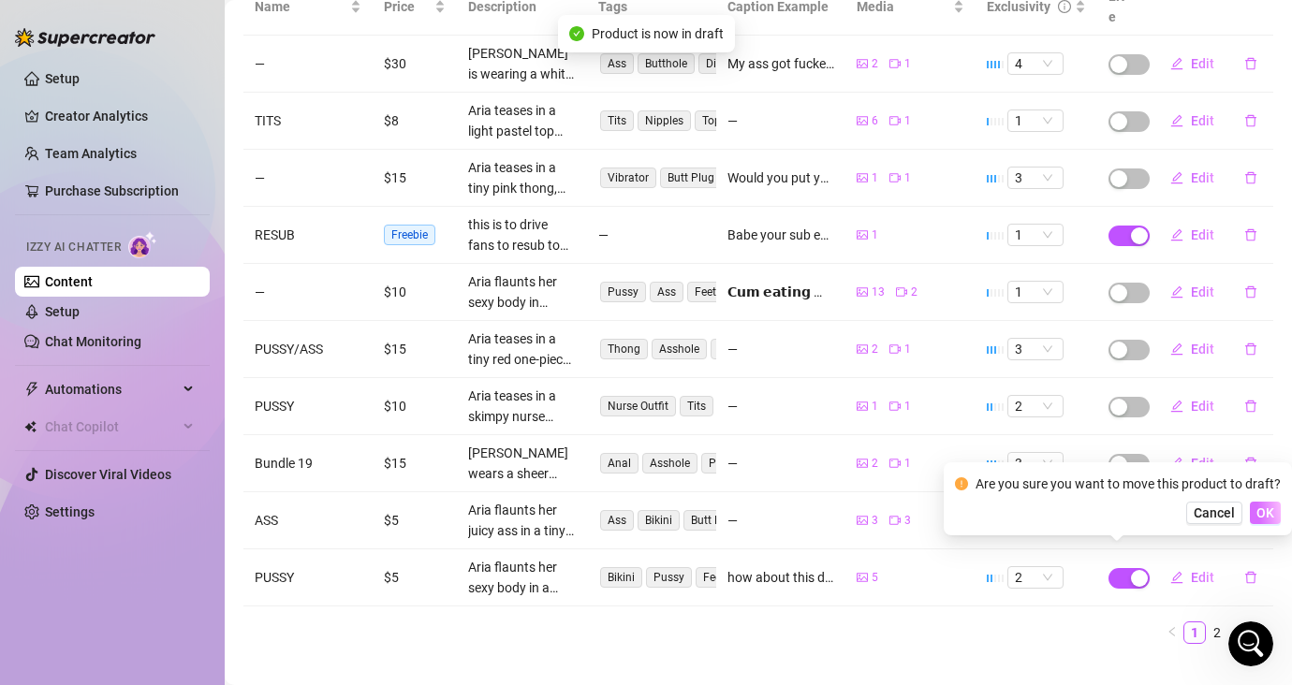
click at [1148, 516] on span "OK" at bounding box center [1265, 512] width 18 height 15
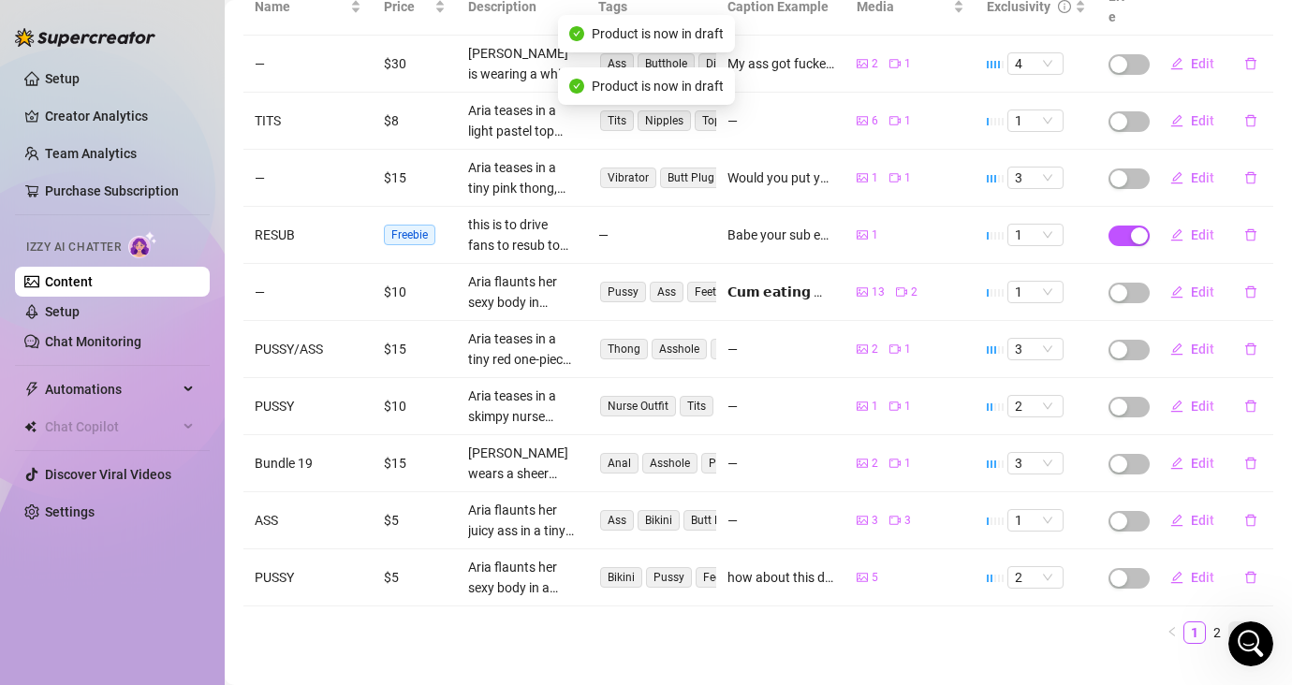
click at [1148, 622] on link "3" at bounding box center [1239, 632] width 21 height 21
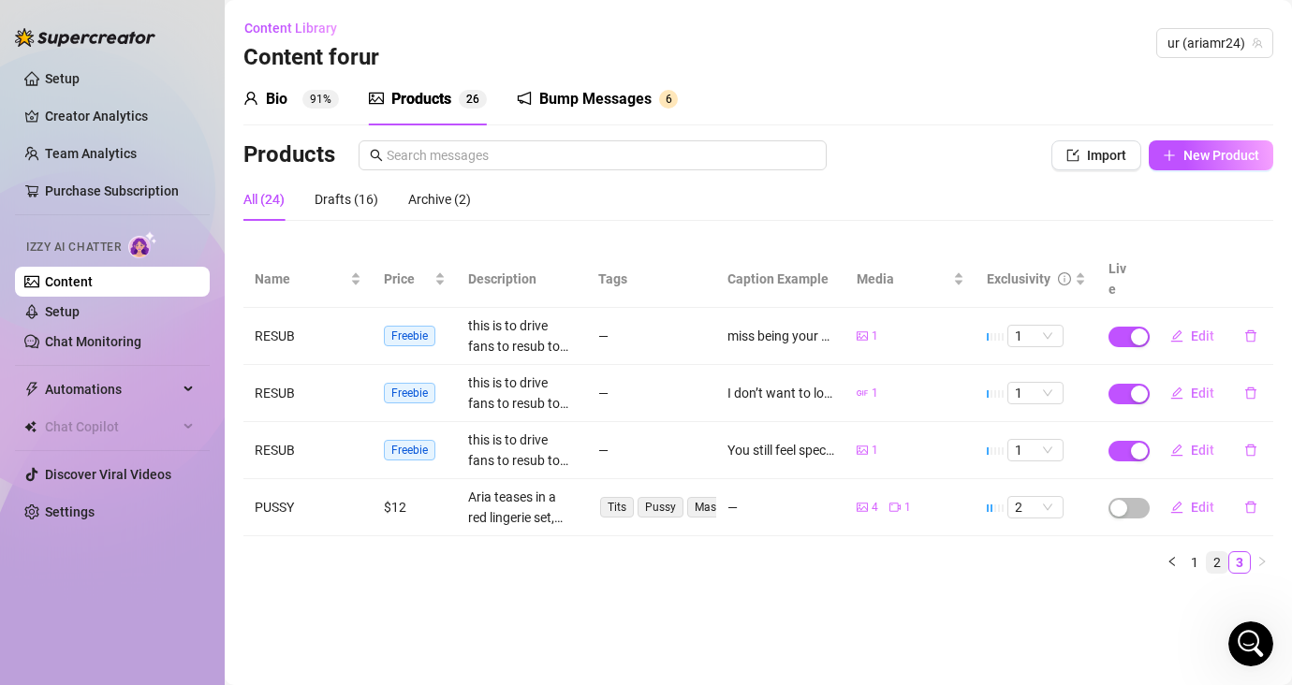
click at [1148, 552] on link "2" at bounding box center [1216, 562] width 21 height 21
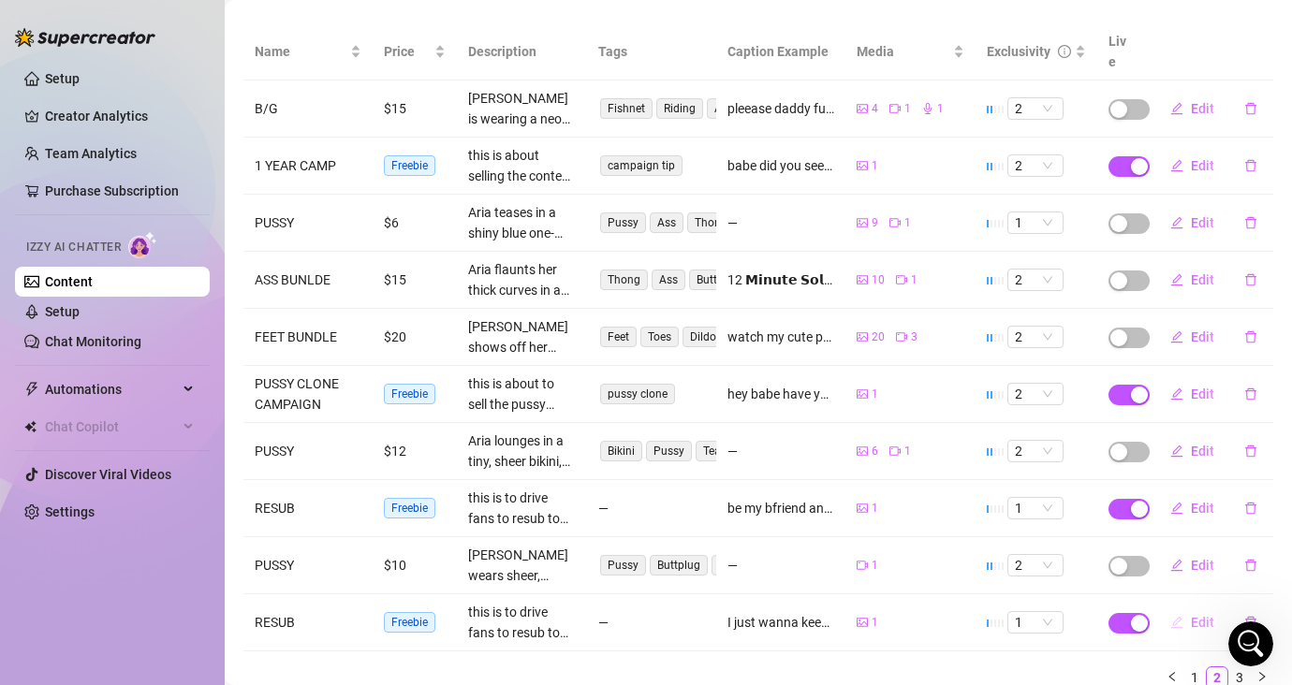
scroll to position [282, 0]
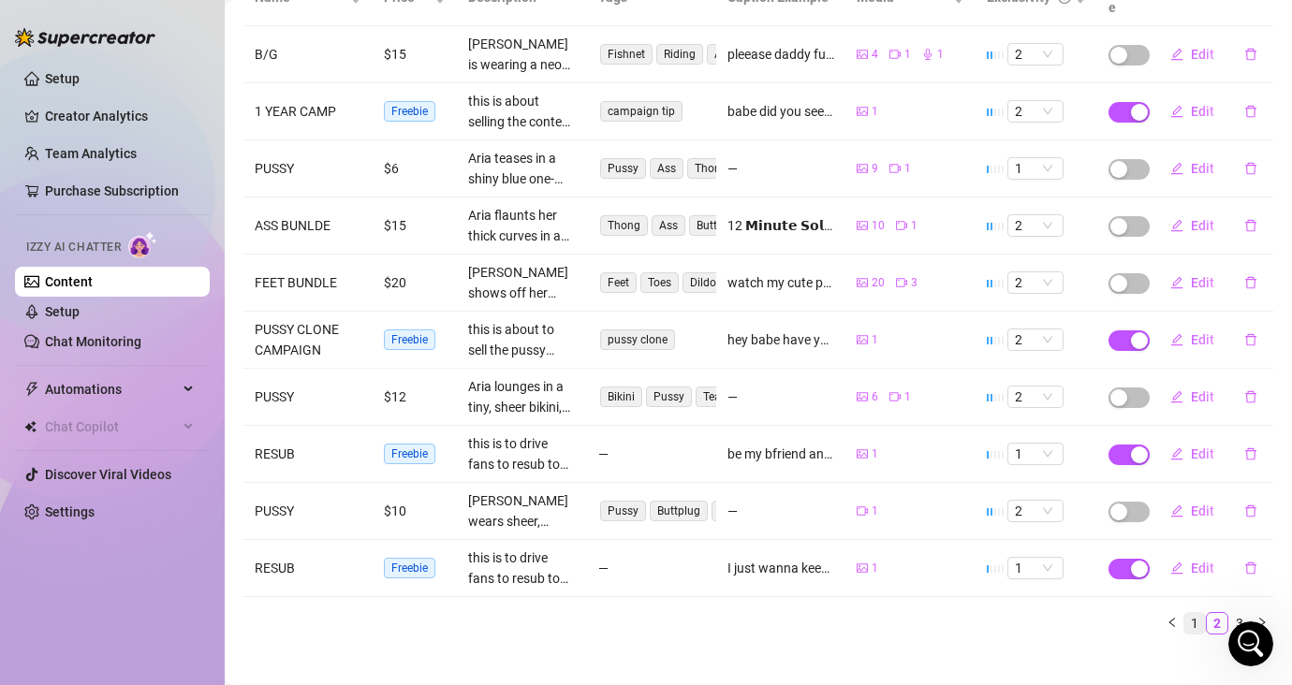
click at [1148, 613] on link "1" at bounding box center [1194, 623] width 21 height 21
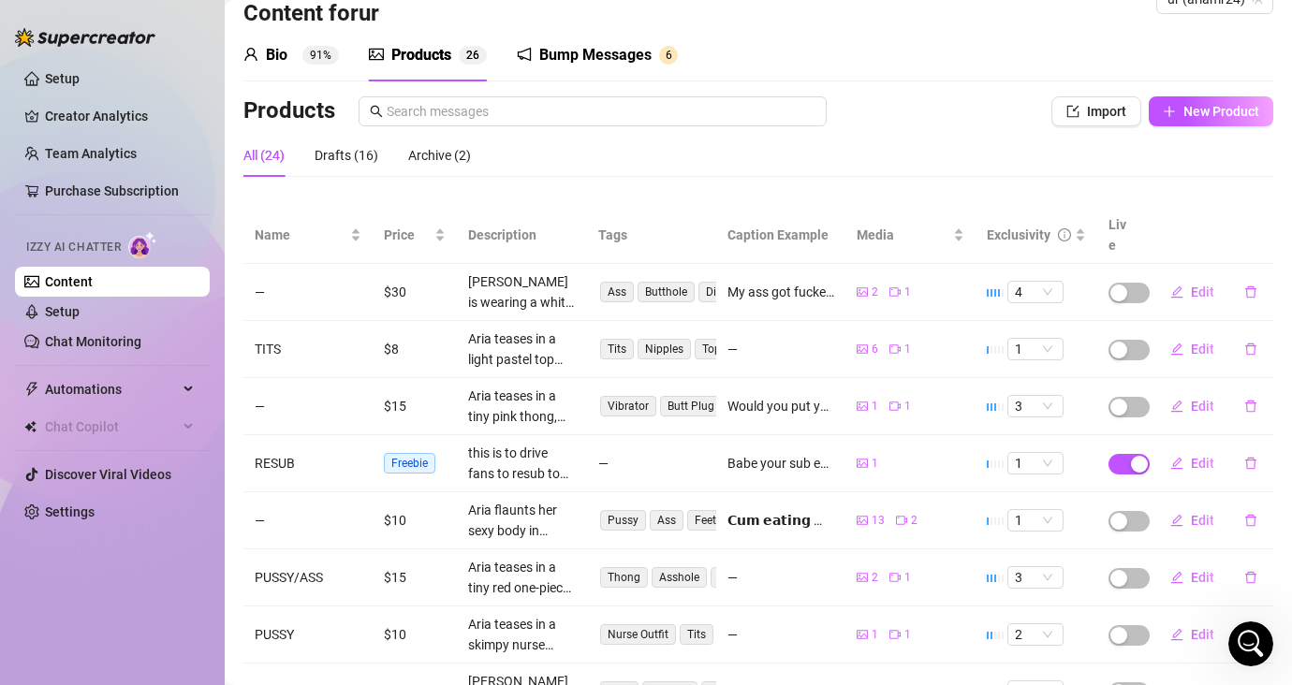
scroll to position [0, 0]
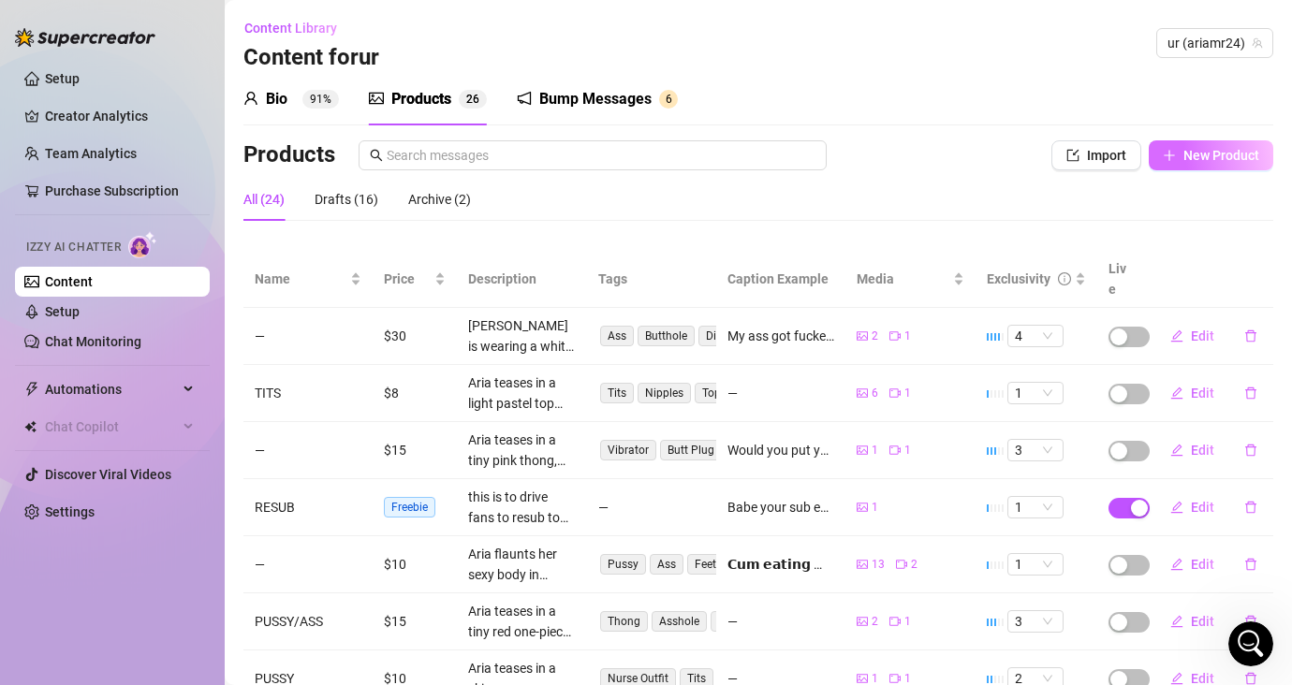
click at [1148, 153] on icon "plus" at bounding box center [1168, 155] width 13 height 13
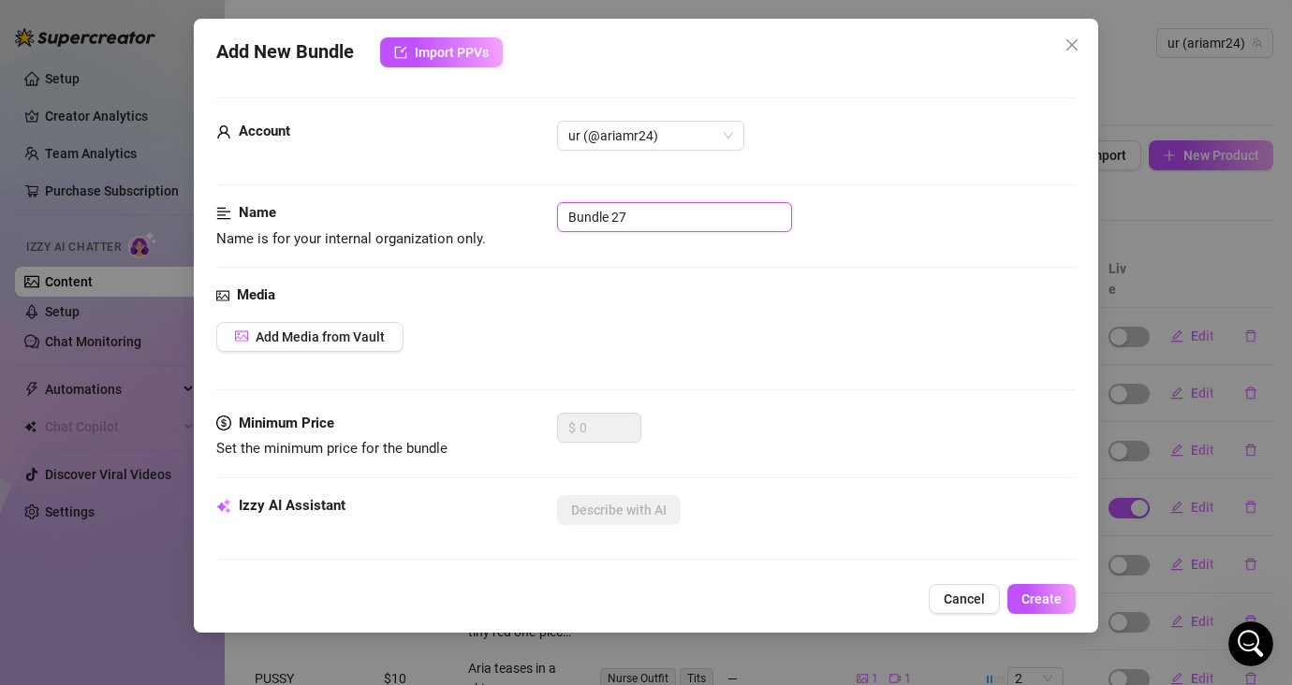
drag, startPoint x: 583, startPoint y: 202, endPoint x: 562, endPoint y: 201, distance: 21.5
click at [562, 202] on input "Bundle 27" at bounding box center [674, 217] width 235 height 30
drag, startPoint x: 656, startPoint y: 216, endPoint x: 503, endPoint y: 220, distance: 153.5
click at [503, 220] on div "Name Name is for your internal organization only. Bundle 27" at bounding box center [645, 226] width 859 height 48
click at [737, 286] on div "Media" at bounding box center [645, 296] width 859 height 22
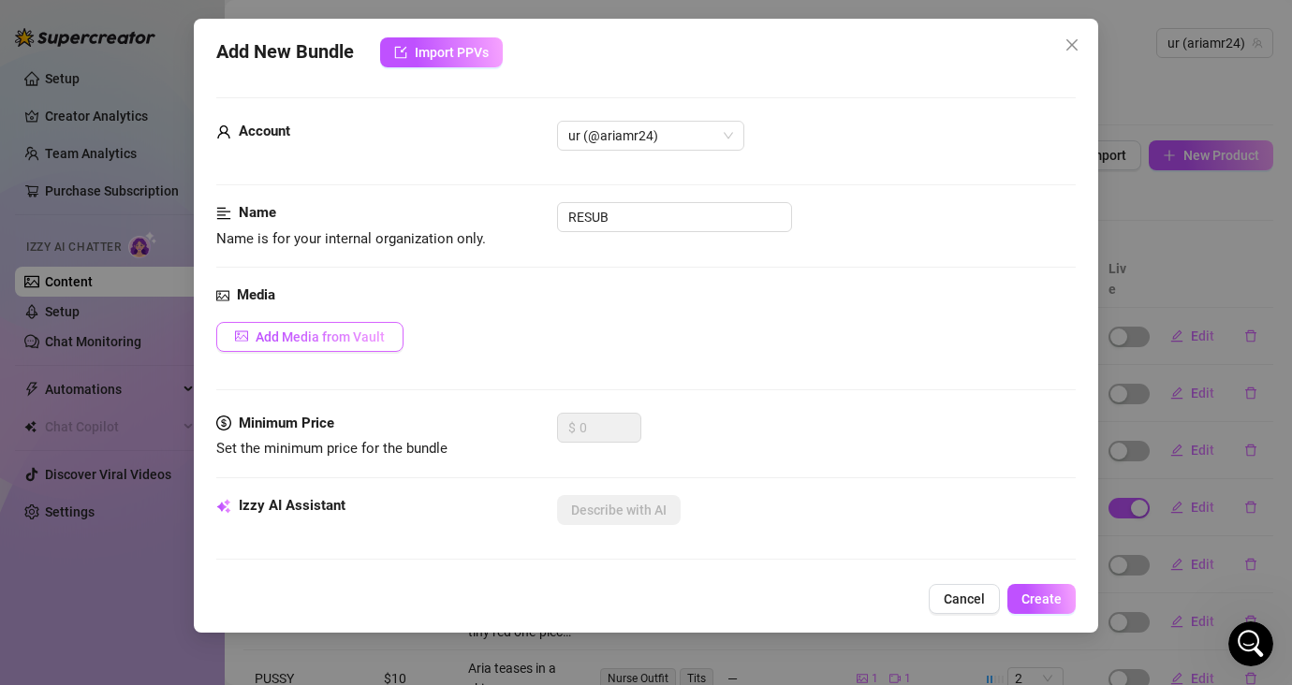
click at [363, 325] on button "Add Media from Vault" at bounding box center [309, 337] width 187 height 30
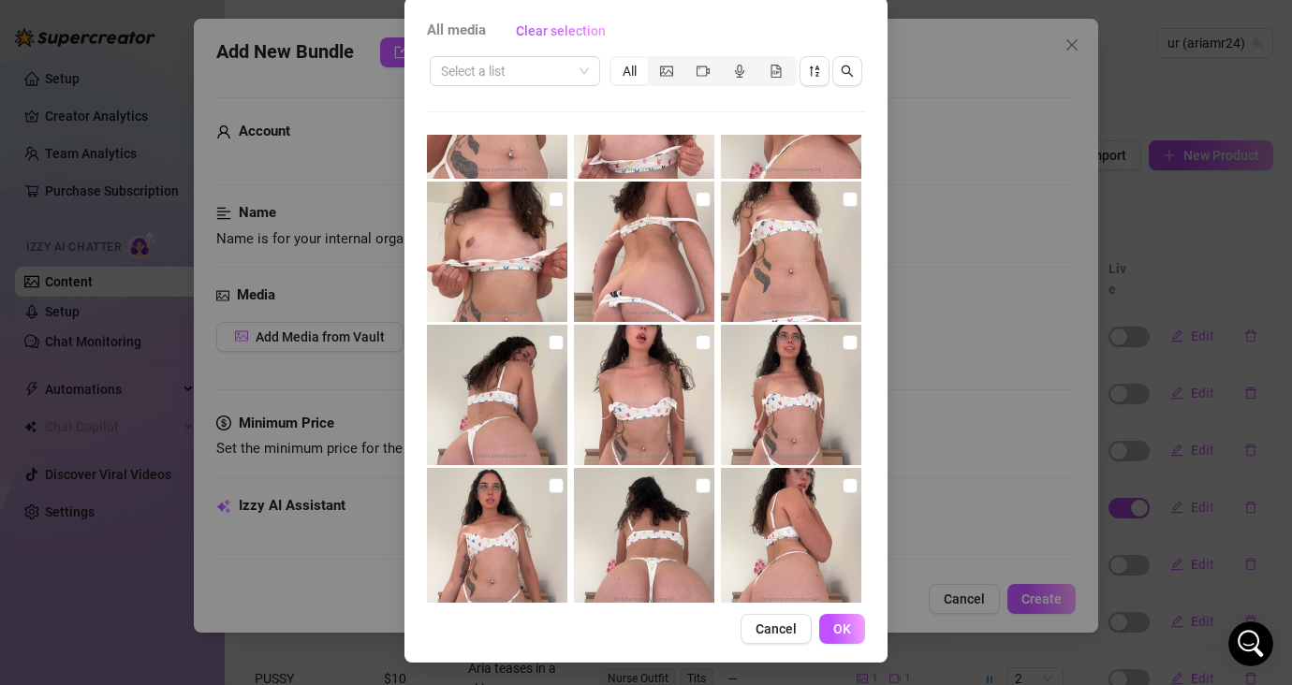
scroll to position [255, 0]
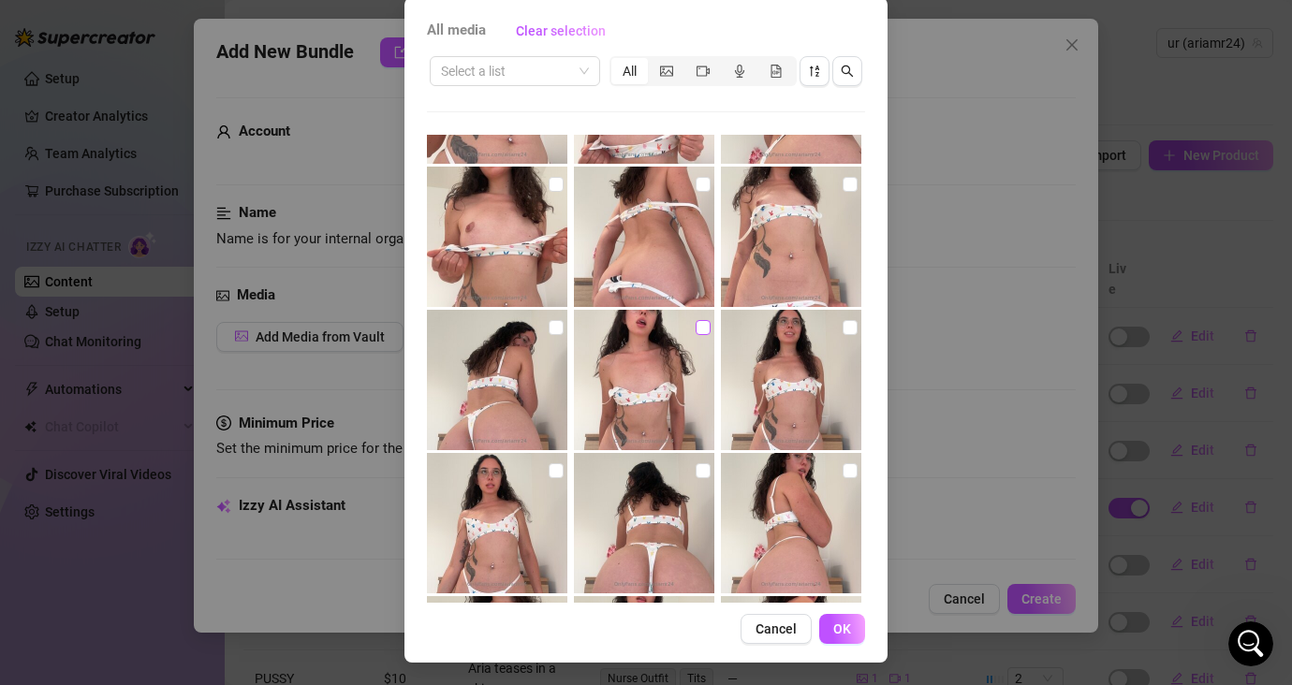
click at [695, 328] on input "checkbox" at bounding box center [702, 327] width 15 height 15
click at [833, 622] on span "OK" at bounding box center [842, 628] width 18 height 15
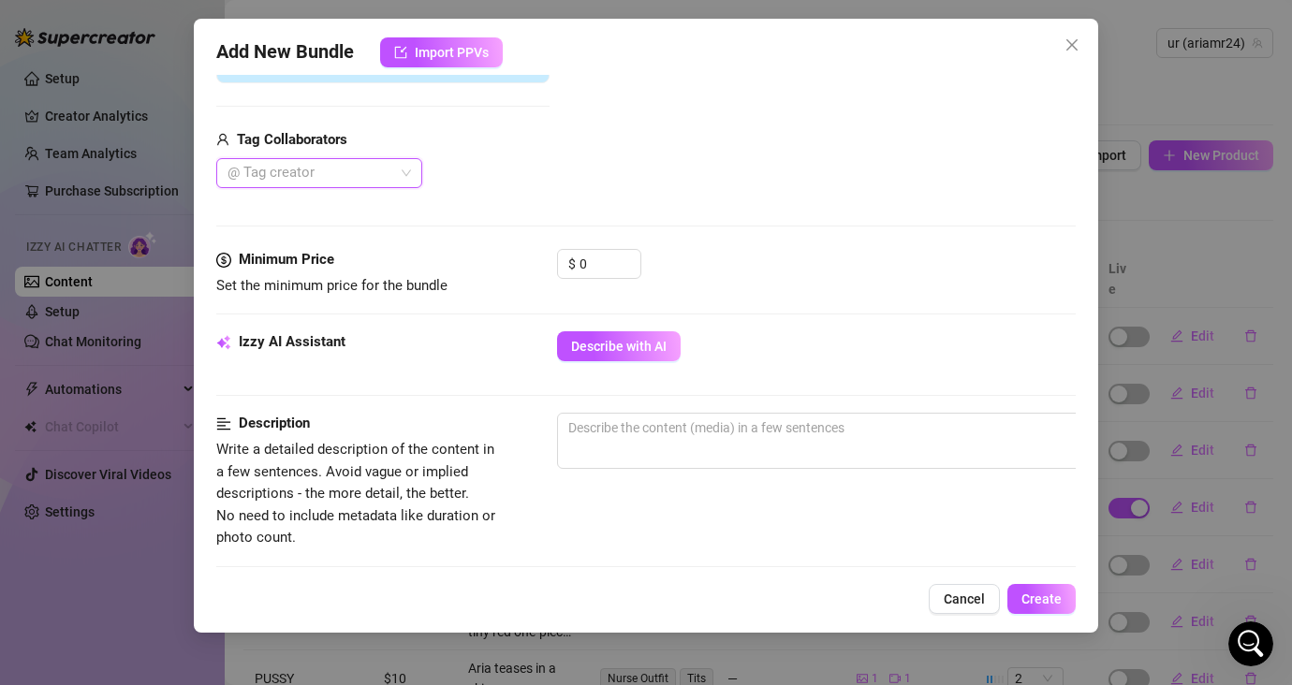
scroll to position [445, 0]
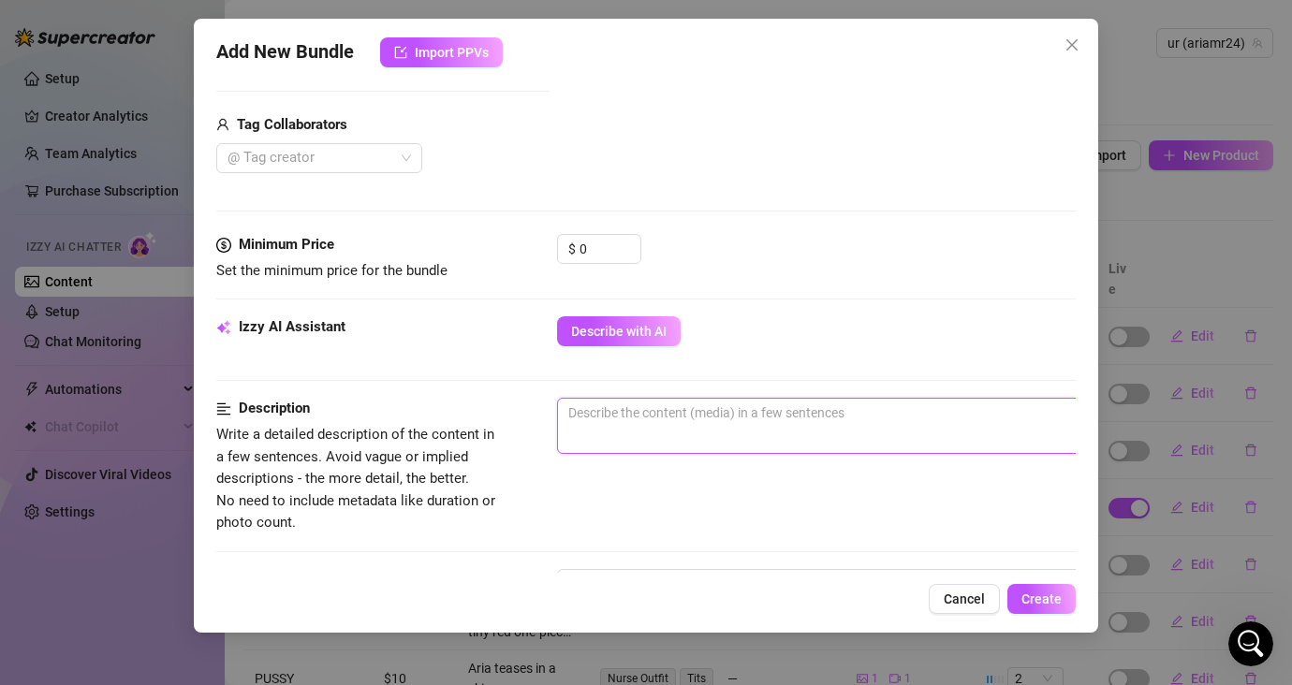
click at [796, 423] on textarea at bounding box center [884, 413] width 653 height 28
paste textarea "this is to drive fans to resub to my account @ariamr24 again, as they sub has e…"
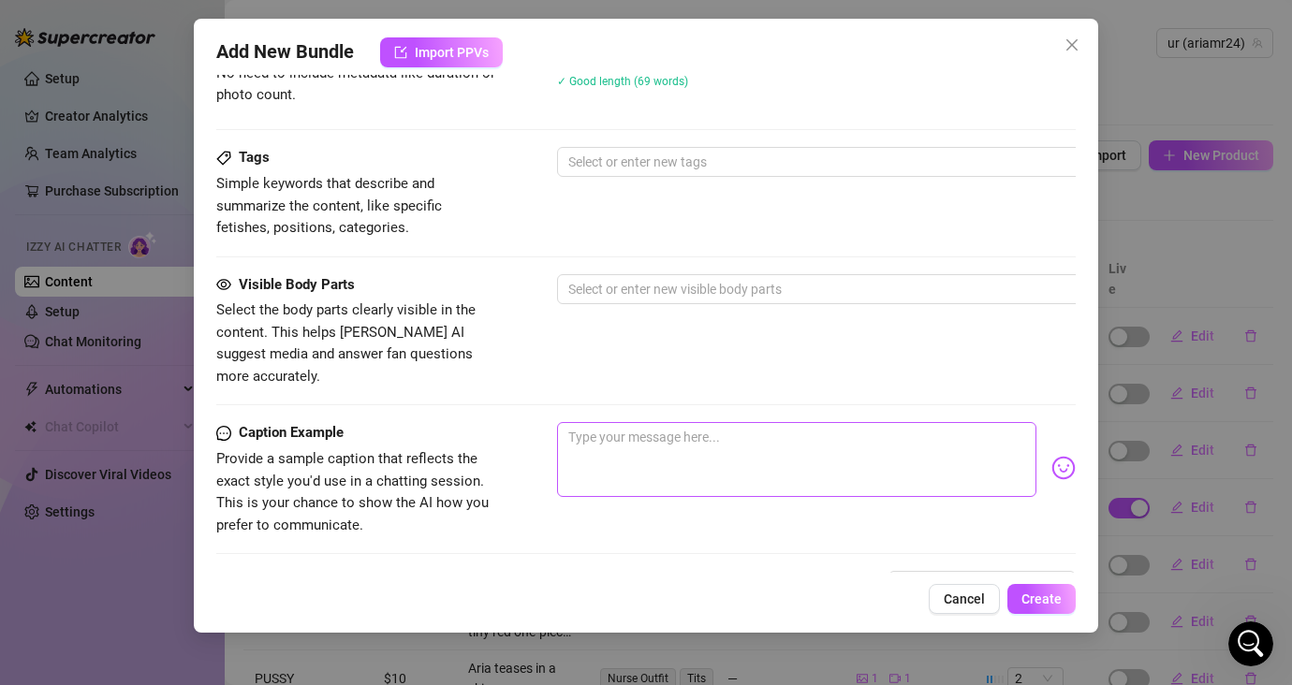
scroll to position [877, 0]
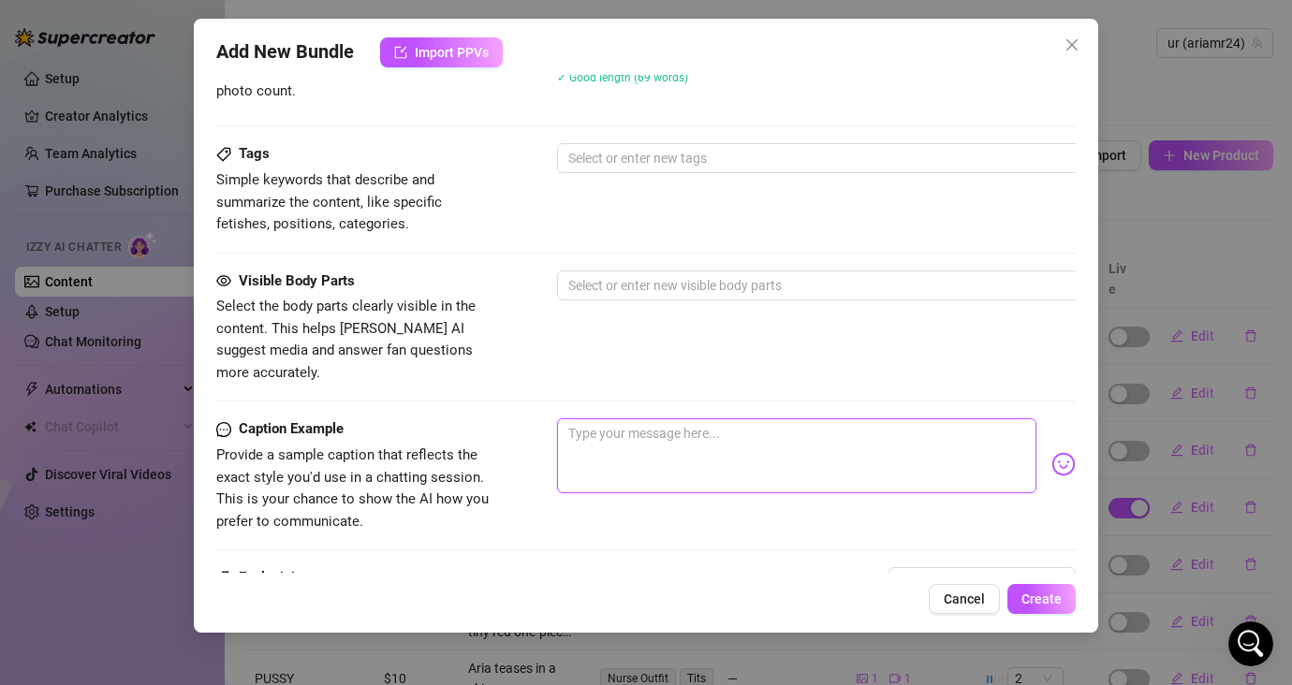
click at [802, 441] on textarea at bounding box center [796, 455] width 479 height 75
click at [795, 426] on textarea at bounding box center [796, 455] width 479 height 75
paste textarea "Promise me you’ll come back? 💞 if you do, I’ll spoil you with my sextape + your…"
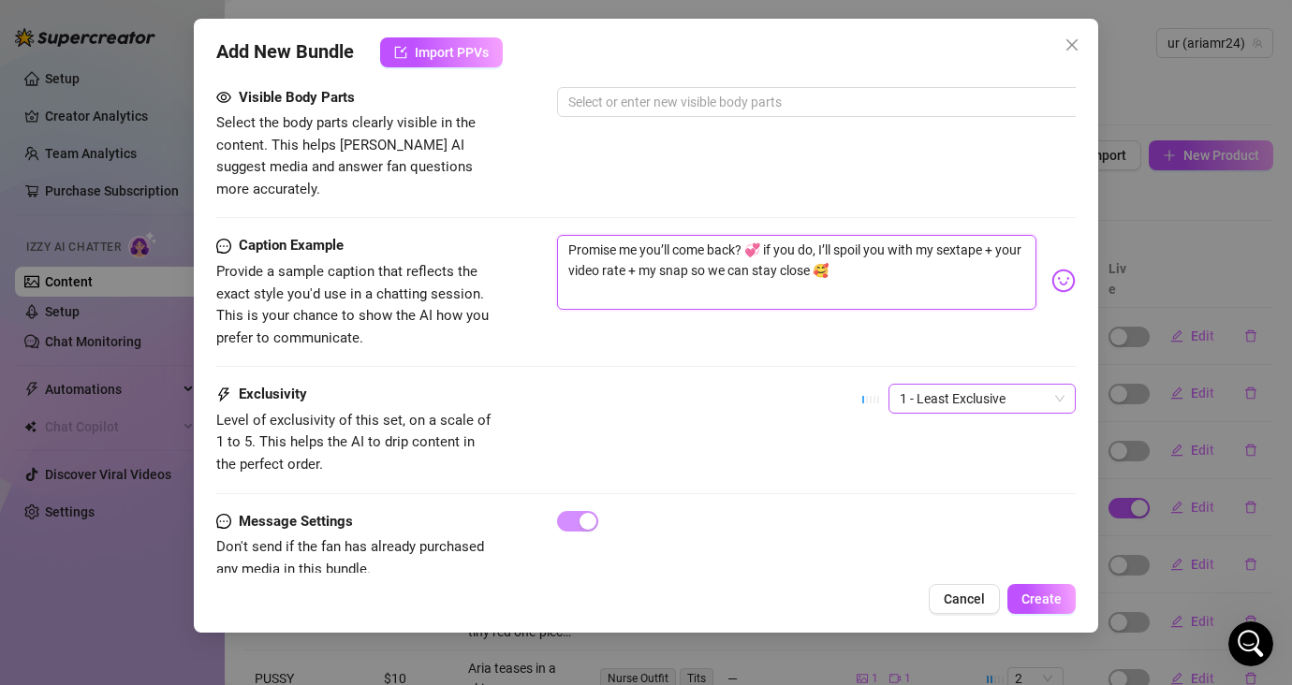
scroll to position [1089, 0]
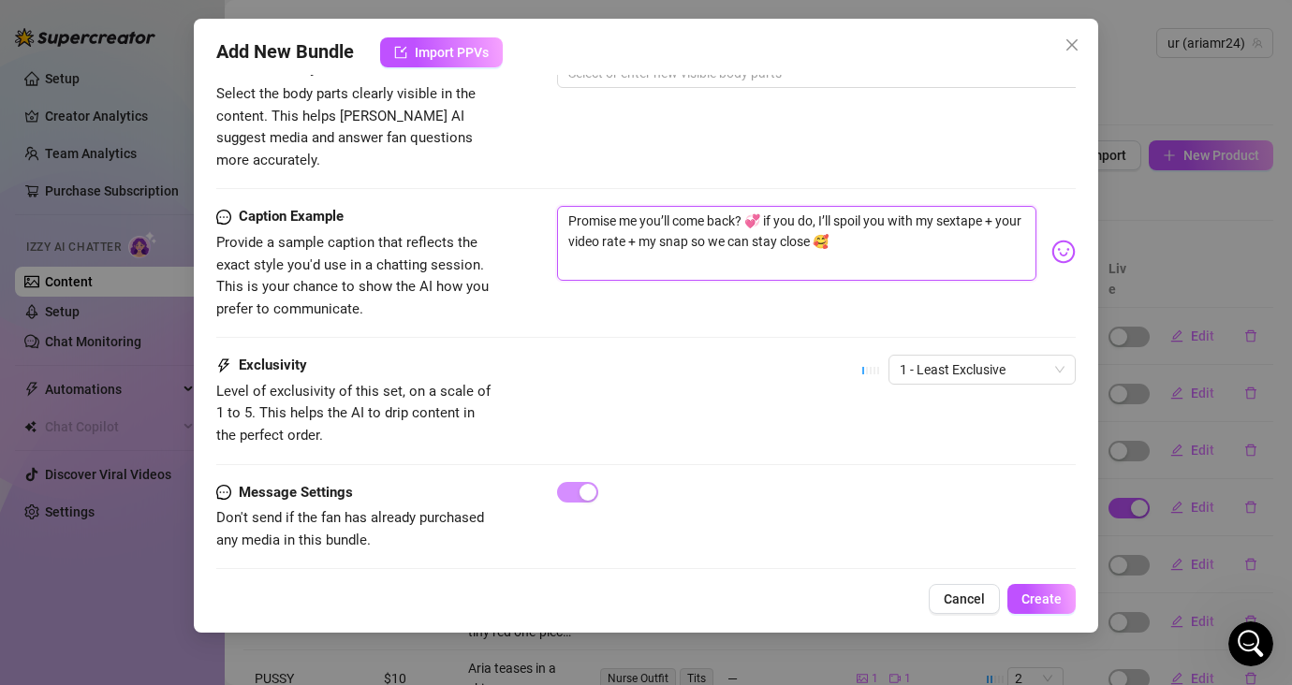
click at [596, 216] on textarea "Promise me you’ll come back? 💞 if you do, I’ll spoil you with my sextape + your…" at bounding box center [796, 243] width 479 height 75
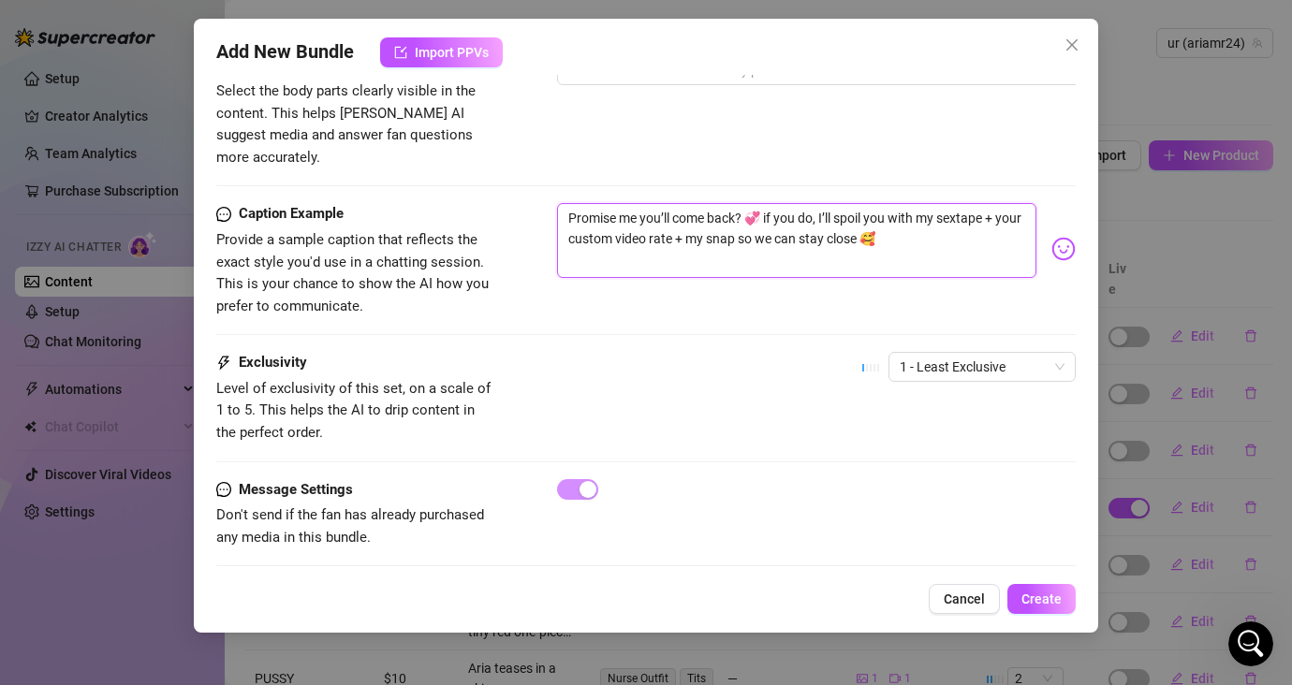
scroll to position [1095, 0]
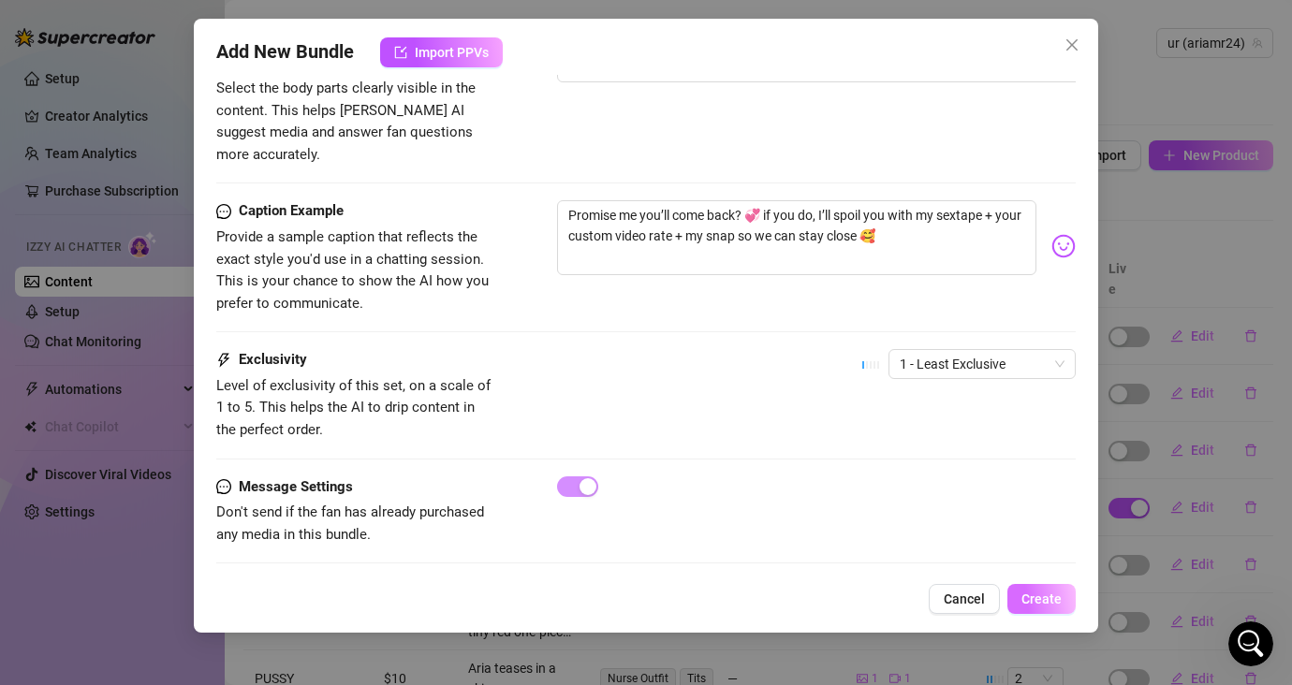
click at [1047, 603] on span "Create" at bounding box center [1041, 598] width 40 height 15
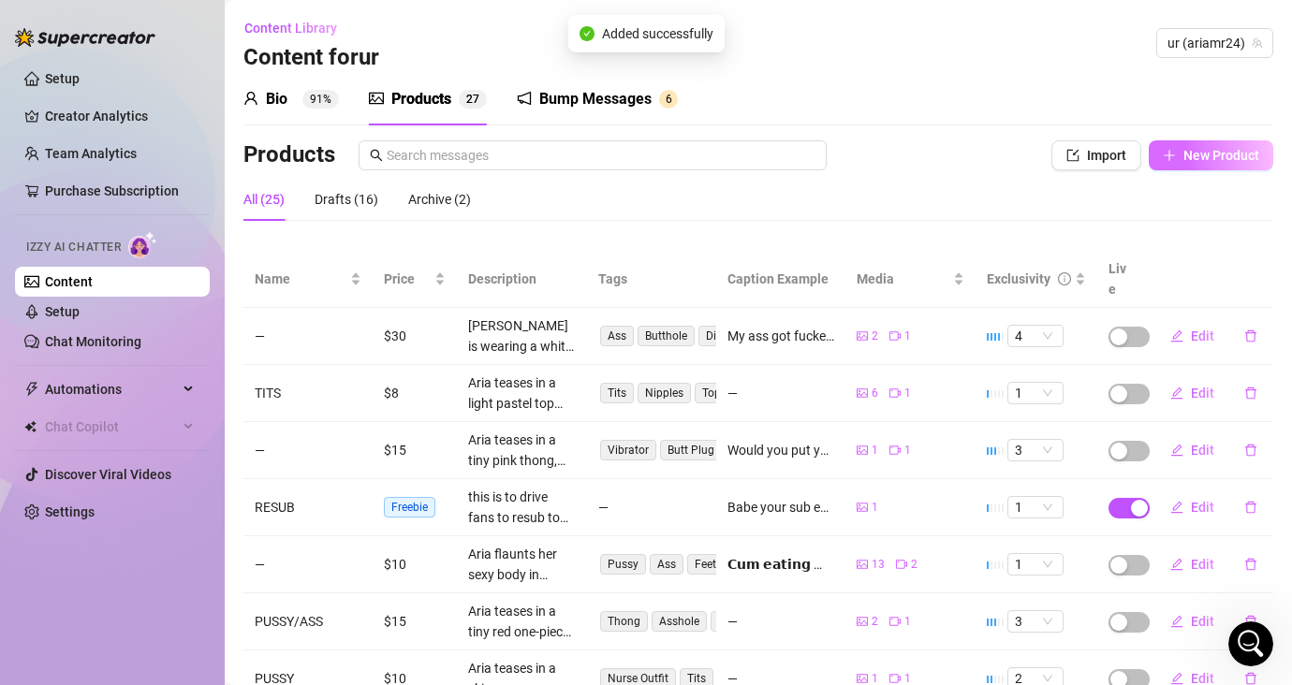
click at [1148, 158] on button "New Product" at bounding box center [1210, 155] width 124 height 30
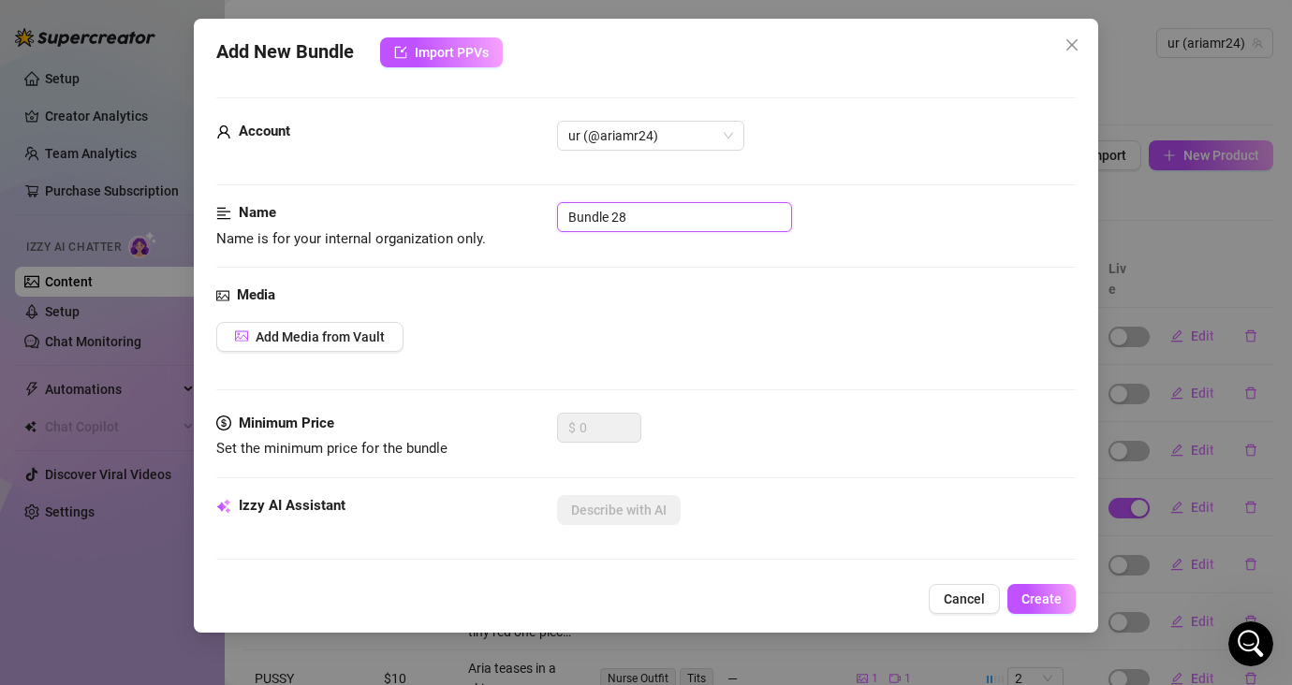
drag, startPoint x: 598, startPoint y: 213, endPoint x: 487, endPoint y: 212, distance: 111.4
click at [487, 212] on div "Name Name is for your internal organization only. Bundle 28" at bounding box center [645, 226] width 859 height 48
drag, startPoint x: 836, startPoint y: 384, endPoint x: 890, endPoint y: 389, distance: 54.6
click at [837, 384] on div "Media Add Media from Vault" at bounding box center [645, 349] width 859 height 128
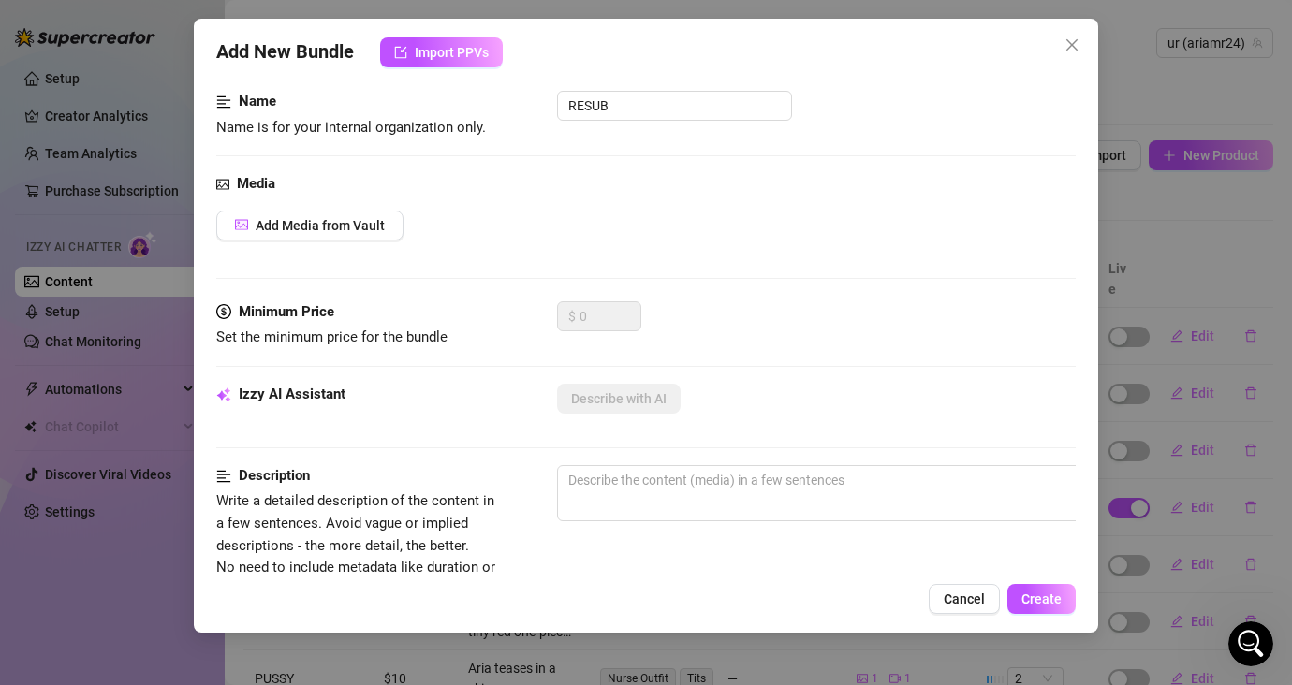
scroll to position [338, 0]
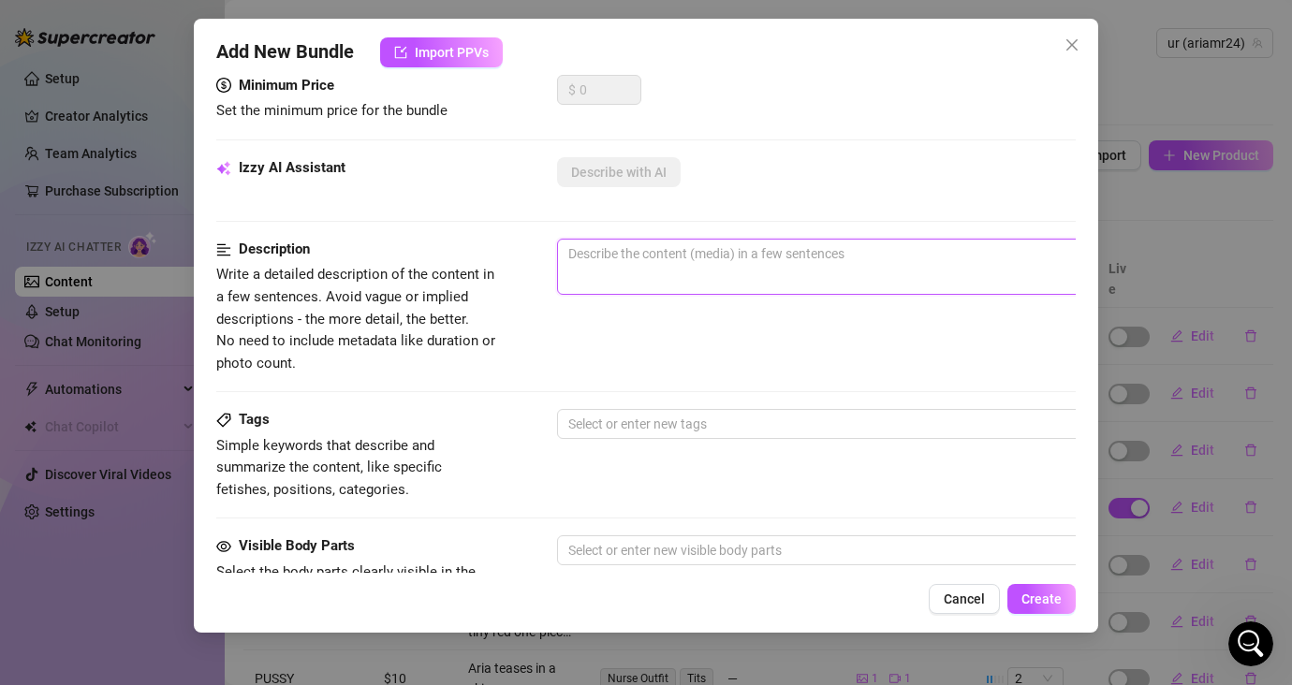
click at [842, 253] on textarea at bounding box center [884, 254] width 653 height 28
paste textarea "this is to drive fans to resub to my account @ariamr24 again, as they sub has e…"
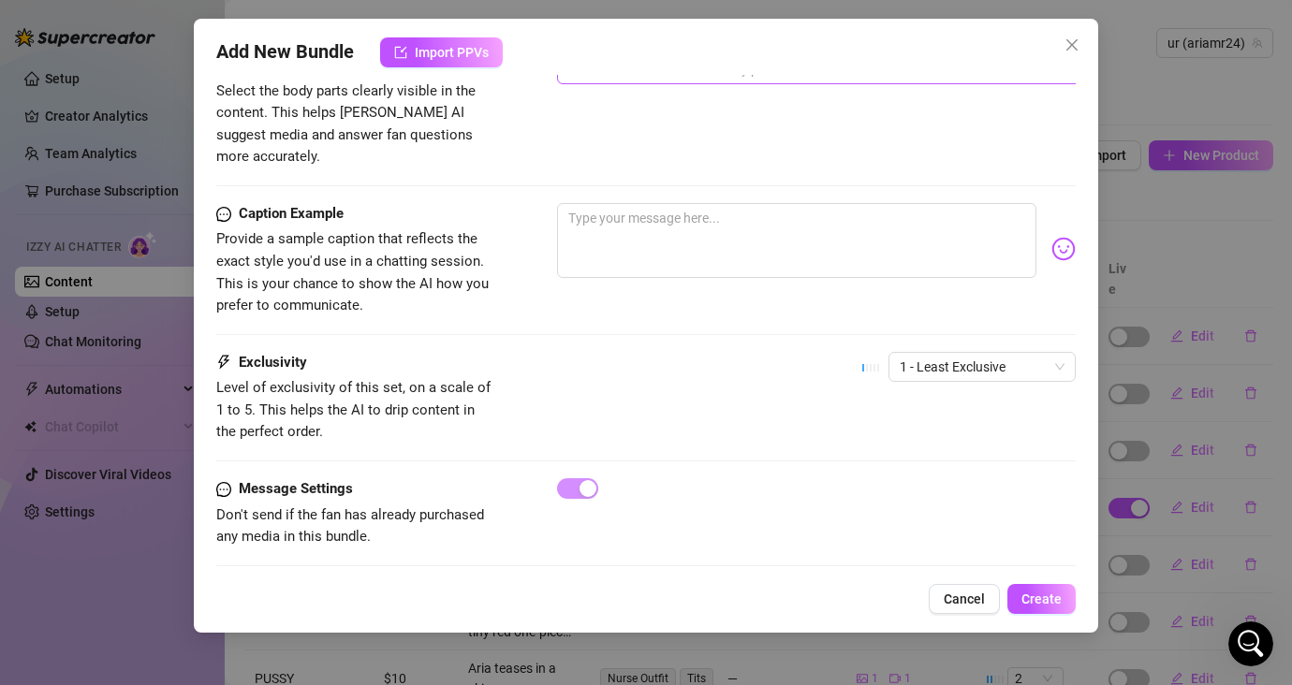
scroll to position [827, 0]
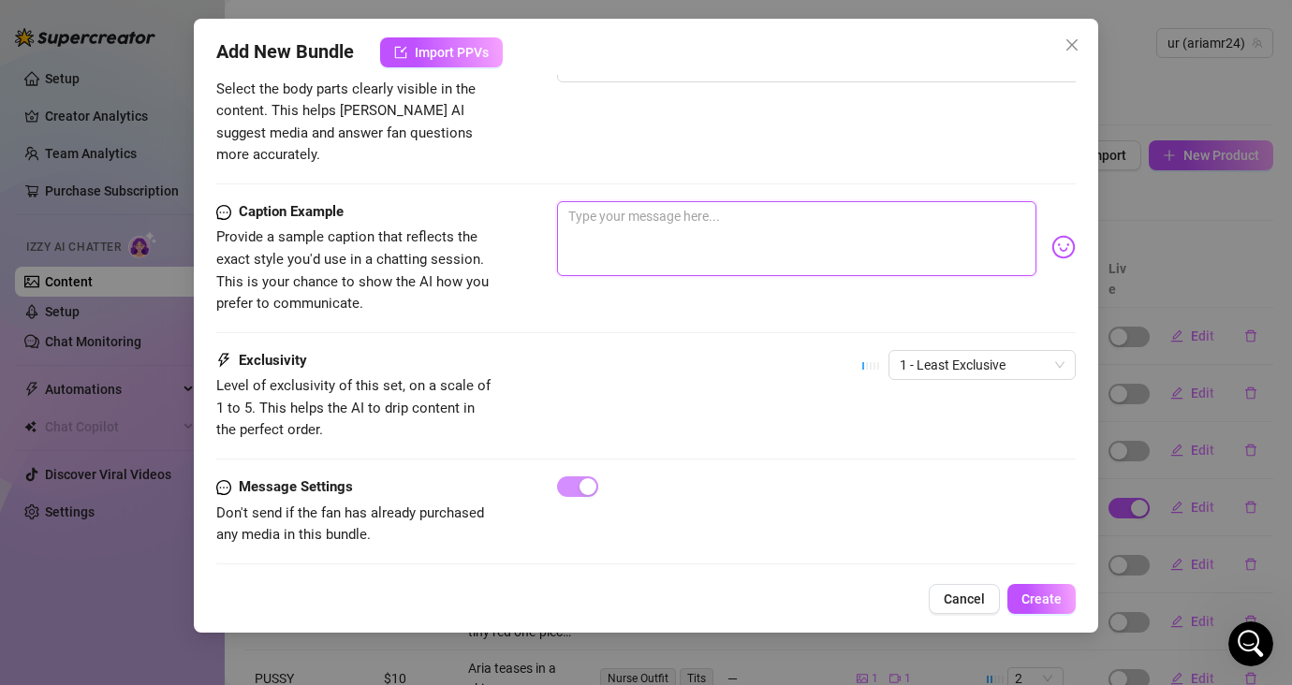
click at [789, 204] on textarea at bounding box center [796, 238] width 479 height 75
click at [690, 214] on textarea at bounding box center [796, 238] width 479 height 75
paste textarea "It makes me sad not seeing you anymore 😢 come back babe and I’ll give you my se…"
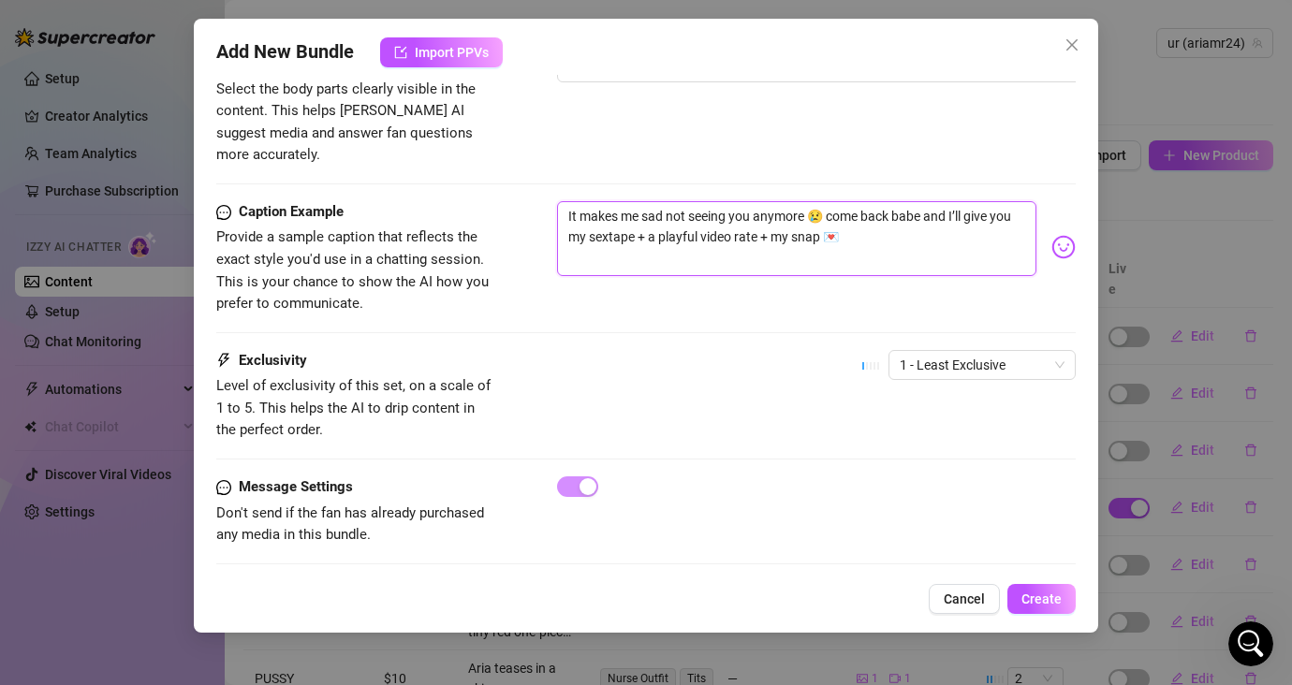
click at [724, 209] on textarea "It makes me sad not seeing you anymore 😢 come back babe and I’ll give you my se…" at bounding box center [796, 238] width 479 height 75
click at [1048, 594] on span "Create" at bounding box center [1041, 598] width 40 height 15
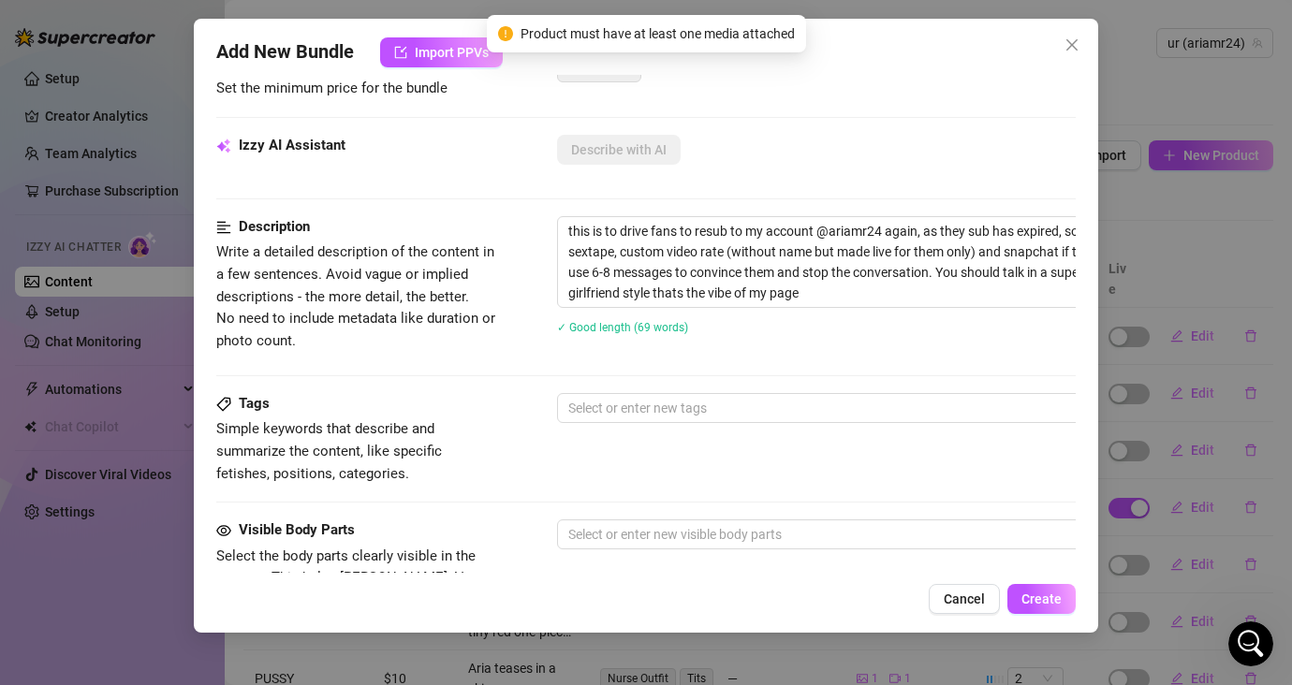
scroll to position [11, 0]
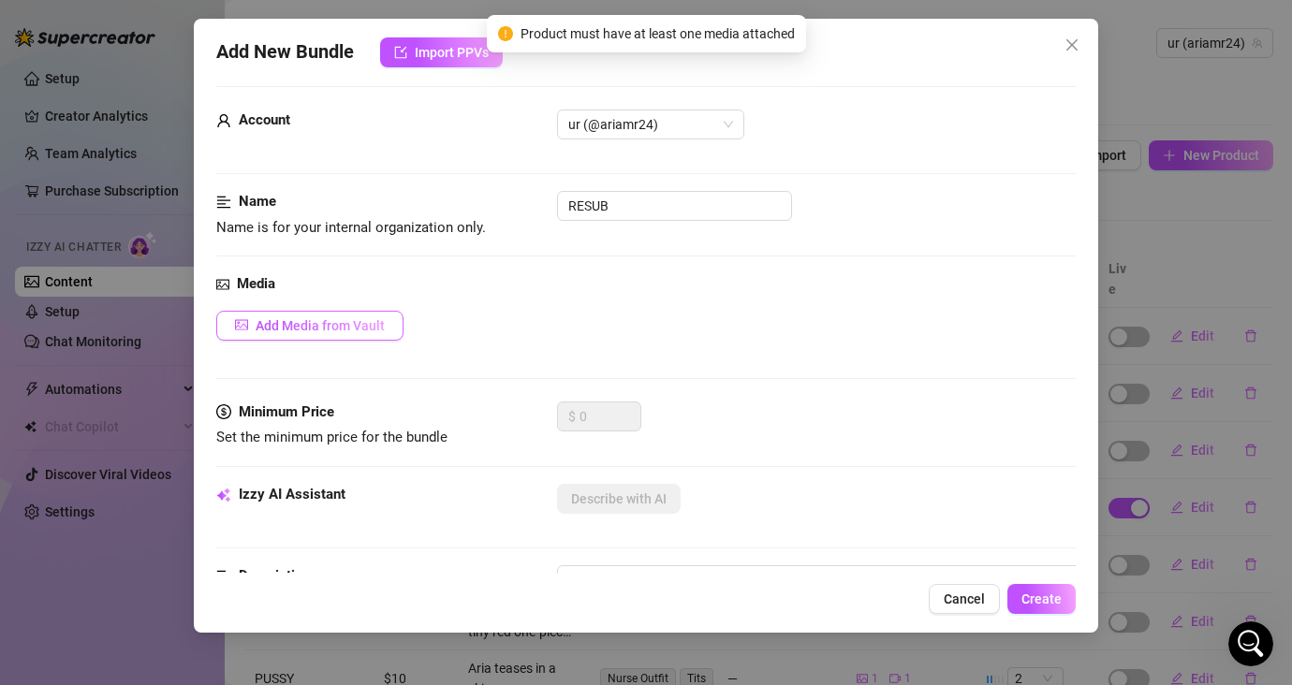
click at [300, 319] on span "Add Media from Vault" at bounding box center [319, 325] width 129 height 15
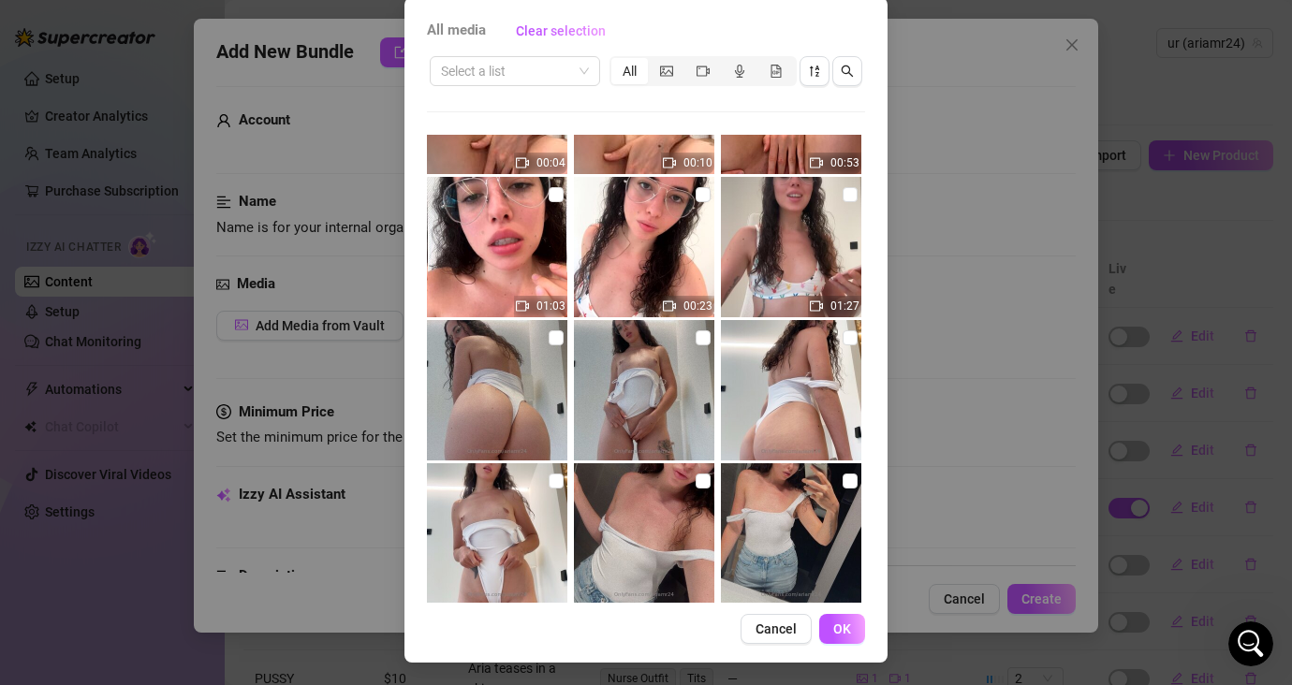
scroll to position [1851, 0]
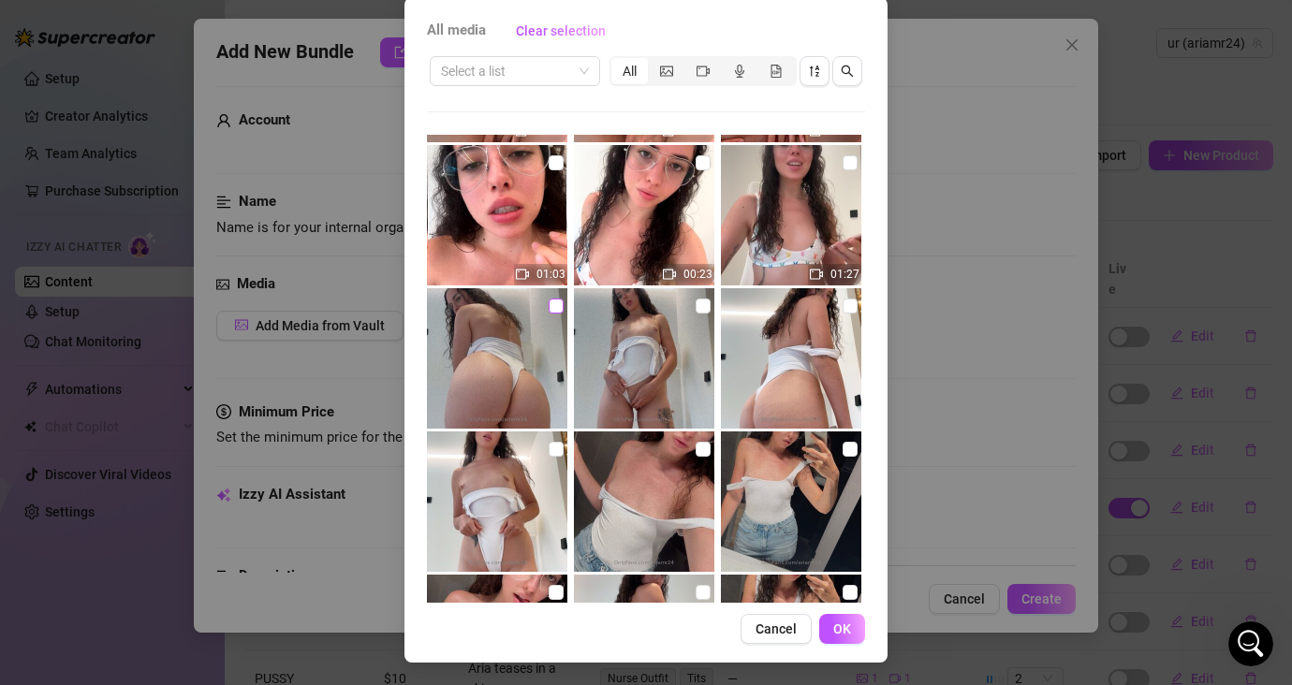
click at [548, 305] on input "checkbox" at bounding box center [555, 306] width 15 height 15
click at [833, 632] on span "OK" at bounding box center [842, 628] width 18 height 15
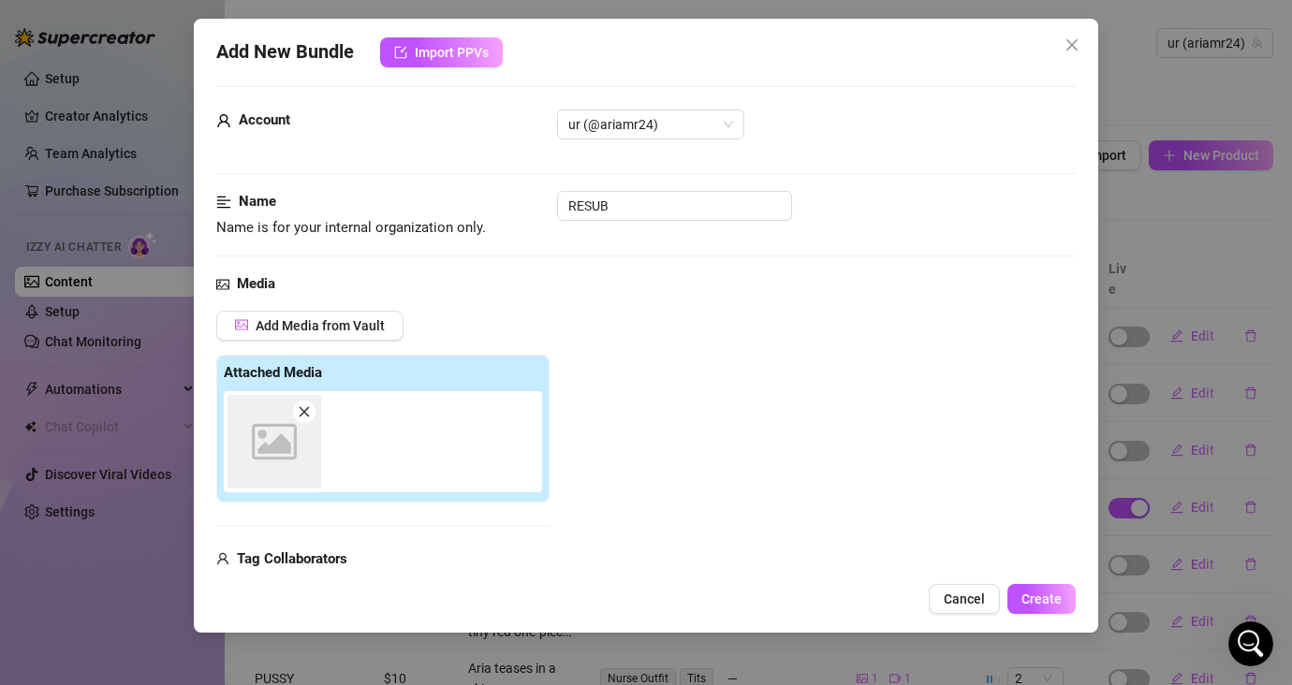
scroll to position [273, 0]
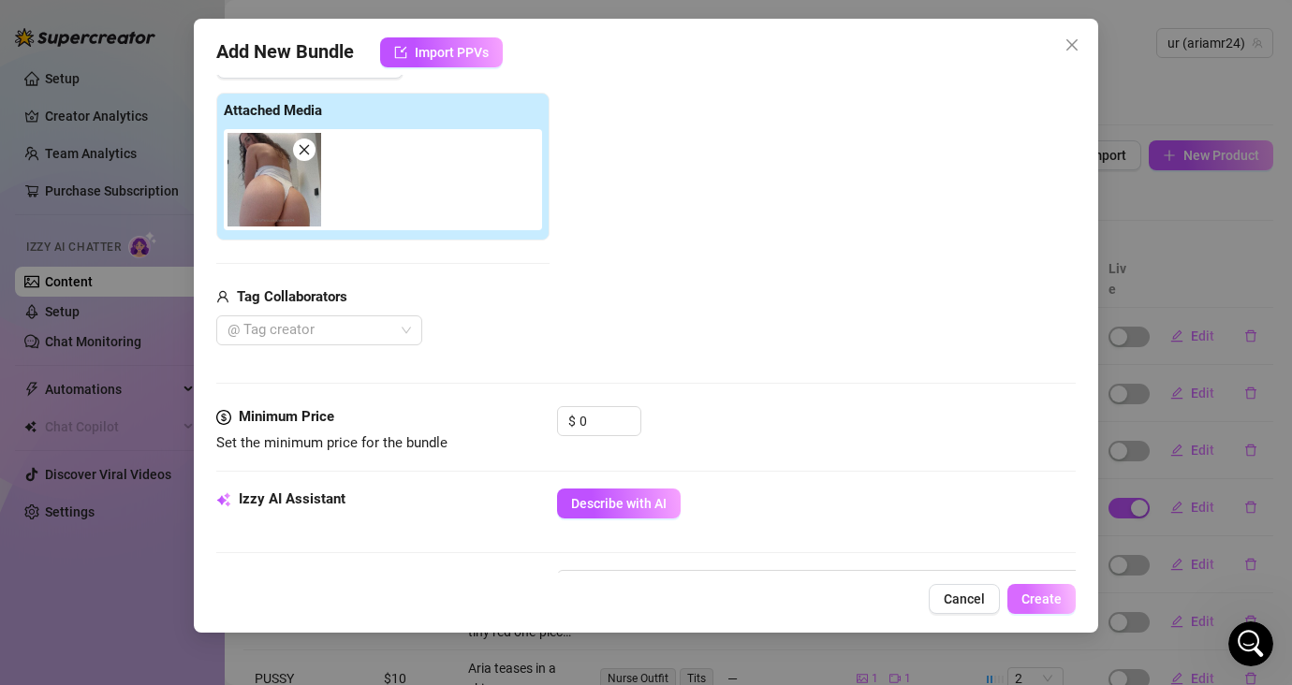
click at [1020, 596] on button "Create" at bounding box center [1041, 599] width 68 height 30
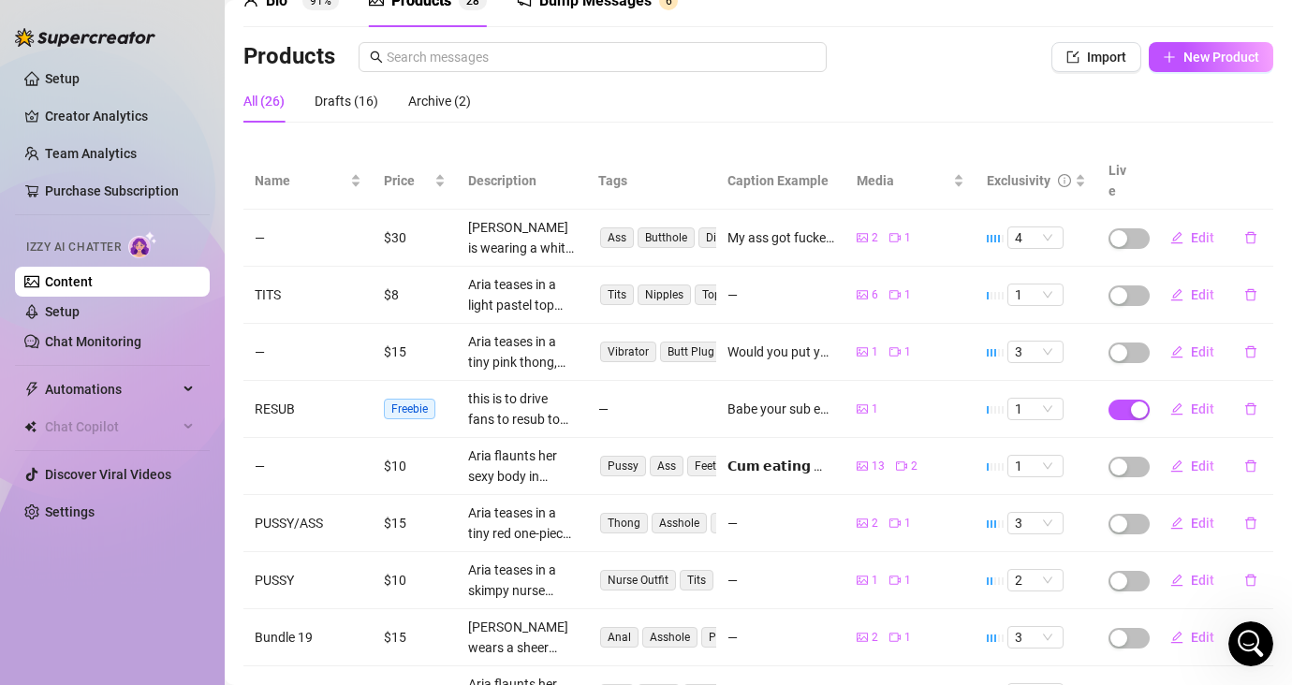
scroll to position [201, 0]
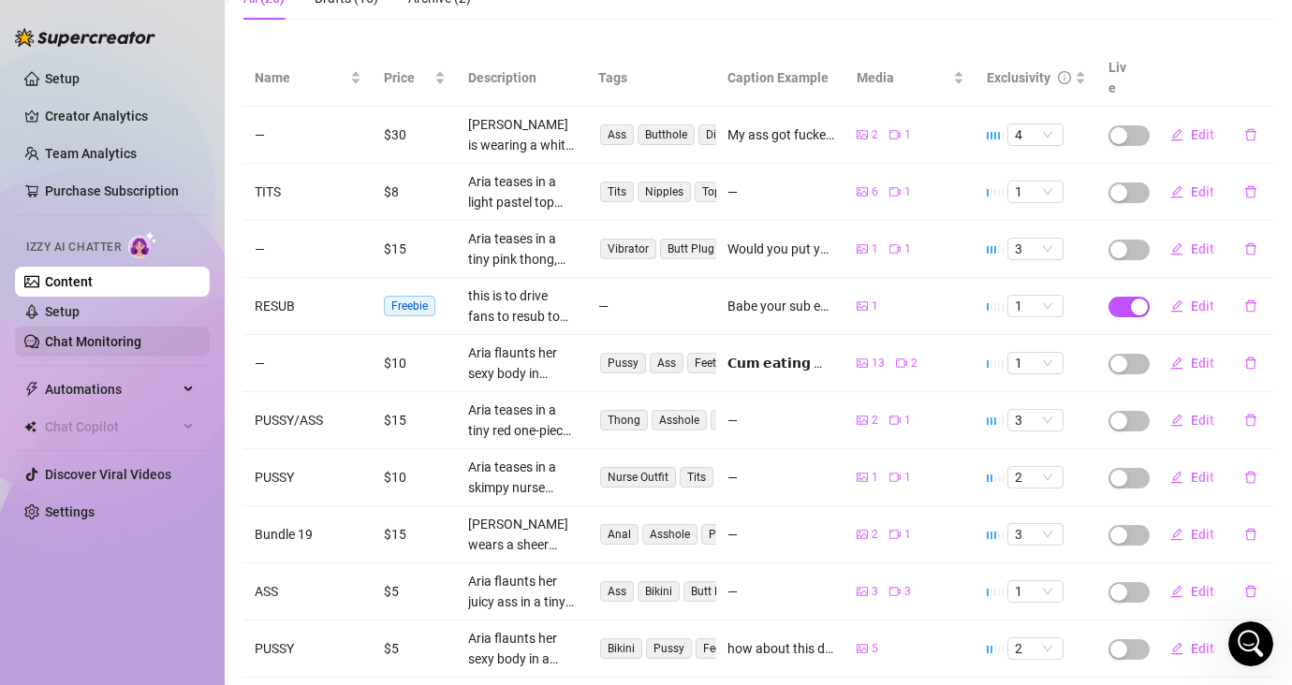
click at [95, 334] on link "Chat Monitoring" at bounding box center [93, 341] width 96 height 15
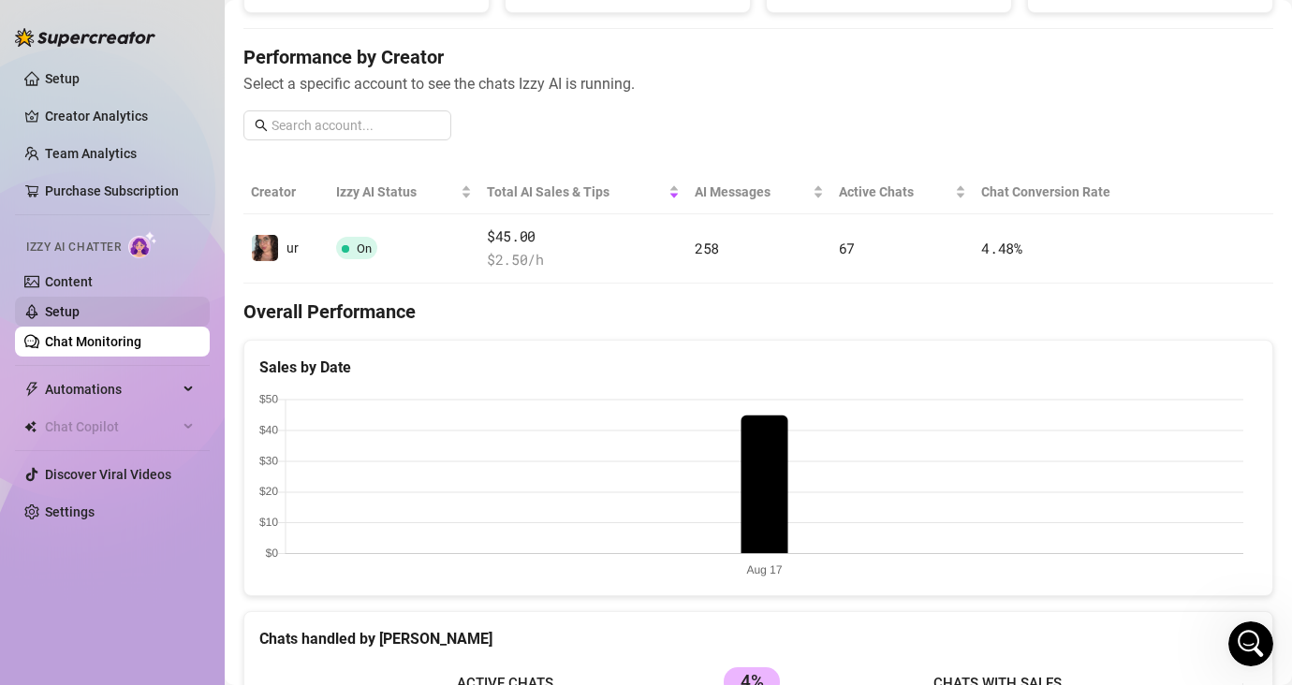
click at [80, 314] on link "Setup" at bounding box center [62, 311] width 35 height 15
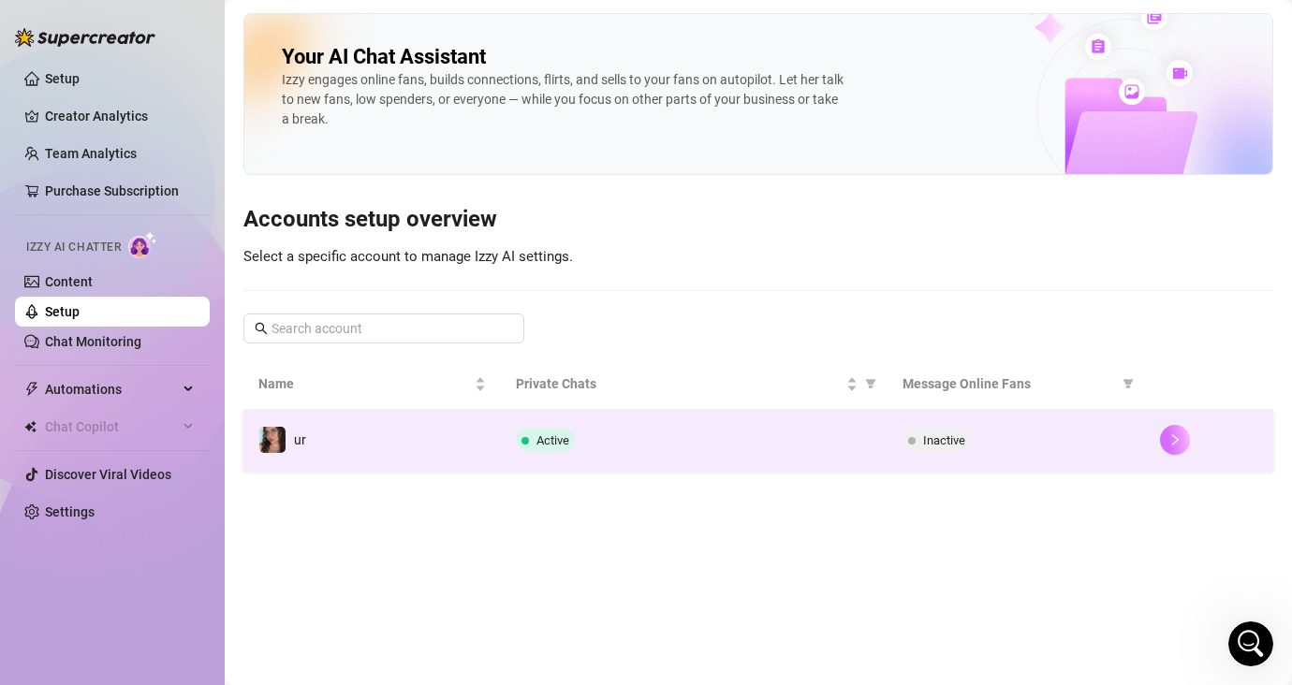
click at [1148, 440] on icon "right" at bounding box center [1174, 439] width 13 height 13
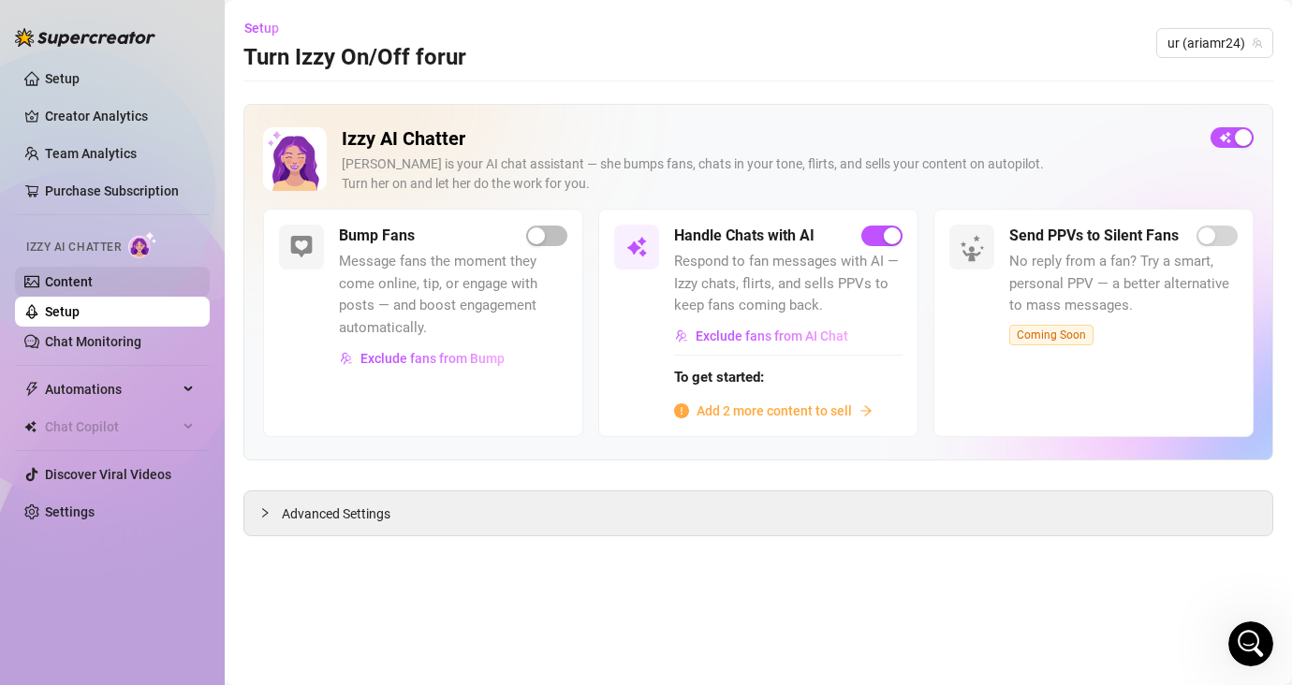
click at [71, 286] on link "Content" at bounding box center [69, 281] width 48 height 15
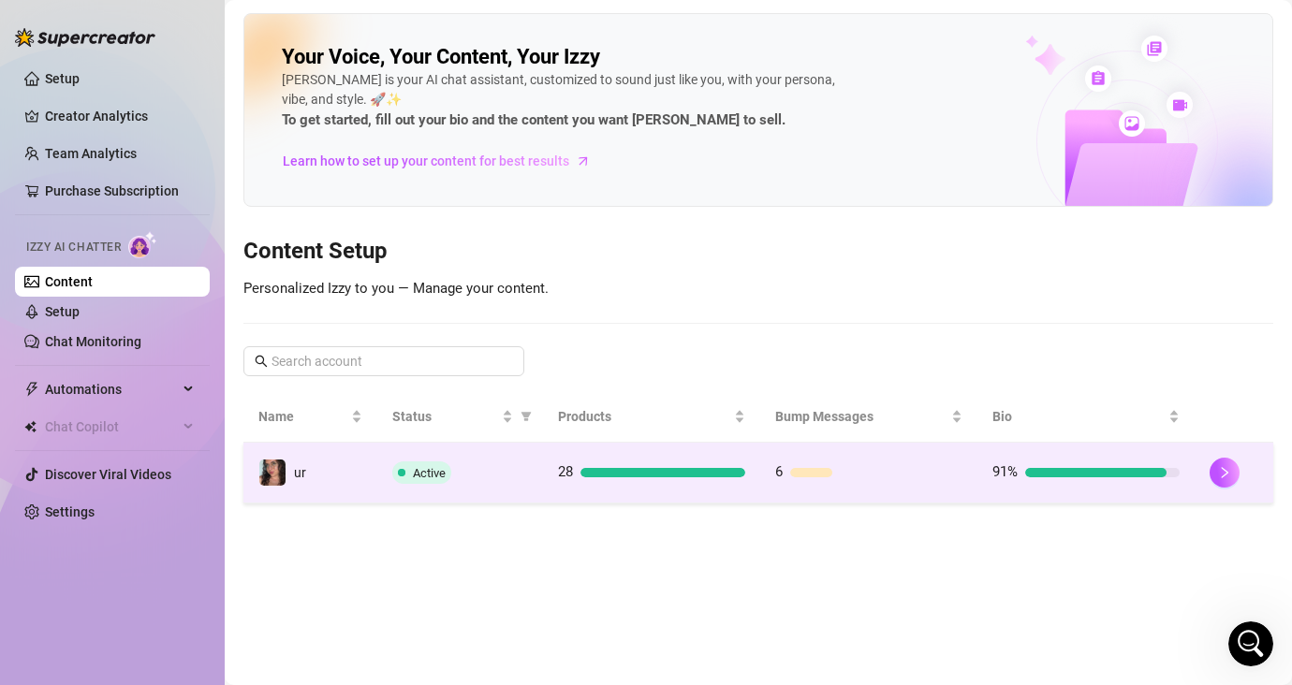
click at [781, 473] on span "6" at bounding box center [778, 471] width 7 height 17
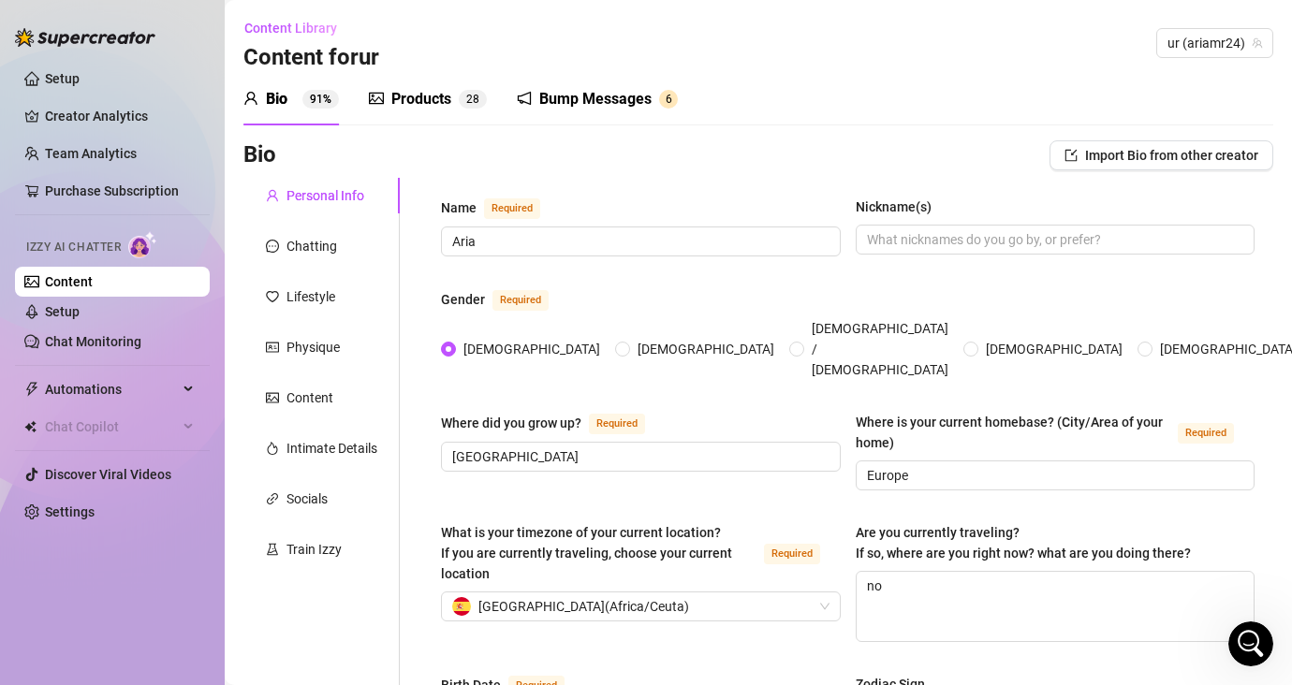
click at [405, 95] on div "Products" at bounding box center [421, 99] width 60 height 22
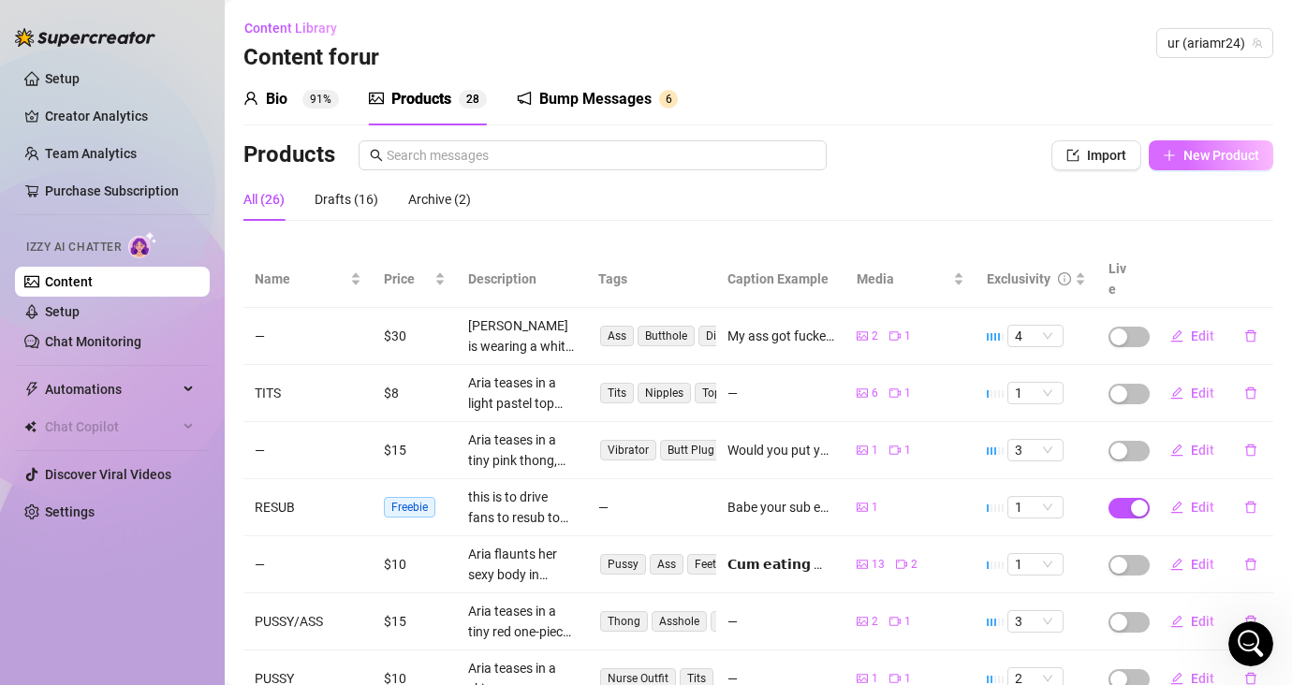
click at [1148, 153] on span "New Product" at bounding box center [1221, 155] width 76 height 15
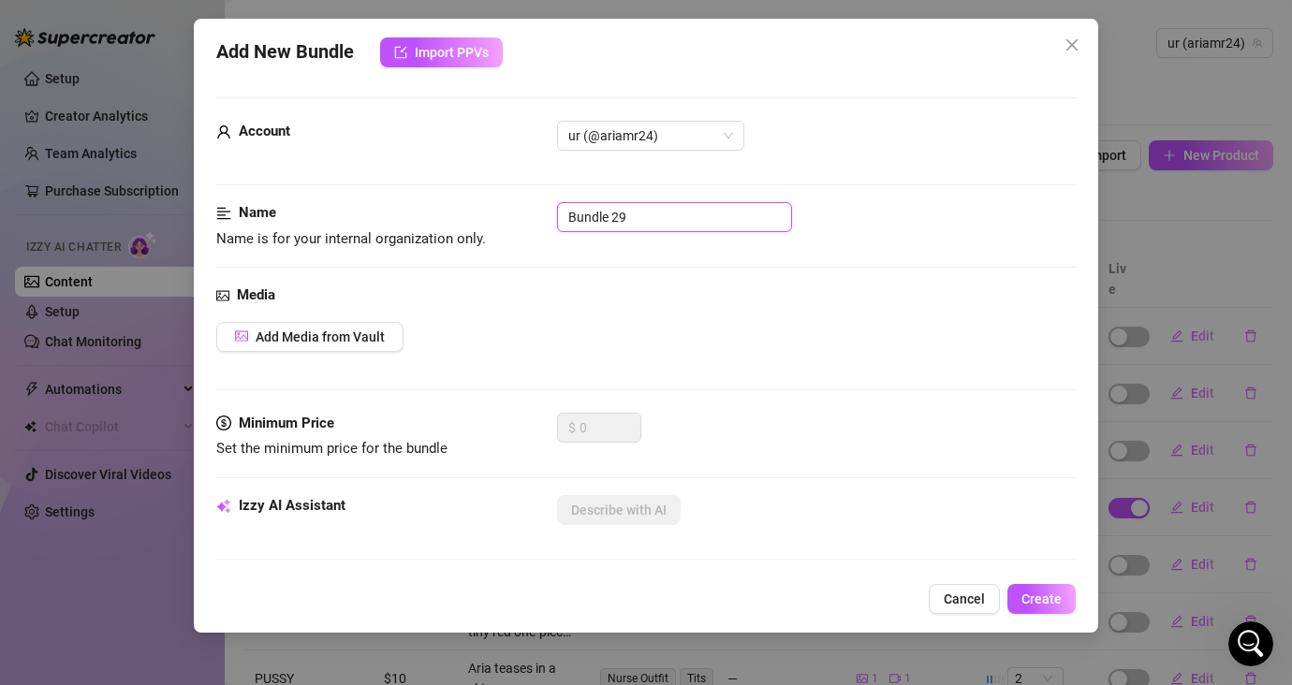
drag, startPoint x: 524, startPoint y: 216, endPoint x: 472, endPoint y: 212, distance: 52.5
click at [472, 212] on div "Name Name is for your internal organization only. Bundle 29" at bounding box center [645, 226] width 859 height 48
click at [320, 327] on button "Add Media from Vault" at bounding box center [309, 337] width 187 height 30
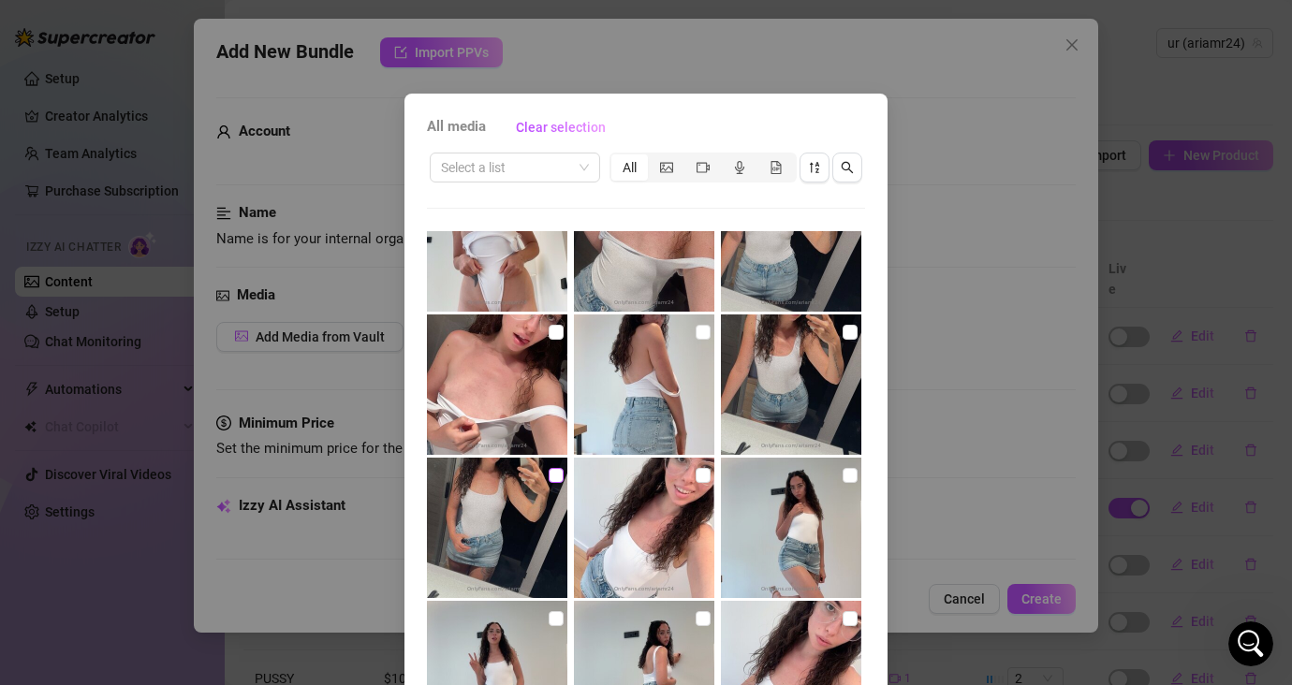
scroll to position [2213, 0]
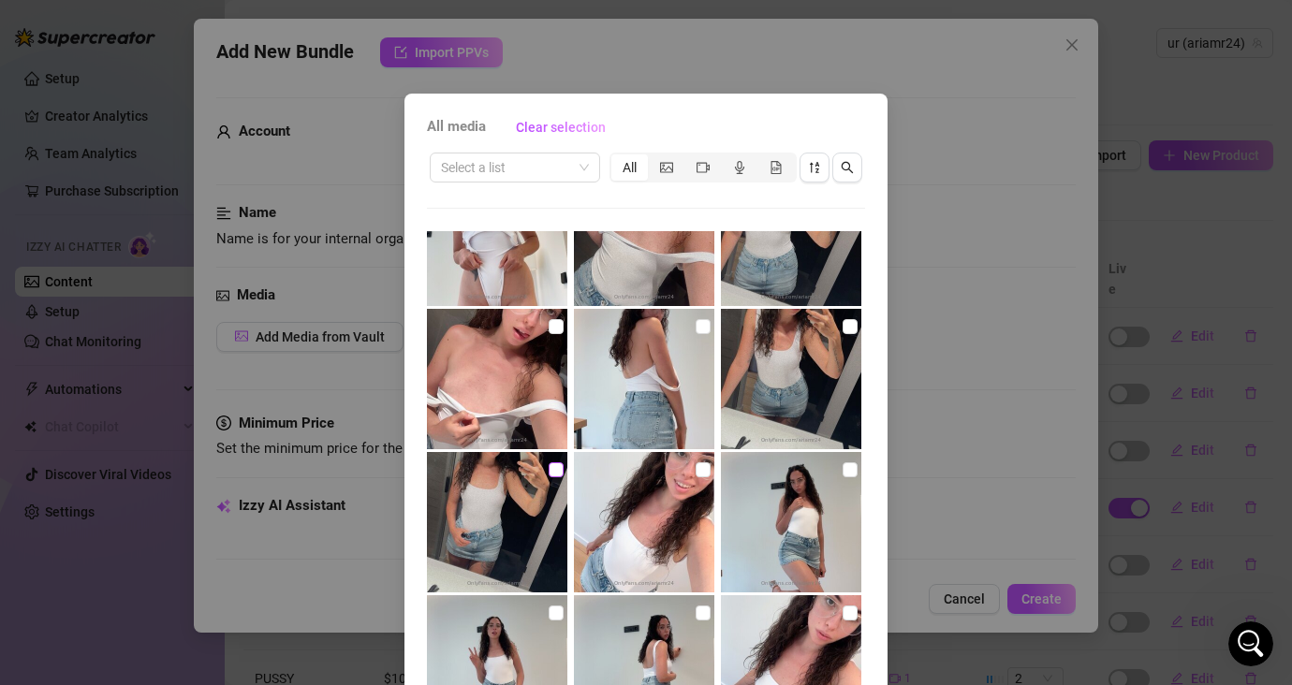
click at [548, 474] on input "checkbox" at bounding box center [555, 469] width 15 height 15
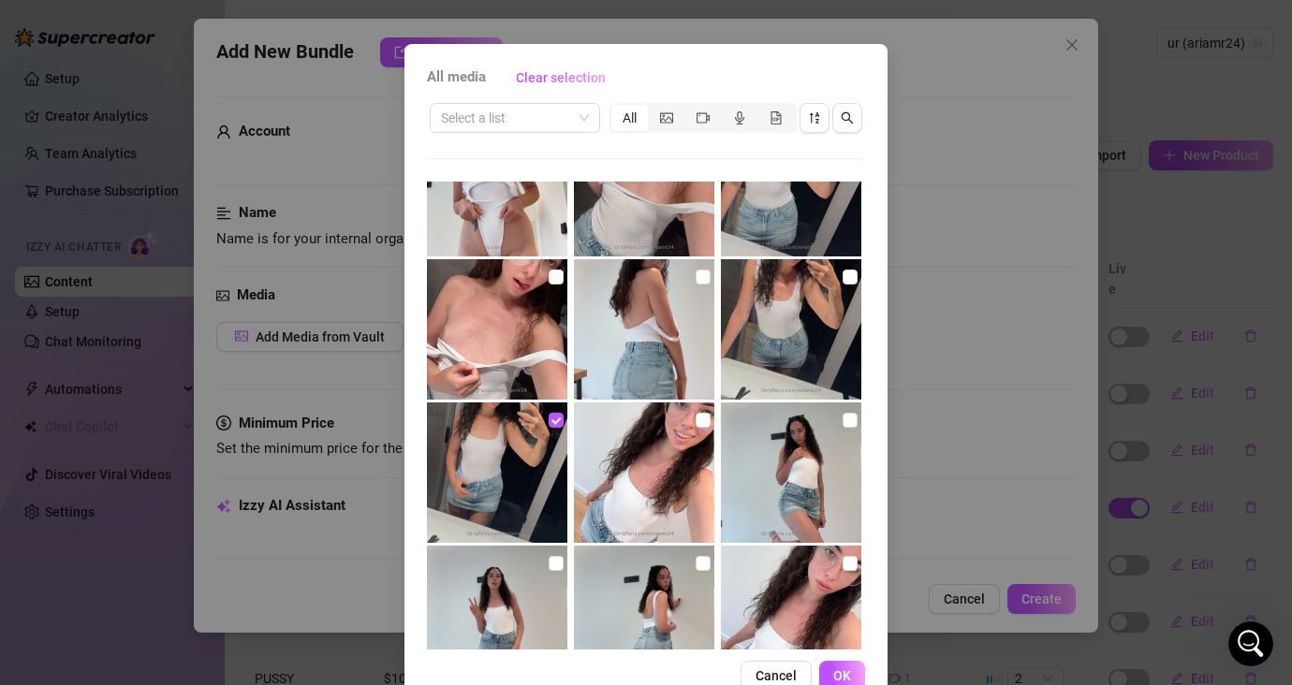
scroll to position [96, 0]
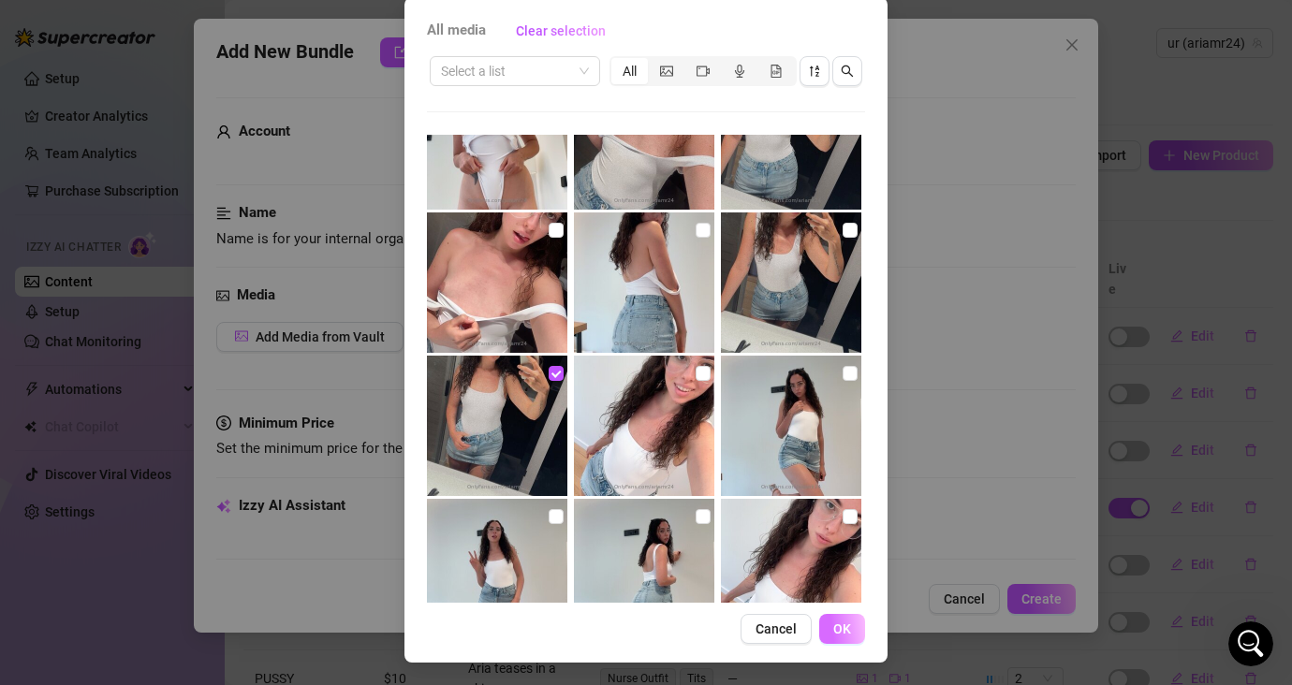
click at [846, 629] on button "OK" at bounding box center [842, 629] width 46 height 30
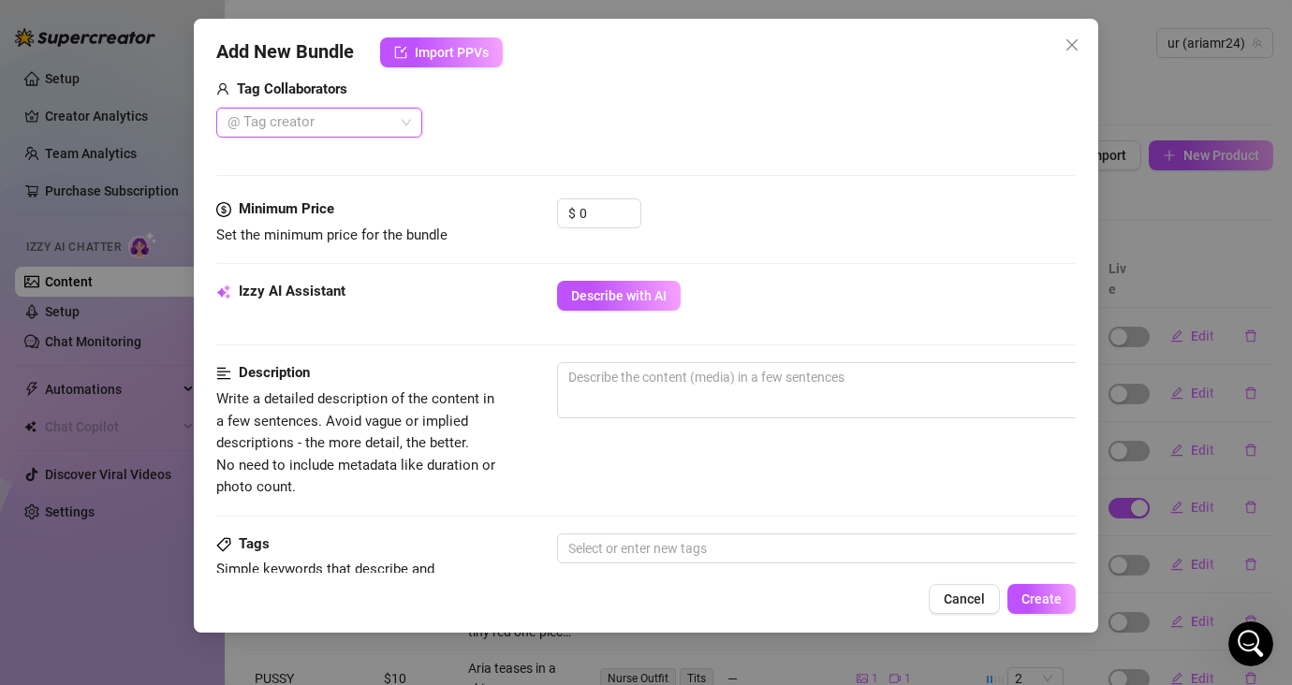
scroll to position [490, 0]
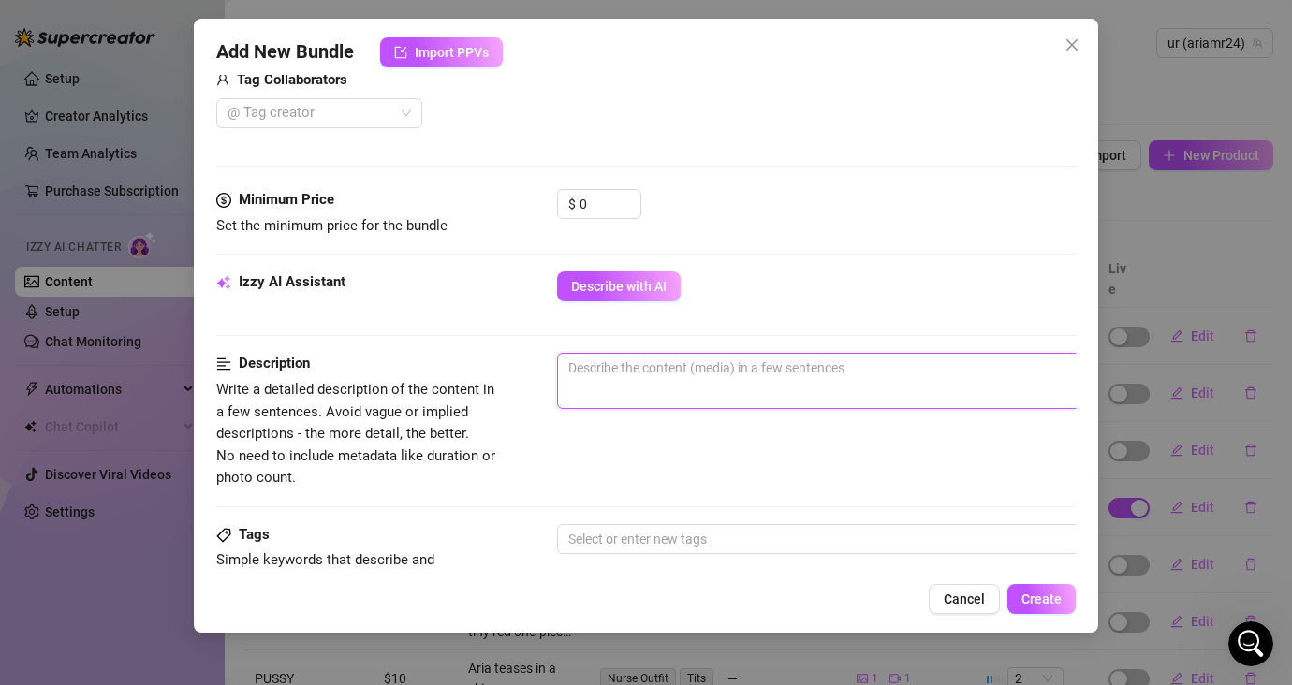
drag, startPoint x: 685, startPoint y: 378, endPoint x: 665, endPoint y: 365, distance: 23.6
click at [684, 377] on textarea at bounding box center [884, 368] width 653 height 28
paste textarea "this is to drive fans to resub to my account @ariamr24 again, as they sub has e…"
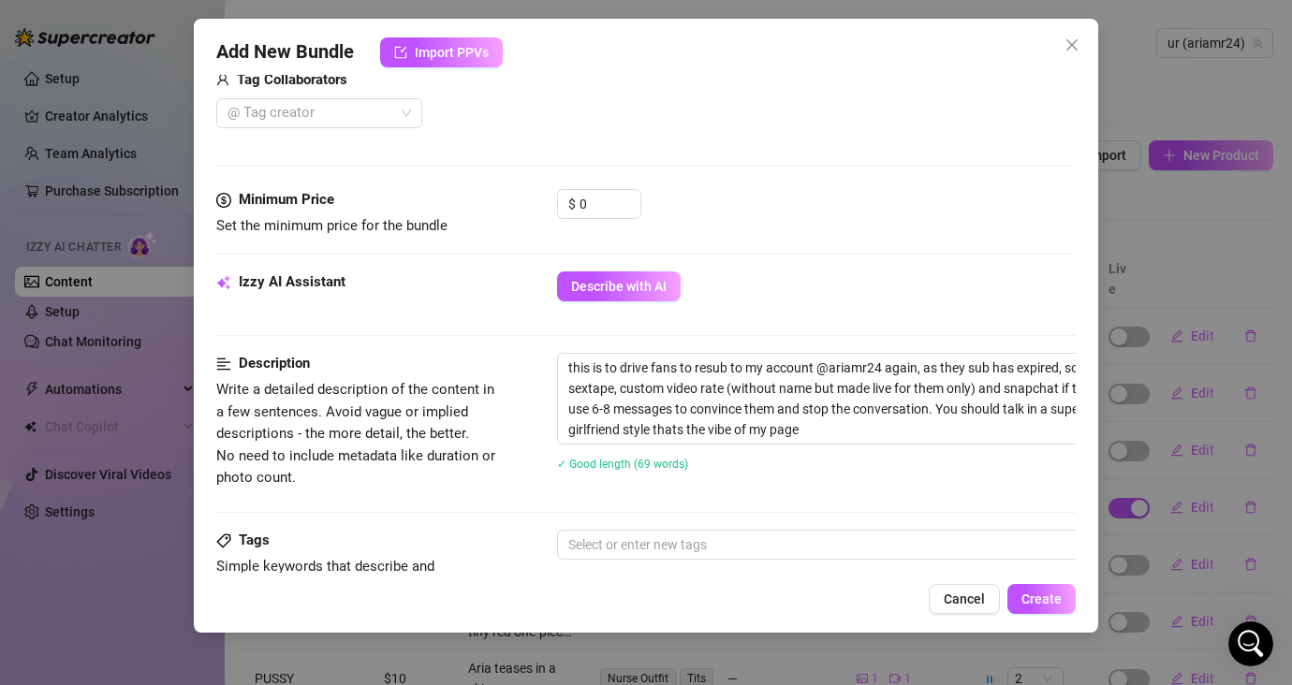
scroll to position [978, 0]
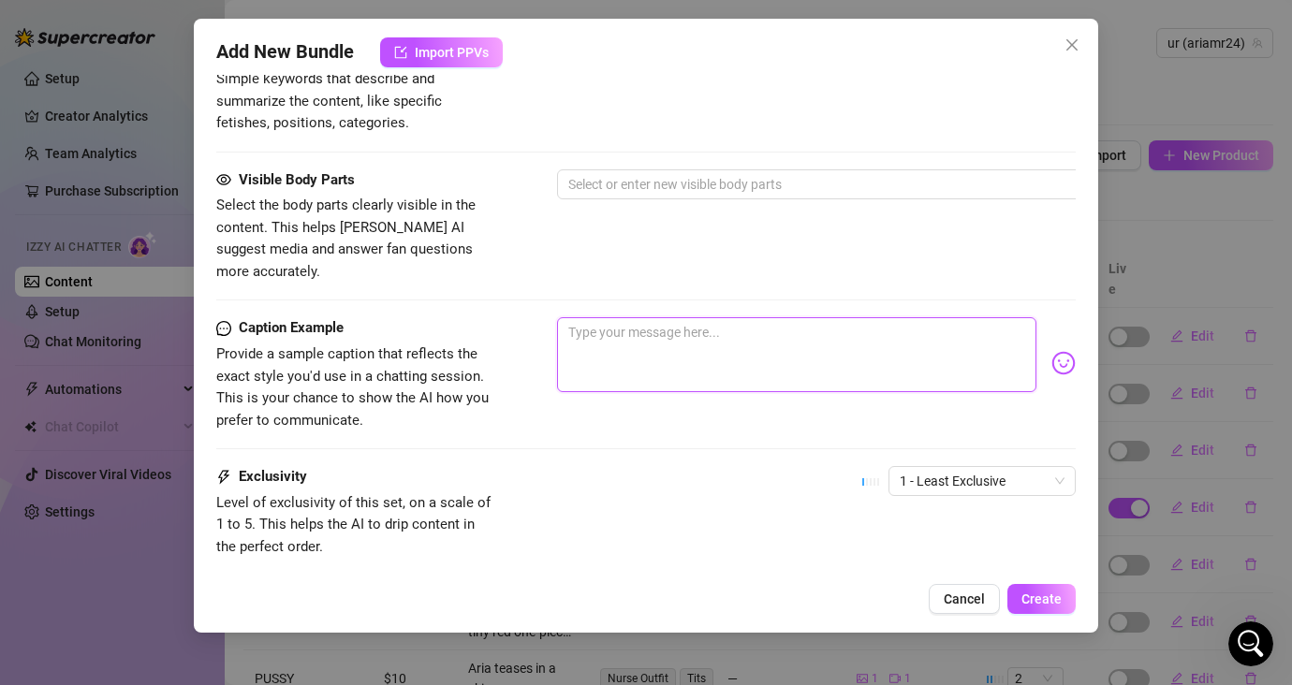
click at [727, 334] on textarea at bounding box center [796, 354] width 479 height 75
paste textarea "Don’t let this be goodbye 🥺 resub now and I’ll send you something so personal… …"
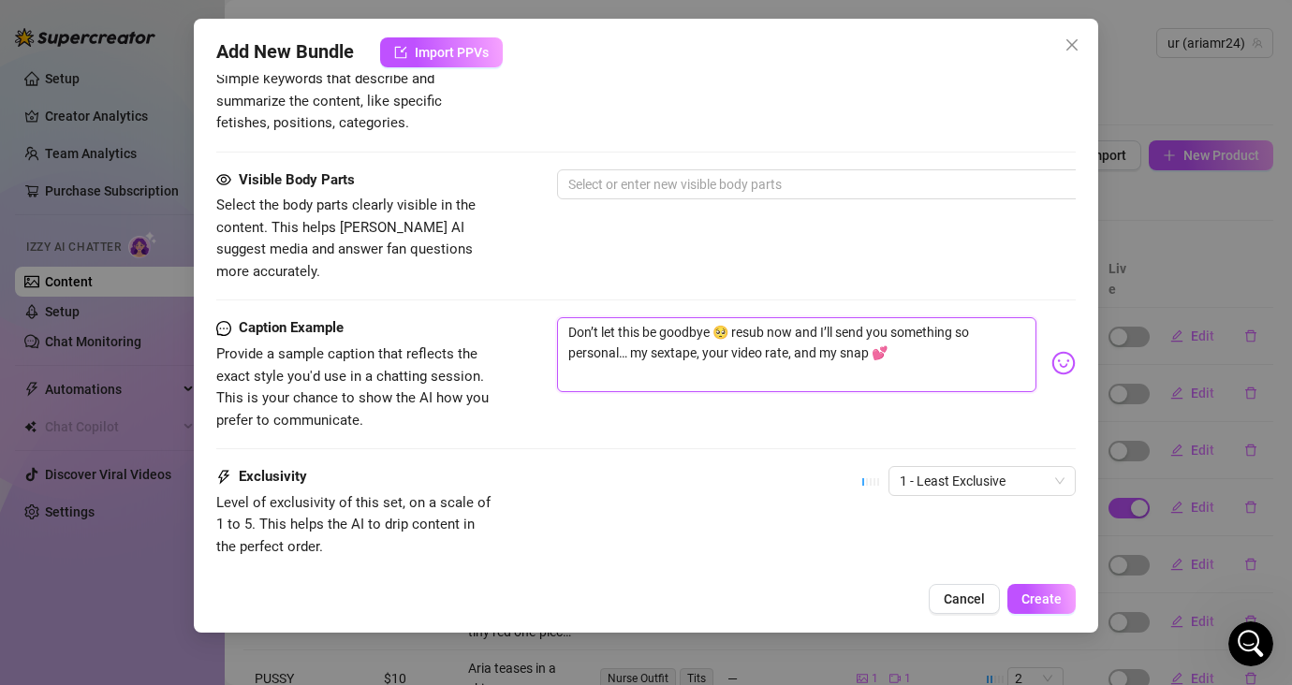
click at [731, 329] on textarea "Don’t let this be goodbye 🥺 resub now and I’ll send you something so personal… …" at bounding box center [796, 354] width 479 height 75
click at [1049, 593] on span "Create" at bounding box center [1041, 598] width 40 height 15
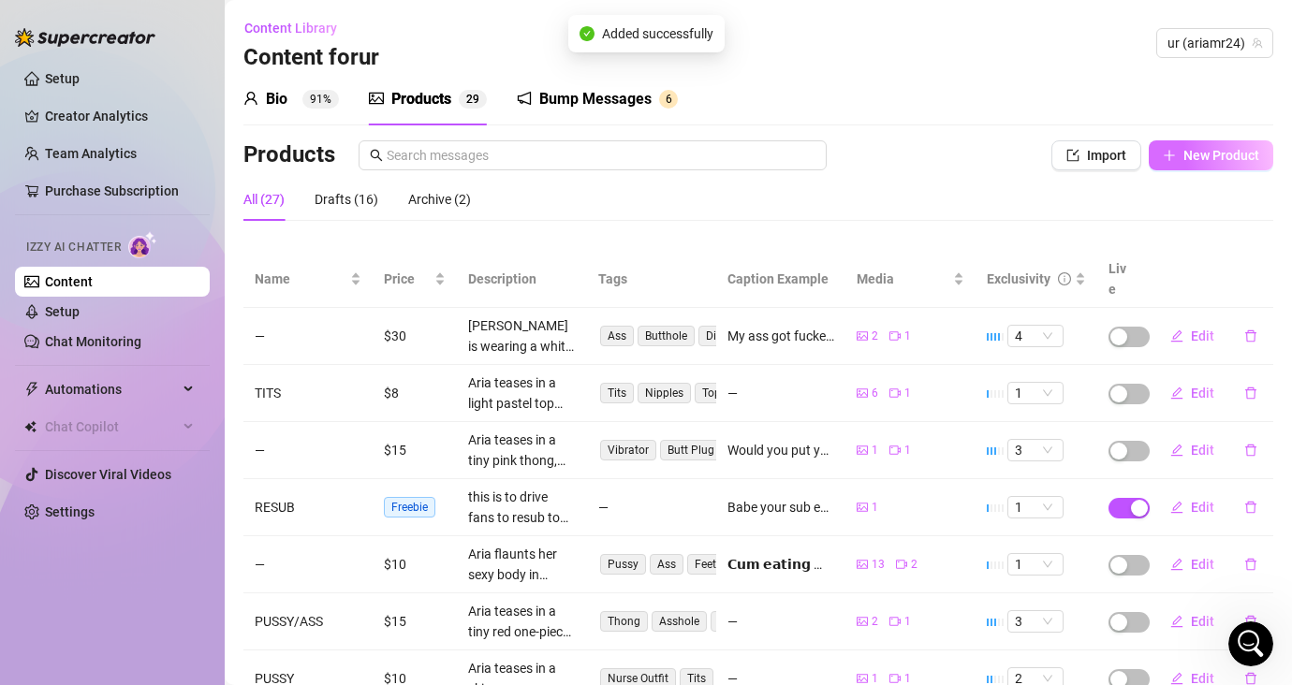
click at [1148, 154] on span "New Product" at bounding box center [1221, 155] width 76 height 15
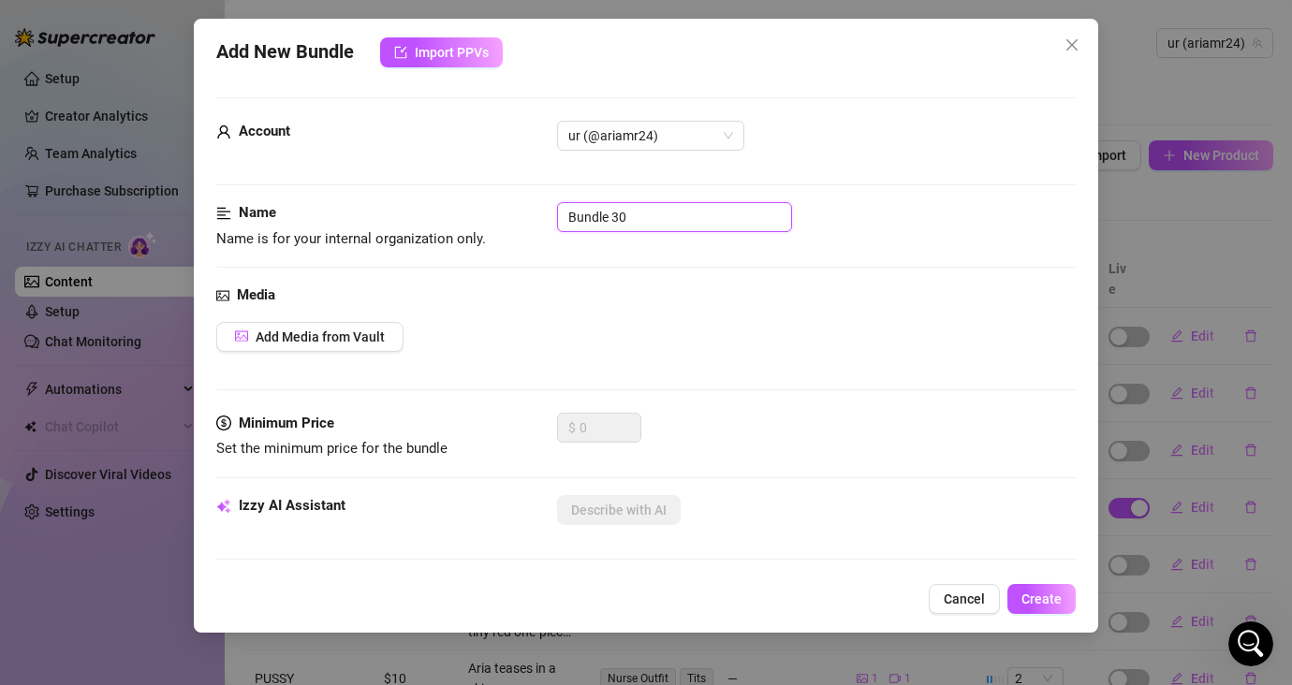
drag, startPoint x: 636, startPoint y: 213, endPoint x: 562, endPoint y: 206, distance: 75.2
click at [562, 206] on input "Bundle 30" at bounding box center [674, 217] width 235 height 30
click at [360, 343] on span "Add Media from Vault" at bounding box center [319, 336] width 129 height 15
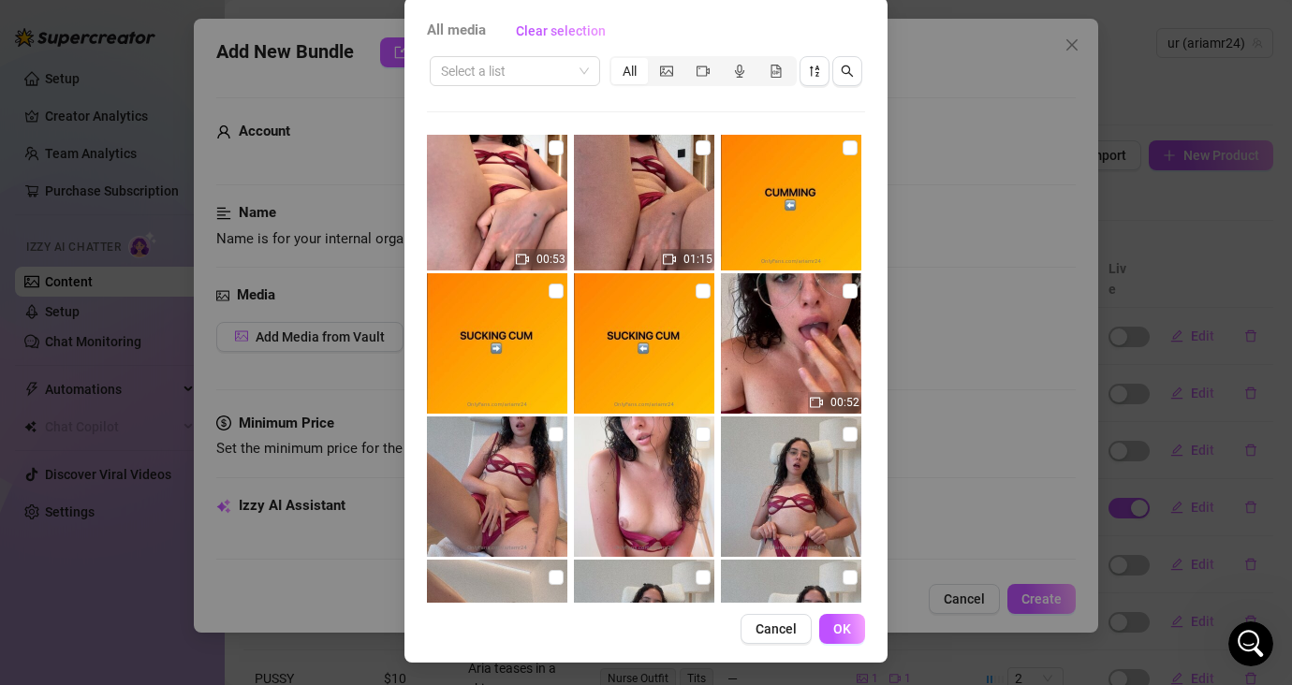
scroll to position [5578, 0]
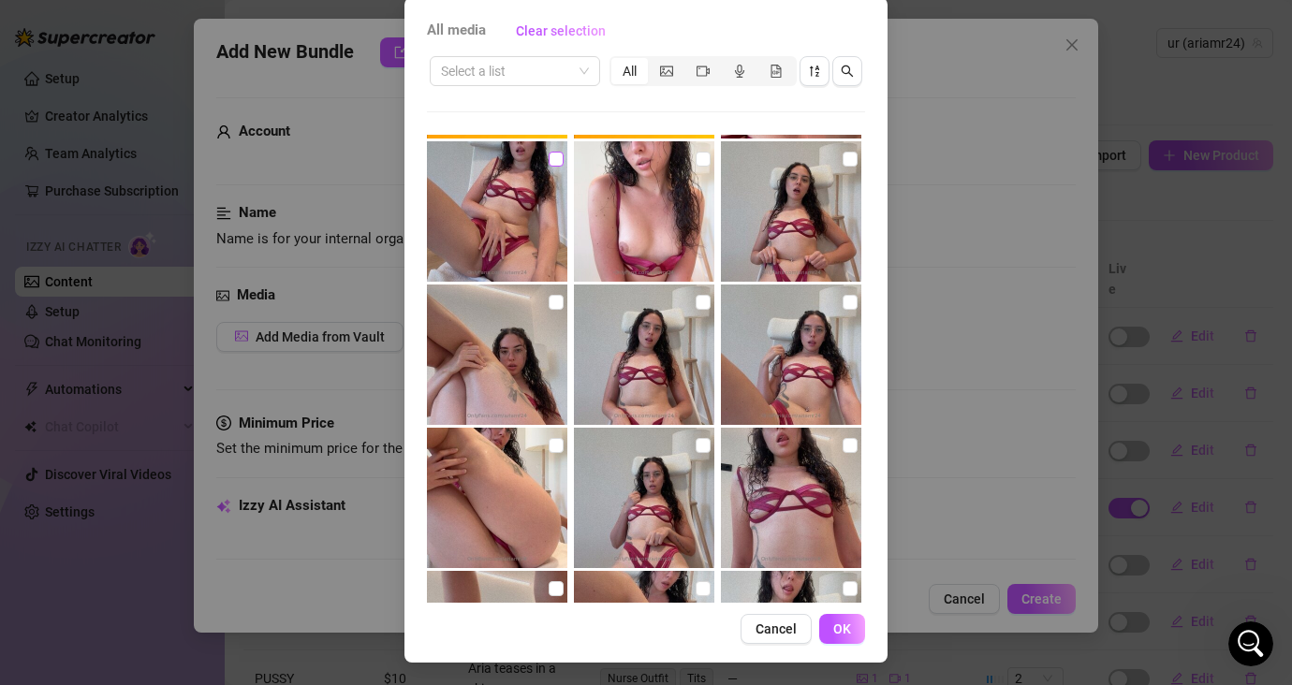
click at [548, 159] on input "checkbox" at bounding box center [555, 159] width 15 height 15
click at [839, 629] on span "OK" at bounding box center [842, 628] width 18 height 15
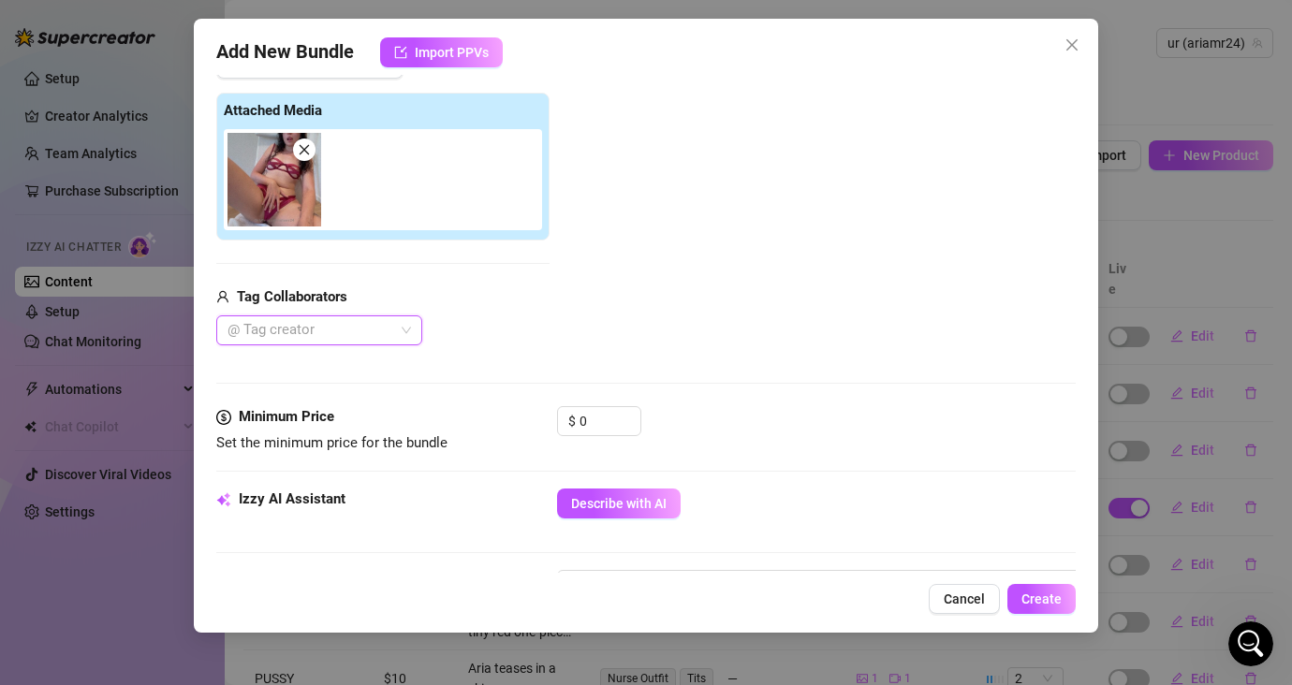
scroll to position [589, 0]
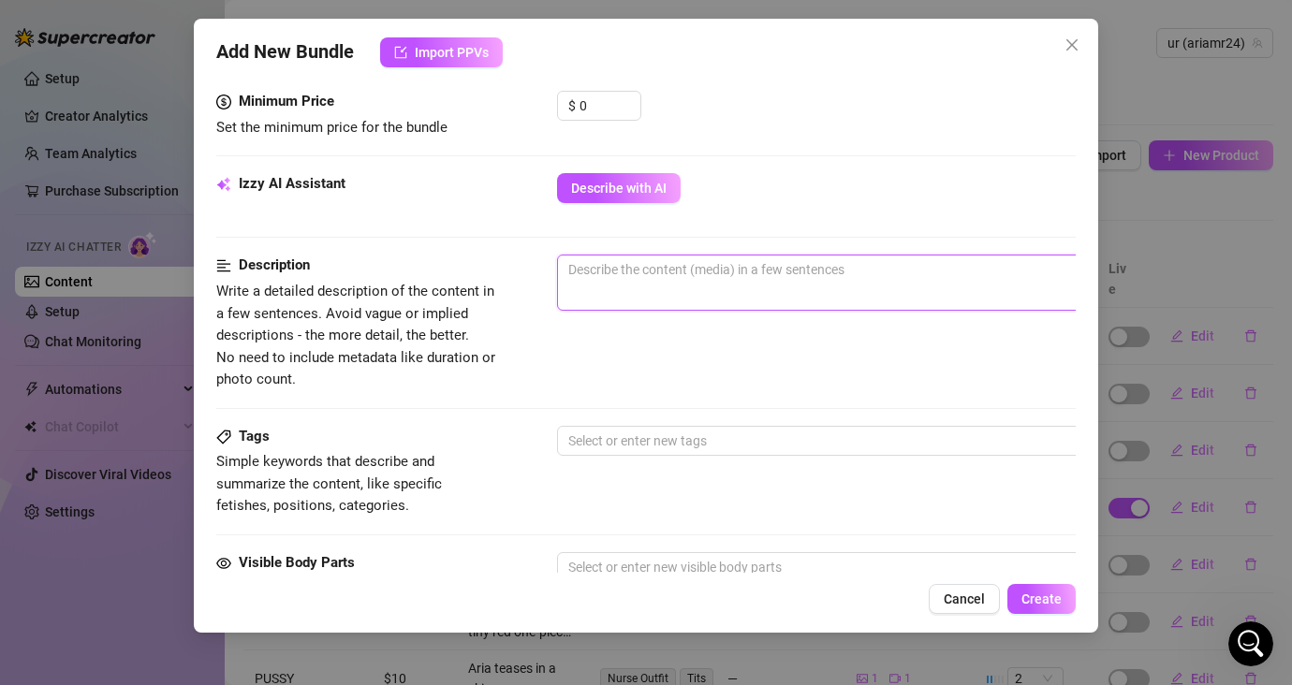
click at [879, 266] on textarea at bounding box center [884, 269] width 653 height 28
click at [664, 243] on div "Izzy AI Assistant Describe with AI" at bounding box center [645, 213] width 859 height 81
click at [684, 275] on textarea at bounding box center [884, 269] width 653 height 28
paste textarea "this is to drive fans to resub to my account @ariamr24 again, as they sub has e…"
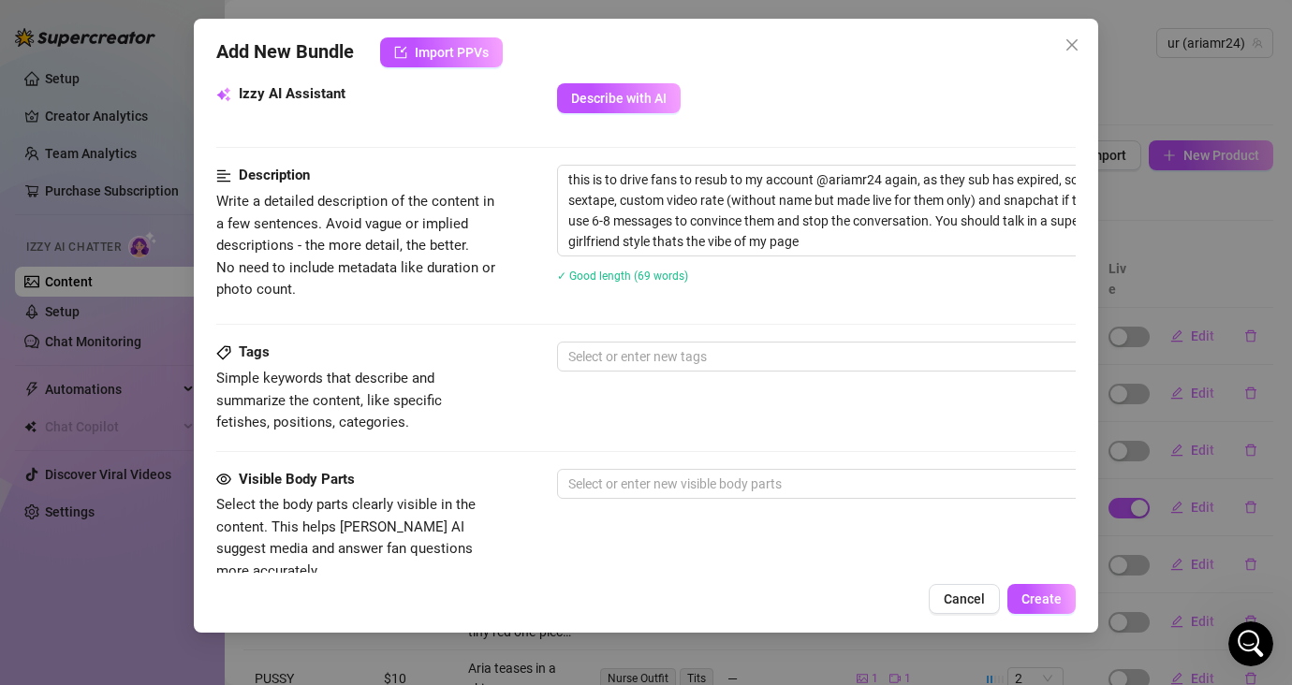
scroll to position [916, 0]
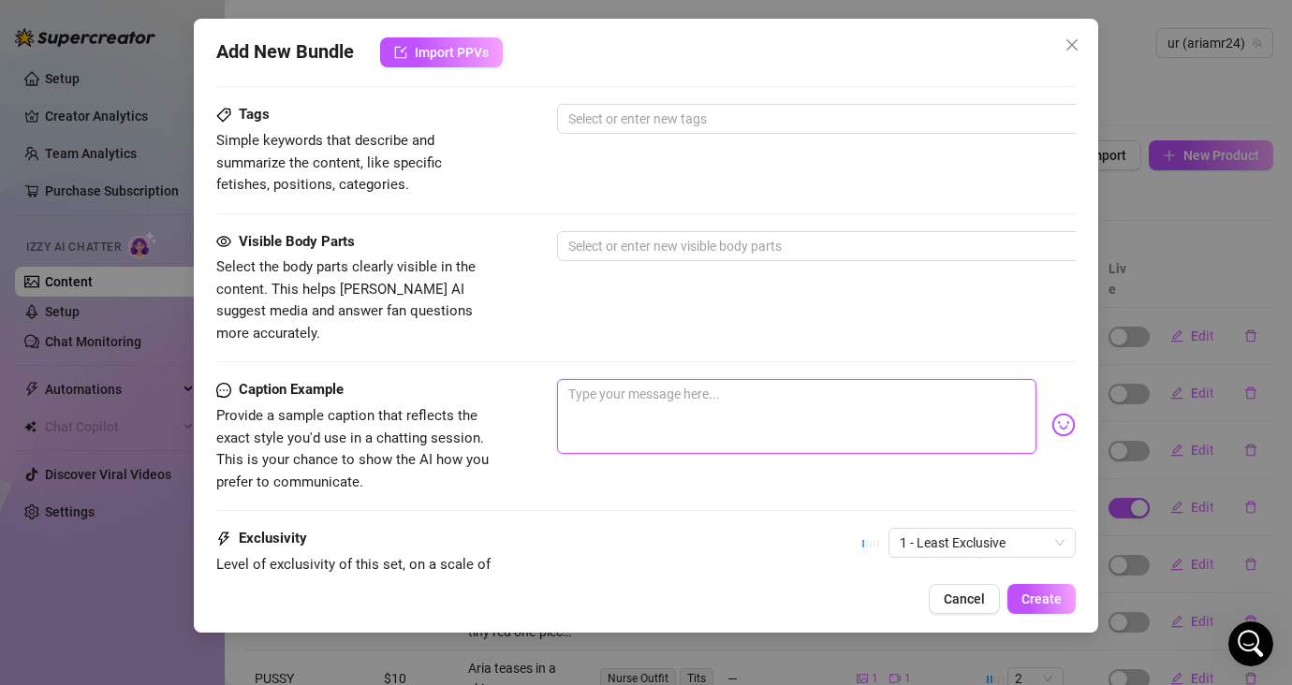
click at [741, 391] on textarea at bounding box center [796, 416] width 479 height 75
paste textarea "be my bfriend and i'll send you a free custom vid rate and my private & real se…"
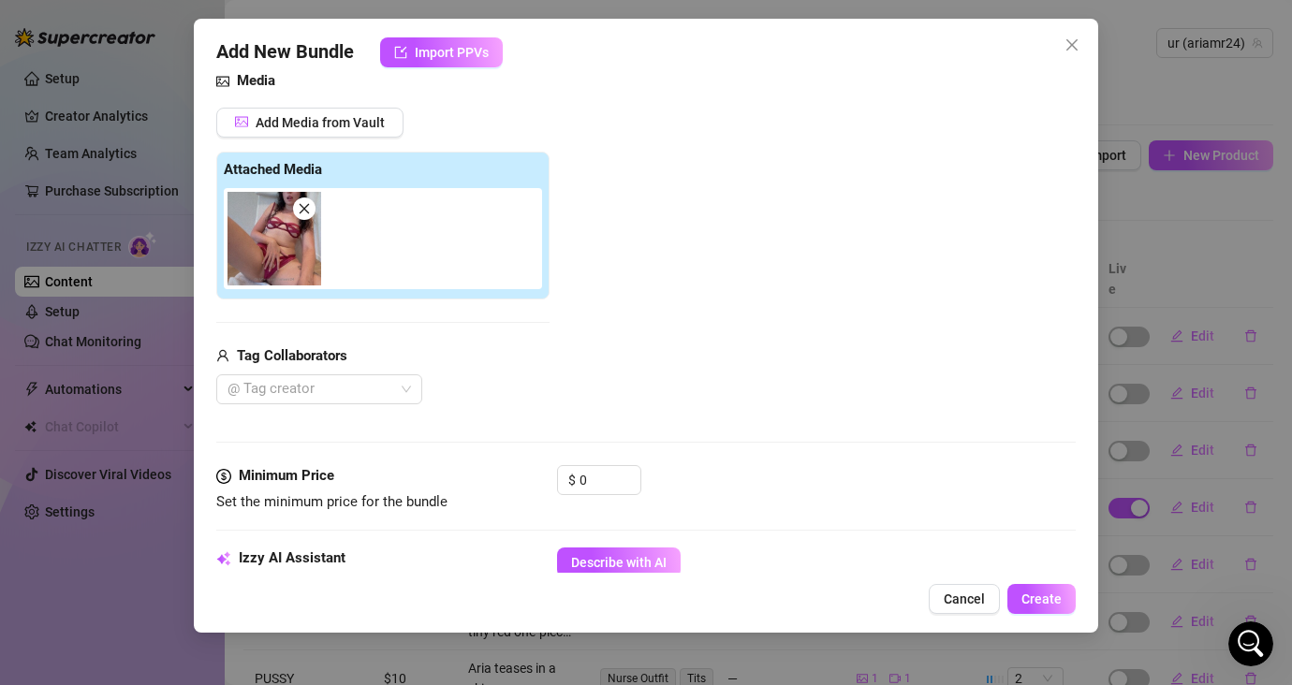
scroll to position [0, 0]
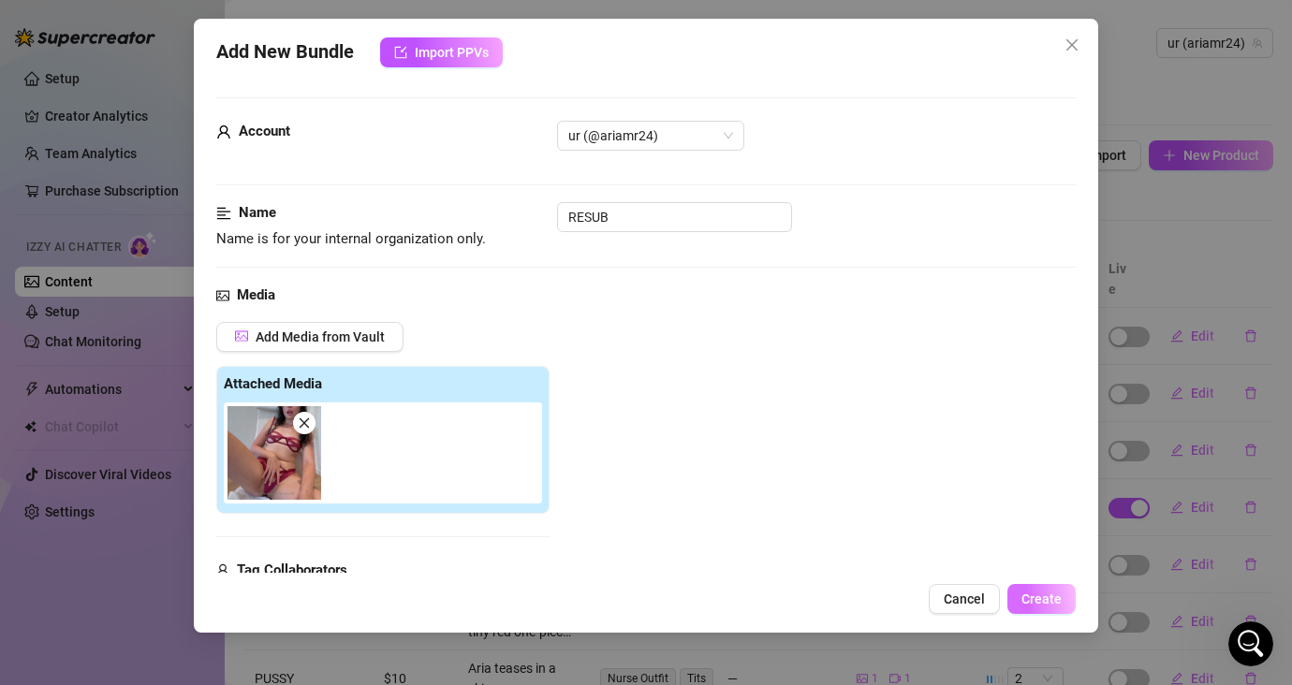
click at [1044, 590] on button "Create" at bounding box center [1041, 599] width 68 height 30
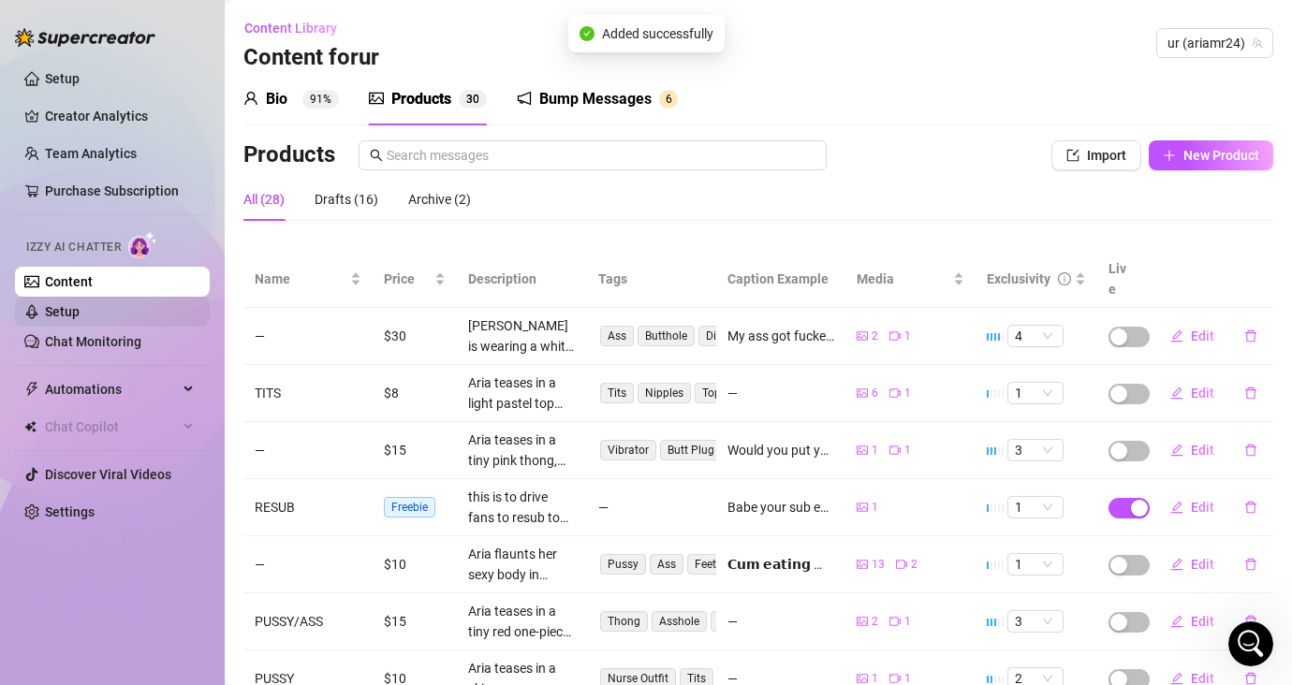
click at [45, 319] on link "Setup" at bounding box center [62, 311] width 35 height 15
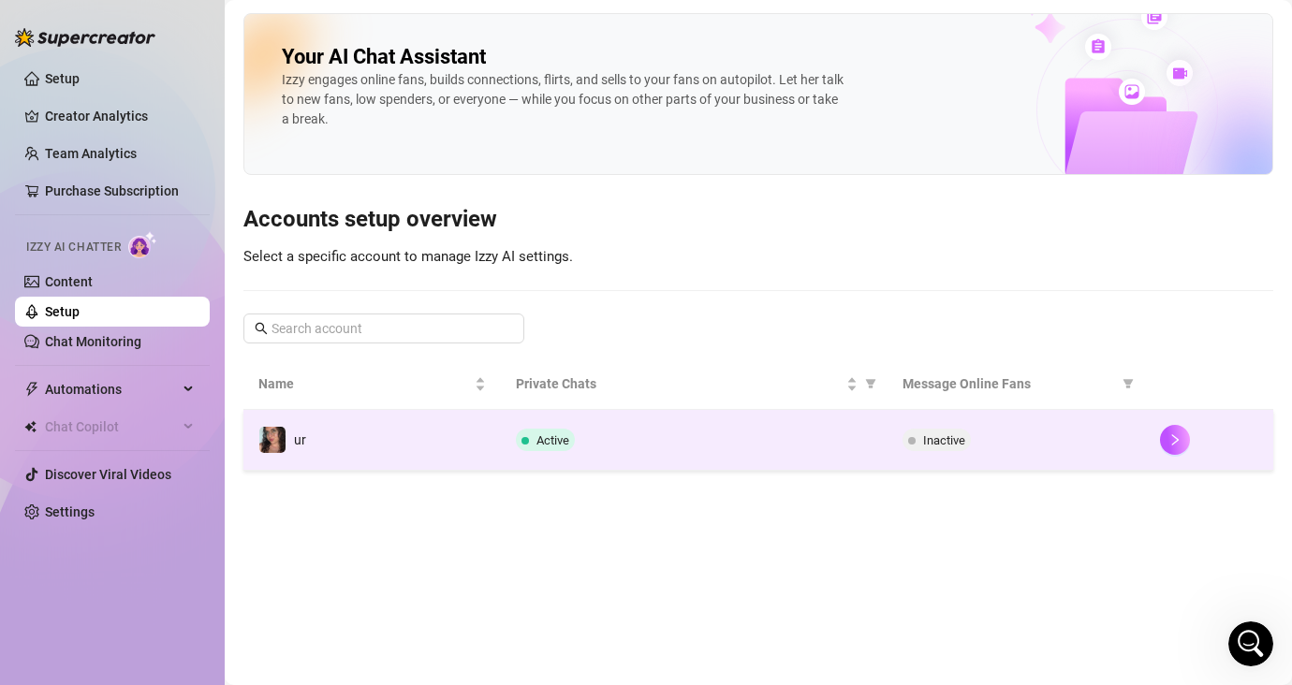
click at [745, 429] on div "Active" at bounding box center [694, 440] width 357 height 22
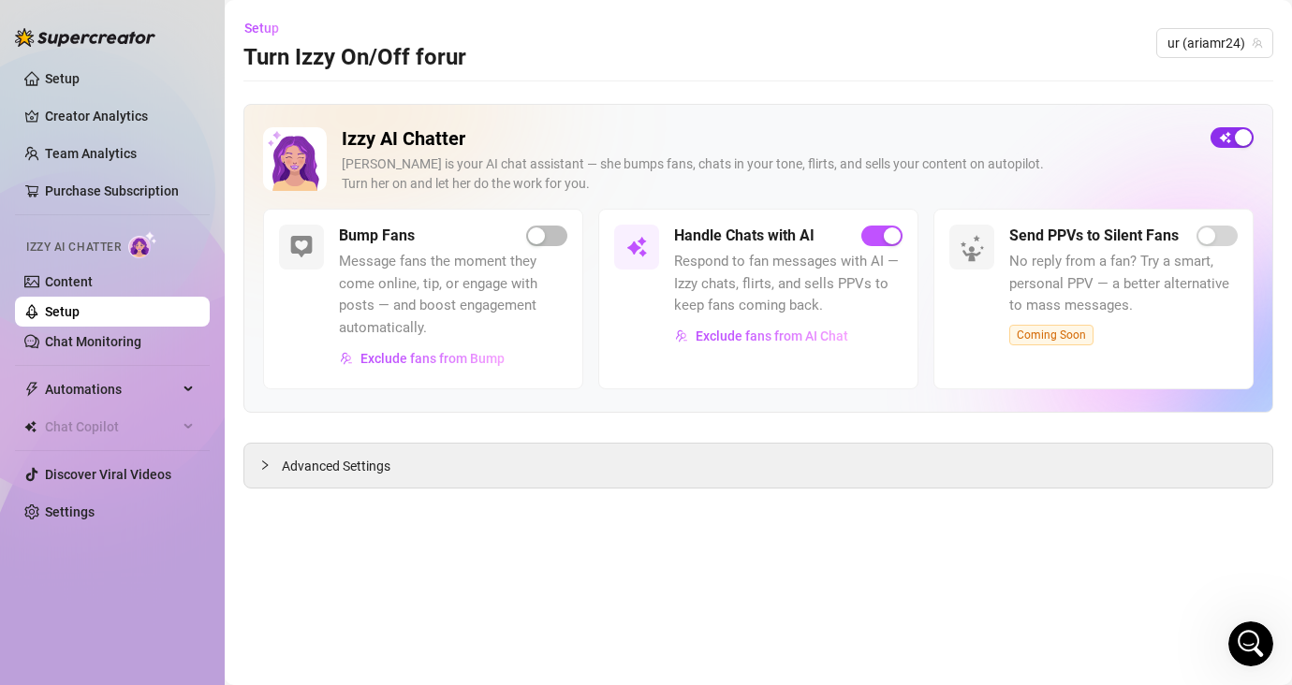
click at [1148, 141] on div "button" at bounding box center [1242, 137] width 17 height 17
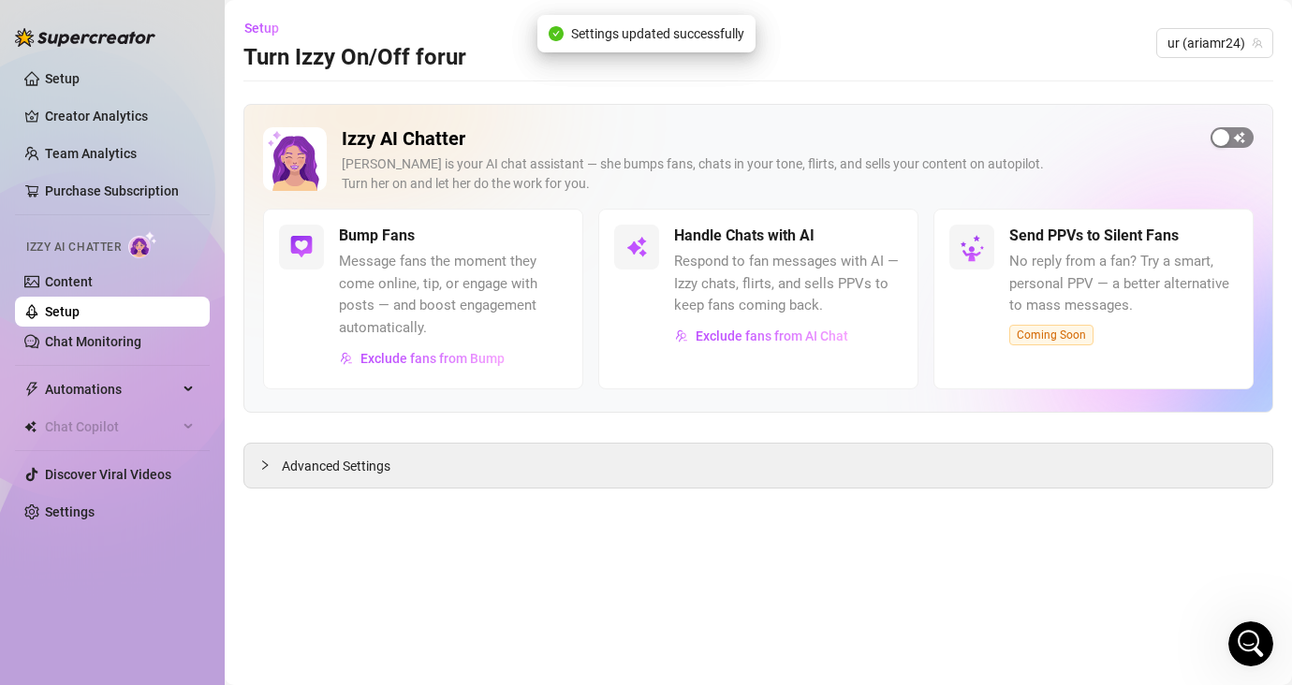
click at [1148, 141] on span "button" at bounding box center [1231, 137] width 43 height 21
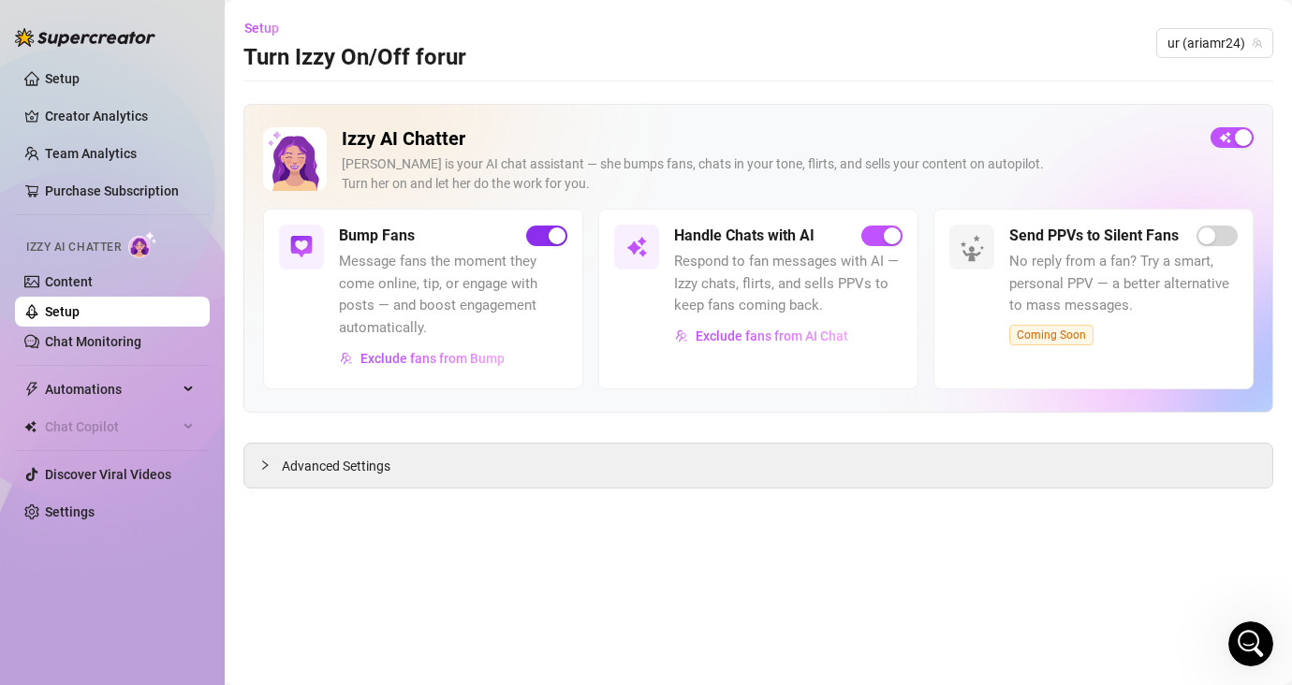
click at [543, 240] on span "button" at bounding box center [546, 236] width 41 height 21
click at [889, 575] on main "Setup Turn Izzy On/Off for ur ur (ariamr24) Izzy AI Chatter [PERSON_NAME] is yo…" at bounding box center [758, 342] width 1067 height 685
